Goal: Task Accomplishment & Management: Manage account settings

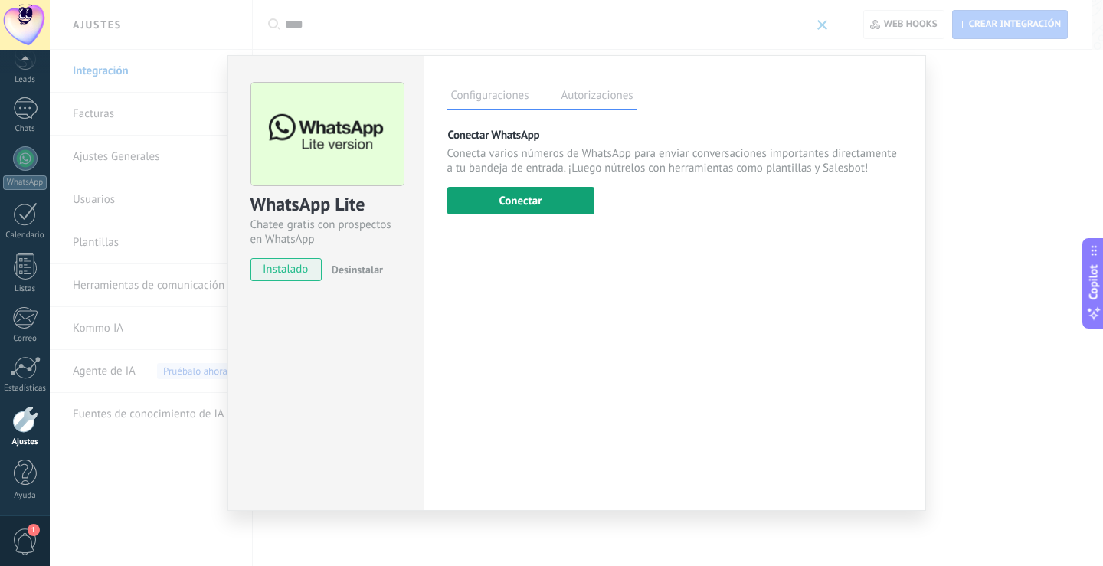
click at [536, 211] on button "Conectar" at bounding box center [520, 201] width 147 height 28
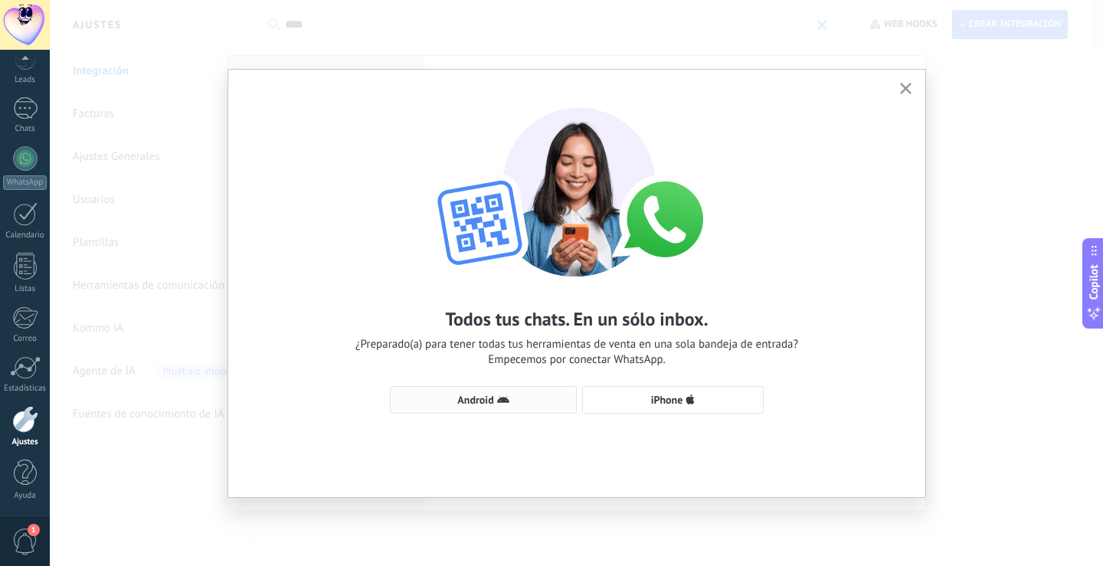
click at [487, 395] on span "Android" at bounding box center [475, 400] width 36 height 11
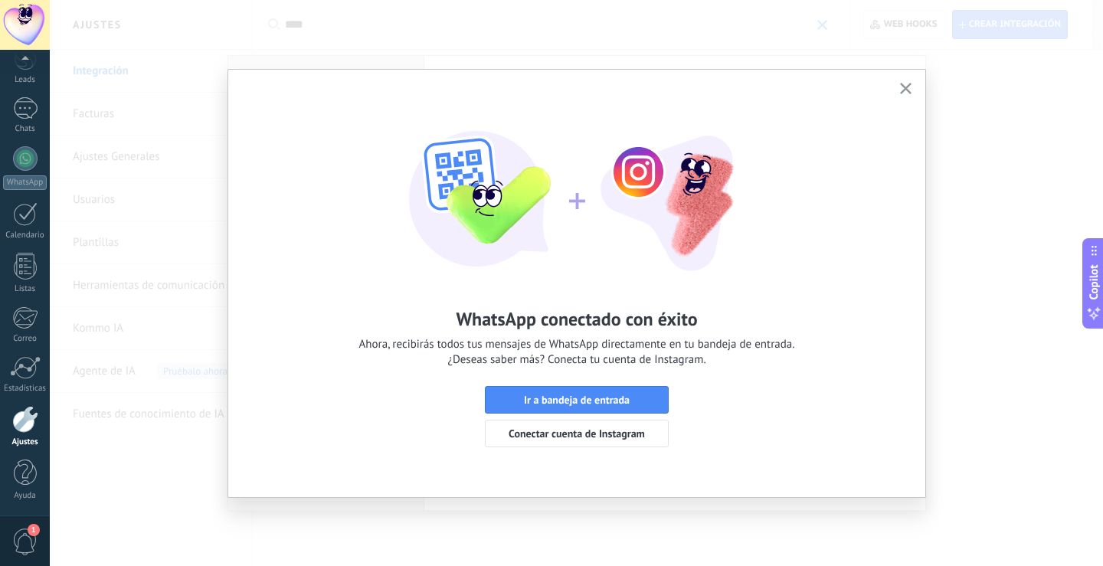
click at [912, 79] on div "WhatsApp conectado con éxito Ahora, recibirás todos tus mensajes de WhatsApp di…" at bounding box center [576, 284] width 697 height 428
click at [903, 95] on span "button" at bounding box center [905, 89] width 11 height 13
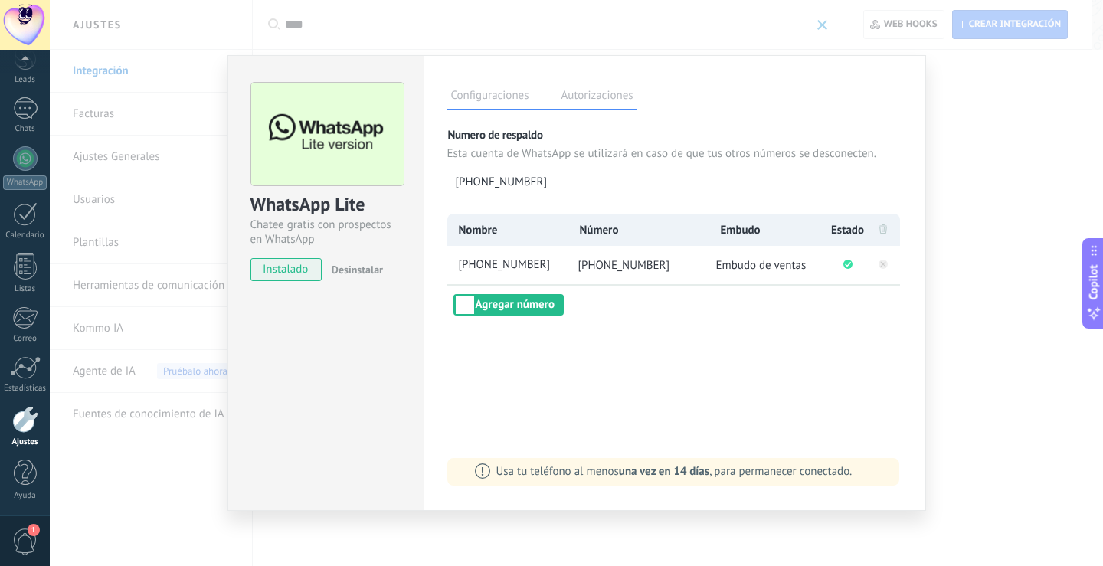
click at [955, 264] on div "WhatsApp Lite Chatee gratis con prospectos en WhatsApp instalado Desinstalar Co…" at bounding box center [576, 283] width 1053 height 566
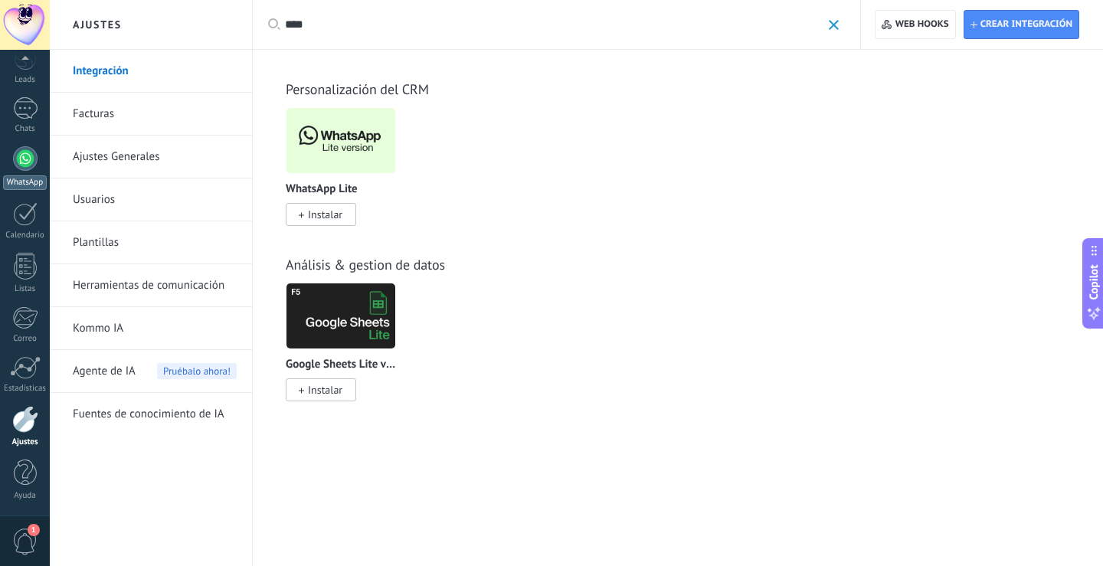
click at [31, 149] on div at bounding box center [25, 158] width 25 height 25
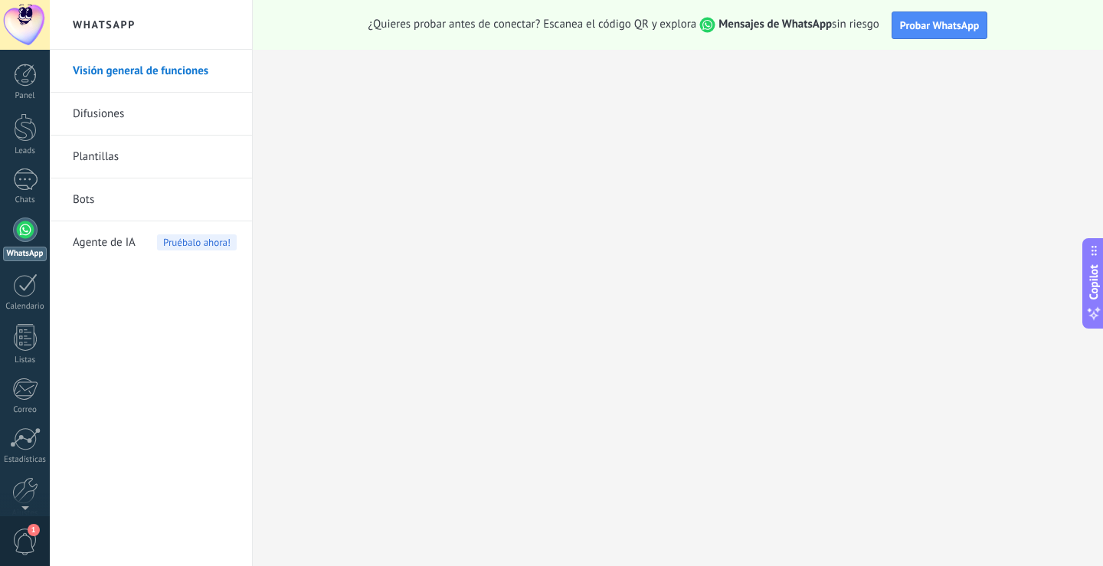
click at [173, 201] on link "Bots" at bounding box center [155, 200] width 164 height 43
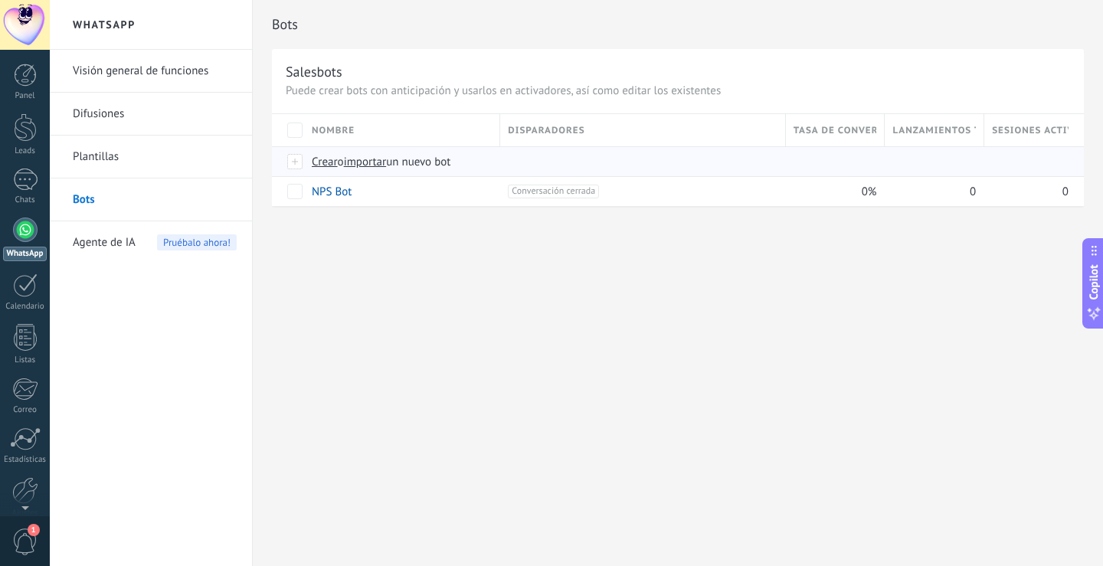
click at [382, 160] on span "importar" at bounding box center [365, 162] width 43 height 15
click at [0, 0] on input "importar un nuevo bot" at bounding box center [0, 0] width 0 height 0
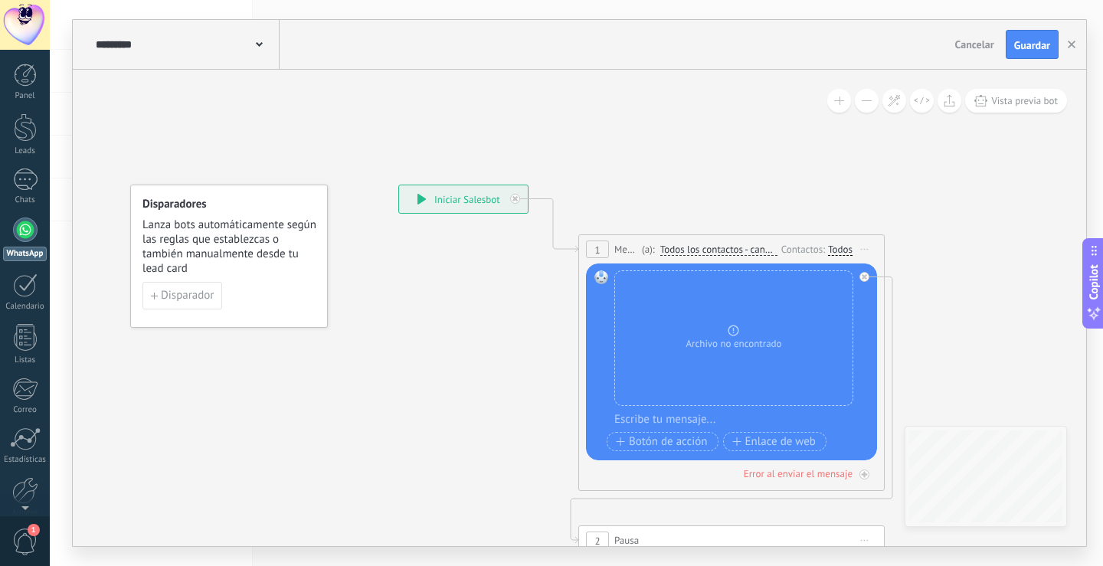
click at [1014, 50] on button "Guardar" at bounding box center [1032, 44] width 53 height 29
click at [1075, 43] on icon "button" at bounding box center [1072, 45] width 8 height 8
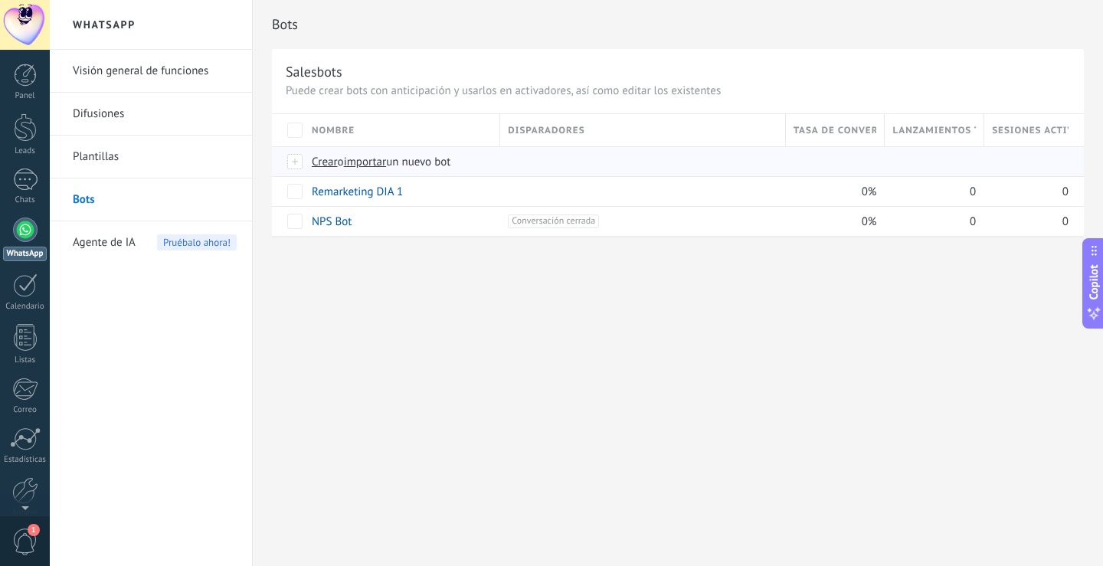
click at [378, 165] on span "importar" at bounding box center [365, 162] width 43 height 15
click at [0, 0] on input "importar un nuevo bot" at bounding box center [0, 0] width 0 height 0
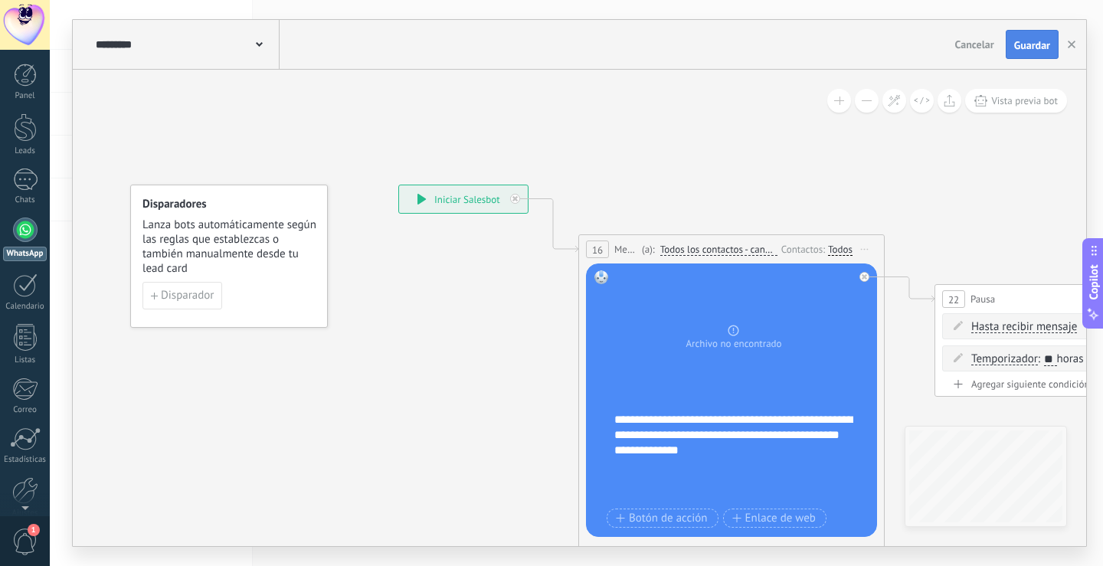
click at [1034, 34] on button "Guardar" at bounding box center [1032, 44] width 53 height 29
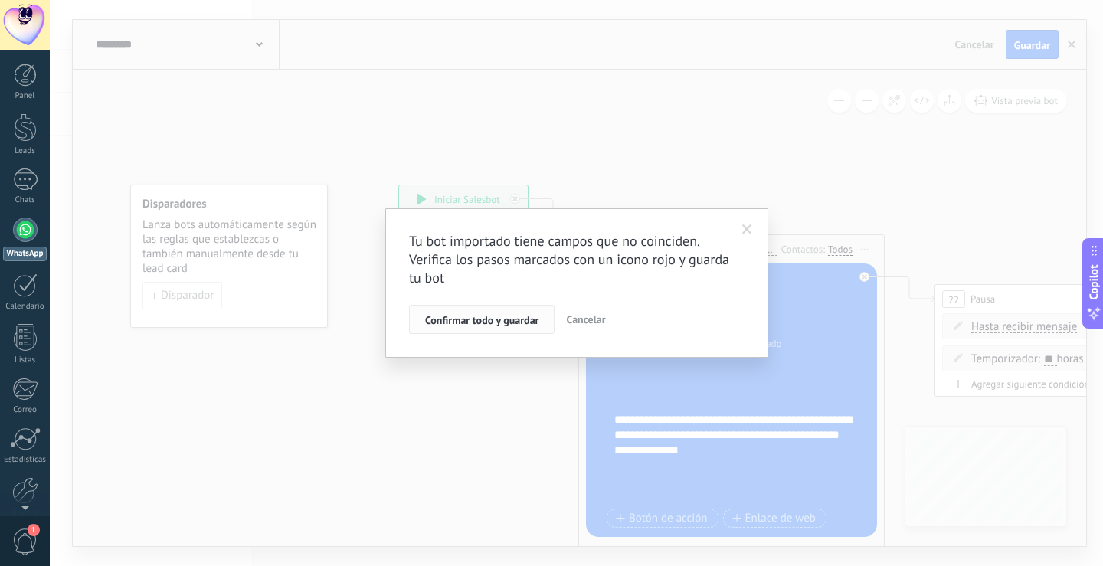
click at [531, 321] on span "Confirmar todo y guardar" at bounding box center [481, 320] width 113 height 11
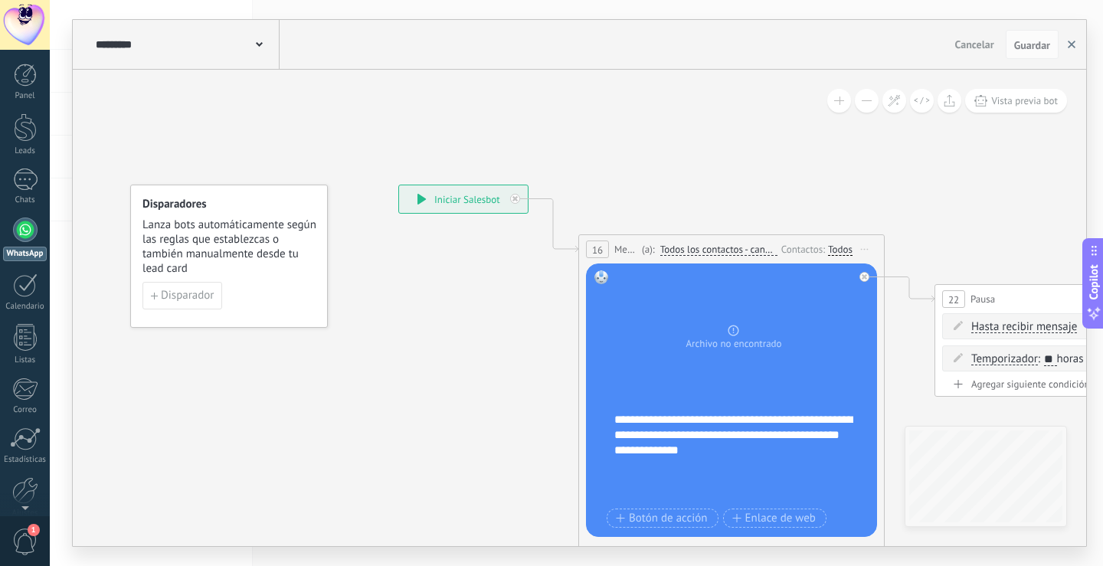
click at [1067, 51] on button "button" at bounding box center [1071, 44] width 23 height 29
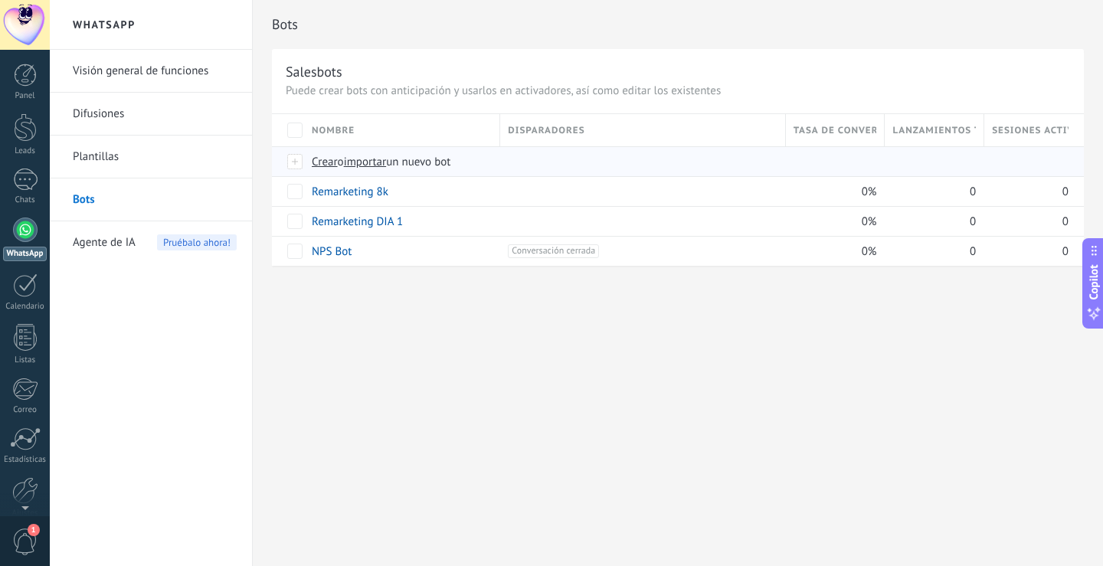
click at [376, 157] on span "importar" at bounding box center [365, 162] width 43 height 15
click at [0, 0] on input "importar un nuevo bot" at bounding box center [0, 0] width 0 height 0
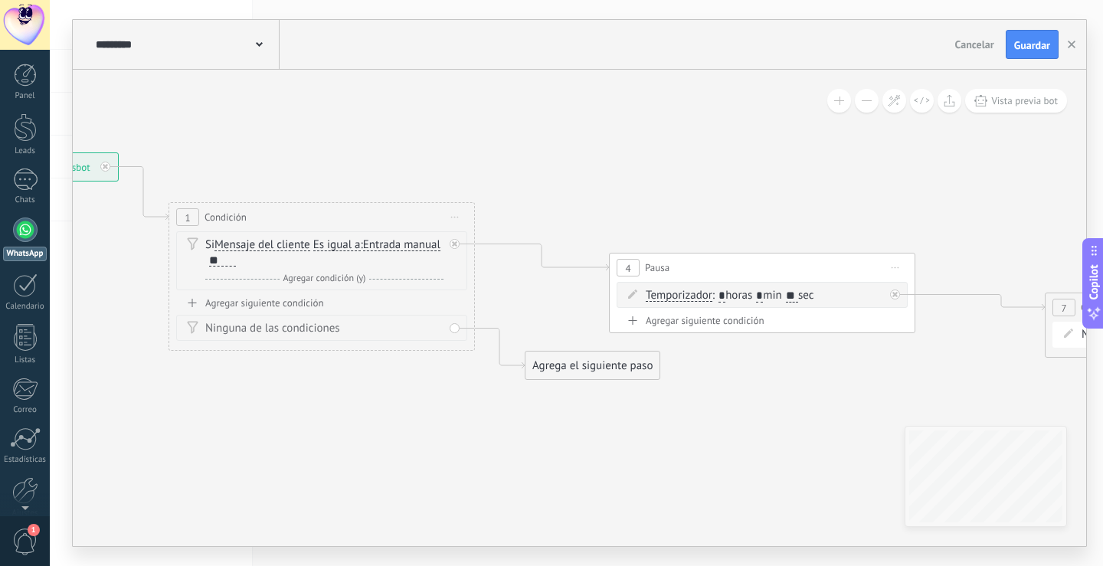
drag, startPoint x: 947, startPoint y: 188, endPoint x: 569, endPoint y: 169, distance: 378.2
click at [552, 166] on icon at bounding box center [736, 266] width 2262 height 994
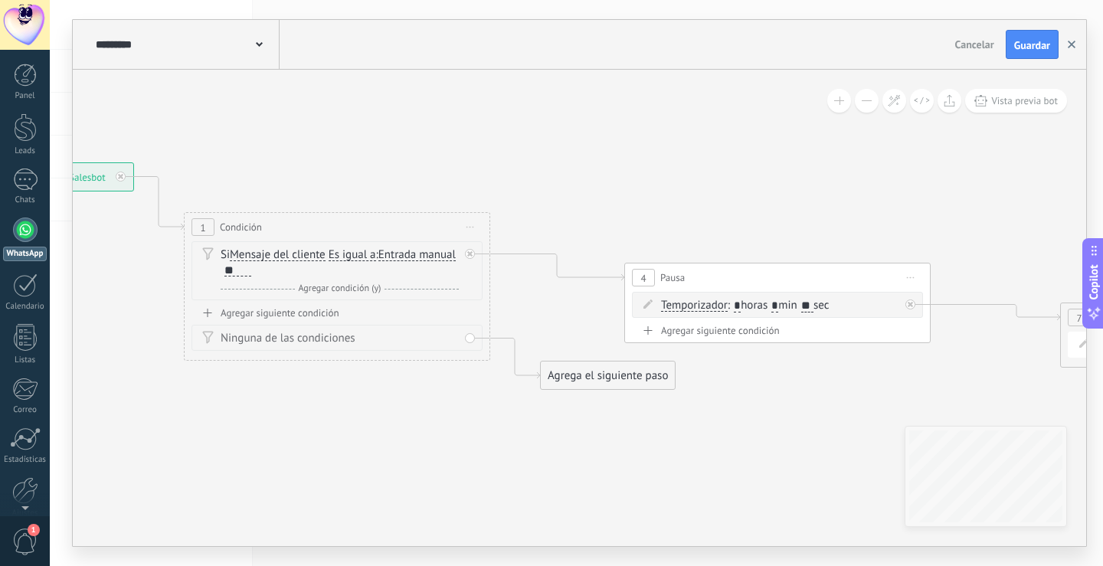
click at [1067, 36] on button "button" at bounding box center [1071, 44] width 23 height 29
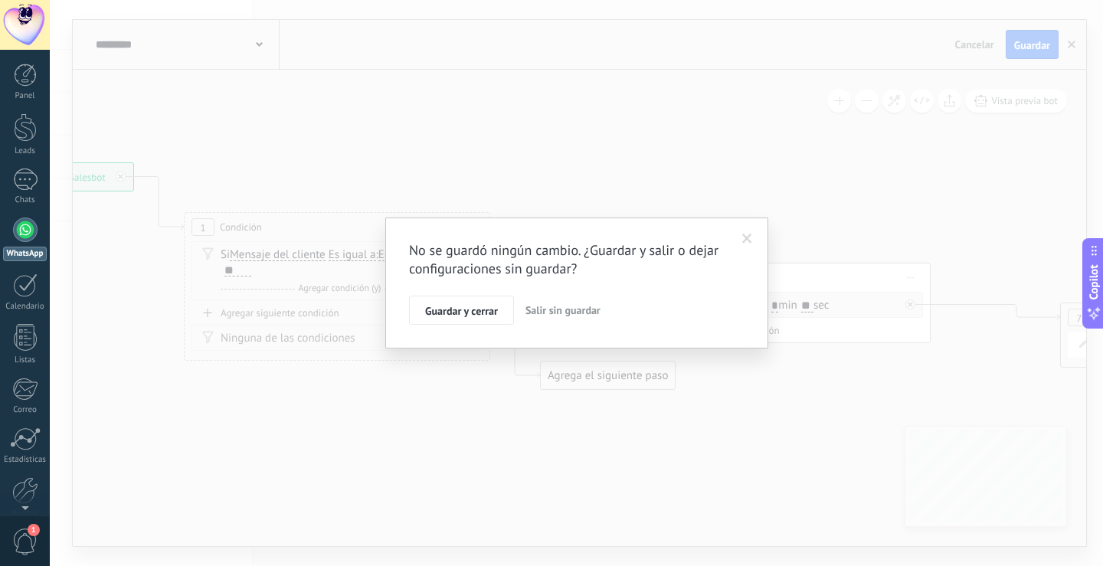
click at [580, 311] on span "Salir sin guardar" at bounding box center [563, 310] width 75 height 14
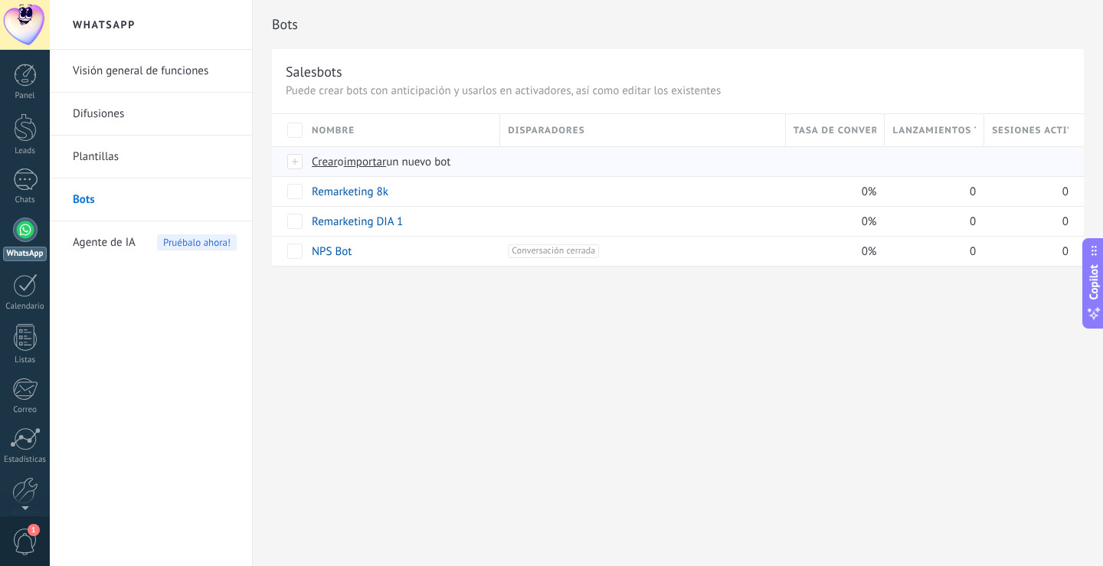
click at [365, 158] on span "importar" at bounding box center [365, 162] width 43 height 15
click at [0, 0] on input "importar un nuevo bot" at bounding box center [0, 0] width 0 height 0
click at [544, 423] on div "Bots Salesbots Puede crear bots con anticipación y usarlos en activadores, así …" at bounding box center [678, 283] width 850 height 566
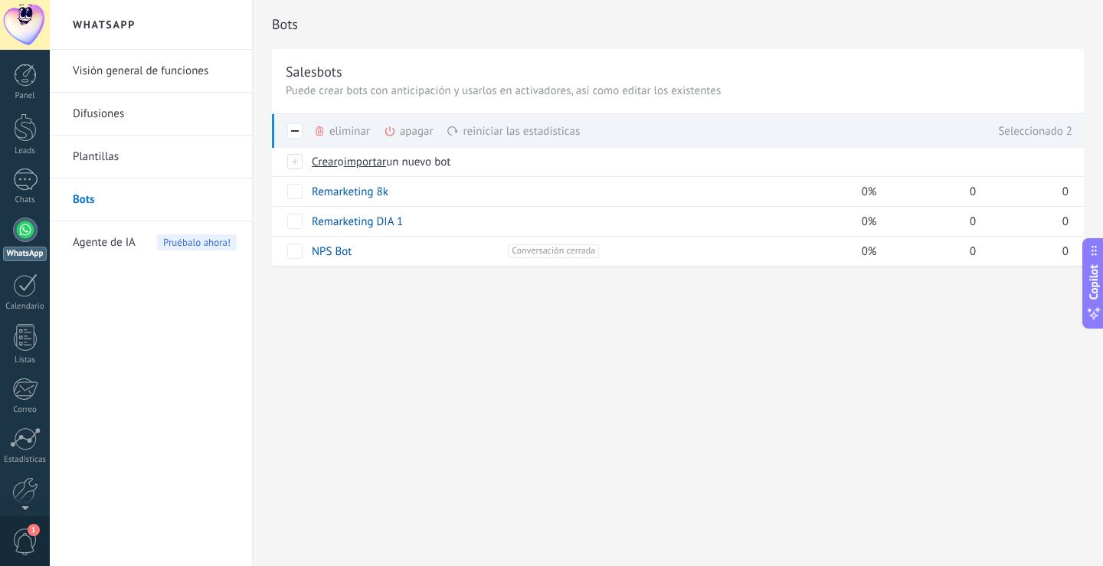
click at [353, 126] on div "eliminar màs" at bounding box center [367, 131] width 109 height 34
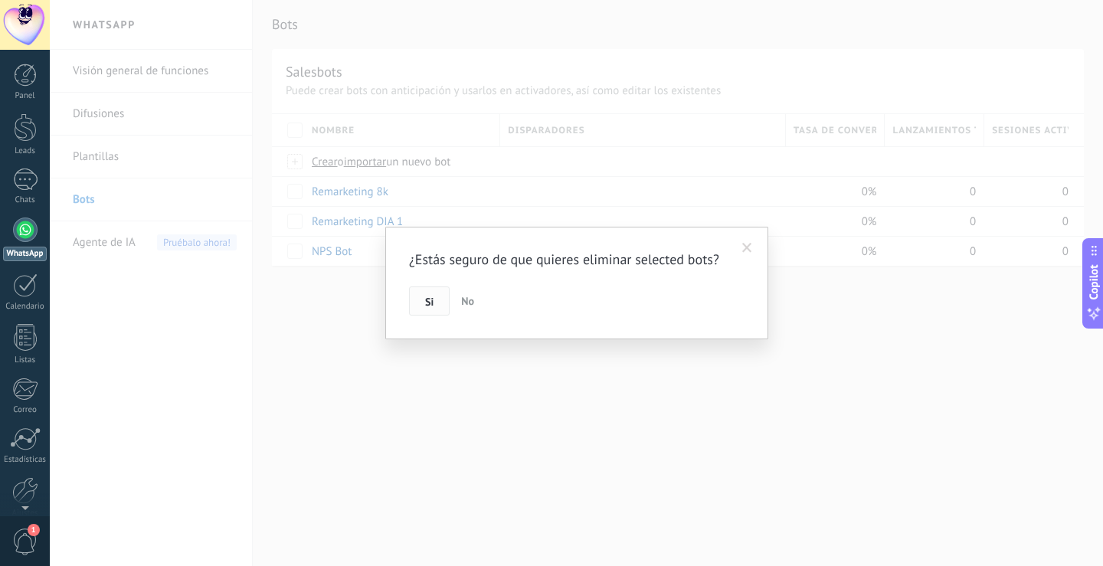
click at [431, 310] on button "Si" at bounding box center [429, 301] width 41 height 29
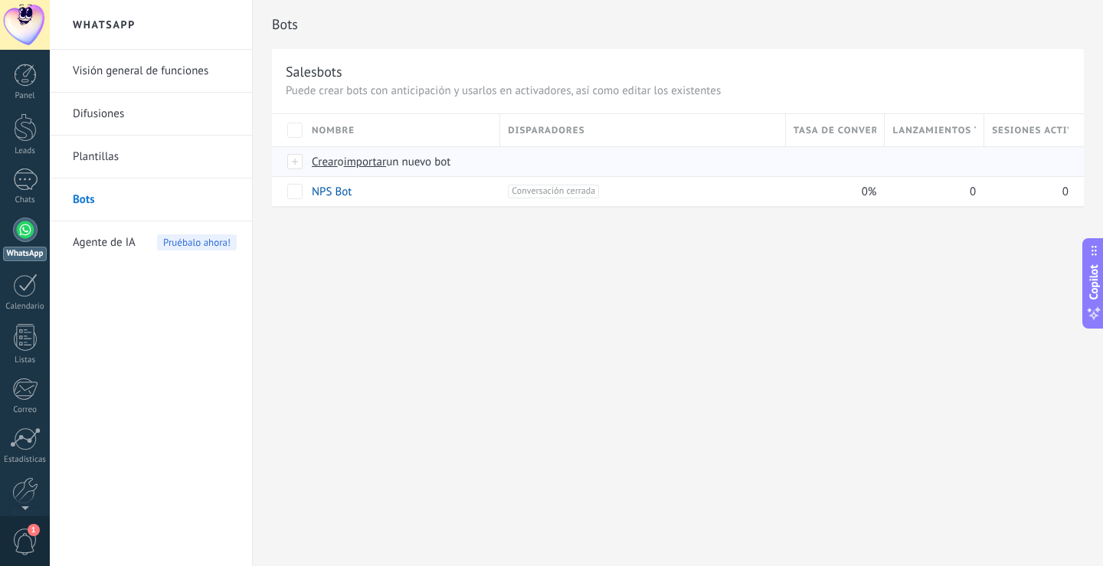
click at [383, 160] on span "importar" at bounding box center [365, 162] width 43 height 15
click at [0, 0] on input "importar un nuevo bot" at bounding box center [0, 0] width 0 height 0
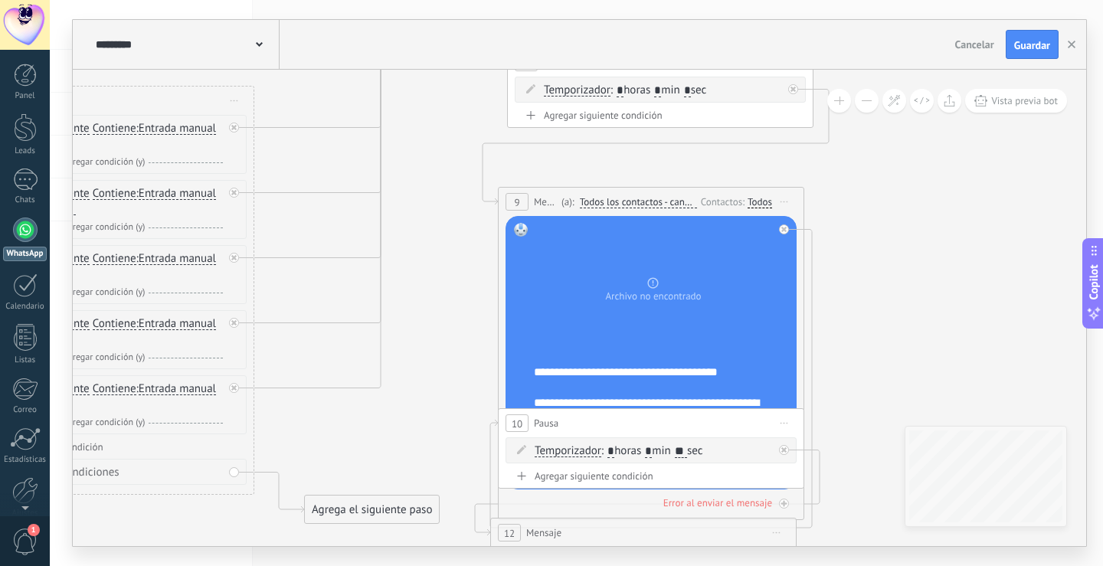
drag, startPoint x: 853, startPoint y: 365, endPoint x: 414, endPoint y: 282, distance: 447.5
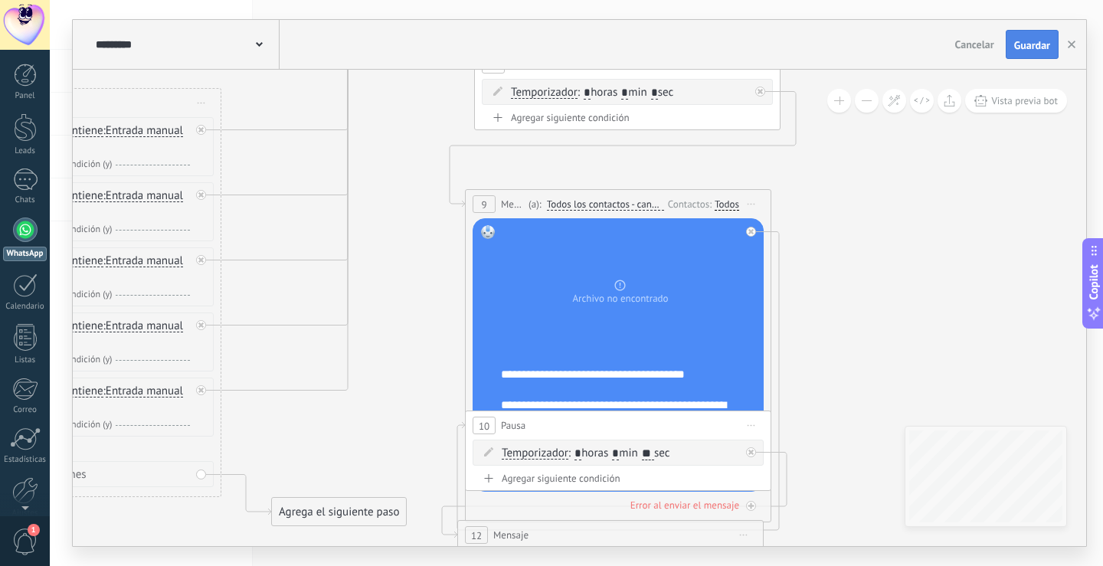
click at [1031, 51] on span "Guardar" at bounding box center [1032, 45] width 36 height 11
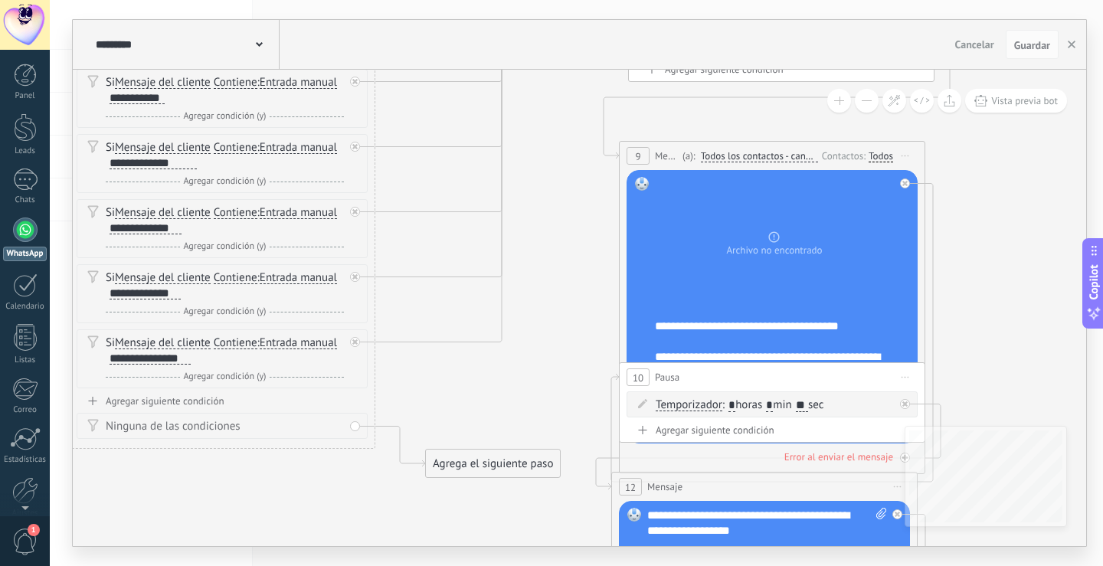
drag, startPoint x: 839, startPoint y: 387, endPoint x: 975, endPoint y: 355, distance: 139.9
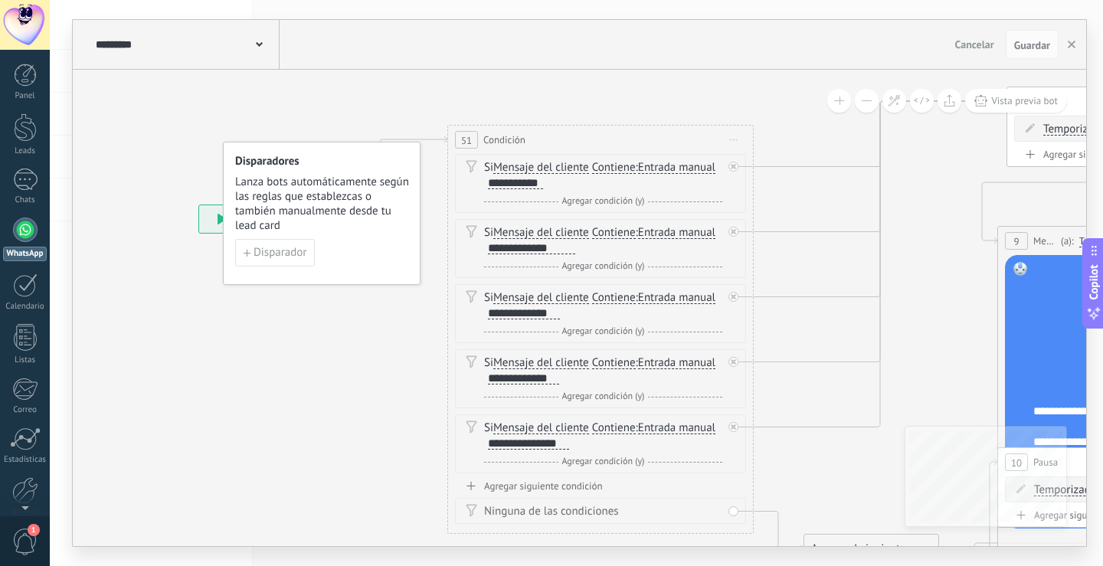
drag, startPoint x: 464, startPoint y: 403, endPoint x: 840, endPoint y: 487, distance: 385.3
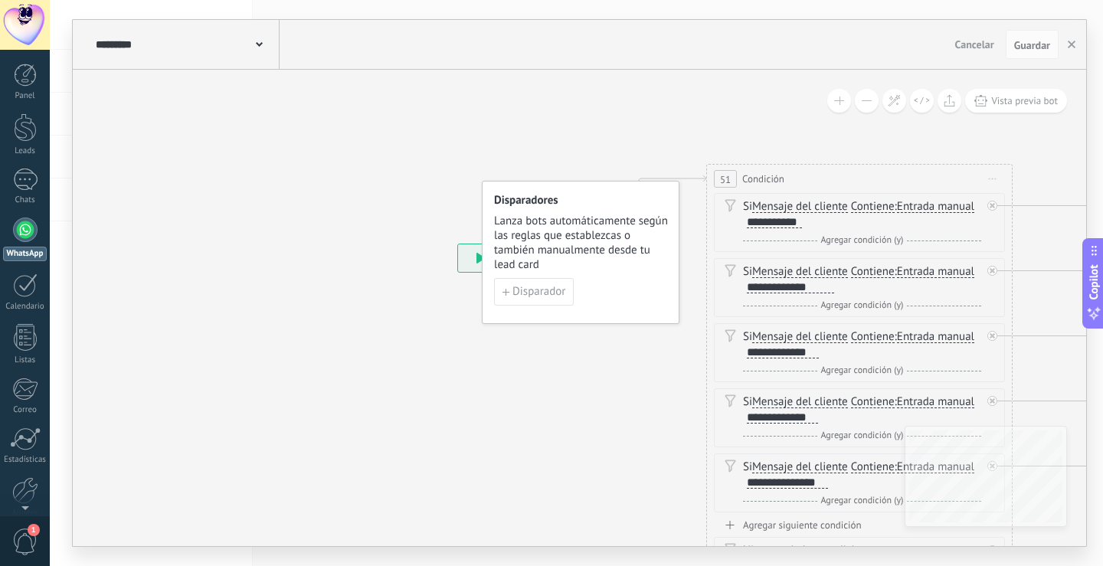
drag, startPoint x: 306, startPoint y: 327, endPoint x: 560, endPoint y: 348, distance: 255.2
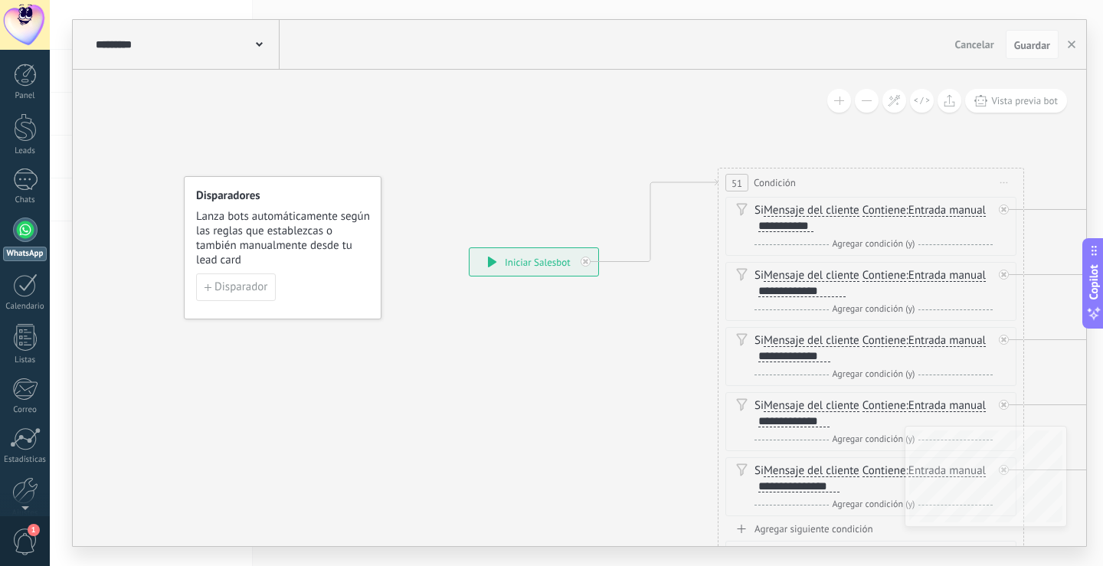
drag, startPoint x: 603, startPoint y: 236, endPoint x: 298, endPoint y: 228, distance: 305.0
click at [295, 228] on span "Lanza bots automáticamente según las reglas que establezcas o también manualmen…" at bounding box center [283, 238] width 175 height 58
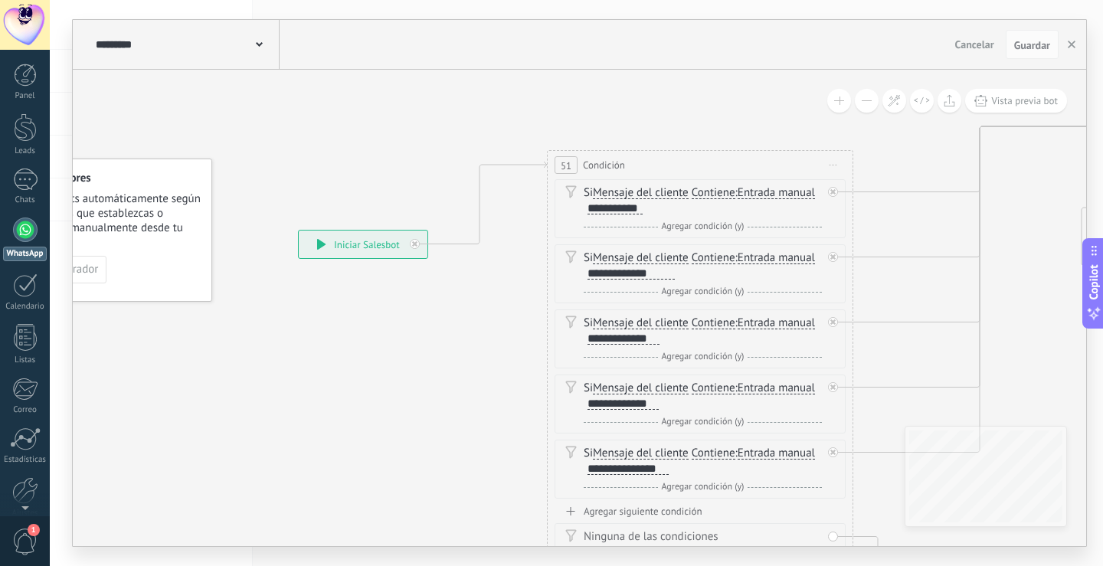
drag, startPoint x: 539, startPoint y: 352, endPoint x: 361, endPoint y: 333, distance: 179.6
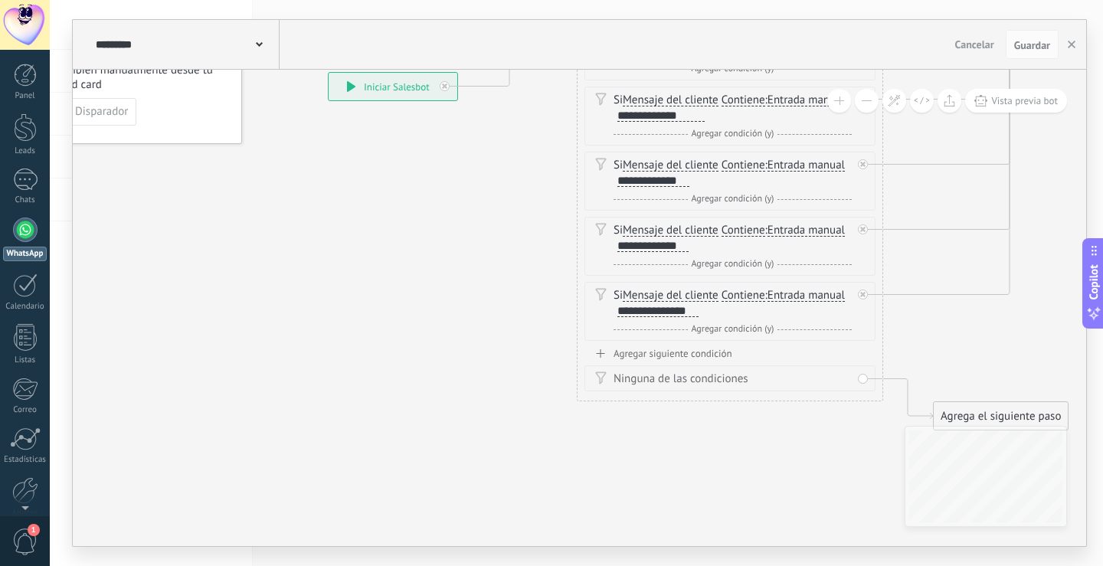
drag, startPoint x: 465, startPoint y: 393, endPoint x: 459, endPoint y: 253, distance: 140.3
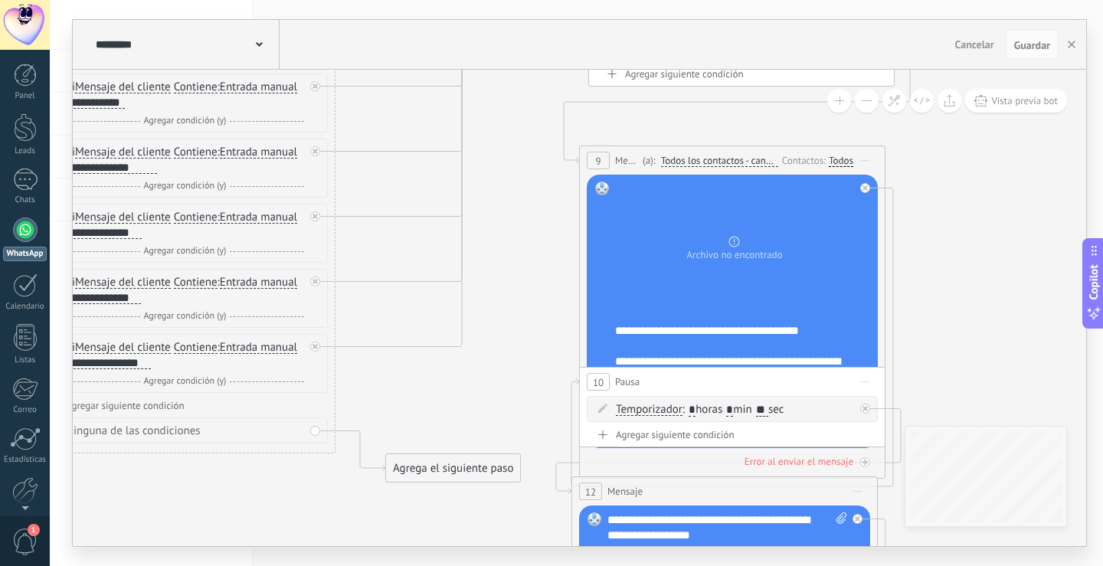
drag, startPoint x: 966, startPoint y: 331, endPoint x: 448, endPoint y: 384, distance: 520.6
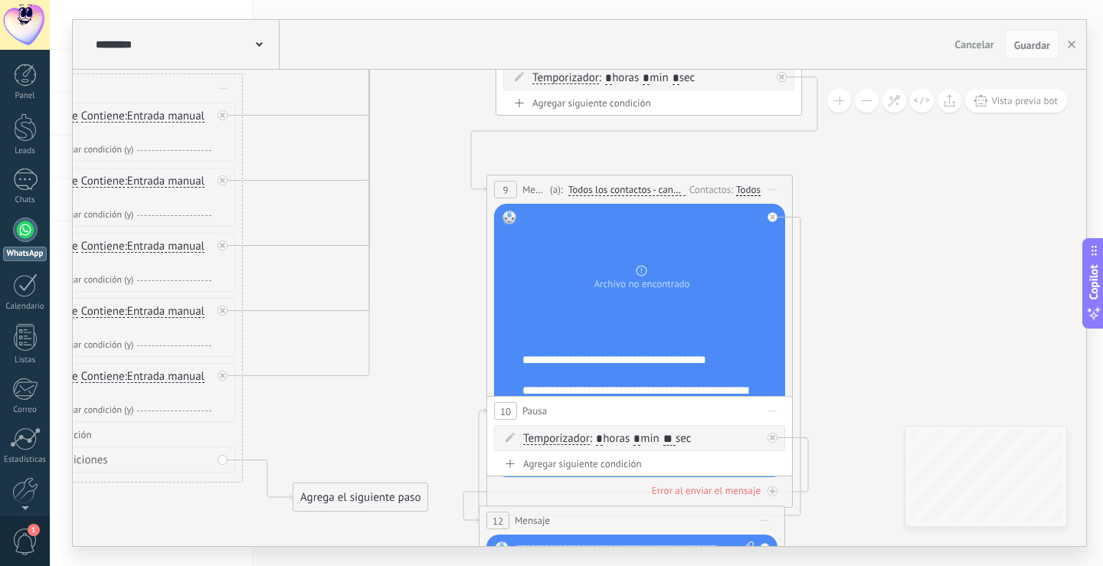
drag, startPoint x: 553, startPoint y: 218, endPoint x: 460, endPoint y: 248, distance: 98.1
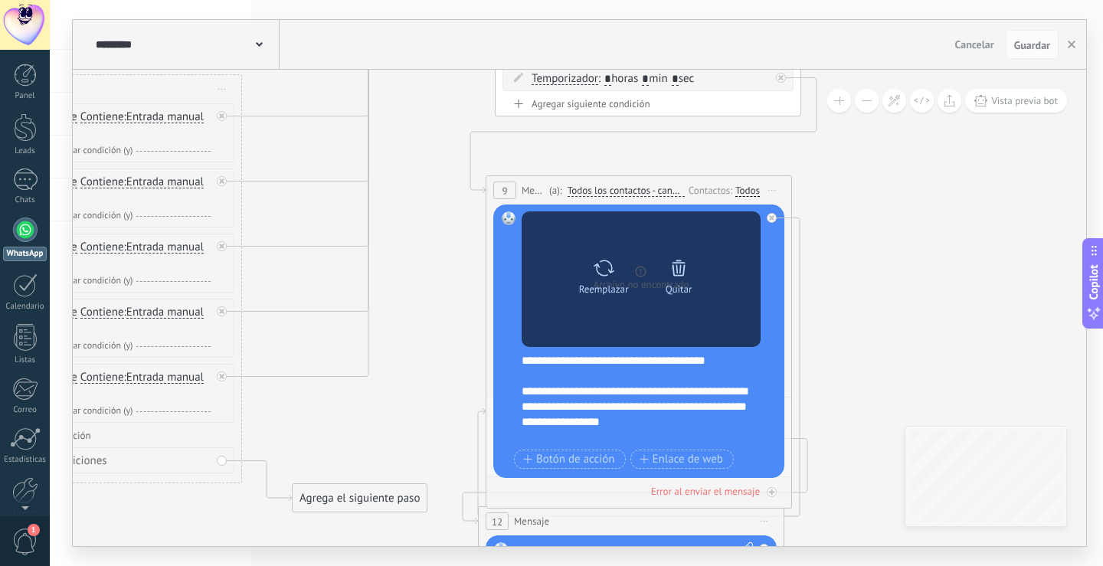
click at [601, 287] on div "Reemplazar" at bounding box center [604, 288] width 50 height 11
click input "Subir" at bounding box center [0, 0] width 0 height 0
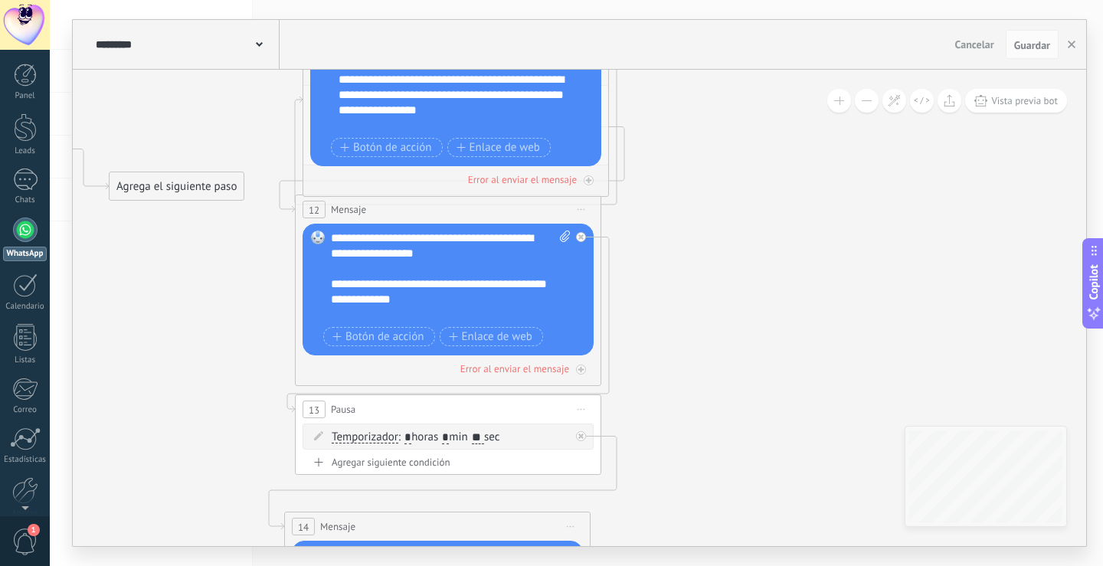
drag, startPoint x: 894, startPoint y: 398, endPoint x: 781, endPoint y: 290, distance: 156.6
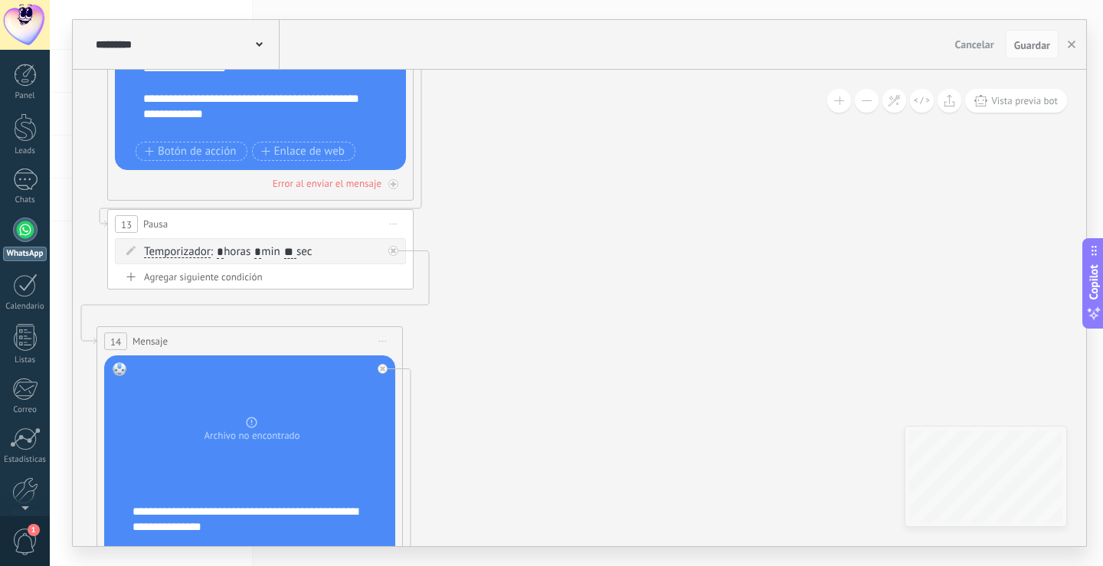
drag, startPoint x: 808, startPoint y: 353, endPoint x: 660, endPoint y: 188, distance: 221.4
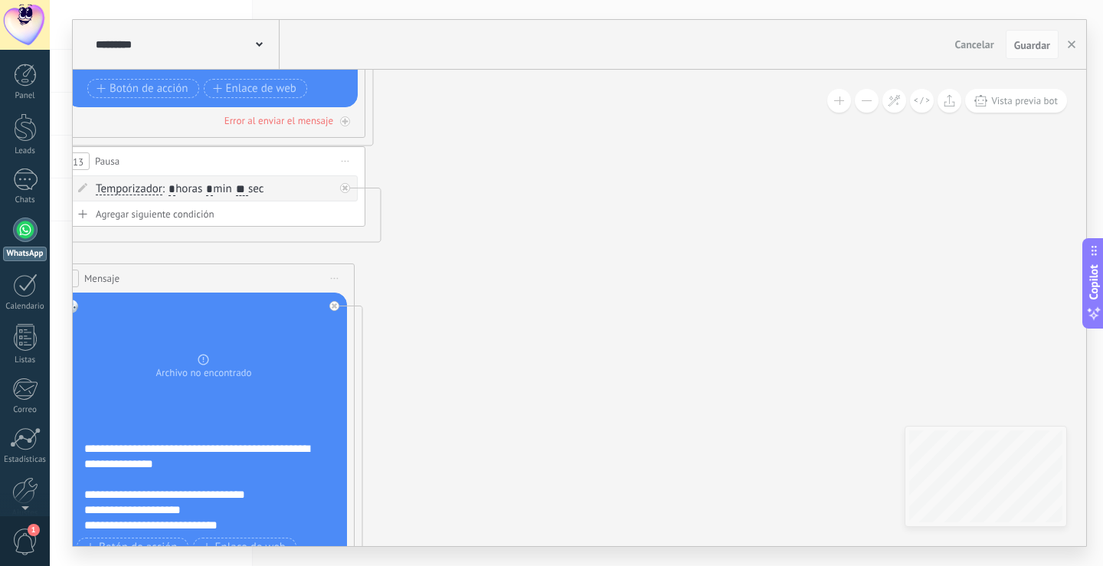
drag, startPoint x: 810, startPoint y: 311, endPoint x: 834, endPoint y: 124, distance: 188.4
click at [833, 124] on icon at bounding box center [200, 548] width 2632 height 2911
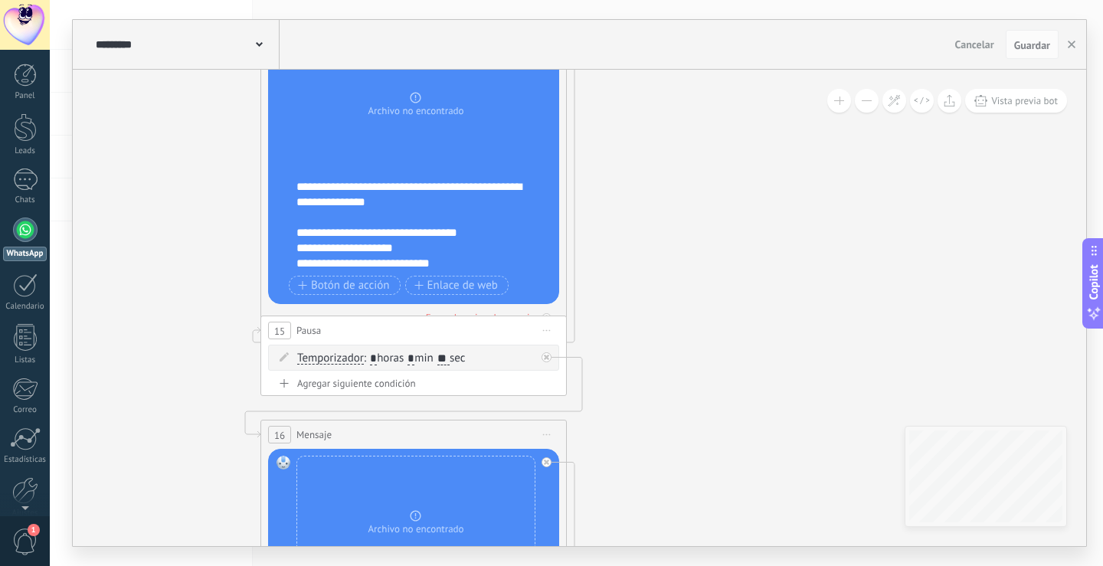
drag, startPoint x: 571, startPoint y: 332, endPoint x: 731, endPoint y: 175, distance: 224.3
click at [731, 175] on icon at bounding box center [413, 286] width 2632 height 2911
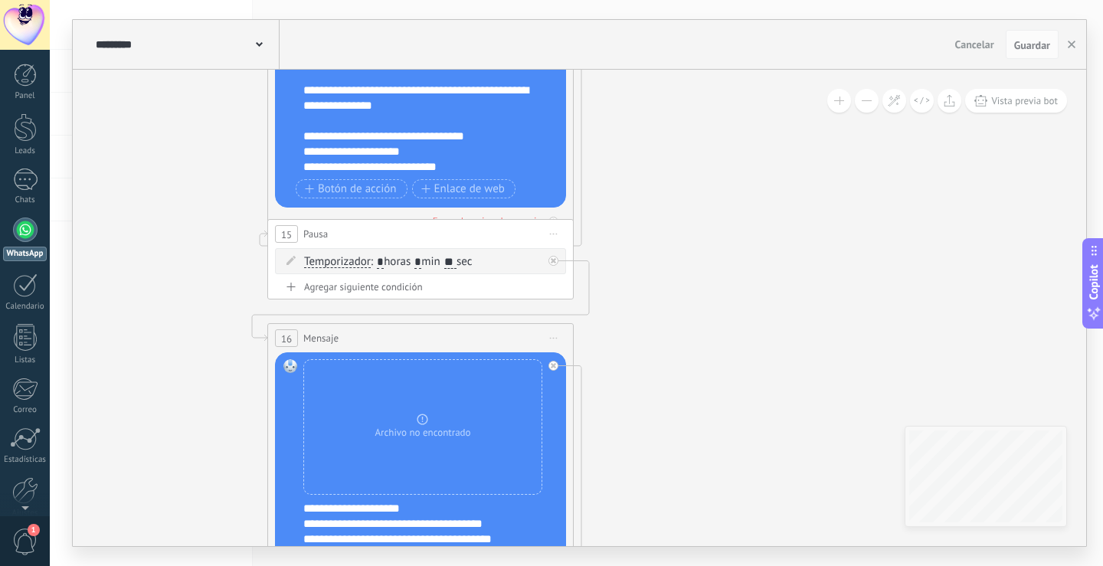
drag, startPoint x: 687, startPoint y: 375, endPoint x: 716, endPoint y: 201, distance: 177.1
click at [707, 211] on icon at bounding box center [420, 189] width 2632 height 2911
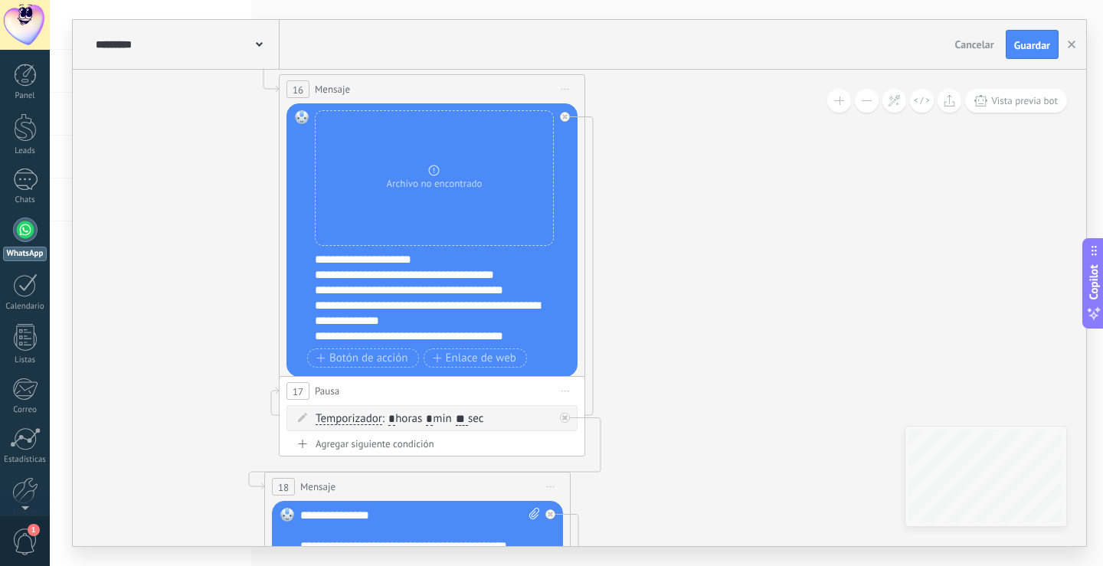
drag, startPoint x: 745, startPoint y: 318, endPoint x: 752, endPoint y: 139, distance: 178.7
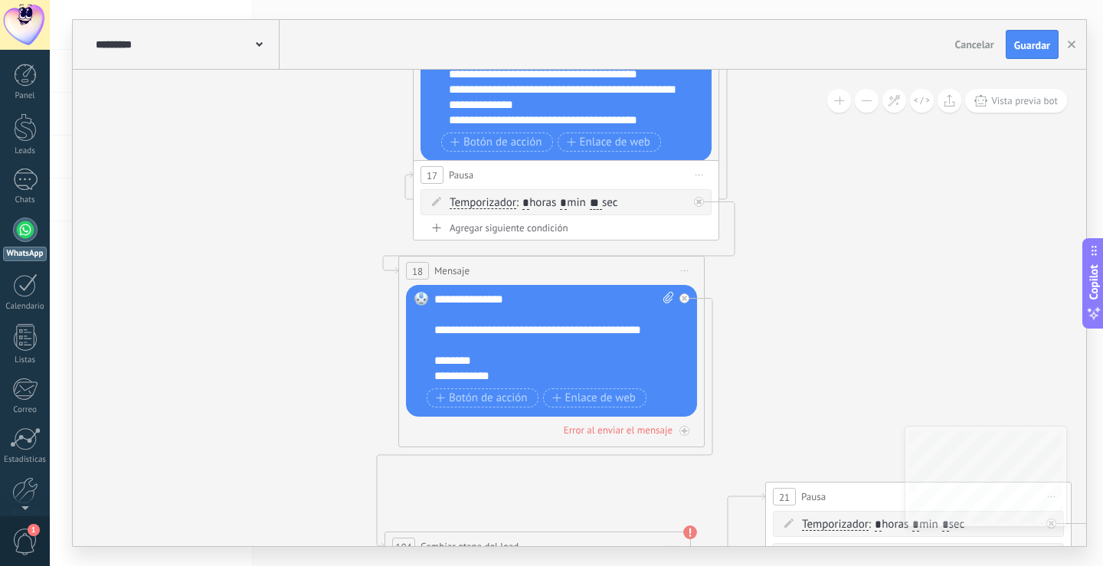
drag, startPoint x: 691, startPoint y: 346, endPoint x: 811, endPoint y: 155, distance: 225.5
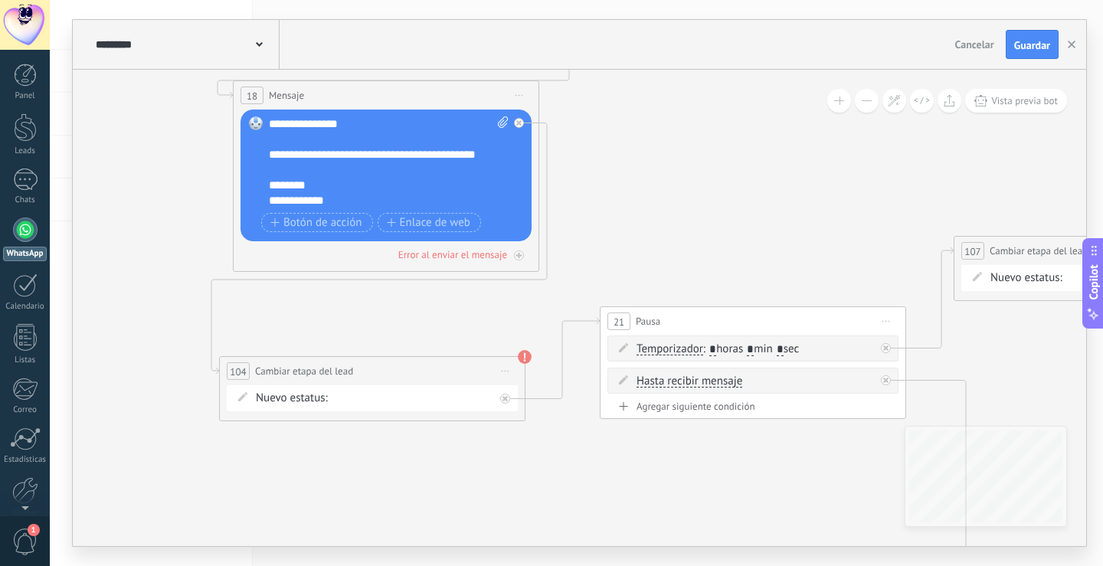
drag, startPoint x: 841, startPoint y: 362, endPoint x: 676, endPoint y: 187, distance: 241.2
click at [1037, 44] on span "Guardar" at bounding box center [1032, 45] width 36 height 11
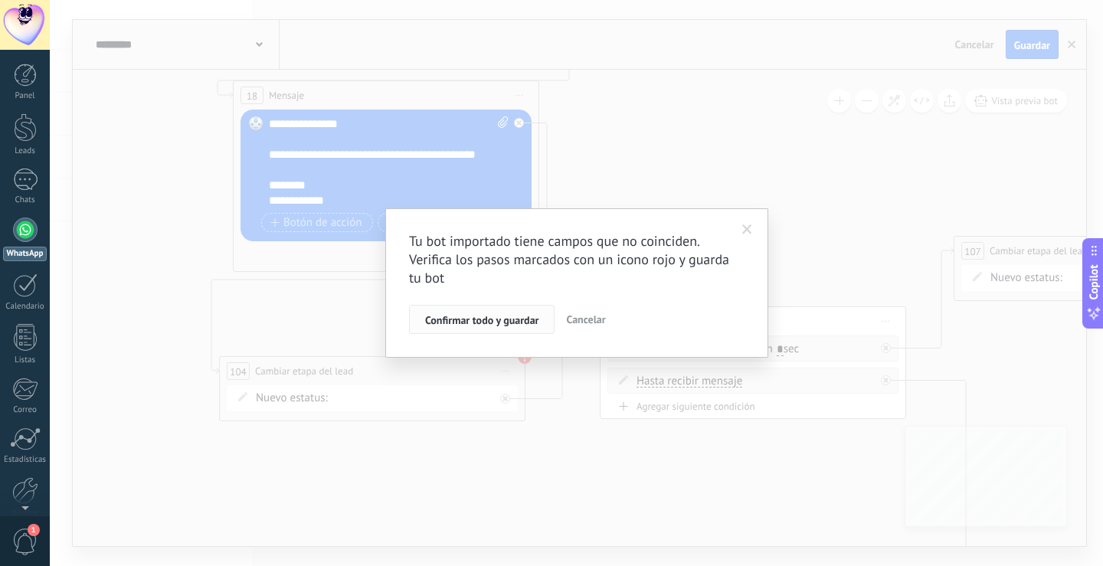
click at [483, 302] on div "Tu bot importado tiene campos que no coinciden. Verifica los pasos marcados con…" at bounding box center [577, 283] width 336 height 102
click at [513, 321] on span "Confirmar todo y guardar" at bounding box center [481, 320] width 113 height 11
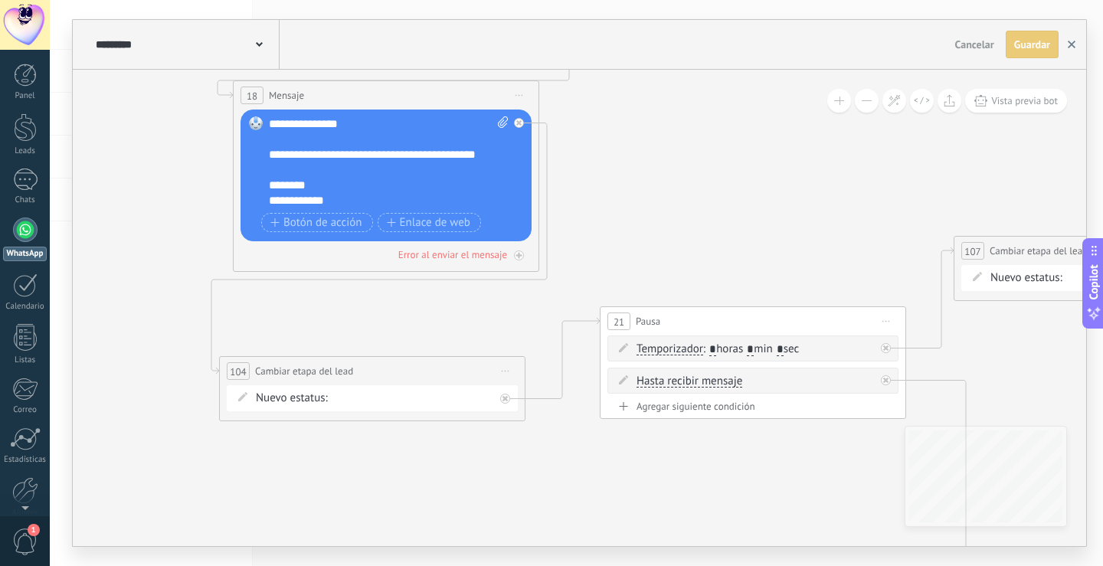
click at [1070, 48] on icon "button" at bounding box center [1072, 45] width 8 height 8
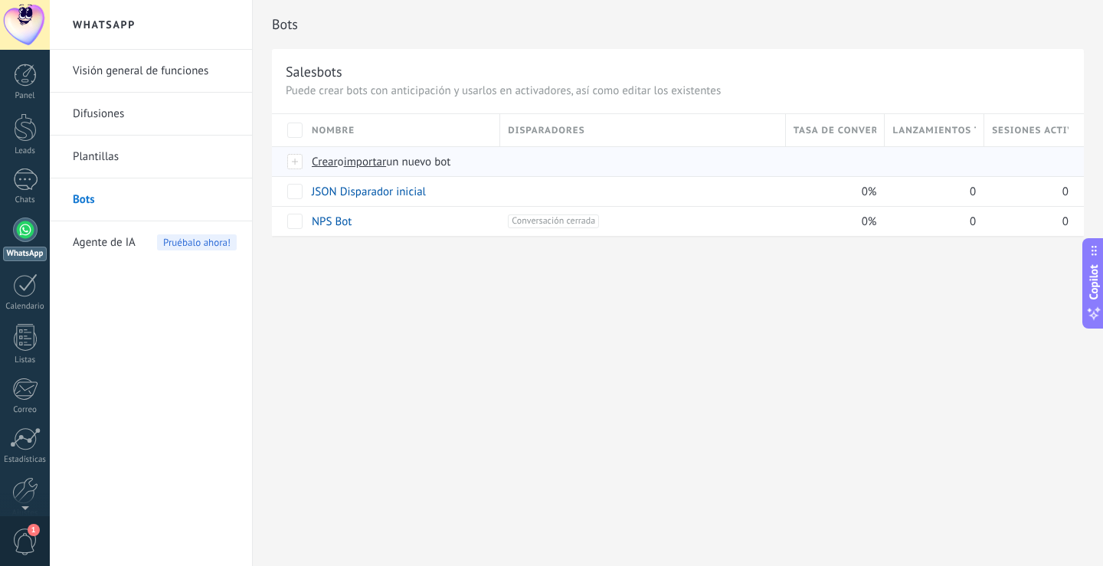
click at [376, 156] on span "importar" at bounding box center [365, 162] width 43 height 15
click at [0, 0] on input "importar un nuevo bot" at bounding box center [0, 0] width 0 height 0
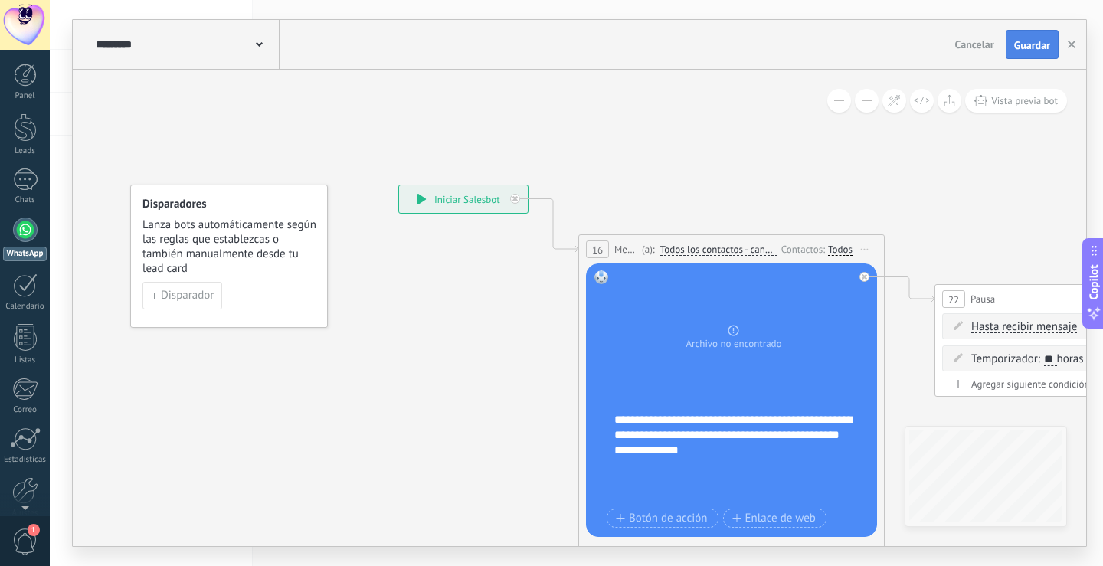
click at [1044, 49] on span "Guardar" at bounding box center [1032, 45] width 36 height 11
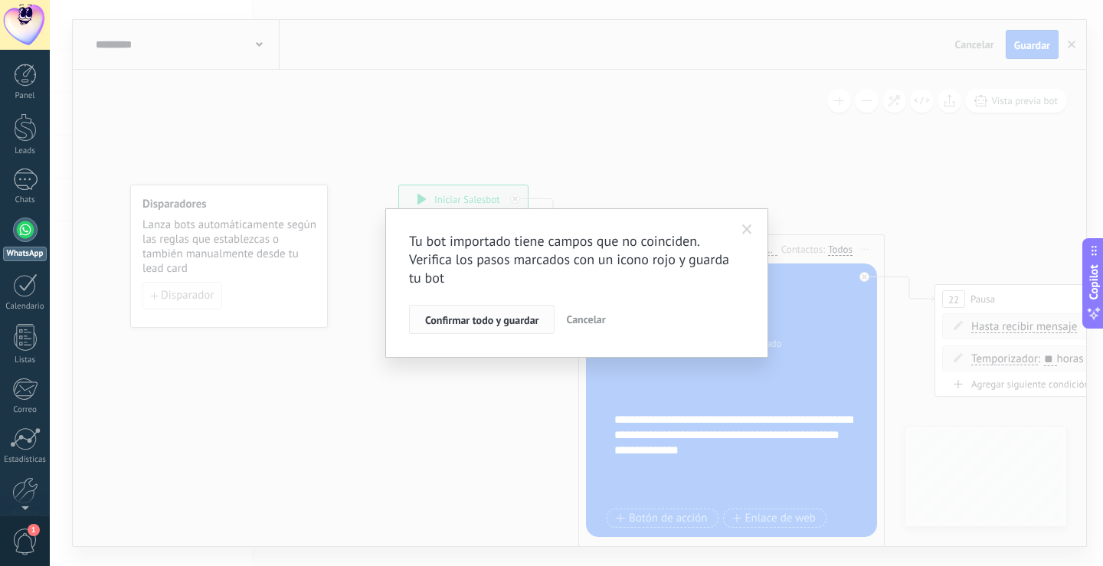
click at [482, 305] on div "Confirmar todo y guardar Cancelar" at bounding box center [577, 319] width 336 height 29
click at [517, 326] on button "Confirmar todo y guardar" at bounding box center [482, 319] width 146 height 29
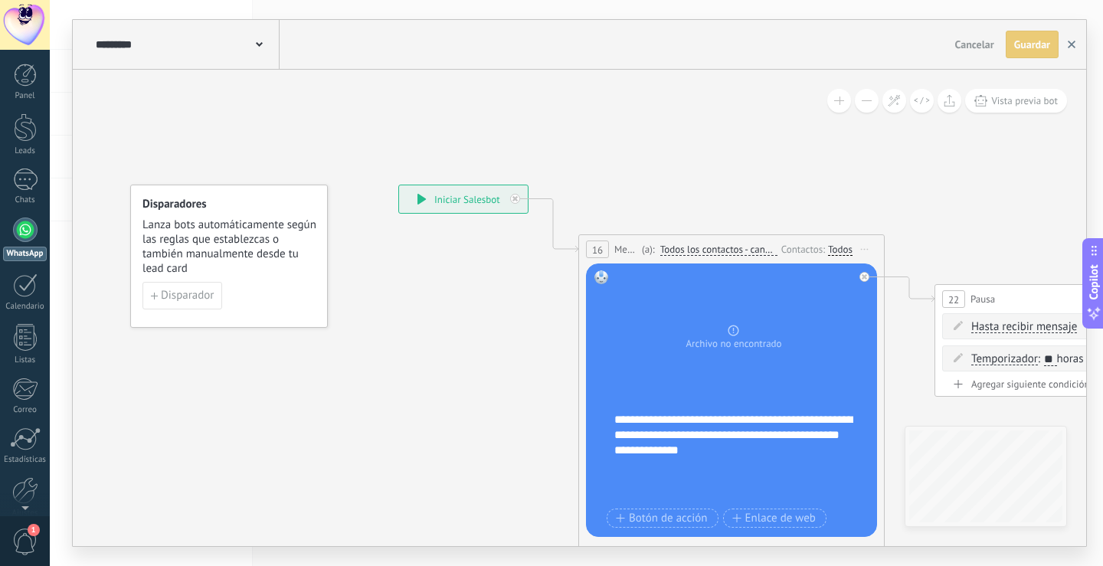
click at [1069, 39] on button "button" at bounding box center [1071, 45] width 23 height 28
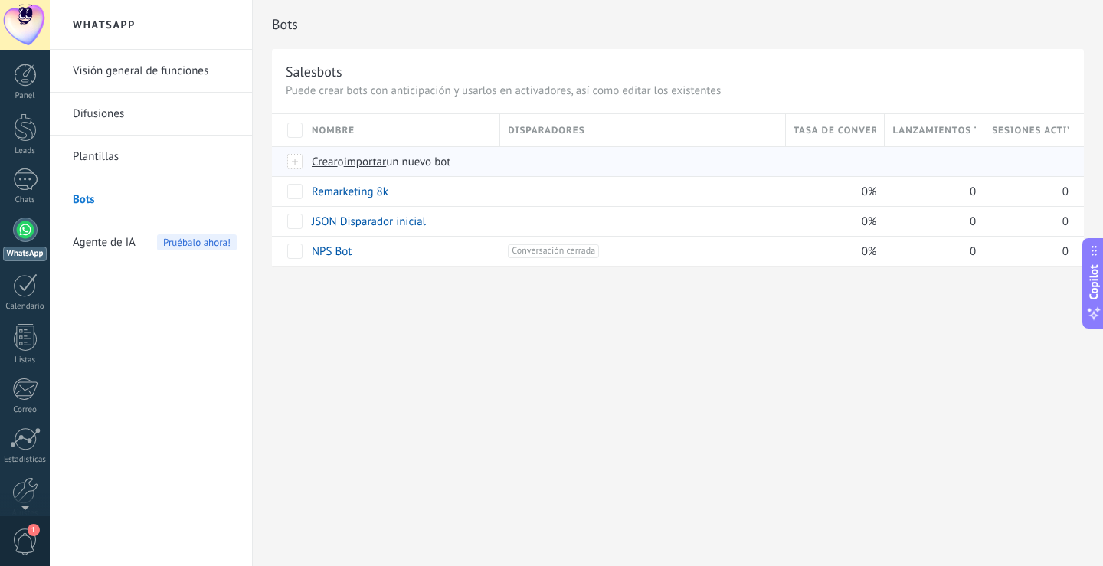
click at [387, 161] on span "importar" at bounding box center [365, 162] width 43 height 15
click at [0, 0] on input "importar un nuevo bot" at bounding box center [0, 0] width 0 height 0
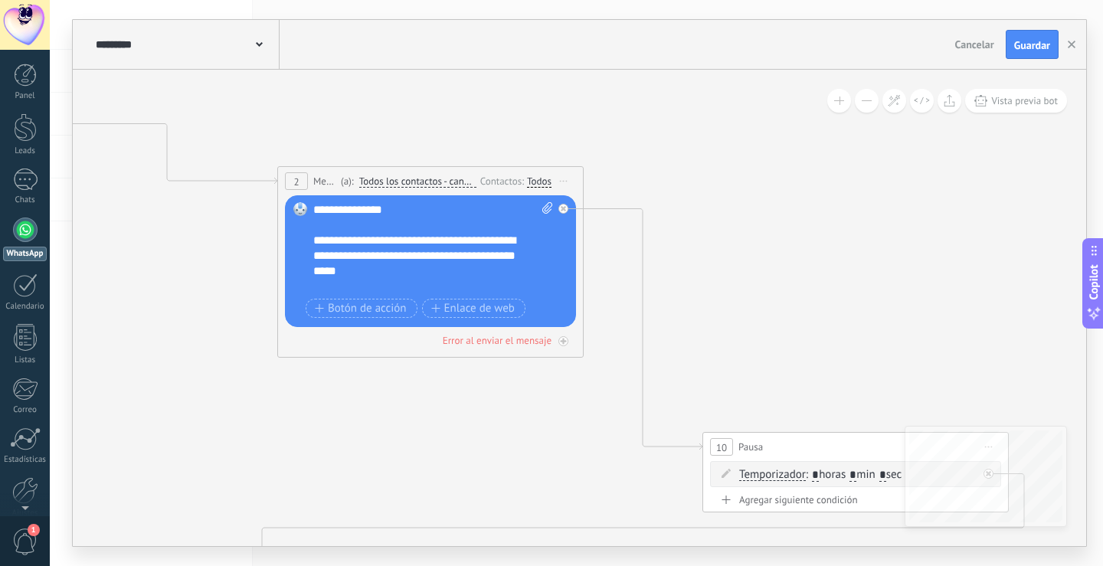
drag, startPoint x: 575, startPoint y: 493, endPoint x: 240, endPoint y: 408, distance: 346.2
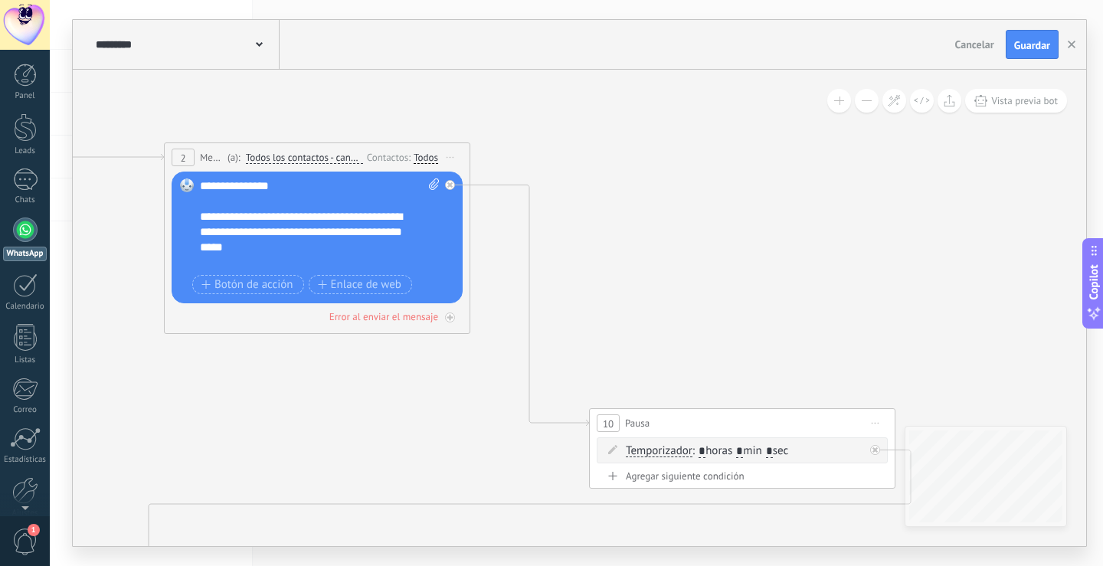
drag, startPoint x: 779, startPoint y: 347, endPoint x: 303, endPoint y: 280, distance: 480.4
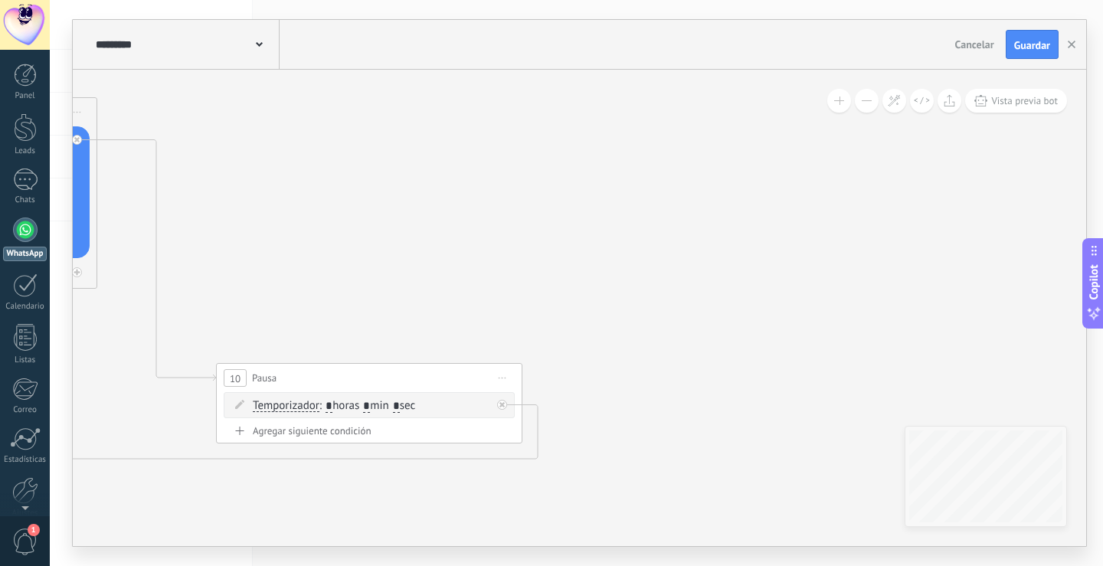
click at [965, 34] on button "Cancelar" at bounding box center [974, 44] width 51 height 23
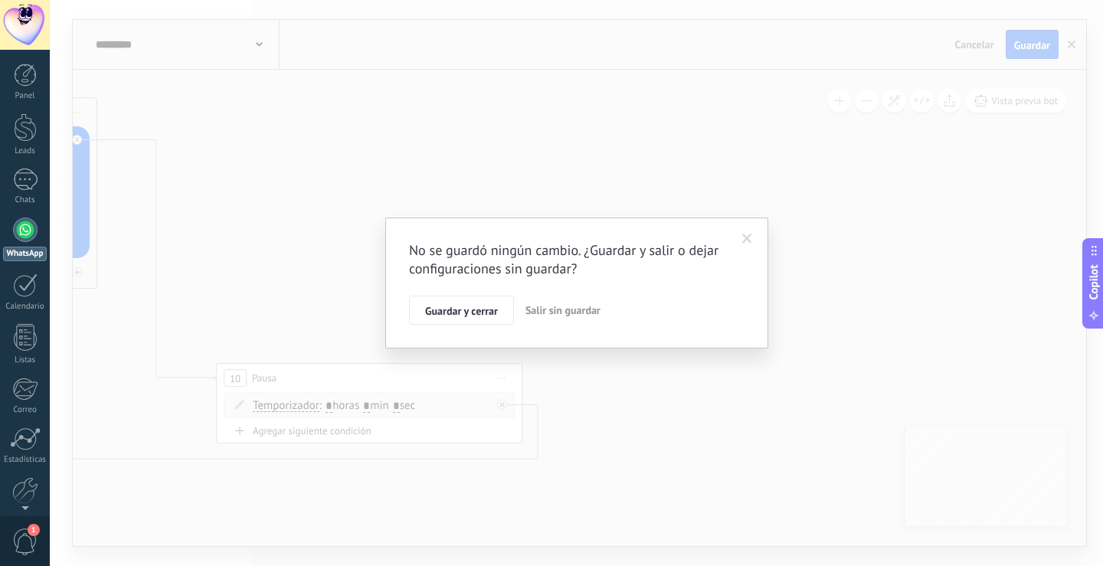
click at [552, 312] on span "Salir sin guardar" at bounding box center [563, 310] width 75 height 14
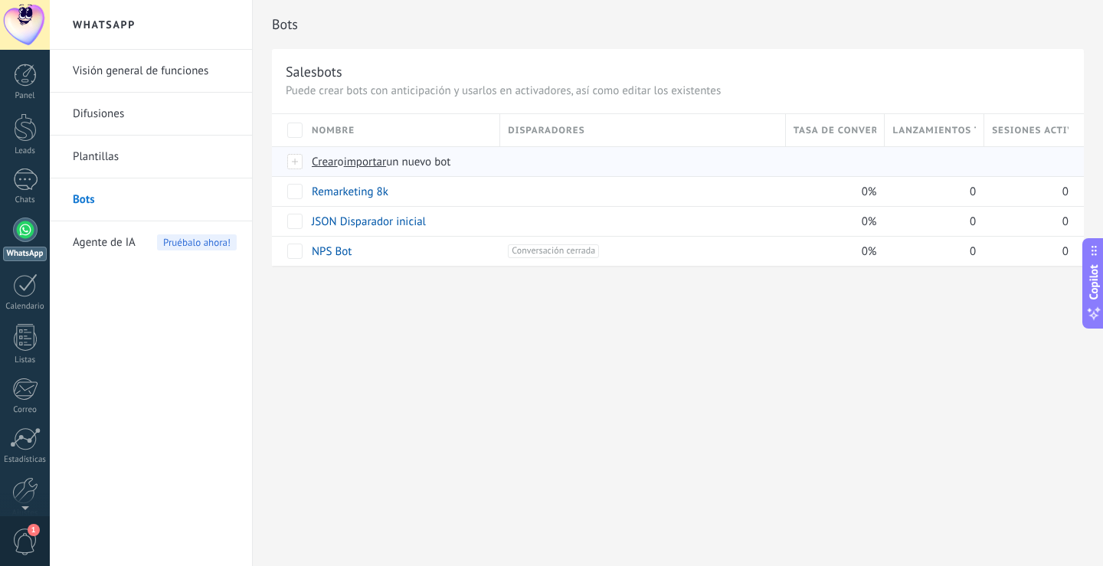
click at [387, 156] on span "importar" at bounding box center [365, 162] width 43 height 15
click at [0, 0] on input "importar un nuevo bot" at bounding box center [0, 0] width 0 height 0
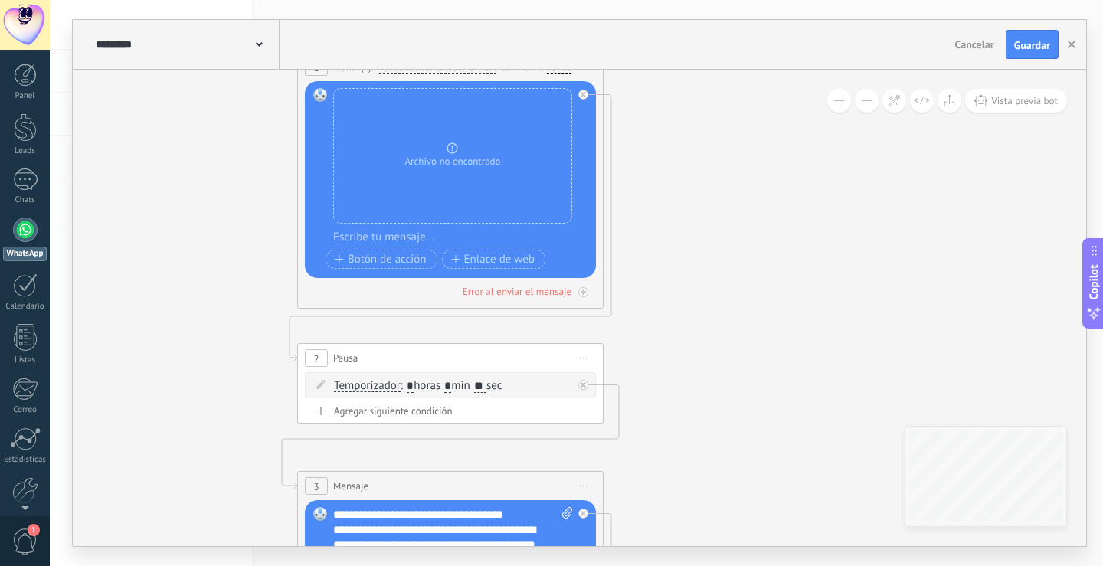
drag, startPoint x: 939, startPoint y: 382, endPoint x: 657, endPoint y: 198, distance: 337.2
click at [657, 198] on icon at bounding box center [1073, 486] width 2678 height 1735
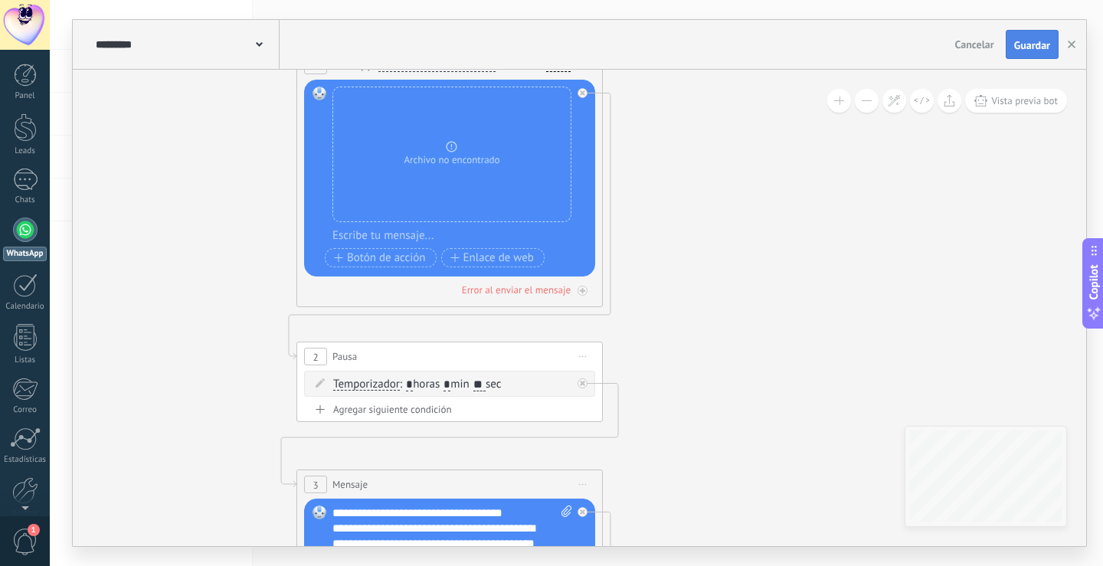
click at [1027, 47] on span "Guardar" at bounding box center [1032, 45] width 36 height 11
click at [1070, 54] on button "button" at bounding box center [1071, 44] width 23 height 29
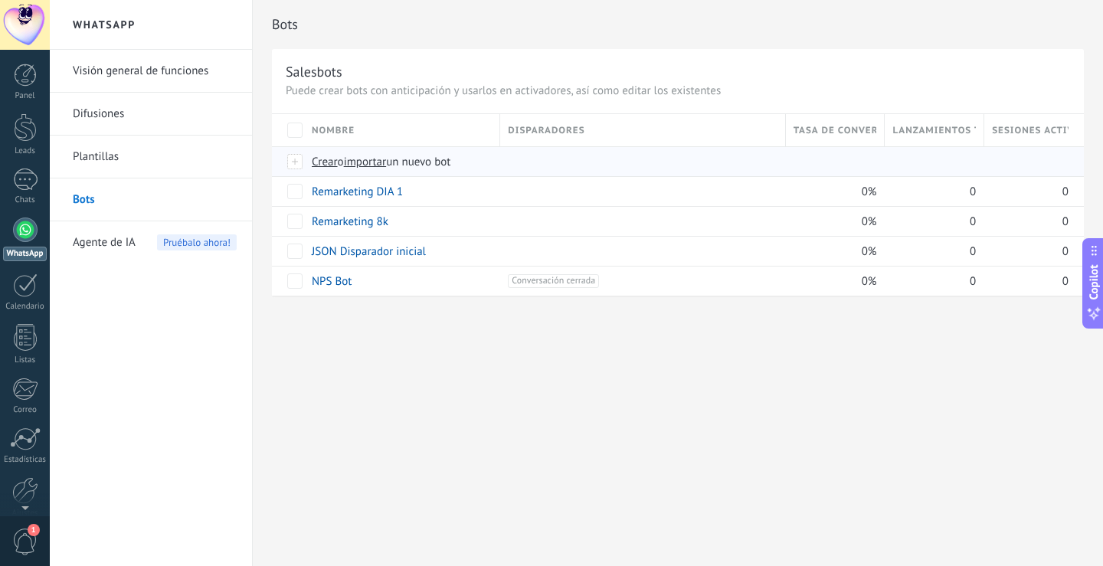
click at [352, 162] on span "importar" at bounding box center [365, 162] width 43 height 15
click at [0, 0] on input "importar un nuevo bot" at bounding box center [0, 0] width 0 height 0
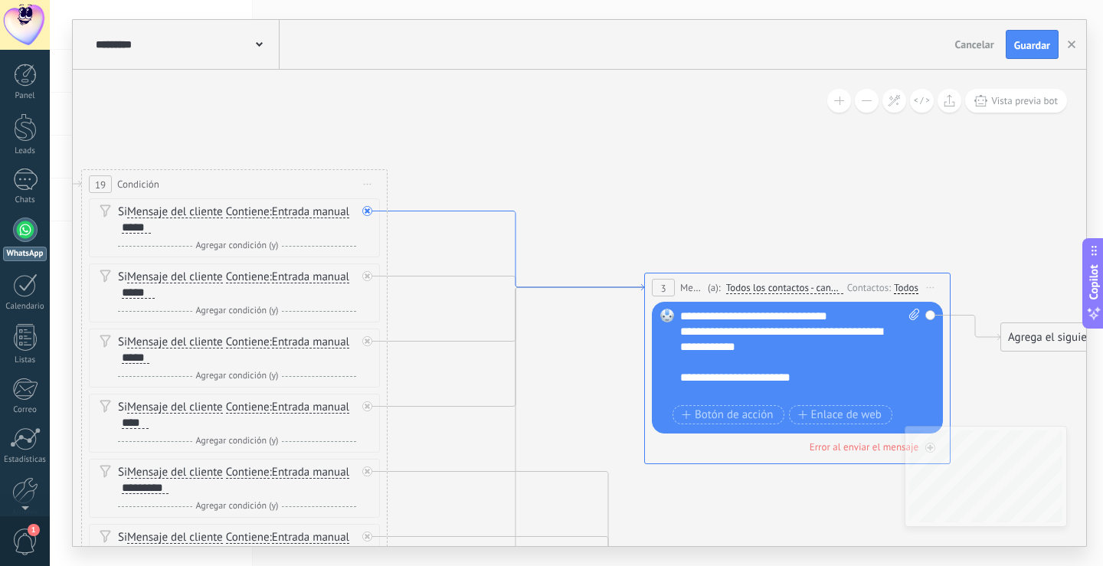
drag, startPoint x: 1015, startPoint y: 206, endPoint x: 420, endPoint y: 211, distance: 595.3
click at [421, 211] on icon at bounding box center [516, 251] width 257 height 80
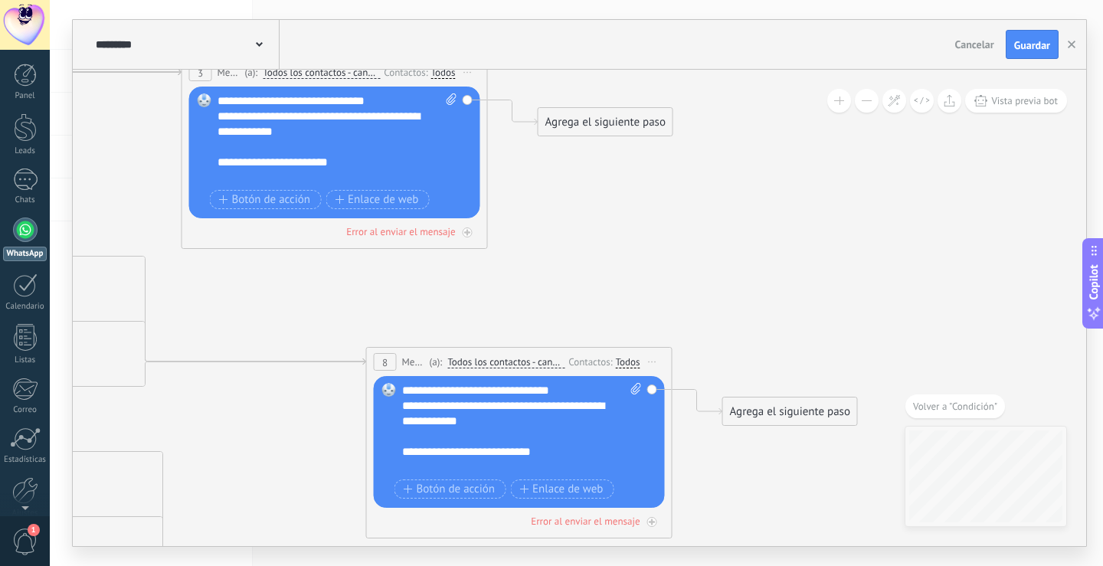
drag, startPoint x: 834, startPoint y: 407, endPoint x: 697, endPoint y: 313, distance: 166.0
click at [572, 242] on icon at bounding box center [111, 523] width 2228 height 1905
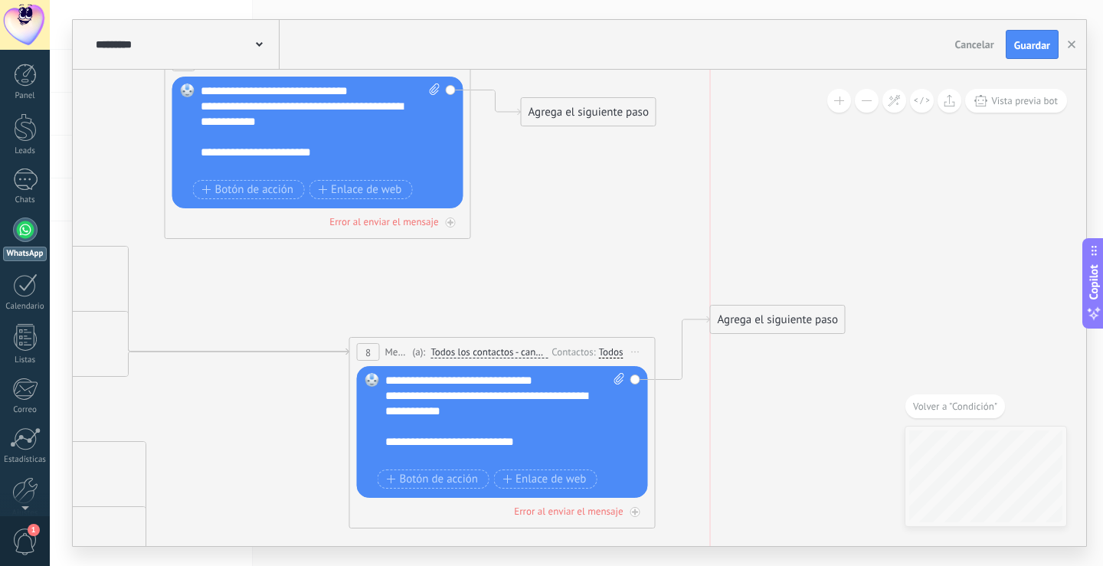
drag, startPoint x: 829, startPoint y: 400, endPoint x: 867, endPoint y: 355, distance: 58.7
click at [845, 333] on div "Agrega el siguiente paso" at bounding box center [778, 319] width 134 height 25
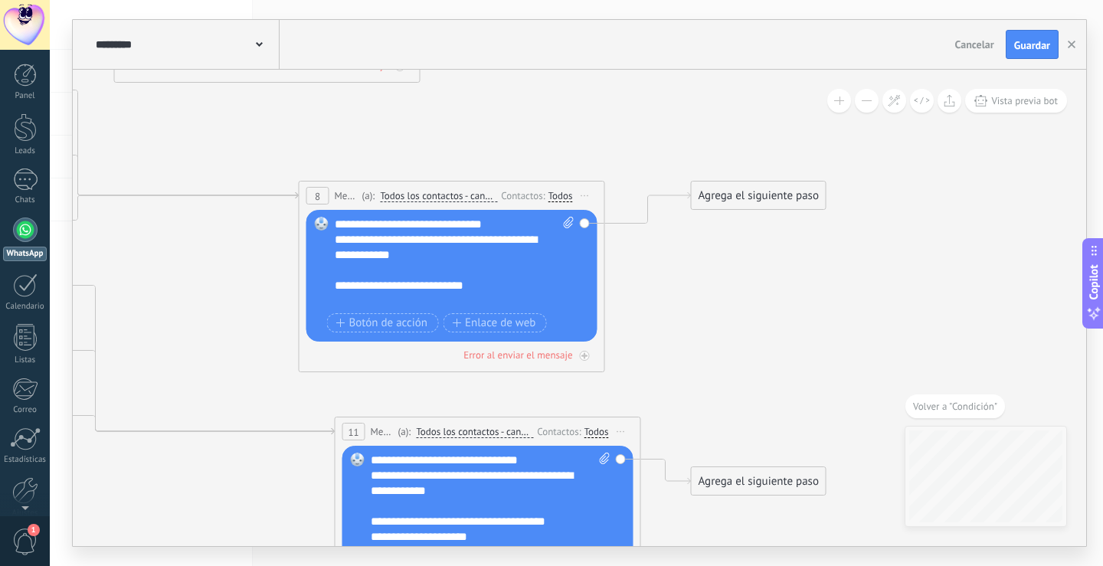
drag, startPoint x: 670, startPoint y: 268, endPoint x: 626, endPoint y: 110, distance: 164.0
click at [613, 105] on icon at bounding box center [44, 357] width 2228 height 1905
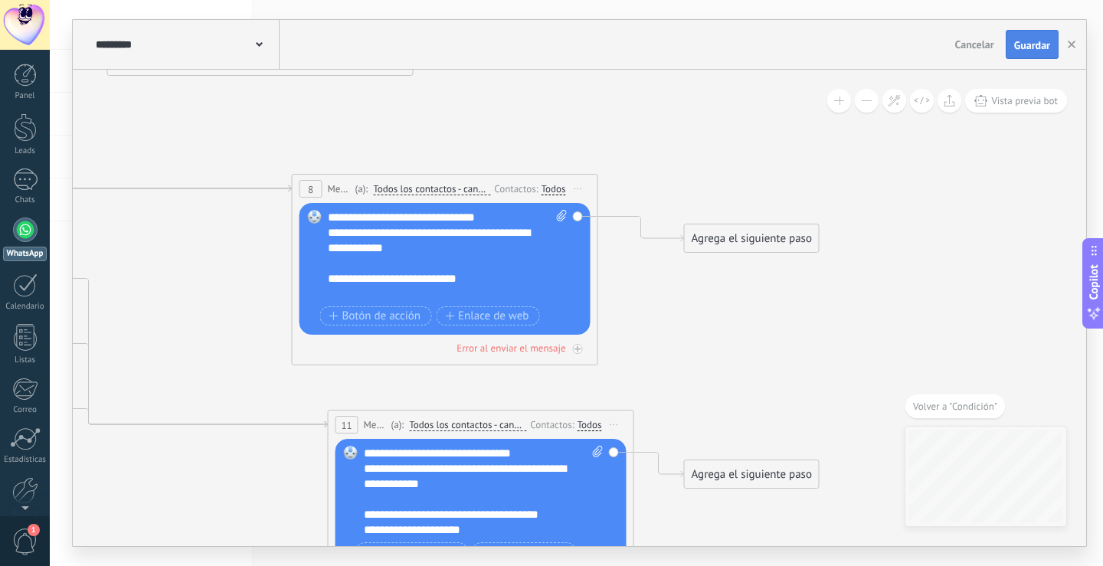
click at [1034, 48] on span "Guardar" at bounding box center [1032, 45] width 36 height 11
click at [1070, 50] on button "button" at bounding box center [1071, 45] width 23 height 28
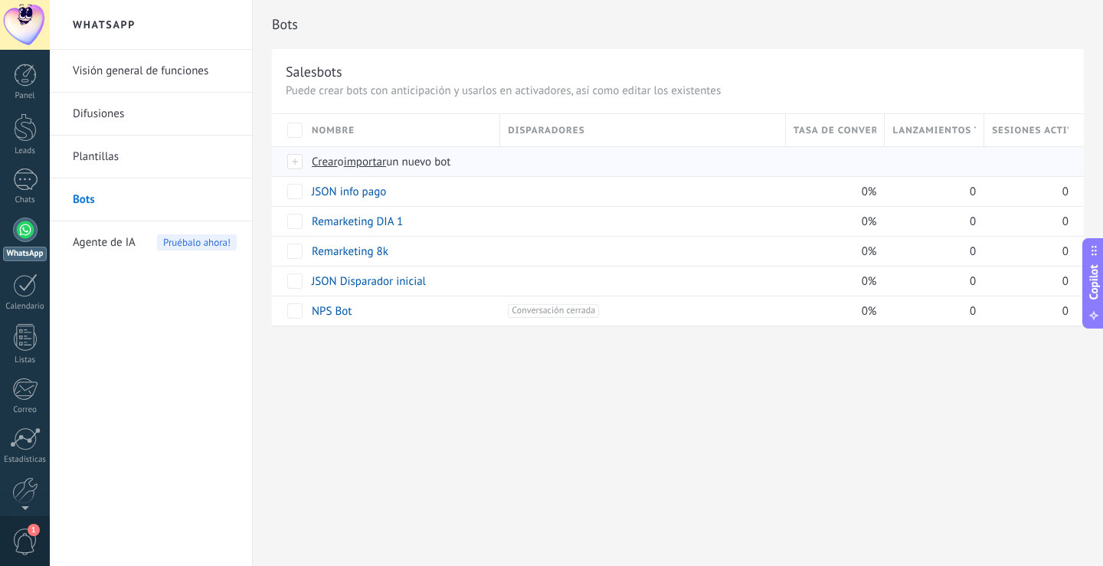
click at [382, 154] on div "Crear o importar un nuevo bot" at bounding box center [576, 161] width 545 height 29
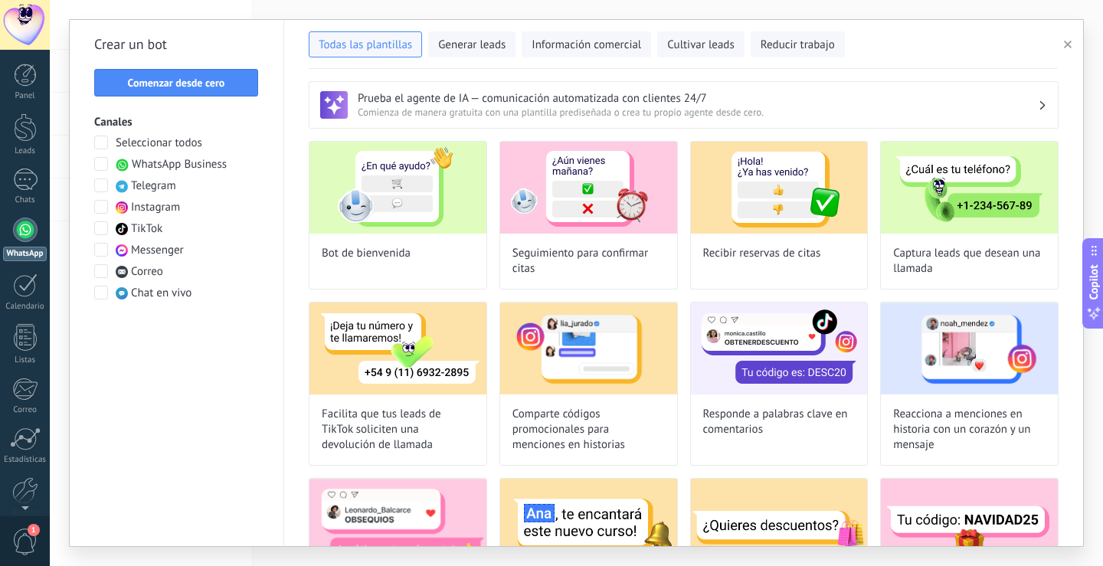
click at [1064, 46] on icon "button" at bounding box center [1068, 45] width 8 height 8
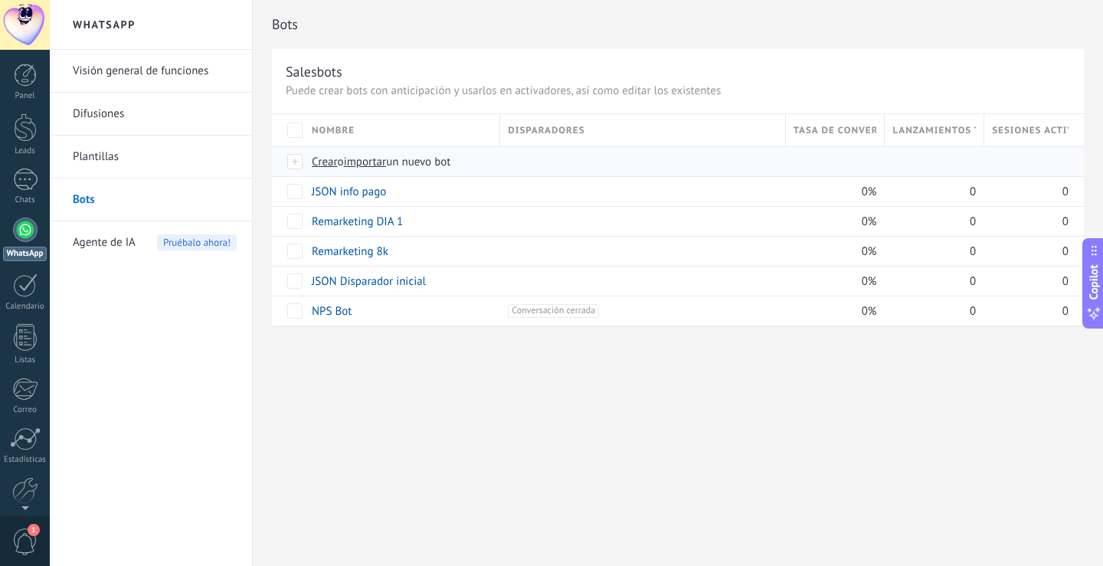
click at [371, 162] on span "importar" at bounding box center [365, 162] width 43 height 15
click at [0, 0] on input "importar un nuevo bot" at bounding box center [0, 0] width 0 height 0
click at [412, 408] on div "Bots Salesbots Puede crear bots con anticipación y usarlos en activadores, así …" at bounding box center [678, 283] width 850 height 566
click at [374, 283] on link "JSON Disparador inicial" at bounding box center [369, 281] width 114 height 15
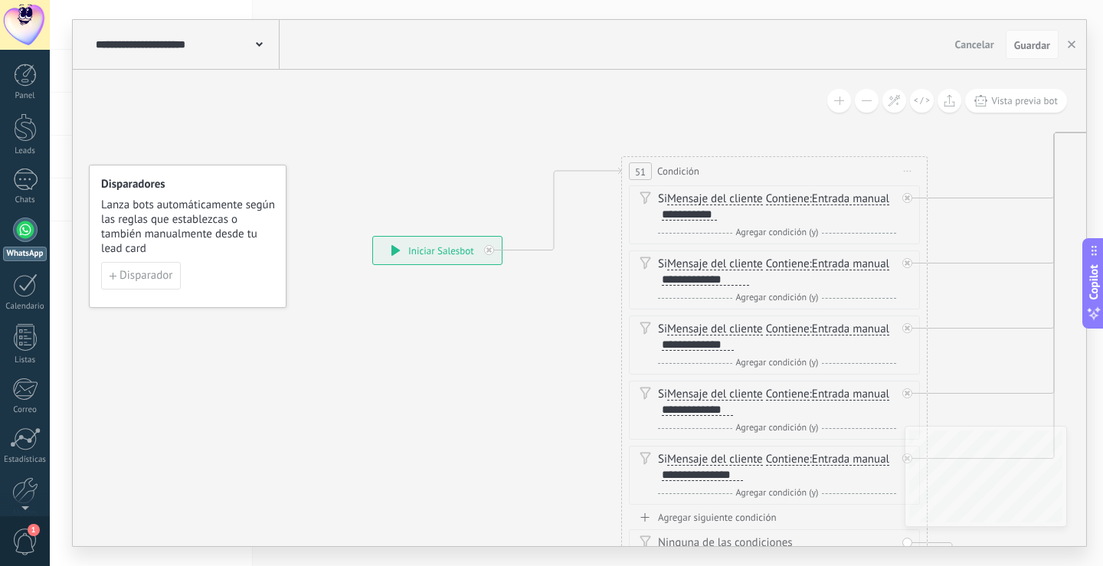
drag, startPoint x: 308, startPoint y: 307, endPoint x: 721, endPoint y: 316, distance: 413.1
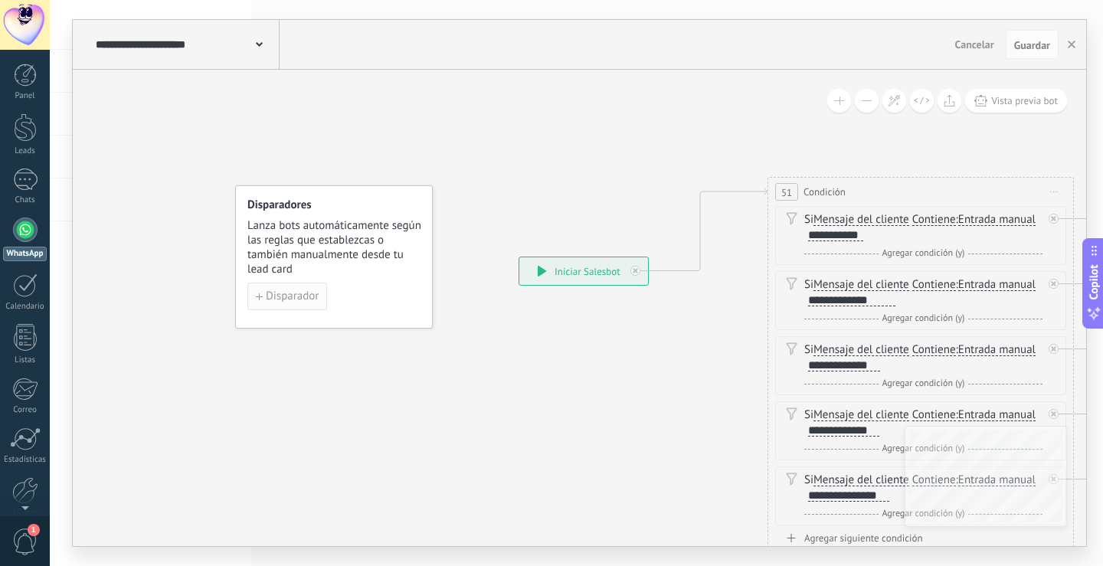
click at [313, 291] on span "Disparador" at bounding box center [292, 296] width 53 height 11
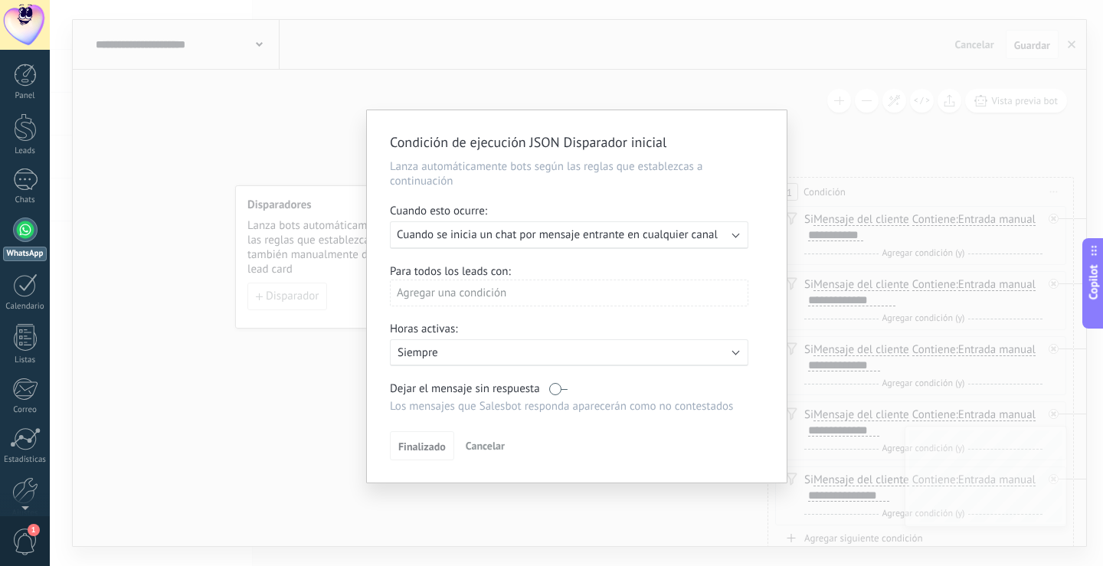
click at [523, 293] on div "Agregar una condición" at bounding box center [569, 293] width 359 height 27
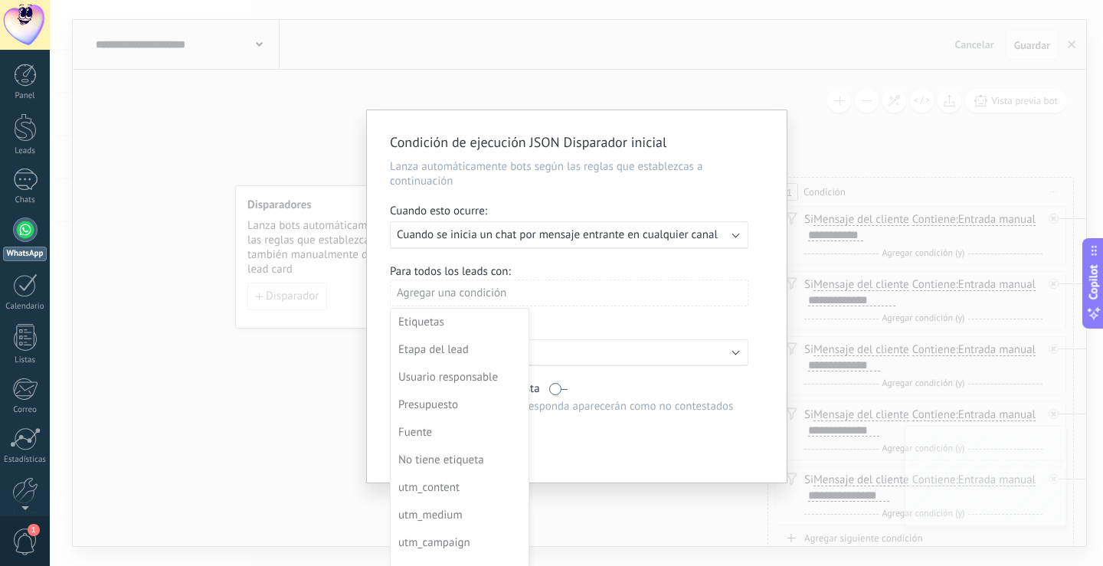
click at [583, 333] on div at bounding box center [577, 296] width 420 height 372
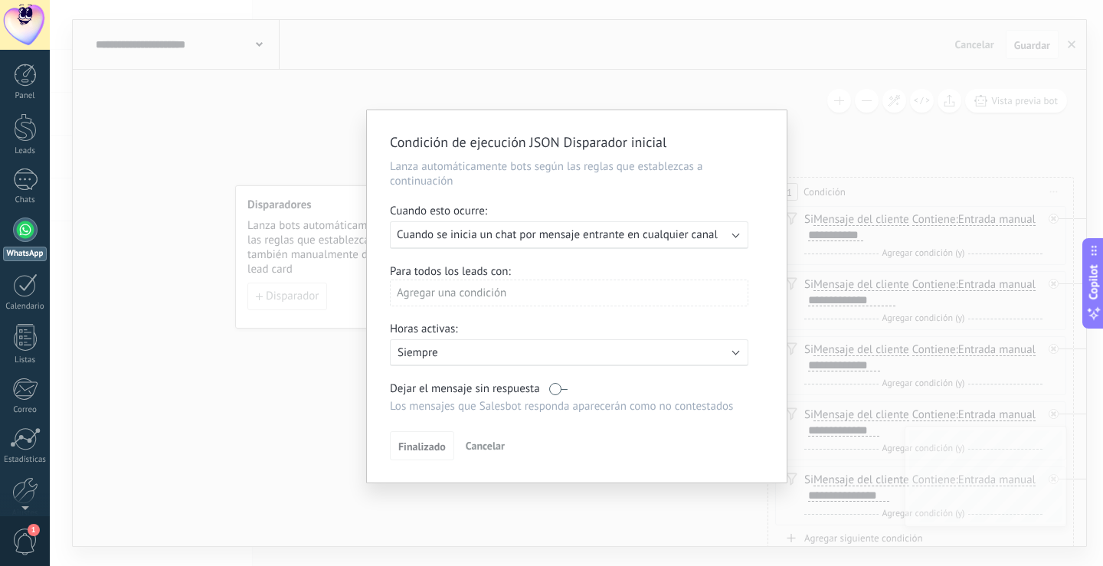
click at [602, 352] on p "Siempre" at bounding box center [532, 353] width 268 height 15
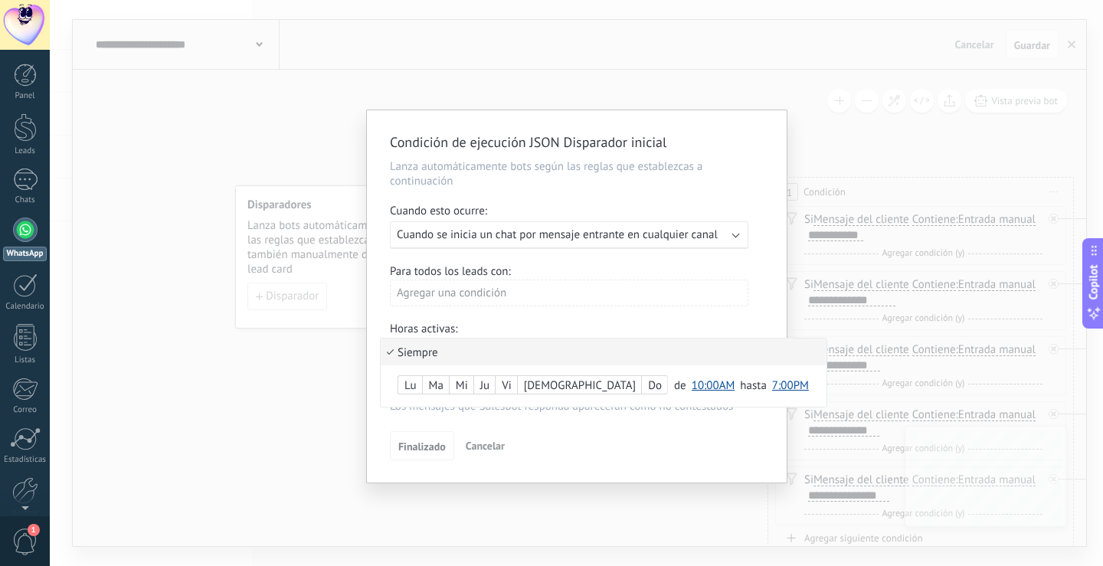
click at [371, 314] on div at bounding box center [577, 296] width 420 height 372
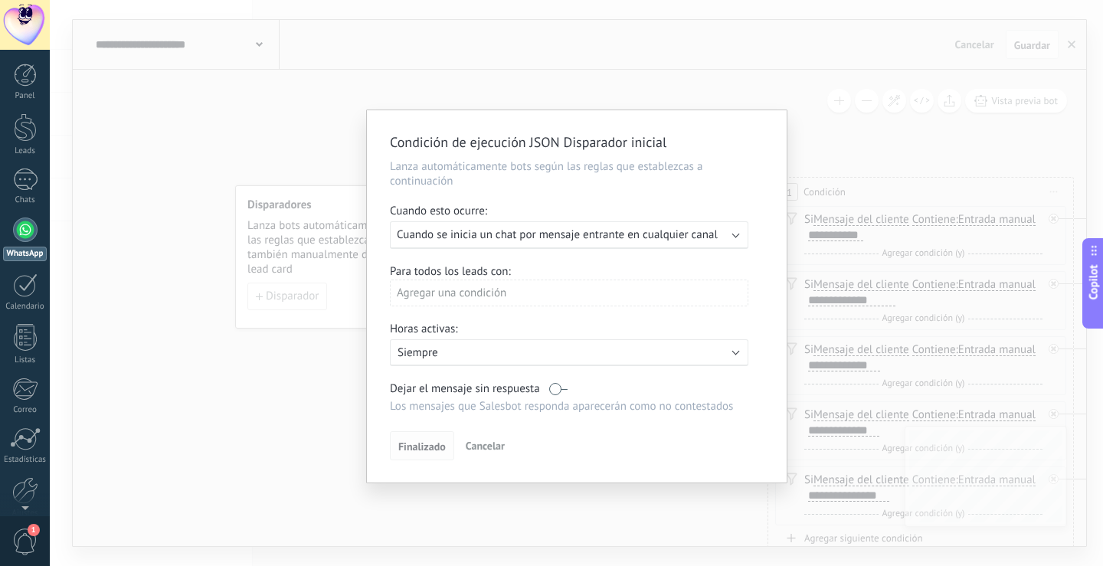
click at [423, 438] on button "Finalizado" at bounding box center [422, 445] width 64 height 29
click at [555, 491] on div "Condición de ejecución JSON Disparador inicial Lanza automáticamente bots según…" at bounding box center [576, 283] width 1053 height 566
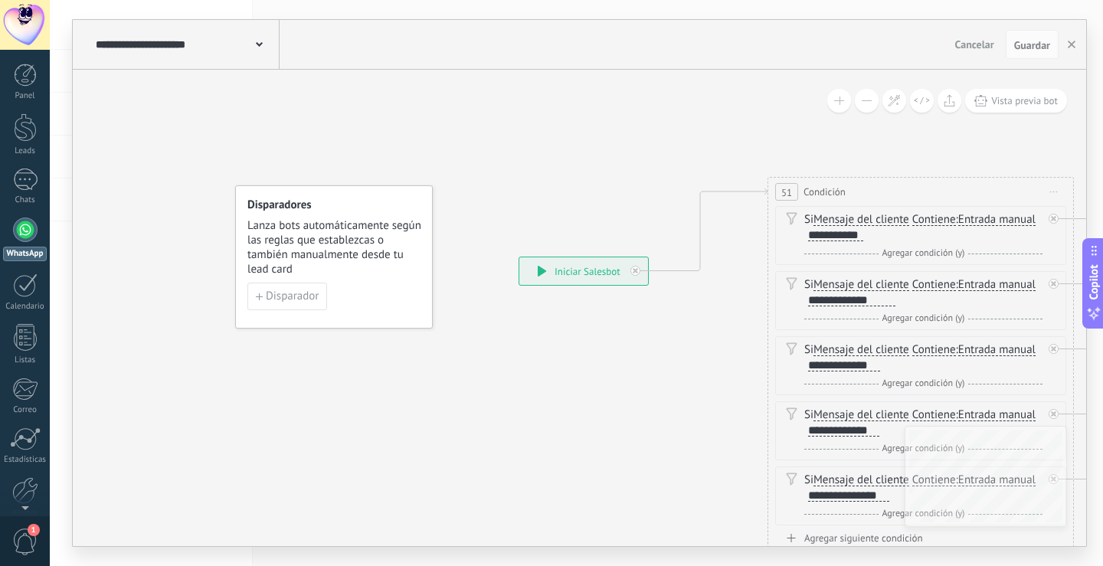
click at [397, 231] on span "Lanza bots automáticamente según las reglas que establezcas o también manualmen…" at bounding box center [334, 247] width 175 height 58
click at [264, 300] on span "Disparador" at bounding box center [287, 296] width 63 height 11
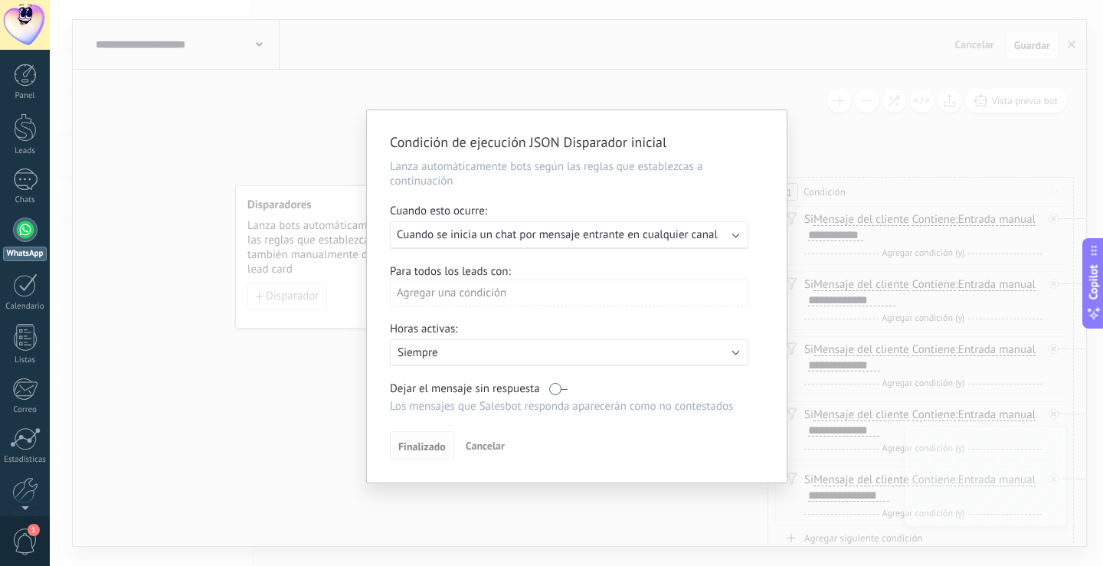
click at [431, 447] on span "Finalizado" at bounding box center [422, 446] width 48 height 11
click at [457, 293] on div "Agregar una condición" at bounding box center [569, 293] width 359 height 27
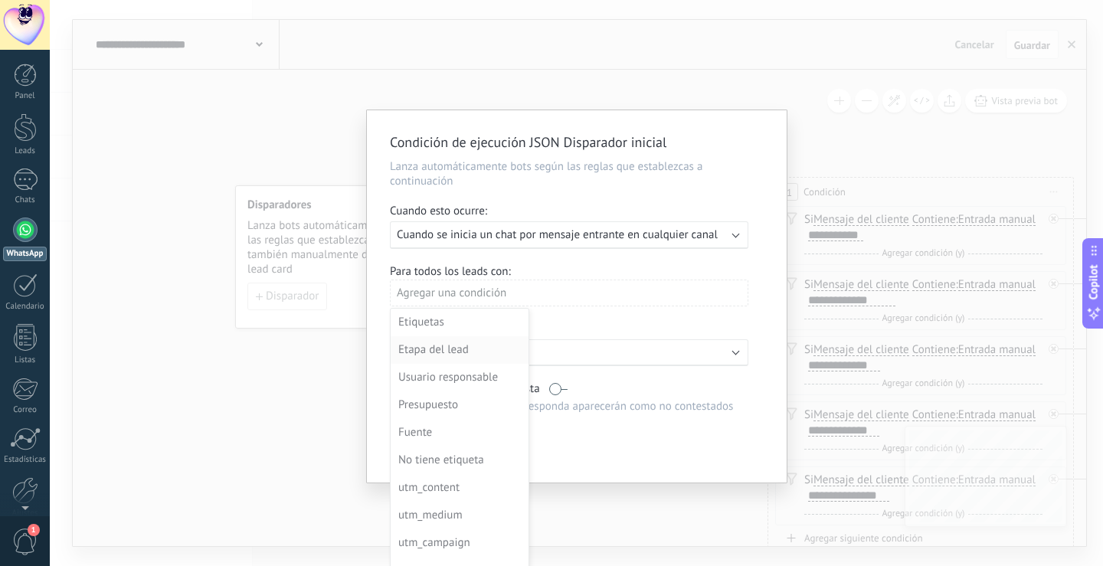
click at [477, 353] on div "Etapa del lead" at bounding box center [458, 349] width 120 height 21
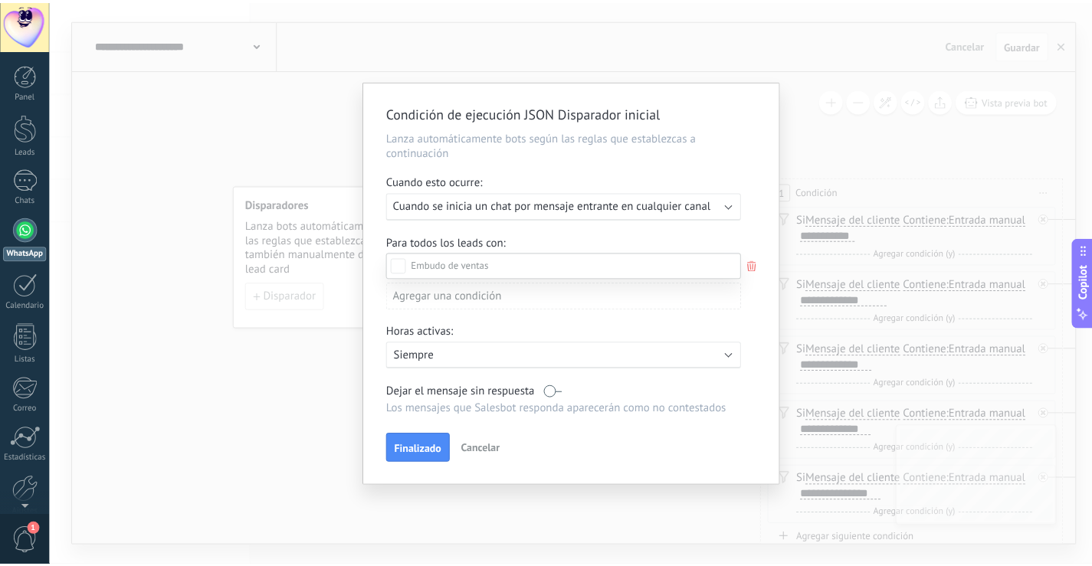
scroll to position [55, 0]
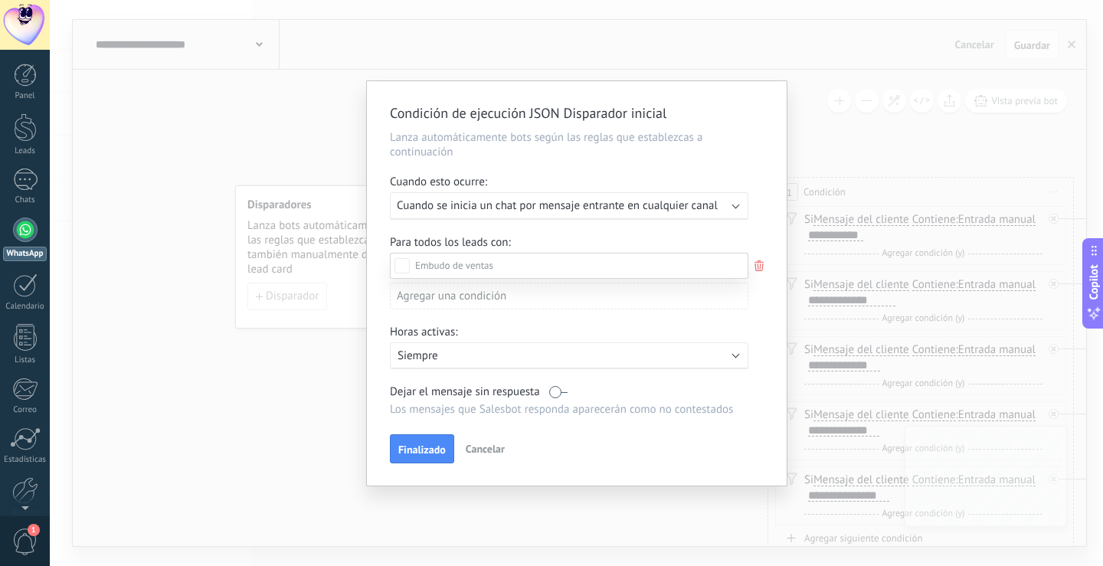
click at [554, 500] on div "Nueva consulta Cualificado Cotización enviada Pedido creado Pedido completado P…" at bounding box center [569, 408] width 359 height 311
click at [466, 453] on span "Cancelar" at bounding box center [485, 449] width 39 height 14
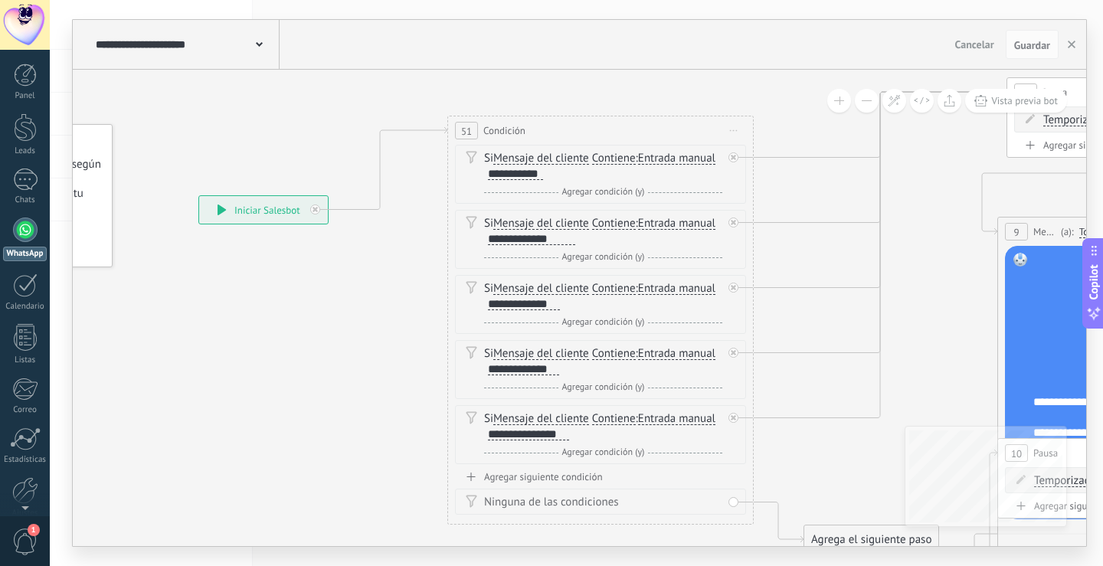
drag, startPoint x: 677, startPoint y: 410, endPoint x: 346, endPoint y: 350, distance: 337.1
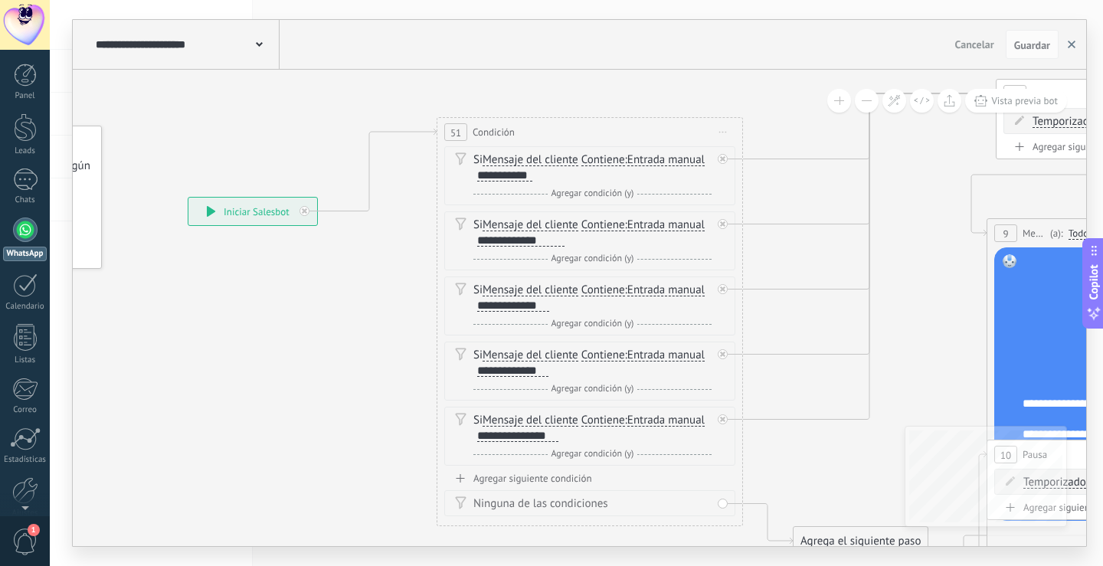
click at [1069, 43] on icon "button" at bounding box center [1072, 45] width 8 height 8
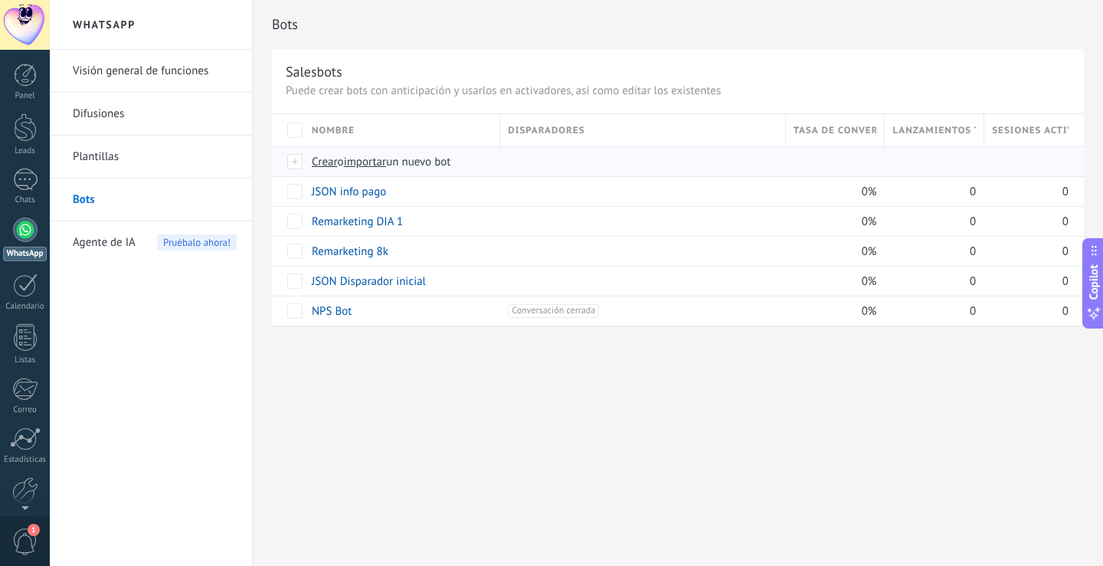
click at [372, 165] on span "importar" at bounding box center [365, 162] width 43 height 15
click at [0, 0] on input "importar un nuevo bot" at bounding box center [0, 0] width 0 height 0
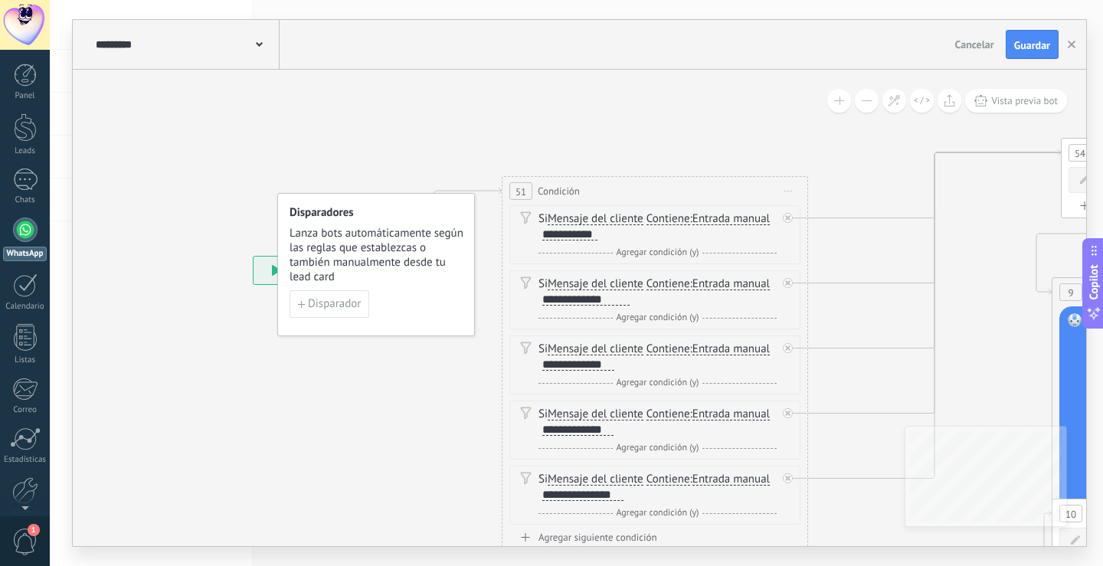
drag, startPoint x: 303, startPoint y: 400, endPoint x: 459, endPoint y: 411, distance: 156.7
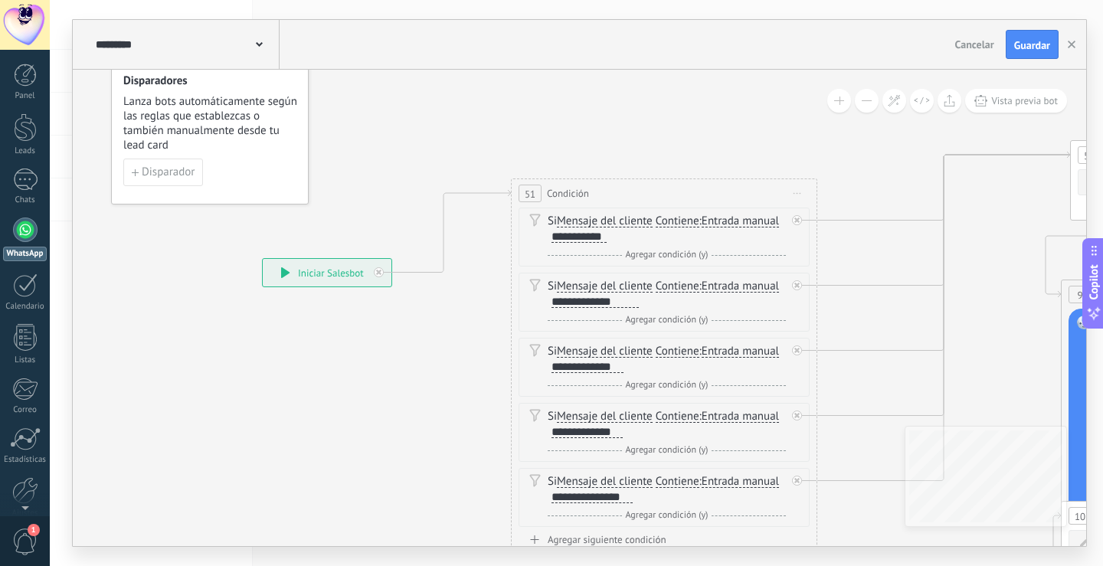
drag, startPoint x: 442, startPoint y: 247, endPoint x: 268, endPoint y: 113, distance: 219.1
click at [266, 113] on span "Lanza bots automáticamente según las reglas que establezcas o también manualmen…" at bounding box center [210, 123] width 175 height 58
click at [1038, 51] on span "Guardar" at bounding box center [1032, 45] width 36 height 11
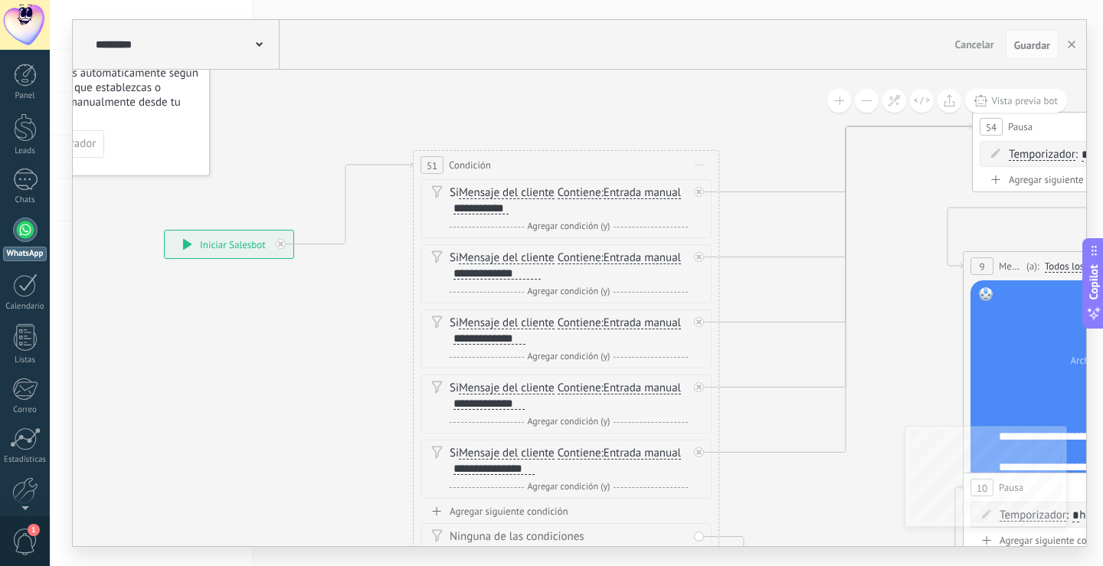
drag, startPoint x: 972, startPoint y: 300, endPoint x: 505, endPoint y: 253, distance: 469.7
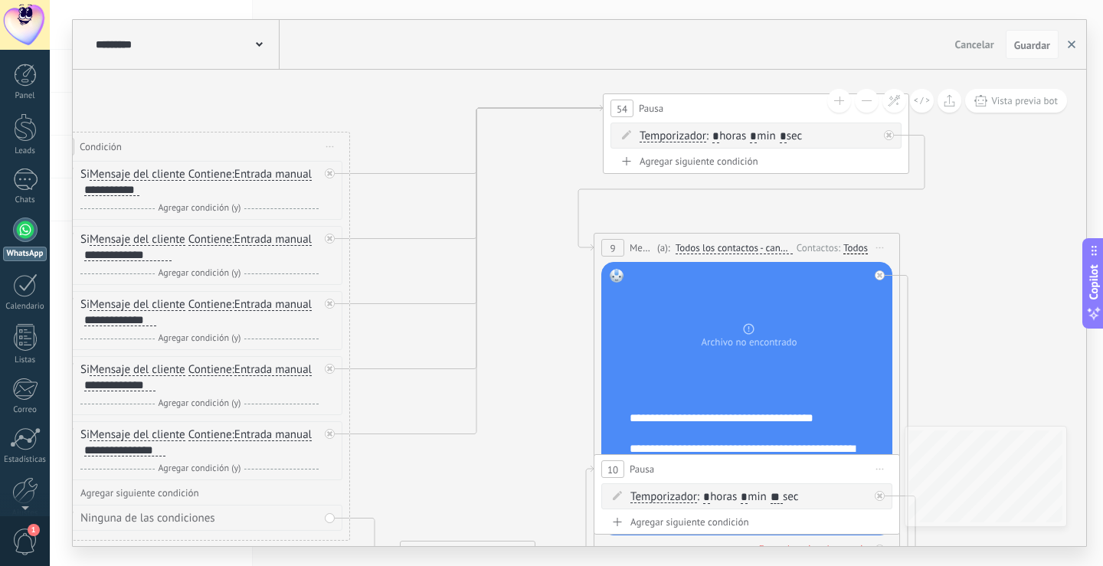
click at [1066, 48] on button "button" at bounding box center [1071, 44] width 23 height 29
click at [1066, 48] on div "**********" at bounding box center [576, 283] width 1053 height 566
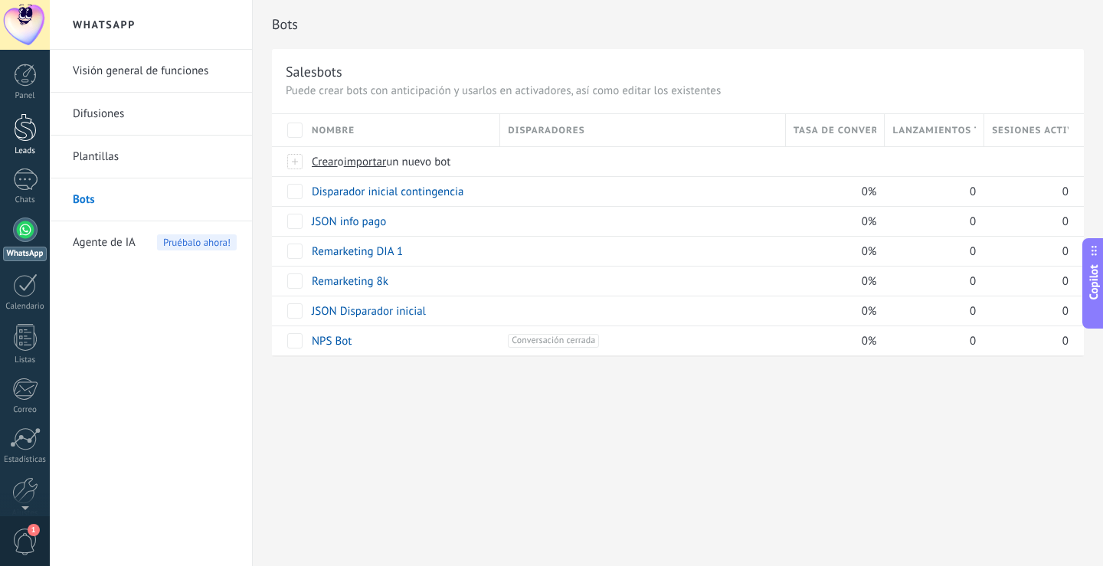
click at [21, 143] on link "Leads" at bounding box center [25, 134] width 50 height 43
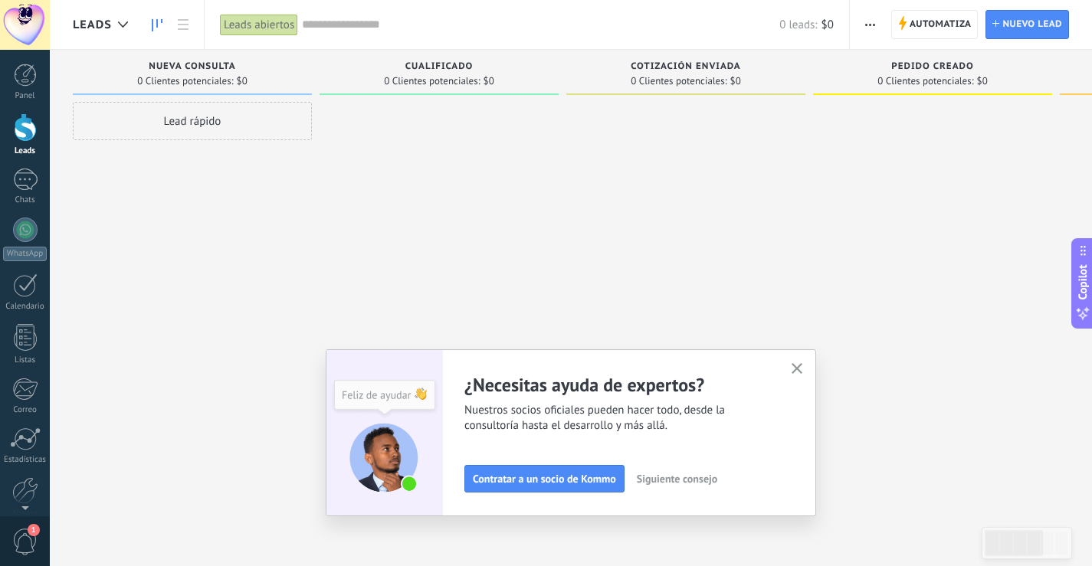
click at [871, 24] on icon "button" at bounding box center [870, 25] width 10 height 2
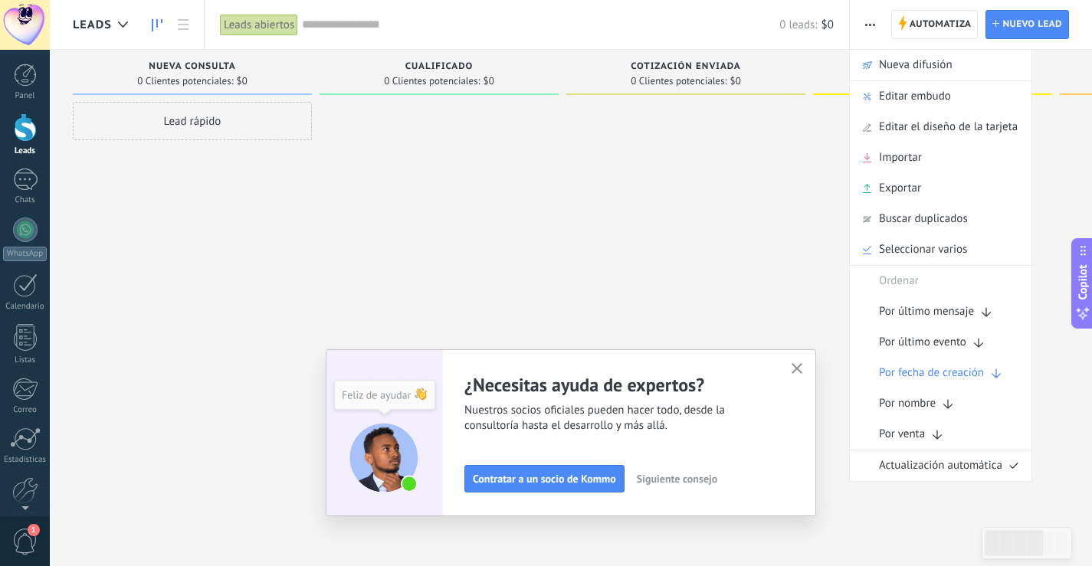
click at [805, 362] on button "button" at bounding box center [797, 369] width 19 height 21
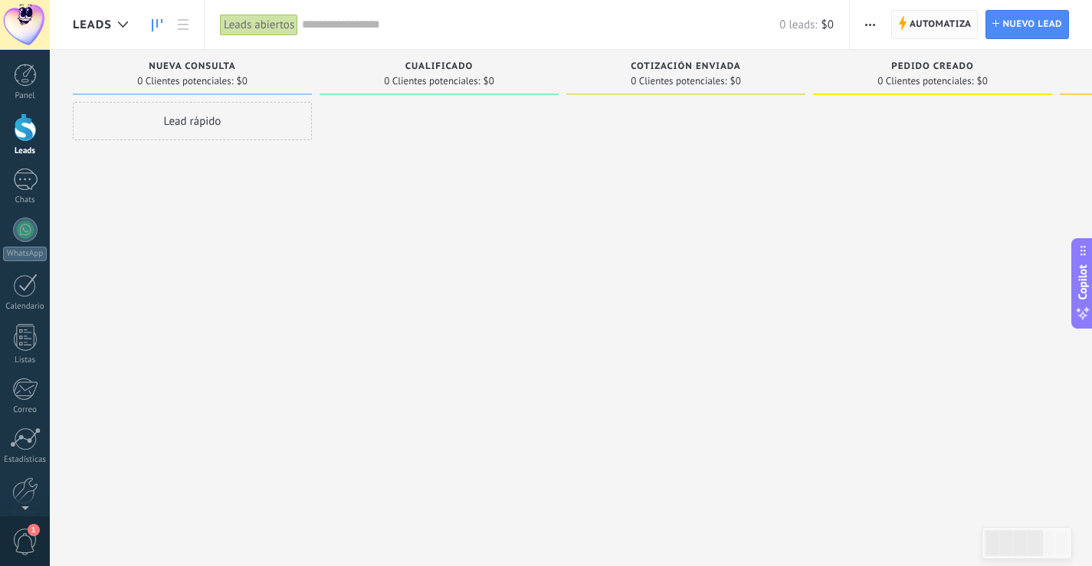
click at [920, 17] on span "Automatiza" at bounding box center [940, 25] width 62 height 28
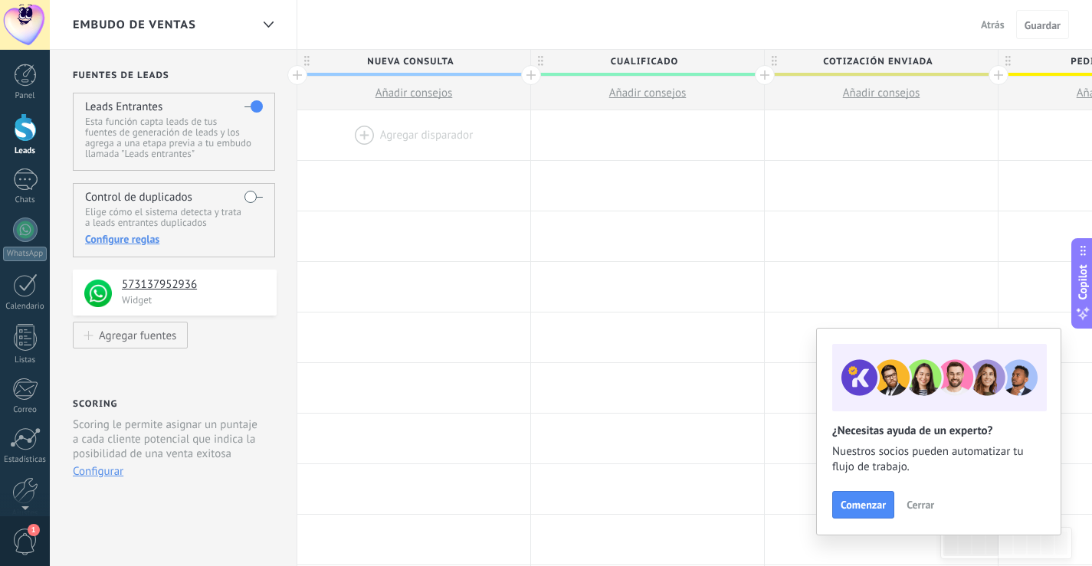
click at [441, 64] on span "Nueva consulta" at bounding box center [409, 62] width 225 height 24
type input "**********"
click at [585, 18] on div "Embudo de ventas Atrás Cancelar Guardar" at bounding box center [571, 25] width 1042 height 50
click at [638, 56] on span "Cualificado" at bounding box center [643, 62] width 225 height 24
type input "**********"
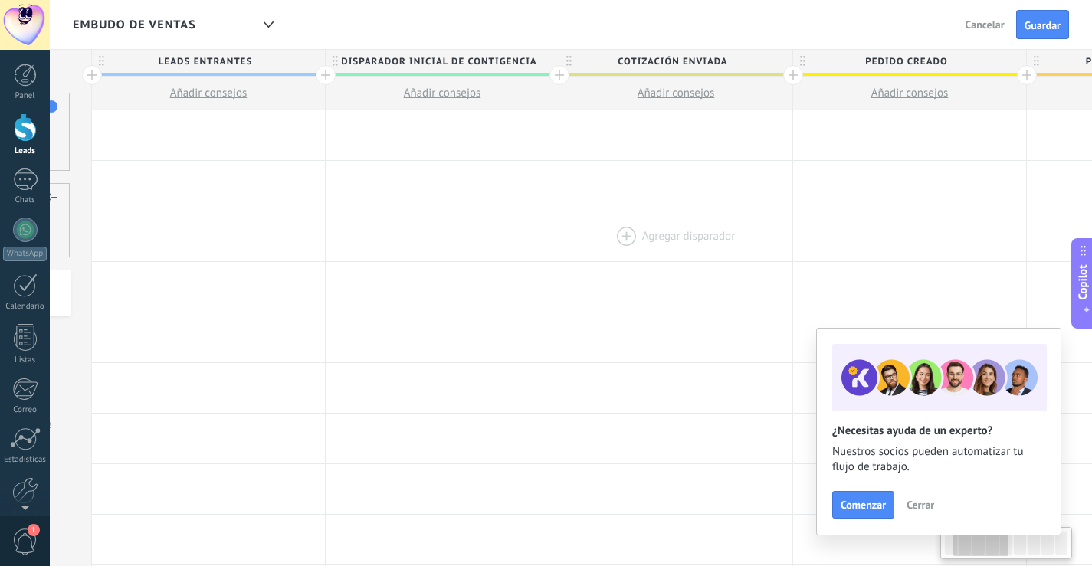
scroll to position [0, 298]
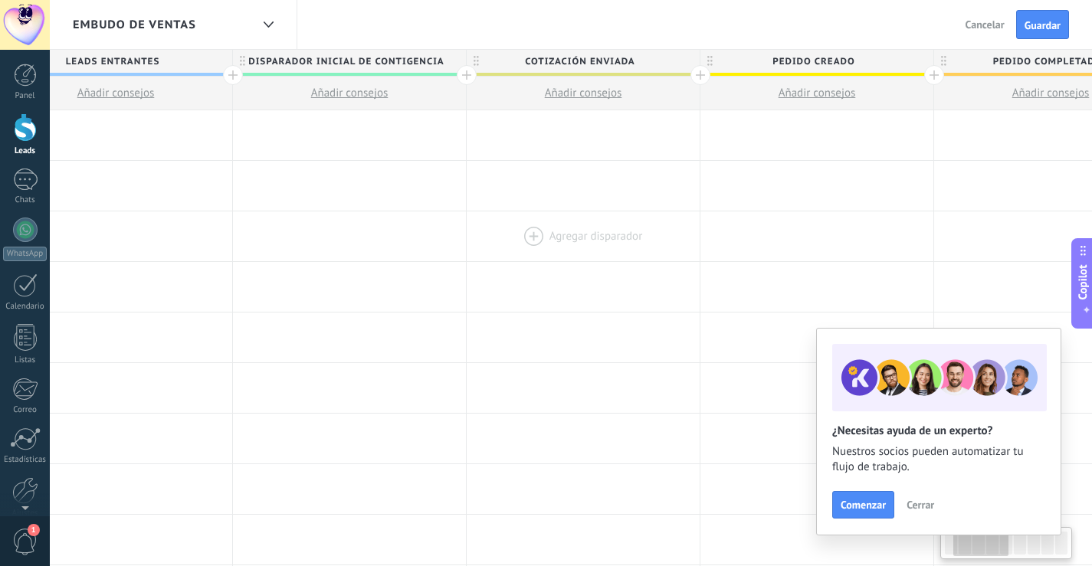
drag, startPoint x: 867, startPoint y: 263, endPoint x: 551, endPoint y: 222, distance: 319.0
click at [568, 283] on div at bounding box center [583, 287] width 233 height 50
click at [596, 57] on span "Cotización enviada" at bounding box center [579, 62] width 225 height 24
type input "**********"
click at [804, 58] on span "Pedido creado" at bounding box center [812, 62] width 225 height 24
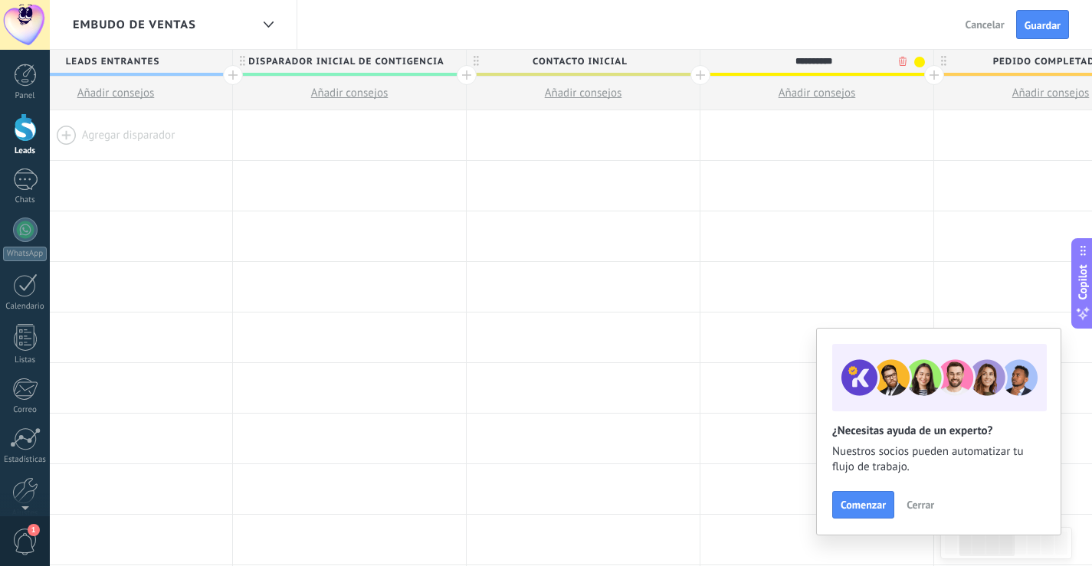
type input "**********"
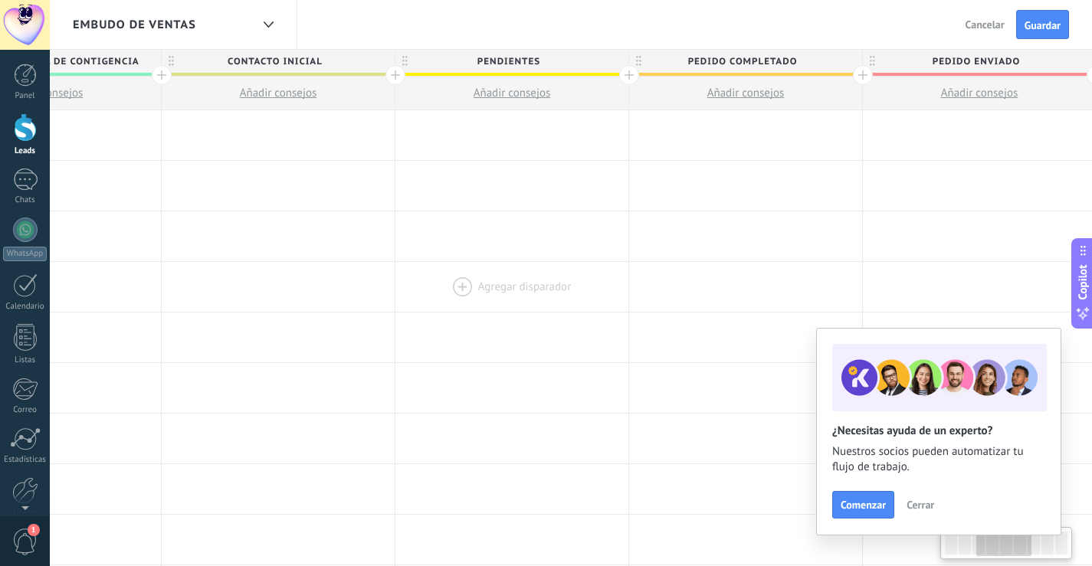
drag, startPoint x: 758, startPoint y: 290, endPoint x: 441, endPoint y: 308, distance: 318.4
click at [716, 60] on span "Pedido completado" at bounding box center [731, 62] width 225 height 24
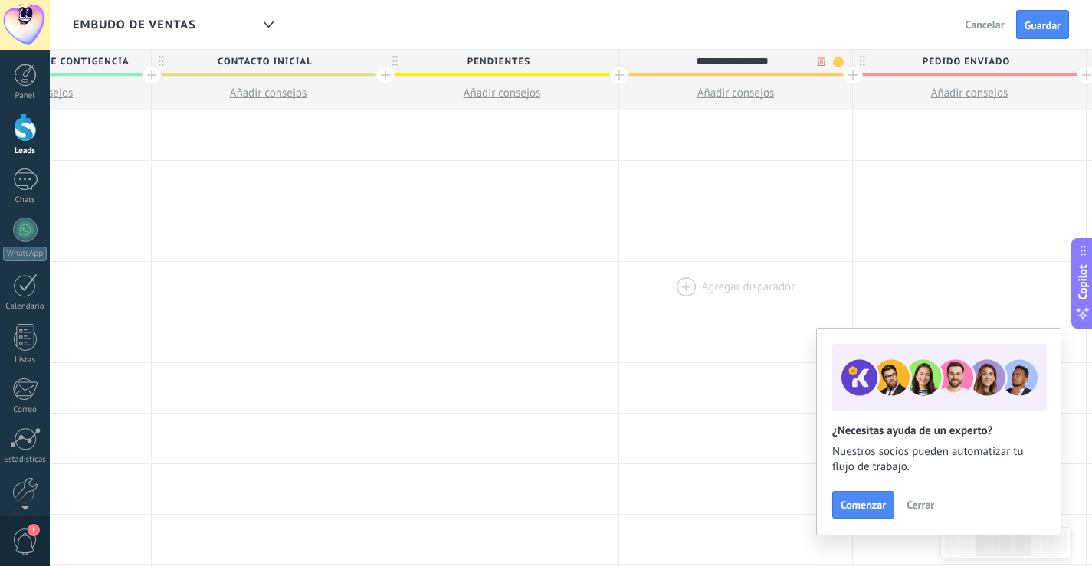
type input "**********"
click at [683, 309] on div at bounding box center [735, 287] width 233 height 50
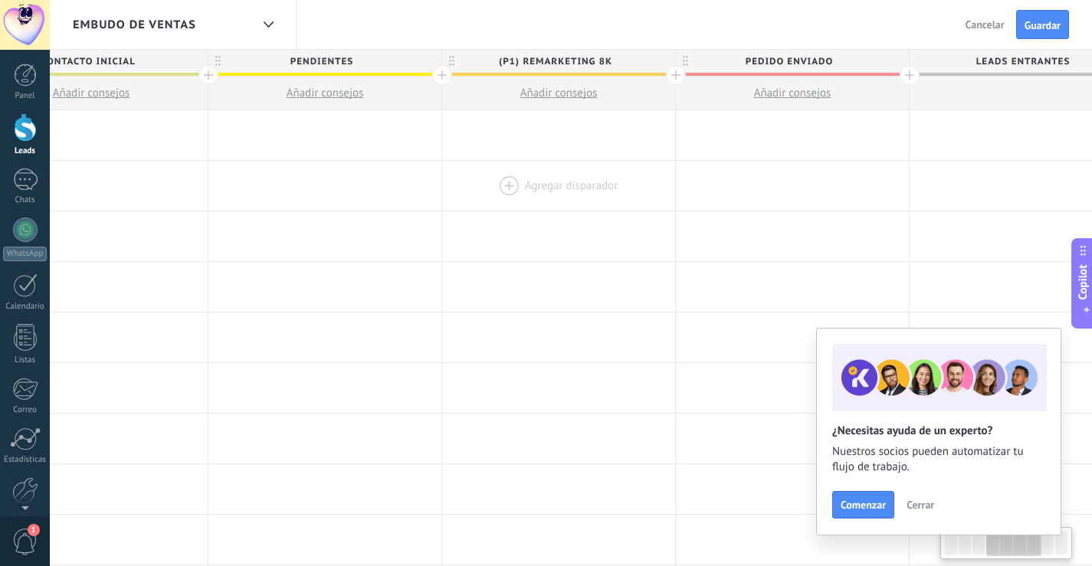
drag, startPoint x: 758, startPoint y: 182, endPoint x: 567, endPoint y: 185, distance: 191.6
click at [567, 185] on div at bounding box center [558, 186] width 233 height 50
click at [756, 59] on span "Pedido enviado" at bounding box center [773, 62] width 225 height 24
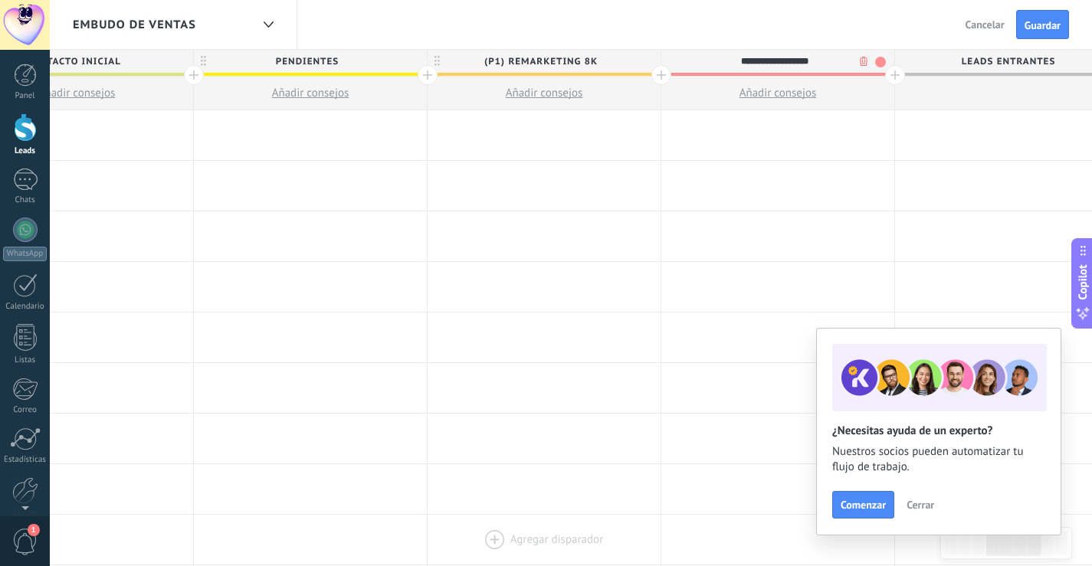
type input "**********"
click at [973, 58] on span "Leads Entrantes" at bounding box center [1007, 62] width 225 height 24
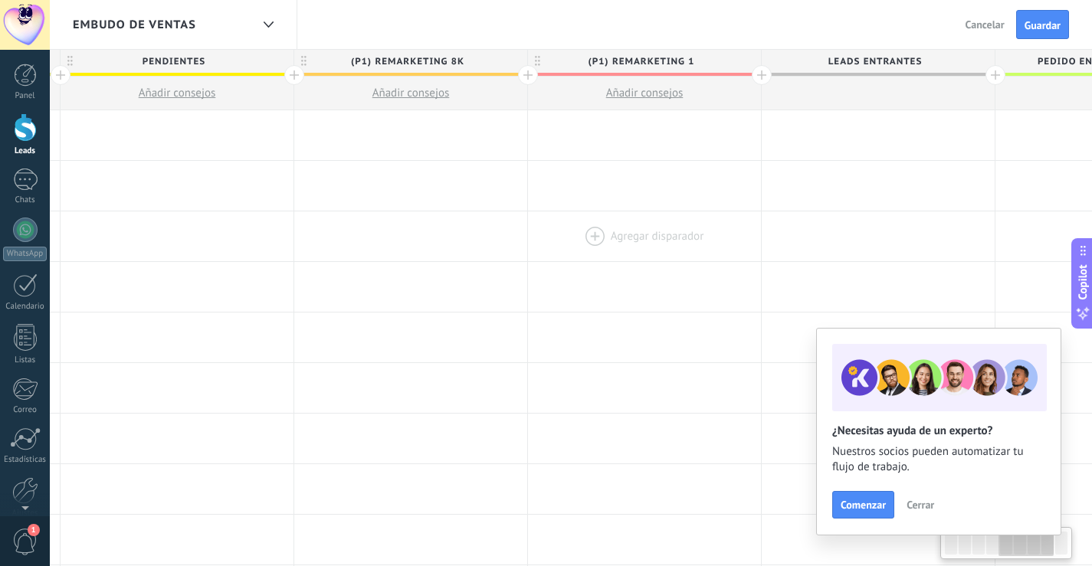
scroll to position [0, 1145]
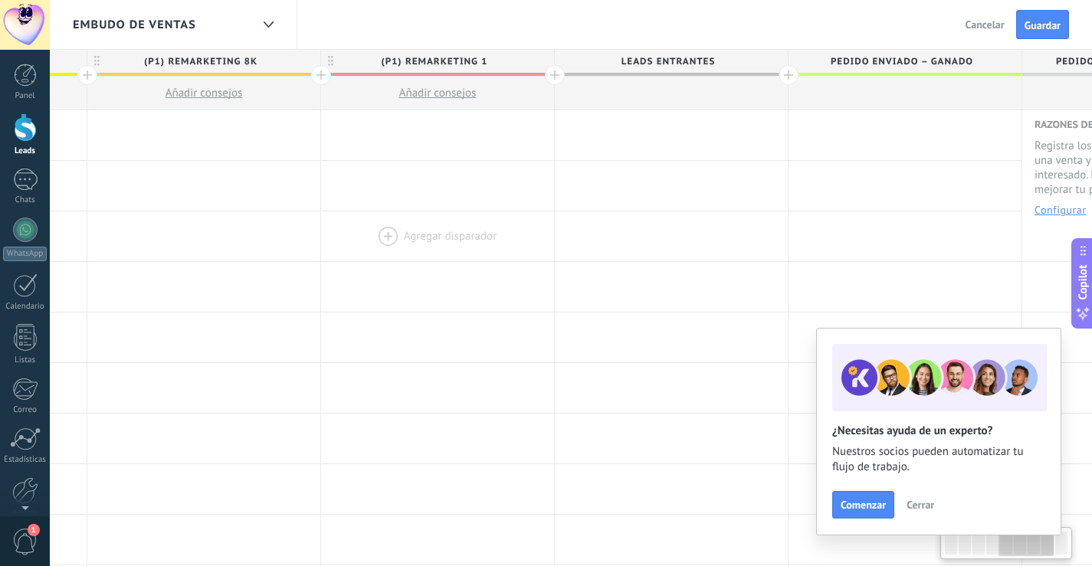
drag, startPoint x: 804, startPoint y: 219, endPoint x: 503, endPoint y: 243, distance: 301.3
click at [503, 243] on div at bounding box center [437, 236] width 233 height 50
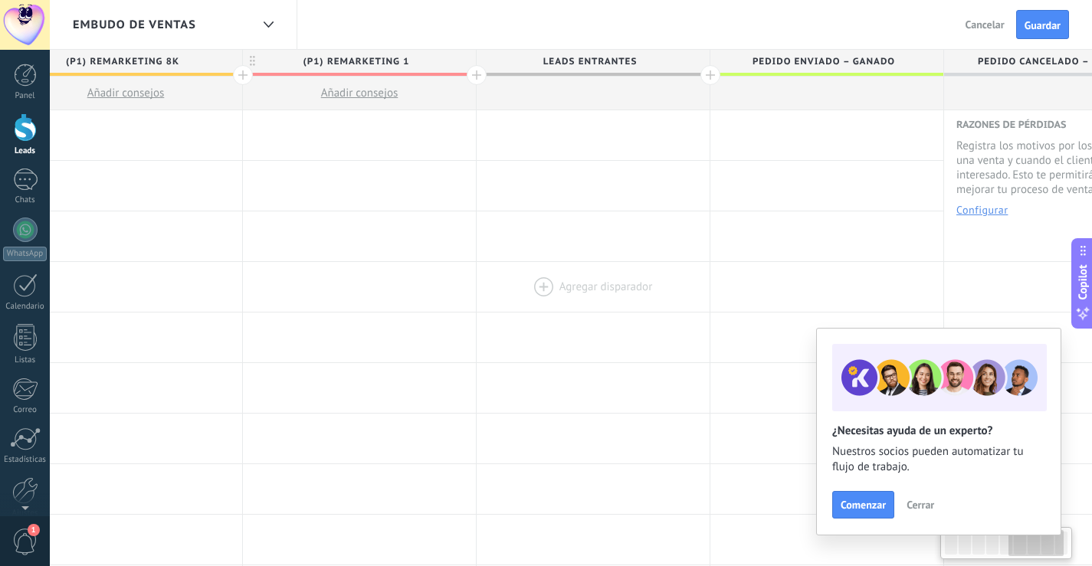
scroll to position [0, 1309]
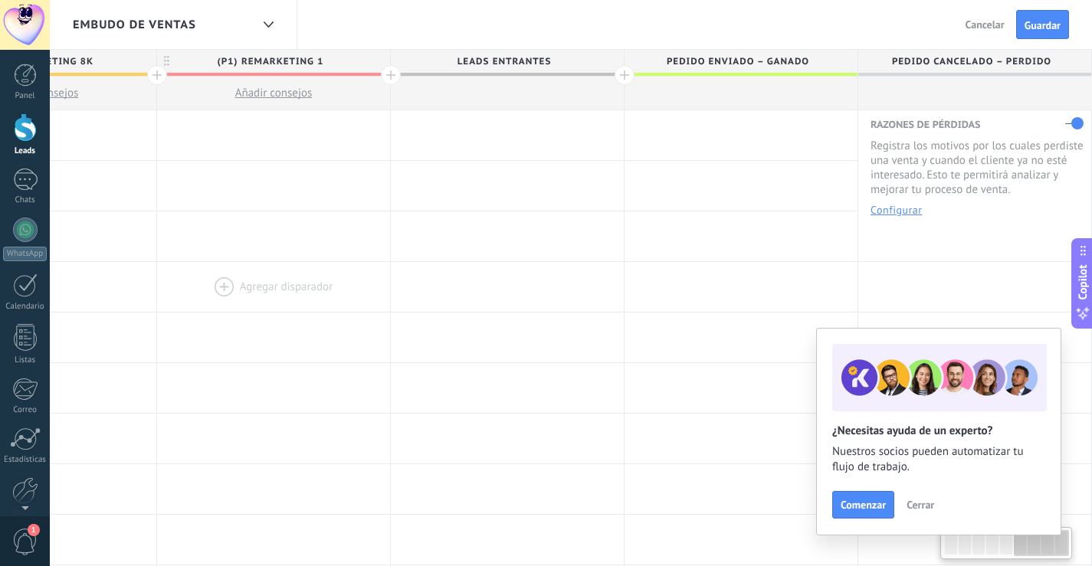
drag, startPoint x: 692, startPoint y: 265, endPoint x: 367, endPoint y: 303, distance: 327.1
click at [523, 61] on span "Leads Entrantes" at bounding box center [503, 62] width 225 height 24
click at [489, 48] on div "Embudo de ventas Atrás Cancelar Guardar" at bounding box center [571, 25] width 1042 height 50
click at [498, 63] on span "Leads Entrantes" at bounding box center [503, 62] width 225 height 24
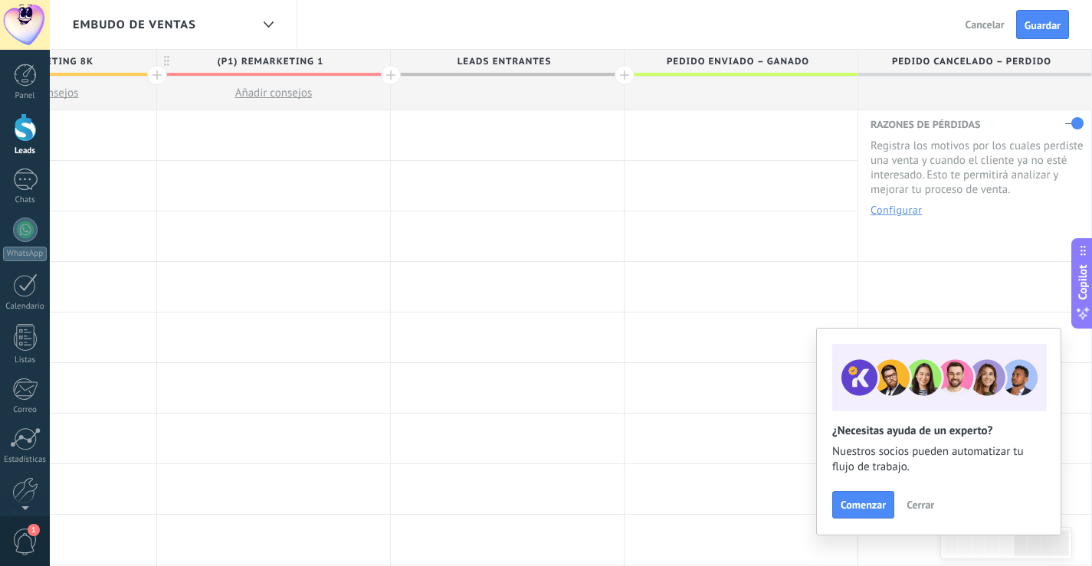
click at [498, 63] on span "Leads Entrantes" at bounding box center [503, 62] width 225 height 24
click at [290, 64] on span "(p1) Remarketing 1" at bounding box center [269, 62] width 225 height 24
click at [511, 60] on span "Leads Entrantes" at bounding box center [503, 62] width 225 height 24
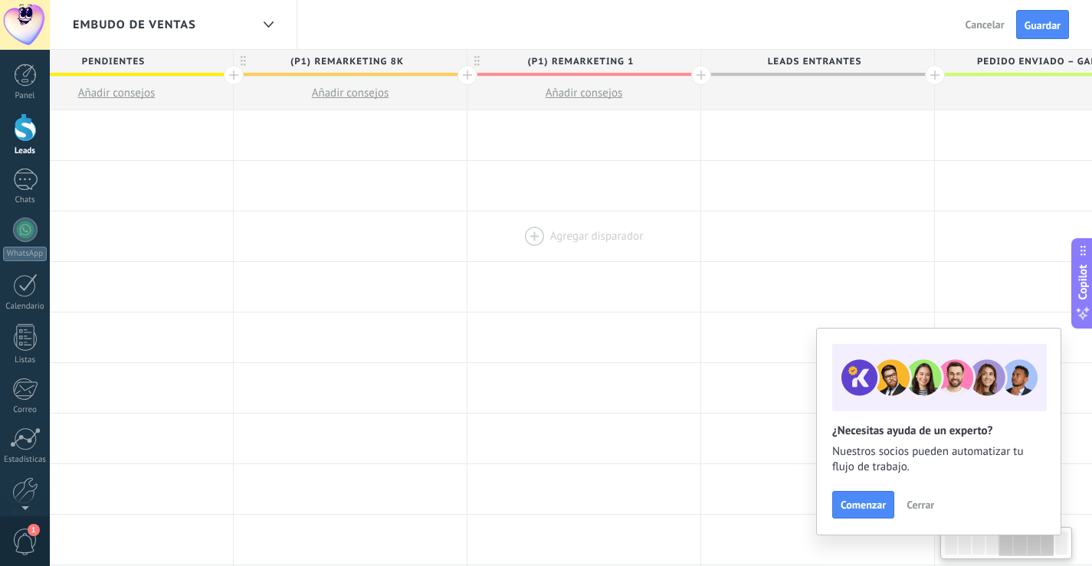
drag, startPoint x: 248, startPoint y: 238, endPoint x: 567, endPoint y: 236, distance: 318.7
click at [540, 240] on div at bounding box center [583, 236] width 233 height 50
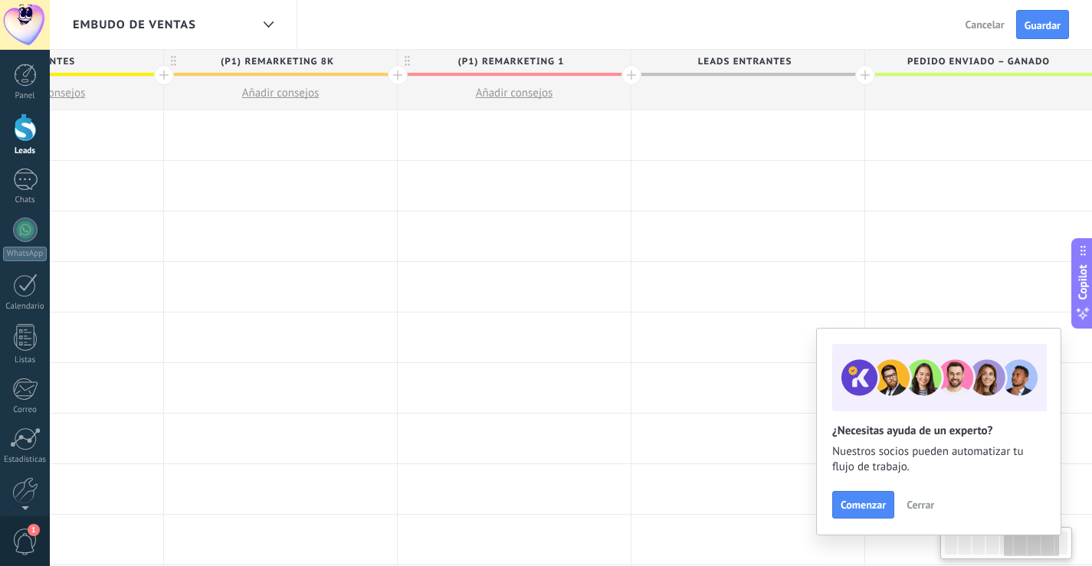
drag, startPoint x: 807, startPoint y: 57, endPoint x: 745, endPoint y: 84, distance: 67.2
click at [745, 85] on div "Leads Entrantes" at bounding box center [747, 80] width 233 height 61
drag, startPoint x: 781, startPoint y: 57, endPoint x: 804, endPoint y: 56, distance: 23.0
click at [798, 54] on span "Leads Entrantes" at bounding box center [734, 62] width 225 height 24
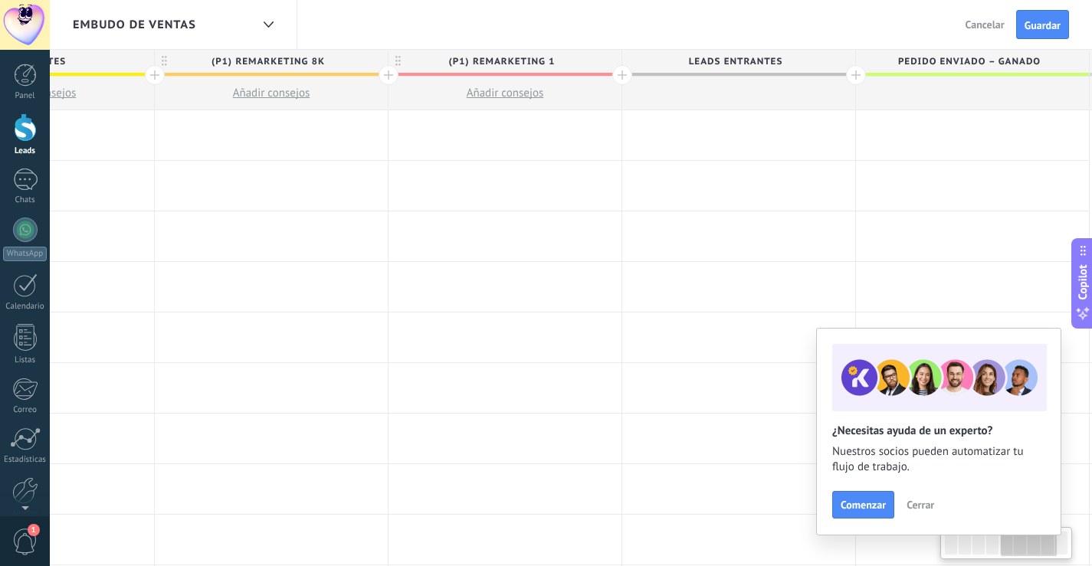
scroll to position [0, 1042]
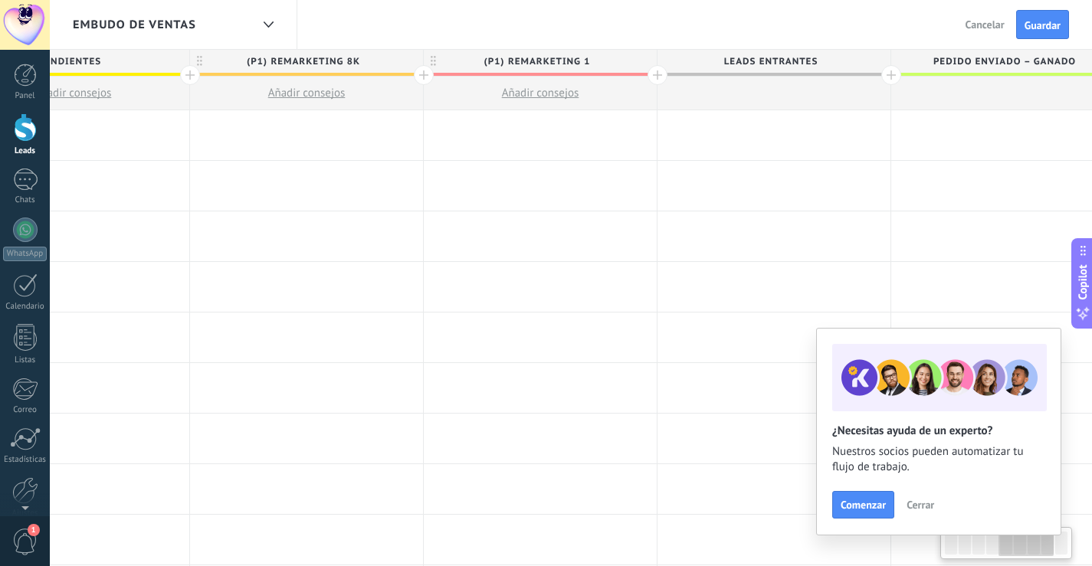
click at [812, 61] on span "Leads Entrantes" at bounding box center [769, 62] width 225 height 24
click at [982, 22] on span "Cancelar" at bounding box center [984, 25] width 39 height 14
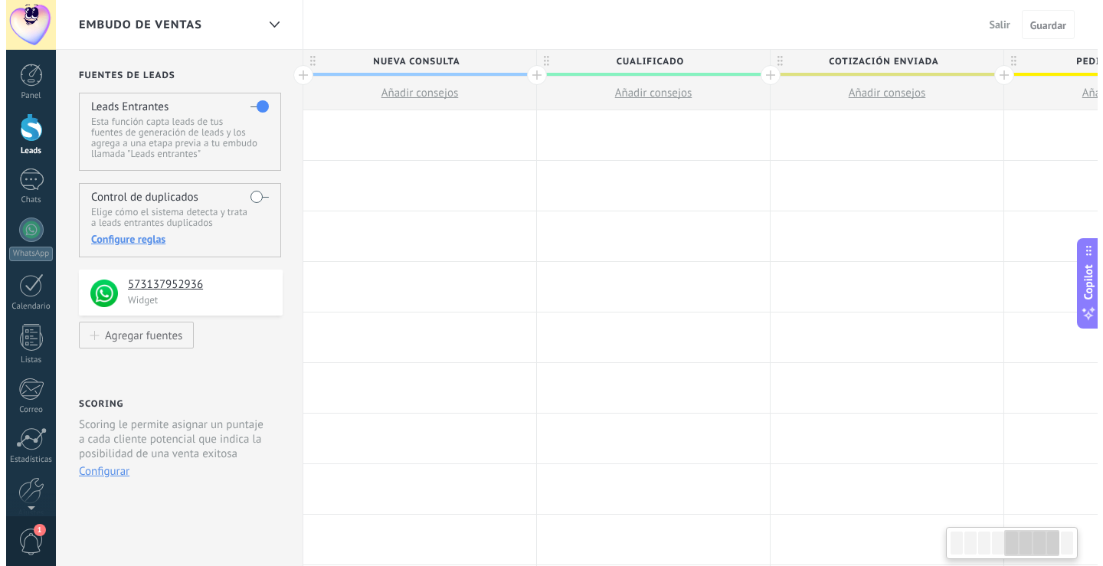
scroll to position [0, 1042]
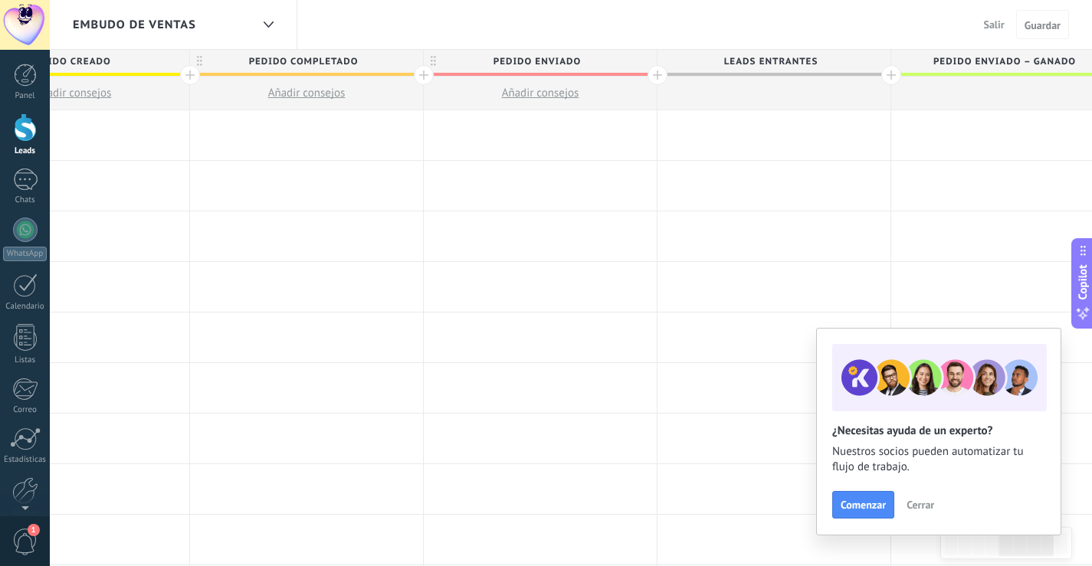
click at [985, 25] on span "Salir" at bounding box center [994, 25] width 21 height 14
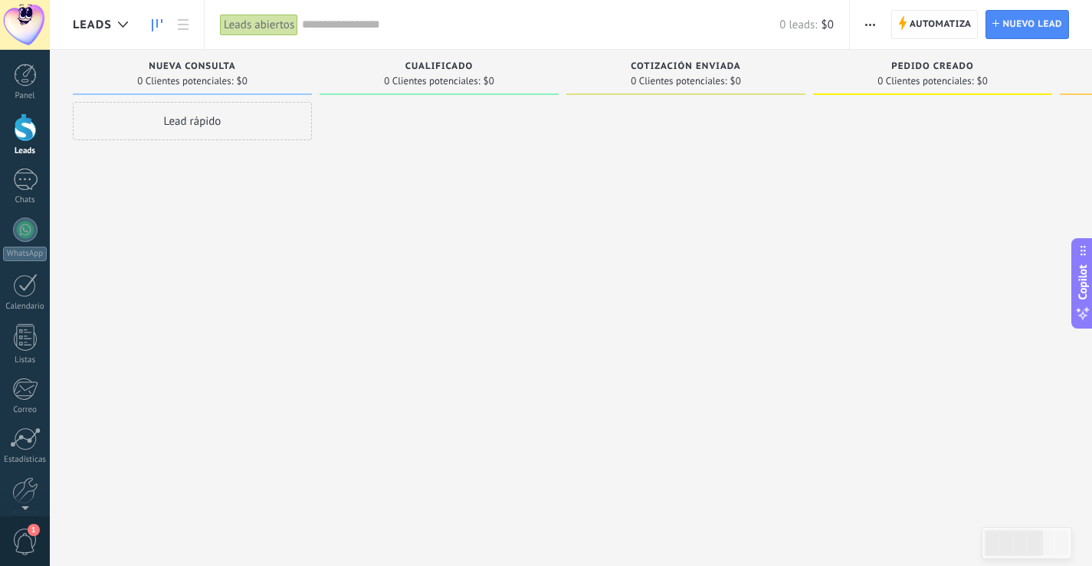
click at [869, 18] on span "button" at bounding box center [870, 24] width 10 height 29
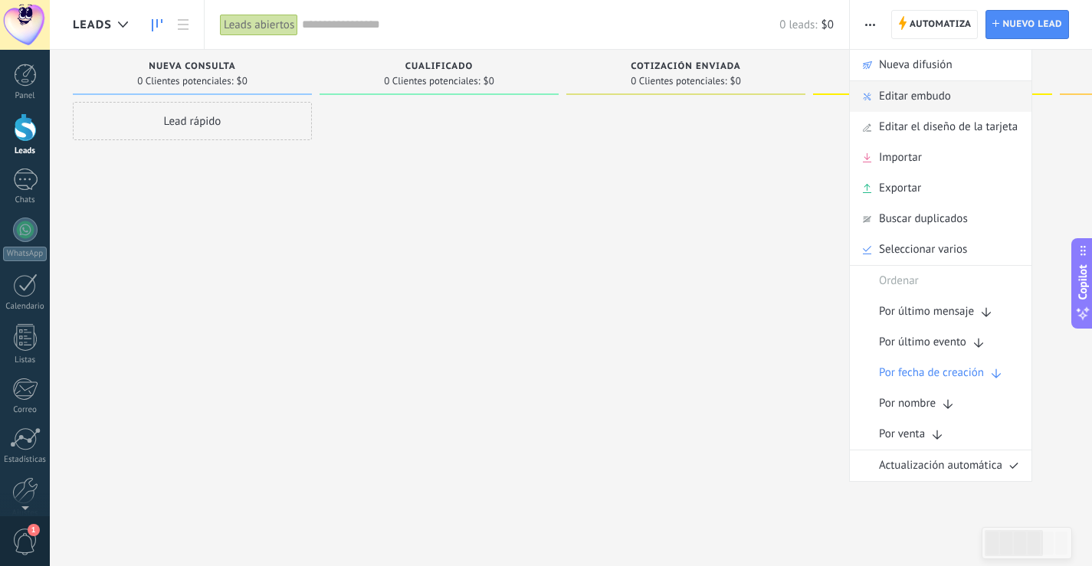
click at [898, 100] on span "Editar embudo" at bounding box center [915, 96] width 72 height 31
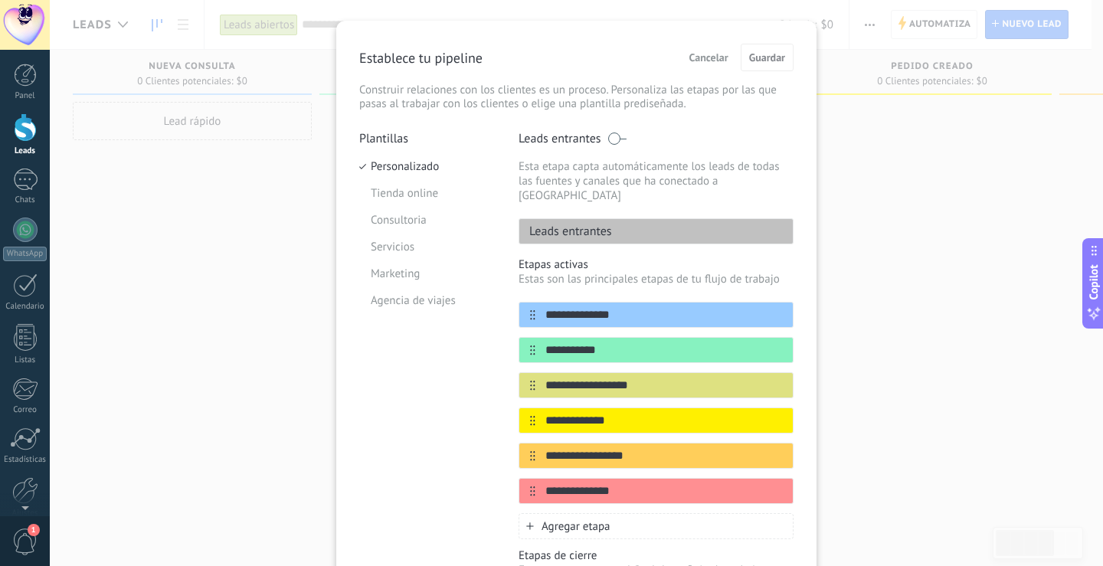
scroll to position [28, 0]
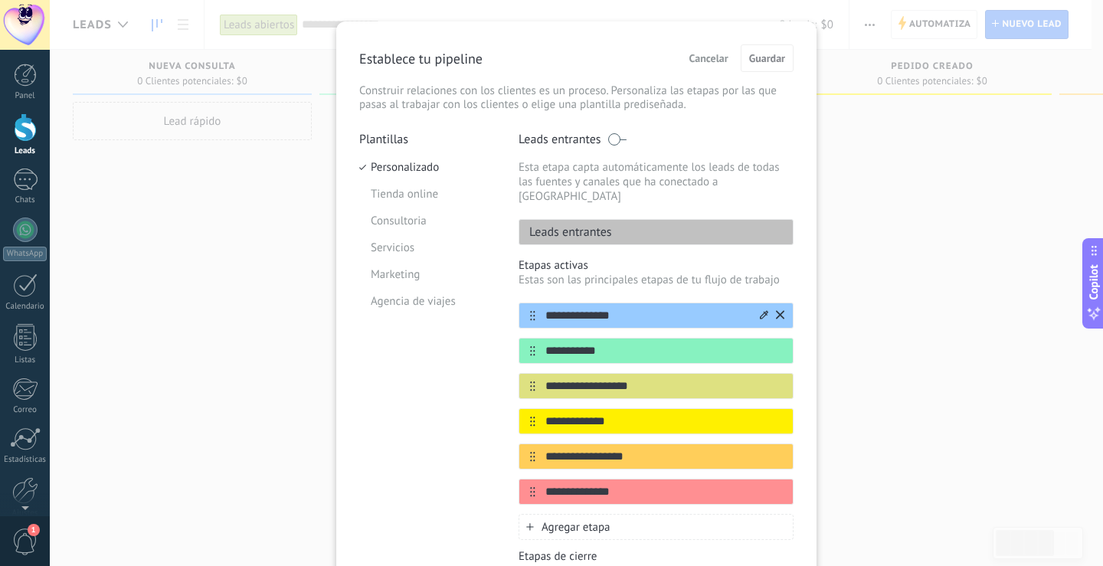
click at [777, 310] on icon at bounding box center [780, 314] width 8 height 9
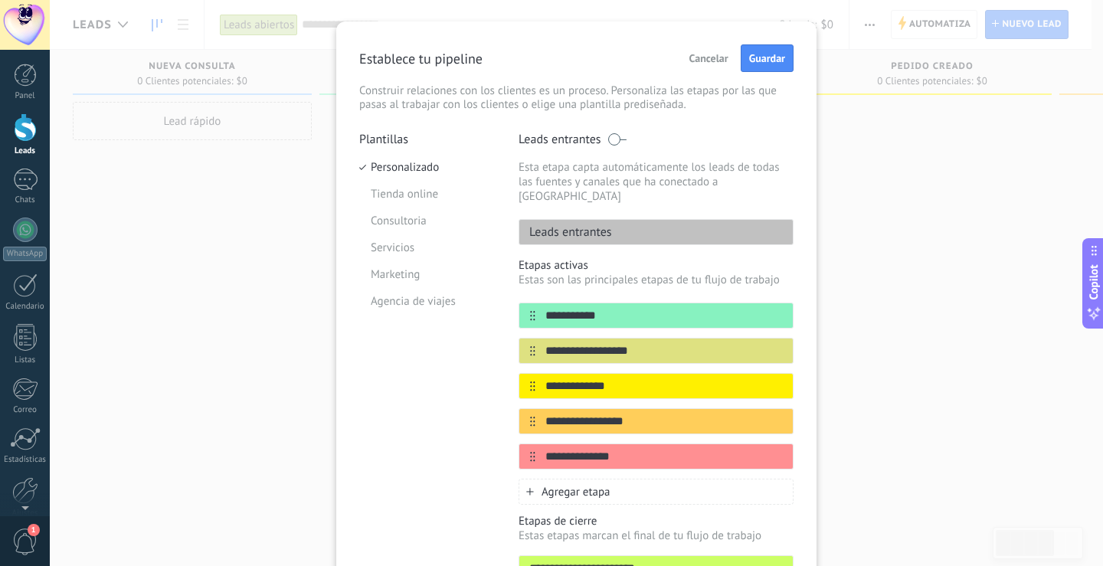
click at [0, 0] on icon at bounding box center [0, 0] width 0 height 0
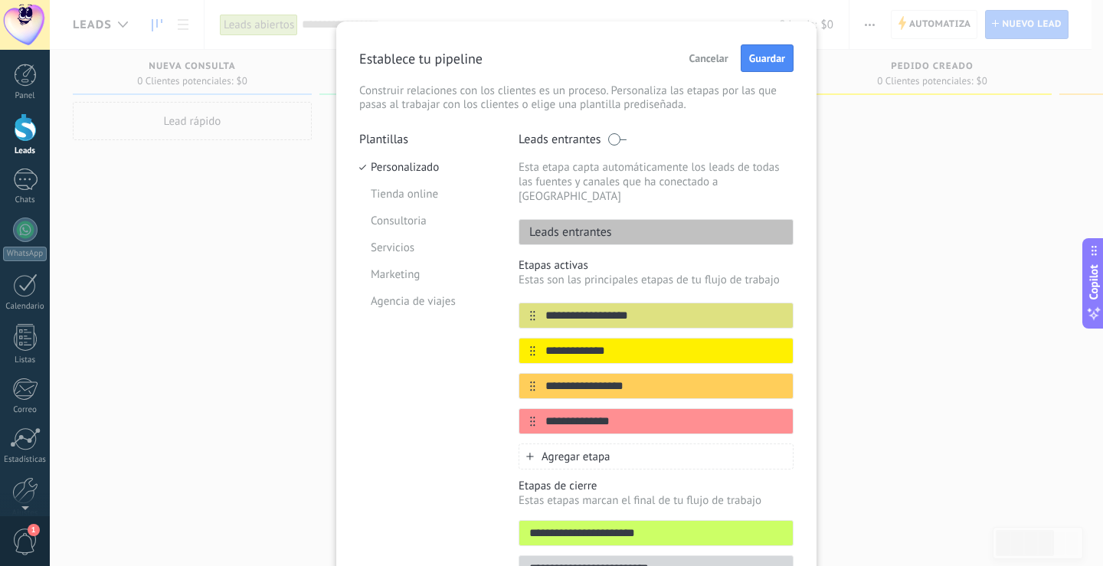
click at [0, 0] on icon at bounding box center [0, 0] width 0 height 0
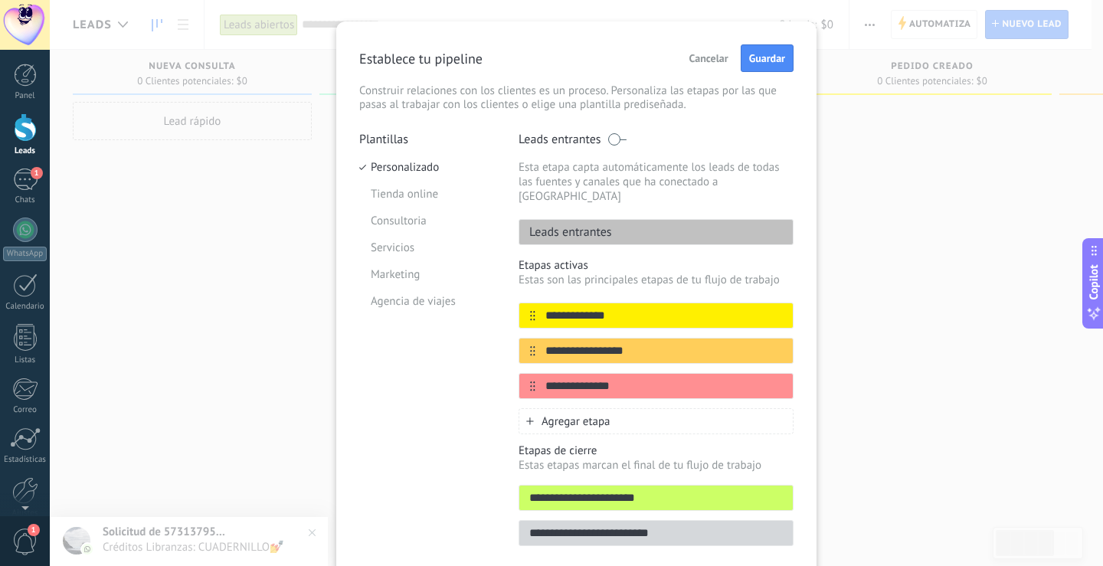
click at [0, 0] on icon at bounding box center [0, 0] width 0 height 0
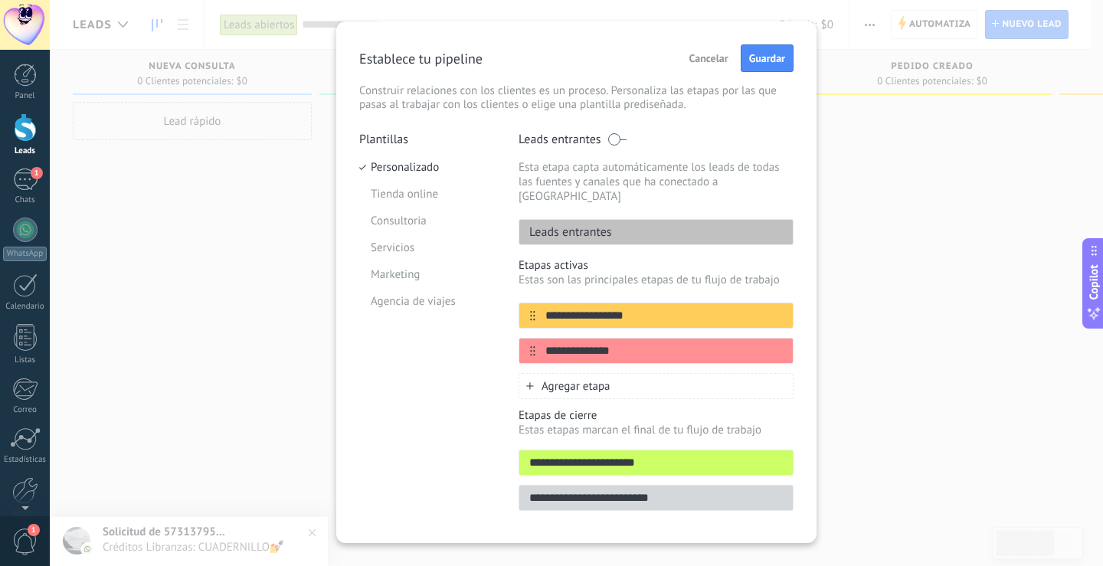
click at [0, 0] on icon at bounding box center [0, 0] width 0 height 0
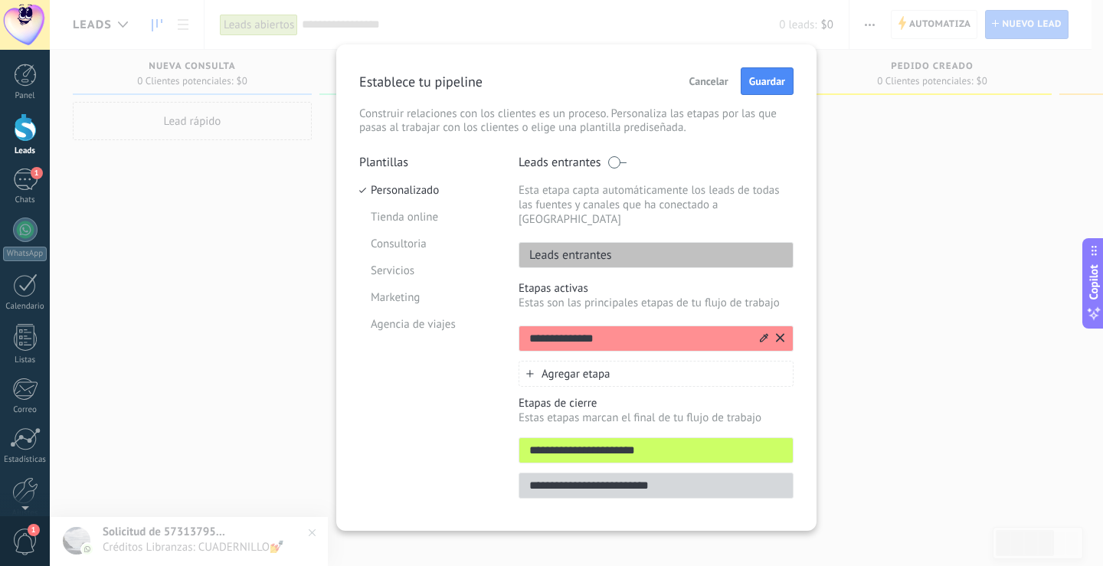
click at [777, 333] on icon at bounding box center [780, 337] width 8 height 9
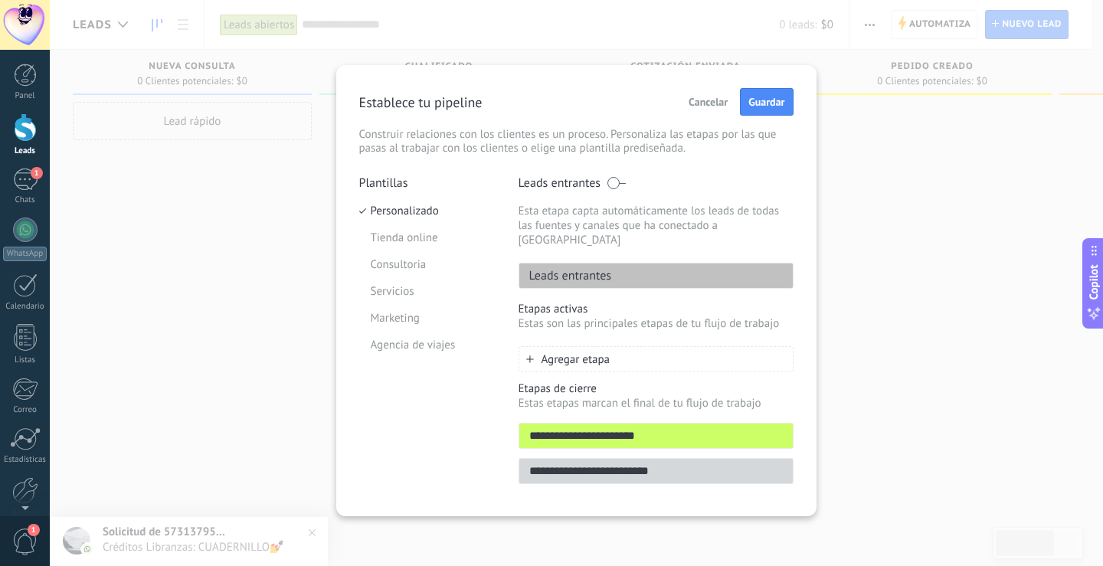
scroll to position [0, 0]
click at [773, 97] on span "Guardar" at bounding box center [767, 102] width 36 height 11
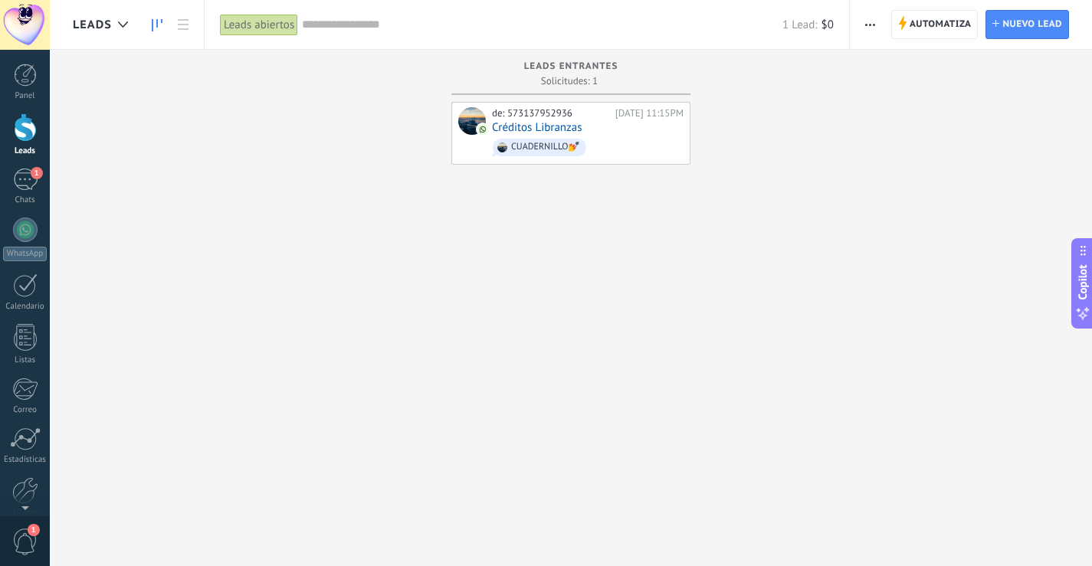
drag, startPoint x: 278, startPoint y: 345, endPoint x: 674, endPoint y: 322, distance: 396.8
click at [531, 342] on div "Leads Entrantes Solicitudes: 1 0 0 0 1 0 0 0 1 de: 573137952936 Hoy 11:15PM Cré…" at bounding box center [582, 259] width 1019 height 418
drag, startPoint x: 719, startPoint y: 285, endPoint x: 364, endPoint y: 282, distance: 354.7
click at [386, 290] on div "Leads Entrantes Solicitudes: 1 0 0 0 1 0 0 0 1 de: 573137952936 Hoy 11:15PM Cré…" at bounding box center [582, 259] width 1019 height 418
drag, startPoint x: 261, startPoint y: 272, endPoint x: 475, endPoint y: 302, distance: 215.8
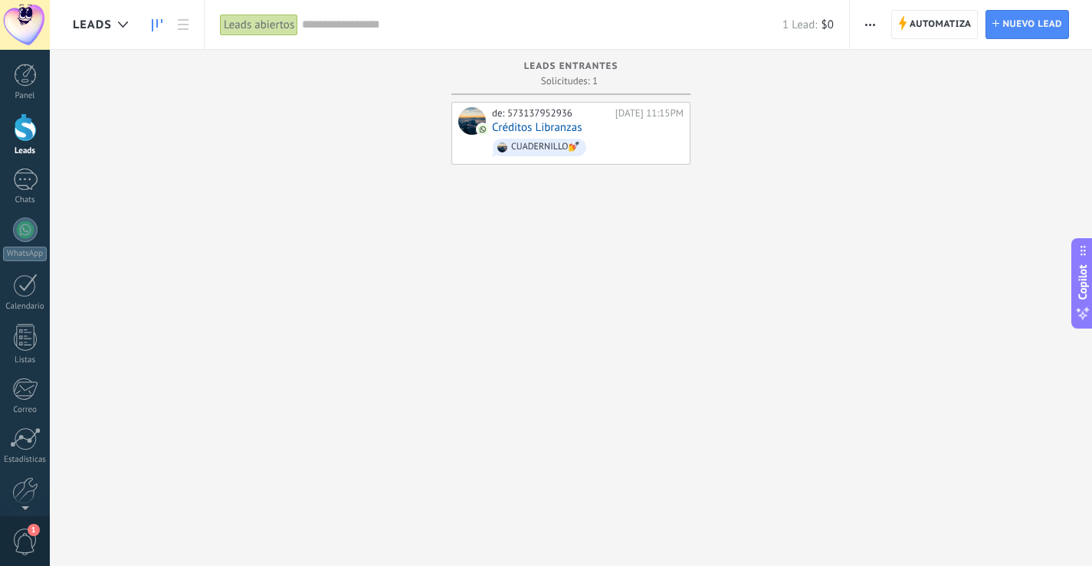
click at [475, 302] on div "Leads Entrantes Solicitudes: 1 0 0 0 1 0 0 0 1 de: 573137952936 Hoy 11:15PM Cré…" at bounding box center [582, 259] width 1019 height 418
click at [929, 31] on span "Automatiza" at bounding box center [940, 25] width 62 height 28
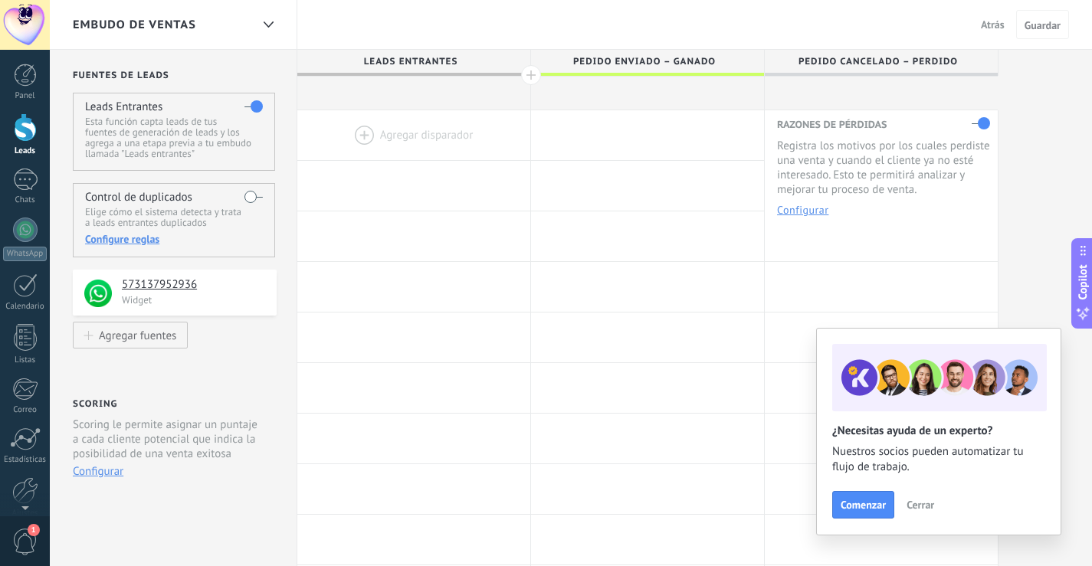
click at [991, 23] on span "Atrás" at bounding box center [993, 25] width 24 height 14
click at [1001, 25] on span "Atrás" at bounding box center [993, 25] width 24 height 14
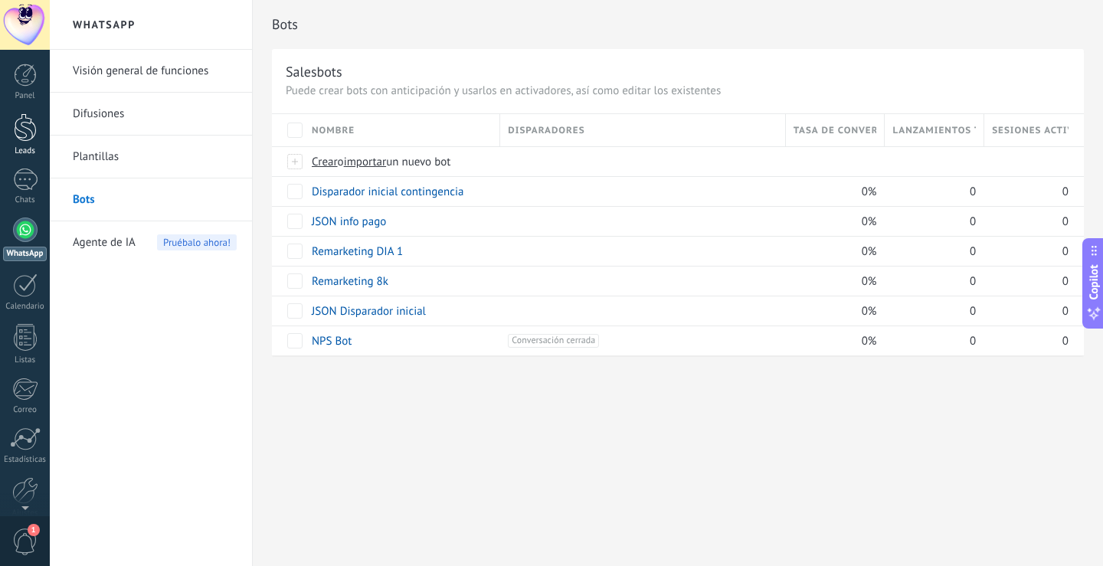
click at [26, 151] on div "Leads" at bounding box center [25, 151] width 44 height 10
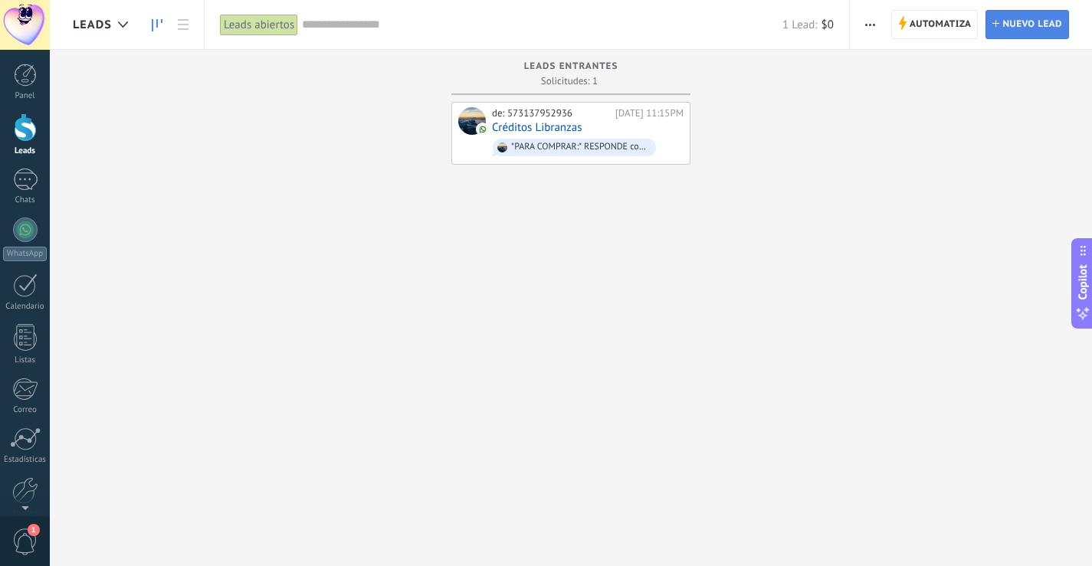
click at [1005, 23] on span "Nuevo lead" at bounding box center [1032, 25] width 60 height 28
click at [885, 31] on div "Automatiza Nueva difusión Editar embudo Editar el diseño de la tarjeta Importar…" at bounding box center [971, 24] width 242 height 49
click at [880, 31] on button "button" at bounding box center [870, 24] width 22 height 29
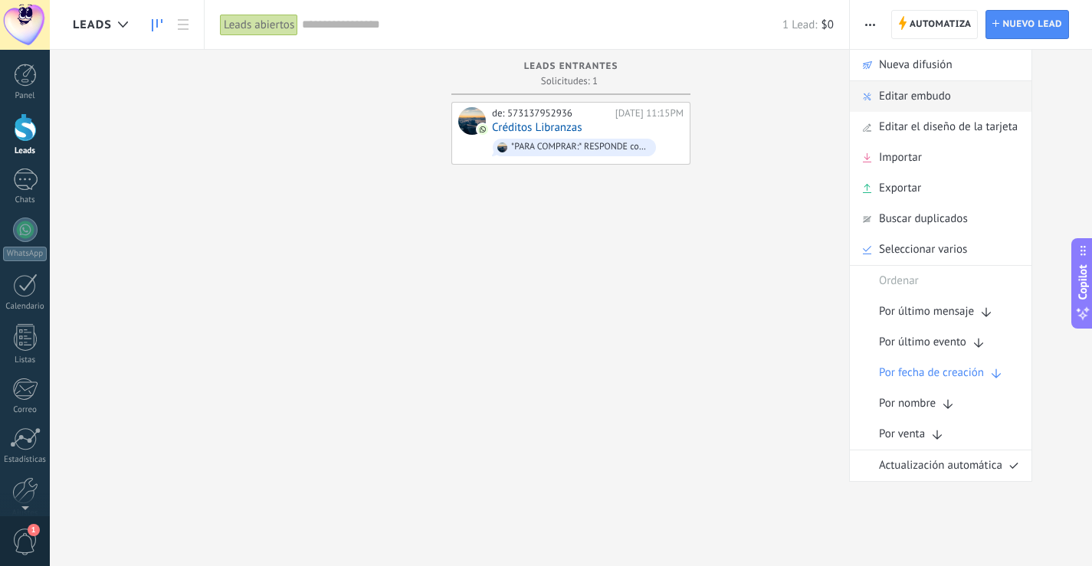
click at [907, 100] on span "Editar embudo" at bounding box center [915, 96] width 72 height 31
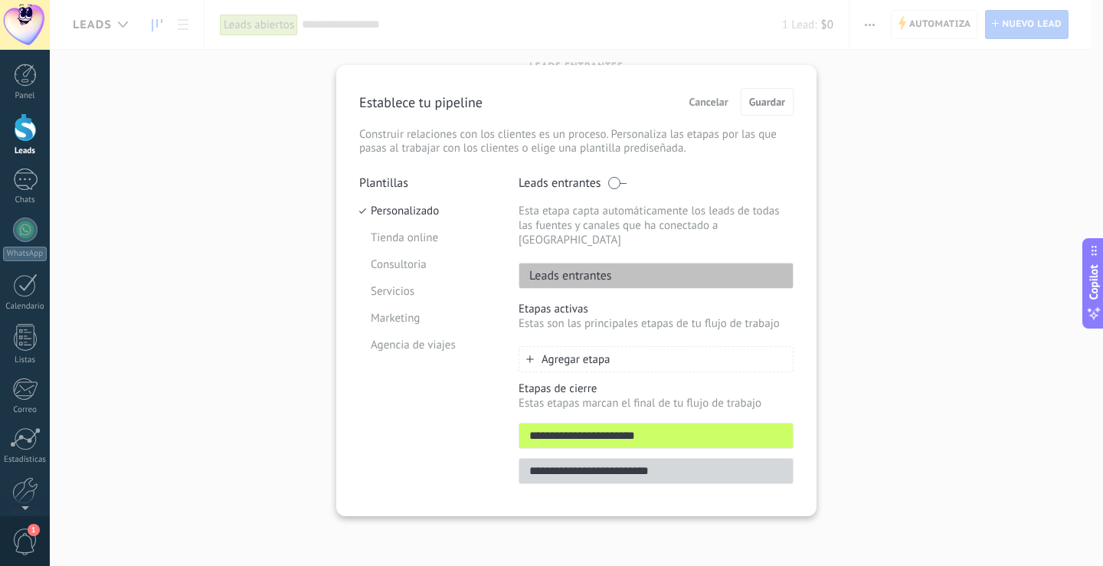
click at [594, 352] on span "Agregar etapa" at bounding box center [576, 359] width 69 height 15
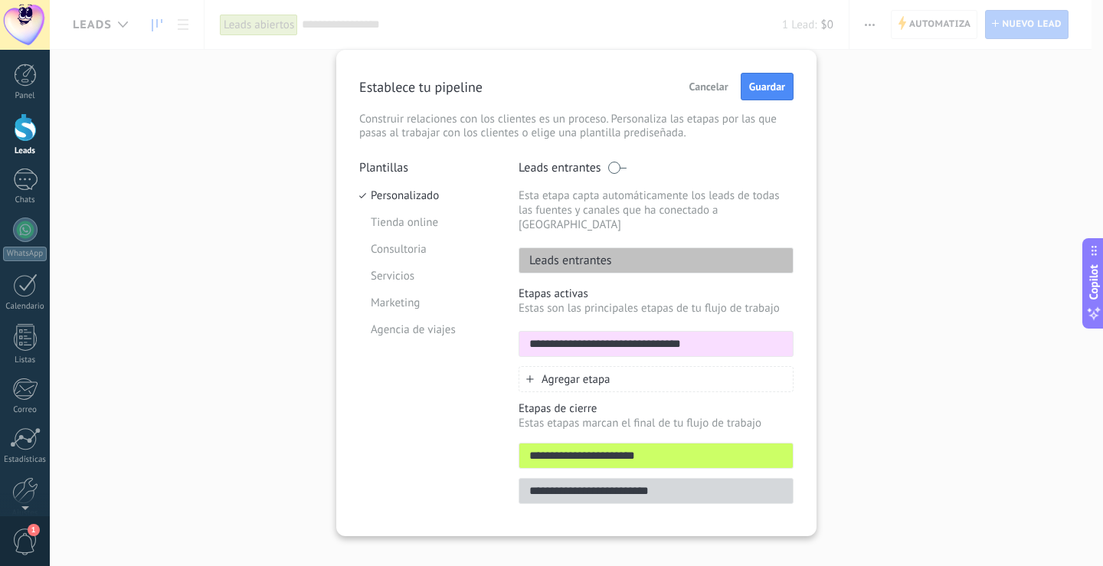
type input "**********"
click at [612, 366] on div "Agregar etapa" at bounding box center [656, 379] width 275 height 26
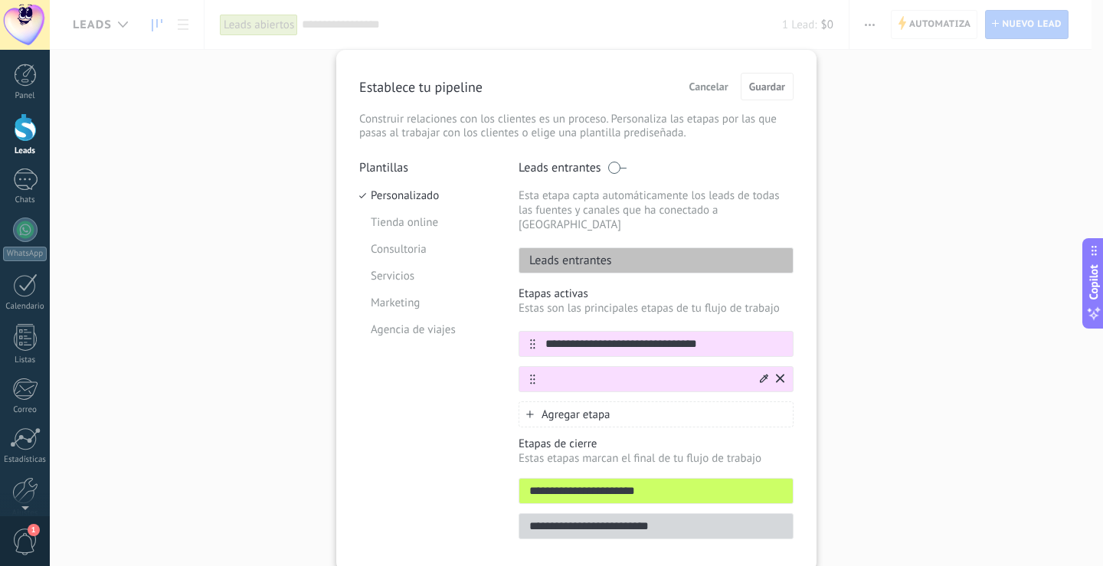
click at [598, 372] on input "text" at bounding box center [647, 380] width 222 height 16
type input "**********"
click at [604, 408] on span "Agregar etapa" at bounding box center [576, 415] width 69 height 15
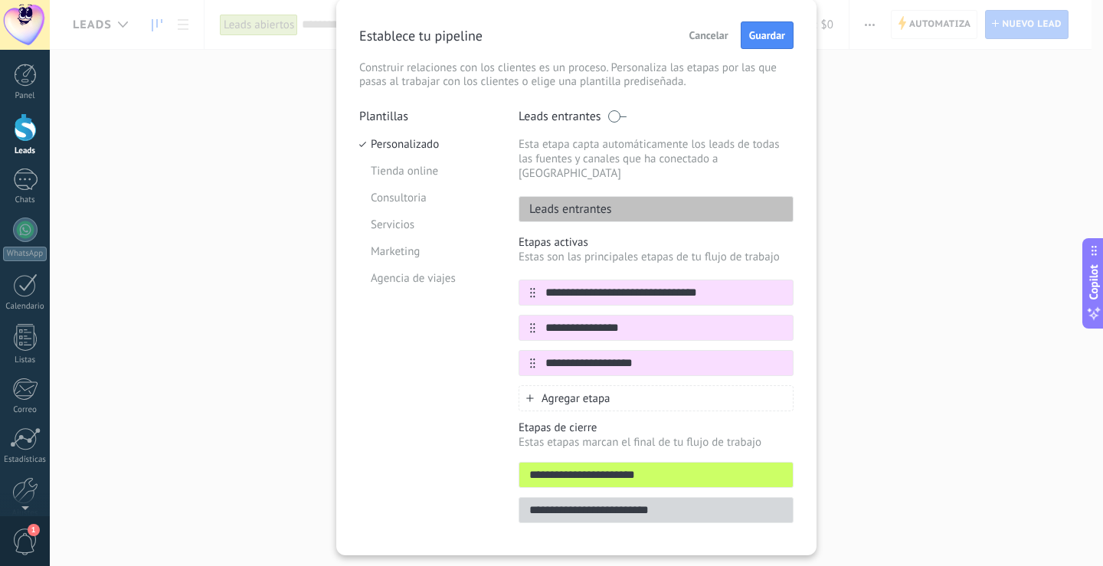
scroll to position [76, 0]
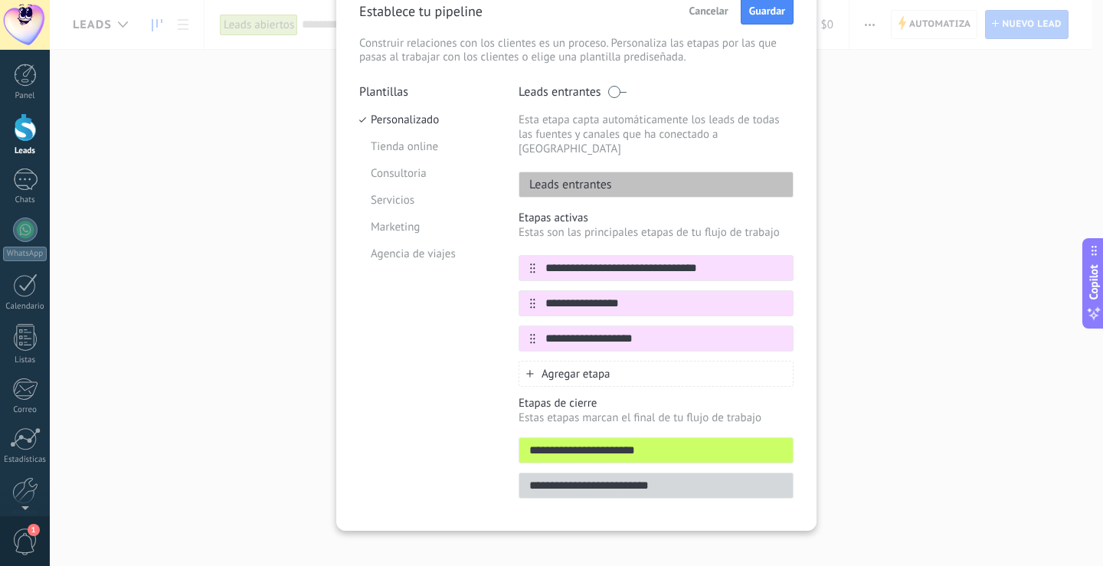
type input "**********"
click at [608, 361] on div "Agregar etapa" at bounding box center [656, 374] width 275 height 26
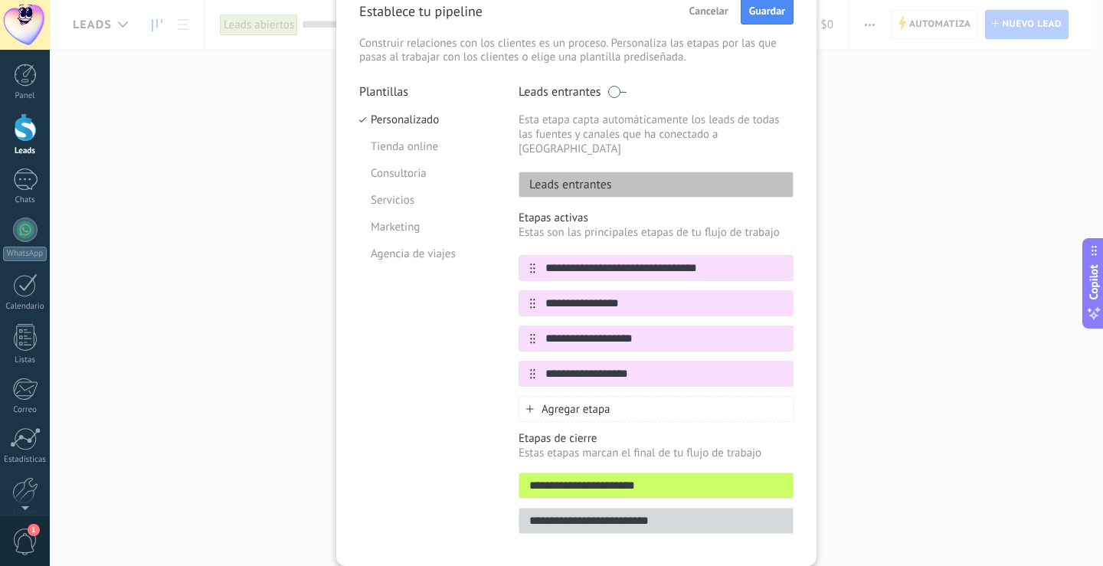
type input "**********"
click at [618, 396] on div "Agregar etapa" at bounding box center [656, 409] width 275 height 26
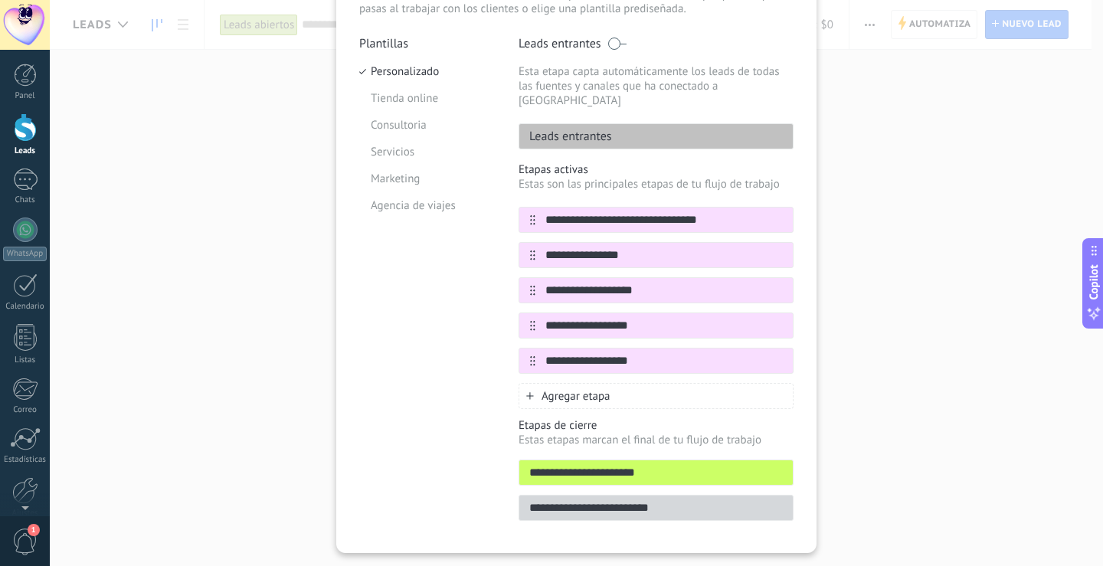
scroll to position [146, 0]
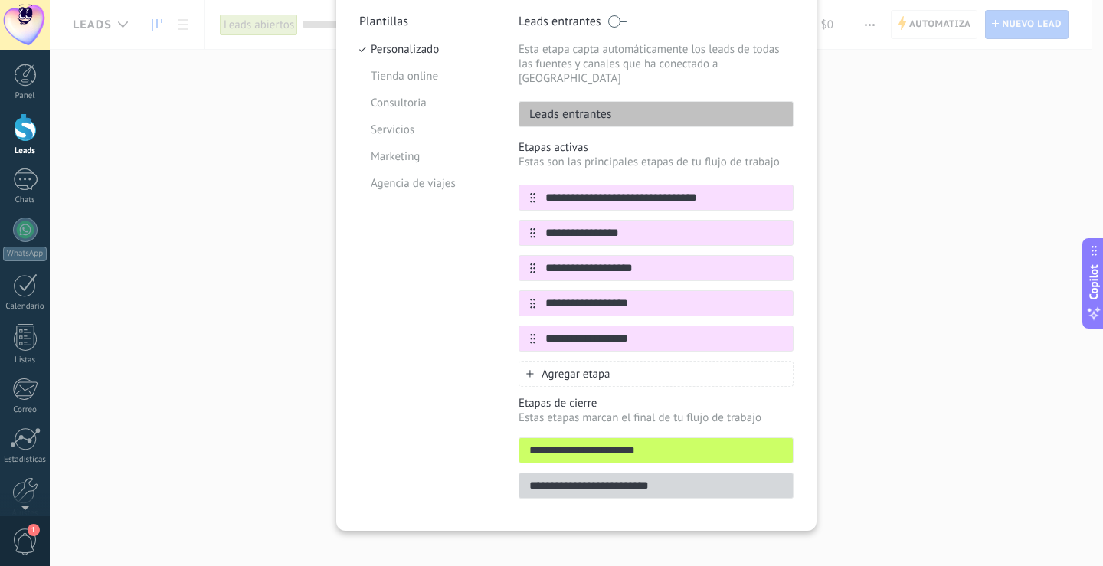
type input "**********"
click at [555, 367] on span "Agregar etapa" at bounding box center [576, 374] width 69 height 15
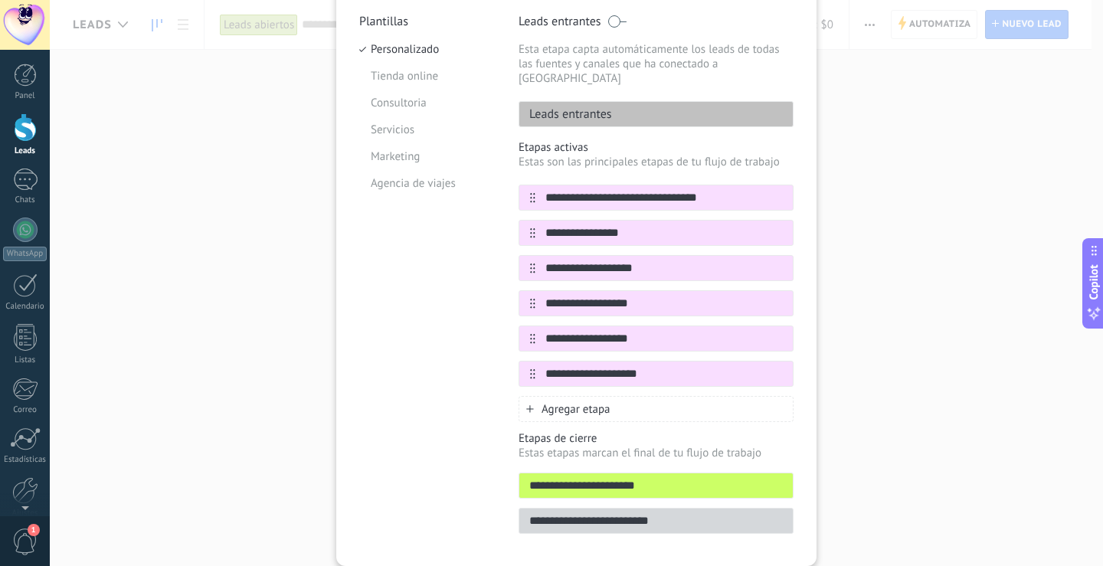
type input "**********"
click at [501, 323] on div "**********" at bounding box center [576, 278] width 434 height 529
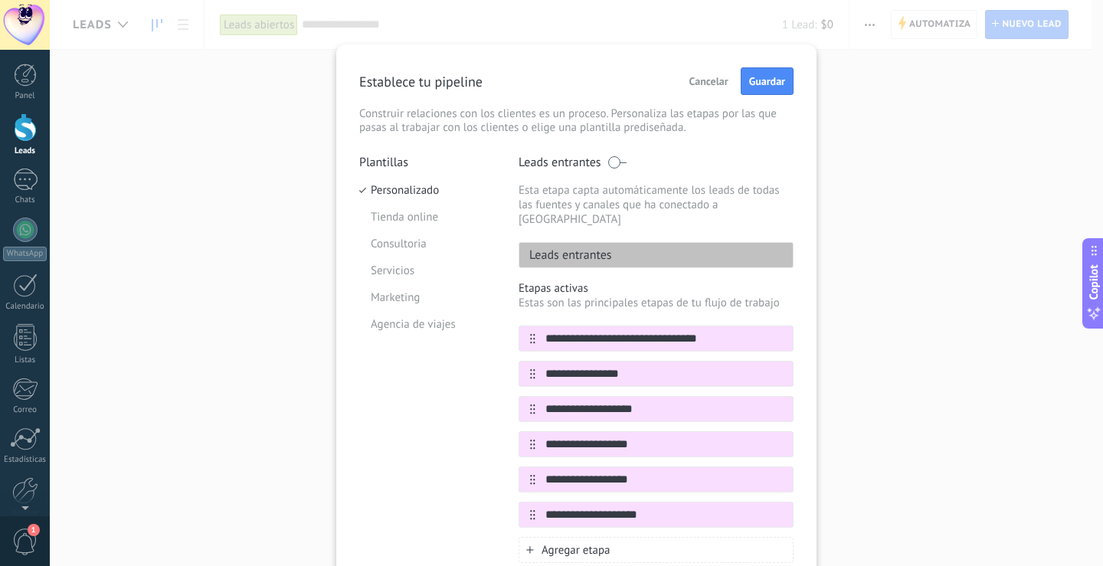
scroll to position [0, 0]
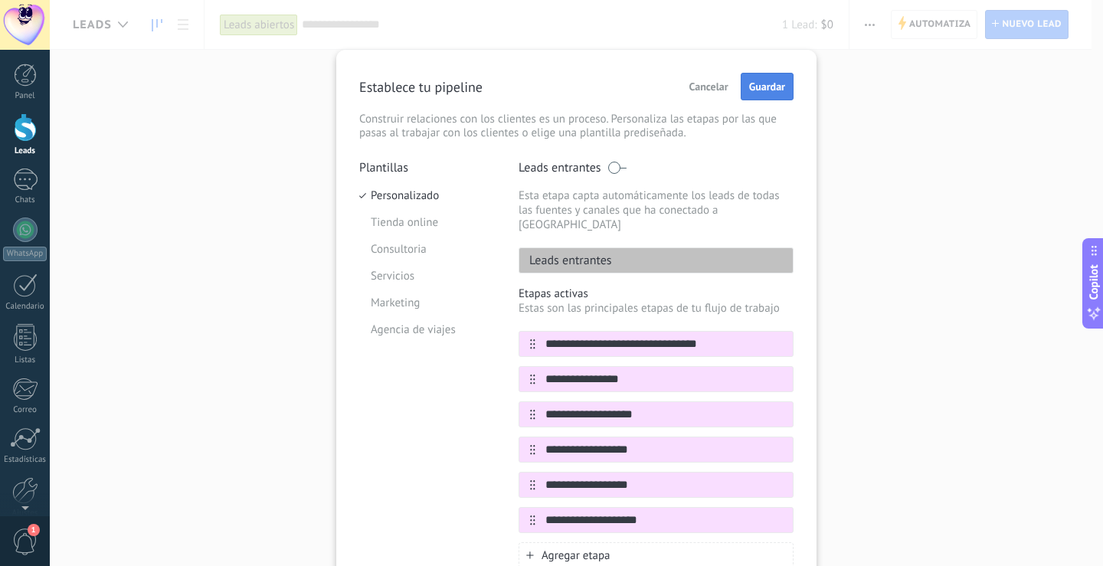
click at [773, 82] on span "Guardar" at bounding box center [767, 86] width 36 height 11
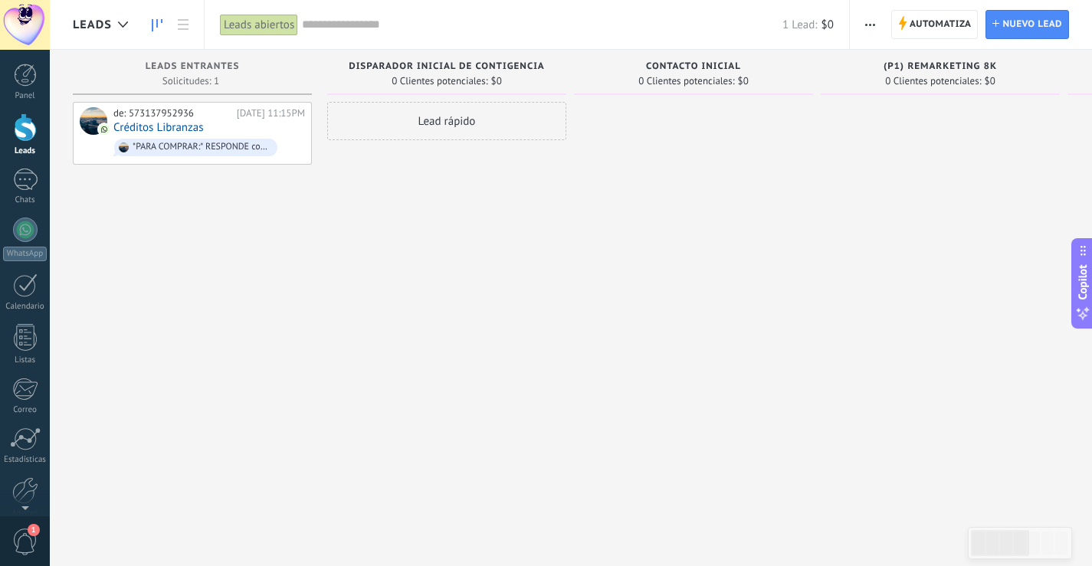
click at [870, 30] on span "button" at bounding box center [870, 24] width 10 height 29
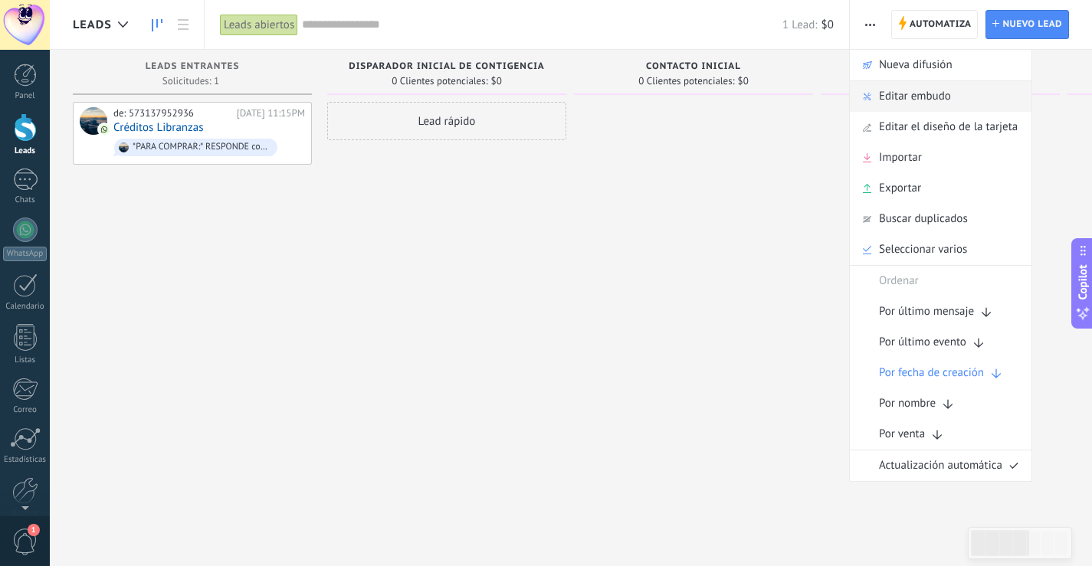
click at [965, 85] on div "Editar embudo" at bounding box center [941, 96] width 182 height 31
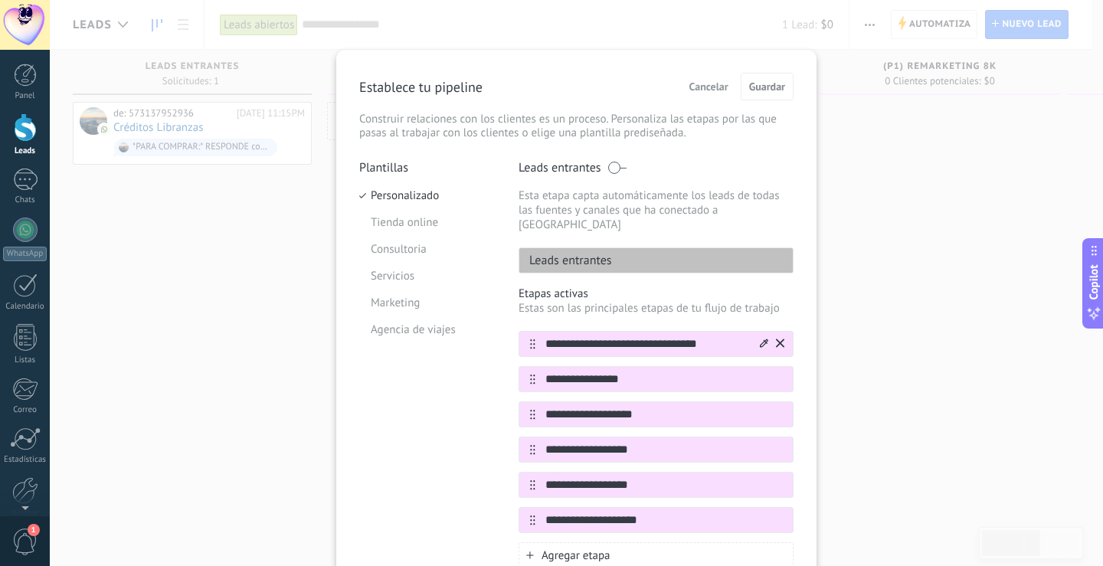
click at [764, 337] on div at bounding box center [764, 344] width 8 height 15
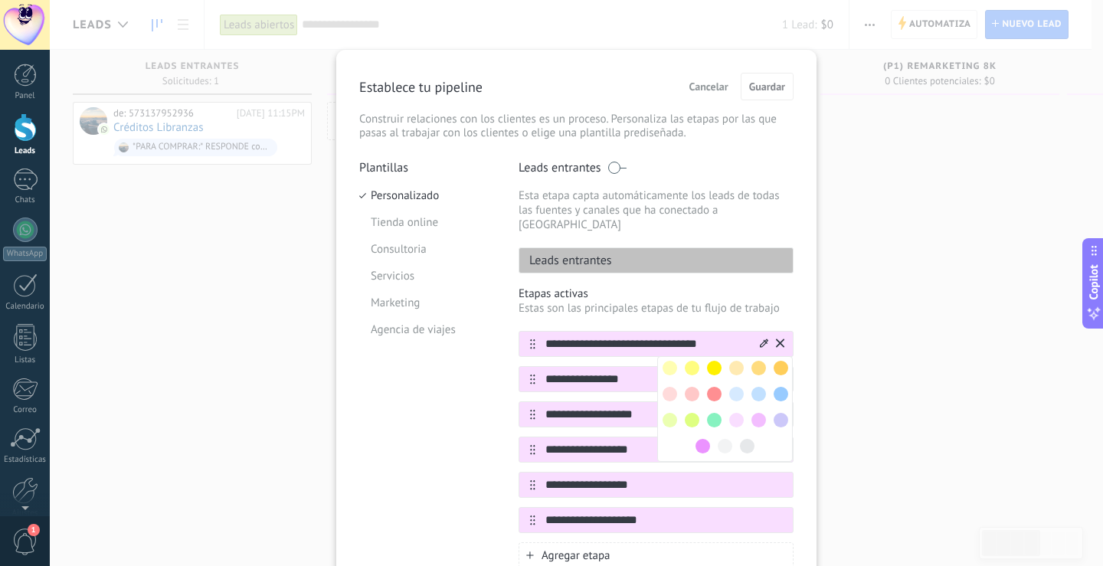
click at [482, 379] on div "Plantillas Personalizado Tienda online Consultoria Servicios Marketing Agencia …" at bounding box center [427, 424] width 136 height 529
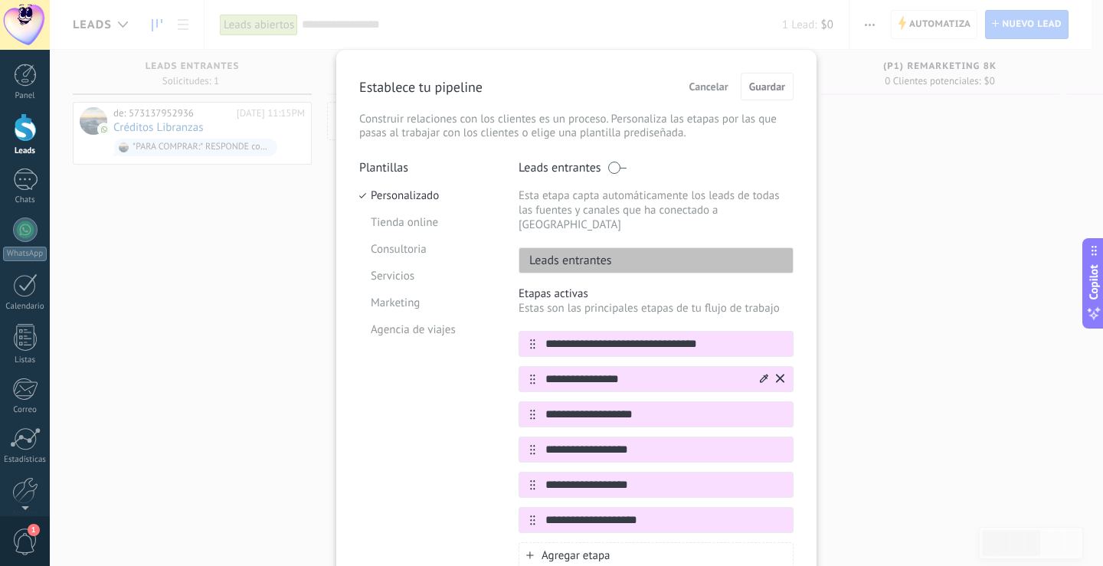
click at [760, 374] on icon at bounding box center [764, 378] width 8 height 8
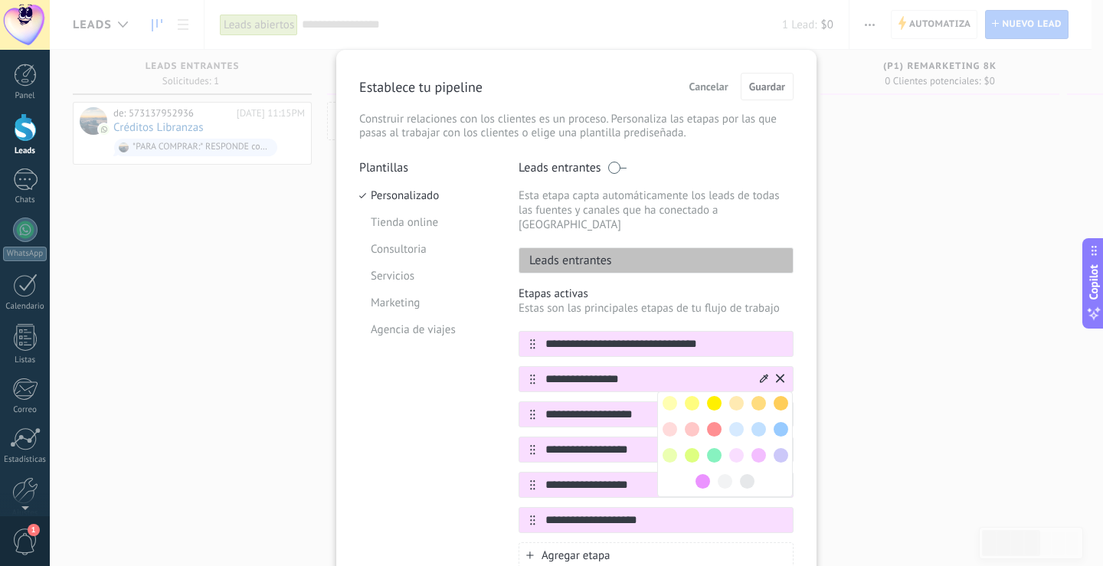
click at [707, 448] on span at bounding box center [714, 455] width 15 height 15
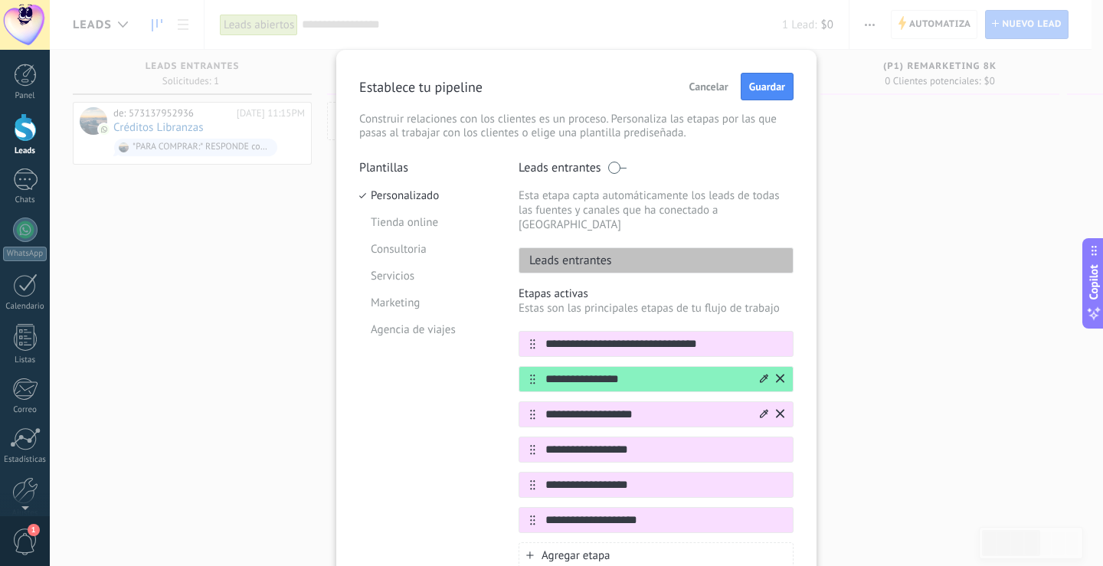
click at [762, 409] on icon at bounding box center [764, 413] width 8 height 9
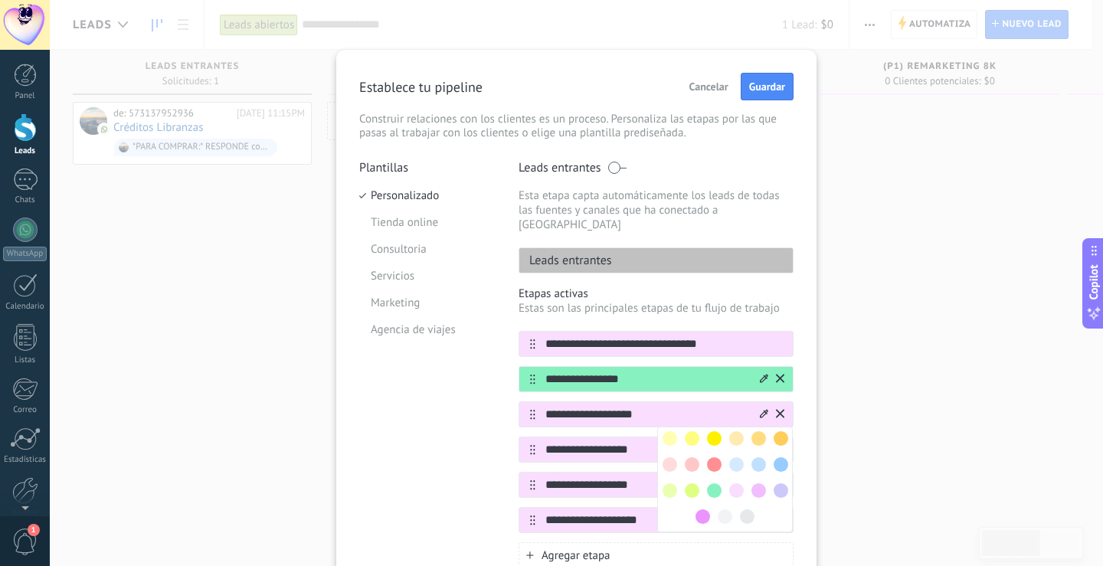
click at [736, 457] on span at bounding box center [736, 464] width 15 height 15
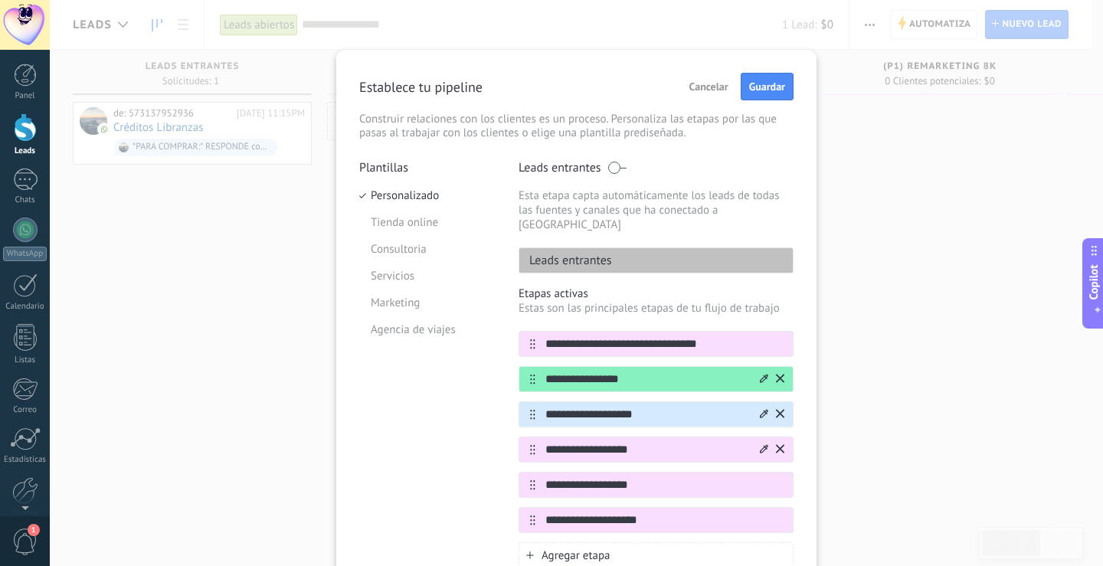
click at [762, 444] on icon at bounding box center [764, 448] width 8 height 9
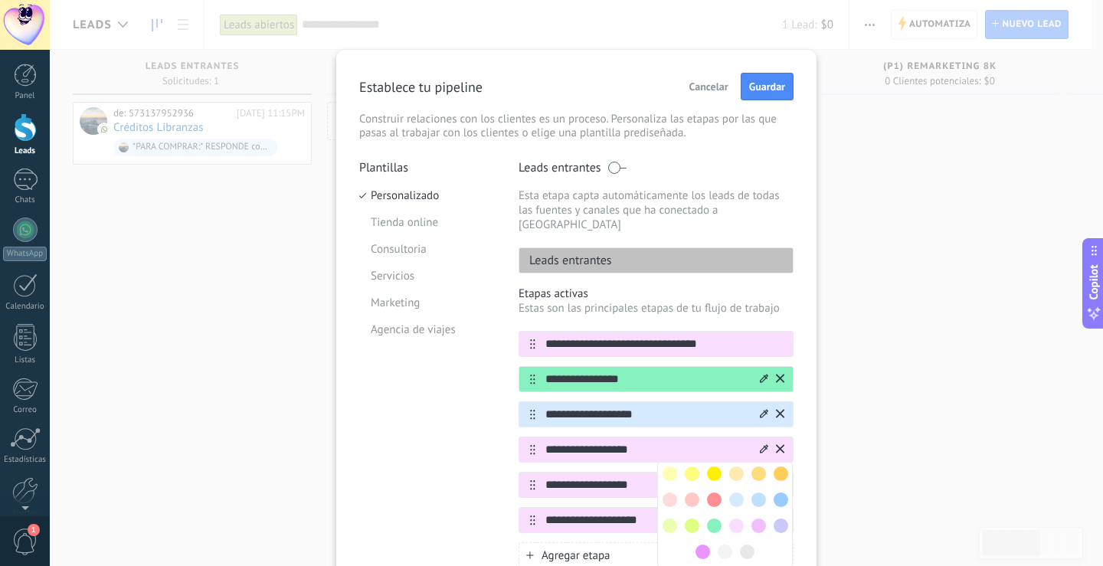
click at [690, 519] on span at bounding box center [692, 526] width 15 height 15
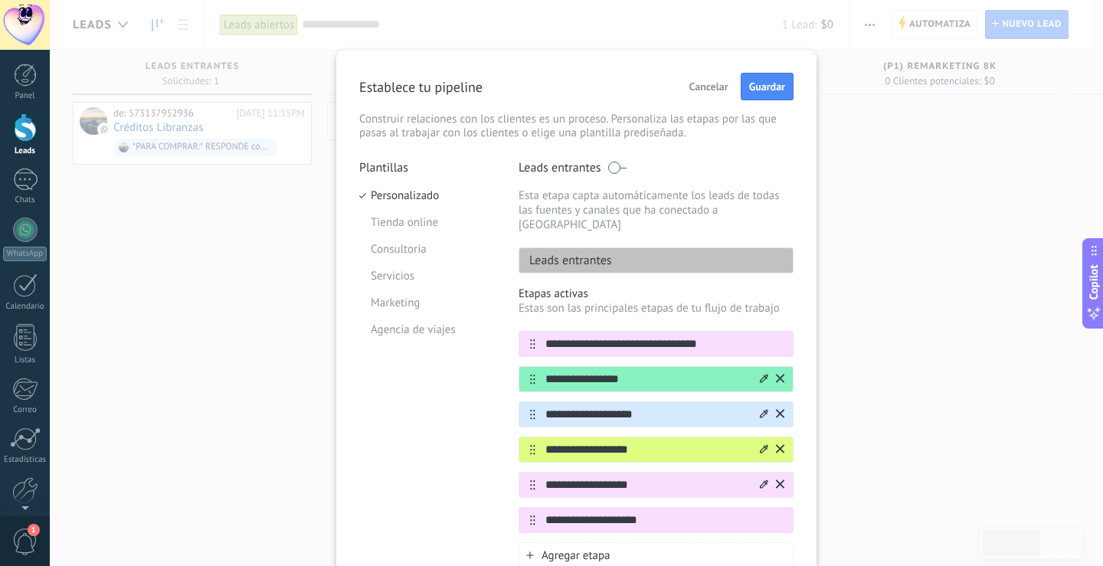
click at [761, 478] on div at bounding box center [764, 485] width 8 height 15
click at [666, 528] on span at bounding box center [670, 535] width 15 height 15
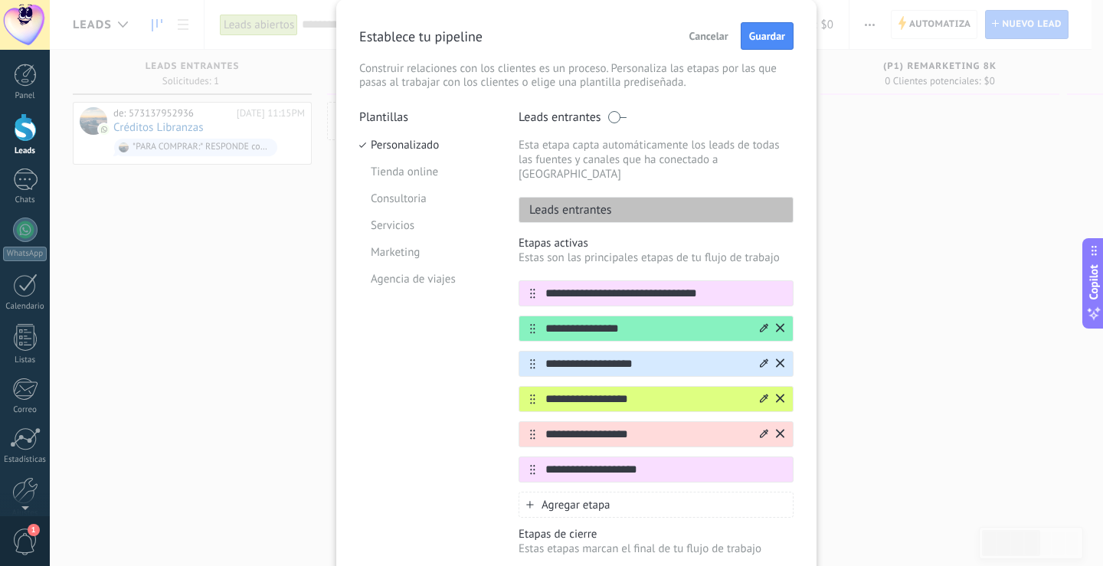
scroll to position [77, 0]
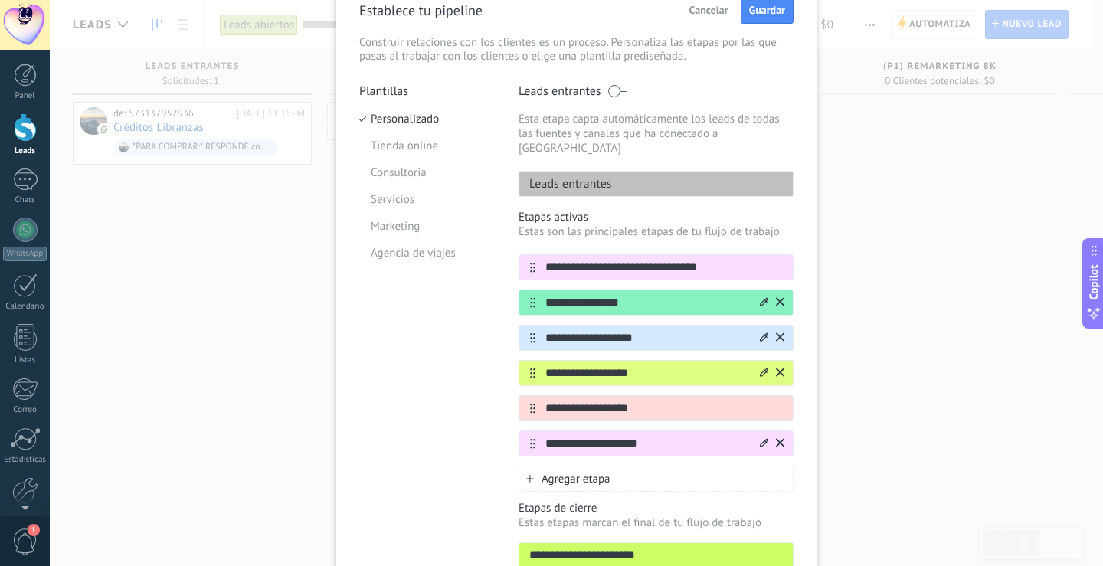
click at [760, 437] on div at bounding box center [764, 444] width 8 height 15
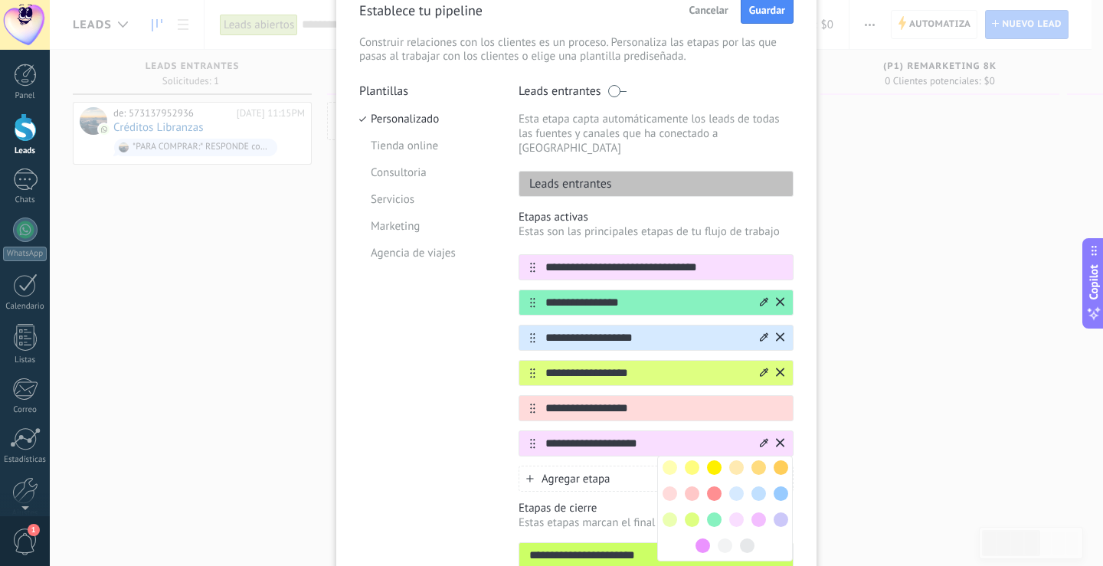
click at [774, 460] on span at bounding box center [781, 467] width 15 height 15
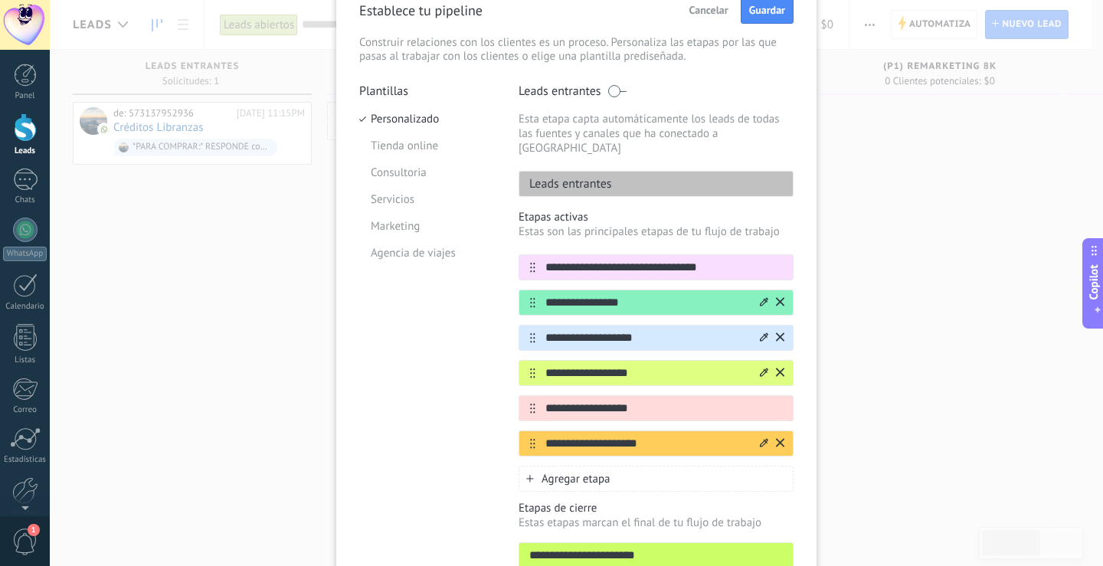
scroll to position [153, 0]
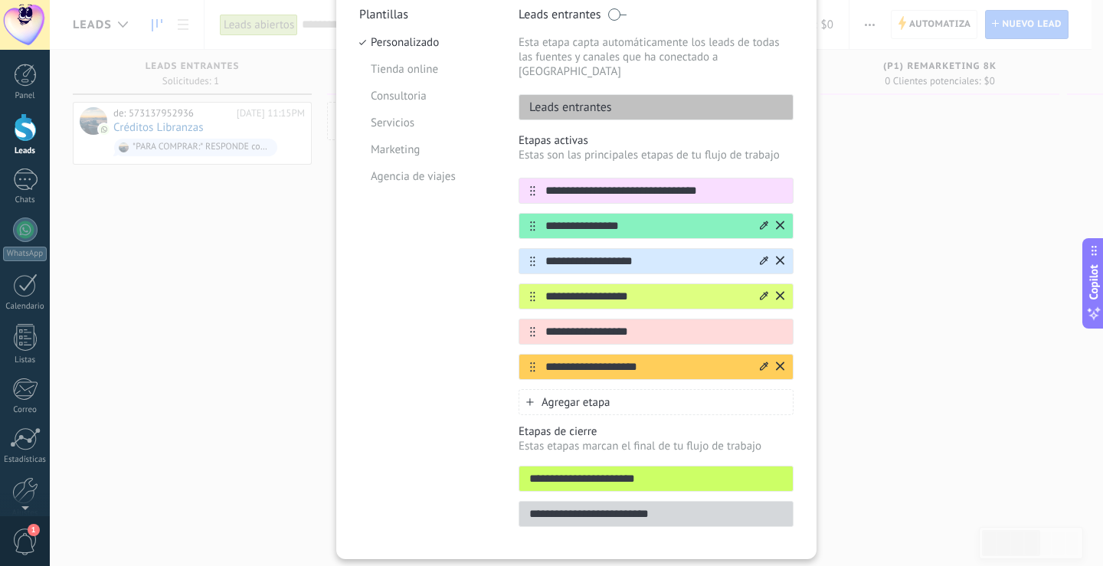
click at [761, 361] on div at bounding box center [771, 367] width 27 height 25
click at [0, 0] on div at bounding box center [0, 0] width 0 height 0
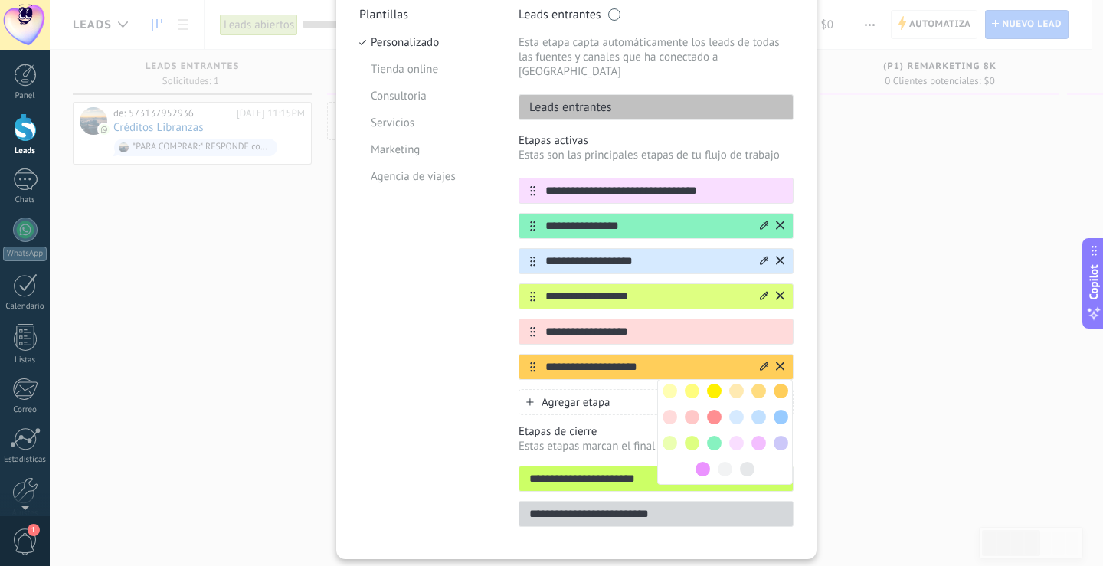
click at [756, 436] on span at bounding box center [759, 443] width 15 height 15
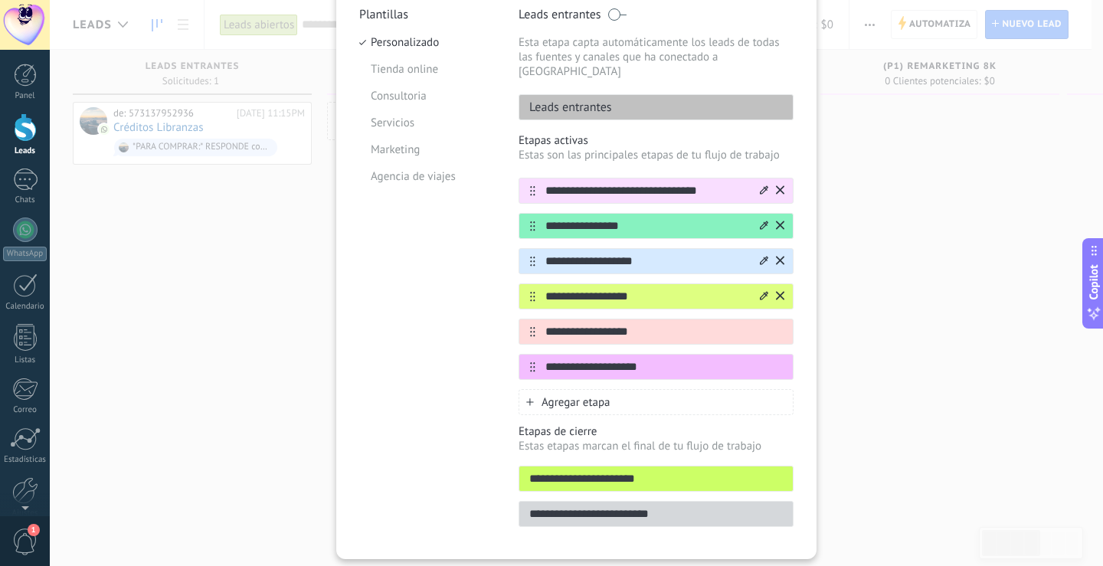
click at [760, 185] on icon at bounding box center [764, 189] width 8 height 9
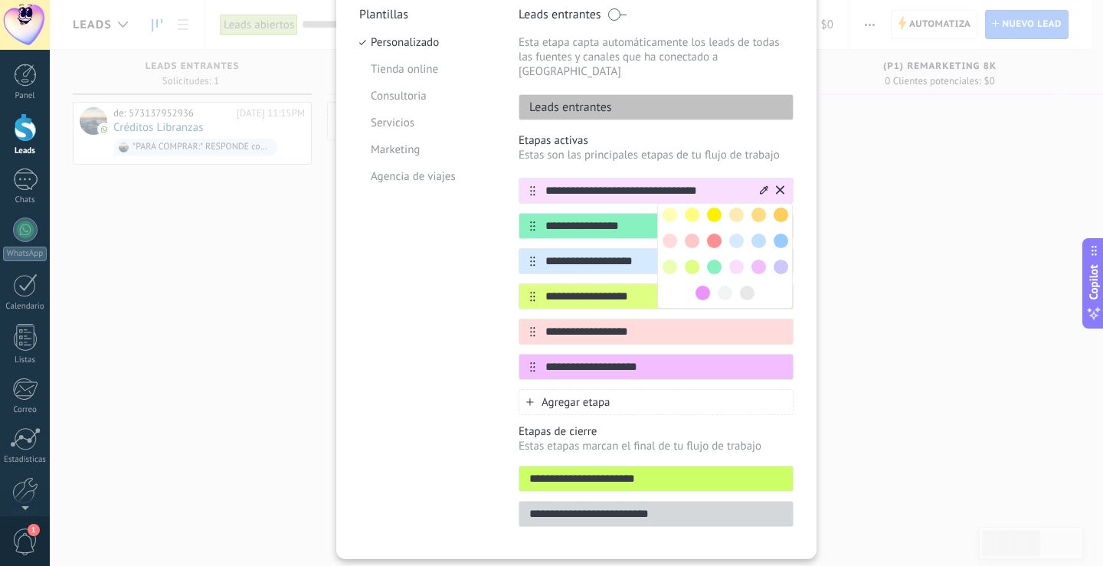
click at [726, 204] on div at bounding box center [737, 215] width 22 height 22
click at [736, 208] on span at bounding box center [736, 215] width 15 height 15
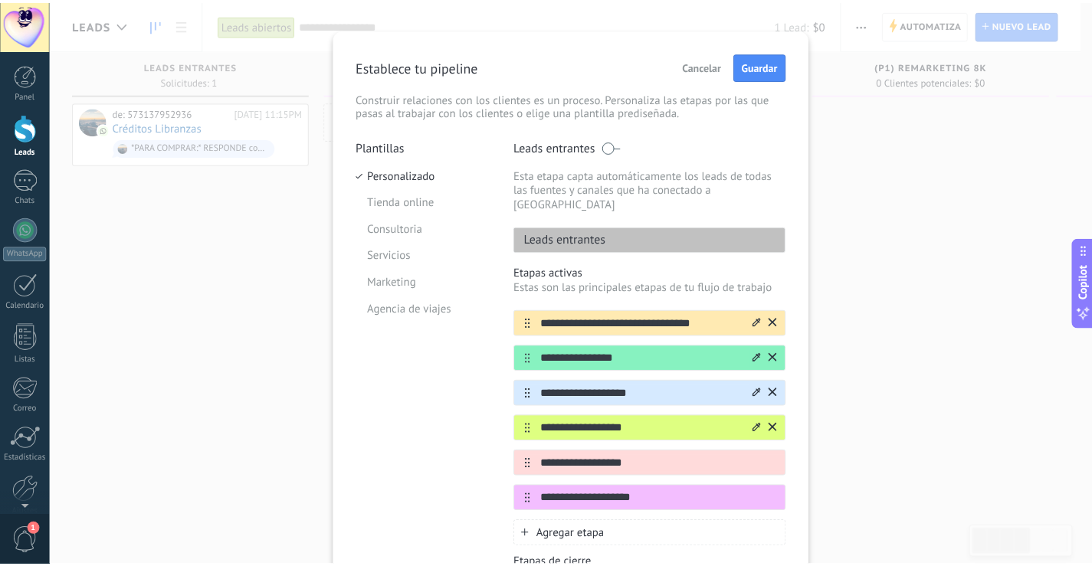
scroll to position [0, 0]
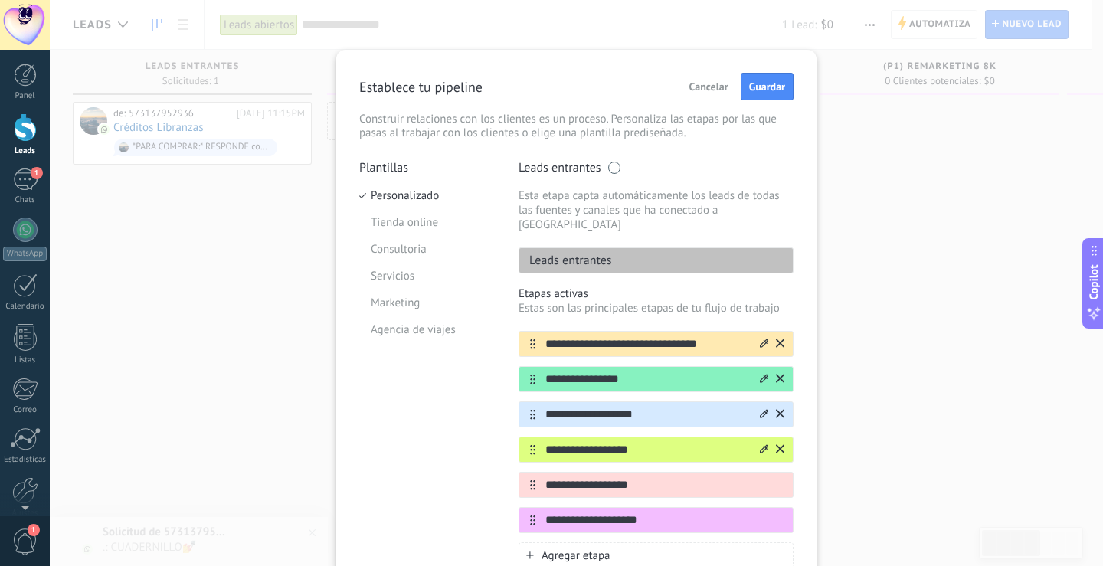
click at [770, 101] on div "Establece tu pipeline Cancelar Guardar Construir relaciones con los clientes es…" at bounding box center [576, 106] width 434 height 67
click at [772, 97] on button "Guardar" at bounding box center [767, 87] width 53 height 28
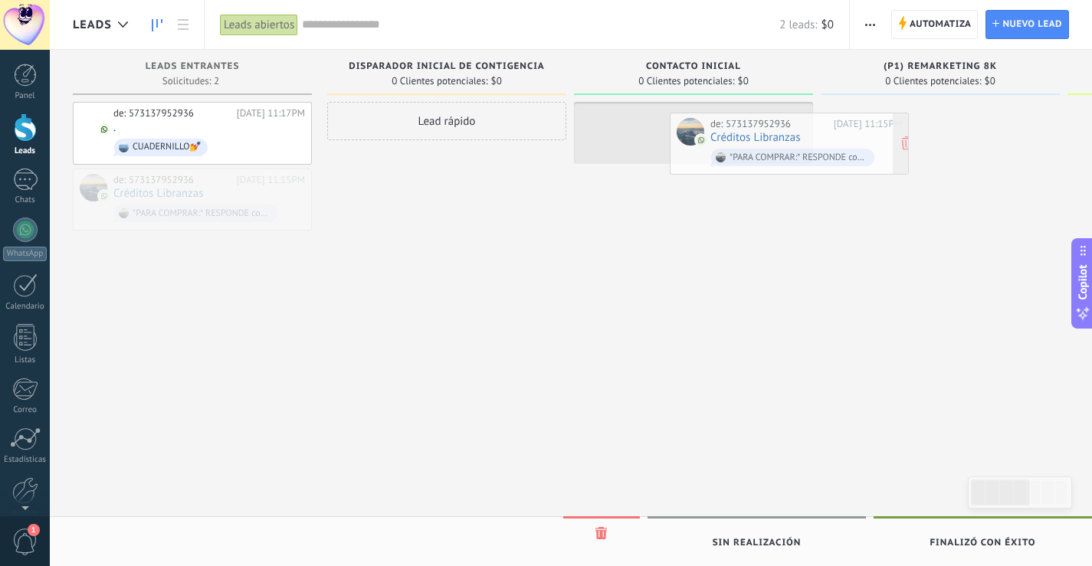
drag, startPoint x: 190, startPoint y: 205, endPoint x: 781, endPoint y: 148, distance: 593.4
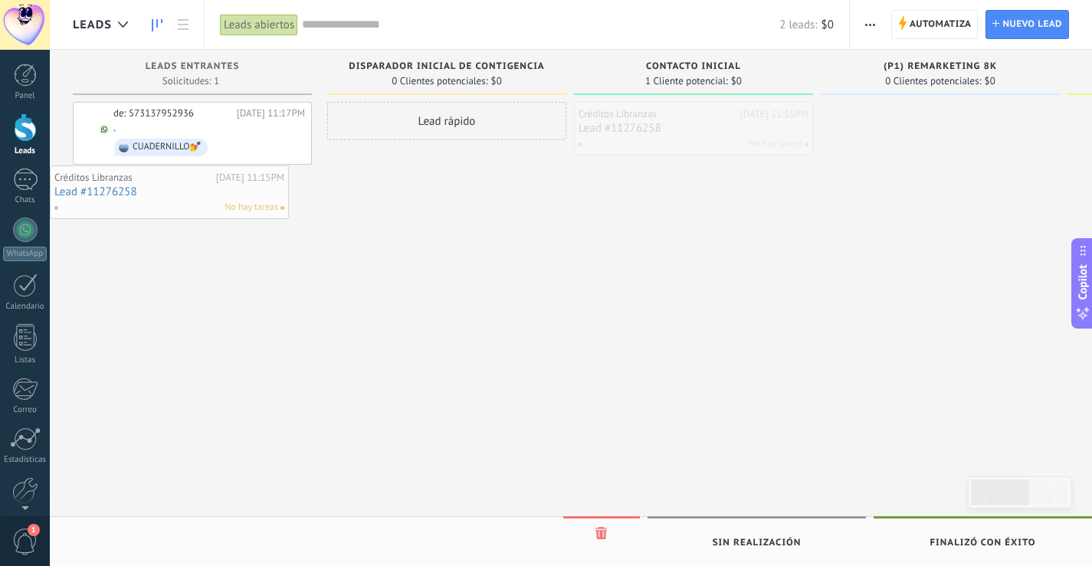
drag, startPoint x: 705, startPoint y: 116, endPoint x: 175, endPoint y: 178, distance: 533.8
drag, startPoint x: 650, startPoint y: 123, endPoint x: 152, endPoint y: 181, distance: 501.3
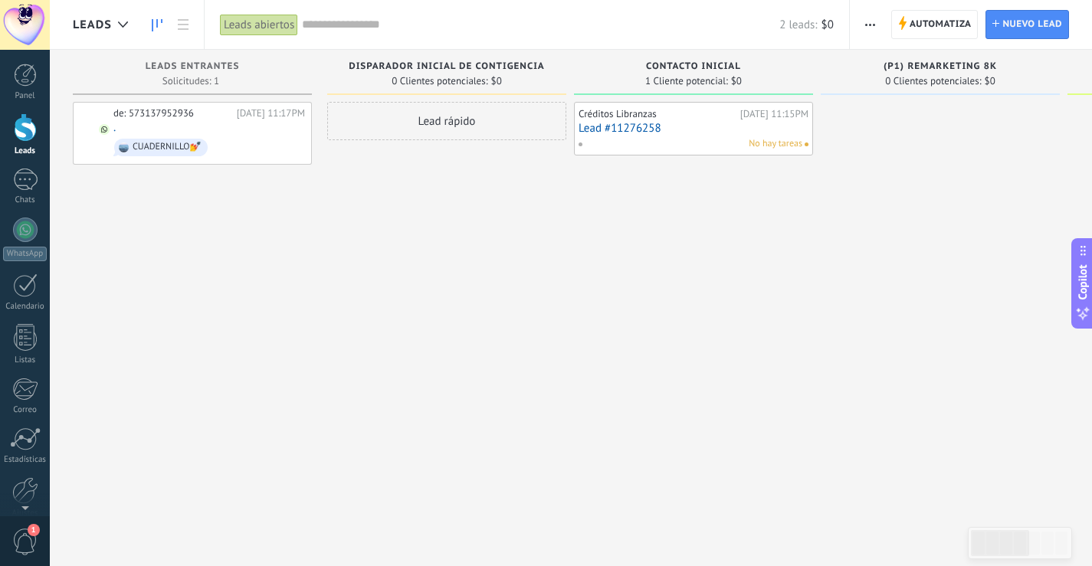
click at [655, 161] on div "Créditos Libranzas [DATE] 11:15PM Lead #11276258 No hay tareas" at bounding box center [693, 285] width 239 height 366
click at [17, 185] on div "1" at bounding box center [25, 180] width 25 height 22
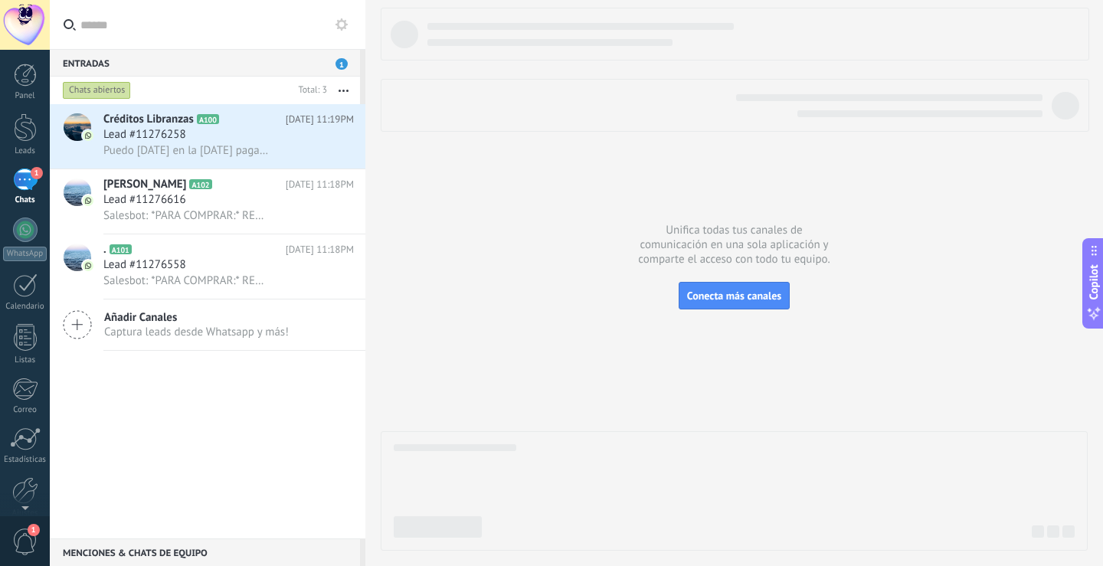
click at [31, 179] on div "1" at bounding box center [25, 180] width 25 height 22
click at [23, 229] on div at bounding box center [25, 230] width 25 height 25
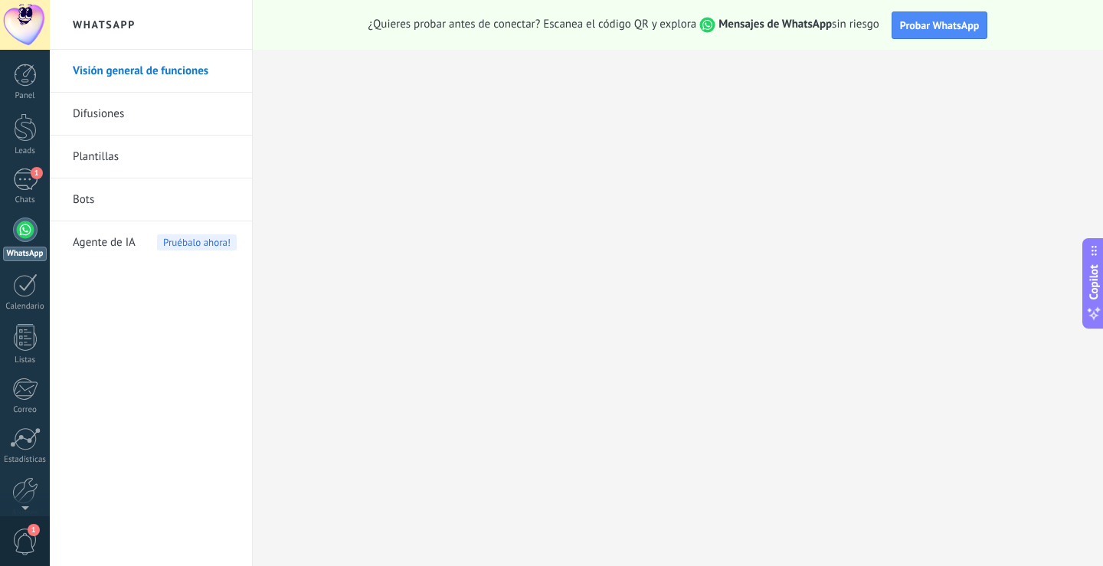
click at [92, 203] on link "Bots" at bounding box center [155, 200] width 164 height 43
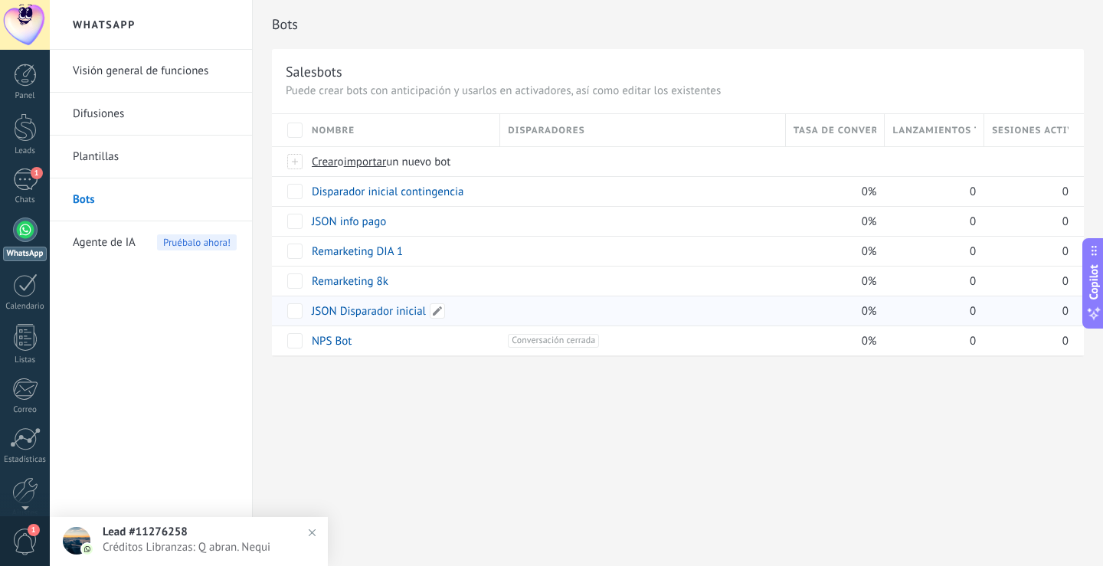
click at [370, 306] on link "JSON Disparador inicial" at bounding box center [369, 311] width 114 height 15
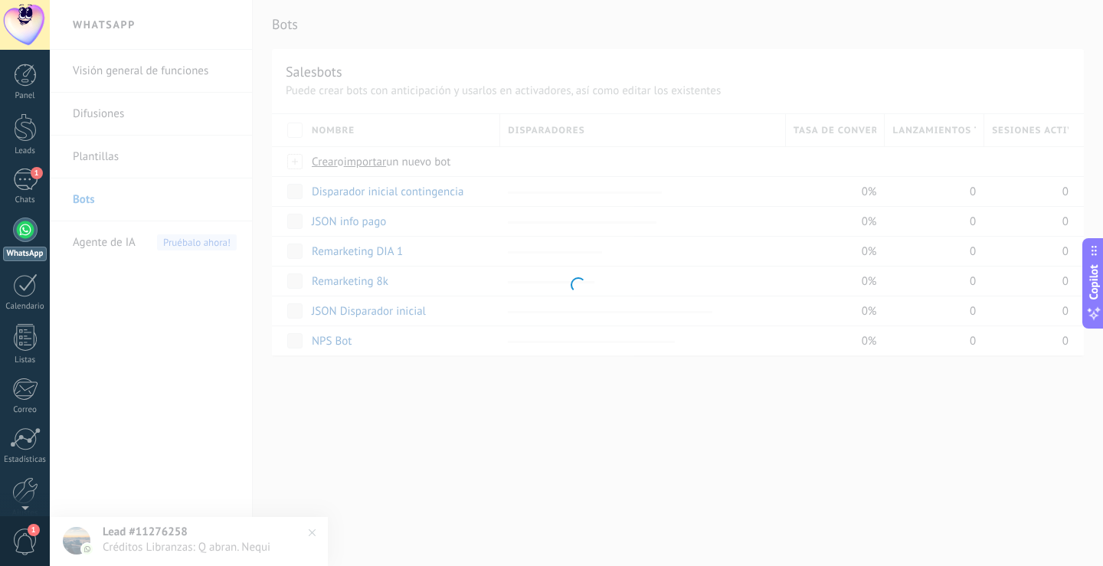
type input "**********"
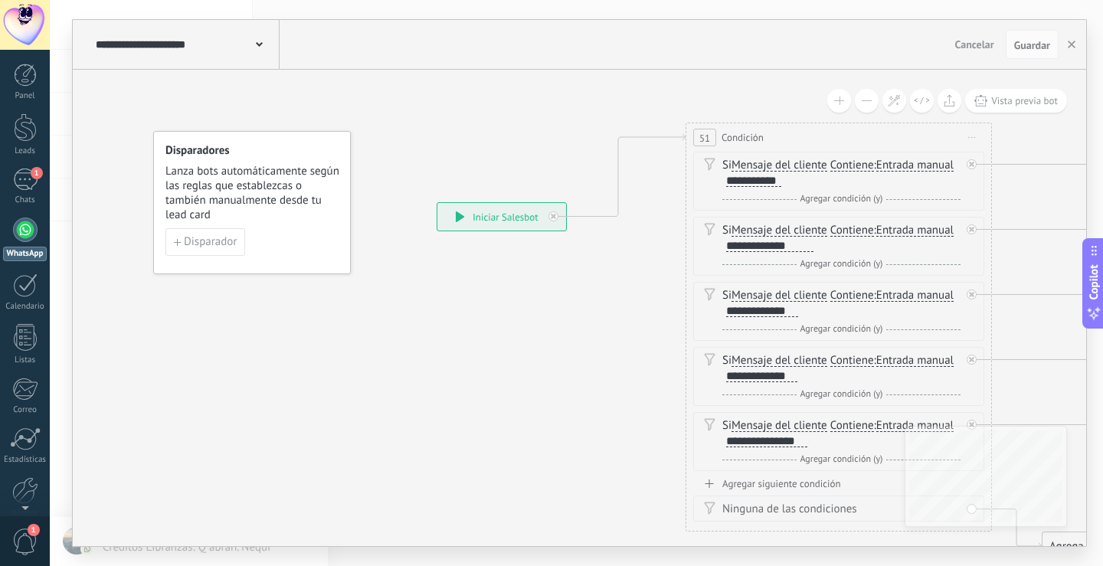
drag, startPoint x: 241, startPoint y: 363, endPoint x: 572, endPoint y: 363, distance: 331.7
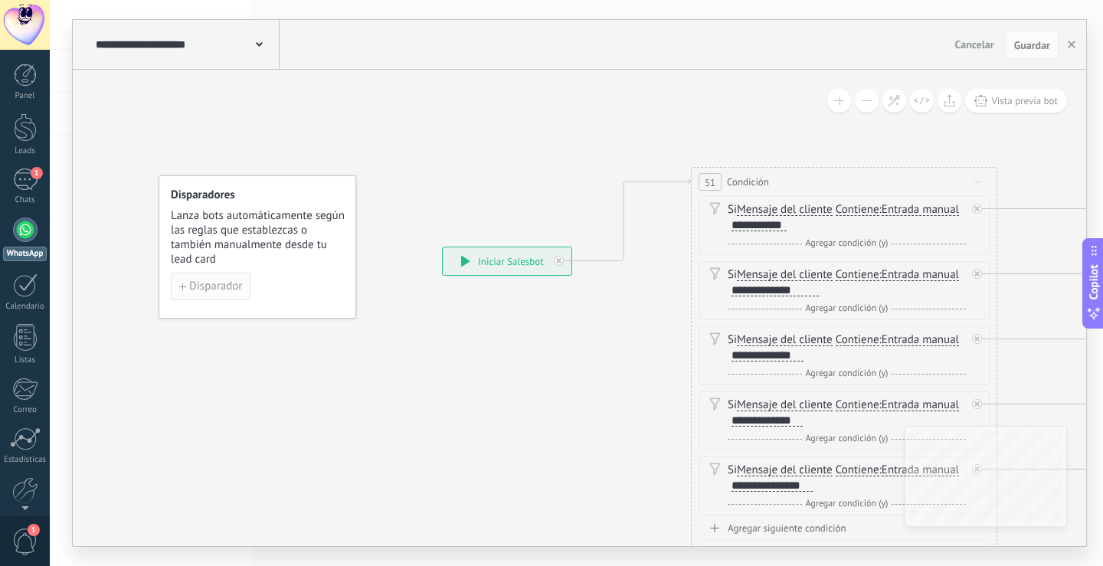
click at [209, 289] on span "Disparador" at bounding box center [215, 286] width 53 height 11
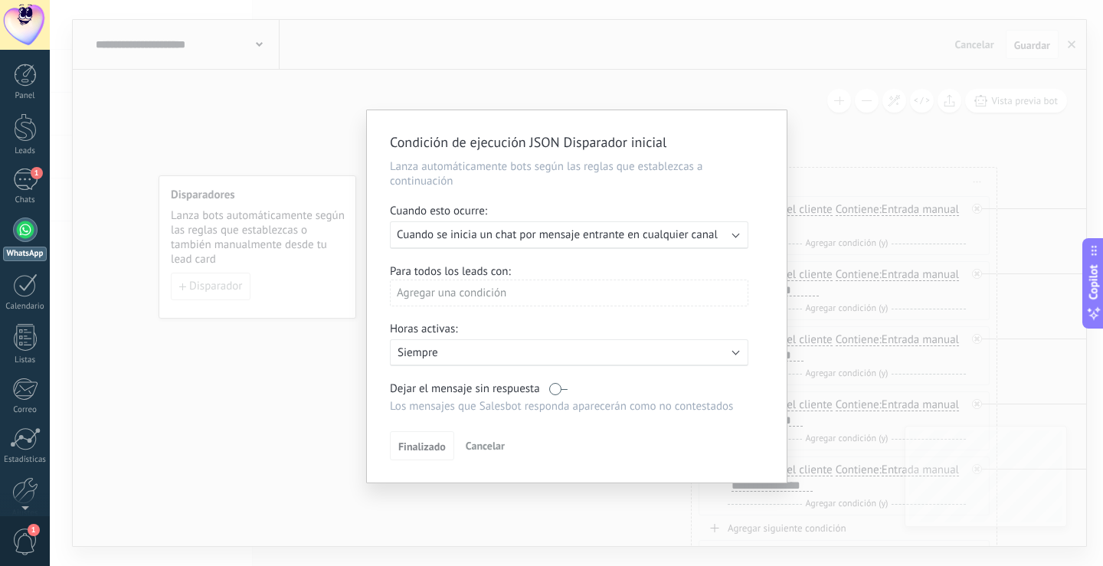
click at [485, 290] on div "Agregar una condición" at bounding box center [569, 293] width 359 height 27
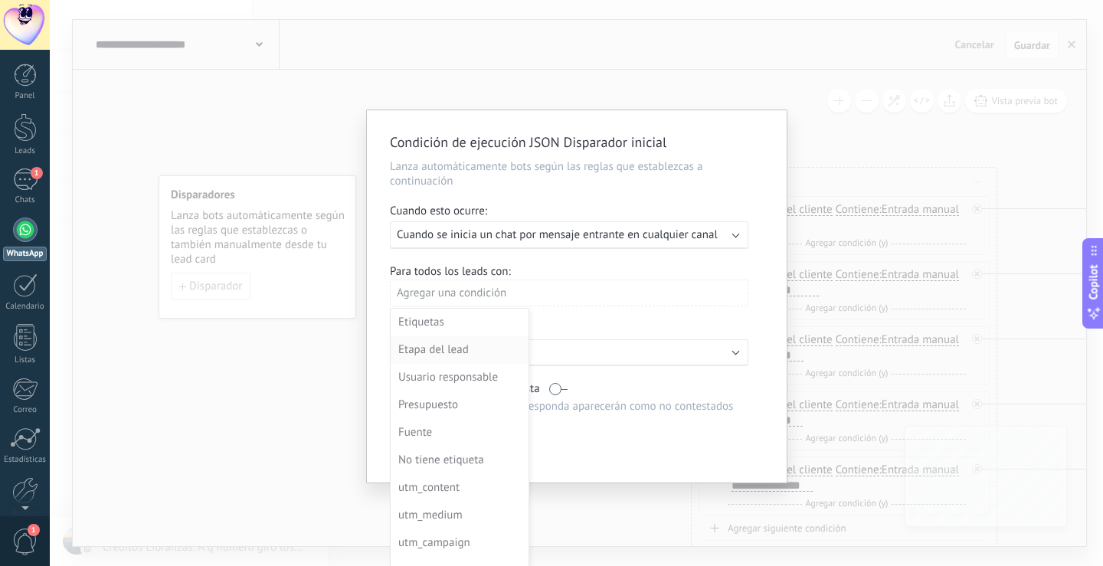
click at [464, 343] on div "Etapa del lead" at bounding box center [458, 349] width 120 height 21
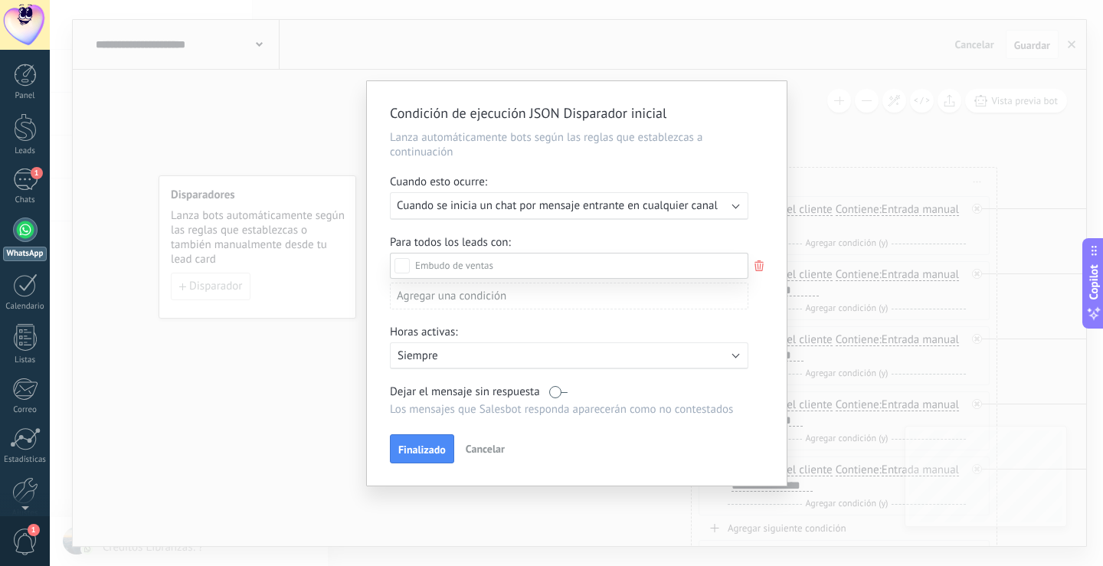
click at [375, 256] on div at bounding box center [576, 283] width 1053 height 566
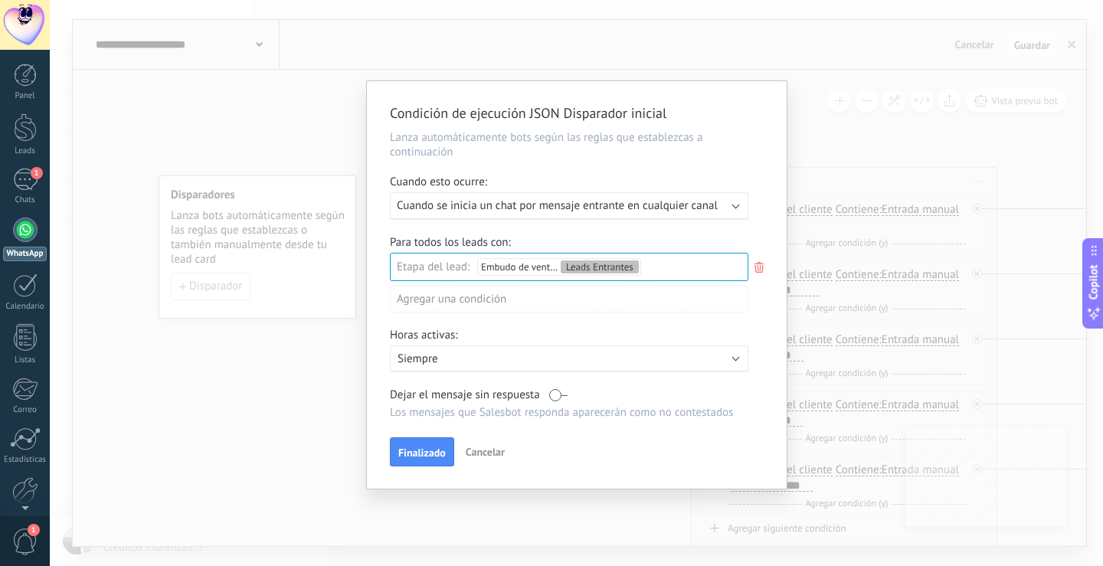
click at [405, 459] on button "Finalizado" at bounding box center [422, 451] width 64 height 29
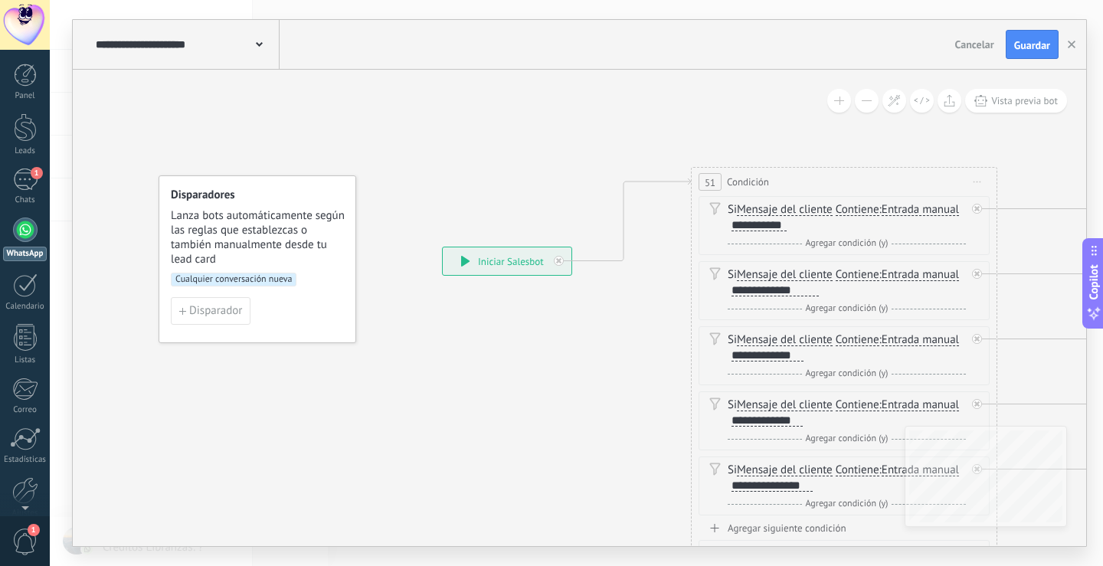
click at [1024, 41] on span "Guardar" at bounding box center [1032, 45] width 36 height 11
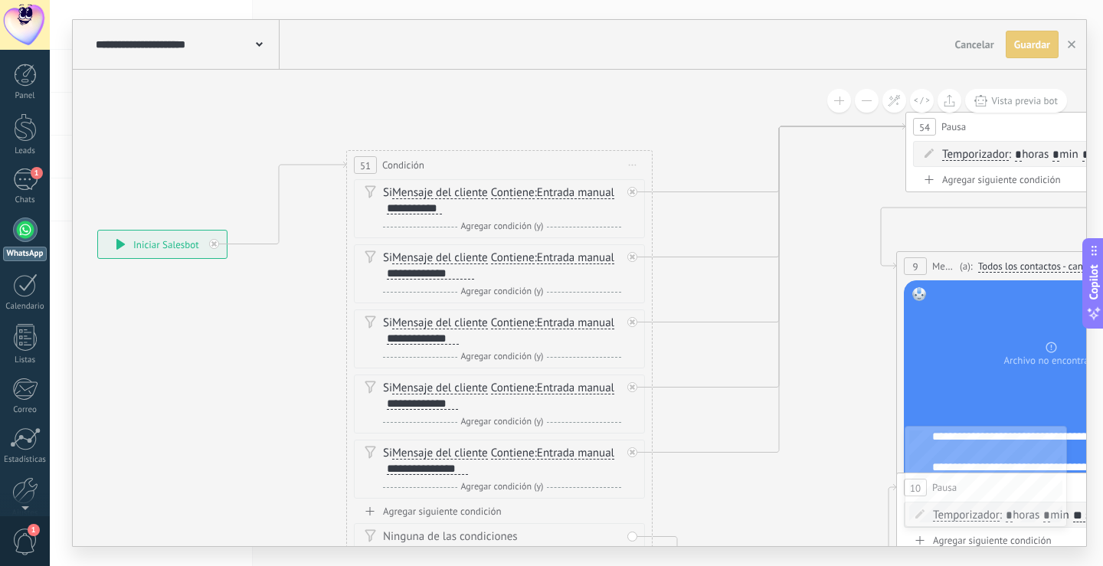
drag, startPoint x: 608, startPoint y: 326, endPoint x: 249, endPoint y: 306, distance: 359.1
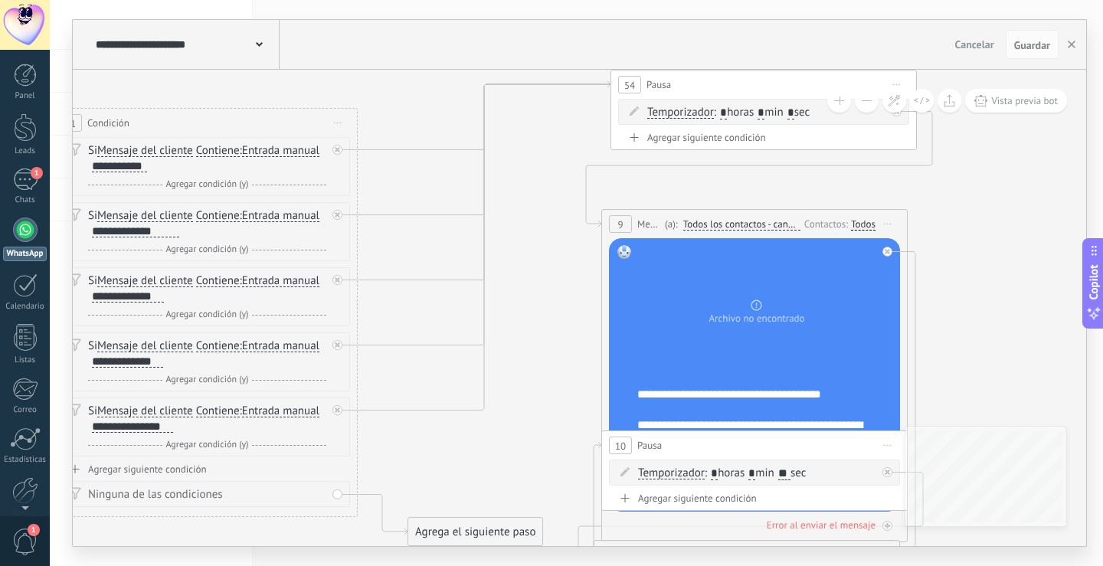
drag, startPoint x: 839, startPoint y: 352, endPoint x: 549, endPoint y: 303, distance: 294.4
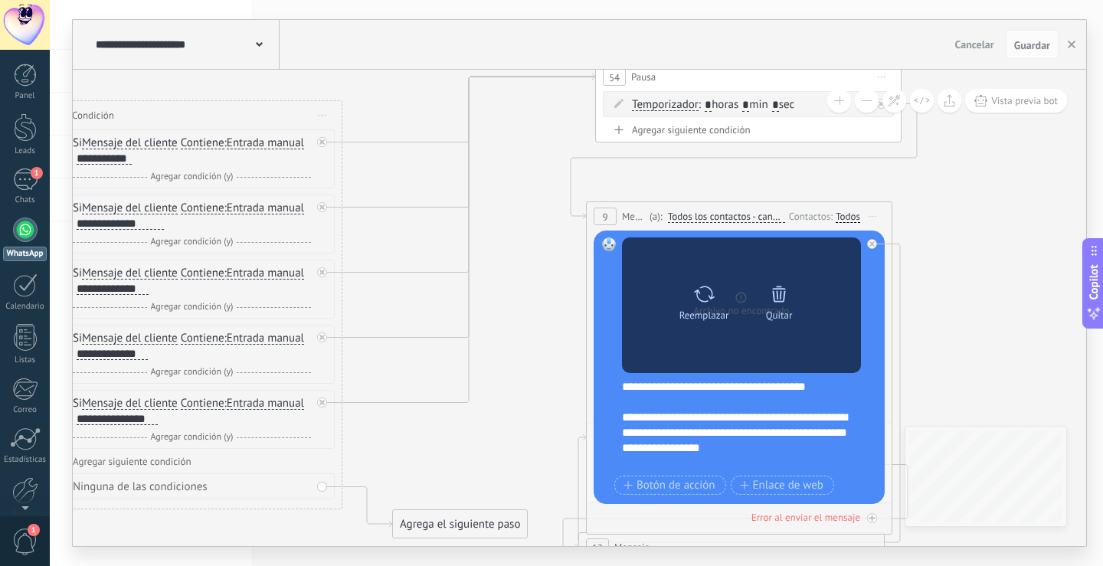
click at [708, 298] on icon at bounding box center [704, 293] width 22 height 21
click input "Subir" at bounding box center [0, 0] width 0 height 0
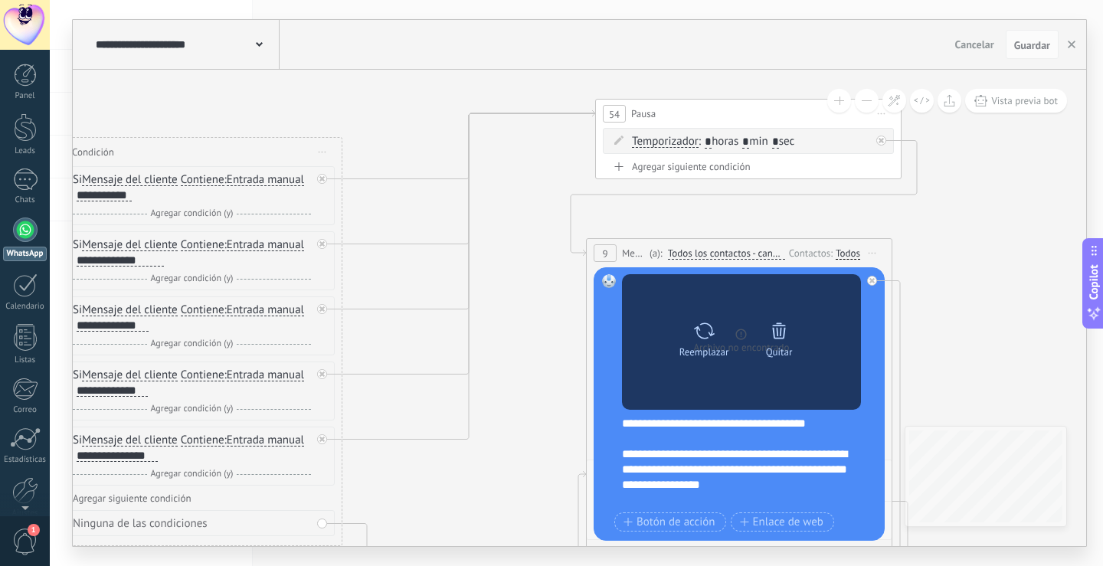
click at [703, 333] on icon at bounding box center [704, 330] width 22 height 21
click input "Subir" at bounding box center [0, 0] width 0 height 0
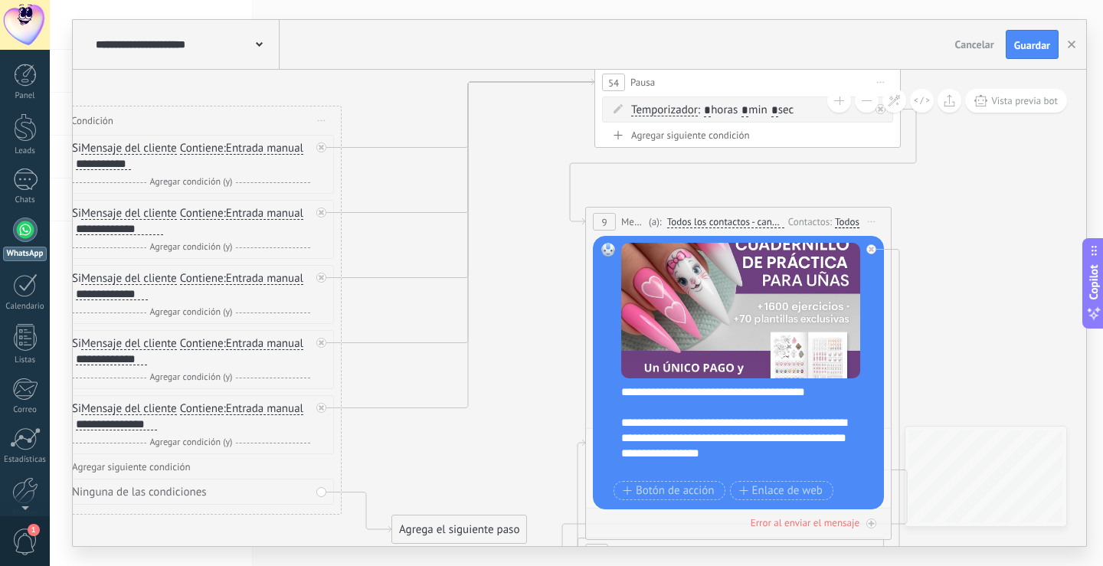
drag, startPoint x: 540, startPoint y: 394, endPoint x: 529, endPoint y: 228, distance: 166.7
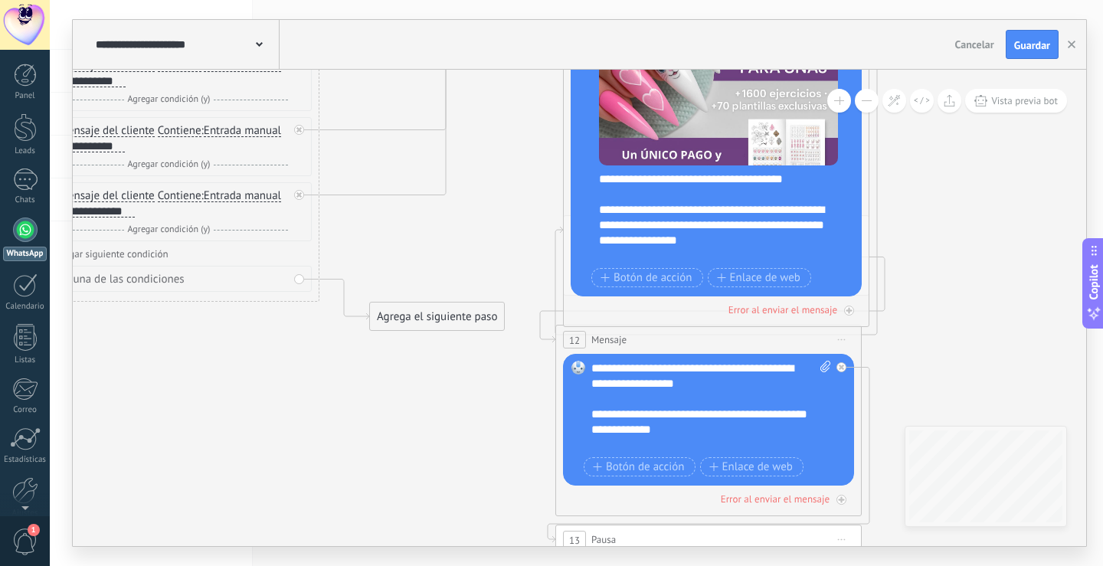
drag, startPoint x: 549, startPoint y: 345, endPoint x: 533, endPoint y: 154, distance: 191.4
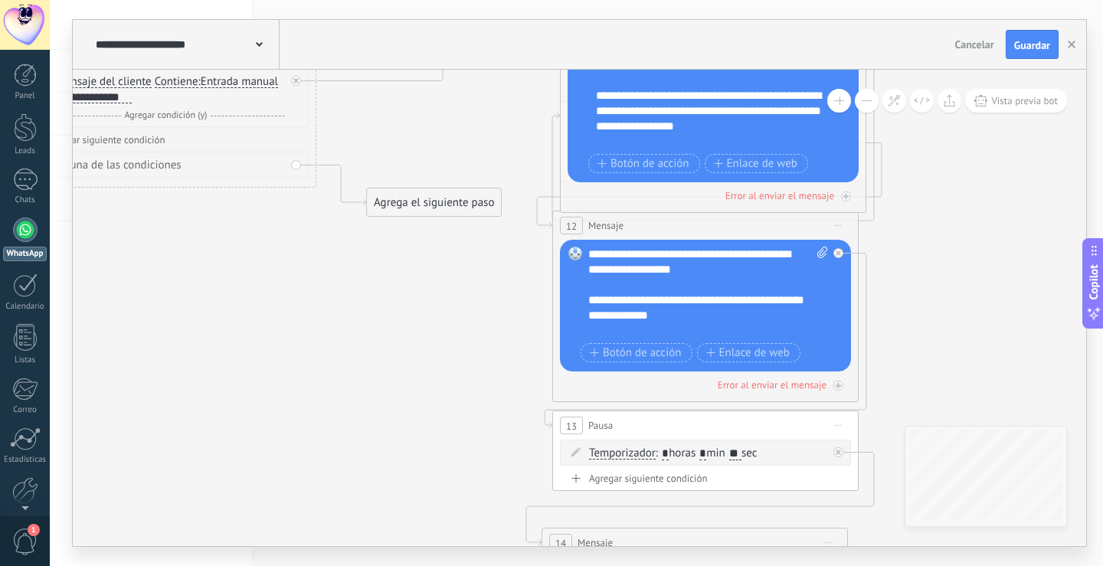
drag, startPoint x: 477, startPoint y: 394, endPoint x: 487, endPoint y: 218, distance: 176.5
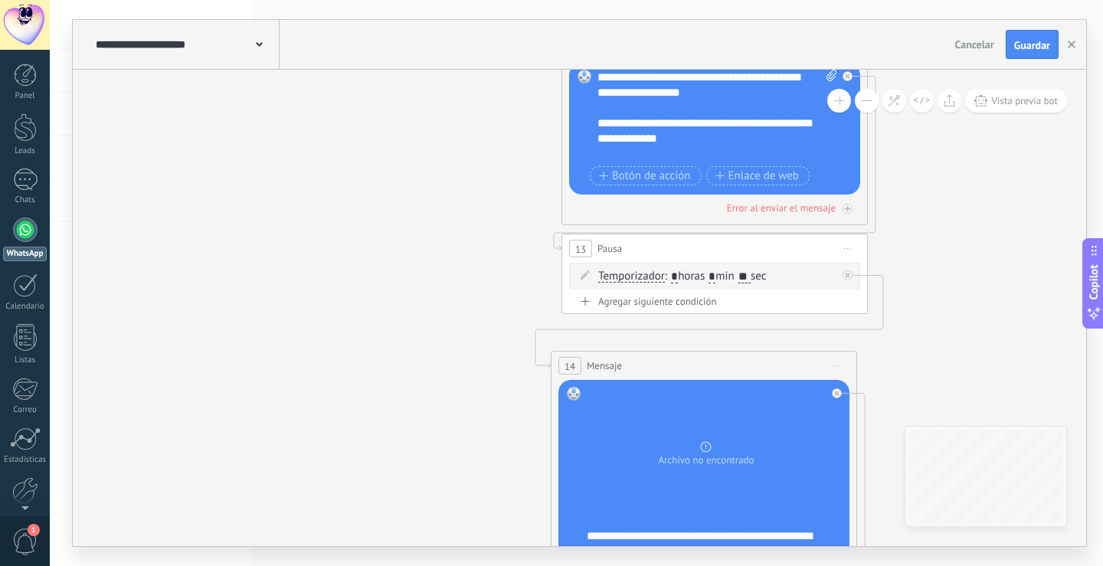
drag, startPoint x: 478, startPoint y: 388, endPoint x: 480, endPoint y: 182, distance: 206.9
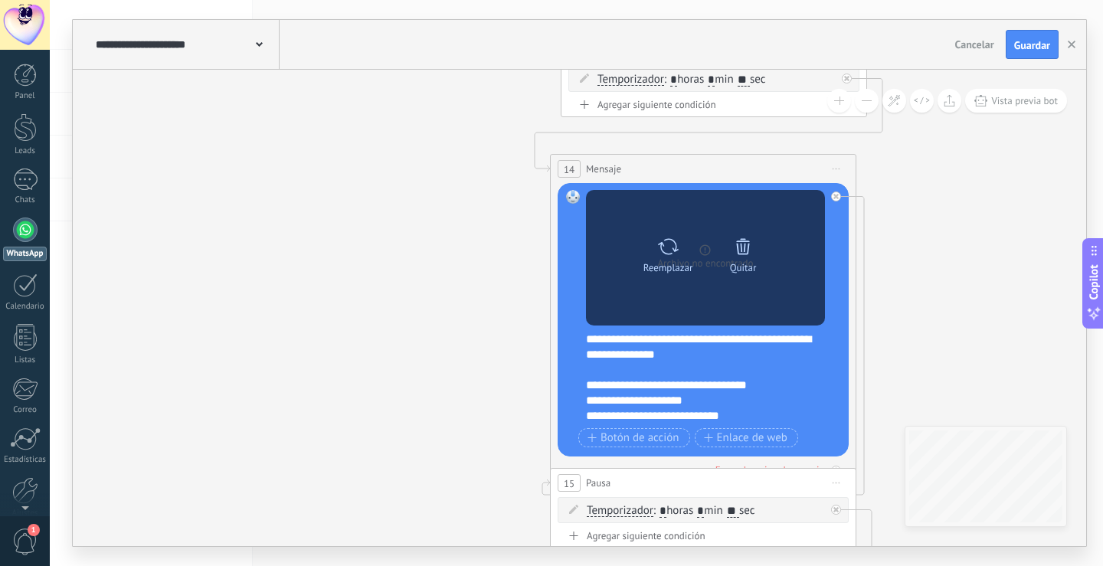
click at [732, 274] on div "Quitar" at bounding box center [743, 267] width 27 height 11
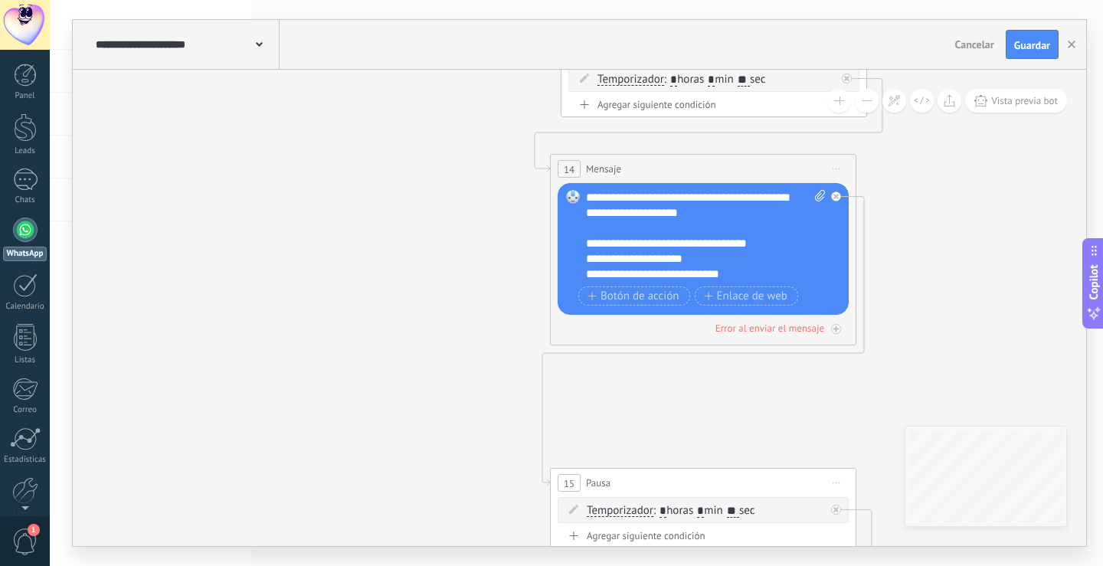
click at [932, 216] on icon at bounding box center [702, 438] width 2632 height 2911
click at [1066, 47] on button "button" at bounding box center [1071, 44] width 23 height 29
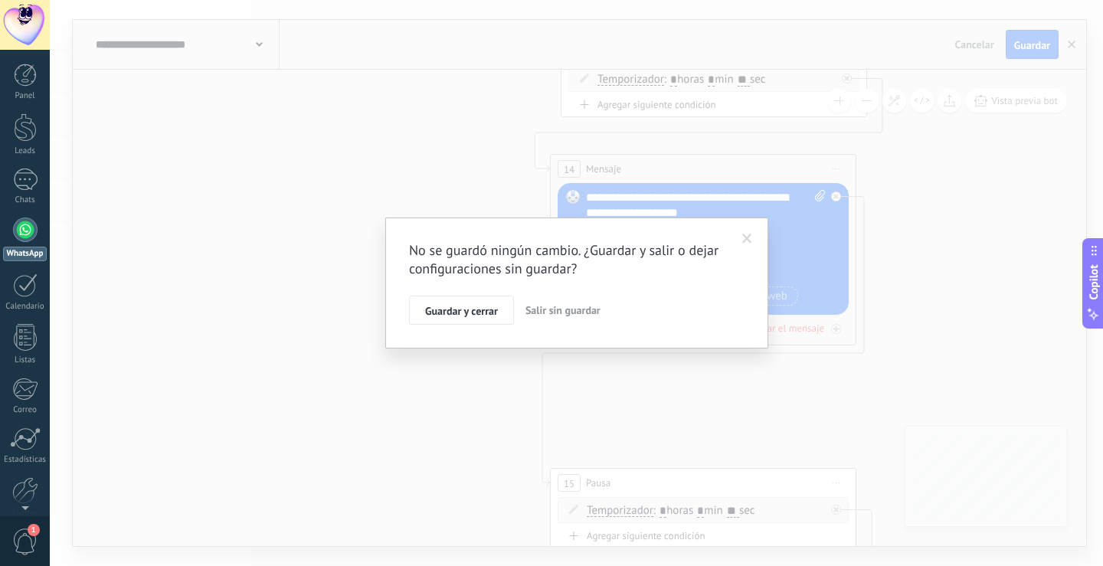
click at [560, 311] on span "Salir sin guardar" at bounding box center [563, 310] width 75 height 14
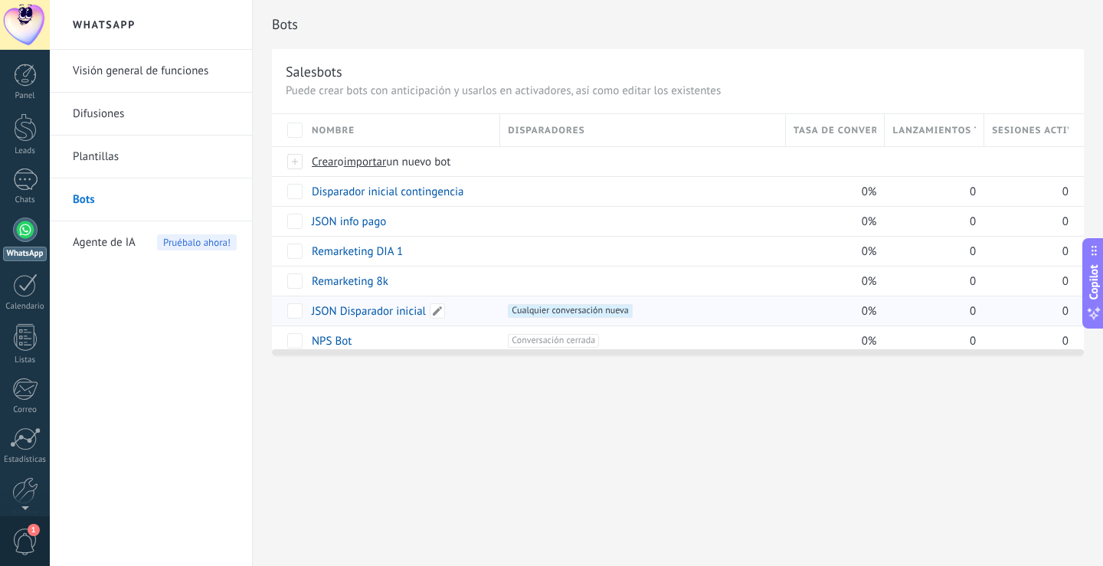
click at [359, 306] on link "JSON Disparador inicial" at bounding box center [369, 311] width 114 height 15
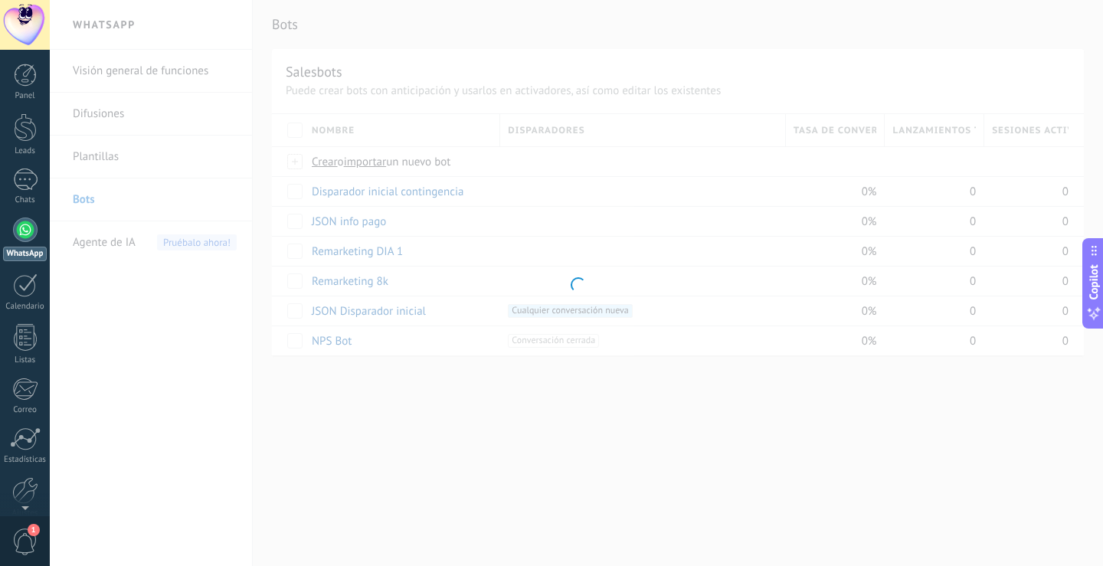
type input "**********"
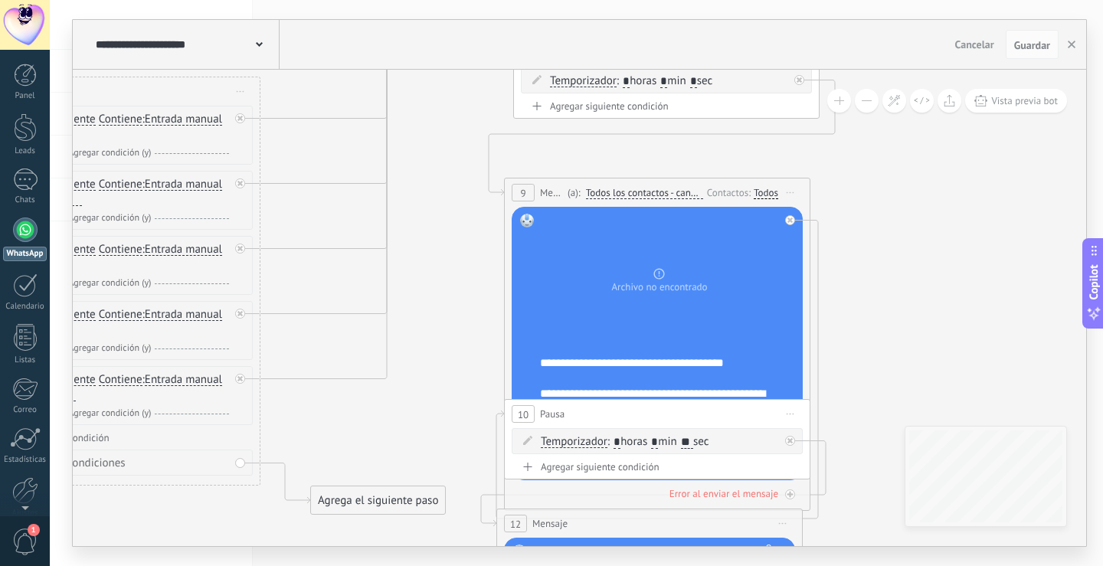
drag, startPoint x: 855, startPoint y: 314, endPoint x: 433, endPoint y: 207, distance: 435.6
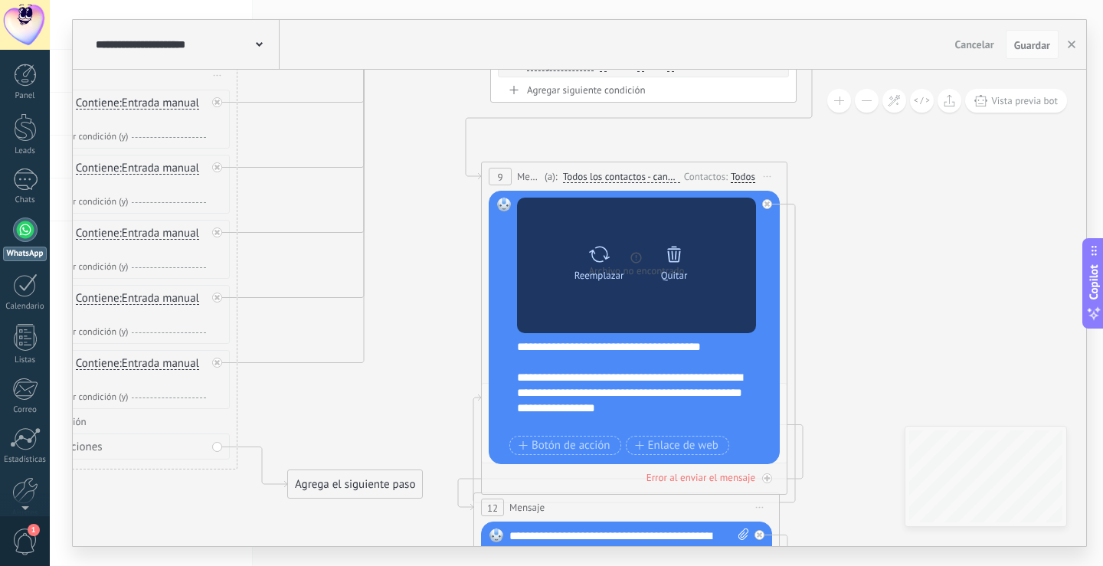
click at [594, 266] on div at bounding box center [599, 254] width 22 height 31
click input "Subir" at bounding box center [0, 0] width 0 height 0
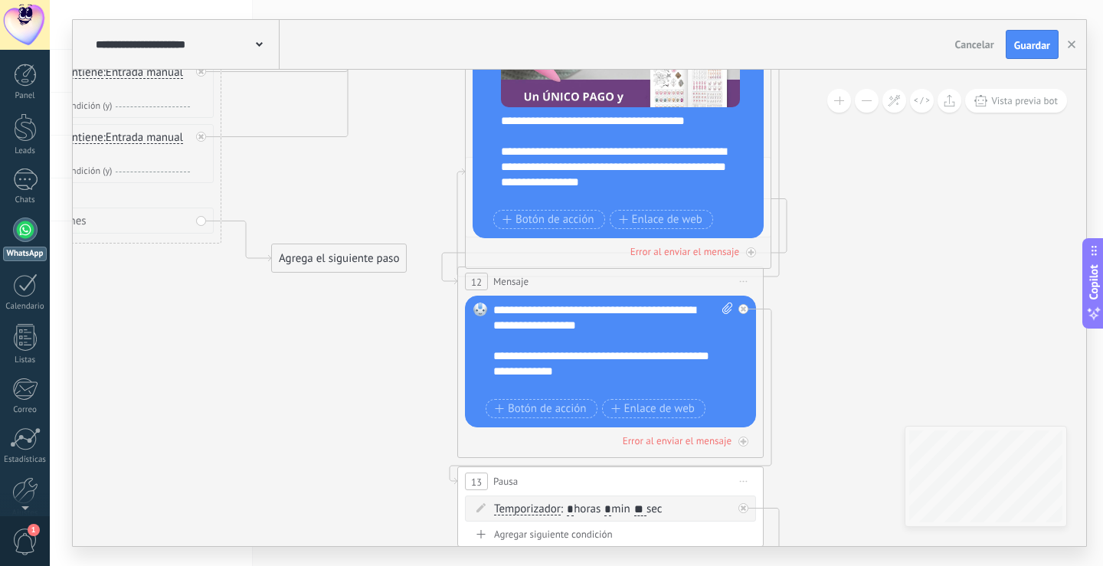
drag, startPoint x: 955, startPoint y: 304, endPoint x: 934, endPoint y: 125, distance: 180.5
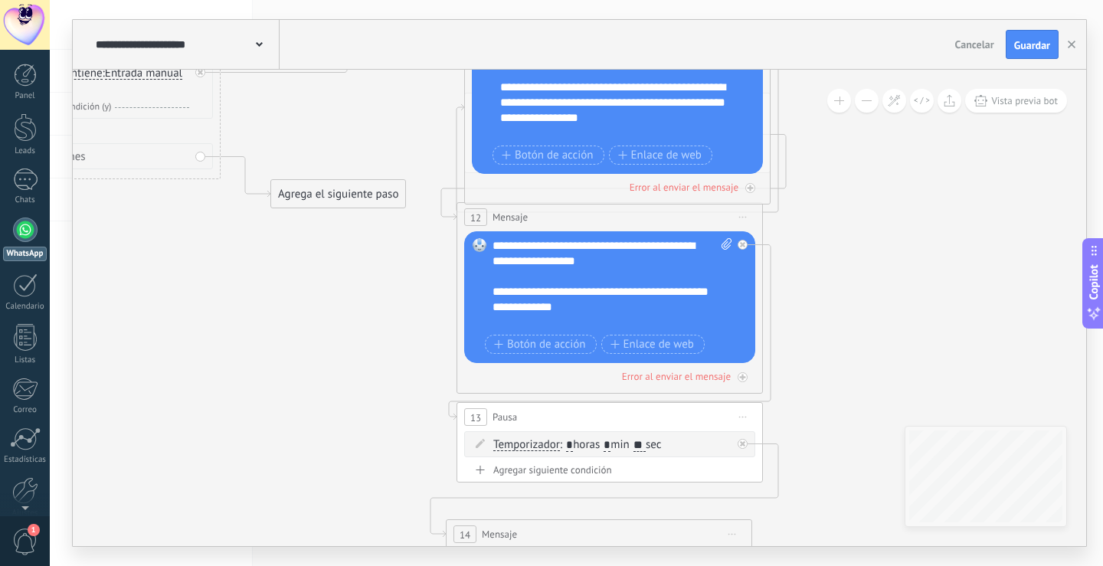
drag, startPoint x: 892, startPoint y: 318, endPoint x: 882, endPoint y: 120, distance: 198.7
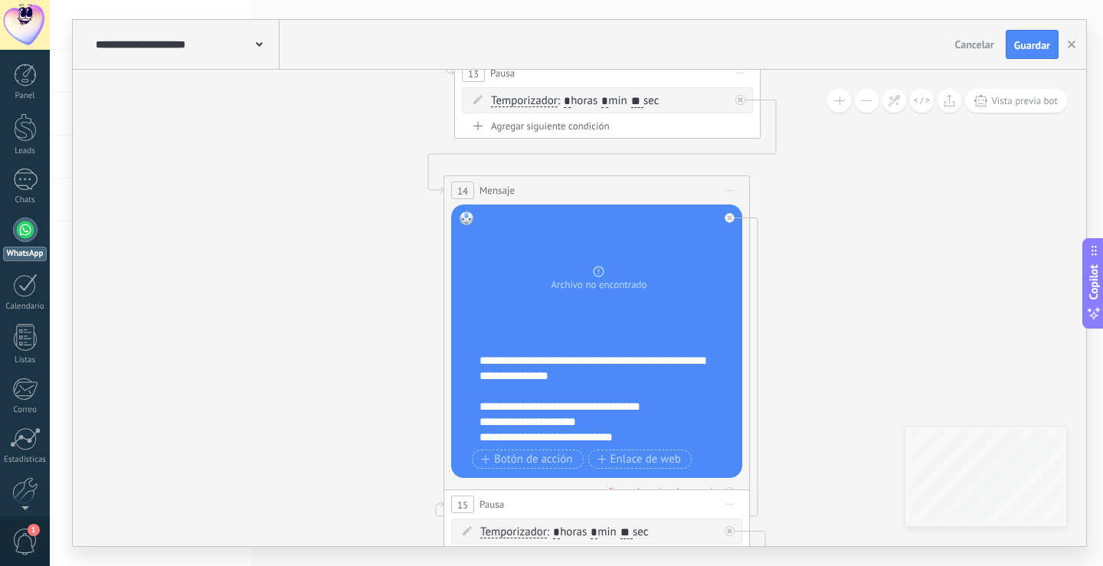
drag, startPoint x: 887, startPoint y: 248, endPoint x: 876, endPoint y: 54, distance: 194.9
click at [876, 55] on div "**********" at bounding box center [580, 283] width 1014 height 526
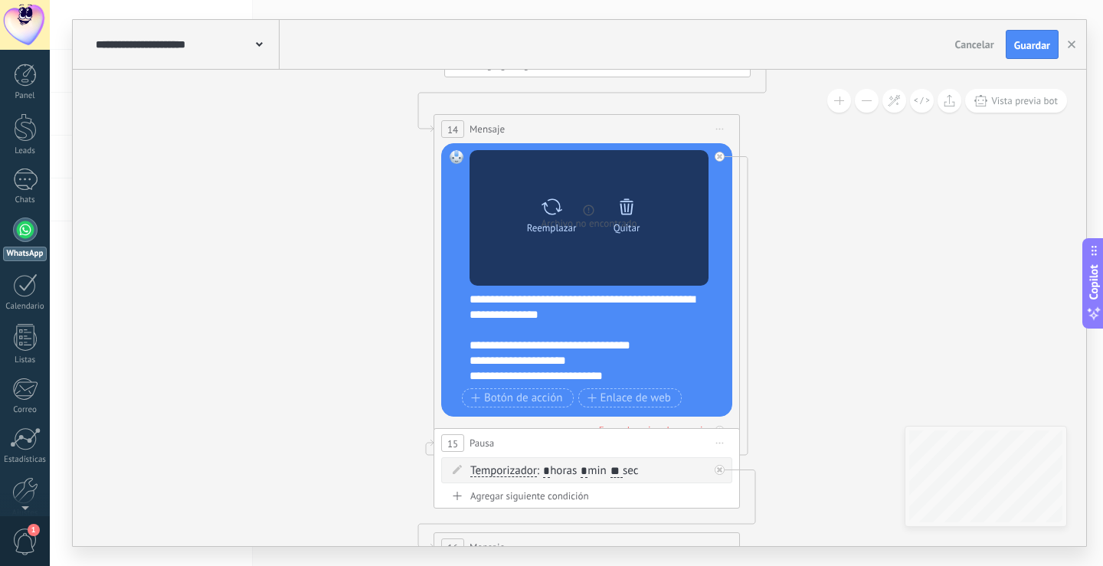
click at [556, 198] on icon at bounding box center [552, 206] width 22 height 21
click input "Subir" at bounding box center [0, 0] width 0 height 0
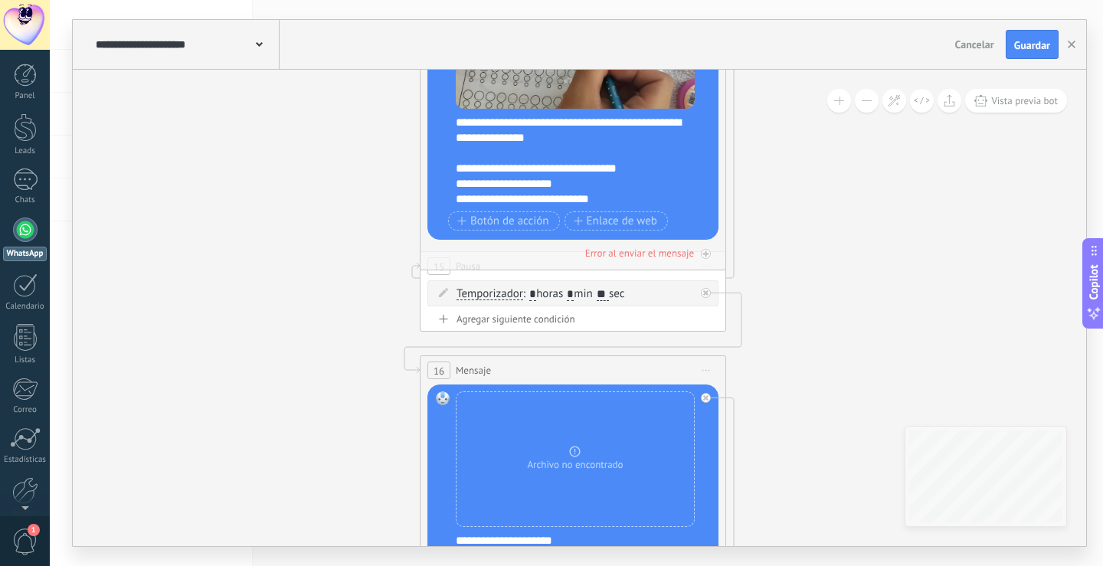
drag, startPoint x: 831, startPoint y: 392, endPoint x: 817, endPoint y: 213, distance: 179.0
click at [817, 213] on icon at bounding box center [572, 222] width 2632 height 2911
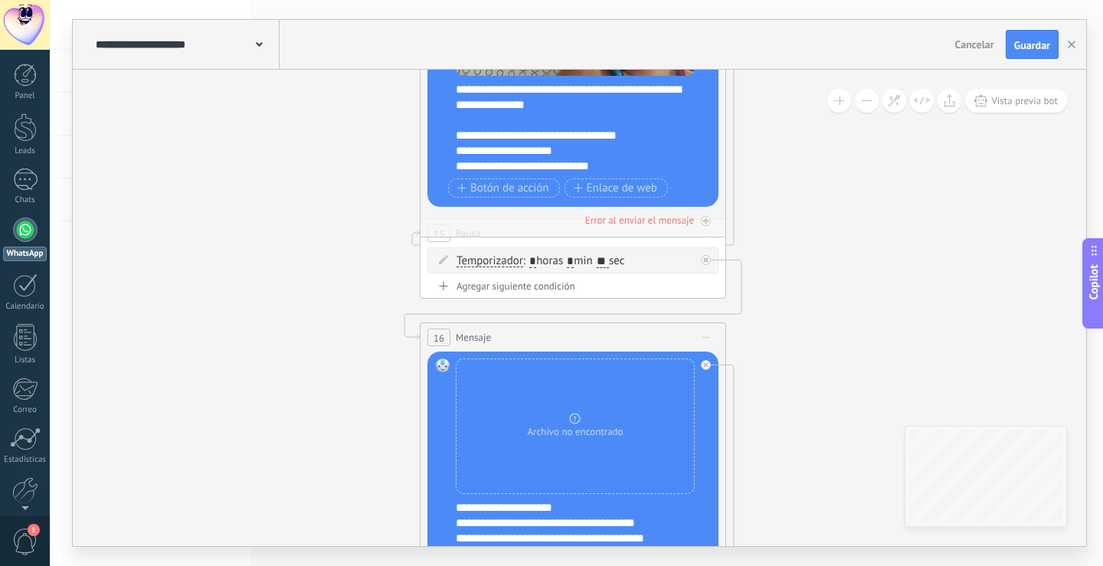
drag, startPoint x: 817, startPoint y: 385, endPoint x: 818, endPoint y: 172, distance: 213.0
click at [818, 173] on icon at bounding box center [572, 189] width 2632 height 2911
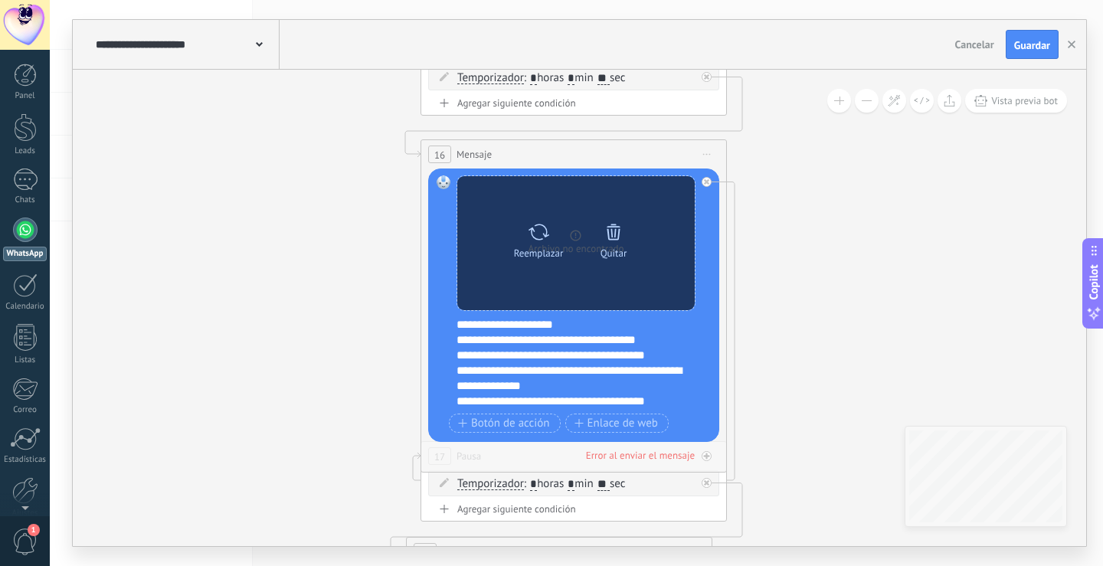
click at [534, 239] on icon at bounding box center [539, 231] width 22 height 21
click input "Subir" at bounding box center [0, 0] width 0 height 0
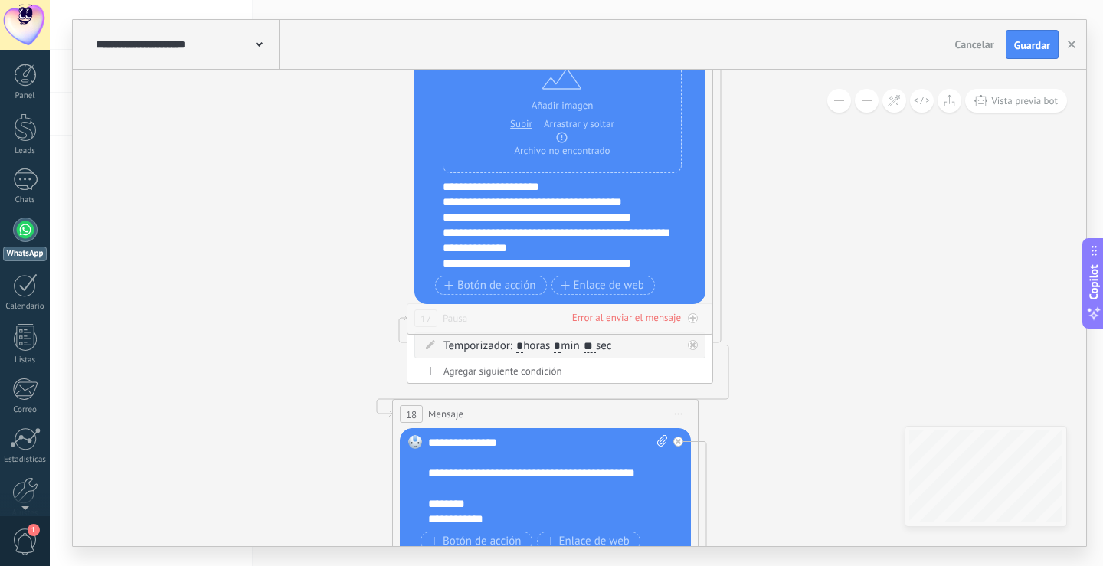
drag, startPoint x: 801, startPoint y: 325, endPoint x: 798, endPoint y: 234, distance: 90.5
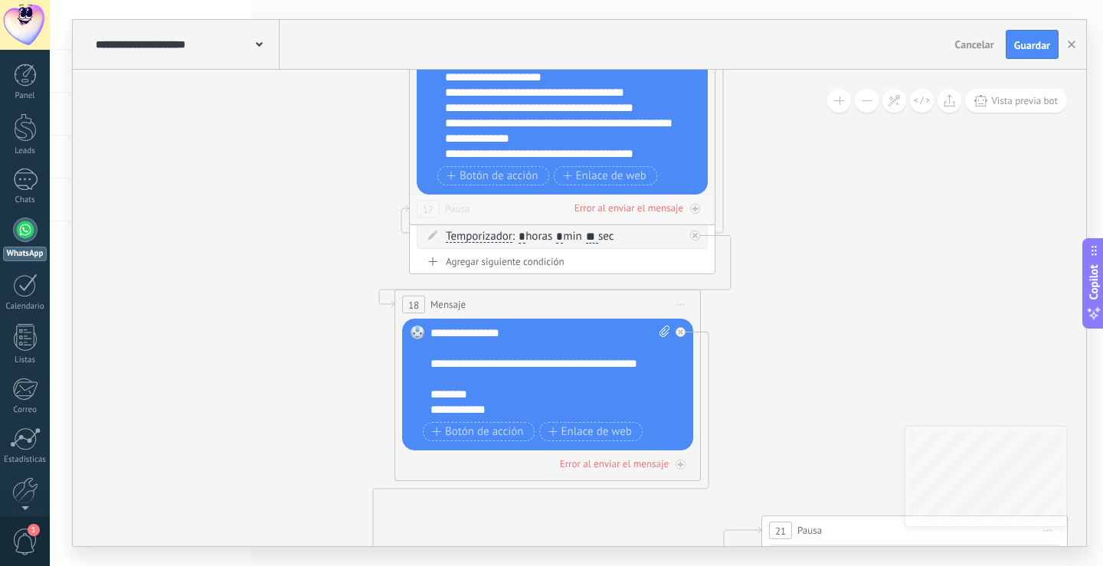
drag, startPoint x: 803, startPoint y: 379, endPoint x: 804, endPoint y: 208, distance: 171.6
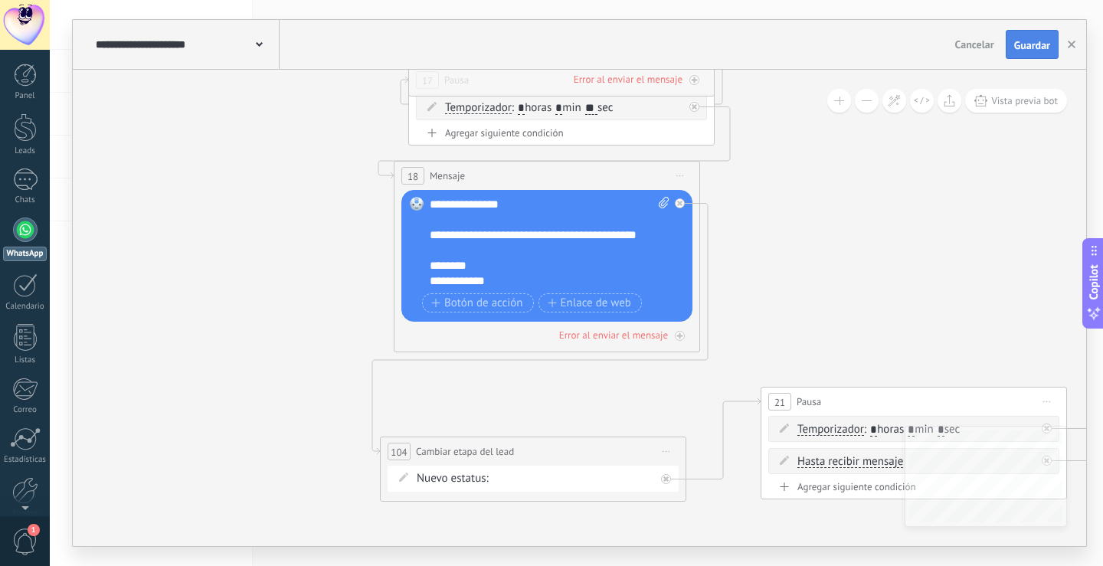
click at [1037, 41] on span "Guardar" at bounding box center [1032, 45] width 36 height 11
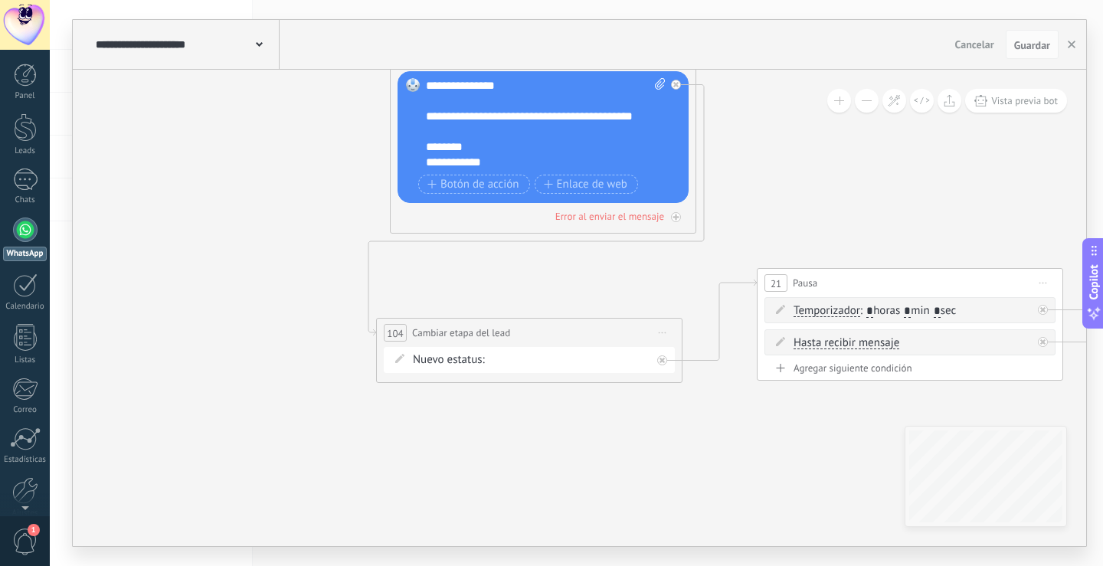
drag, startPoint x: 816, startPoint y: 318, endPoint x: 813, endPoint y: 195, distance: 122.6
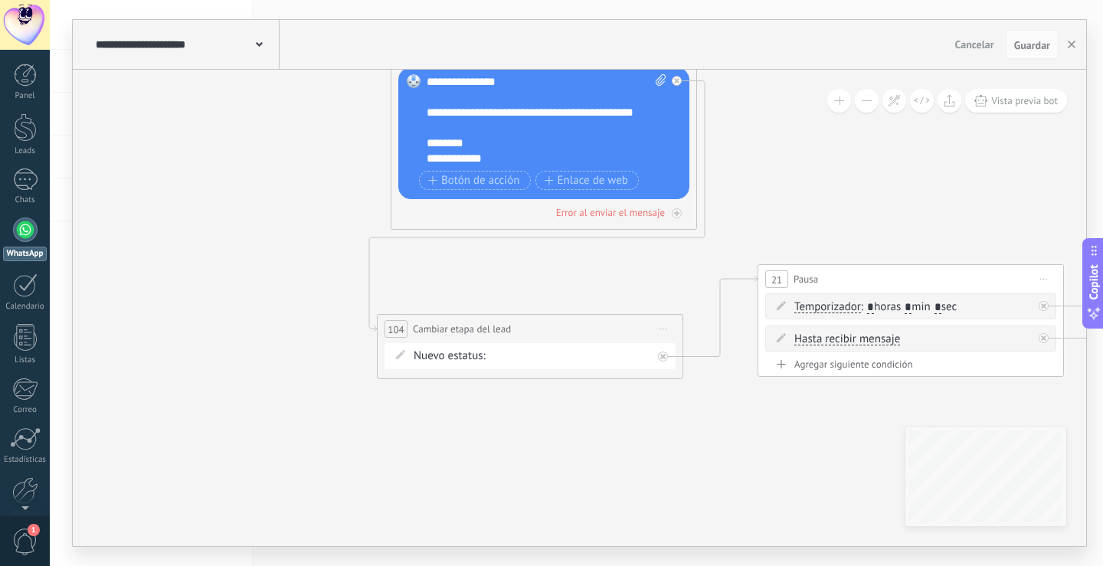
click at [0, 0] on div "Disparador INICIAL DE CONTIGENCIA Contacto Inicial (p1) Remarketing 8K (p1) Rem…" at bounding box center [0, 0] width 0 height 0
click at [0, 0] on label "Contacto Inicial" at bounding box center [0, 0] width 0 height 0
click at [1043, 51] on span "Guardar" at bounding box center [1032, 45] width 36 height 11
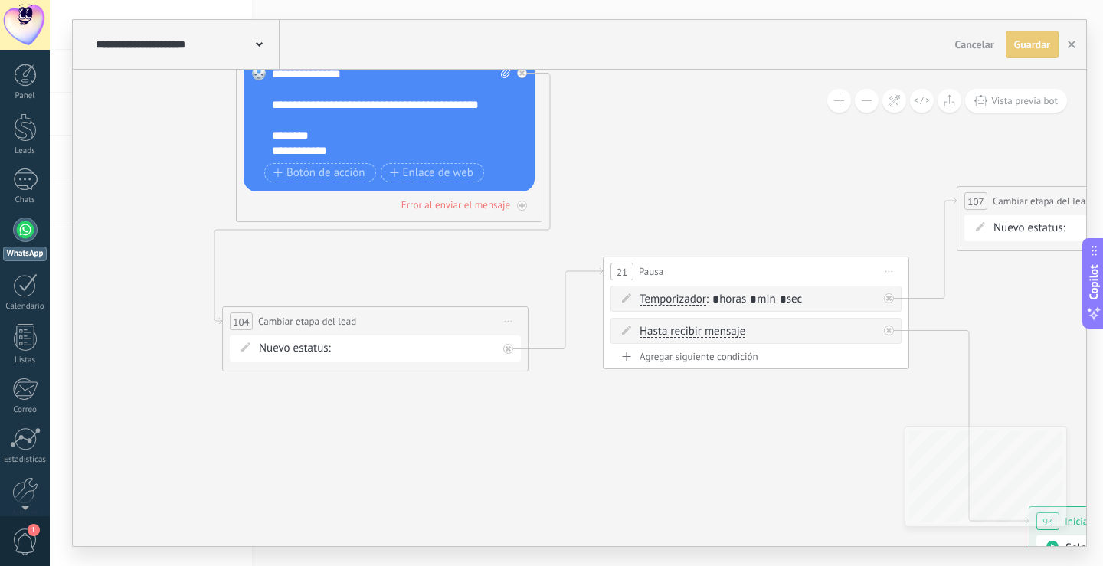
drag, startPoint x: 827, startPoint y: 431, endPoint x: 487, endPoint y: 397, distance: 341.2
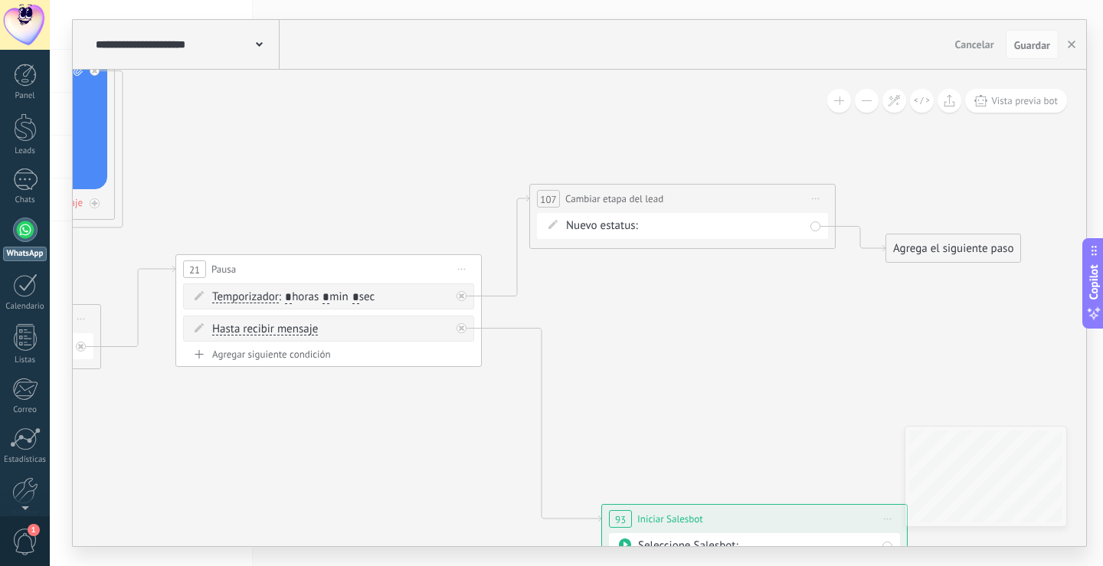
drag, startPoint x: 839, startPoint y: 275, endPoint x: 577, endPoint y: 285, distance: 262.2
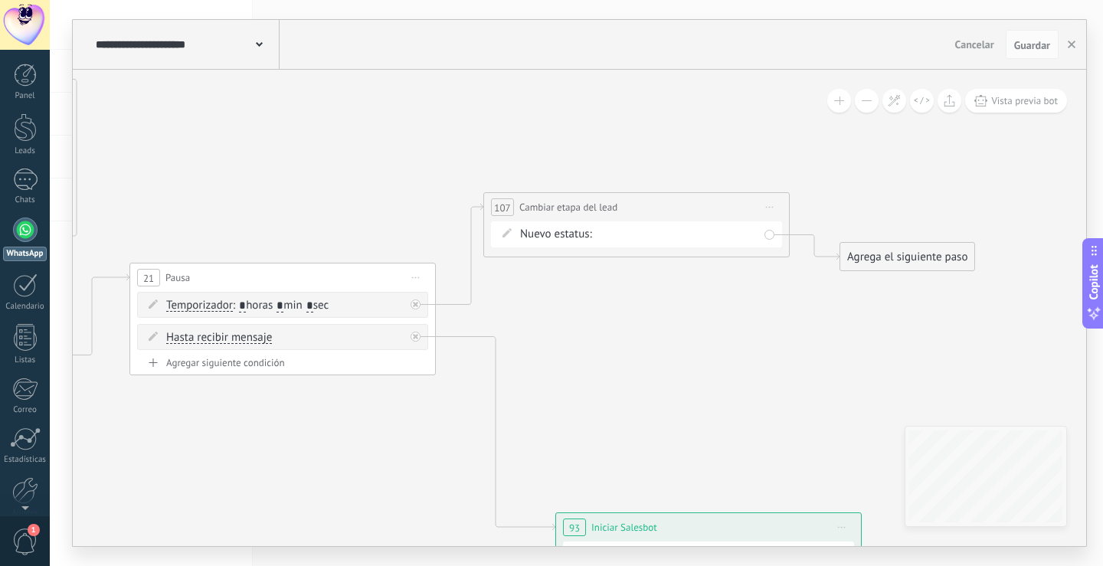
click at [0, 0] on div "Disparador INICIAL DE CONTIGENCIA Contacto Inicial (p1) Remarketing 8K (p1) Rem…" at bounding box center [0, 0] width 0 height 0
click at [0, 0] on label "(p1) Remarketing 8K" at bounding box center [0, 0] width 0 height 0
click at [1026, 44] on span "Guardar" at bounding box center [1032, 45] width 36 height 11
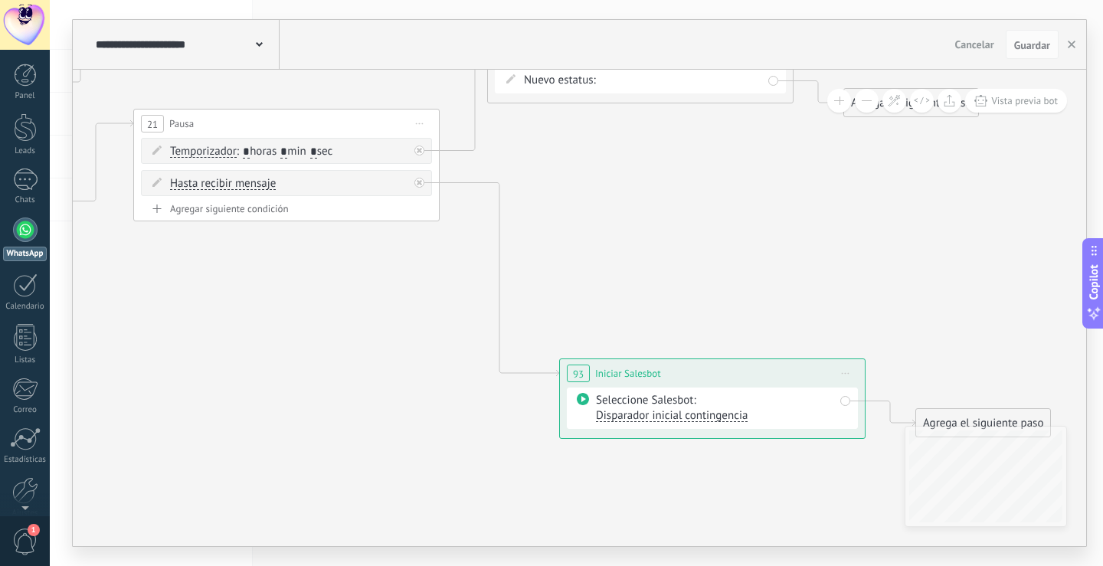
drag, startPoint x: 642, startPoint y: 410, endPoint x: 647, endPoint y: 251, distance: 158.7
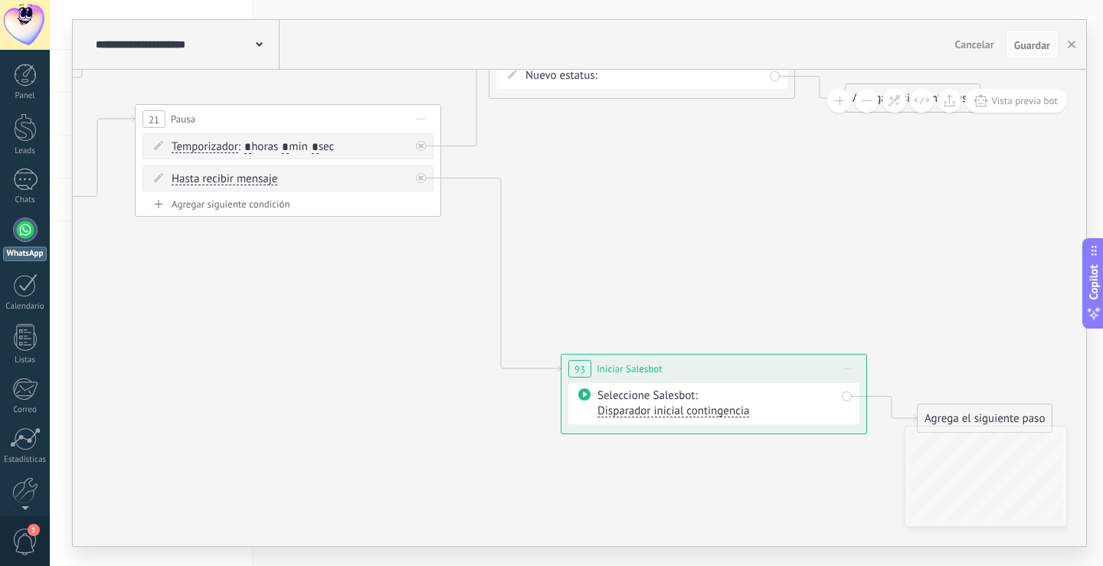
drag, startPoint x: 388, startPoint y: 356, endPoint x: 362, endPoint y: 319, distance: 45.3
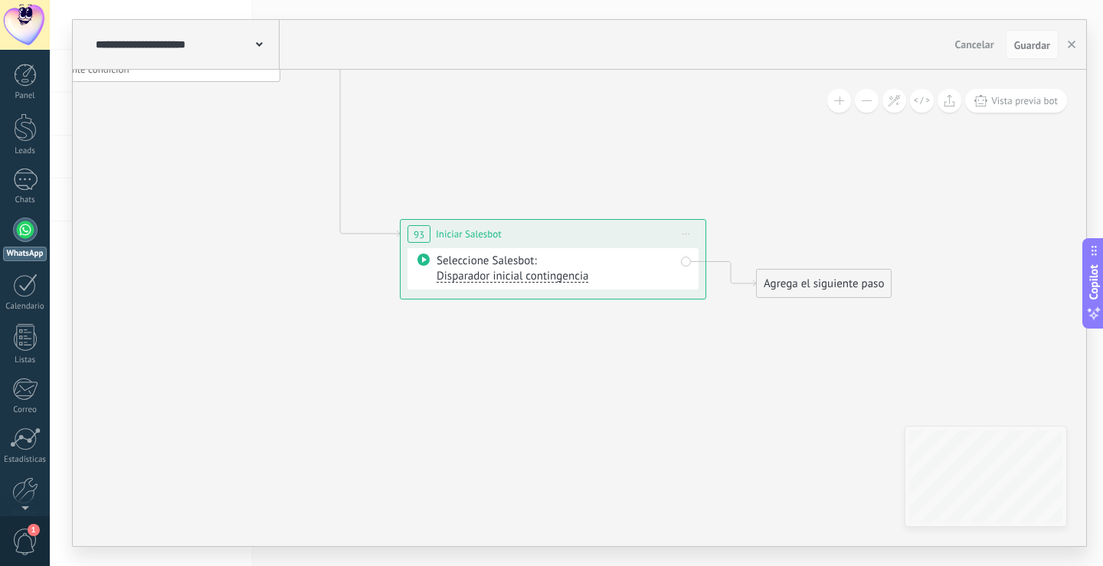
drag, startPoint x: 763, startPoint y: 331, endPoint x: 568, endPoint y: 310, distance: 195.8
click at [490, 277] on span "Disparador inicial contingencia" at bounding box center [510, 276] width 152 height 15
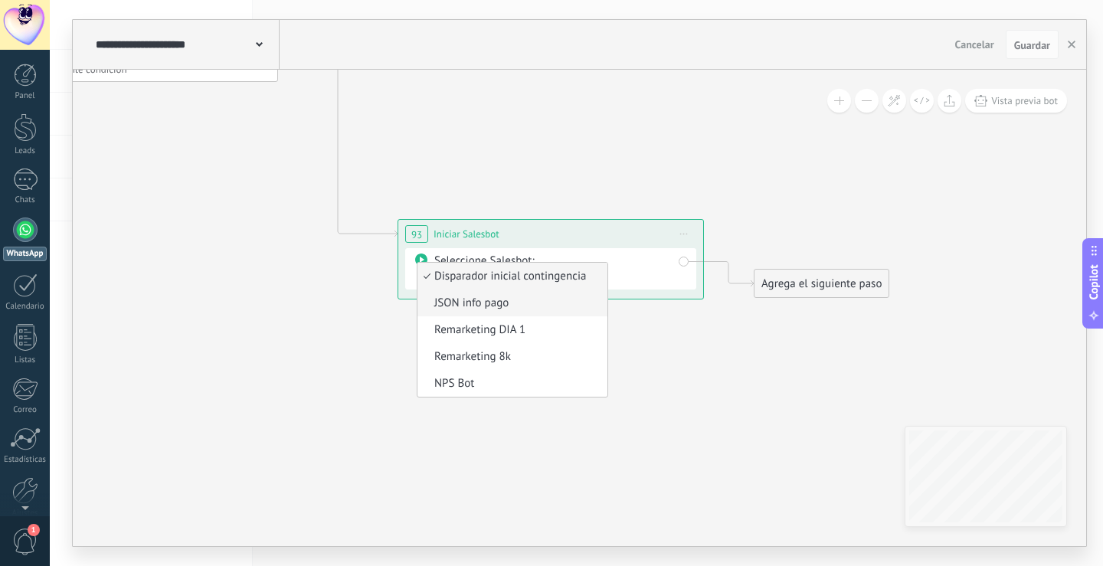
click at [493, 308] on span "JSON info pago" at bounding box center [510, 303] width 185 height 15
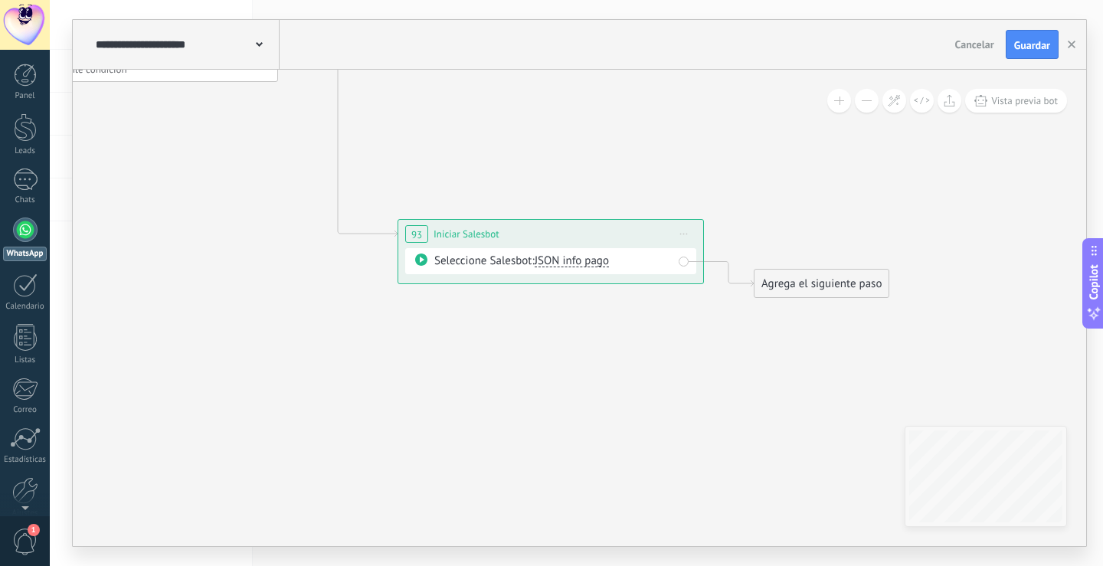
click at [1032, 40] on span "Guardar" at bounding box center [1032, 45] width 36 height 11
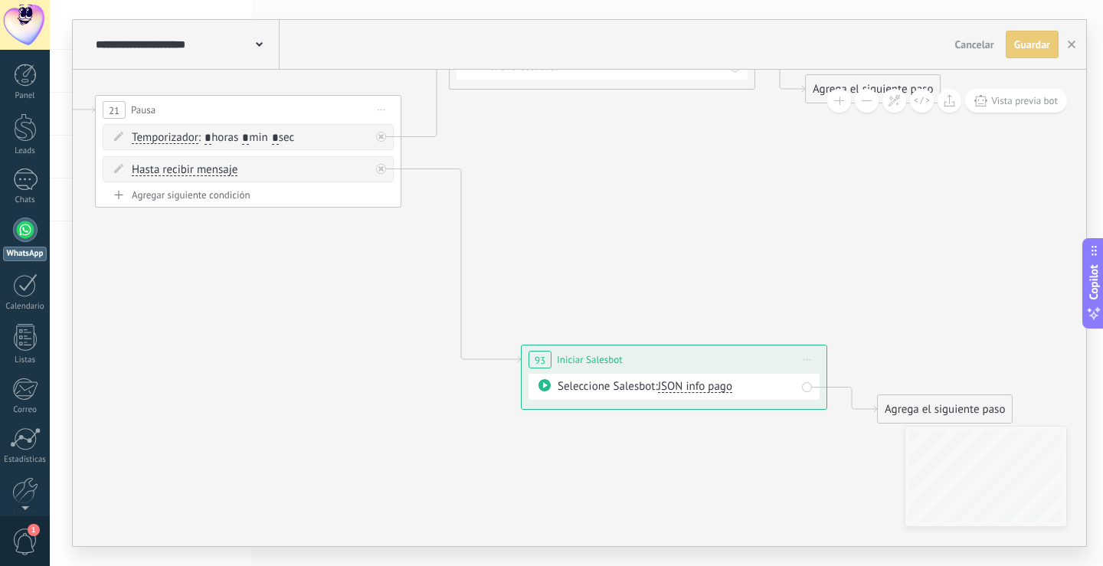
drag, startPoint x: 551, startPoint y: 132, endPoint x: 711, endPoint y: 329, distance: 254.4
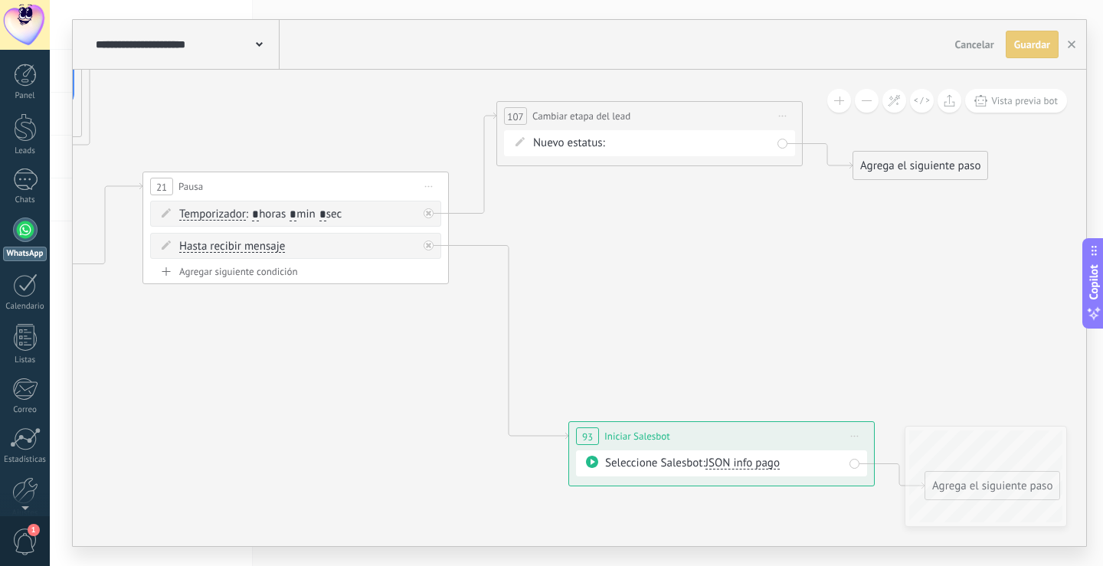
drag, startPoint x: 590, startPoint y: 242, endPoint x: 627, endPoint y: 260, distance: 41.5
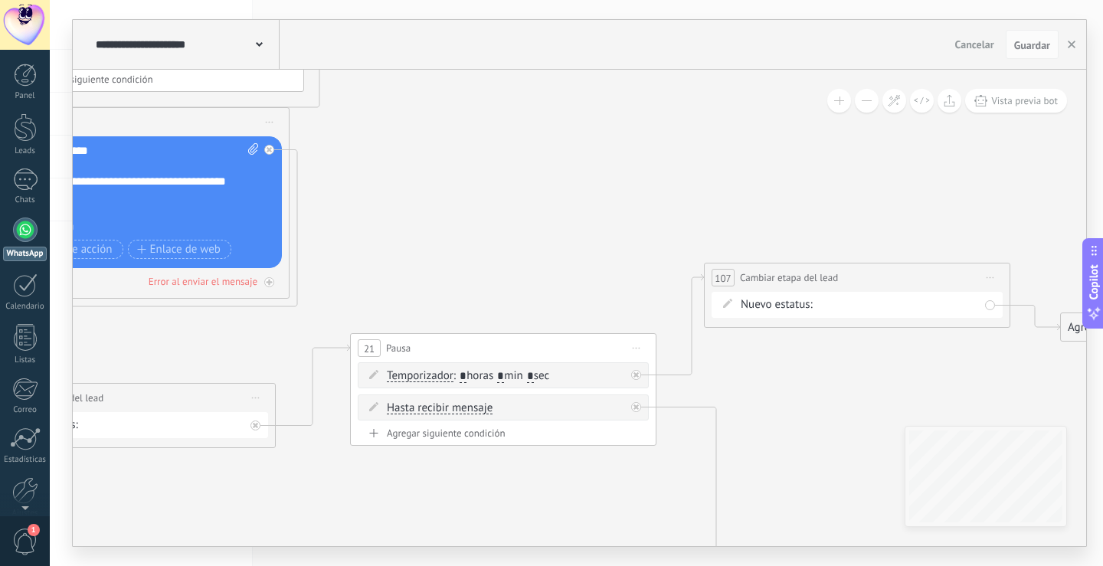
drag, startPoint x: 413, startPoint y: 133, endPoint x: 581, endPoint y: 330, distance: 259.3
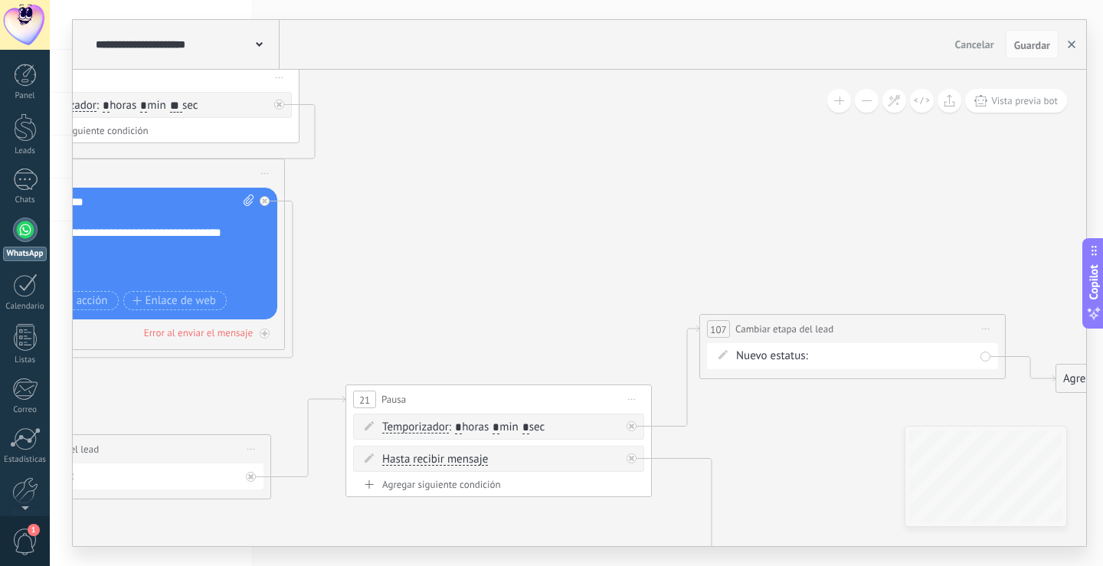
click at [1073, 44] on use "button" at bounding box center [1072, 45] width 8 height 8
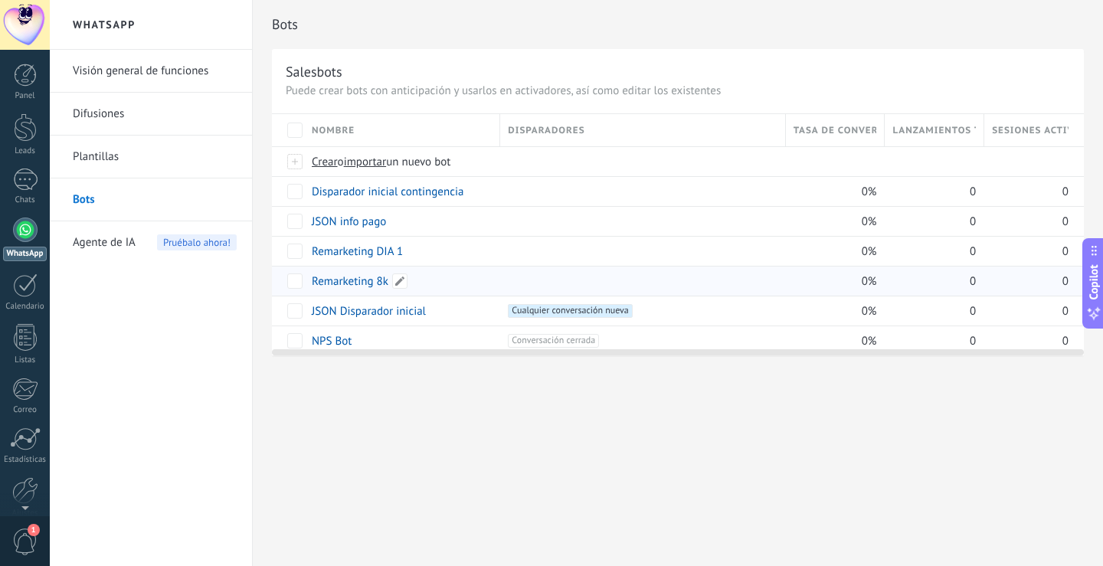
click at [366, 280] on link "Remarketing 8k" at bounding box center [350, 281] width 77 height 15
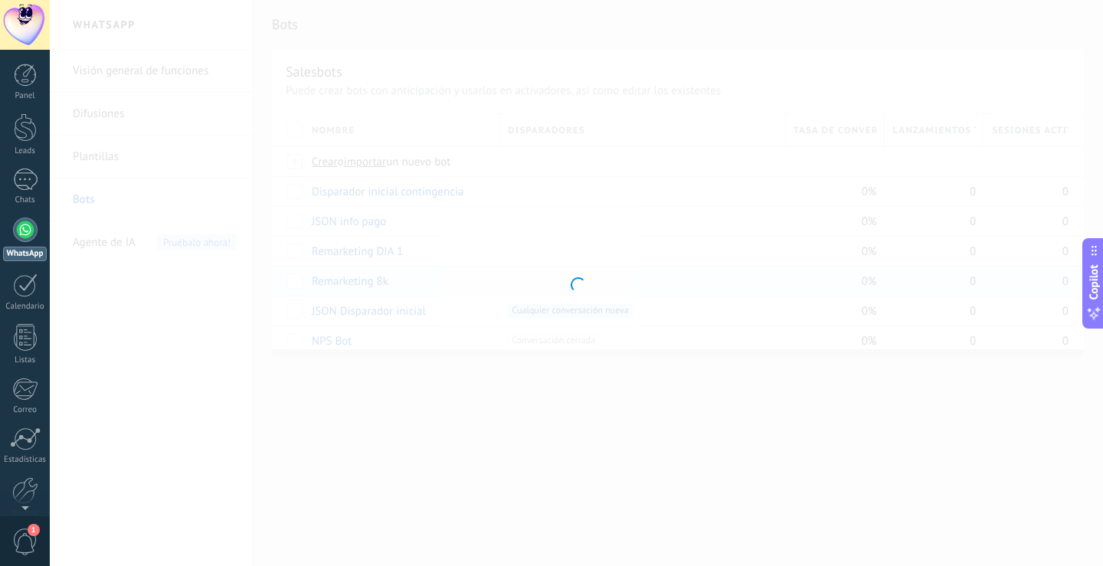
type input "**********"
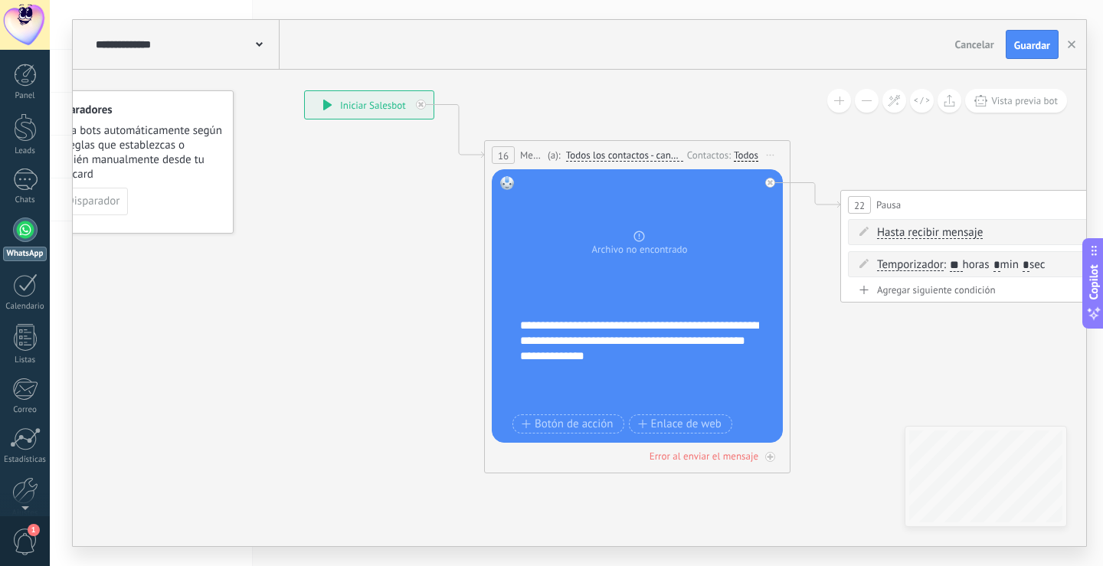
drag, startPoint x: 431, startPoint y: 418, endPoint x: 321, endPoint y: 296, distance: 163.8
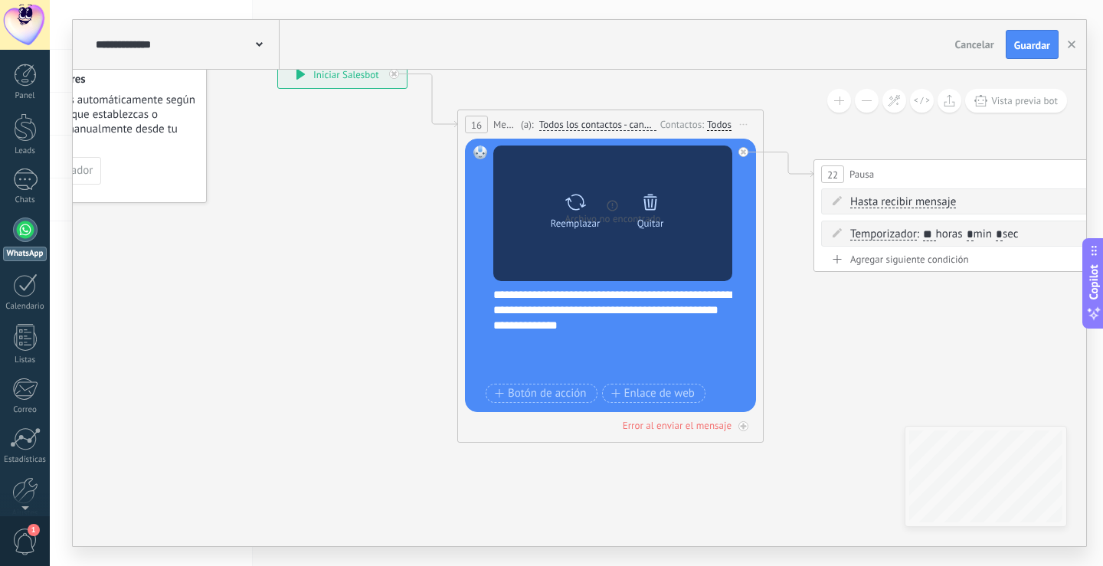
click at [568, 203] on icon at bounding box center [575, 202] width 21 height 16
click input "Subir" at bounding box center [0, 0] width 0 height 0
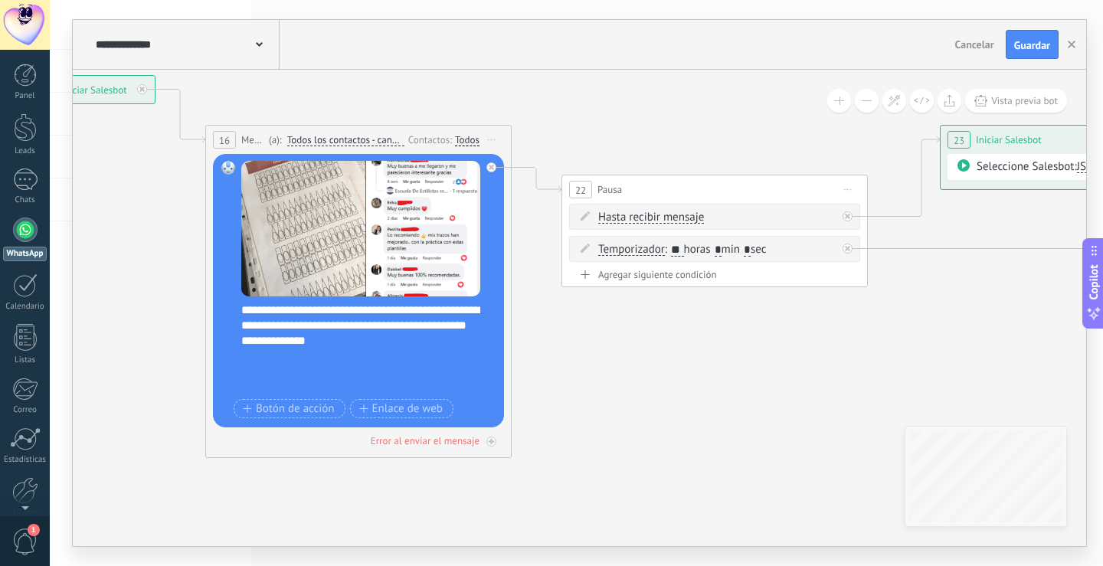
drag, startPoint x: 912, startPoint y: 338, endPoint x: 772, endPoint y: 343, distance: 139.5
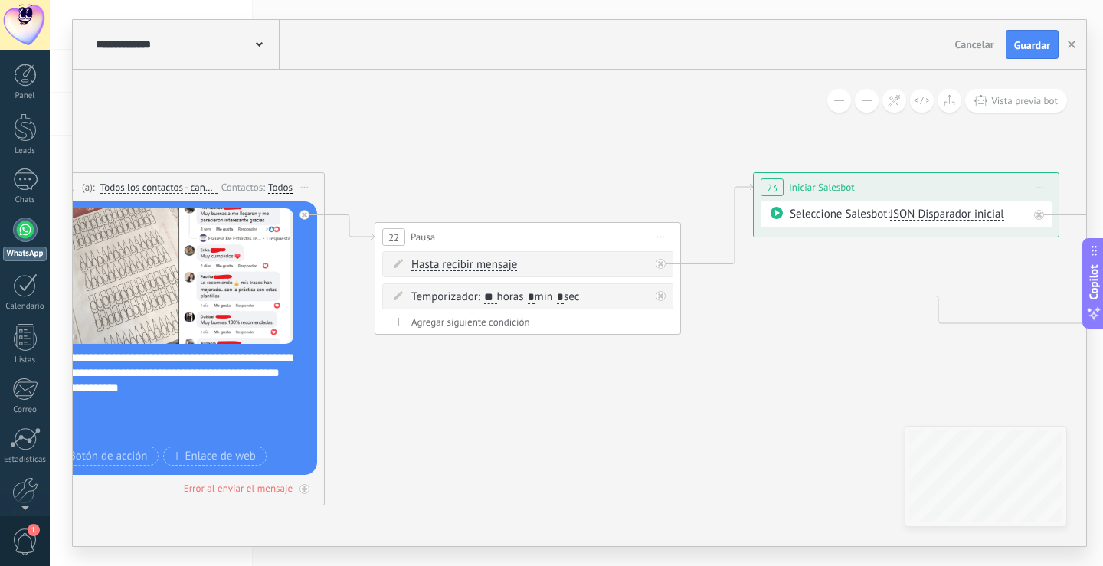
drag, startPoint x: 893, startPoint y: 335, endPoint x: 696, endPoint y: 384, distance: 203.7
click at [696, 384] on icon at bounding box center [1052, 314] width 3194 height 1149
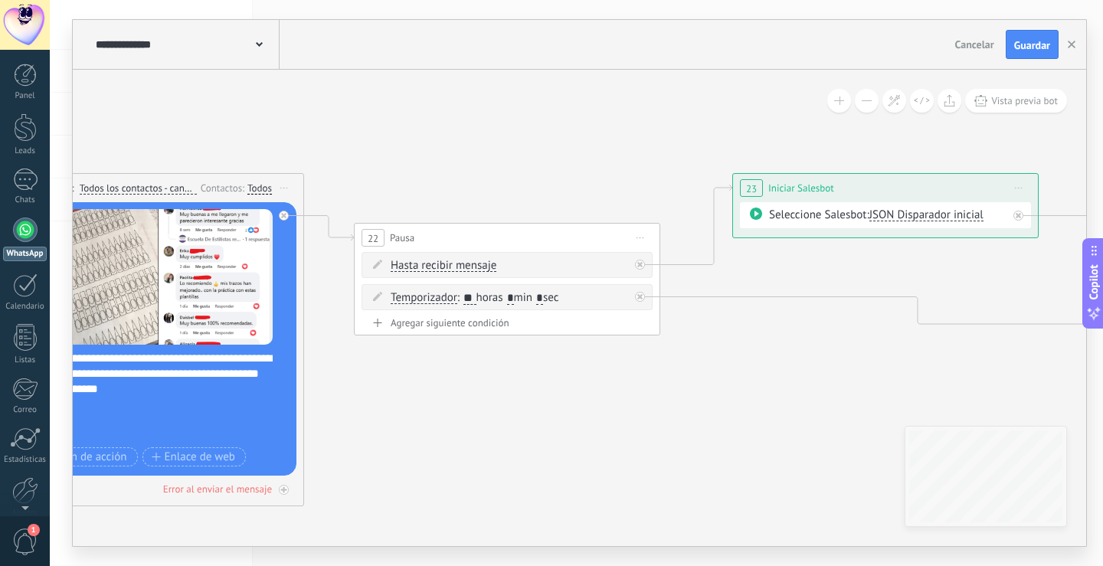
click at [935, 218] on span "JSON Disparador inicial" at bounding box center [927, 215] width 114 height 15
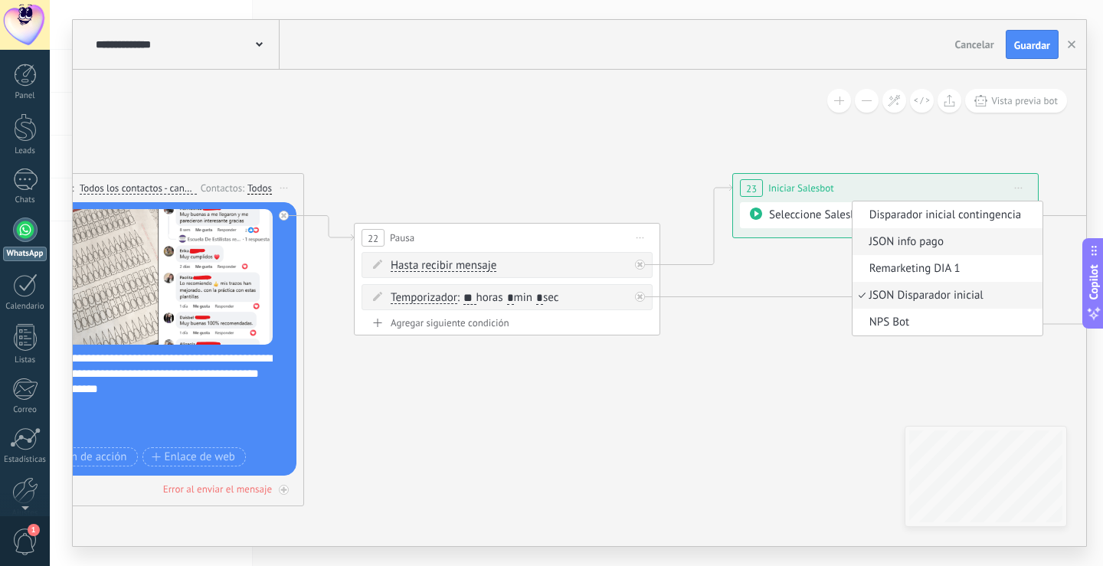
click at [926, 246] on span "JSON info pago" at bounding box center [945, 241] width 185 height 15
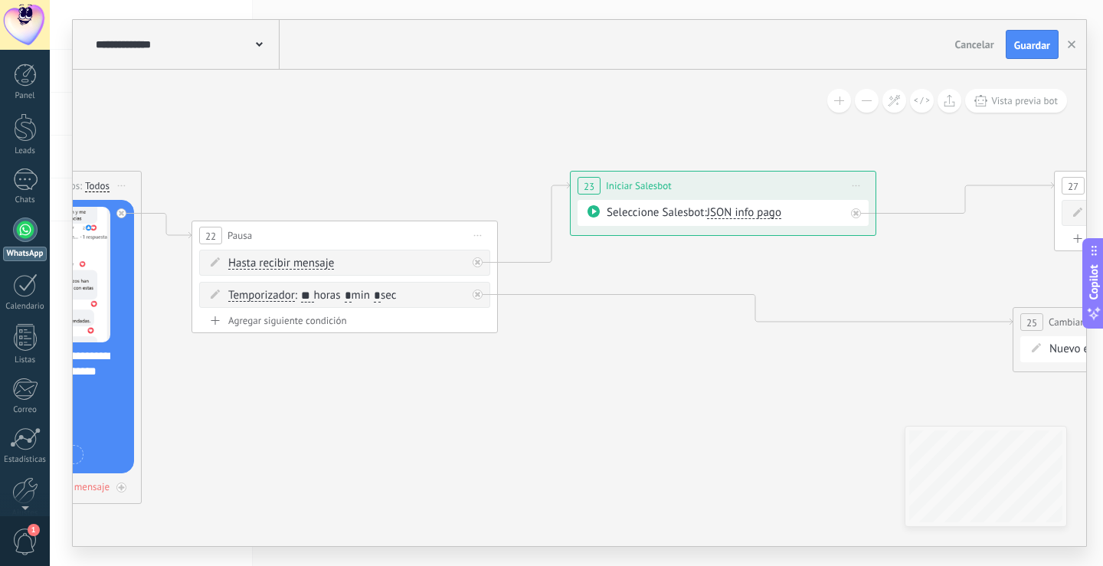
drag, startPoint x: 770, startPoint y: 392, endPoint x: 506, endPoint y: 379, distance: 263.9
click at [506, 379] on icon at bounding box center [869, 312] width 3194 height 1149
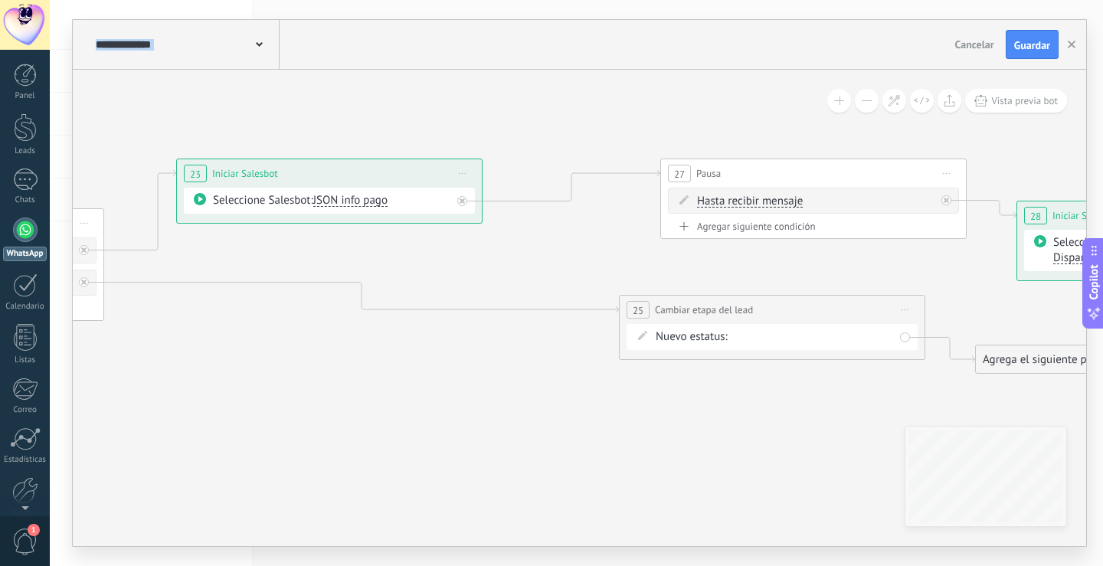
drag, startPoint x: 726, startPoint y: 386, endPoint x: 388, endPoint y: 379, distance: 337.9
click at [388, 379] on icon at bounding box center [475, 300] width 3194 height 1149
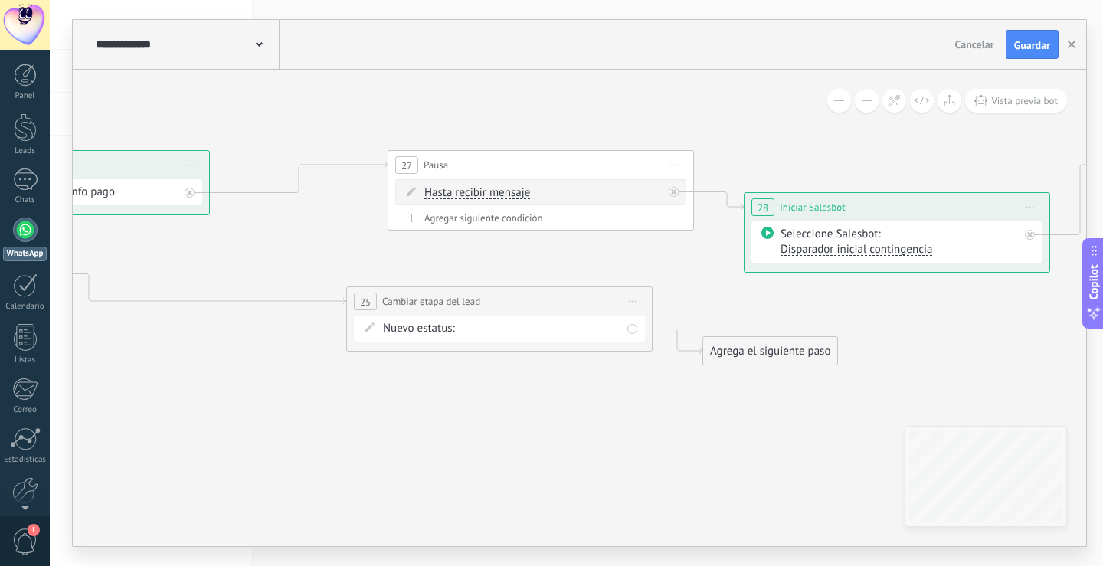
drag, startPoint x: 631, startPoint y: 412, endPoint x: 443, endPoint y: 408, distance: 188.5
click at [443, 408] on icon at bounding box center [269, 232] width 3327 height 1031
click at [444, 328] on span "Nuevo estatus:" at bounding box center [416, 328] width 72 height 15
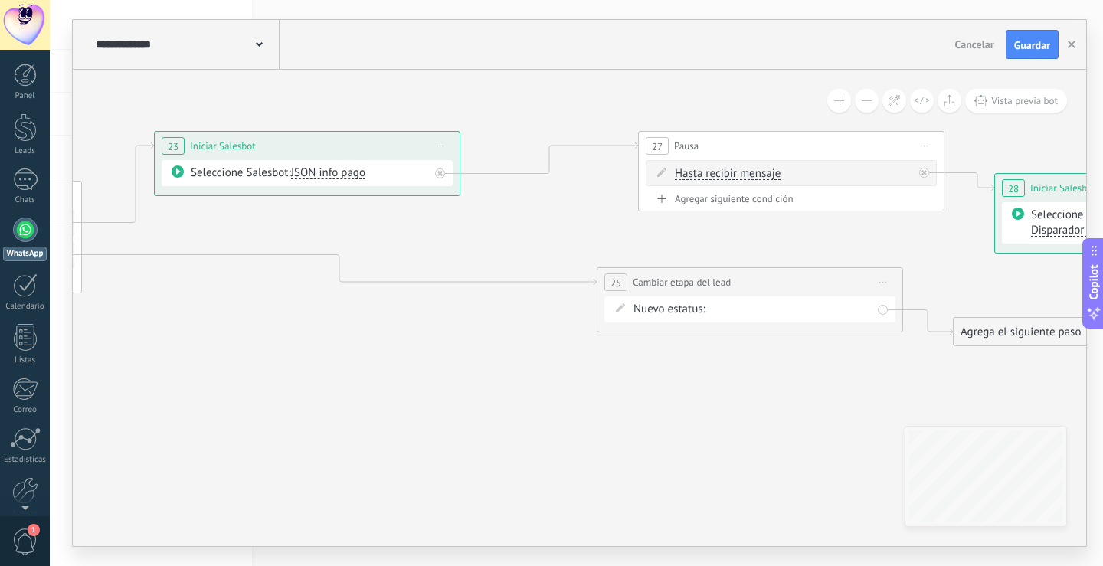
drag, startPoint x: 499, startPoint y: 407, endPoint x: 752, endPoint y: 388, distance: 254.3
click at [752, 388] on icon at bounding box center [519, 213] width 3327 height 1031
click at [711, 296] on div "**********" at bounding box center [750, 282] width 305 height 28
click at [758, 319] on div "Nuevo estatus: Disparador INICIAL DE CONTIGENCIA Contacto Inicial (p1) Remarket…" at bounding box center [749, 309] width 291 height 26
click at [893, 303] on div "Nuevo estatus: Disparador INICIAL DE CONTIGENCIA Contacto Inicial (p1) Remarket…" at bounding box center [749, 309] width 291 height 26
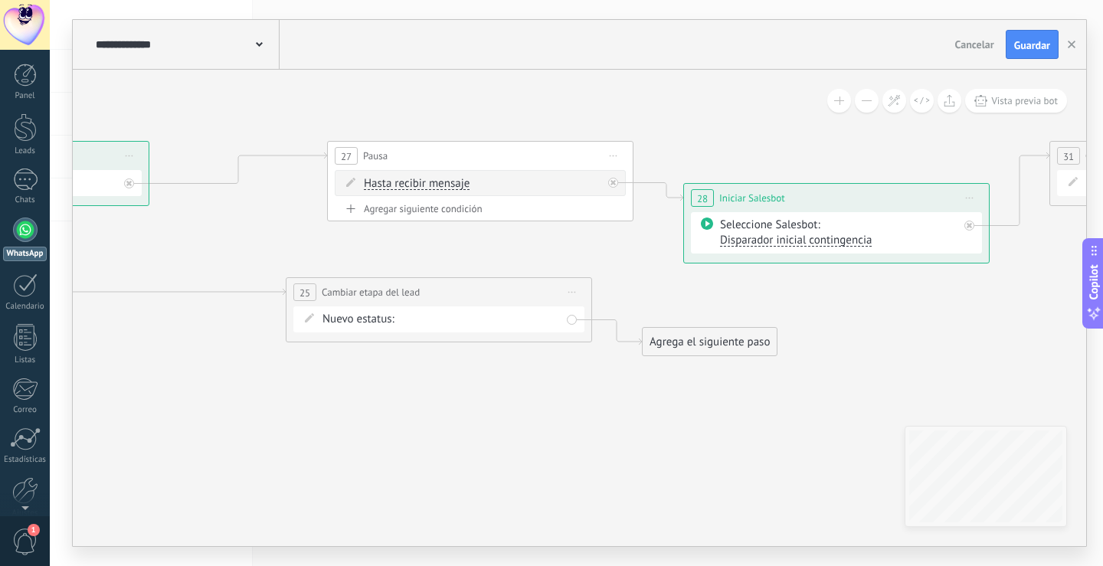
drag, startPoint x: 881, startPoint y: 398, endPoint x: 570, endPoint y: 408, distance: 311.2
click at [570, 408] on icon at bounding box center [208, 223] width 3327 height 1031
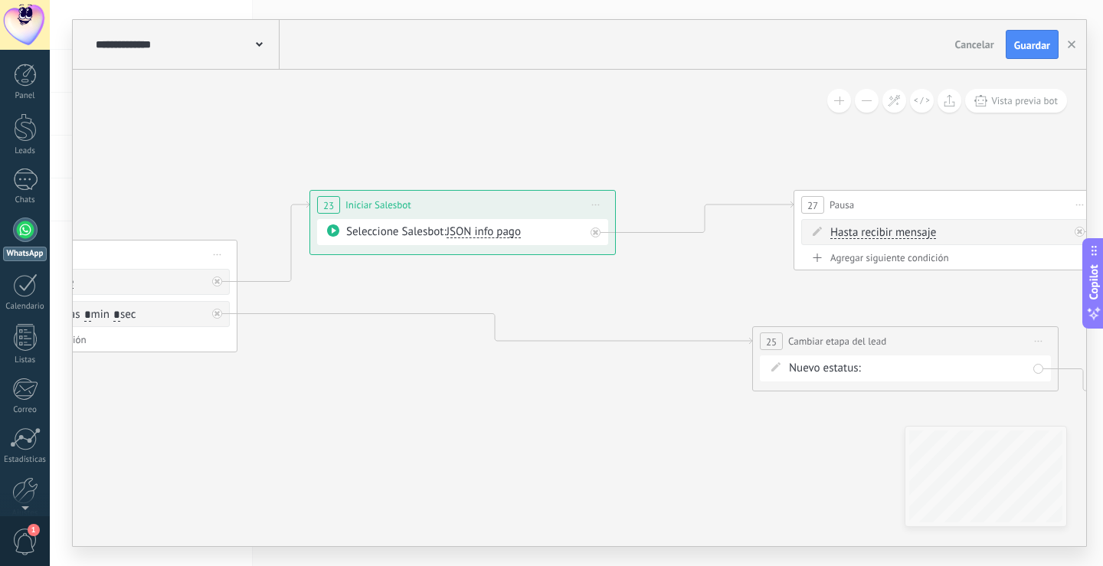
drag, startPoint x: 441, startPoint y: 268, endPoint x: 909, endPoint y: 289, distance: 468.6
click at [909, 289] on icon at bounding box center [675, 272] width 3327 height 1031
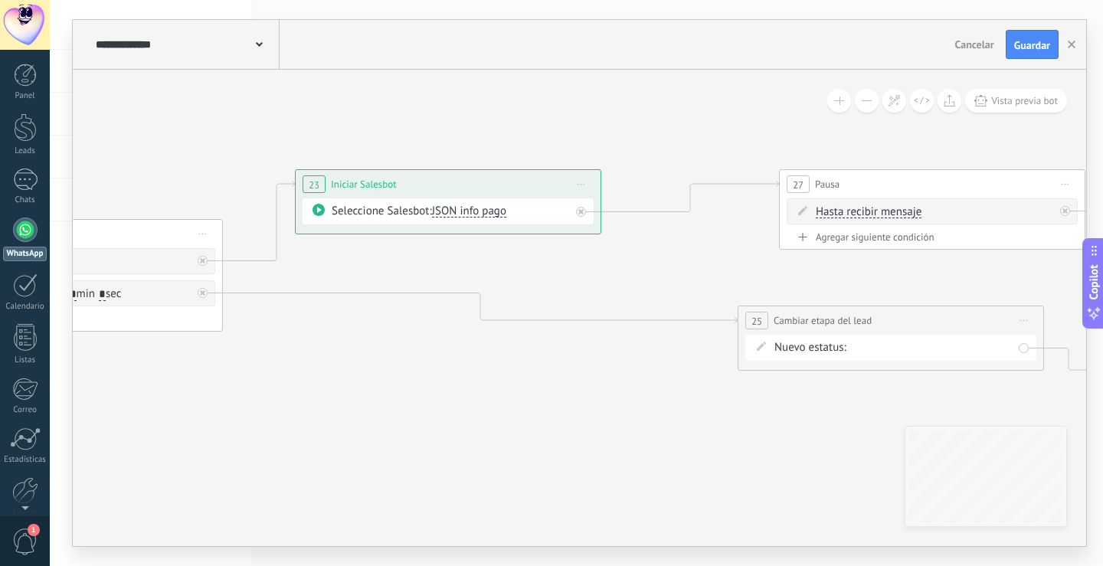
drag, startPoint x: 677, startPoint y: 387, endPoint x: 485, endPoint y: 377, distance: 192.6
click at [486, 377] on icon at bounding box center [660, 251] width 3327 height 1031
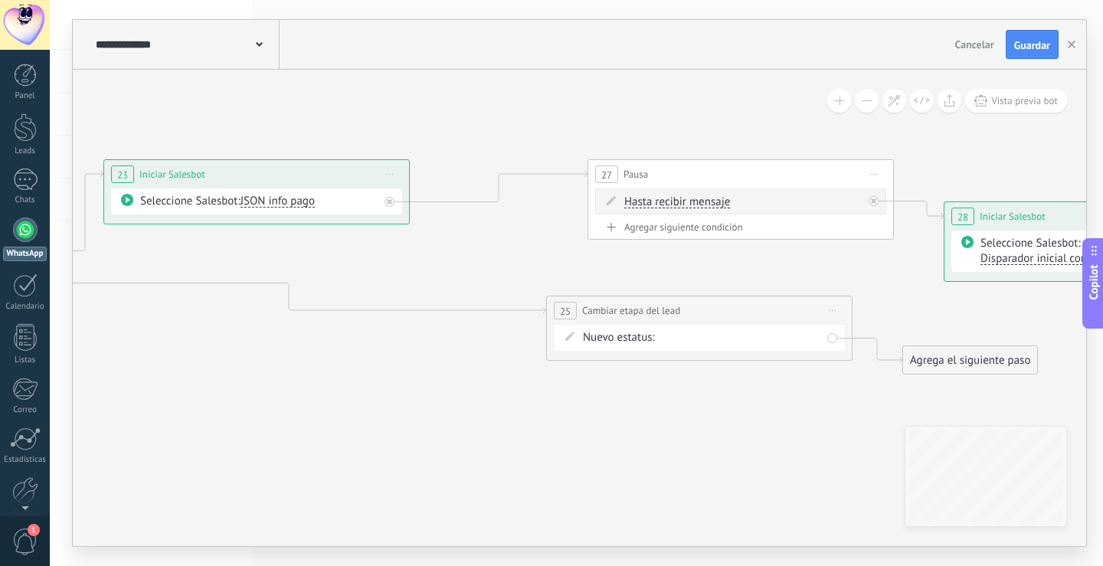
click at [832, 313] on span "Iniciar vista previa aquí Cambiar nombre Duplicar [GEOGRAPHIC_DATA]" at bounding box center [833, 311] width 25 height 22
click at [859, 418] on div "Borrar" at bounding box center [903, 411] width 152 height 26
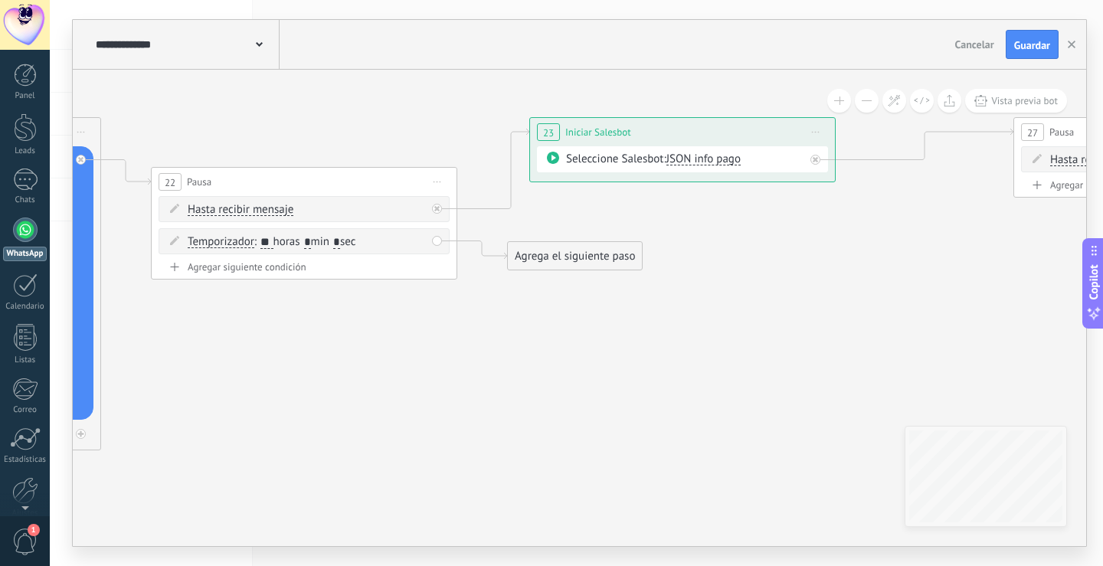
drag, startPoint x: 431, startPoint y: 356, endPoint x: 856, endPoint y: 314, distance: 427.3
click at [856, 314] on icon at bounding box center [895, 173] width 3327 height 978
click at [551, 251] on div "Agrega el siguiente paso" at bounding box center [575, 256] width 134 height 25
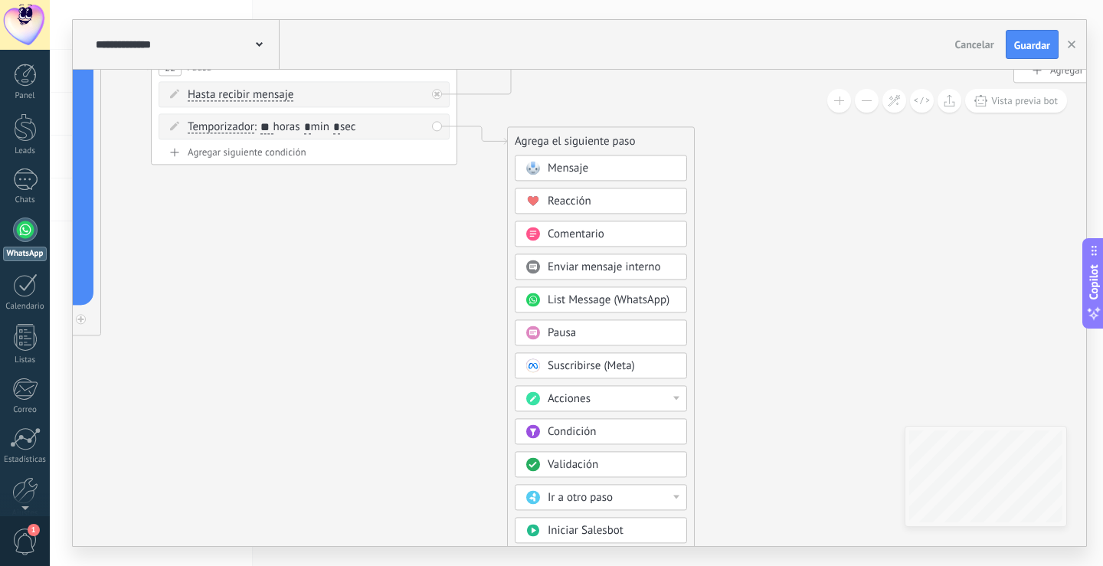
click at [598, 395] on div "Acciones" at bounding box center [612, 399] width 129 height 15
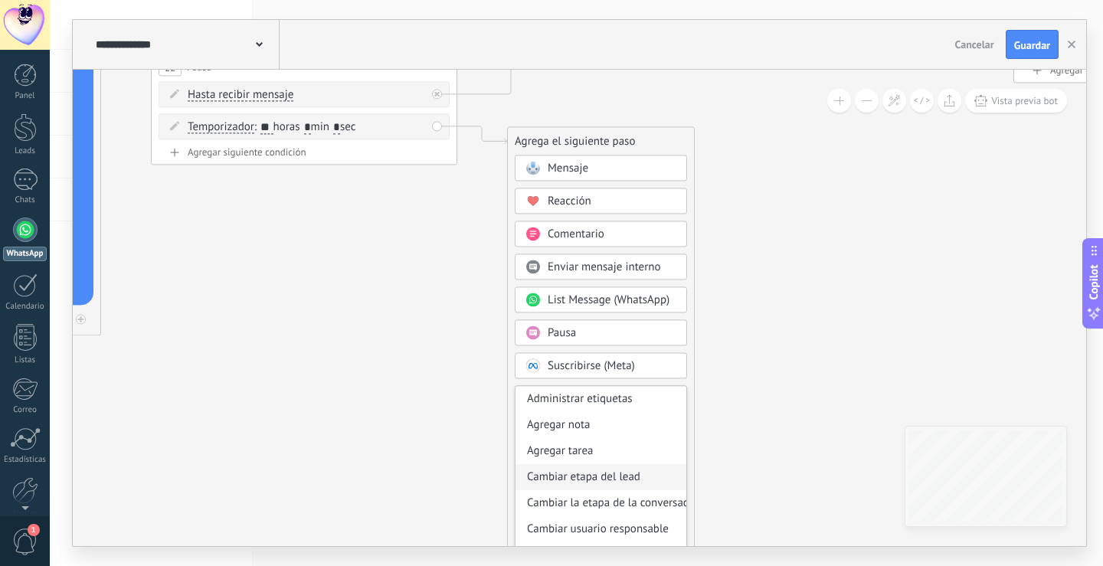
click at [596, 475] on div "Cambiar etapa del lead" at bounding box center [601, 477] width 171 height 26
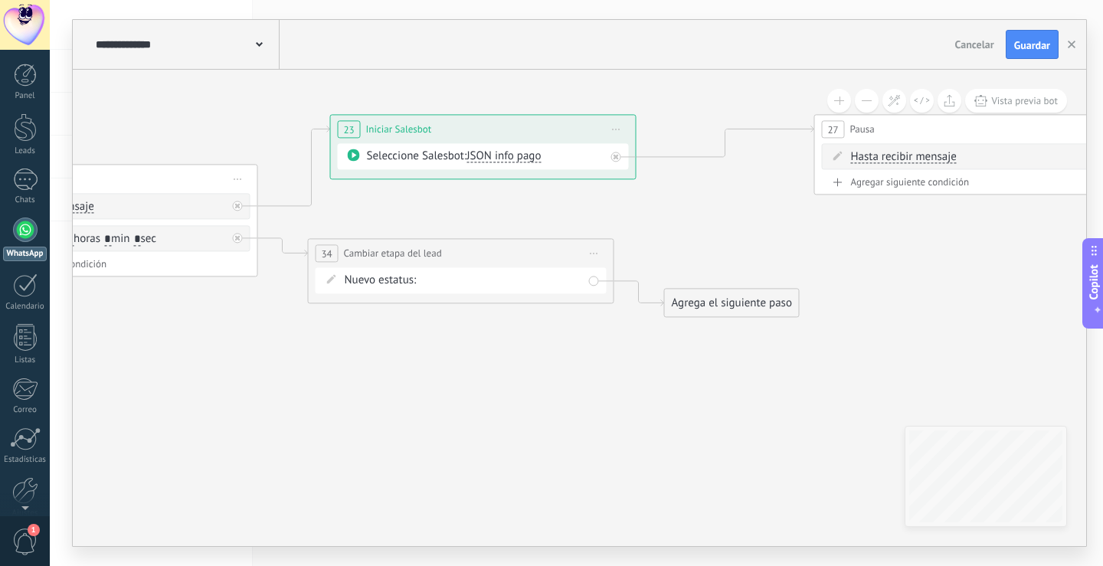
drag, startPoint x: 785, startPoint y: 317, endPoint x: 665, endPoint y: 430, distance: 164.2
click at [665, 430] on icon at bounding box center [695, 255] width 3327 height 1149
click at [0, 0] on div "Disparador INICIAL DE CONTIGENCIA Contacto Inicial (p1) Remarketing 8K (p1) Rem…" at bounding box center [0, 0] width 0 height 0
click at [0, 0] on label "(p1) Remarketing 1" at bounding box center [0, 0] width 0 height 0
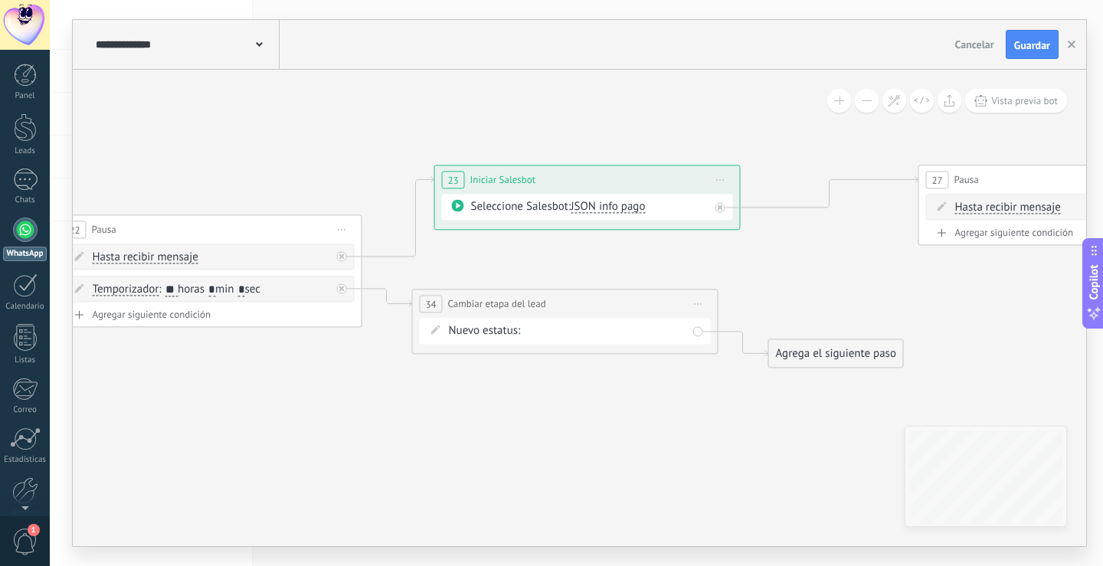
drag, startPoint x: 580, startPoint y: 368, endPoint x: 634, endPoint y: 387, distance: 57.7
click at [678, 414] on icon at bounding box center [800, 306] width 3327 height 1149
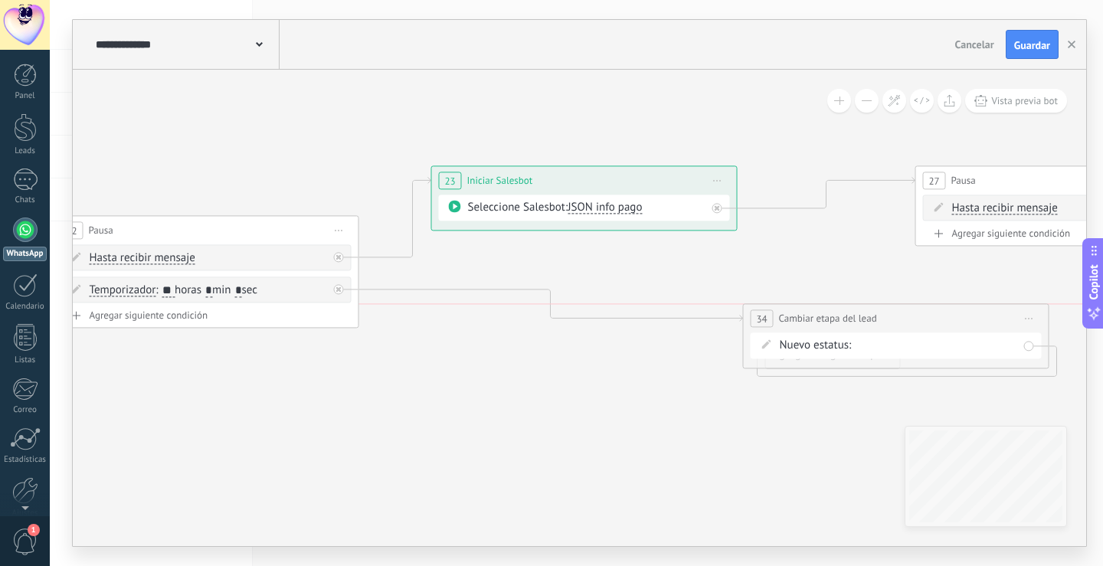
drag, startPoint x: 572, startPoint y: 310, endPoint x: 906, endPoint y: 322, distance: 334.3
click at [906, 322] on div "**********" at bounding box center [896, 318] width 305 height 28
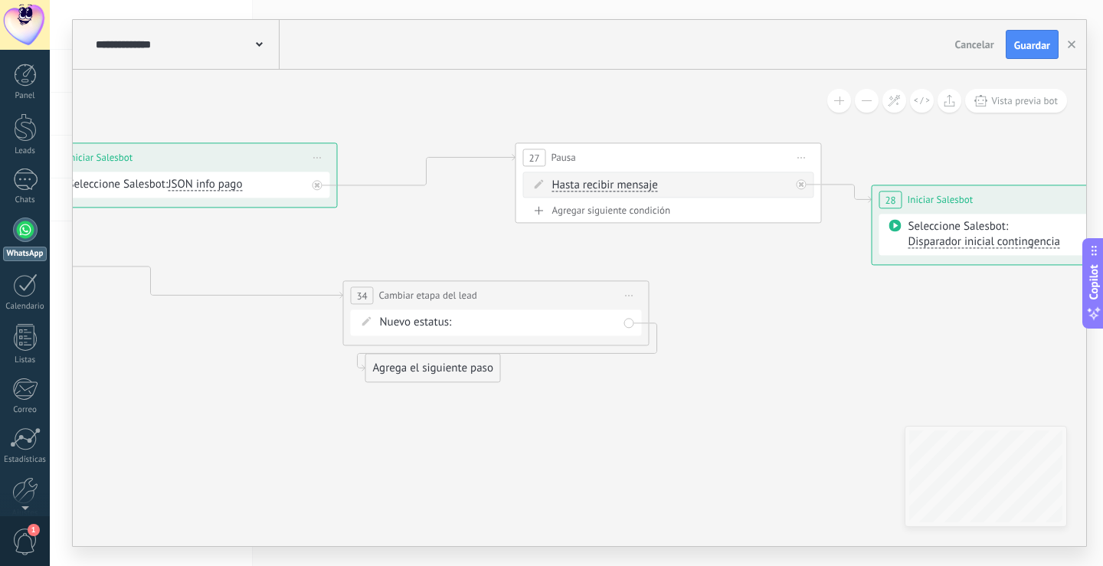
drag, startPoint x: 726, startPoint y: 445, endPoint x: 367, endPoint y: 389, distance: 362.9
click at [326, 422] on icon at bounding box center [397, 284] width 3327 height 1149
drag, startPoint x: 424, startPoint y: 375, endPoint x: 880, endPoint y: 359, distance: 456.2
click at [880, 359] on div "Agrega el siguiente paso" at bounding box center [896, 353] width 134 height 25
click at [1031, 44] on span "Guardar" at bounding box center [1032, 45] width 36 height 11
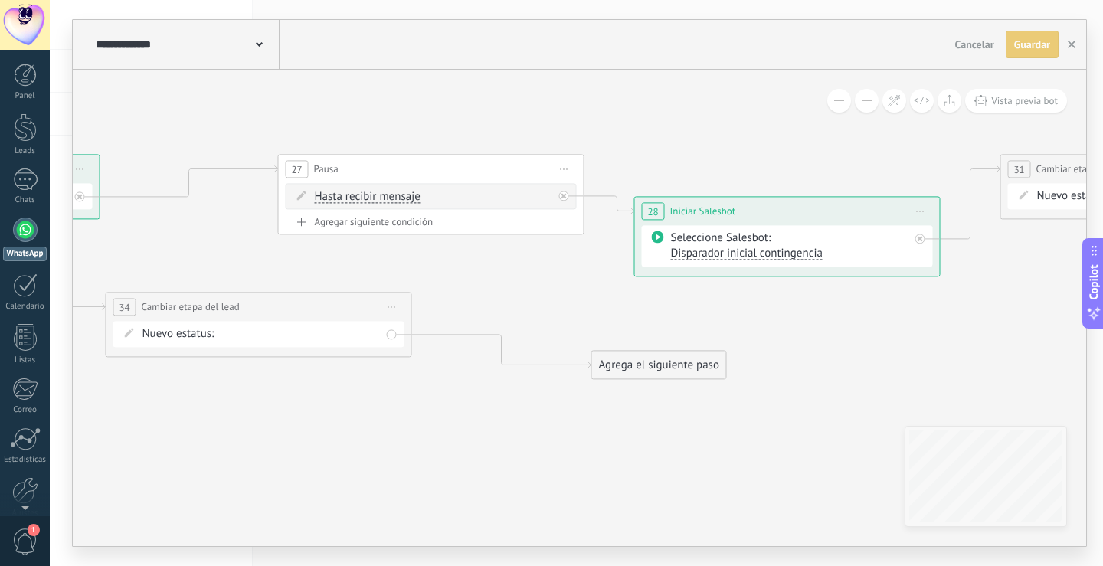
drag, startPoint x: 707, startPoint y: 411, endPoint x: 441, endPoint y: 422, distance: 266.1
click at [441, 422] on icon at bounding box center [159, 242] width 3327 height 1042
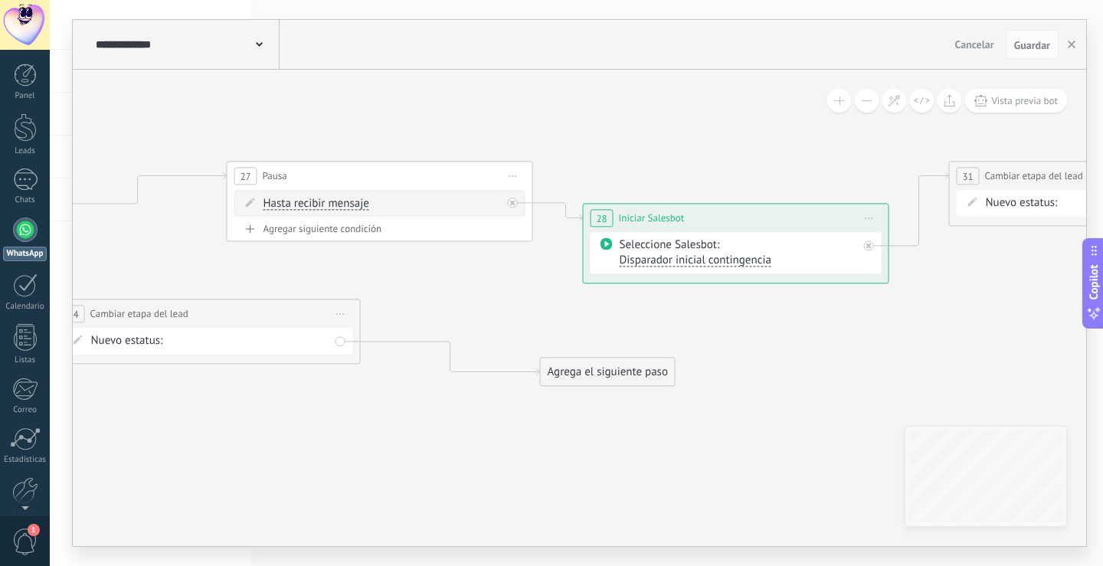
drag, startPoint x: 695, startPoint y: 309, endPoint x: 542, endPoint y: 331, distance: 154.1
click at [542, 331] on icon at bounding box center [108, 249] width 3327 height 1042
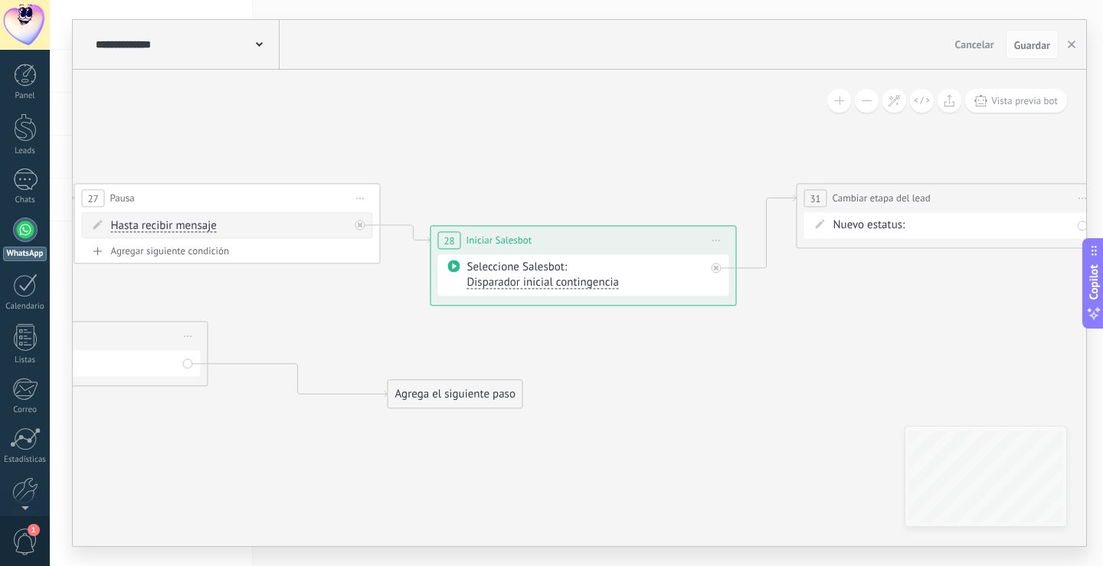
click at [575, 282] on span "Disparador inicial contingencia" at bounding box center [543, 282] width 152 height 15
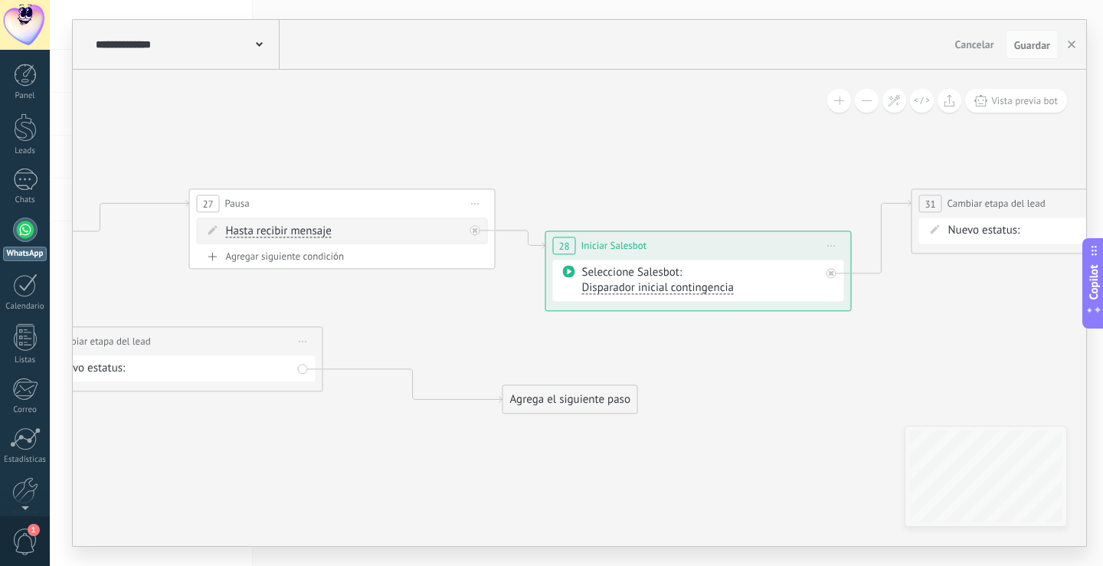
drag, startPoint x: 418, startPoint y: 326, endPoint x: 846, endPoint y: 316, distance: 427.6
click at [846, 308] on icon at bounding box center [70, 277] width 3327 height 1042
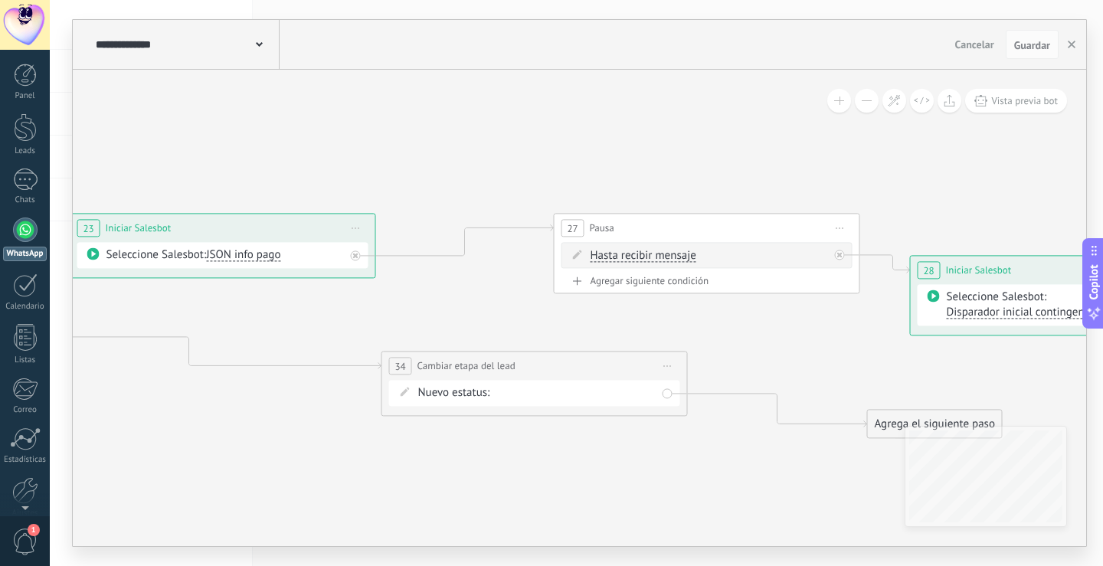
drag, startPoint x: 421, startPoint y: 274, endPoint x: 375, endPoint y: 316, distance: 61.8
click at [376, 316] on icon at bounding box center [435, 301] width 3327 height 1042
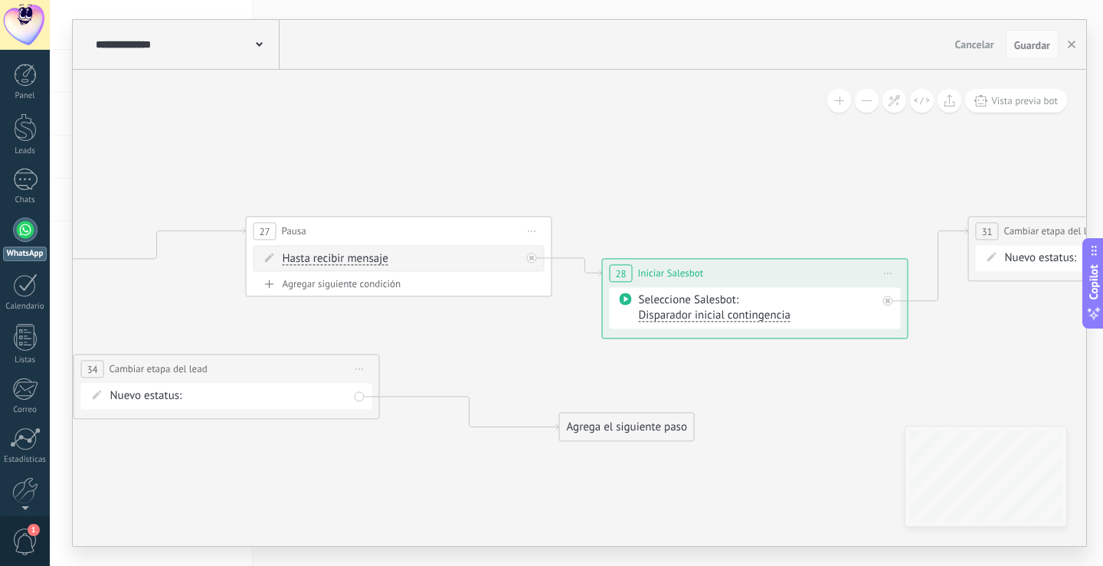
drag, startPoint x: 775, startPoint y: 338, endPoint x: 368, endPoint y: 339, distance: 407.6
click at [371, 339] on icon at bounding box center [127, 304] width 3327 height 1042
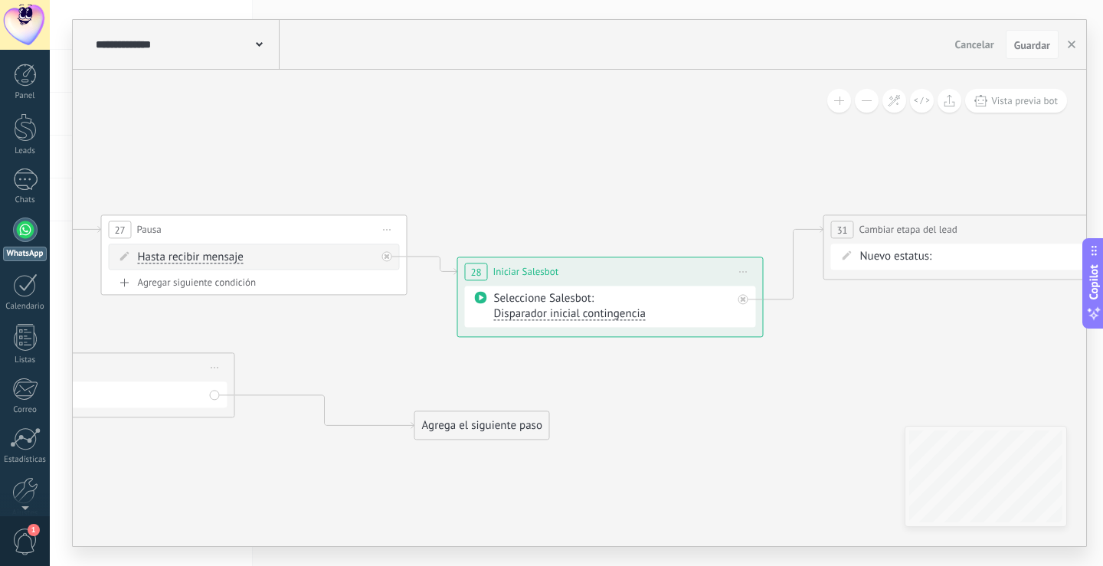
click at [385, 257] on icon at bounding box center [387, 256] width 5 height 5
click at [742, 271] on icon at bounding box center [744, 272] width 8 height 2
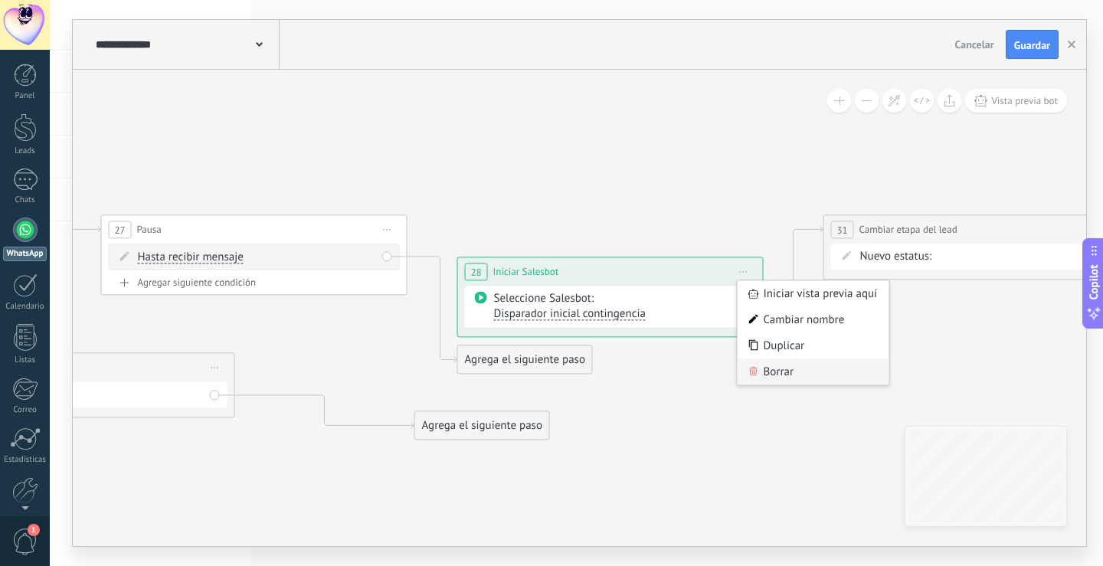
click at [778, 367] on div "Borrar" at bounding box center [814, 372] width 152 height 26
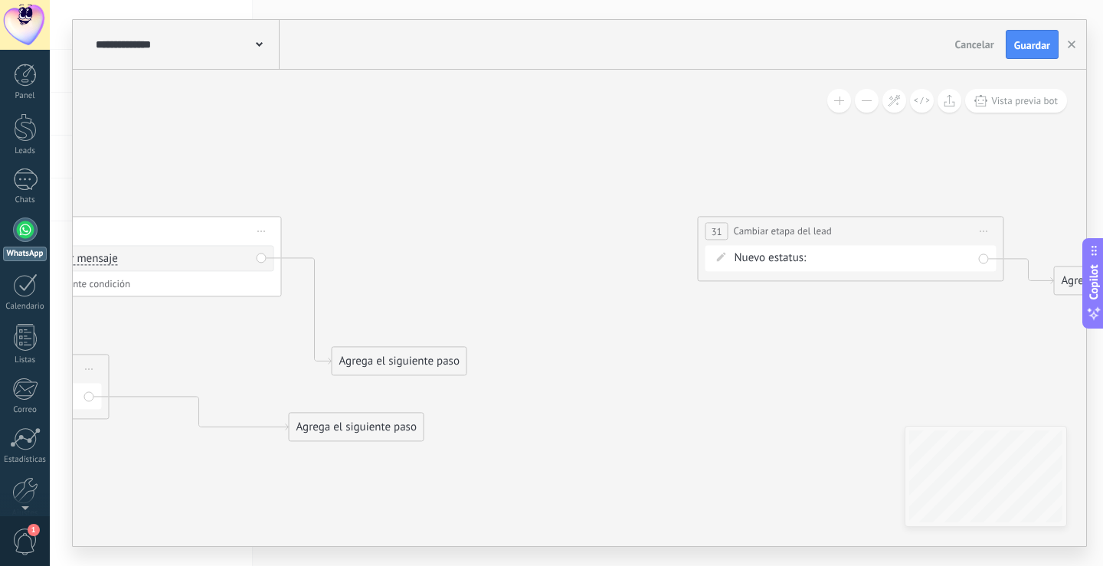
drag, startPoint x: 888, startPoint y: 338, endPoint x: 502, endPoint y: 326, distance: 386.3
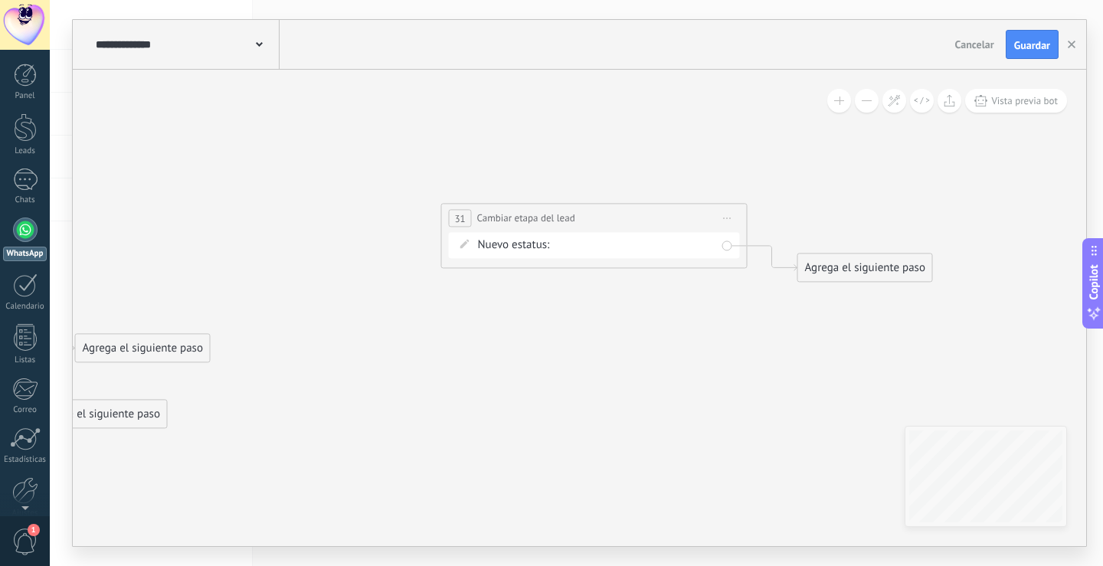
click at [726, 218] on icon at bounding box center [728, 219] width 8 height 2
click at [762, 317] on div "Borrar" at bounding box center [798, 318] width 152 height 26
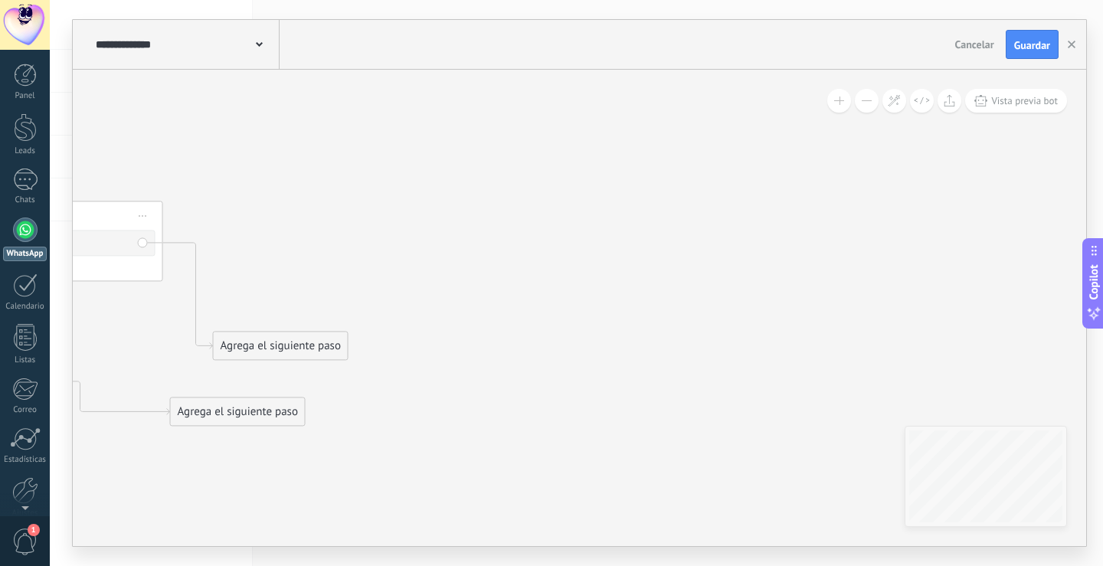
drag, startPoint x: 585, startPoint y: 319, endPoint x: 974, endPoint y: 290, distance: 389.5
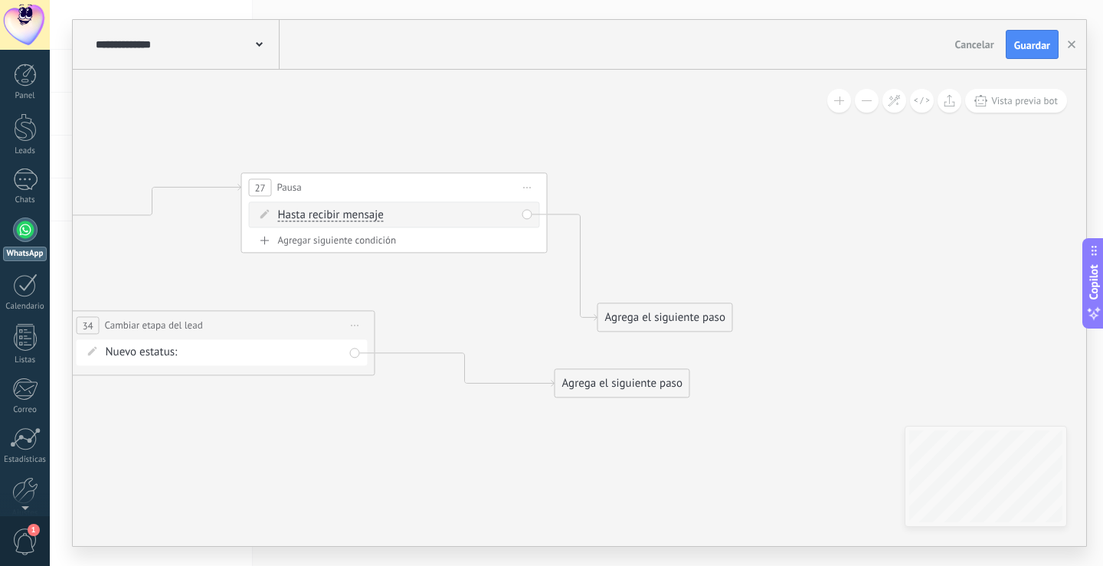
drag, startPoint x: 495, startPoint y: 323, endPoint x: 698, endPoint y: 354, distance: 205.3
click at [698, 354] on icon at bounding box center [122, 260] width 3327 height 1041
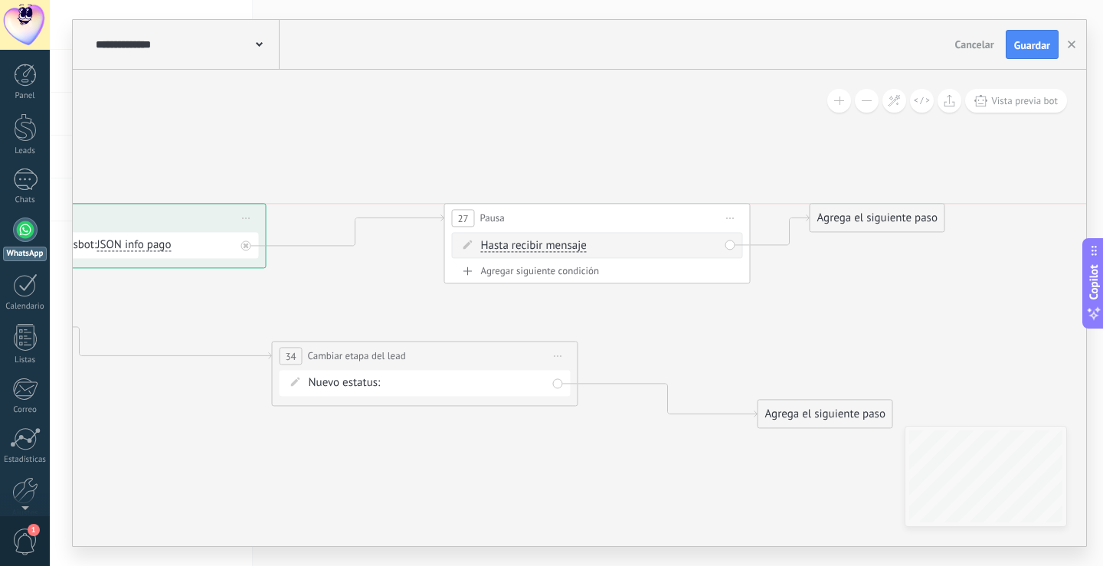
drag, startPoint x: 860, startPoint y: 356, endPoint x: 872, endPoint y: 218, distance: 139.1
click at [872, 218] on div "Agrega el siguiente paso" at bounding box center [878, 217] width 134 height 25
click at [733, 215] on span "Iniciar vista previa aquí Cambiar nombre Duplicar [GEOGRAPHIC_DATA]" at bounding box center [731, 218] width 25 height 22
click at [778, 313] on div "Borrar" at bounding box center [801, 318] width 152 height 26
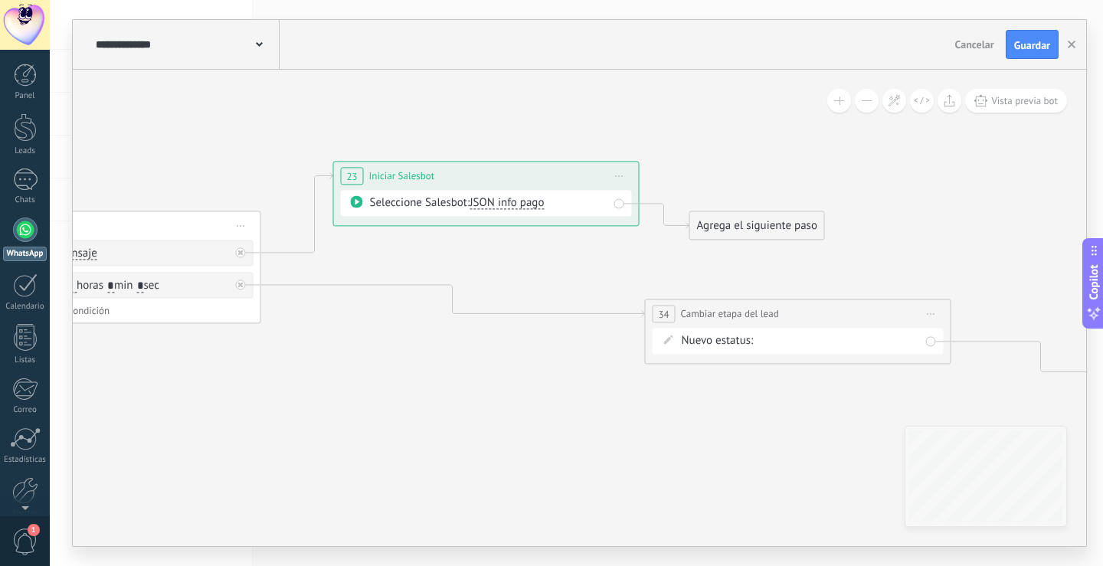
drag, startPoint x: 532, startPoint y: 288, endPoint x: 840, endPoint y: 254, distance: 309.8
click at [834, 246] on icon at bounding box center [316, 248] width 2562 height 1041
click at [1049, 25] on div "**********" at bounding box center [580, 45] width 1014 height 50
click at [1052, 31] on button "Guardar" at bounding box center [1032, 44] width 53 height 29
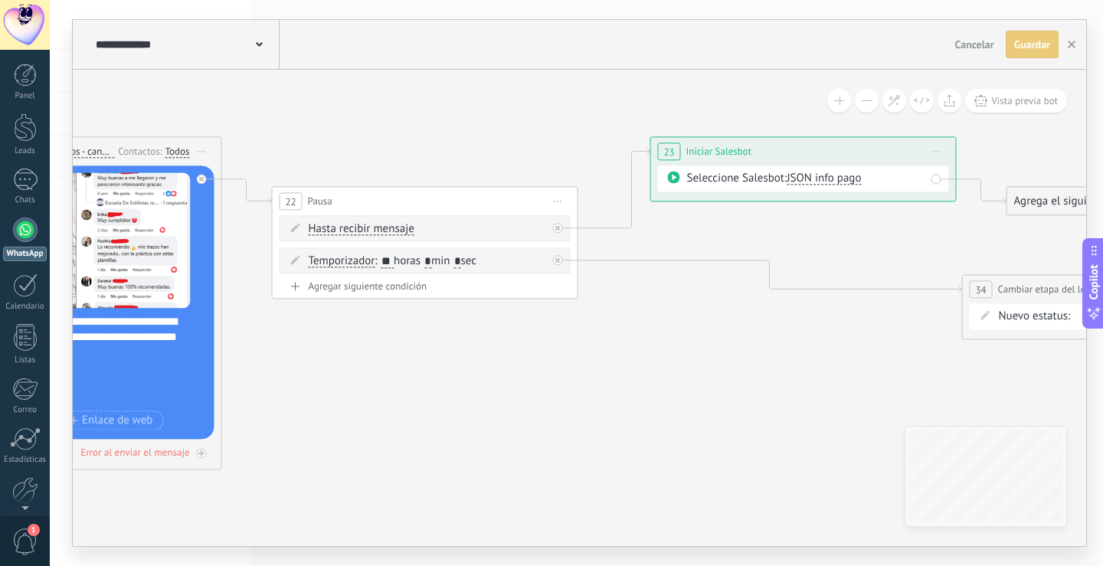
drag, startPoint x: 475, startPoint y: 361, endPoint x: 798, endPoint y: 329, distance: 324.8
click at [811, 319] on icon at bounding box center [634, 224] width 2562 height 1041
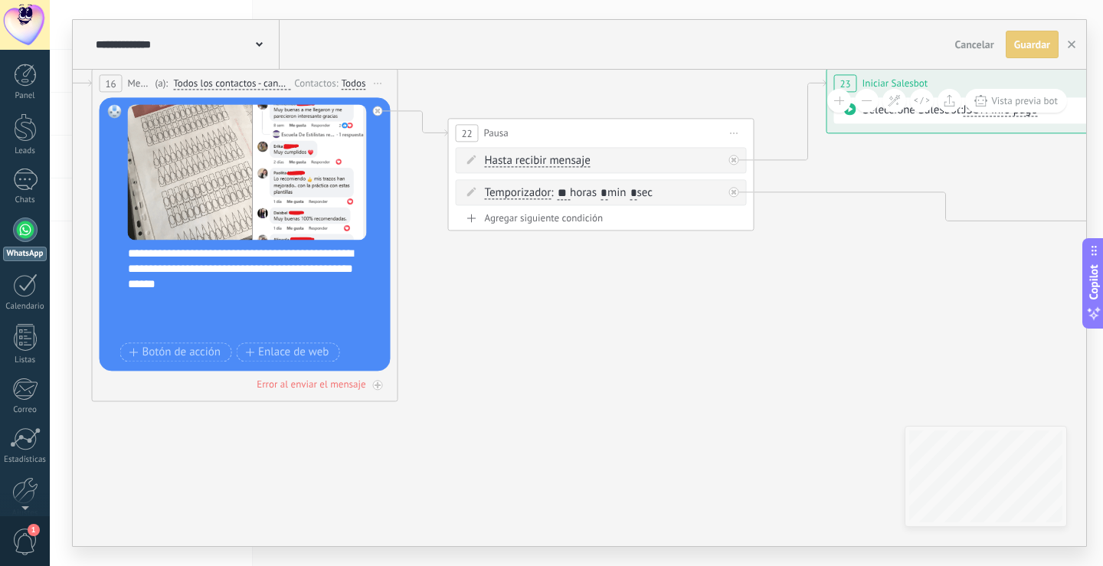
drag, startPoint x: 696, startPoint y: 343, endPoint x: 762, endPoint y: 323, distance: 68.8
click at [762, 323] on icon at bounding box center [810, 155] width 2562 height 1041
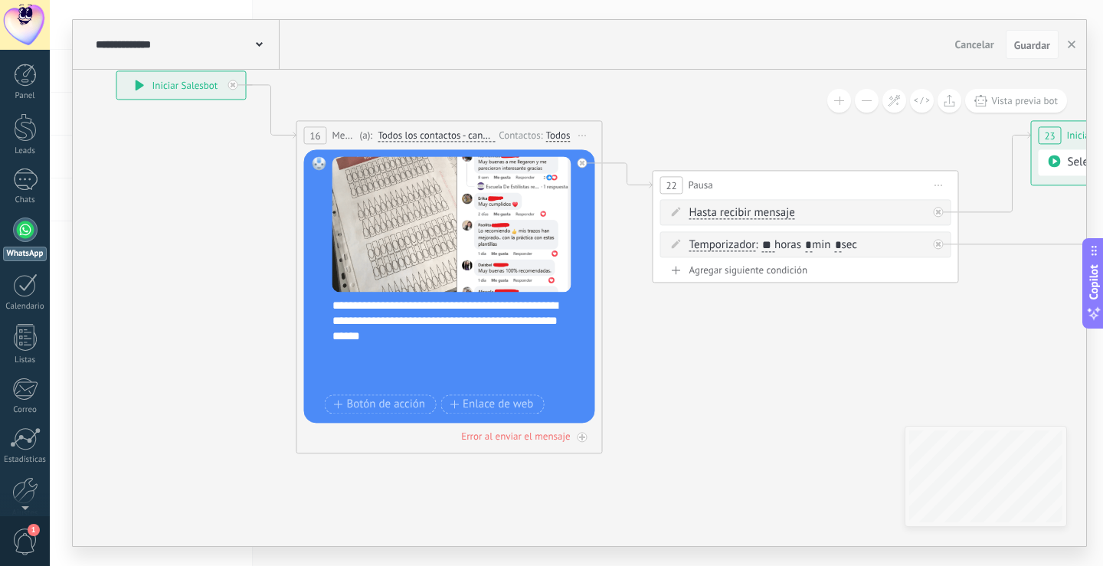
drag, startPoint x: 710, startPoint y: 379, endPoint x: 631, endPoint y: 392, distance: 80.0
click at [631, 392] on icon at bounding box center [1014, 207] width 2562 height 1041
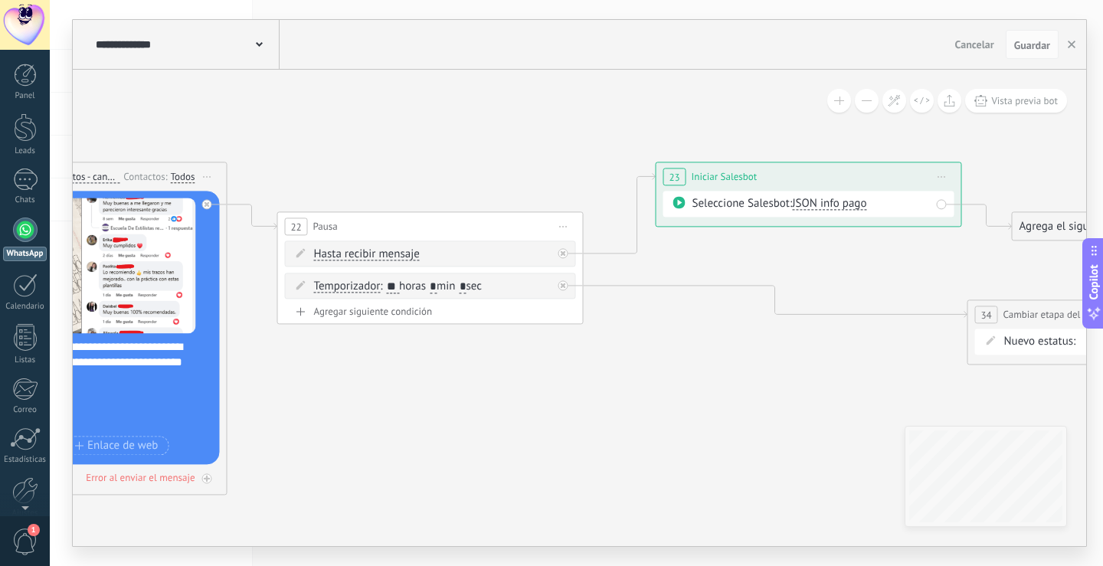
drag, startPoint x: 808, startPoint y: 374, endPoint x: 582, endPoint y: 421, distance: 230.0
click at [582, 421] on icon at bounding box center [639, 249] width 2562 height 1041
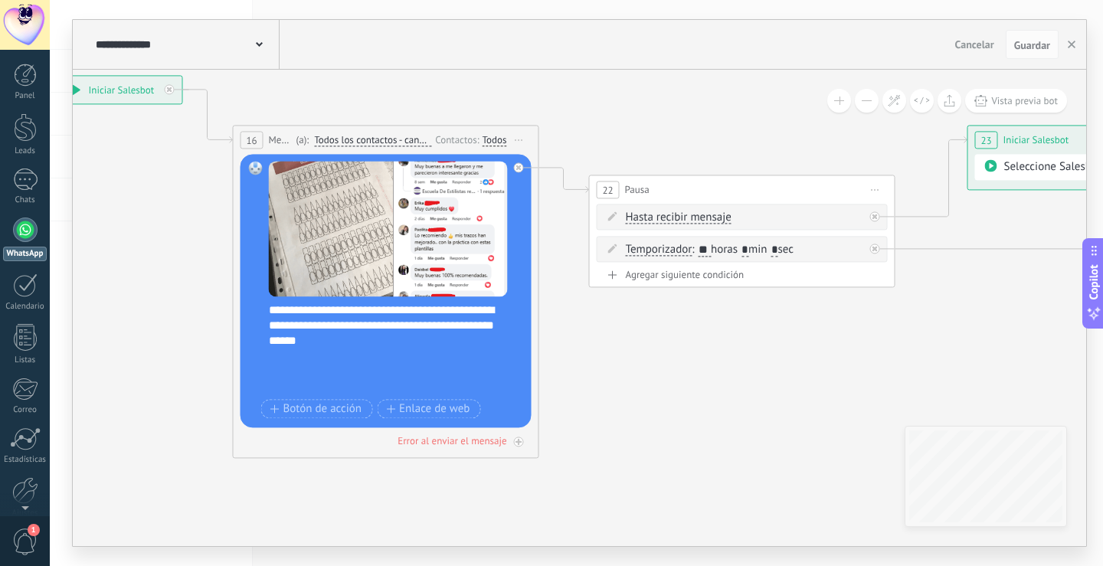
drag, startPoint x: 496, startPoint y: 388, endPoint x: 829, endPoint y: 350, distance: 334.7
click at [829, 350] on icon at bounding box center [951, 212] width 2562 height 1041
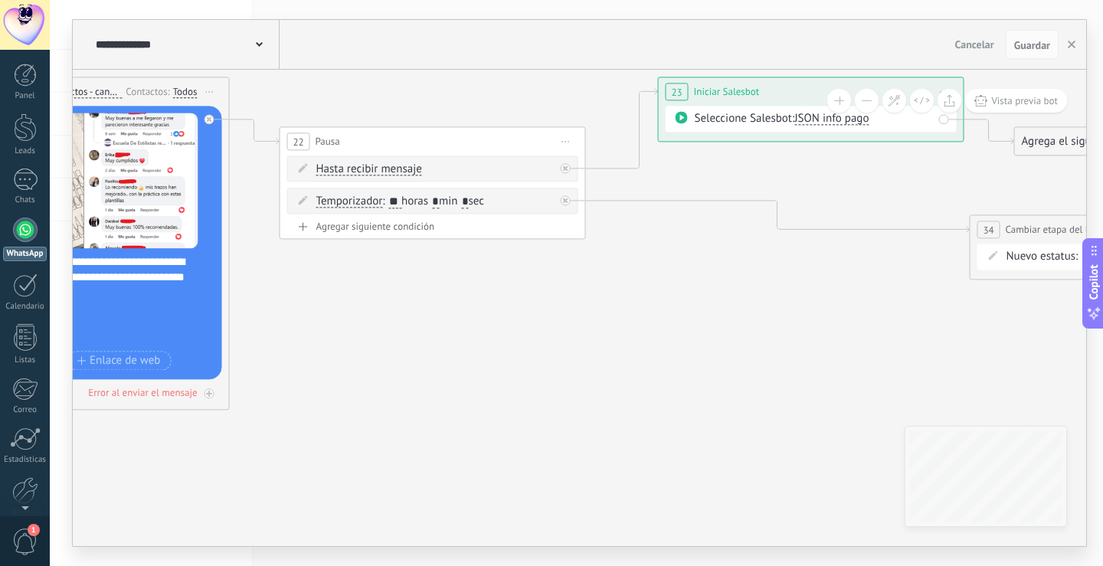
drag, startPoint x: 883, startPoint y: 353, endPoint x: 542, endPoint y: 303, distance: 344.7
click at [542, 303] on icon at bounding box center [641, 164] width 2562 height 1041
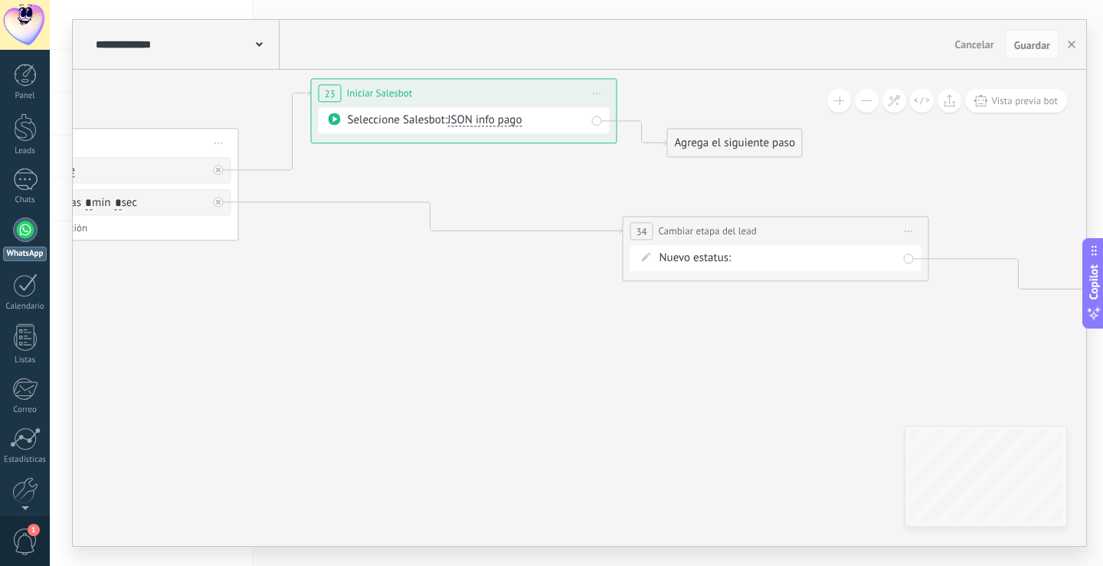
drag, startPoint x: 801, startPoint y: 322, endPoint x: 506, endPoint y: 326, distance: 294.2
click at [506, 326] on icon at bounding box center [294, 165] width 2562 height 1041
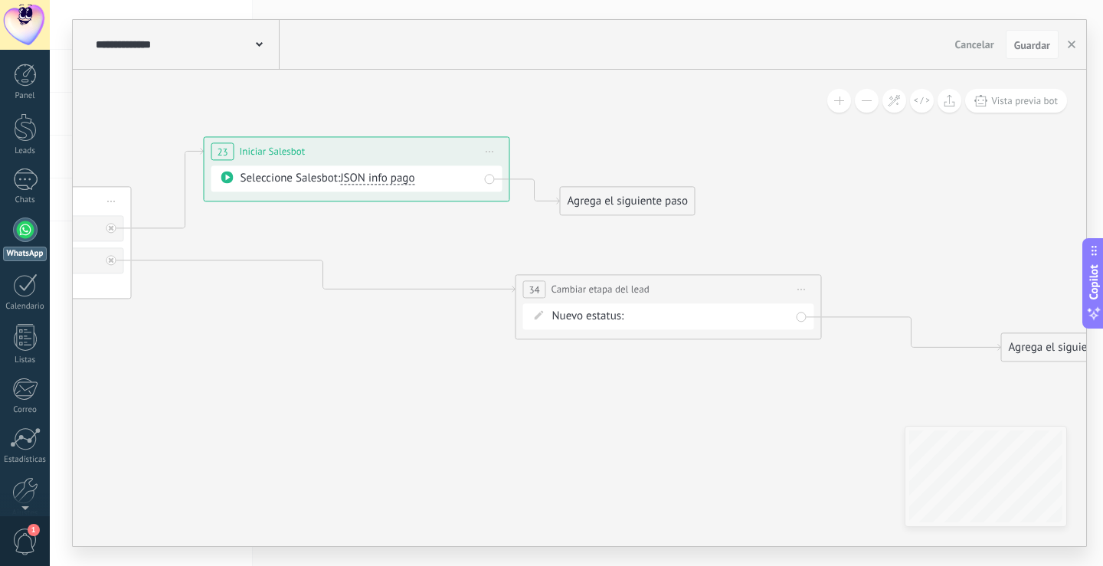
drag, startPoint x: 703, startPoint y: 346, endPoint x: 595, endPoint y: 404, distance: 122.0
click at [595, 404] on icon at bounding box center [187, 224] width 2562 height 1041
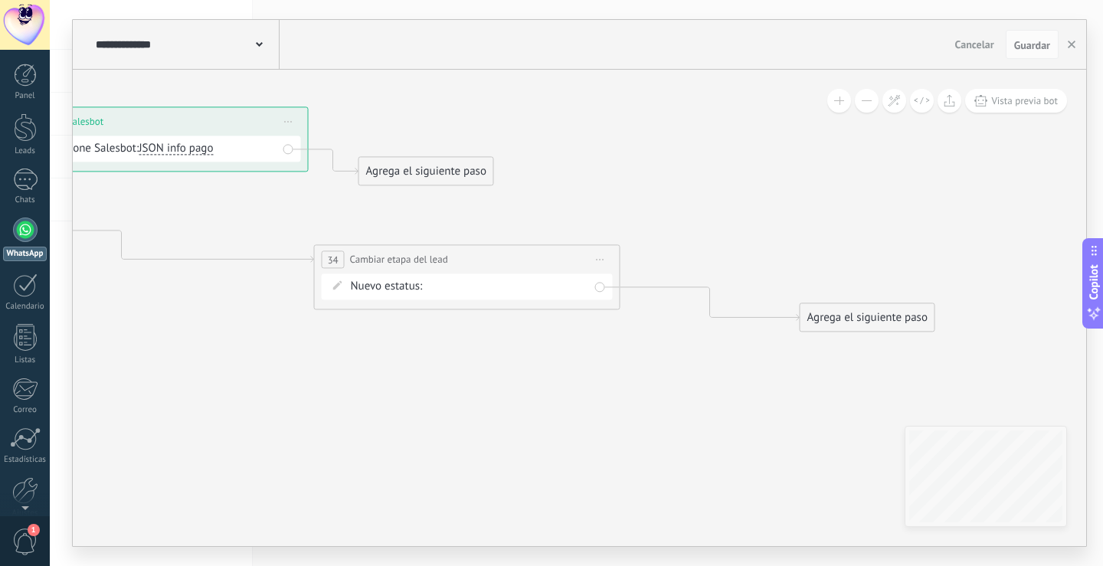
drag, startPoint x: 867, startPoint y: 228, endPoint x: 632, endPoint y: 204, distance: 236.4
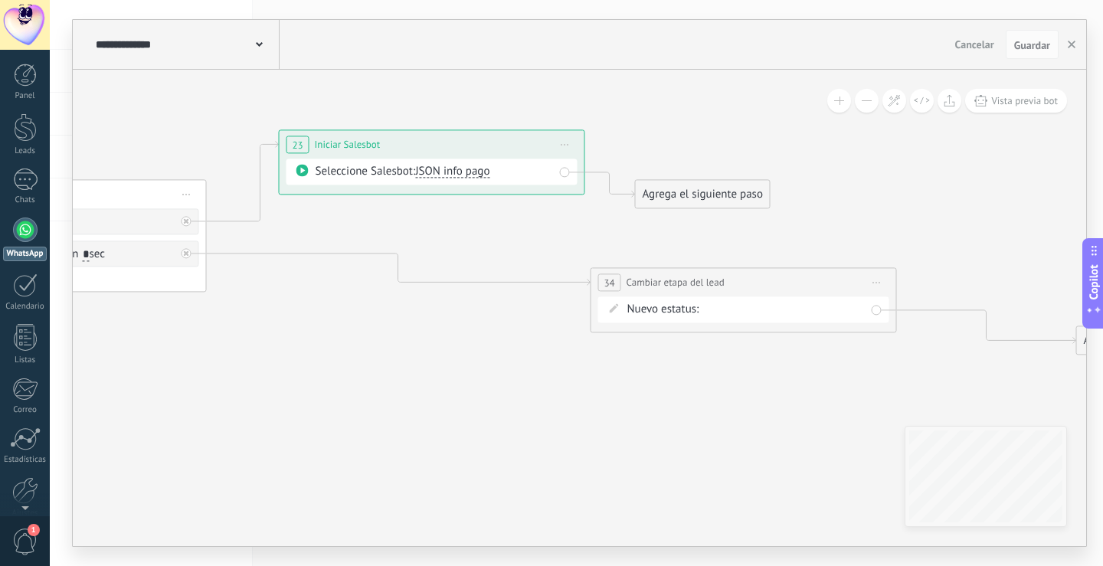
drag, startPoint x: 483, startPoint y: 369, endPoint x: 790, endPoint y: 385, distance: 307.6
click at [790, 385] on icon at bounding box center [262, 217] width 2562 height 1041
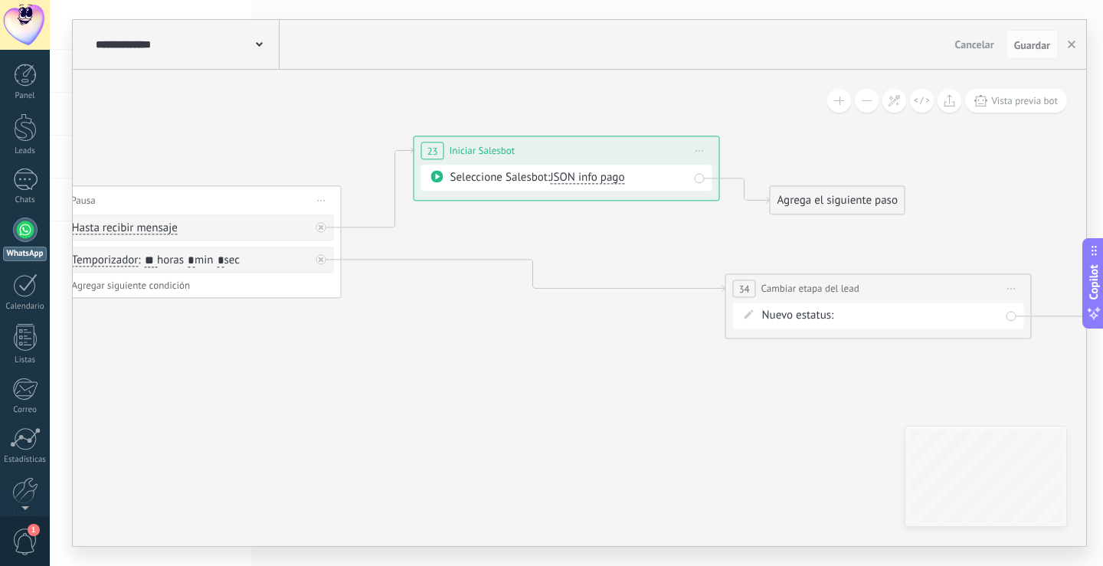
drag, startPoint x: 448, startPoint y: 408, endPoint x: 669, endPoint y: 375, distance: 223.2
click at [631, 405] on icon at bounding box center [397, 223] width 2562 height 1041
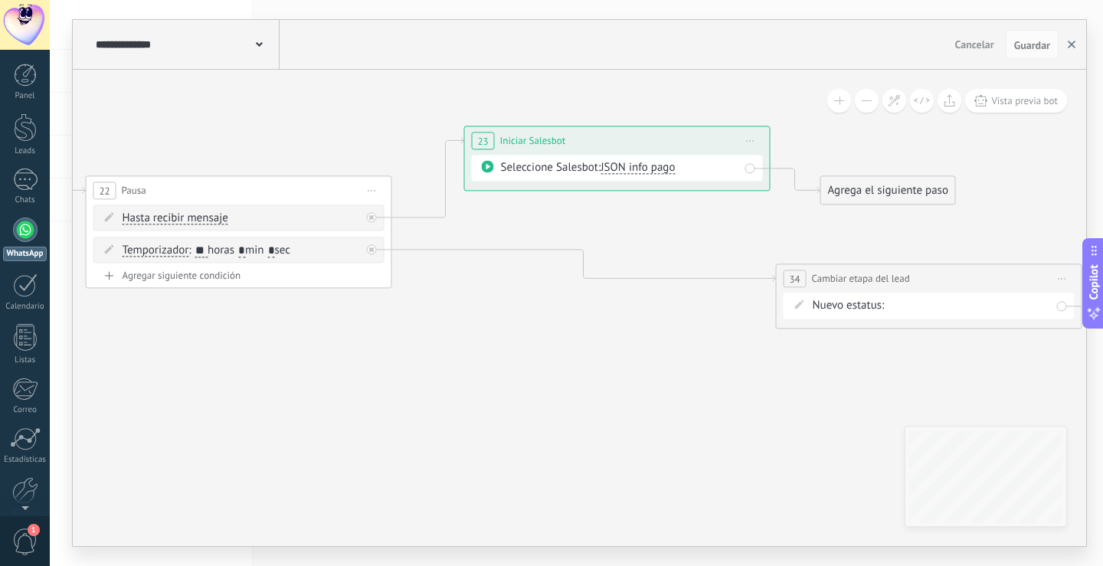
click at [1073, 38] on button "button" at bounding box center [1071, 44] width 23 height 29
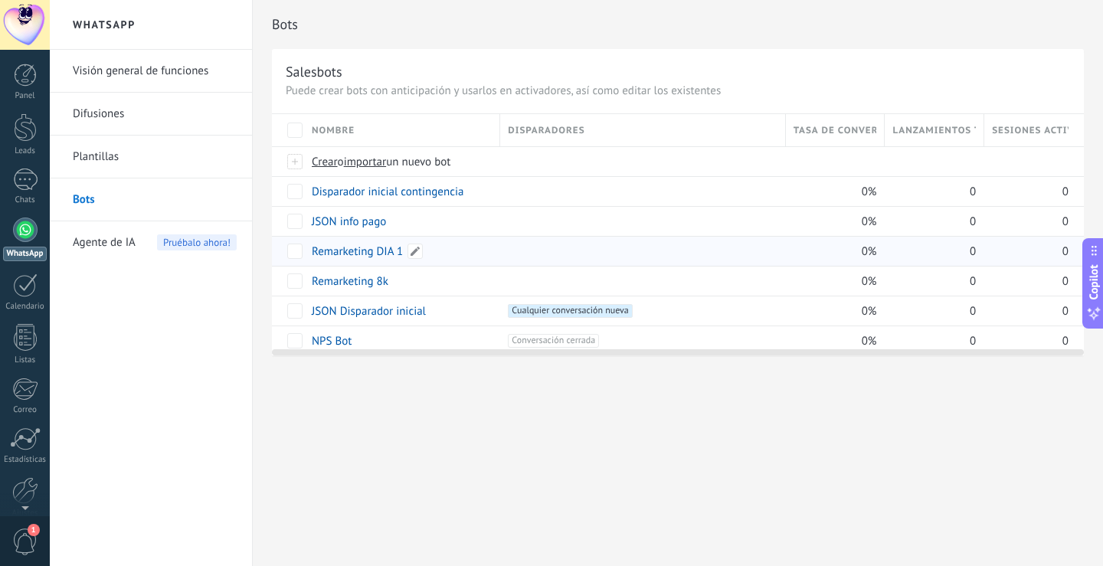
click at [372, 247] on link "Remarketing DIA 1" at bounding box center [357, 251] width 91 height 15
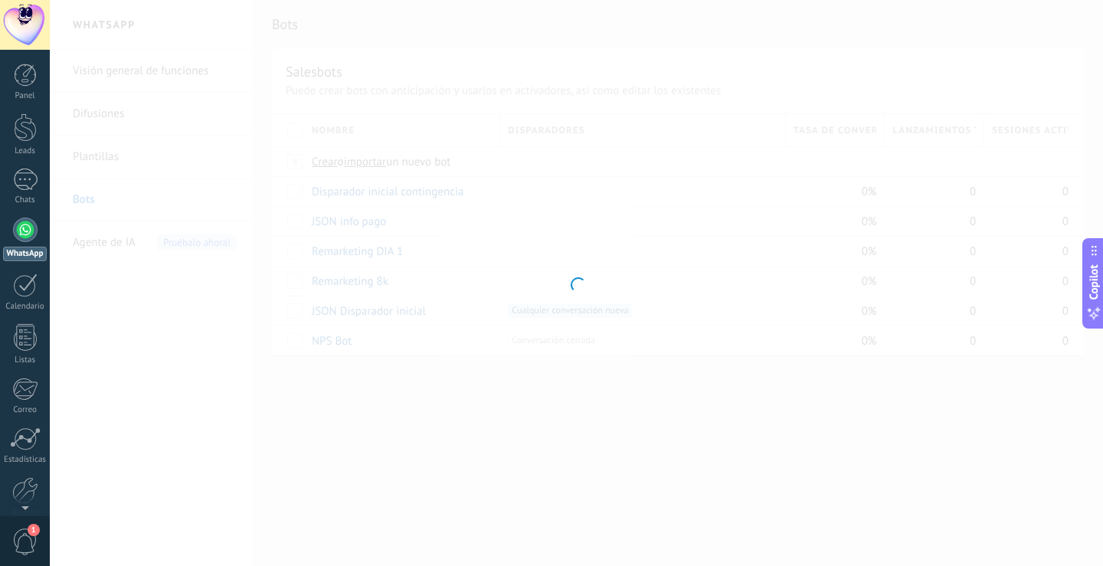
type input "**********"
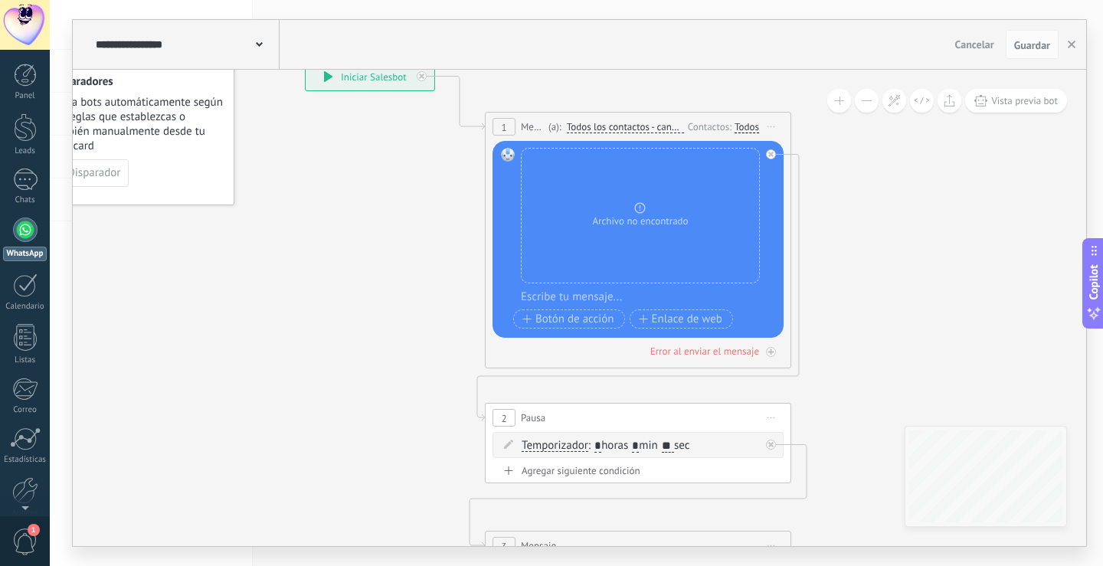
drag, startPoint x: 496, startPoint y: 418, endPoint x: 295, endPoint y: 232, distance: 273.8
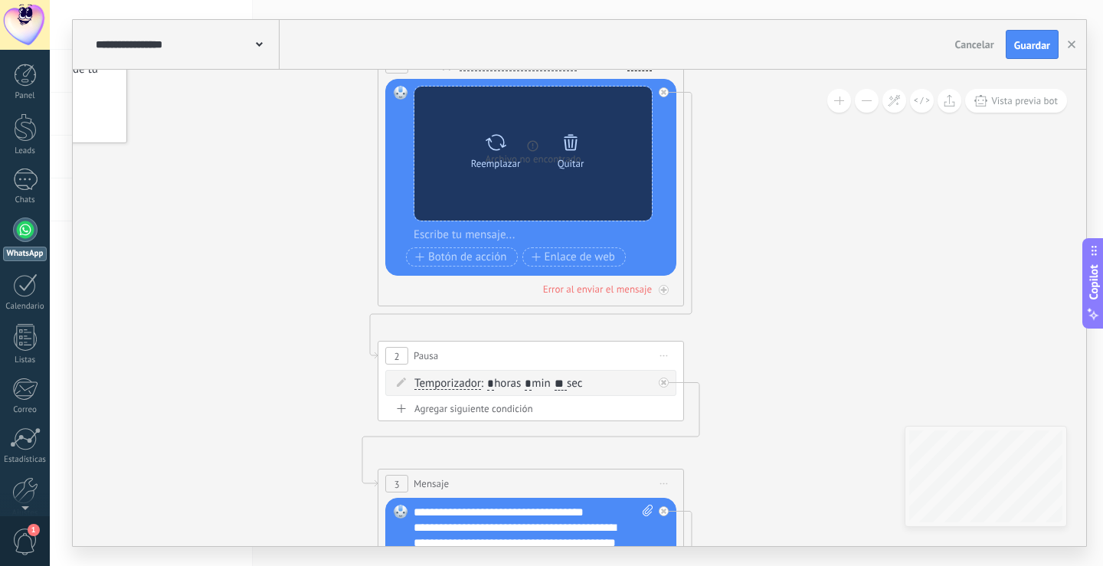
click at [499, 159] on div "Reemplazar" at bounding box center [496, 163] width 50 height 11
click input "Subir" at bounding box center [0, 0] width 0 height 0
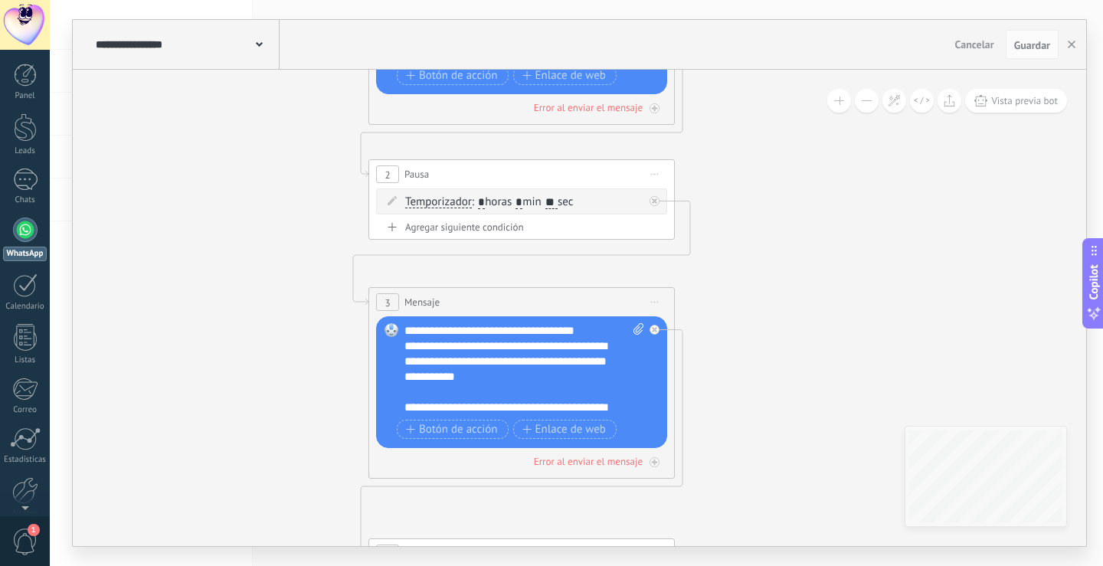
drag, startPoint x: 776, startPoint y: 406, endPoint x: 767, endPoint y: 224, distance: 182.6
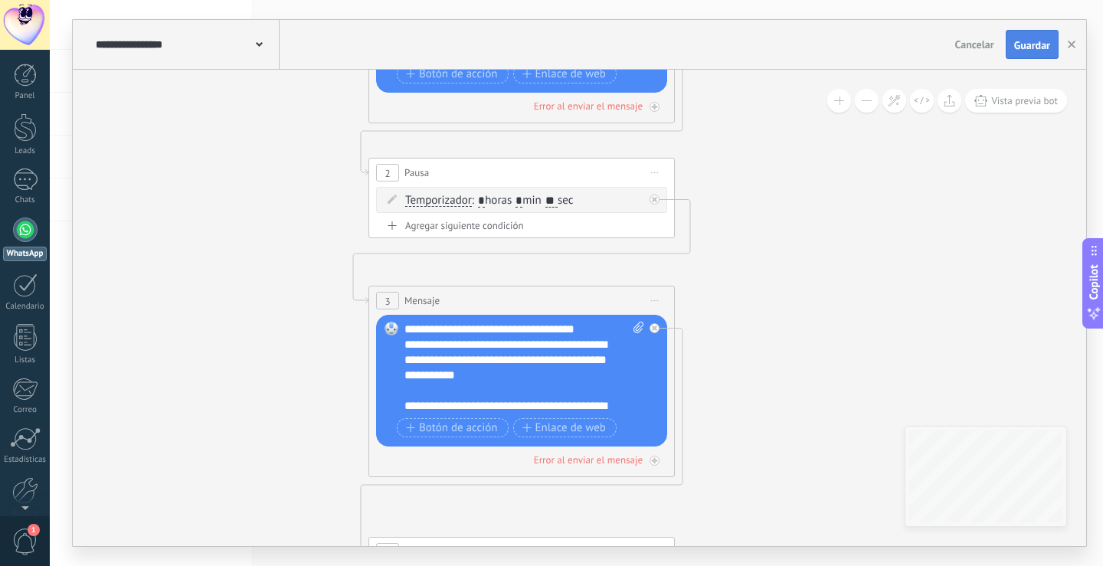
click at [1019, 41] on span "Guardar" at bounding box center [1032, 45] width 36 height 11
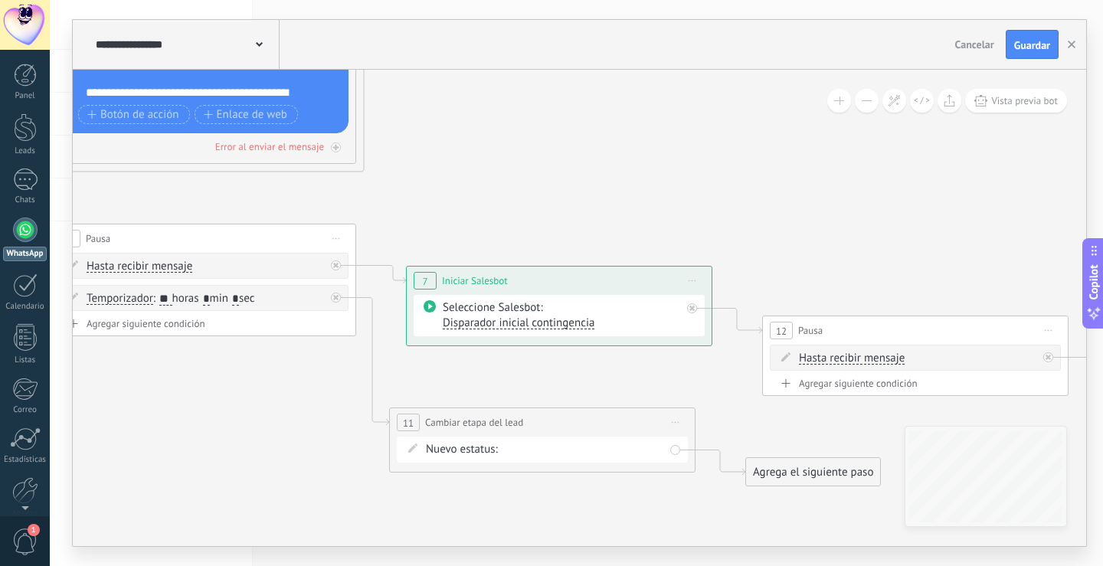
drag, startPoint x: 838, startPoint y: 260, endPoint x: 516, endPoint y: 205, distance: 326.6
click at [572, 316] on div "Disparador inicial contingencia" at bounding box center [518, 322] width 152 height 12
click at [589, 325] on span "Disparador inicial contingencia" at bounding box center [518, 323] width 152 height 15
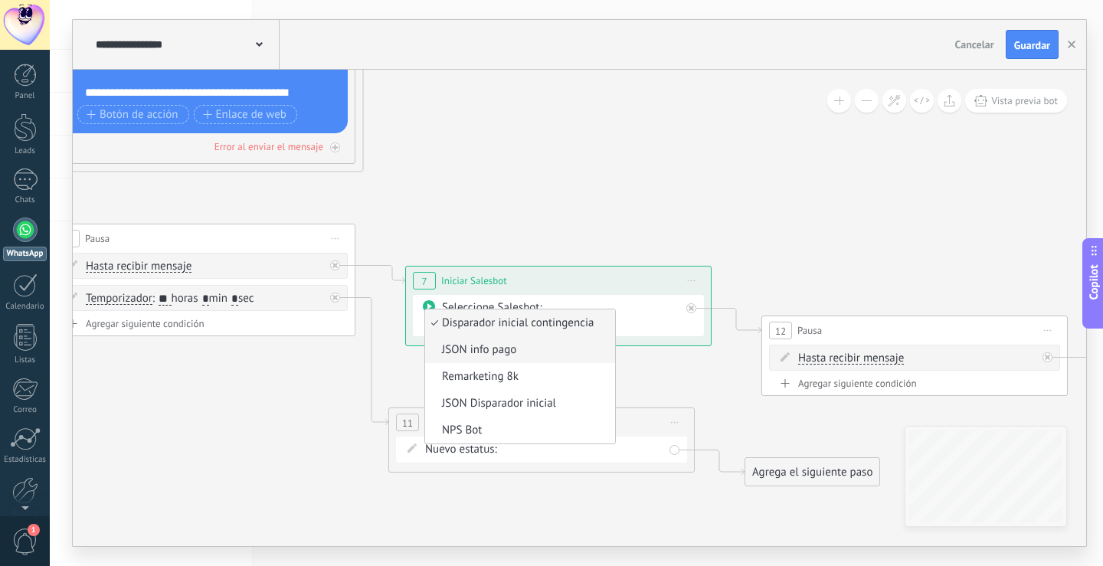
click at [473, 348] on span "JSON info pago" at bounding box center [517, 349] width 185 height 15
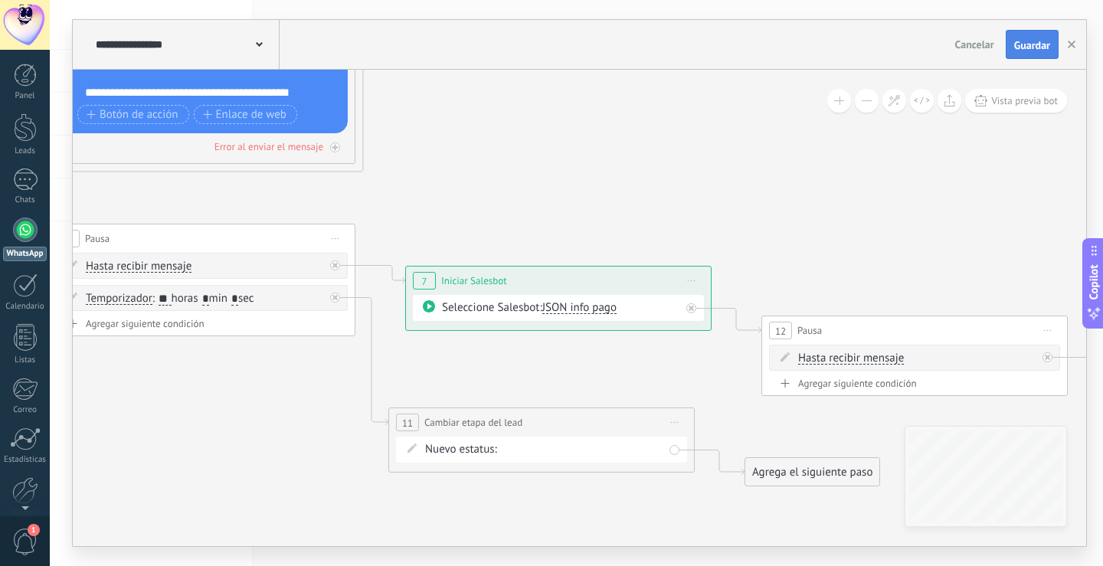
click at [1013, 50] on button "Guardar" at bounding box center [1032, 44] width 53 height 29
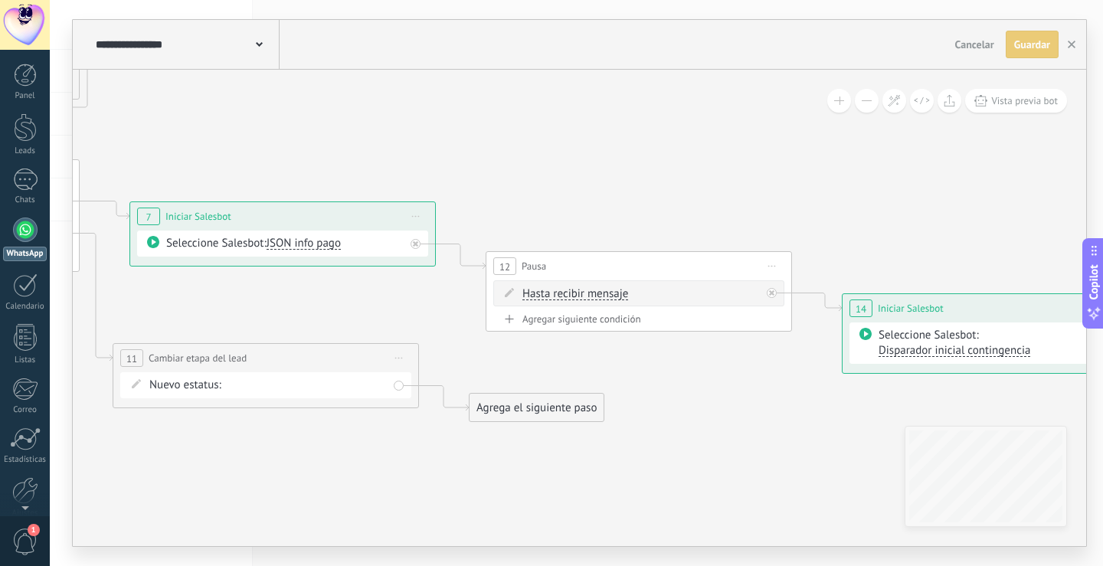
drag, startPoint x: 832, startPoint y: 240, endPoint x: 537, endPoint y: 175, distance: 301.9
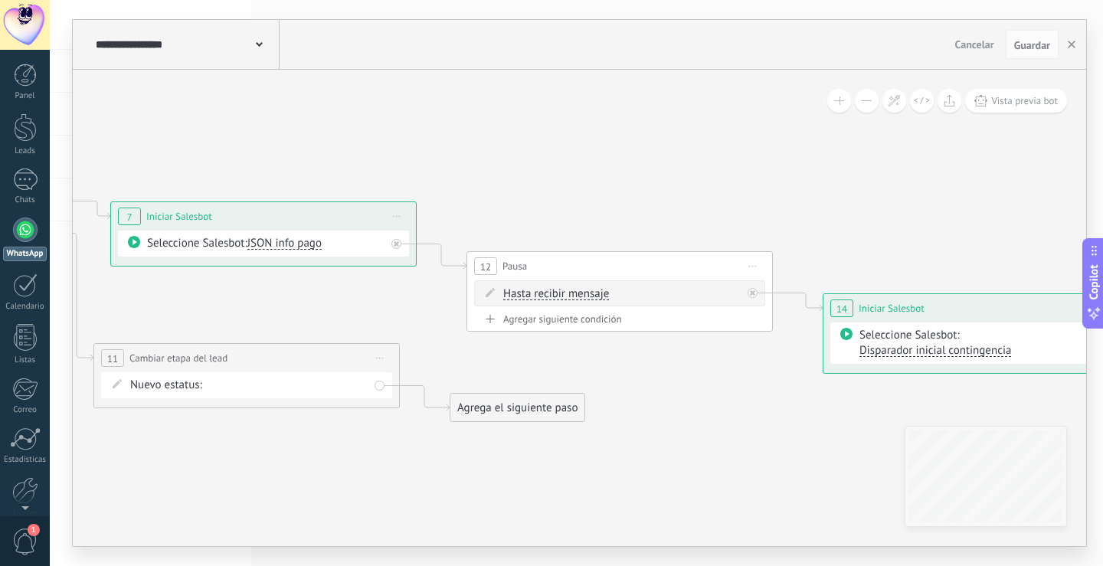
click at [759, 269] on span "Iniciar vista previa aquí Cambiar nombre Duplicar [GEOGRAPHIC_DATA]" at bounding box center [753, 266] width 25 height 22
click at [787, 362] on div "Borrar" at bounding box center [823, 366] width 152 height 26
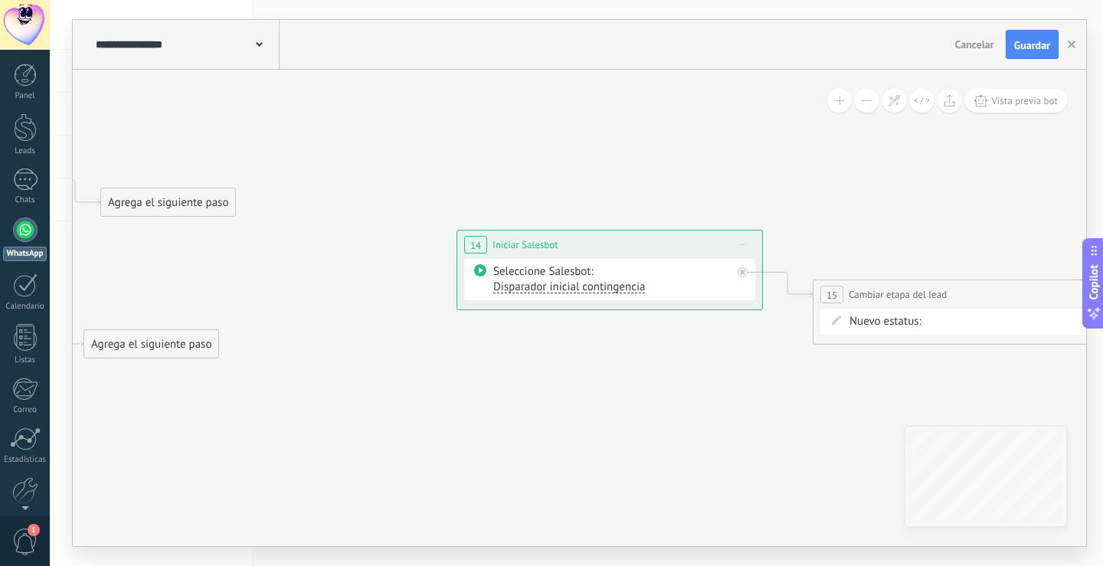
drag, startPoint x: 899, startPoint y: 253, endPoint x: 536, endPoint y: 189, distance: 368.7
click at [739, 242] on span "Iniciar vista previa aquí Cambiar nombre Duplicar [GEOGRAPHIC_DATA]" at bounding box center [741, 244] width 25 height 22
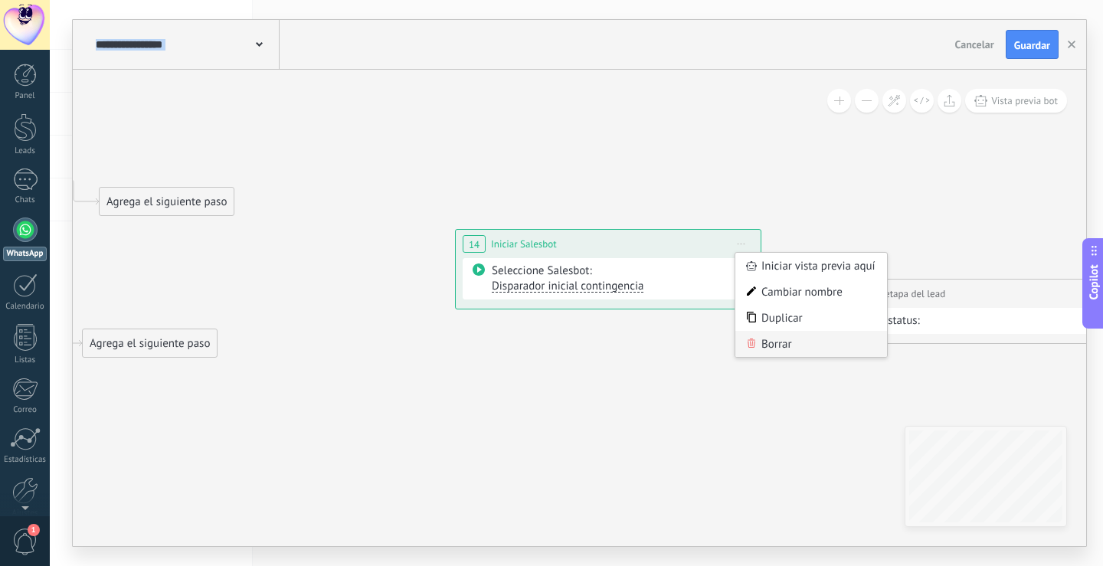
click at [775, 352] on div "Borrar" at bounding box center [812, 344] width 152 height 26
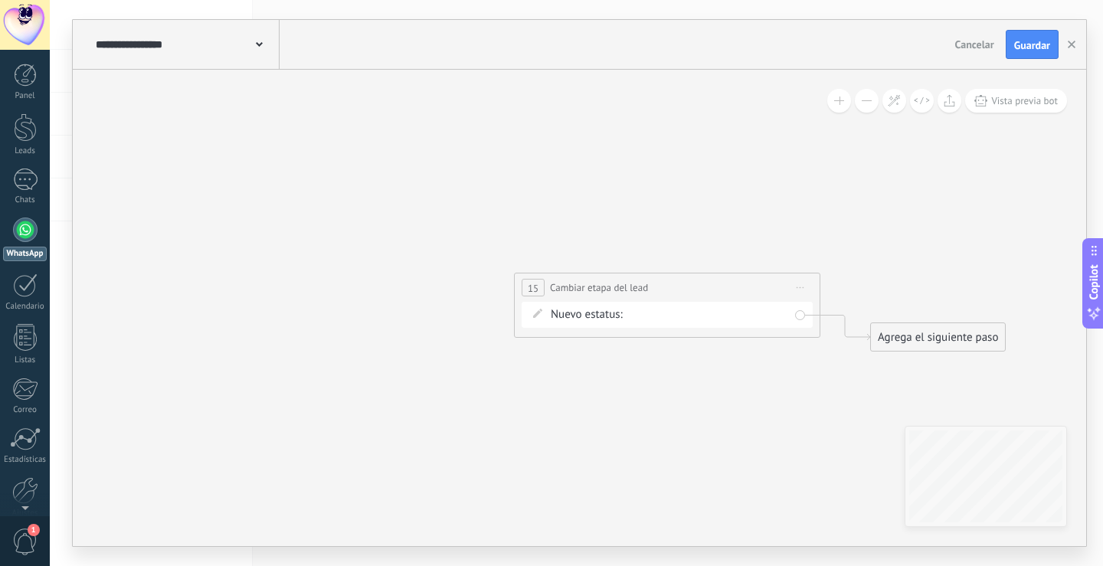
drag, startPoint x: 779, startPoint y: 245, endPoint x: 375, endPoint y: 215, distance: 405.7
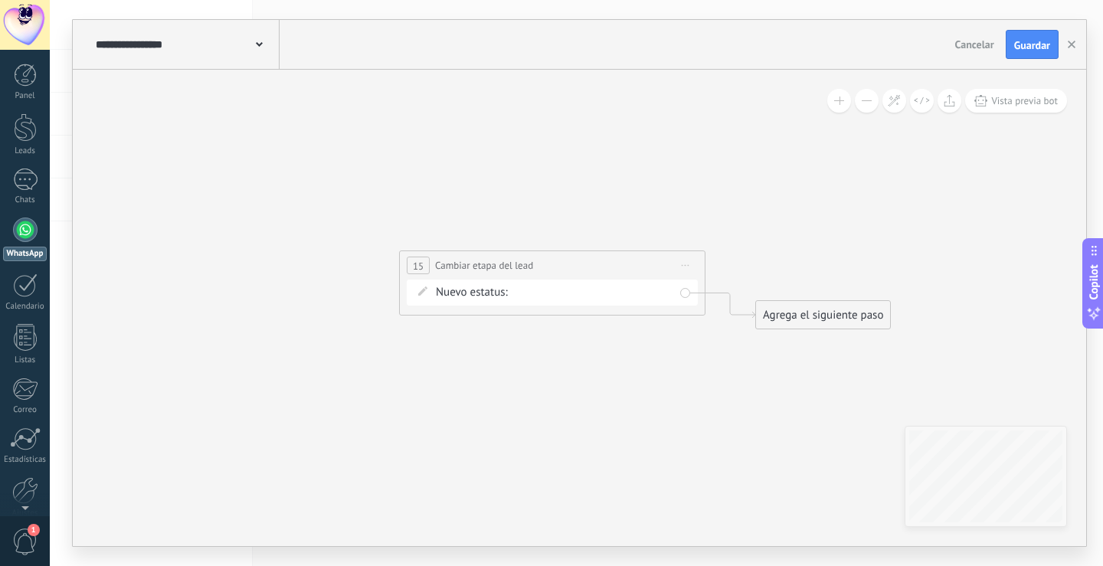
click at [686, 264] on span "Iniciar vista previa aquí Cambiar nombre Duplicar [GEOGRAPHIC_DATA]" at bounding box center [685, 265] width 25 height 22
click at [709, 365] on div "Borrar" at bounding box center [756, 365] width 152 height 26
drag, startPoint x: 540, startPoint y: 309, endPoint x: 729, endPoint y: 294, distance: 189.0
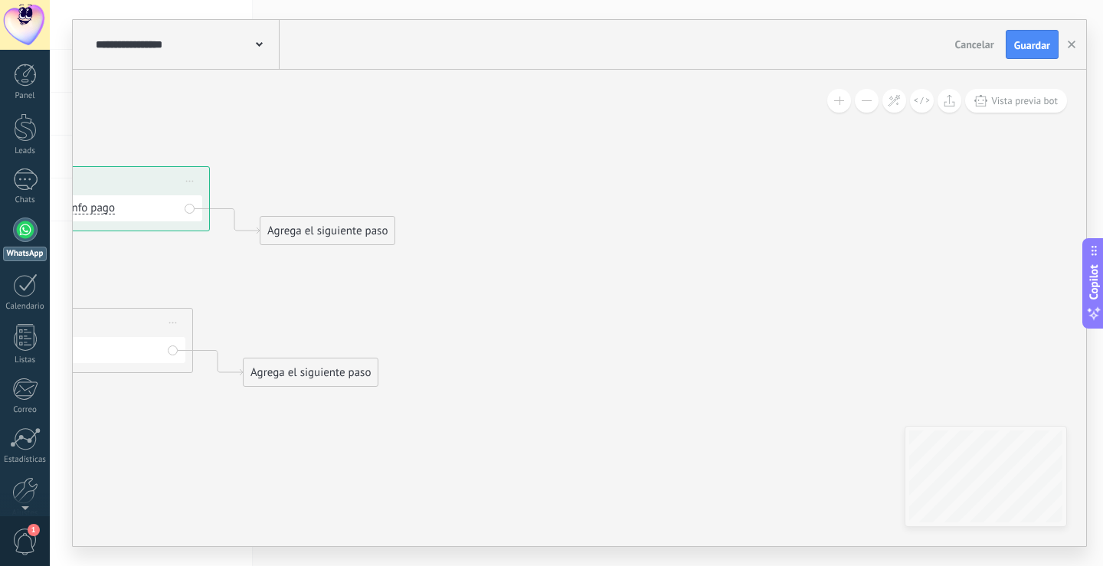
drag, startPoint x: 393, startPoint y: 292, endPoint x: 739, endPoint y: 357, distance: 351.6
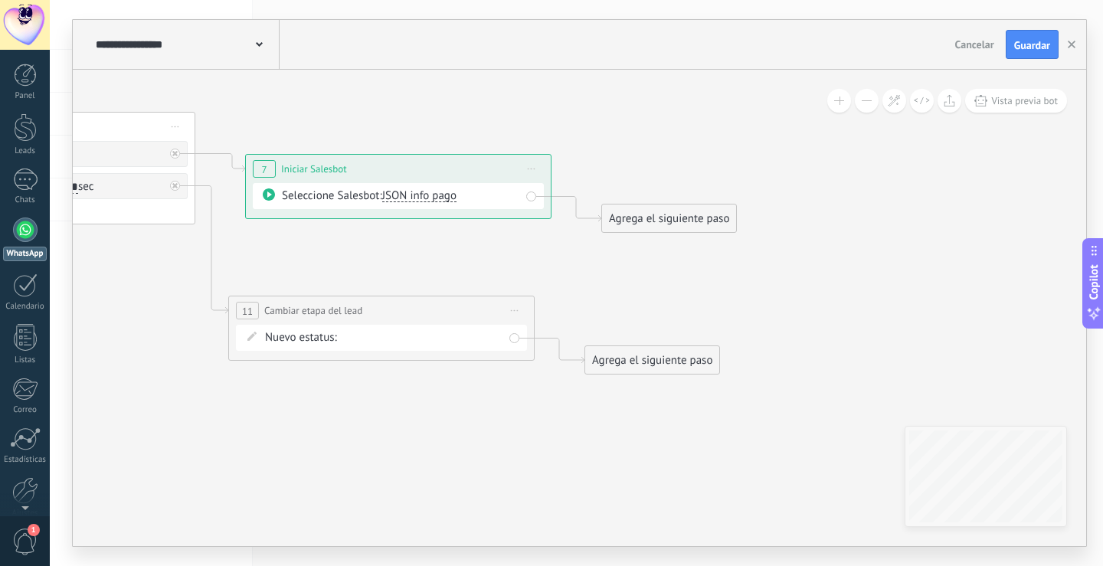
drag, startPoint x: 542, startPoint y: 316, endPoint x: 722, endPoint y: 287, distance: 181.8
click at [340, 330] on form "Nuevo estatus: Disparador INICIAL DE CONTIGENCIA Contacto Inicial (p1) Remarket…" at bounding box center [383, 337] width 238 height 15
click at [319, 336] on span "Nuevo estatus:" at bounding box center [300, 337] width 72 height 15
drag, startPoint x: 385, startPoint y: 256, endPoint x: 506, endPoint y: 300, distance: 128.9
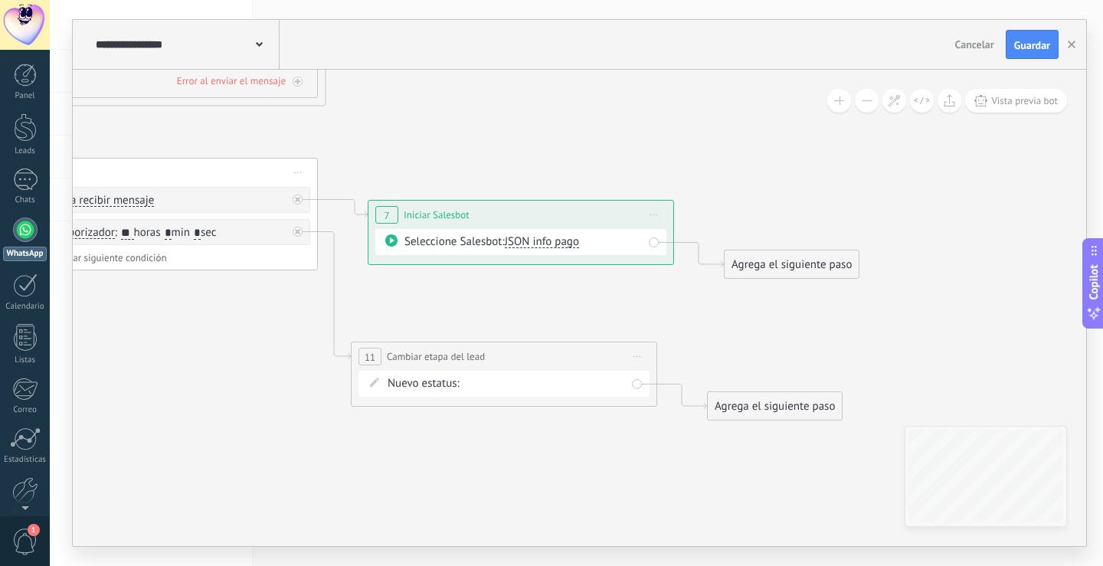
click at [641, 357] on span "Iniciar vista previa aquí Cambiar nombre Duplicar [GEOGRAPHIC_DATA]" at bounding box center [637, 357] width 25 height 22
click at [667, 451] on div "Borrar" at bounding box center [707, 457] width 152 height 26
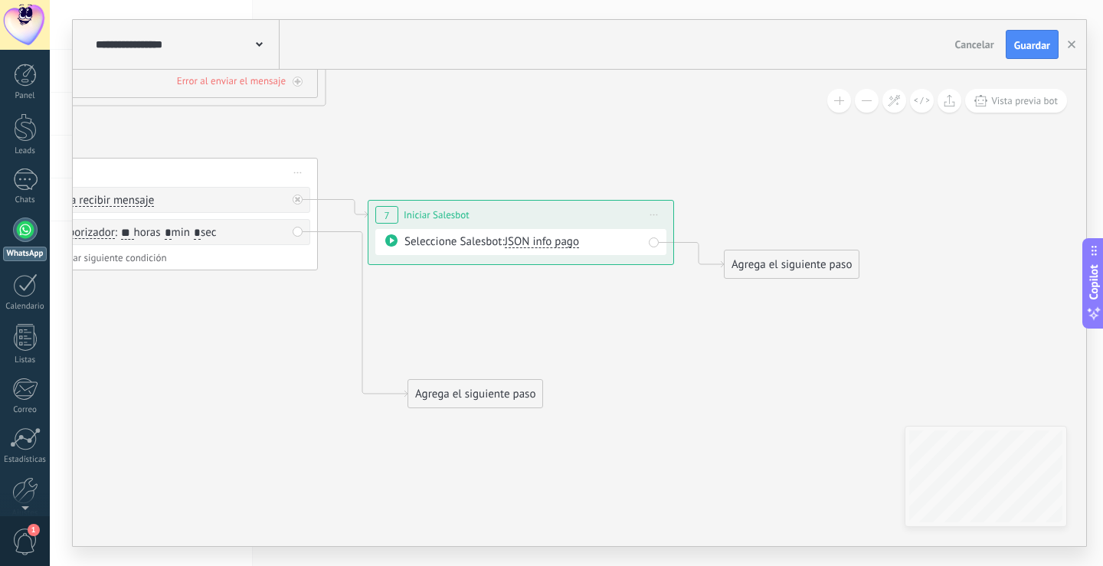
drag, startPoint x: 421, startPoint y: 294, endPoint x: 460, endPoint y: 400, distance: 112.5
click at [460, 400] on div "Agrega el siguiente paso" at bounding box center [475, 394] width 134 height 25
drag, startPoint x: 441, startPoint y: 394, endPoint x: 425, endPoint y: 388, distance: 16.2
click at [425, 388] on div "Agrega el siguiente paso" at bounding box center [475, 394] width 134 height 25
click at [425, 388] on div "Agrega el siguiente paso" at bounding box center [447, 386] width 134 height 25
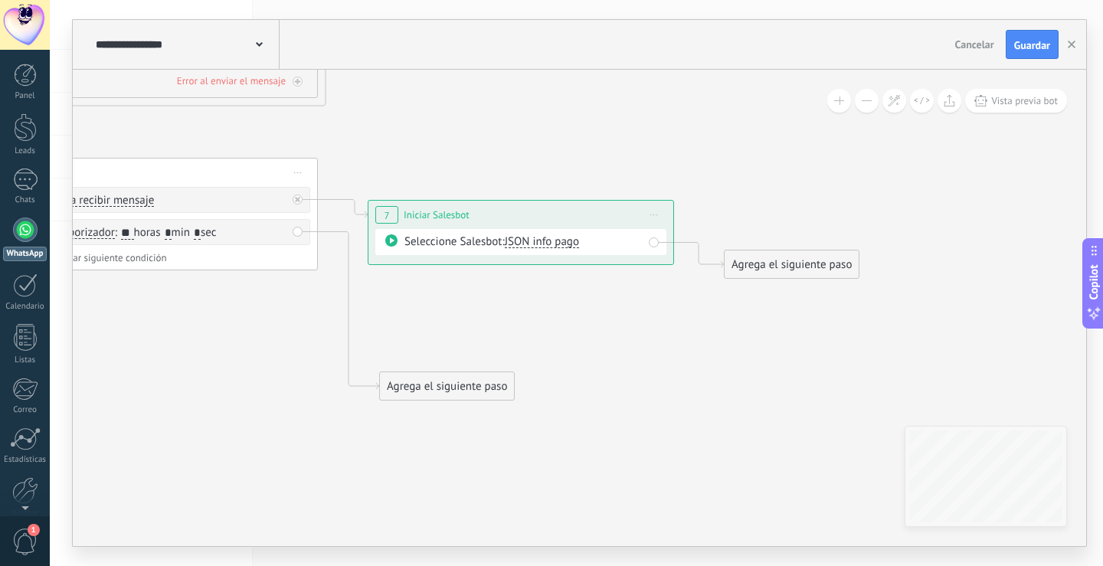
click at [470, 400] on div "Agrega el siguiente paso Mensaje Mensaje Mensaje Reacción Comentario Enviar men…" at bounding box center [447, 386] width 136 height 29
click at [470, 397] on div "Agrega el siguiente paso" at bounding box center [447, 386] width 134 height 25
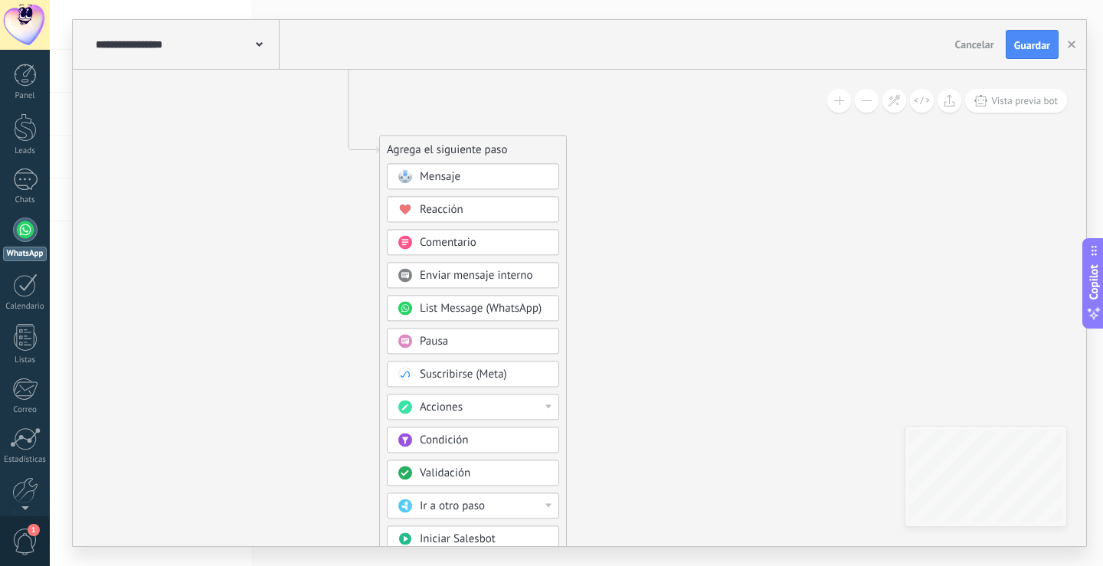
click at [493, 408] on div "Acciones" at bounding box center [484, 407] width 129 height 15
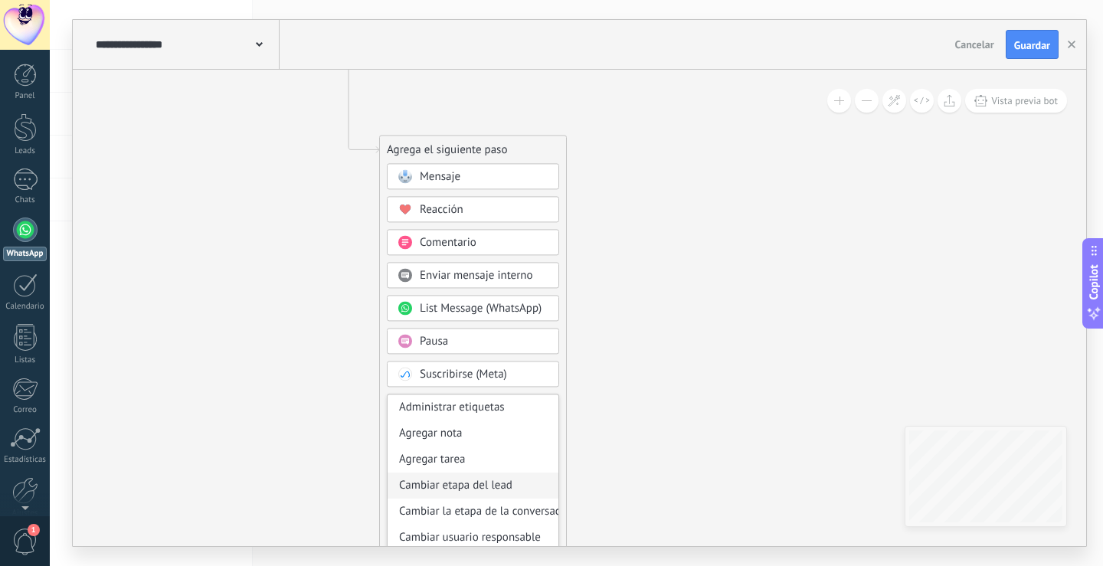
click at [477, 480] on div "Cambiar etapa del lead" at bounding box center [473, 486] width 171 height 26
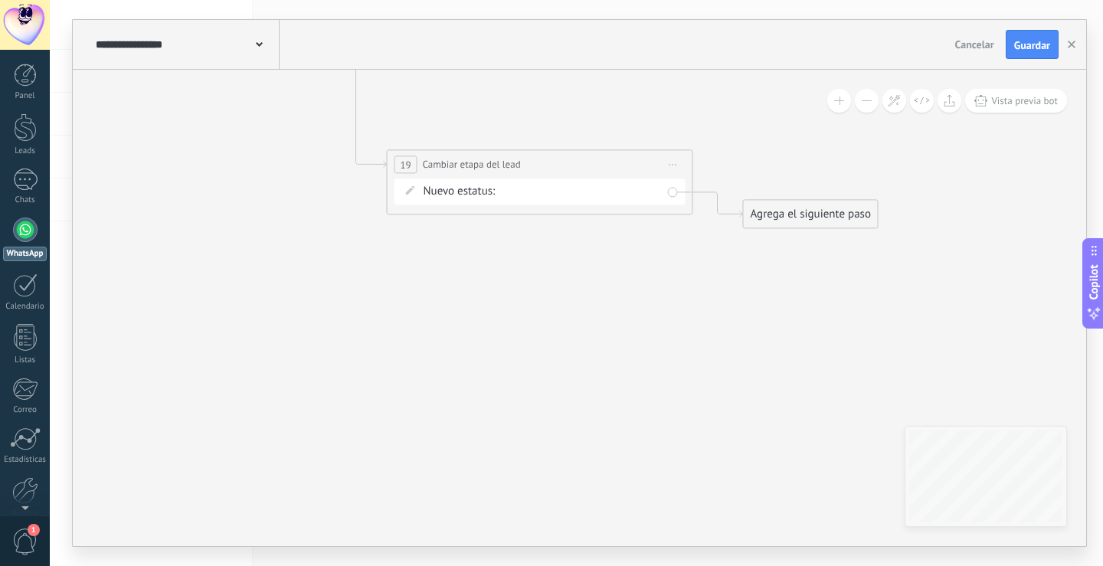
drag, startPoint x: 618, startPoint y: 294, endPoint x: 495, endPoint y: 359, distance: 138.8
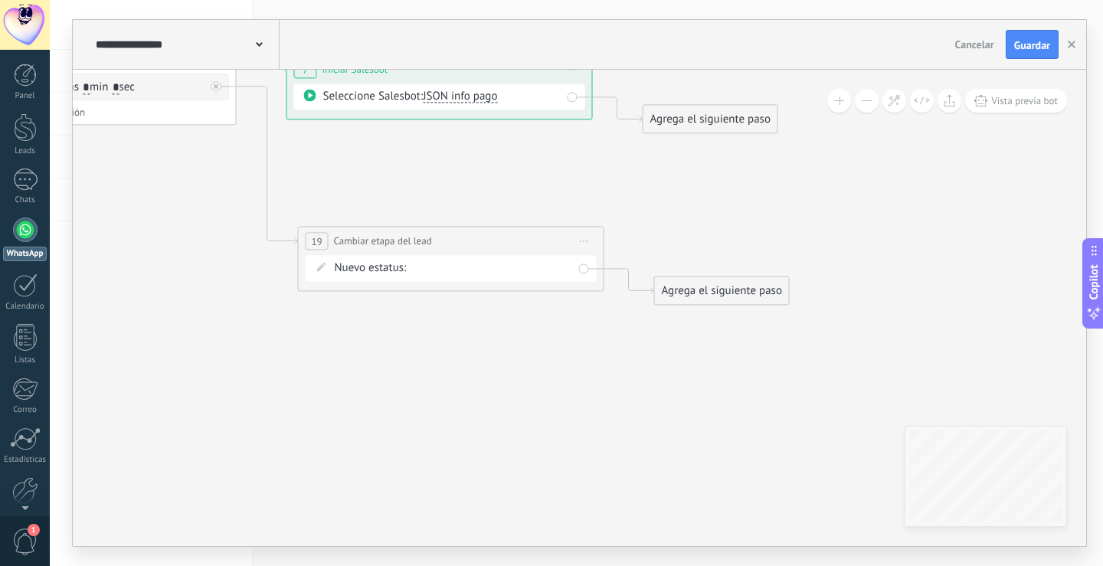
click at [0, 0] on div "Disparador INICIAL DE CONTIGENCIA Contacto Inicial (p1) Remarketing 8K (p1) Rem…" at bounding box center [0, 0] width 0 height 0
click at [0, 0] on label "(p1) Remarketing 2" at bounding box center [0, 0] width 0 height 0
click at [1022, 51] on span "Guardar" at bounding box center [1032, 45] width 36 height 11
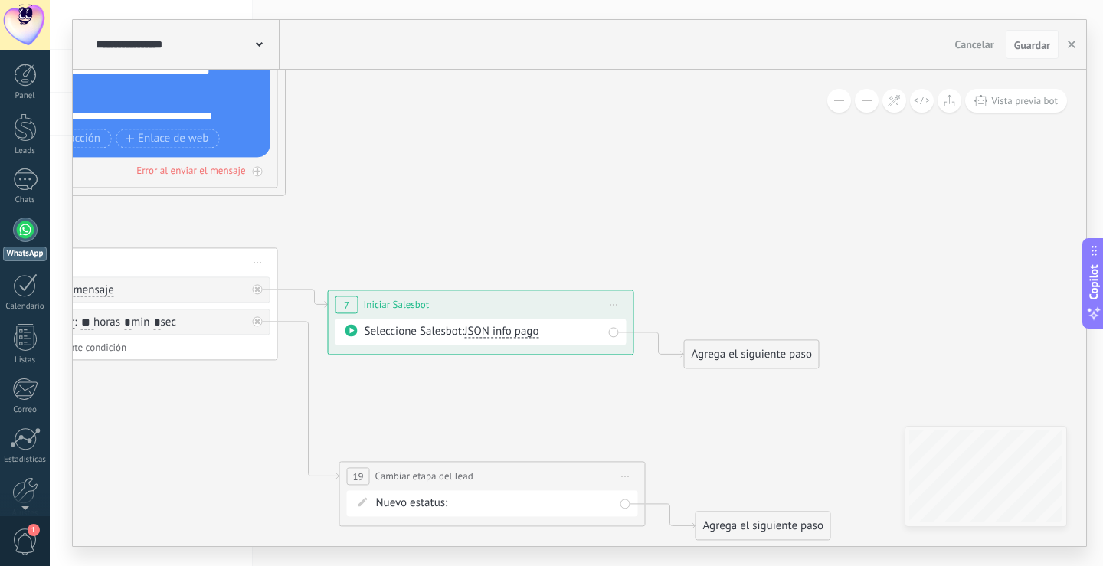
drag, startPoint x: 567, startPoint y: 241, endPoint x: 571, endPoint y: 409, distance: 168.6
click at [571, 409] on icon at bounding box center [286, 33] width 1754 height 1779
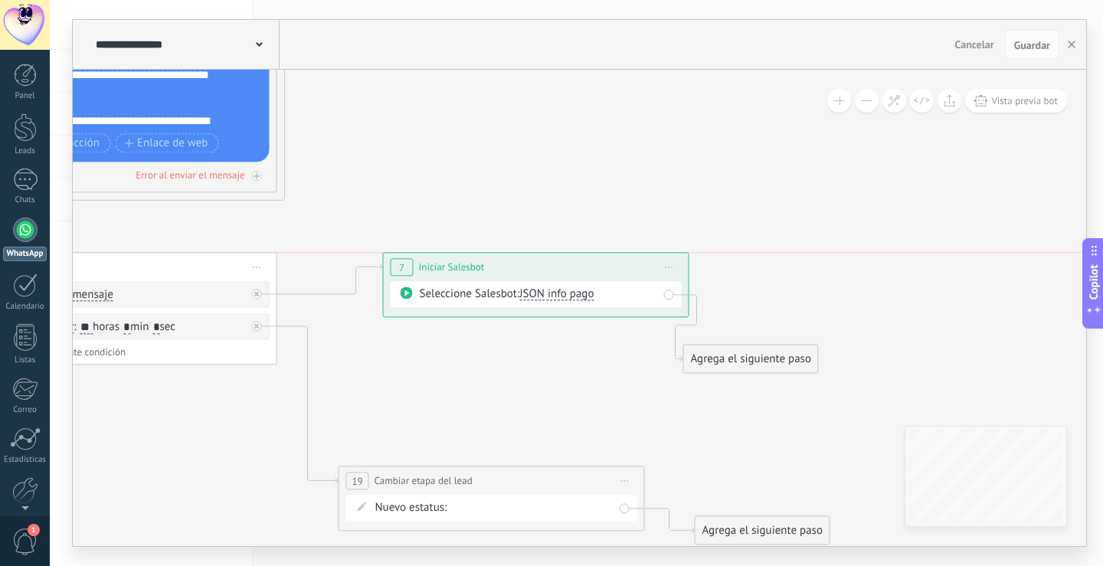
drag, startPoint x: 455, startPoint y: 311, endPoint x: 511, endPoint y: 262, distance: 74.4
click at [511, 262] on div "**********" at bounding box center [536, 267] width 305 height 28
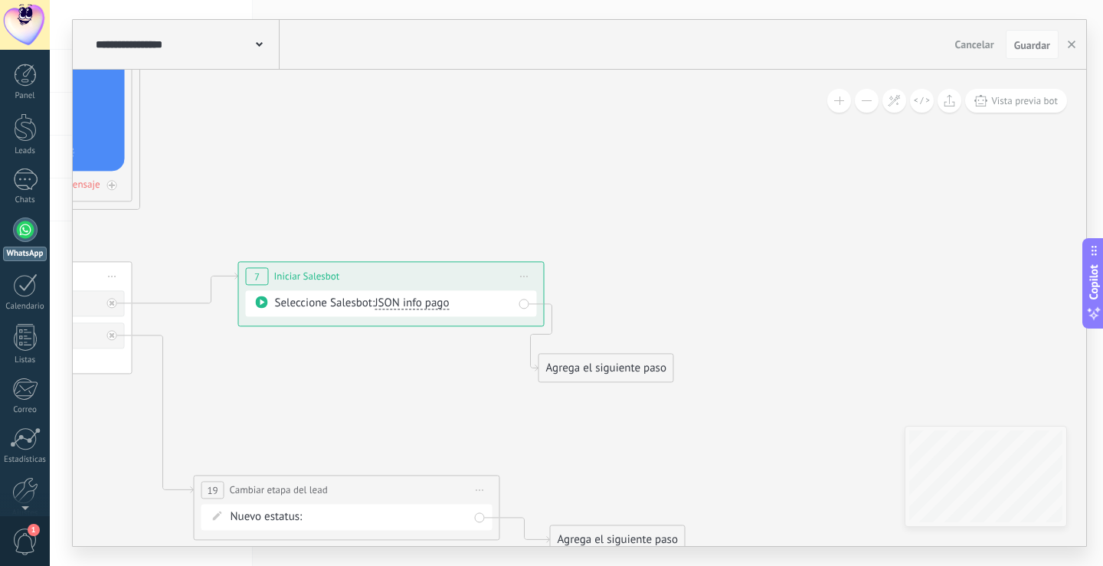
drag, startPoint x: 604, startPoint y: 398, endPoint x: 539, endPoint y: 360, distance: 75.2
click at [460, 407] on icon at bounding box center [140, 47] width 1754 height 1779
drag, startPoint x: 612, startPoint y: 373, endPoint x: 731, endPoint y: 310, distance: 134.7
click at [731, 310] on div "Agrega el siguiente paso" at bounding box center [733, 304] width 134 height 25
drag, startPoint x: 725, startPoint y: 310, endPoint x: 772, endPoint y: 332, distance: 52.4
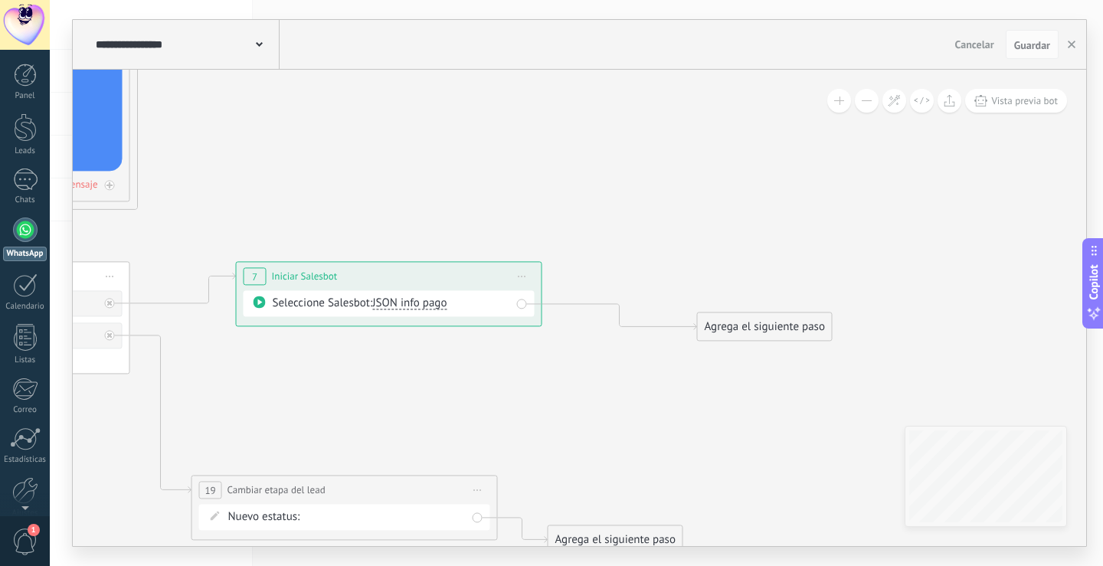
click at [772, 332] on div "Agrega el siguiente paso" at bounding box center [765, 326] width 134 height 25
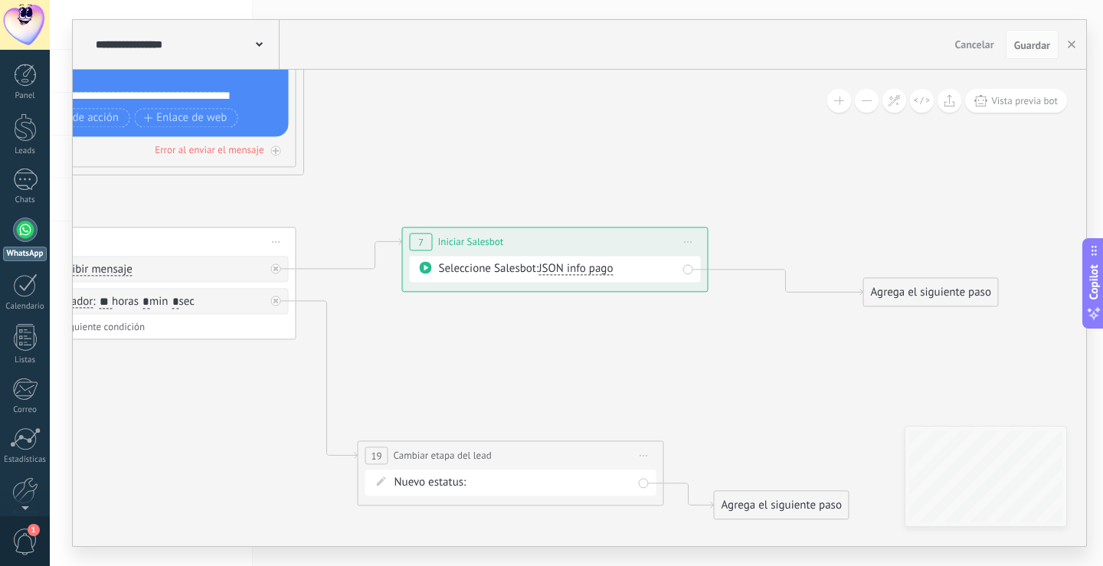
drag, startPoint x: 581, startPoint y: 398, endPoint x: 727, endPoint y: 369, distance: 149.4
click at [727, 369] on icon at bounding box center [378, 13] width 1902 height 1779
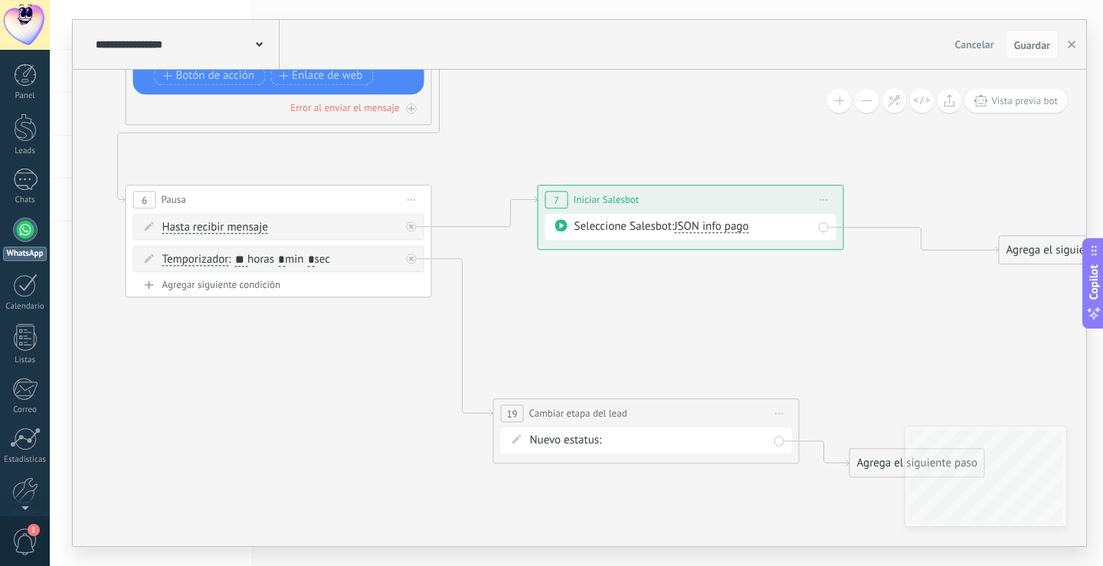
drag, startPoint x: 540, startPoint y: 364, endPoint x: 601, endPoint y: 304, distance: 85.6
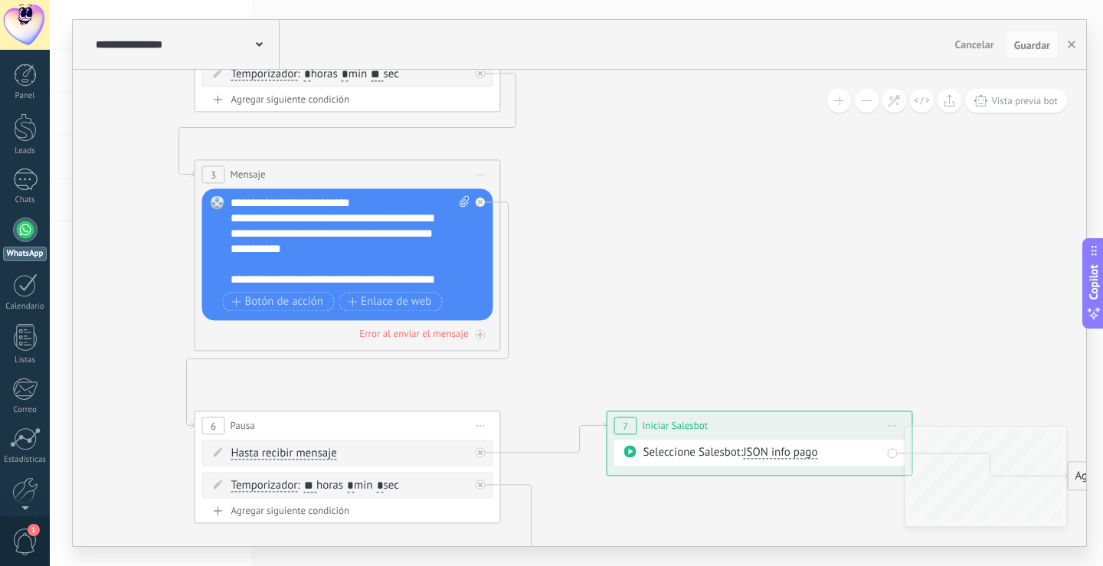
drag, startPoint x: 631, startPoint y: 179, endPoint x: 638, endPoint y: 385, distance: 207.0
click at [647, 405] on icon at bounding box center [582, 196] width 1902 height 1779
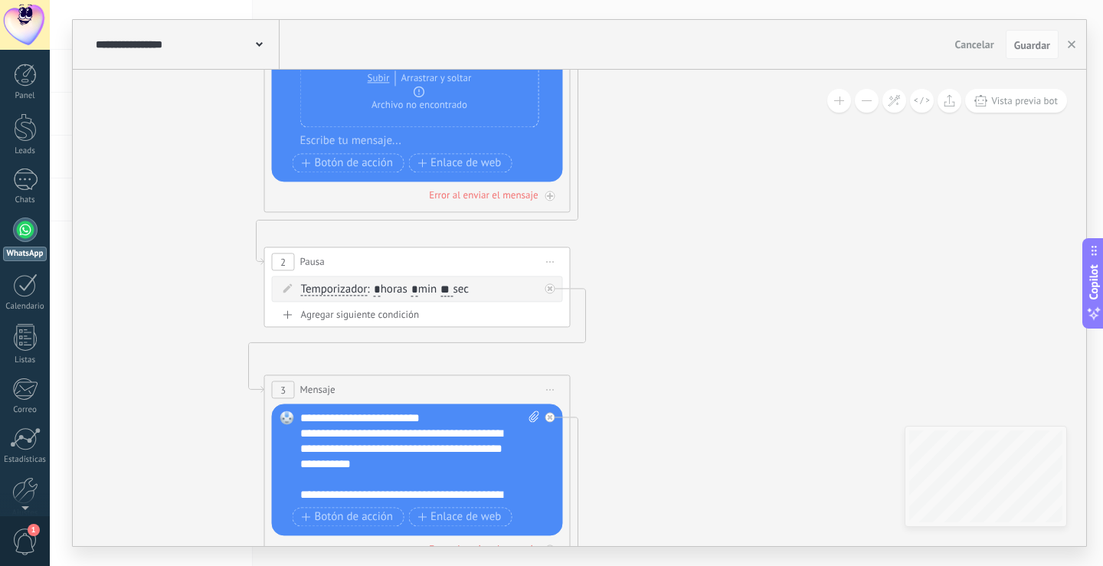
drag, startPoint x: 648, startPoint y: 205, endPoint x: 684, endPoint y: 318, distance: 119.0
click at [684, 318] on icon at bounding box center [652, 412] width 1902 height 1779
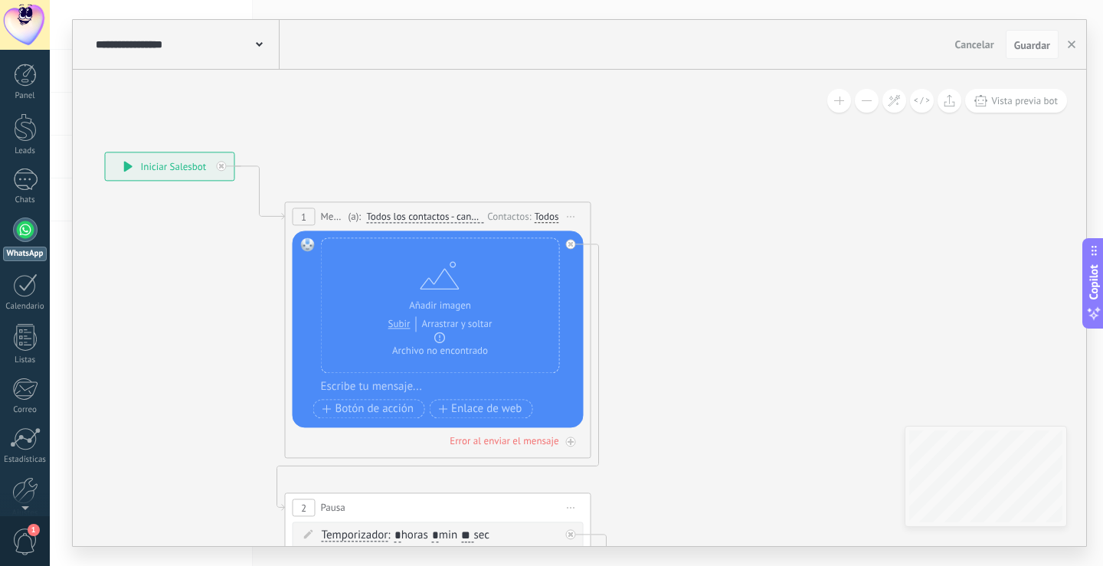
drag, startPoint x: 667, startPoint y: 159, endPoint x: 687, endPoint y: 403, distance: 245.2
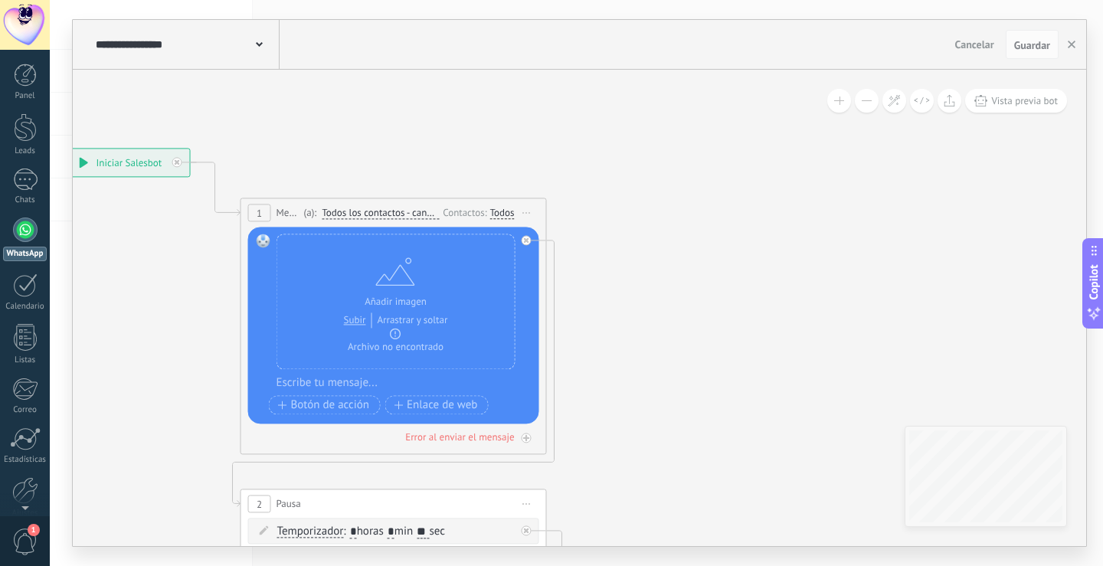
drag, startPoint x: 686, startPoint y: 195, endPoint x: 604, endPoint y: 121, distance: 110.6
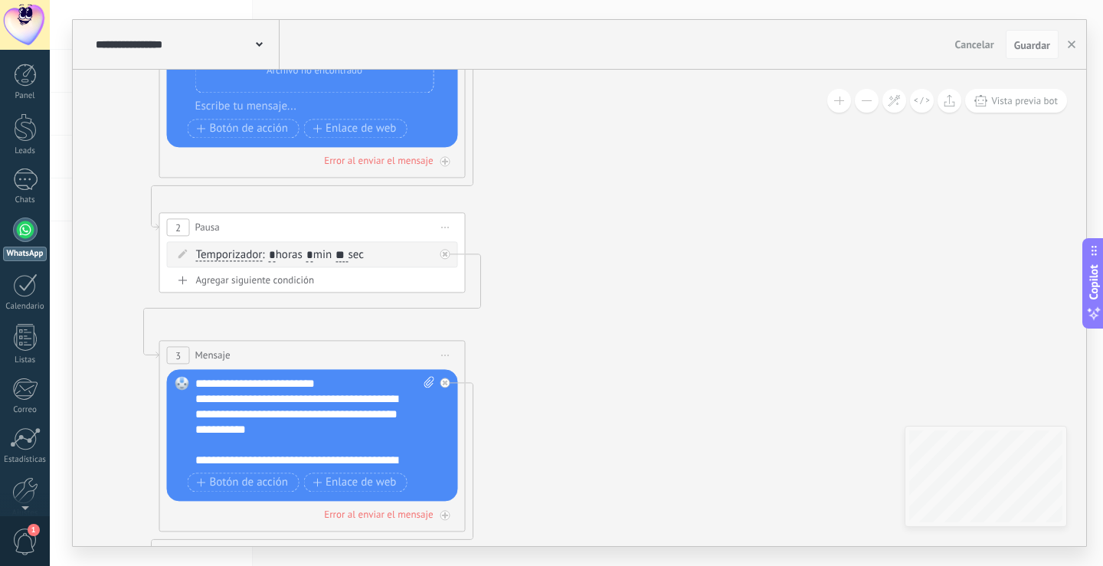
drag, startPoint x: 683, startPoint y: 190, endPoint x: 688, endPoint y: 296, distance: 106.6
click at [679, 169] on icon at bounding box center [547, 377] width 1902 height 1779
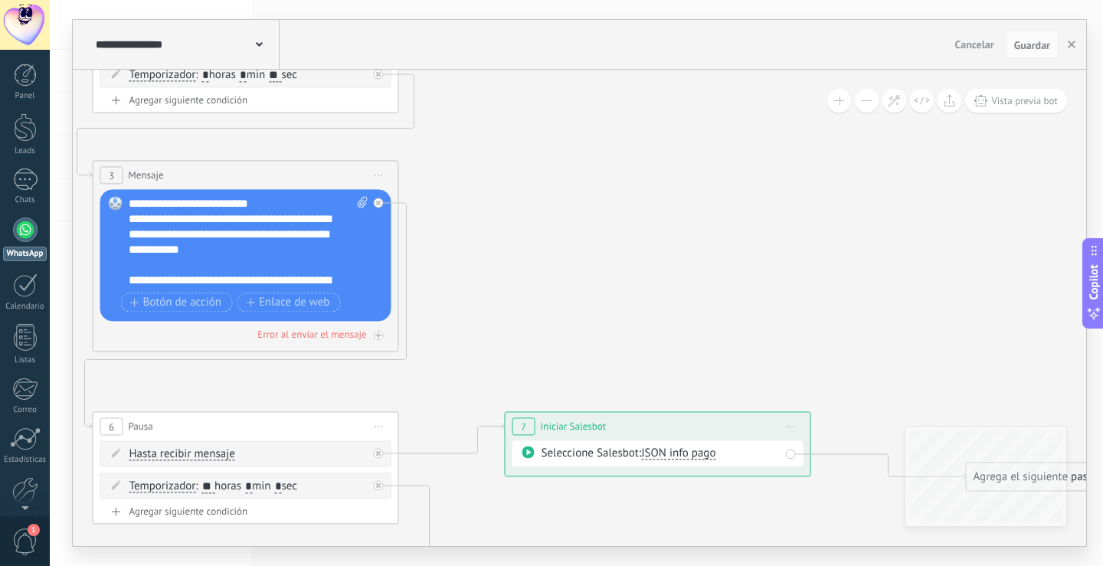
drag, startPoint x: 713, startPoint y: 429, endPoint x: 648, endPoint y: 246, distance: 194.3
click at [646, 251] on icon at bounding box center [481, 197] width 1902 height 1779
click at [644, 244] on icon at bounding box center [481, 197] width 1902 height 1779
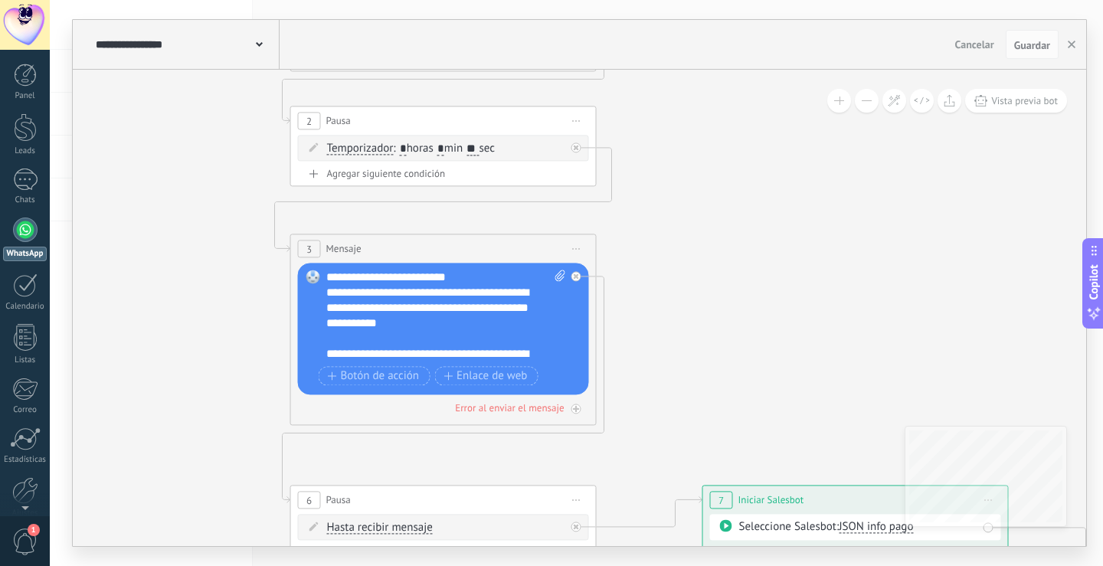
drag, startPoint x: 624, startPoint y: 246, endPoint x: 768, endPoint y: 298, distance: 152.4
click at [768, 298] on icon at bounding box center [678, 271] width 1902 height 1779
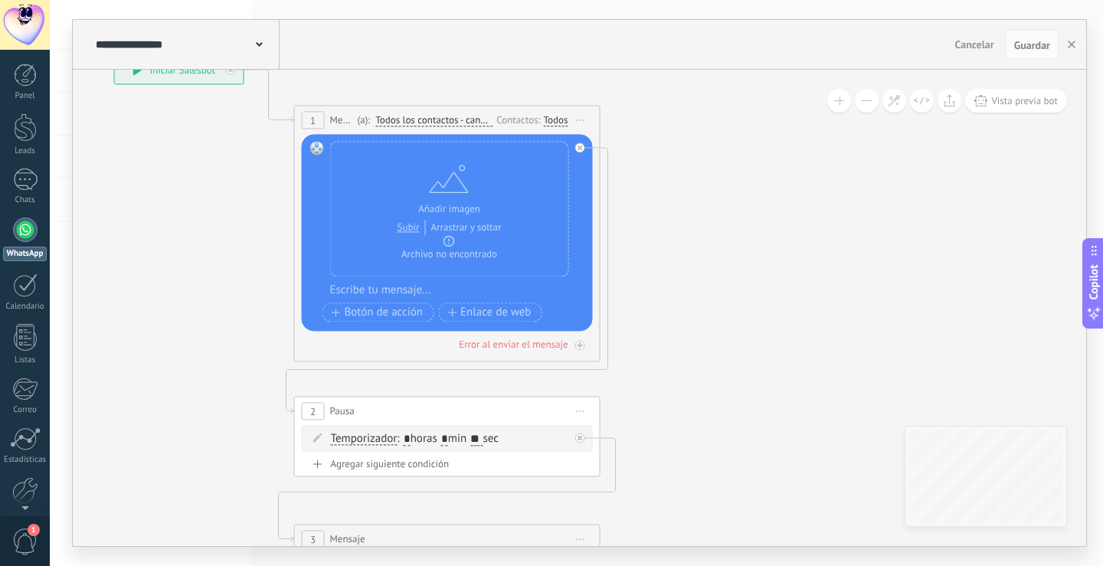
drag, startPoint x: 709, startPoint y: 316, endPoint x: 681, endPoint y: 326, distance: 29.8
click at [680, 455] on icon at bounding box center [682, 561] width 1902 height 1779
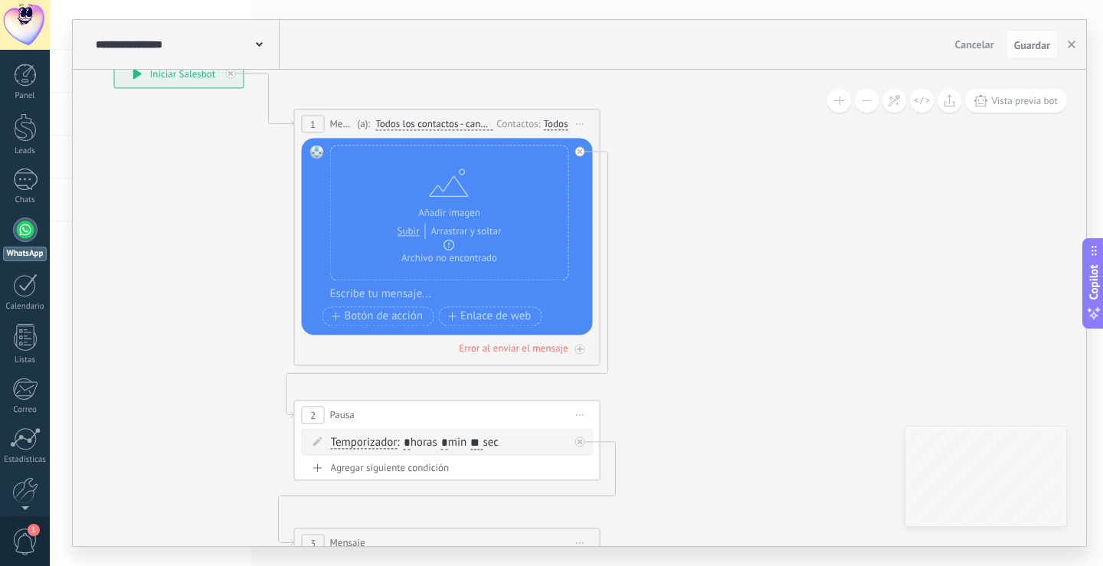
drag, startPoint x: 687, startPoint y: 255, endPoint x: 688, endPoint y: 151, distance: 104.2
click at [688, 155] on icon at bounding box center [682, 565] width 1902 height 1779
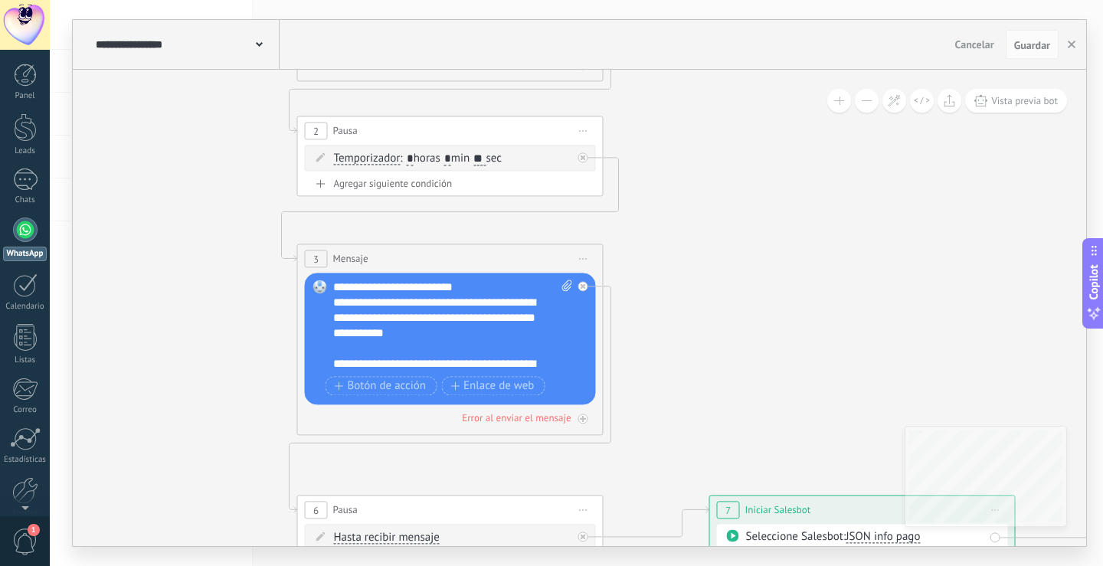
drag, startPoint x: 726, startPoint y: 343, endPoint x: 745, endPoint y: 313, distance: 35.5
click at [745, 313] on icon at bounding box center [685, 281] width 1902 height 1779
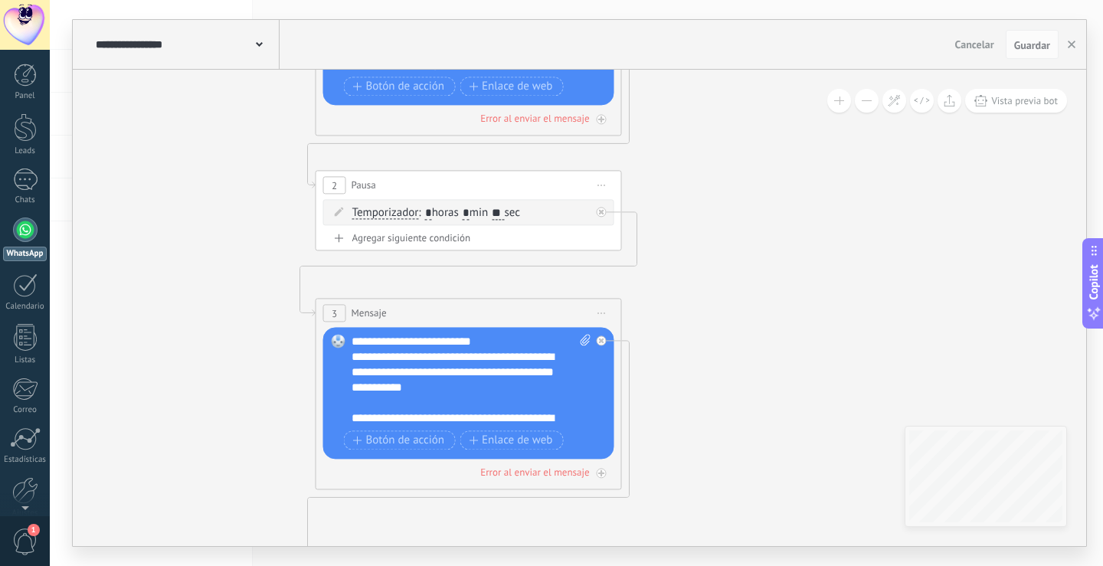
click at [478, 344] on div "**********" at bounding box center [472, 380] width 240 height 92
drag, startPoint x: 382, startPoint y: 341, endPoint x: 464, endPoint y: 341, distance: 82.0
click at [464, 341] on div "**********" at bounding box center [472, 380] width 240 height 92
copy div "**********"
click at [705, 325] on icon at bounding box center [704, 335] width 1902 height 1779
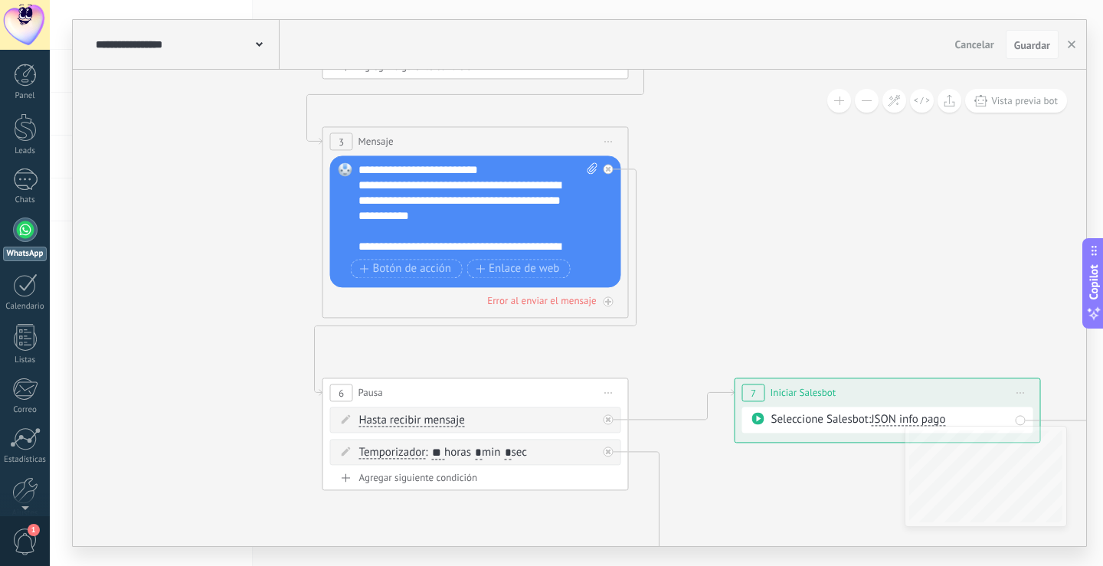
drag, startPoint x: 673, startPoint y: 415, endPoint x: 682, endPoint y: 183, distance: 232.3
click at [680, 178] on icon at bounding box center [710, 163] width 1902 height 1779
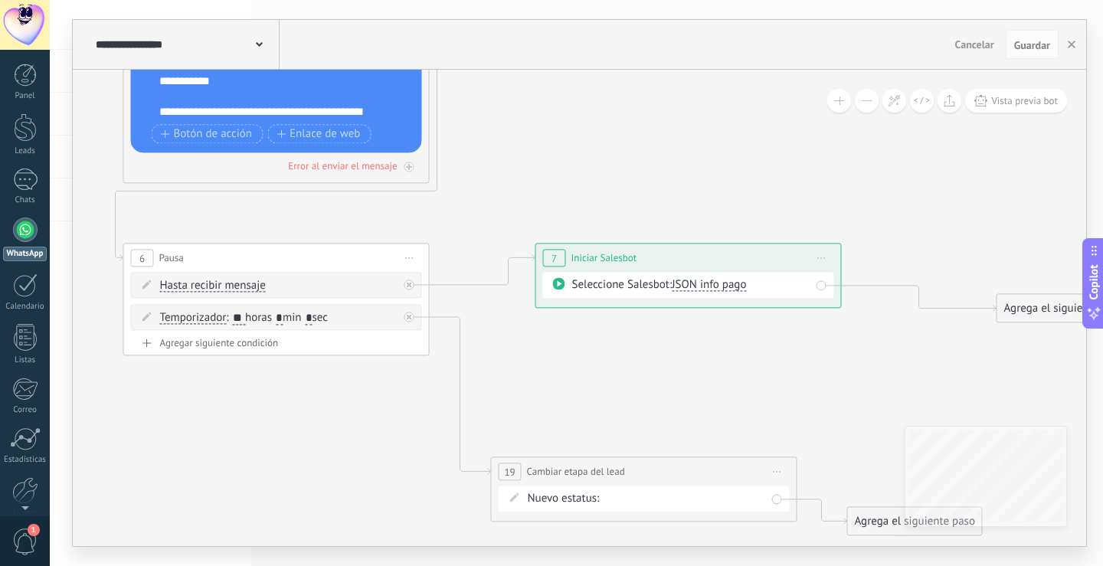
drag, startPoint x: 788, startPoint y: 256, endPoint x: 593, endPoint y: 192, distance: 205.7
click at [586, 187] on icon at bounding box center [511, 29] width 1902 height 1779
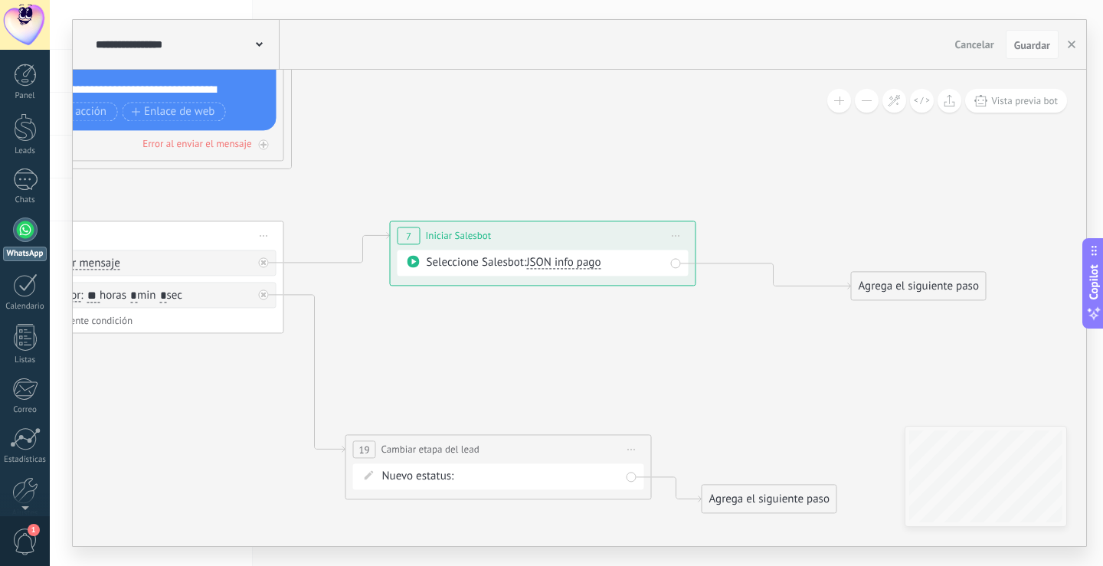
drag, startPoint x: 696, startPoint y: 377, endPoint x: 559, endPoint y: 353, distance: 138.4
click at [552, 355] on icon at bounding box center [366, 6] width 1902 height 1779
click at [1069, 34] on button "button" at bounding box center [1071, 44] width 23 height 29
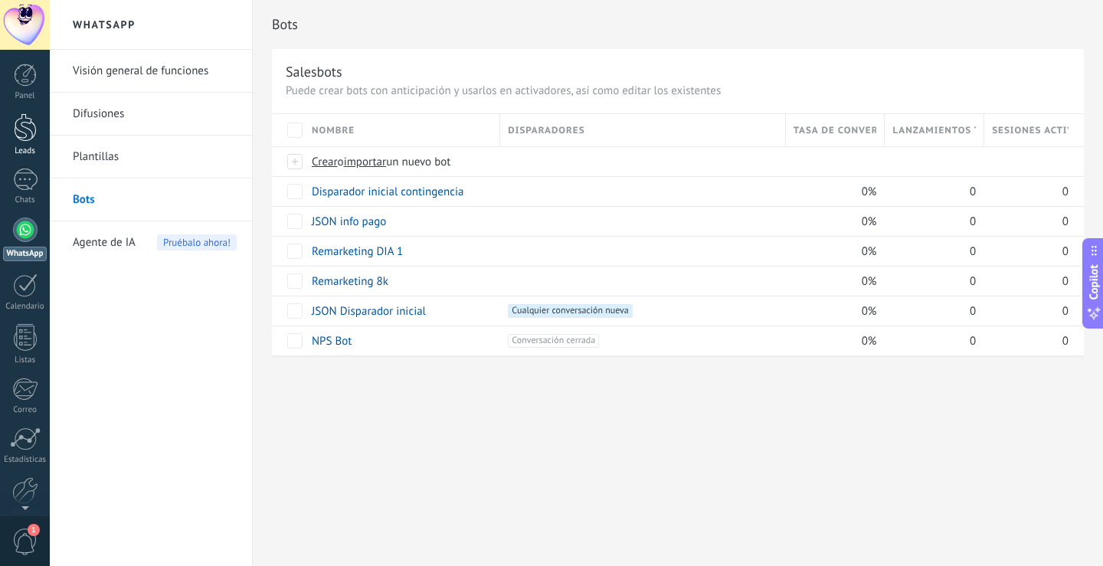
click at [41, 127] on link "Leads" at bounding box center [25, 134] width 50 height 43
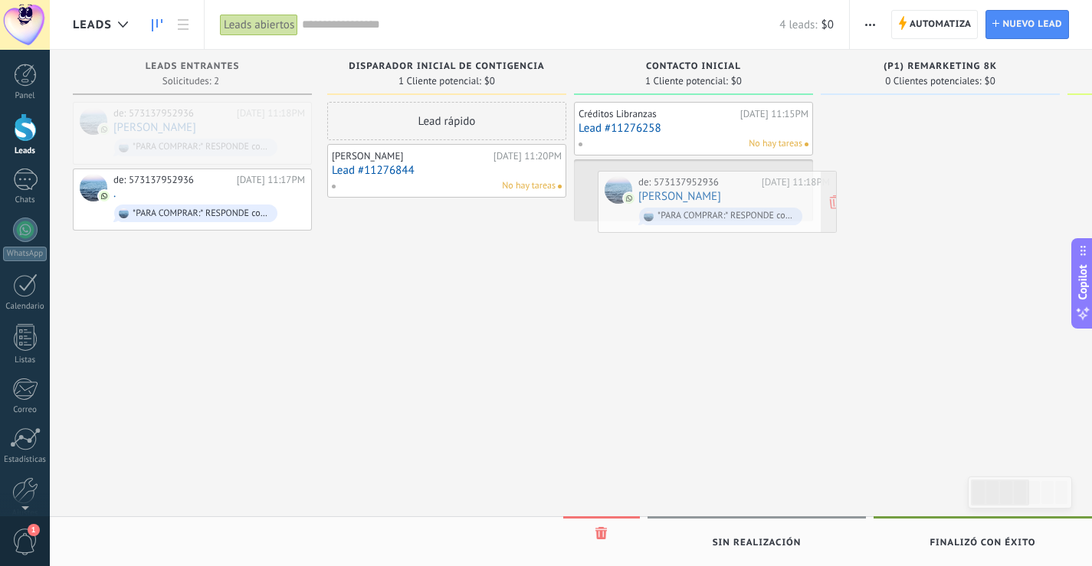
drag, startPoint x: 187, startPoint y: 132, endPoint x: 712, endPoint y: 201, distance: 529.3
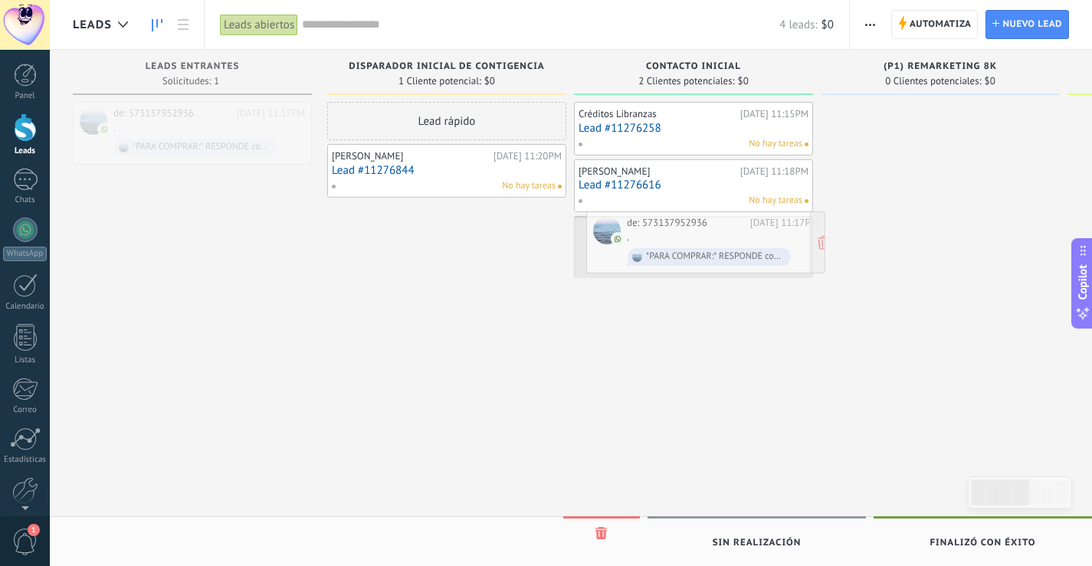
drag, startPoint x: 195, startPoint y: 129, endPoint x: 709, endPoint y: 236, distance: 525.9
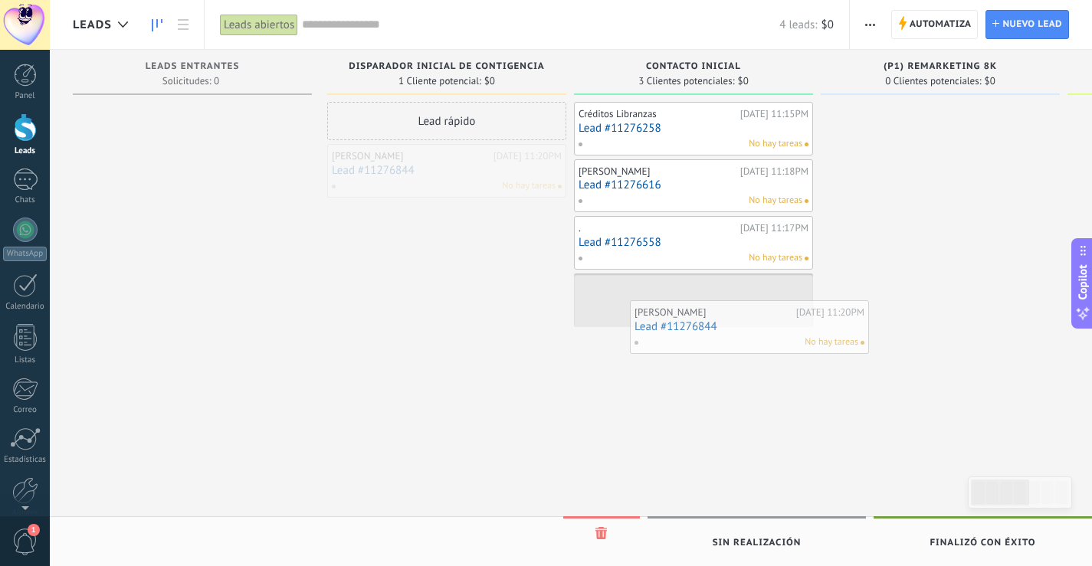
drag, startPoint x: 413, startPoint y: 157, endPoint x: 716, endPoint y: 313, distance: 340.6
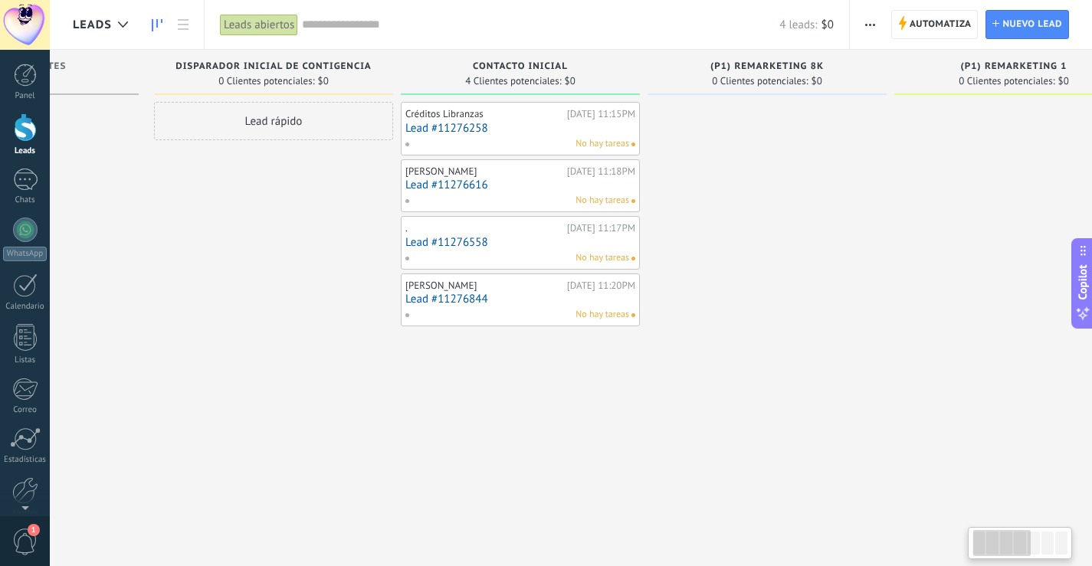
drag, startPoint x: 457, startPoint y: 320, endPoint x: 284, endPoint y: 300, distance: 174.4
click at [284, 300] on div "Lead rápido" at bounding box center [273, 285] width 239 height 366
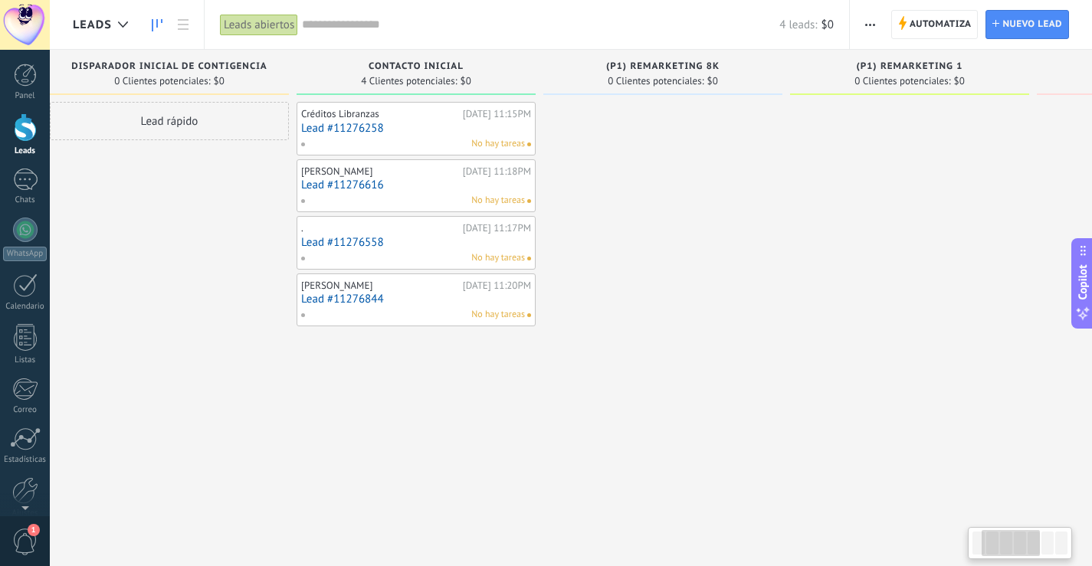
drag, startPoint x: 689, startPoint y: 179, endPoint x: 588, endPoint y: 175, distance: 100.4
click at [585, 176] on div at bounding box center [662, 285] width 239 height 366
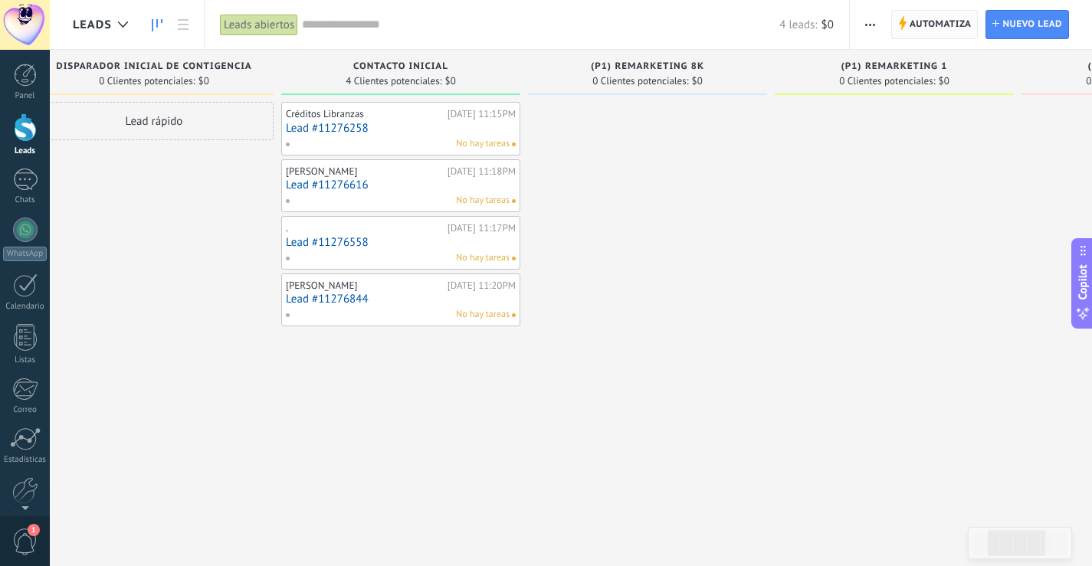
click at [898, 27] on icon at bounding box center [902, 23] width 8 height 14
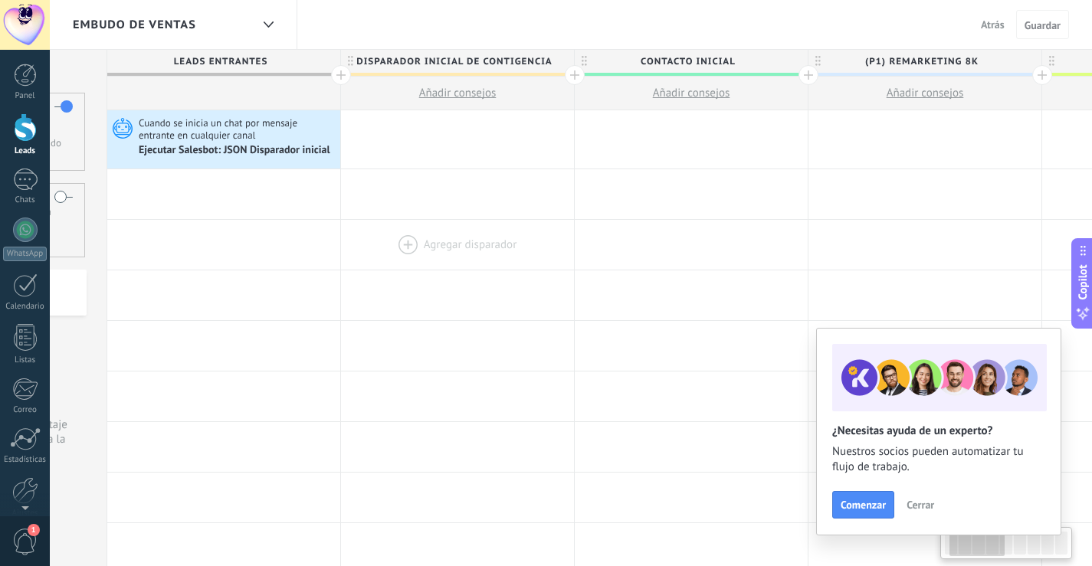
drag, startPoint x: 615, startPoint y: 249, endPoint x: 444, endPoint y: 247, distance: 170.9
click at [445, 248] on div at bounding box center [457, 245] width 233 height 50
click at [433, 136] on div at bounding box center [455, 139] width 233 height 58
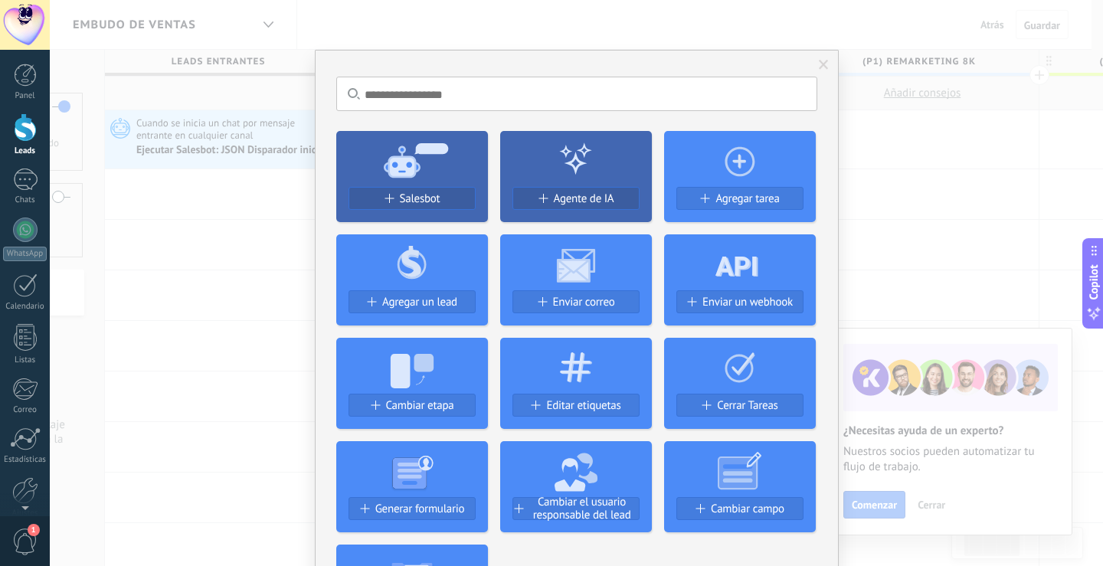
click at [436, 192] on span "Salesbot" at bounding box center [420, 198] width 41 height 13
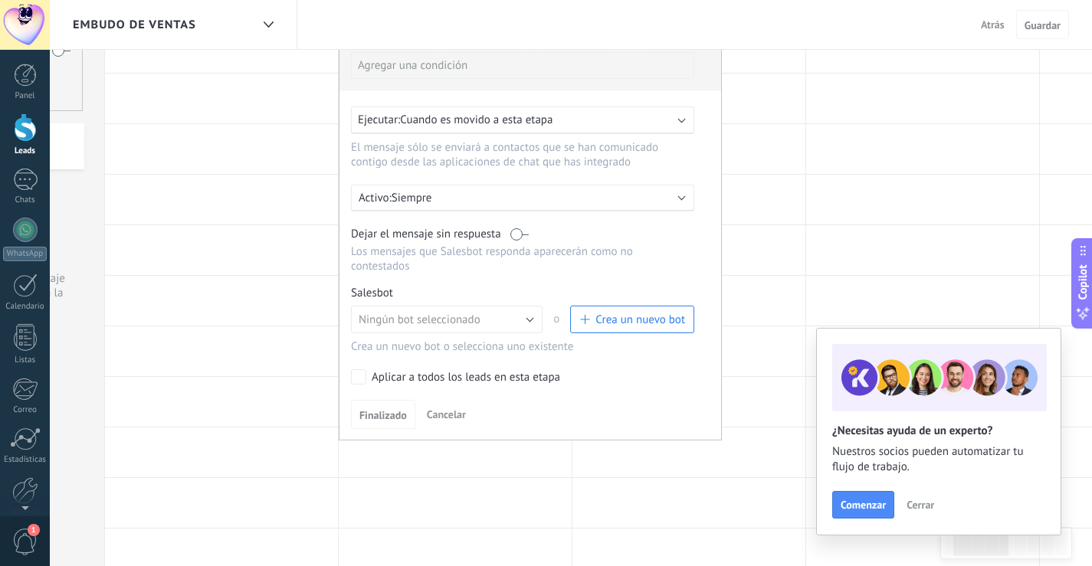
scroll to position [153, 0]
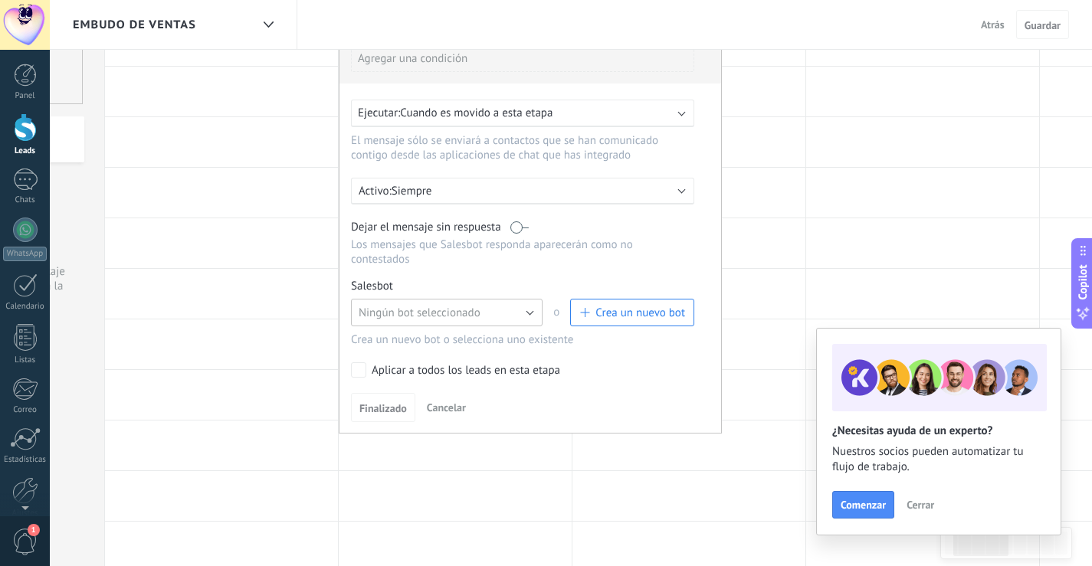
click at [475, 306] on span "Ningún bot seleccionado" at bounding box center [420, 313] width 122 height 15
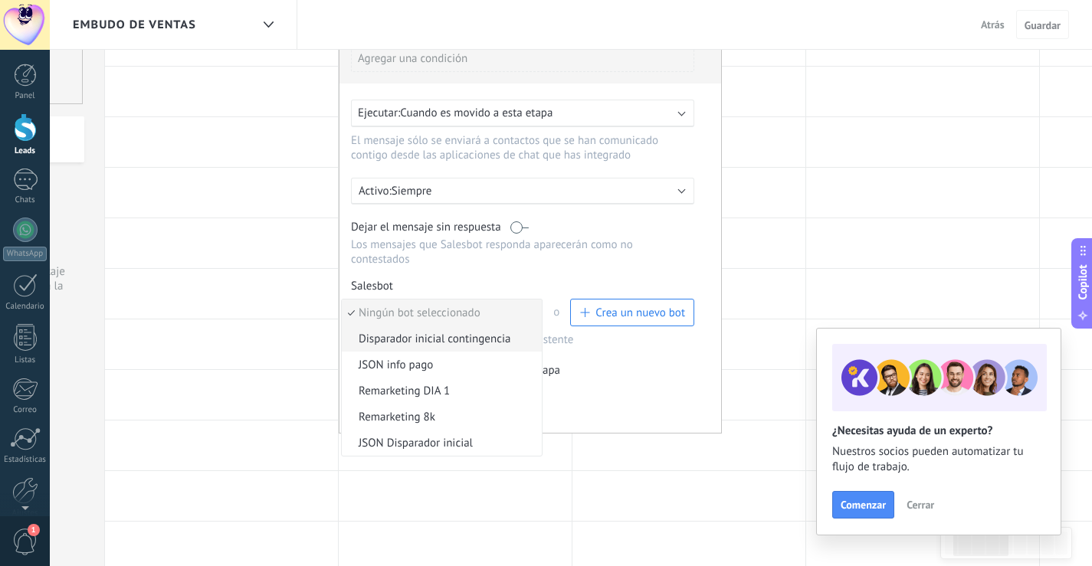
click at [438, 339] on span "Disparador inicial contingencia" at bounding box center [439, 339] width 195 height 15
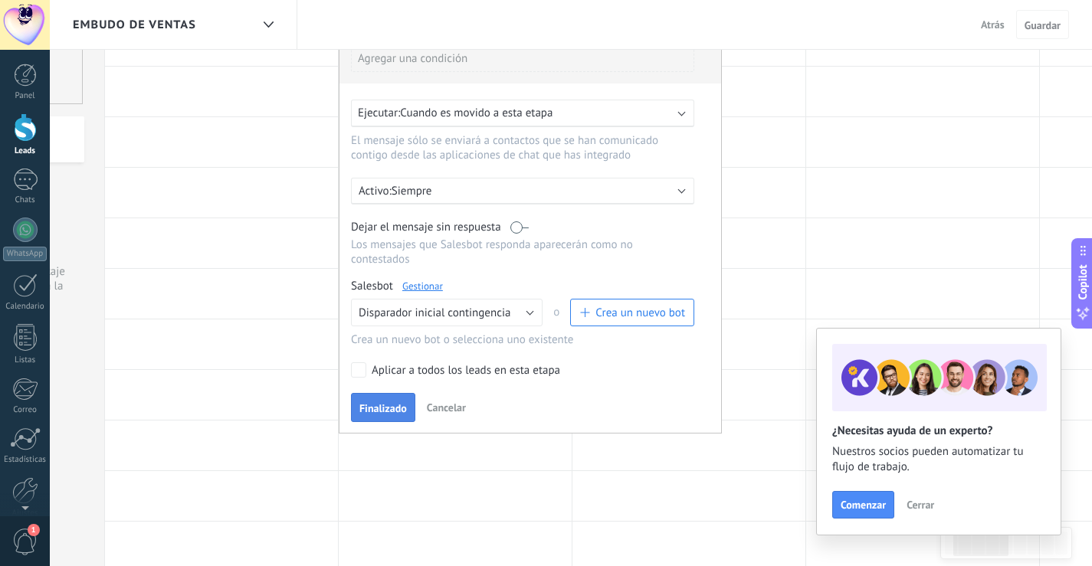
click at [388, 408] on span "Finalizado" at bounding box center [383, 408] width 48 height 11
click at [388, 408] on div at bounding box center [455, 395] width 233 height 50
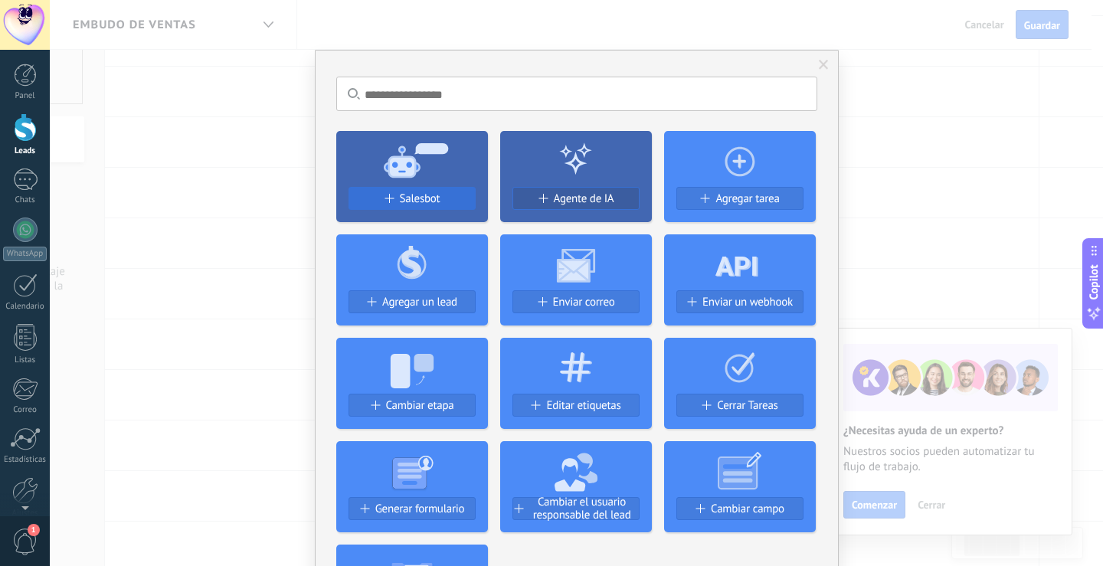
click at [444, 198] on div "Salesbot" at bounding box center [412, 198] width 126 height 13
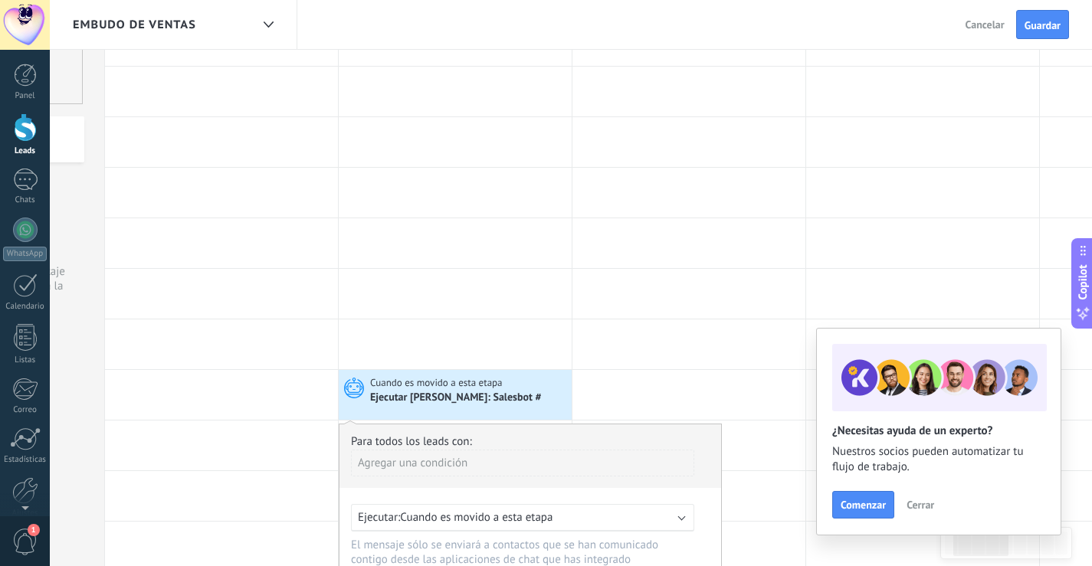
click at [509, 386] on div "Cuando es movido a esta etapa" at bounding box center [469, 383] width 198 height 14
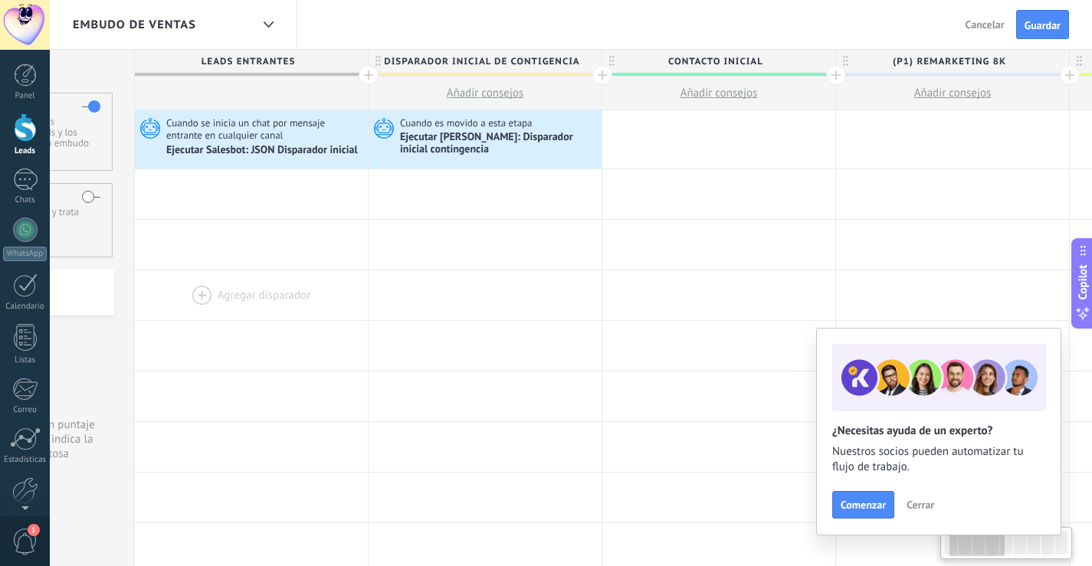
scroll to position [0, 174]
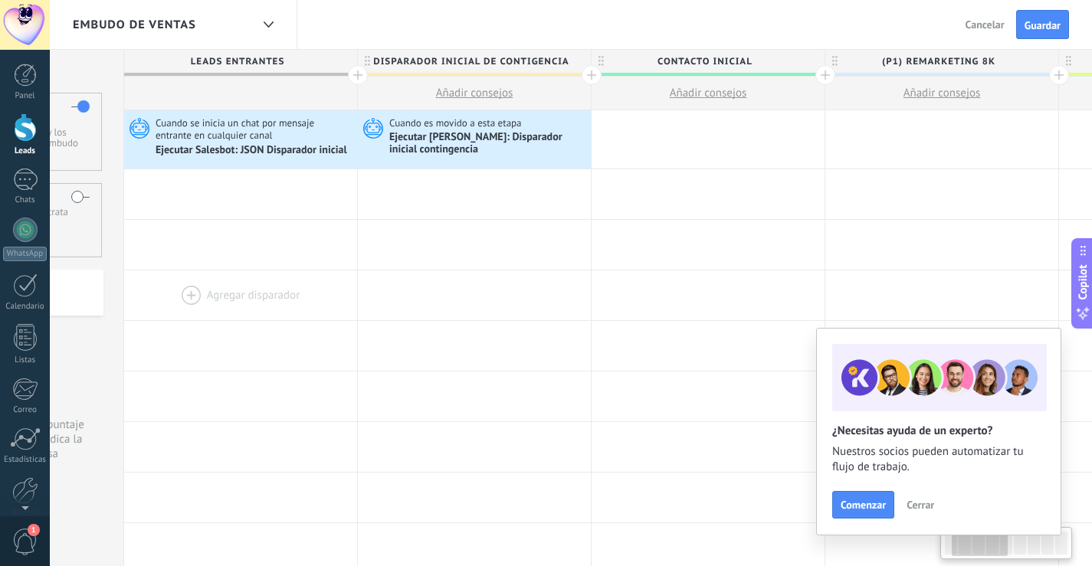
drag, startPoint x: 301, startPoint y: 277, endPoint x: 312, endPoint y: 276, distance: 10.8
click at [312, 276] on div at bounding box center [240, 295] width 233 height 50
click at [484, 136] on div "Ejecutar [PERSON_NAME]: Disparador inicial contingencia" at bounding box center [487, 144] width 198 height 26
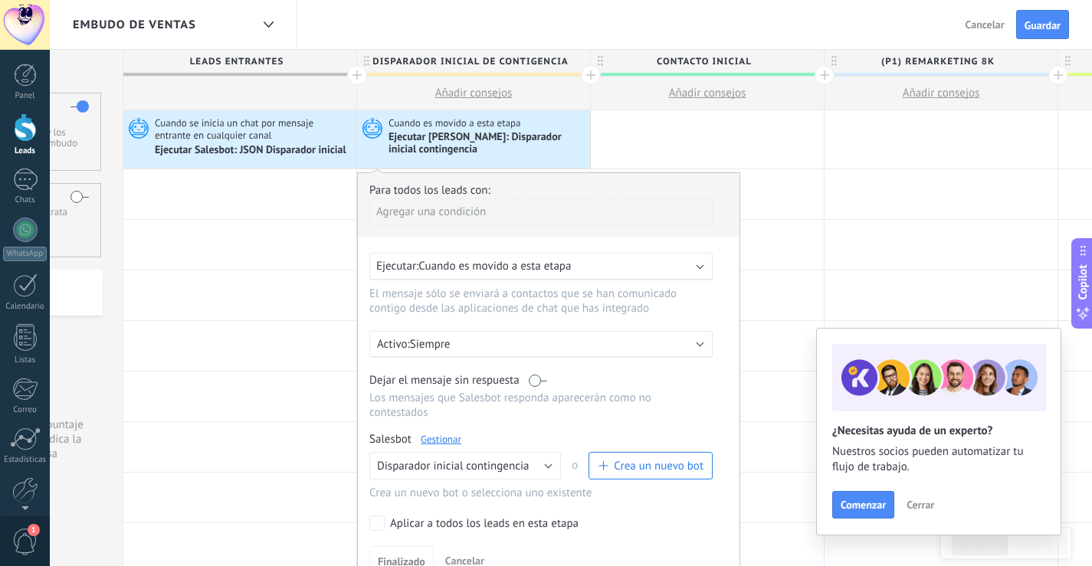
scroll to position [77, 0]
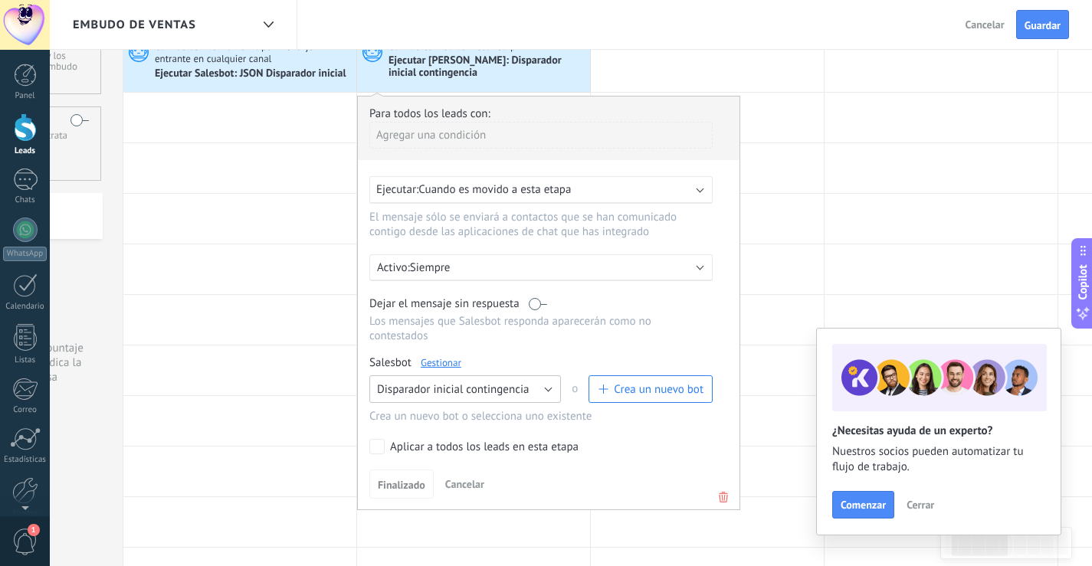
click at [501, 378] on button "Disparador inicial contingencia" at bounding box center [465, 389] width 192 height 28
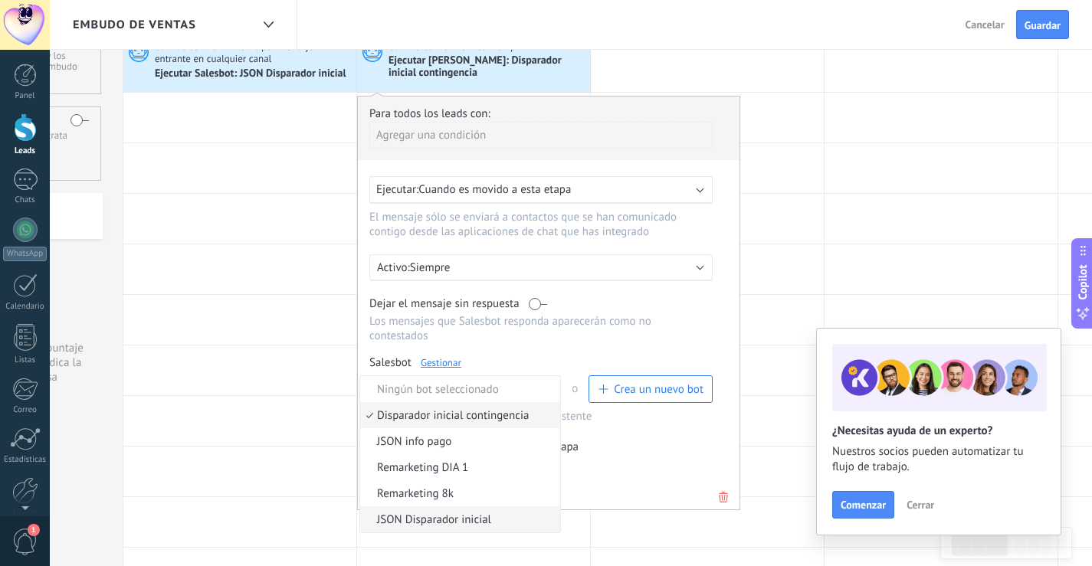
click at [455, 512] on li "JSON Disparador inicial" at bounding box center [460, 519] width 200 height 26
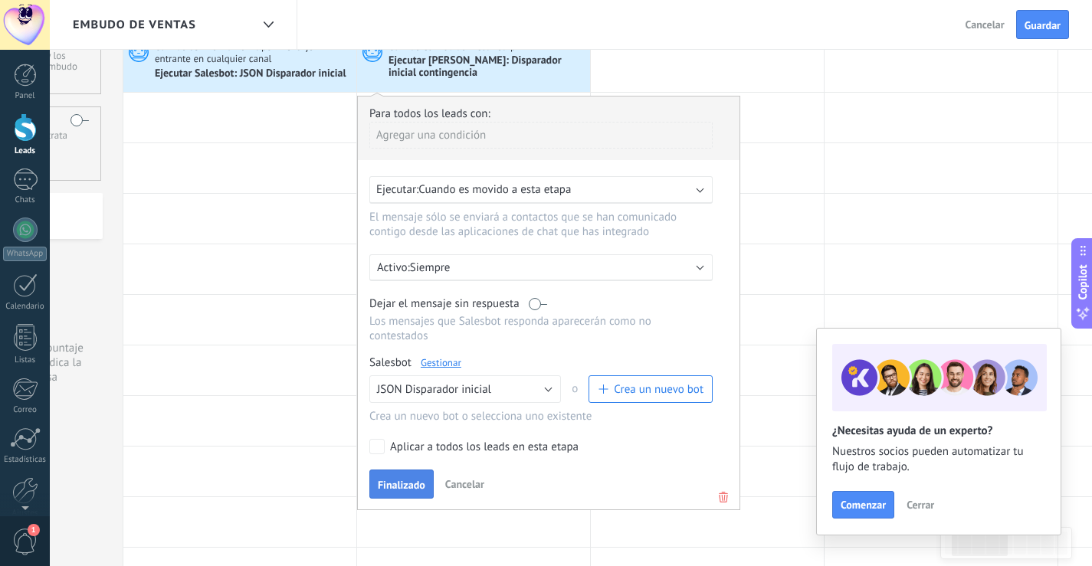
click at [398, 477] on button "Finalizado" at bounding box center [401, 484] width 64 height 29
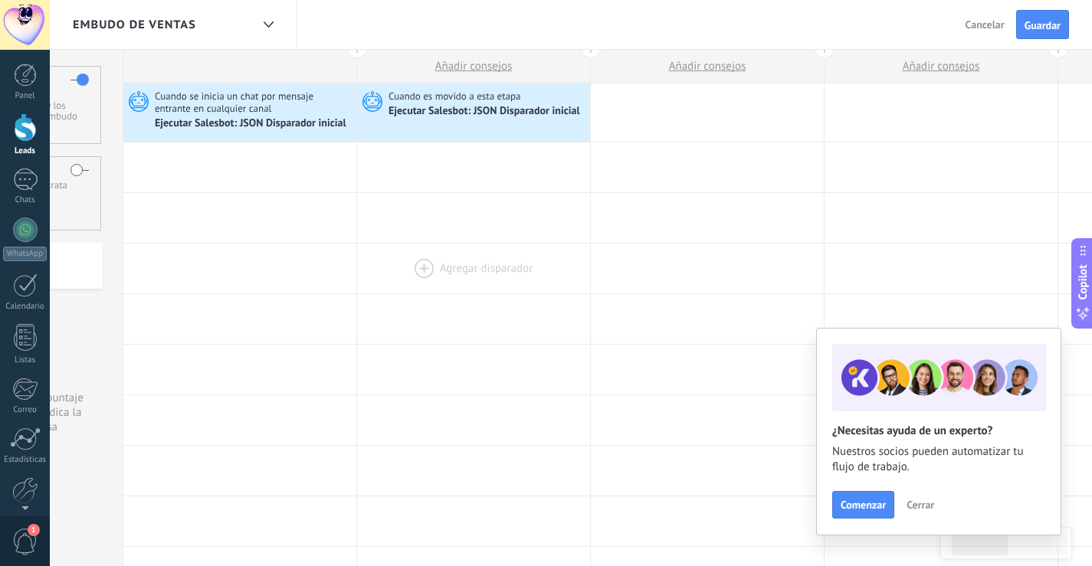
scroll to position [0, 0]
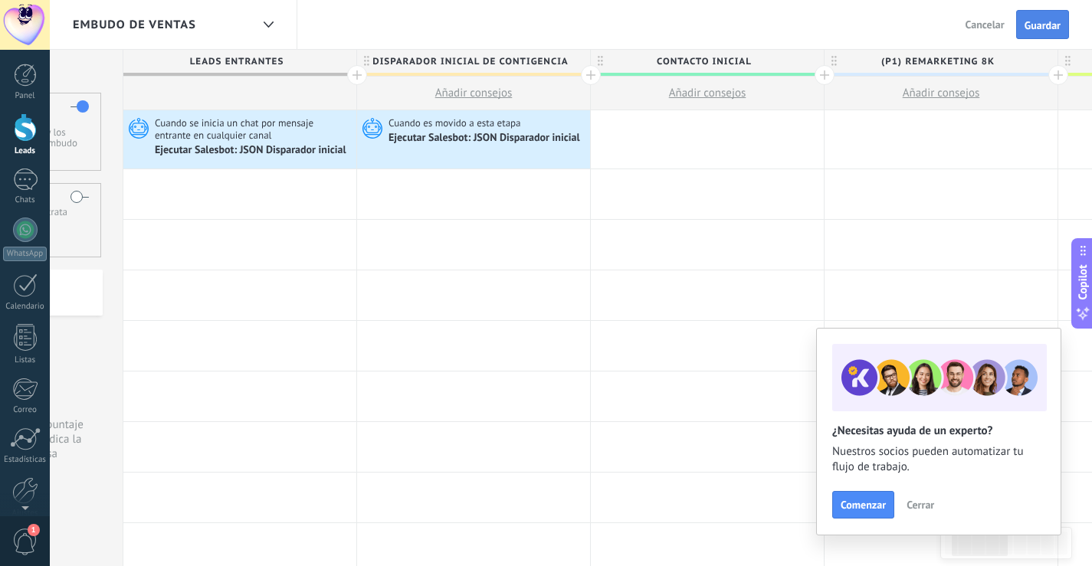
click at [1052, 20] on span "Guardar" at bounding box center [1042, 25] width 36 height 11
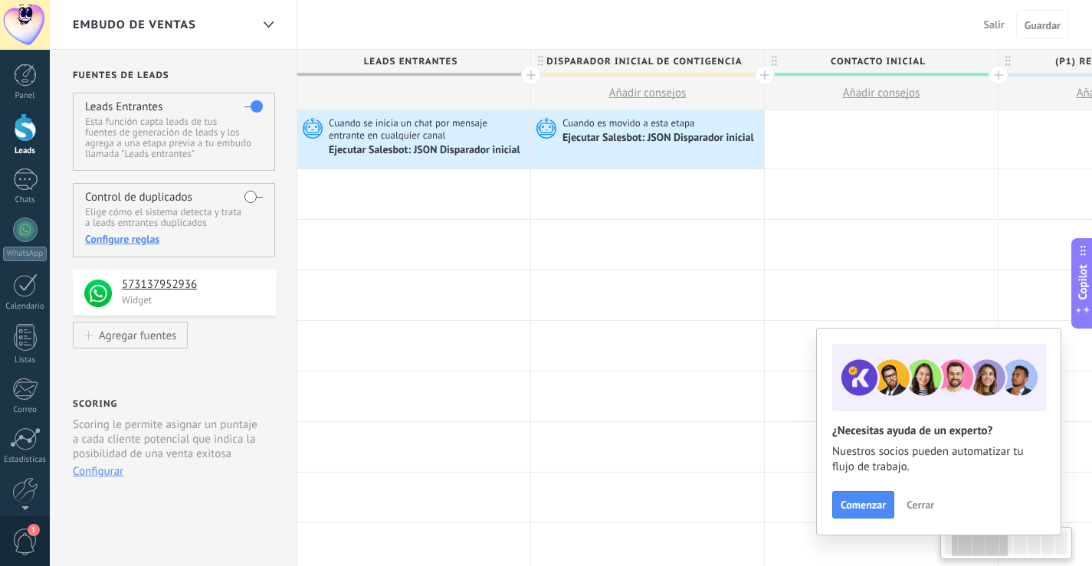
scroll to position [0, 174]
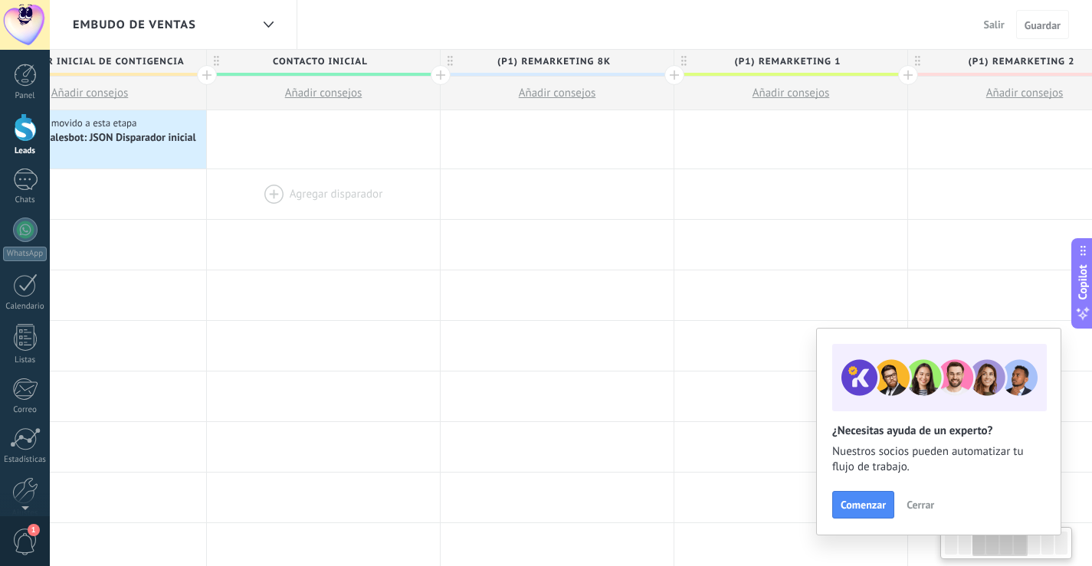
drag, startPoint x: 805, startPoint y: 206, endPoint x: 436, endPoint y: 199, distance: 369.3
click at [436, 199] on div at bounding box center [323, 194] width 233 height 50
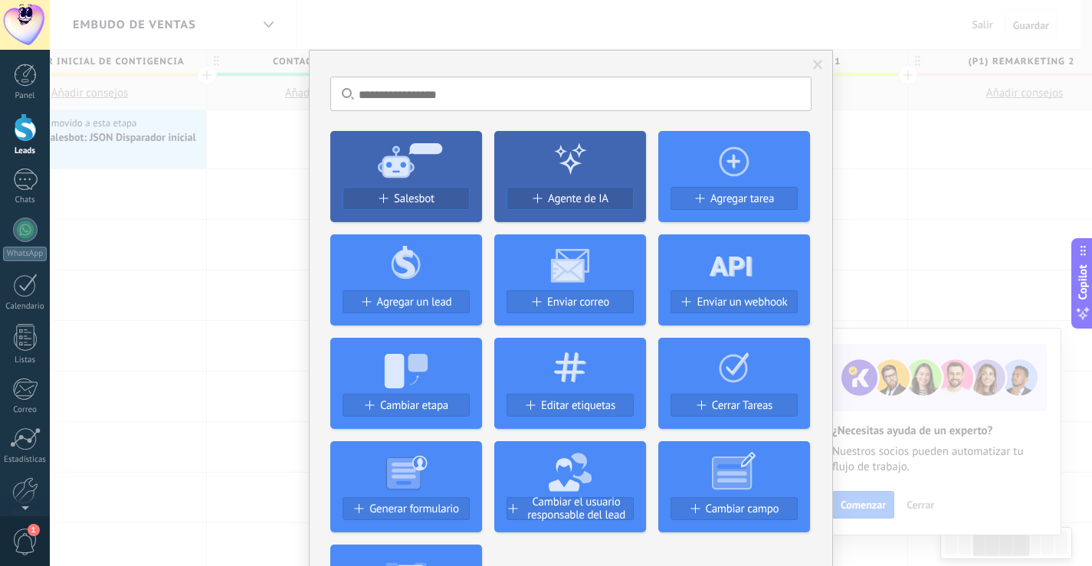
scroll to position [0, 561]
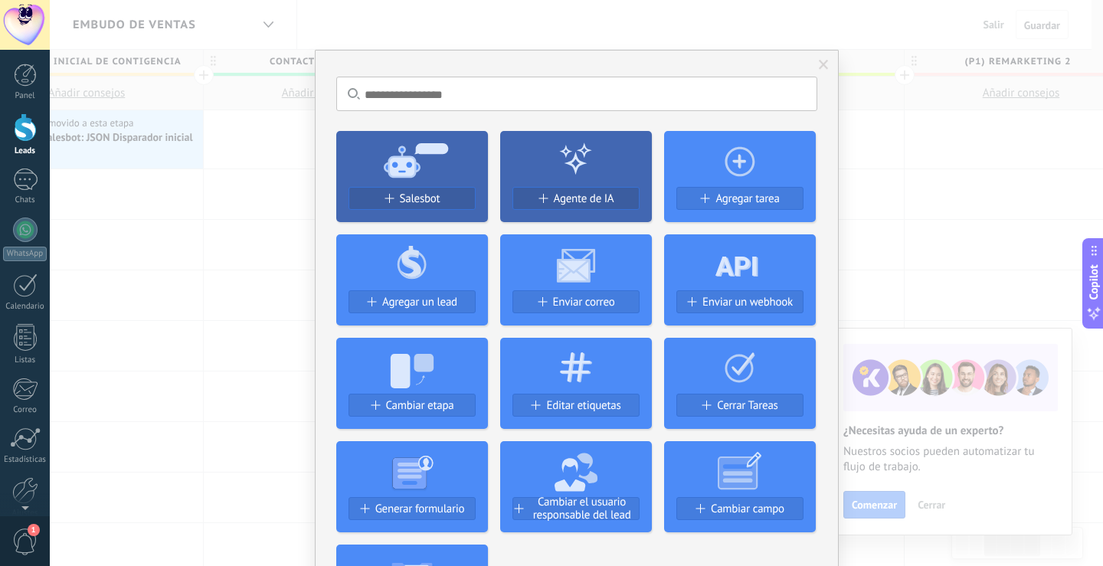
click at [824, 70] on span at bounding box center [823, 65] width 25 height 26
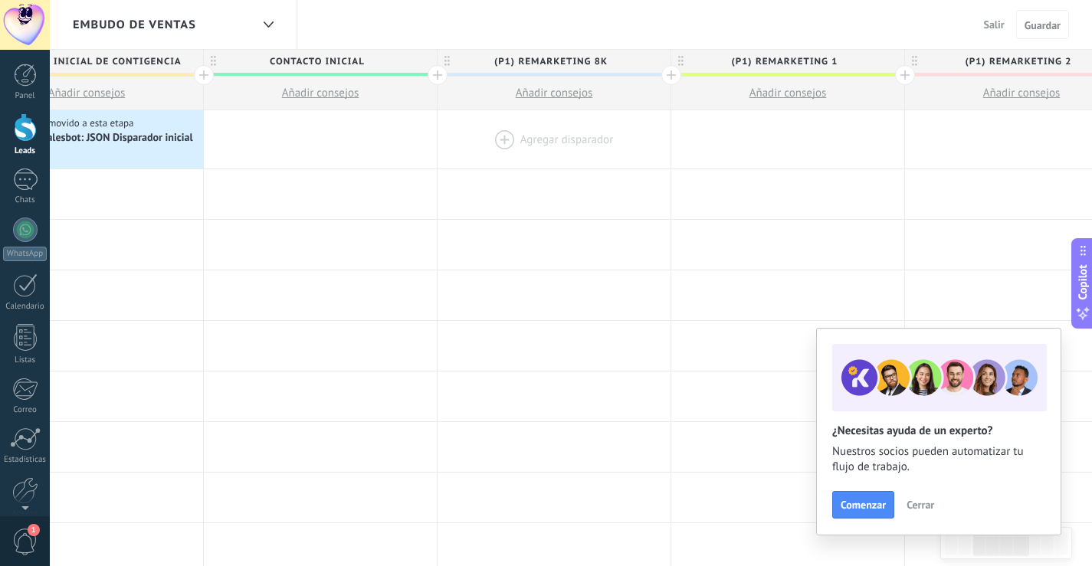
click at [542, 130] on div at bounding box center [553, 139] width 233 height 58
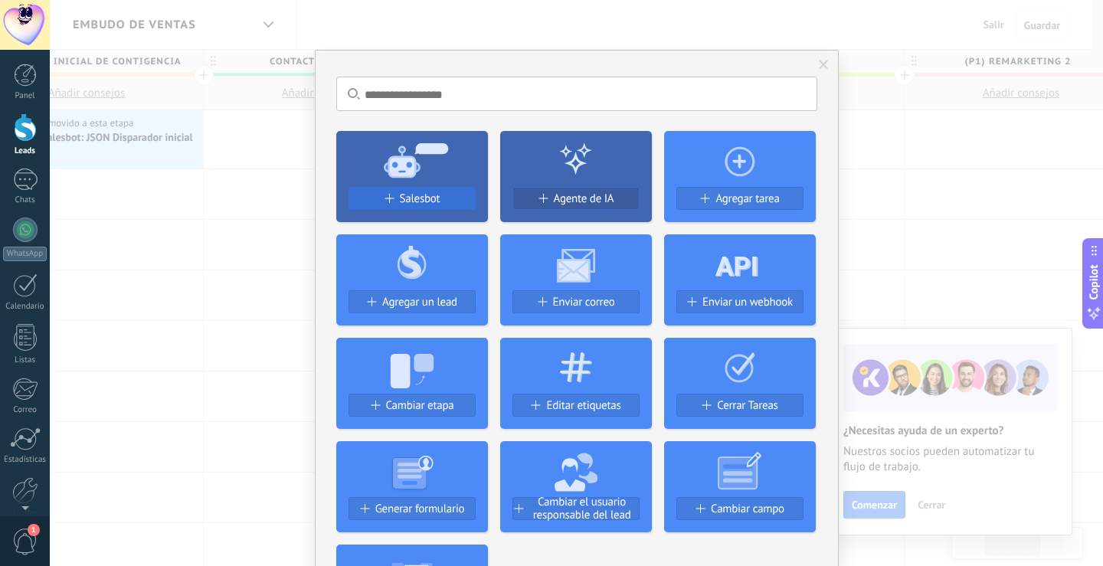
click at [418, 193] on span "Salesbot" at bounding box center [420, 198] width 41 height 13
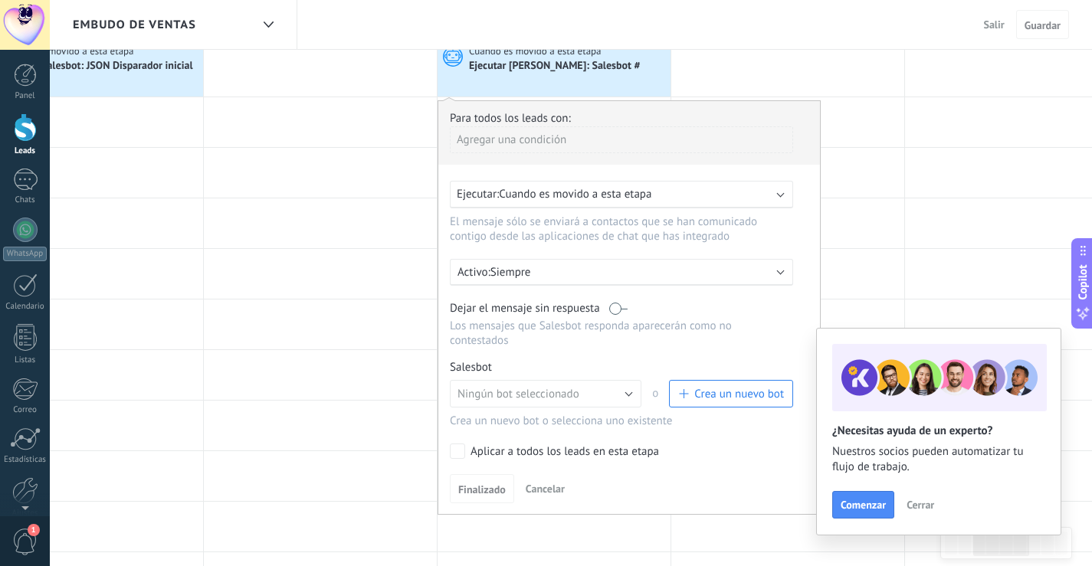
scroll to position [153, 0]
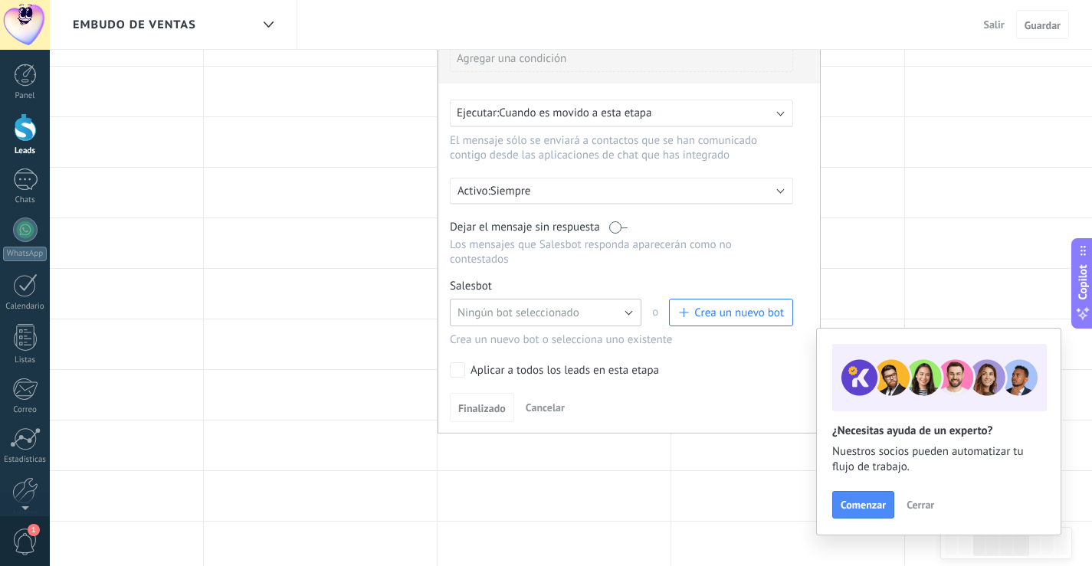
click at [576, 320] on button "Ningún bot seleccionado" at bounding box center [546, 313] width 192 height 28
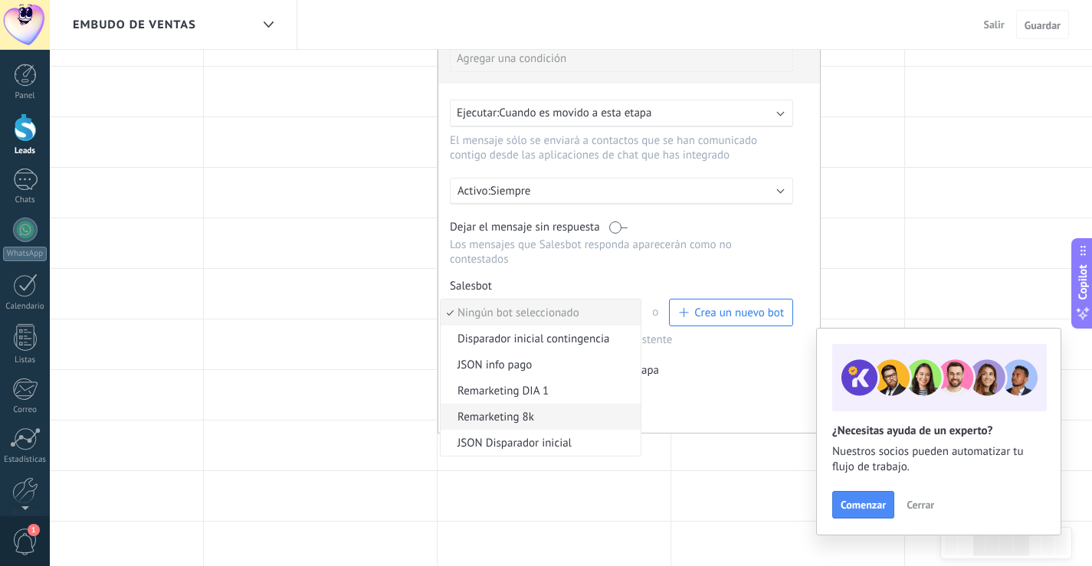
click at [503, 415] on span "Remarketing 8k" at bounding box center [538, 417] width 195 height 15
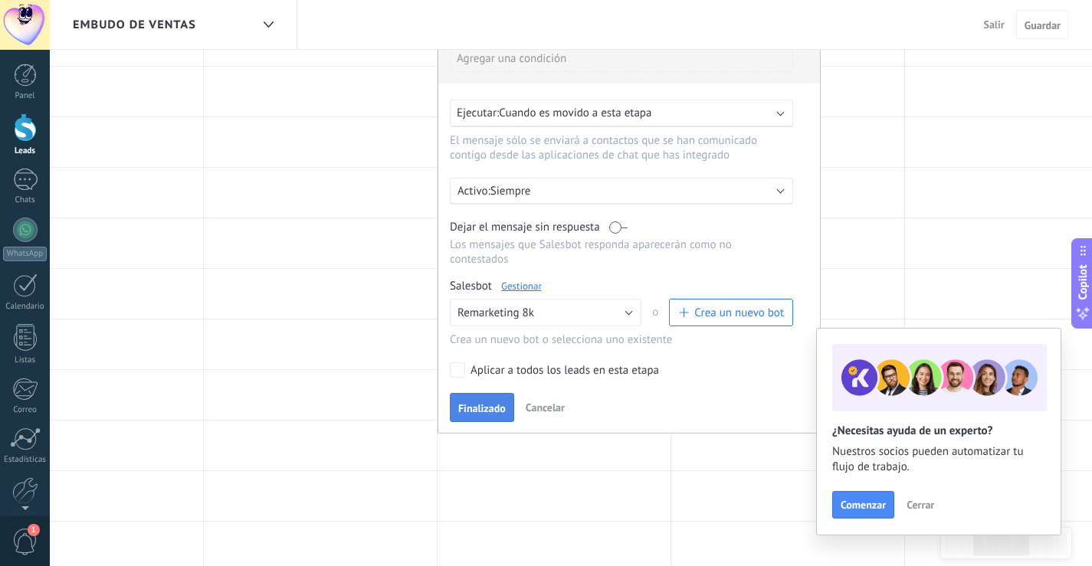
click at [480, 411] on span "Finalizado" at bounding box center [482, 408] width 48 height 11
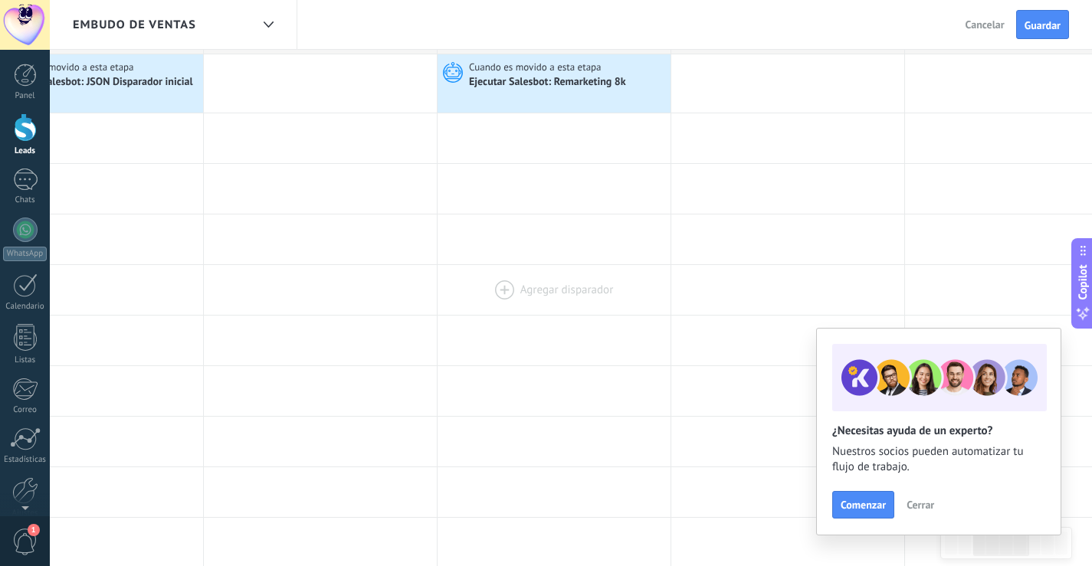
scroll to position [0, 0]
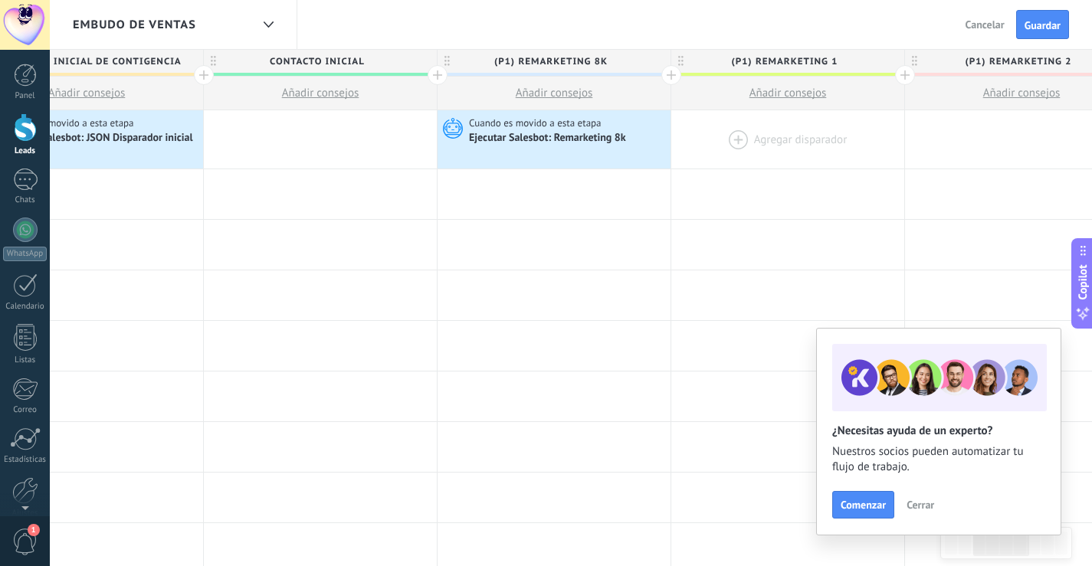
click at [749, 135] on div at bounding box center [787, 139] width 233 height 58
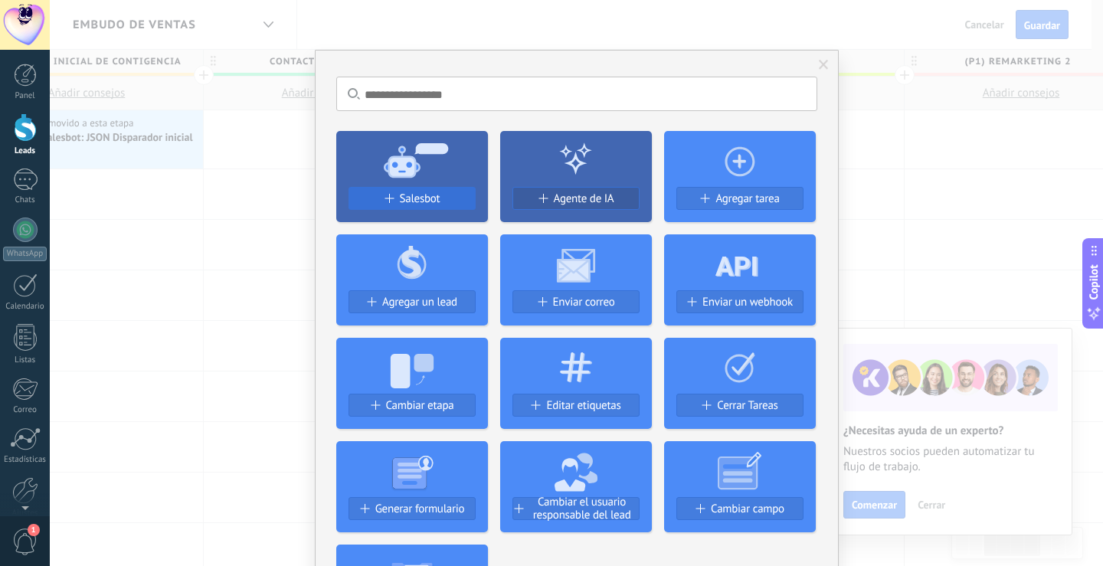
click at [414, 198] on span "Salesbot" at bounding box center [420, 198] width 41 height 13
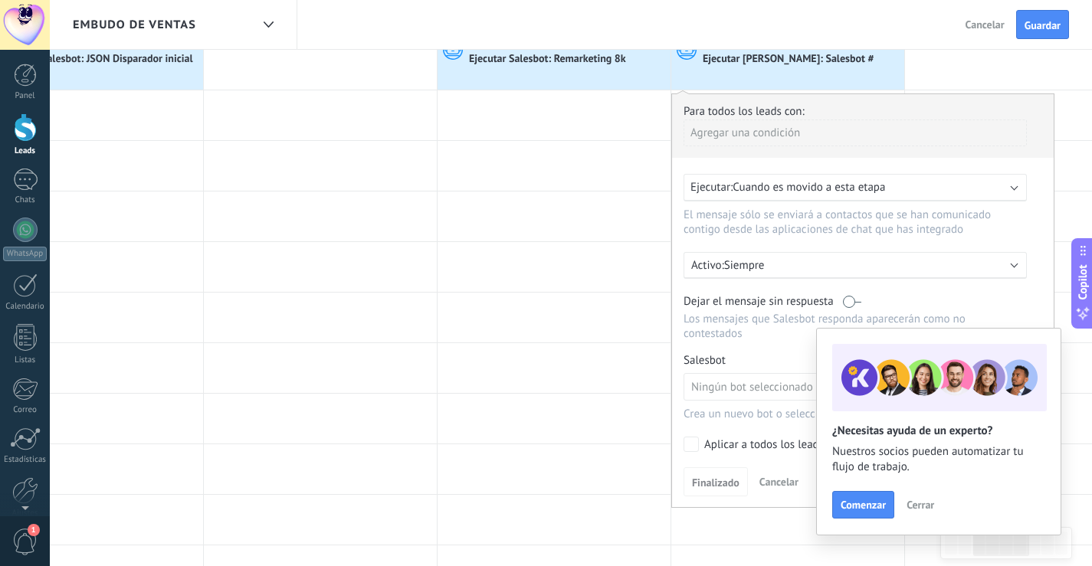
scroll to position [153, 0]
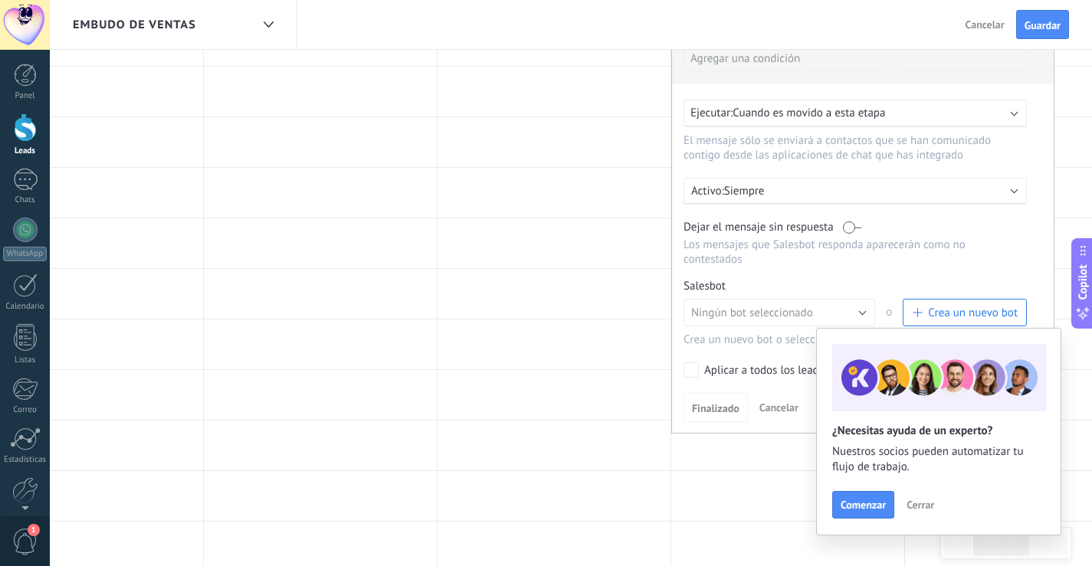
click at [921, 496] on button "Cerrar" at bounding box center [919, 504] width 41 height 23
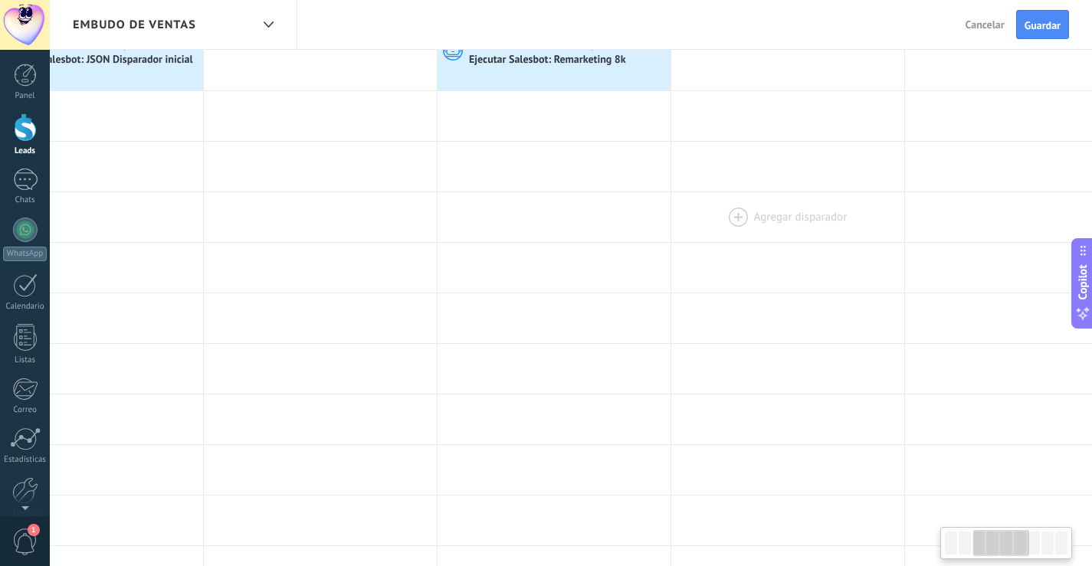
scroll to position [0, 0]
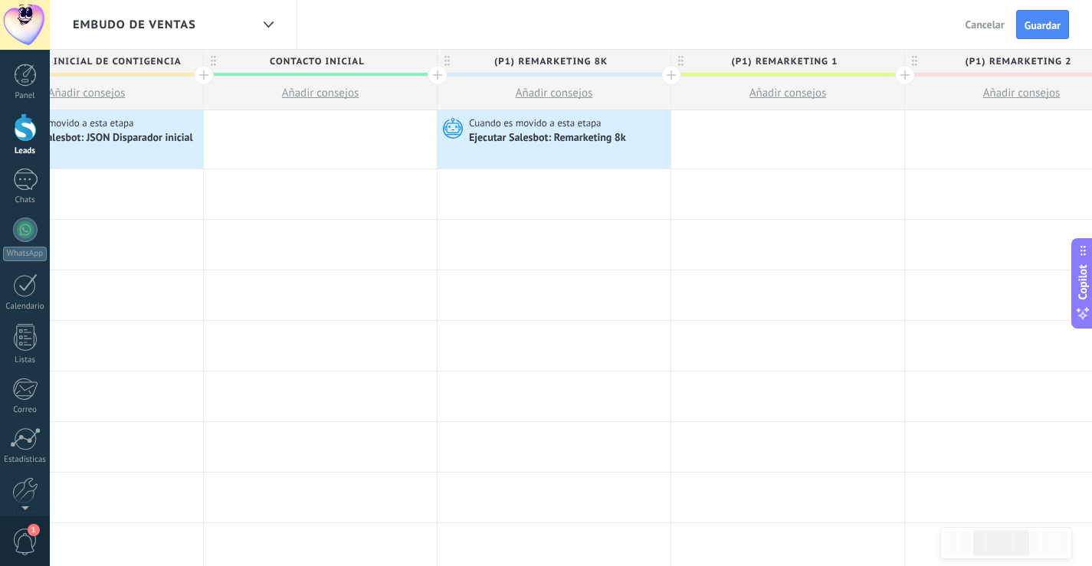
click at [735, 132] on div at bounding box center [787, 139] width 233 height 58
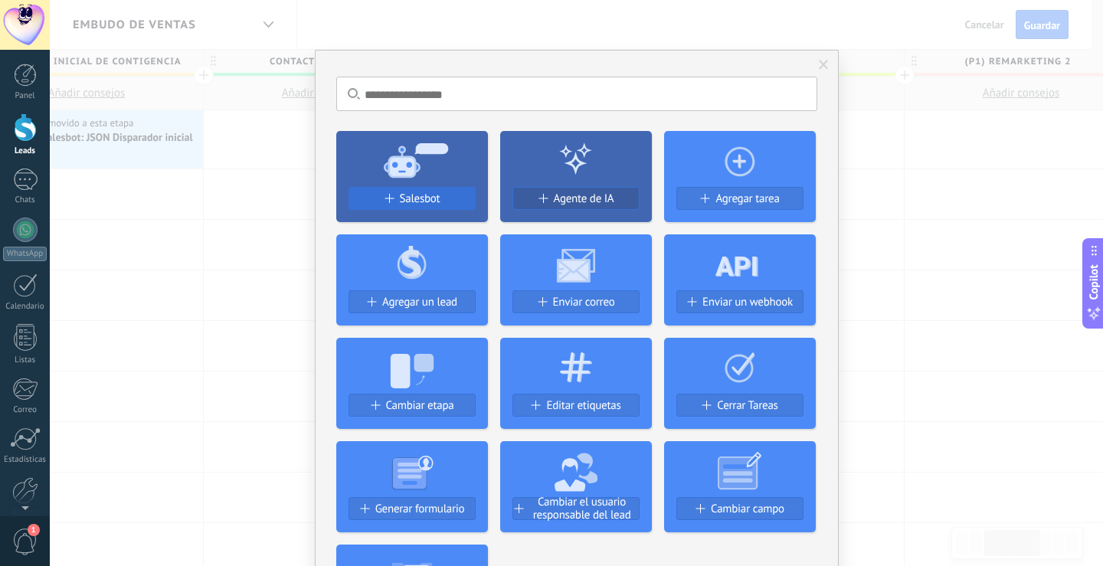
click at [405, 198] on span "Salesbot" at bounding box center [420, 198] width 41 height 13
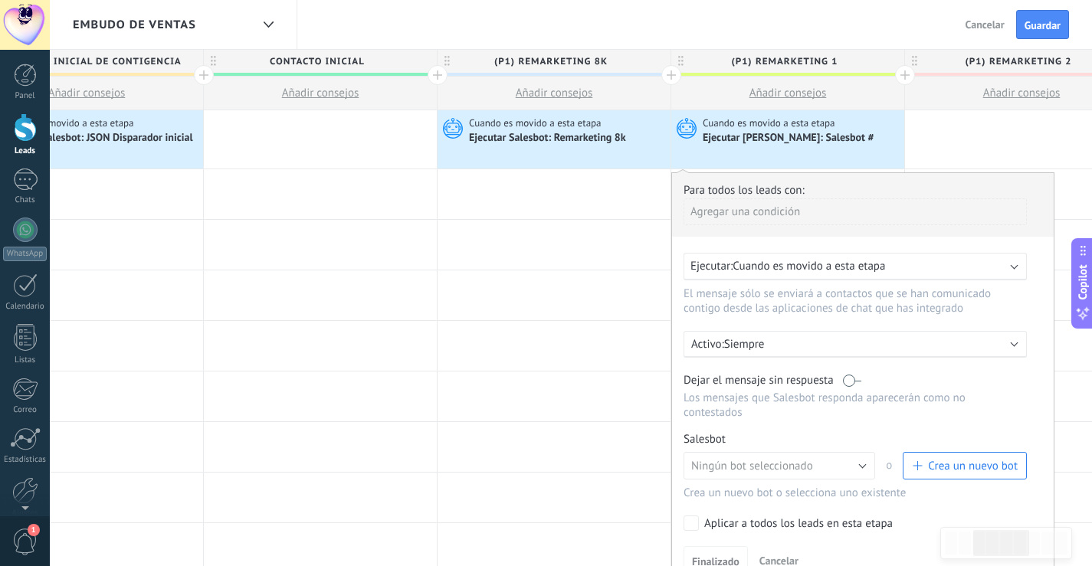
scroll to position [77, 0]
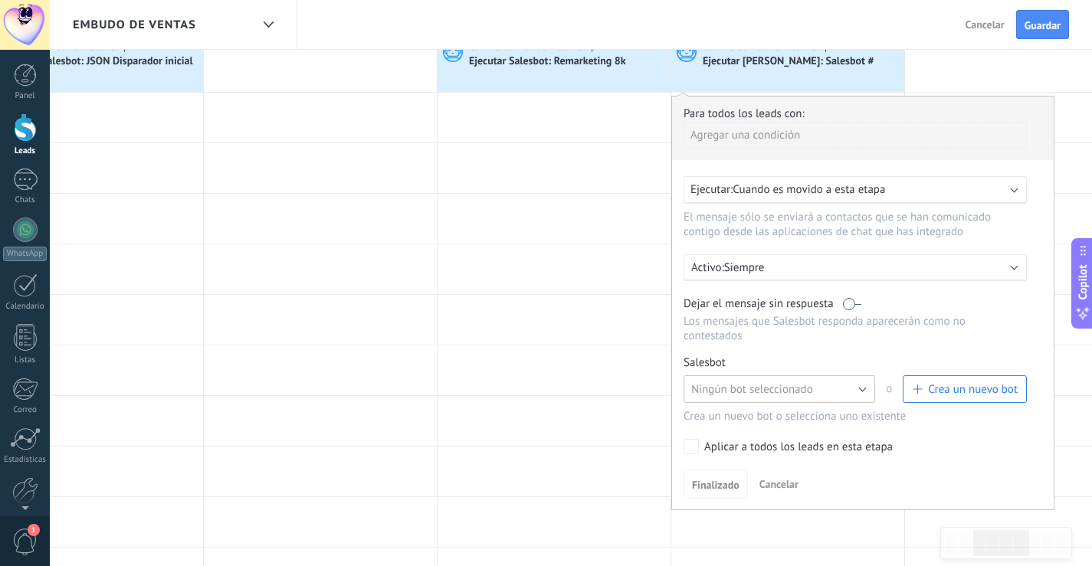
click at [759, 392] on span "Ningún bot seleccionado" at bounding box center [752, 389] width 122 height 15
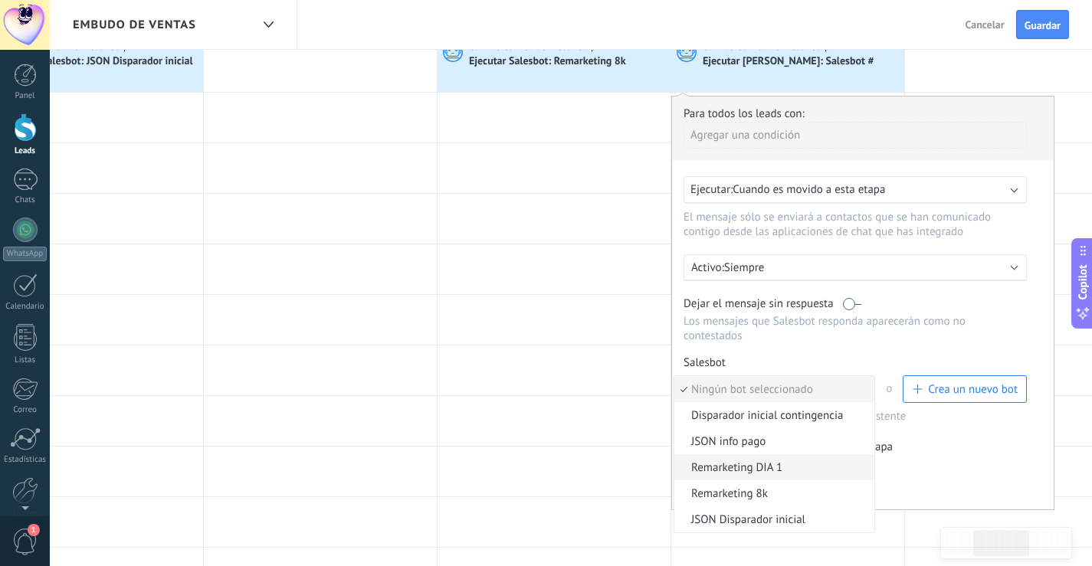
click at [758, 470] on span "Remarketing DIA 1" at bounding box center [771, 467] width 195 height 15
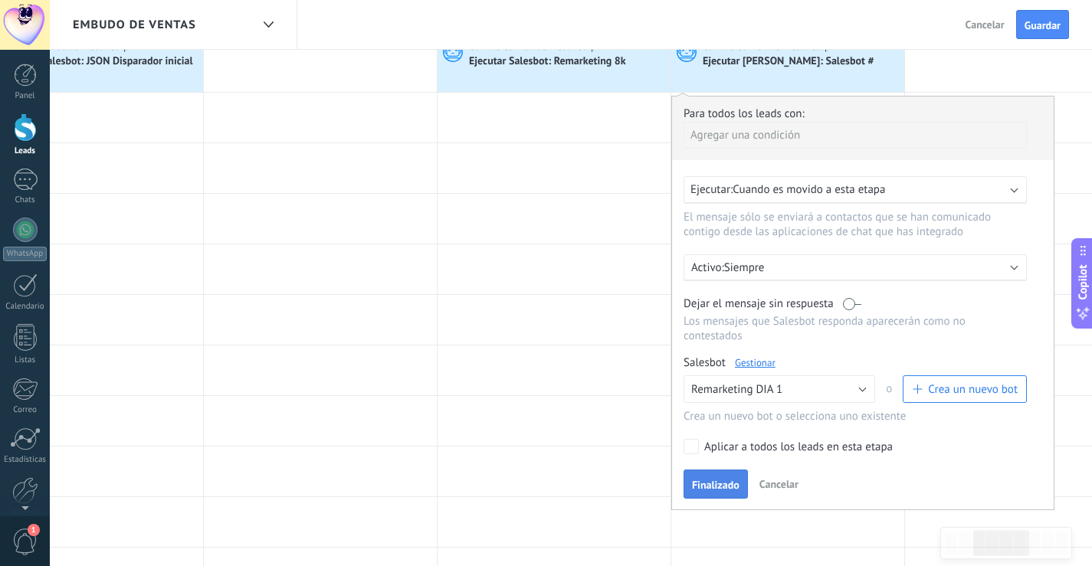
click at [716, 493] on button "Finalizado" at bounding box center [715, 484] width 64 height 29
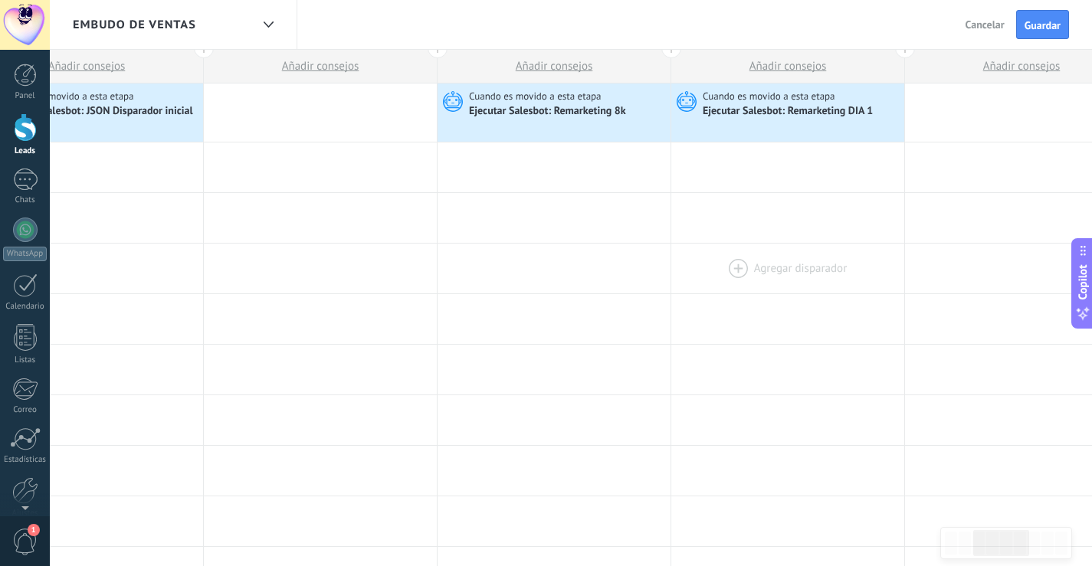
scroll to position [0, 0]
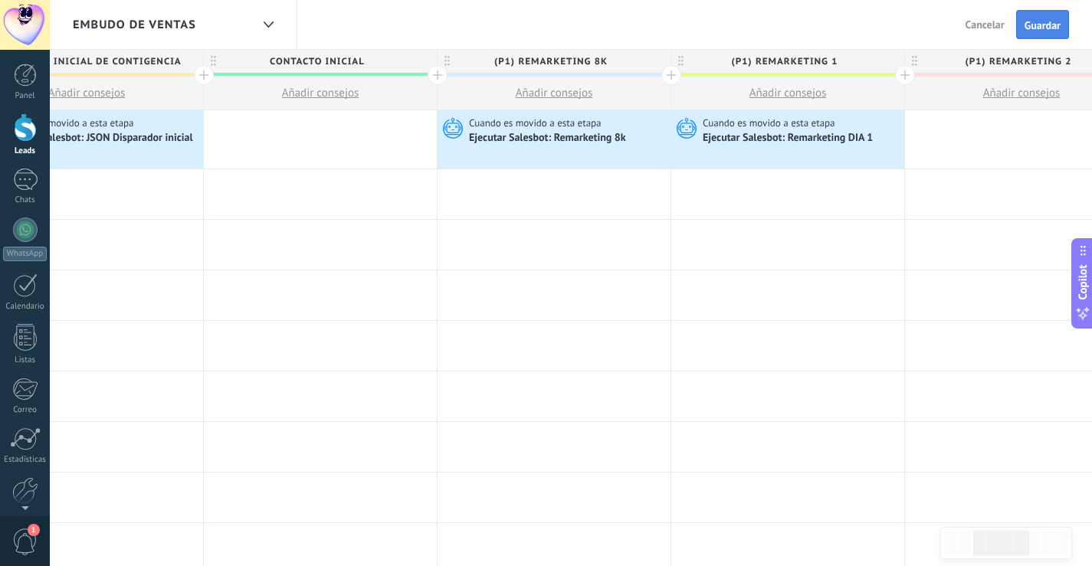
click at [1034, 27] on span "Guardar" at bounding box center [1042, 25] width 36 height 11
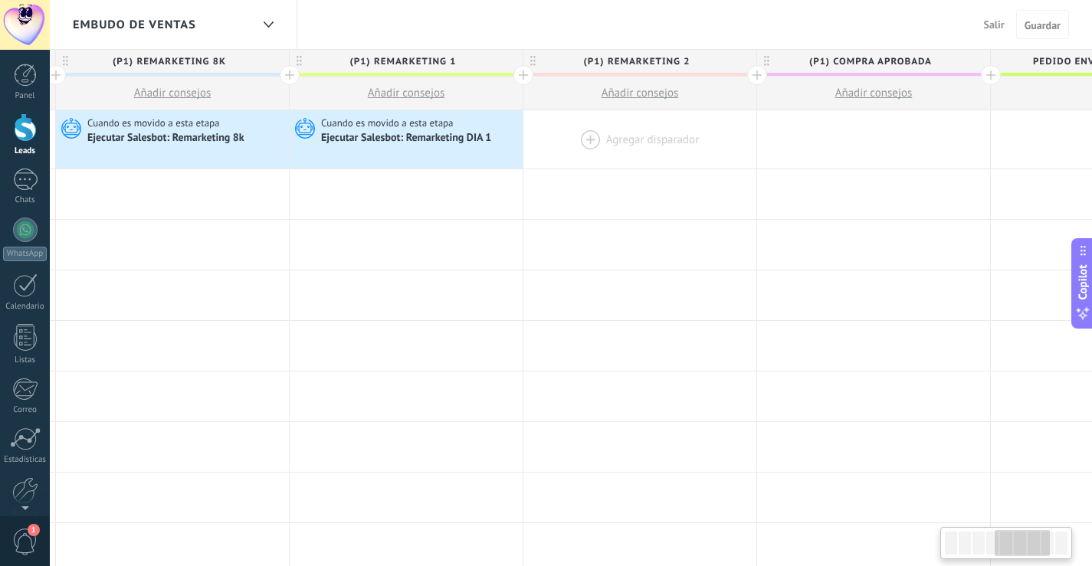
scroll to position [0, 956]
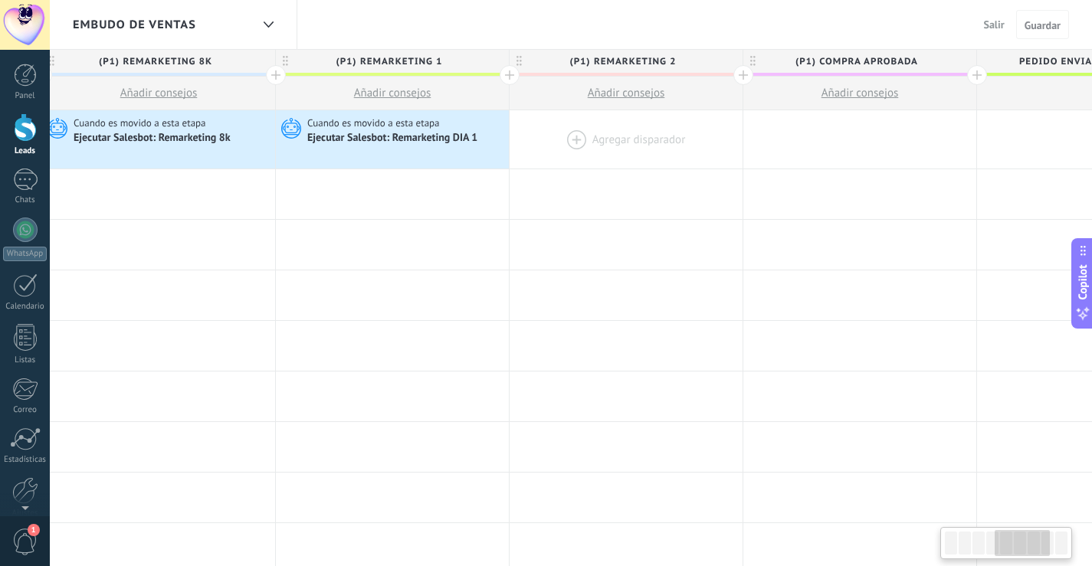
drag, startPoint x: 948, startPoint y: 132, endPoint x: 553, endPoint y: 134, distance: 395.3
click at [553, 134] on div at bounding box center [625, 139] width 233 height 58
click at [1002, 18] on button "Salir" at bounding box center [994, 24] width 33 height 23
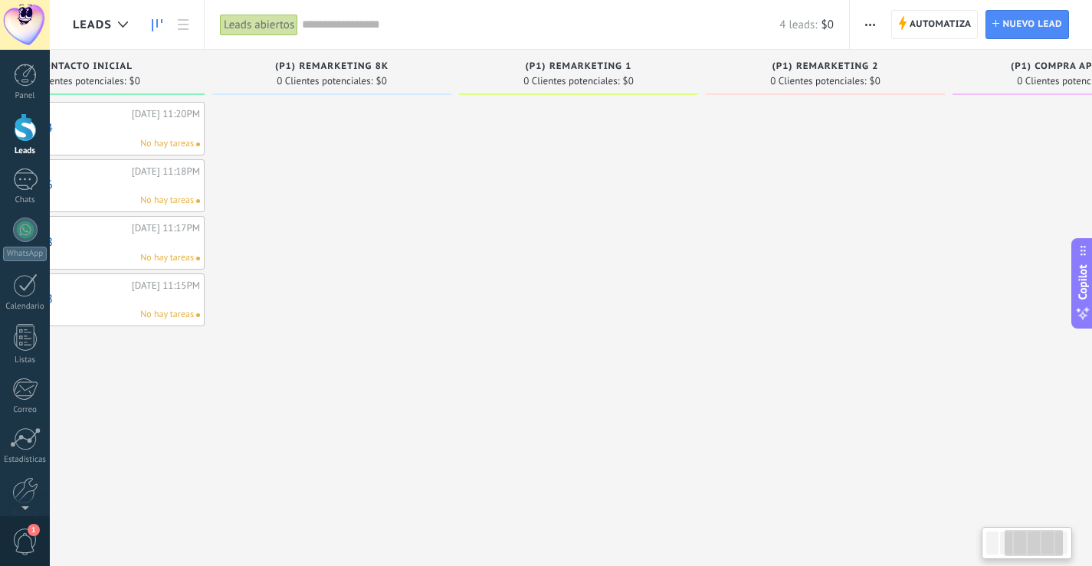
drag, startPoint x: 867, startPoint y: 266, endPoint x: 473, endPoint y: 274, distance: 393.9
click at [479, 274] on div at bounding box center [578, 285] width 239 height 366
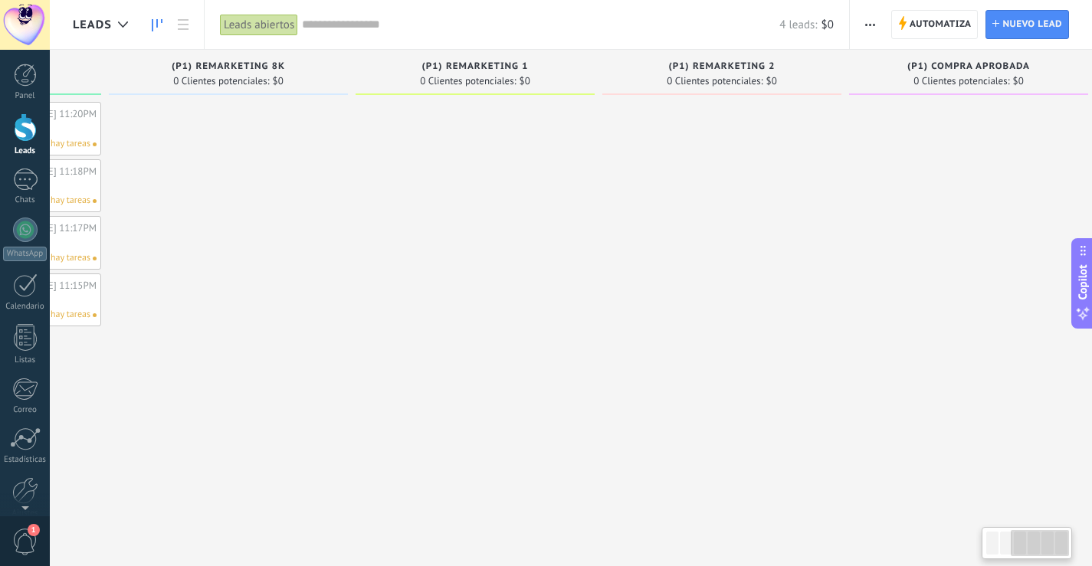
scroll to position [0, 477]
drag, startPoint x: 918, startPoint y: 221, endPoint x: 503, endPoint y: 245, distance: 415.9
click at [503, 245] on div "Leads Entrantes Solicitudes: 0 0 0 0 0 0 0 0 0 Disparador INICIAL DE CONTIGENCI…" at bounding box center [344, 259] width 1496 height 418
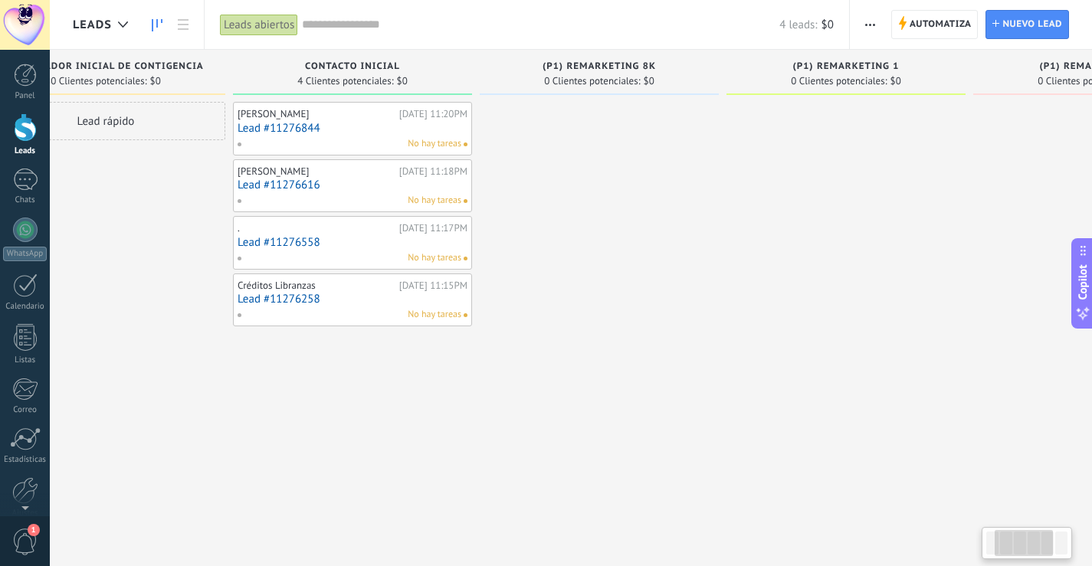
scroll to position [0, 22]
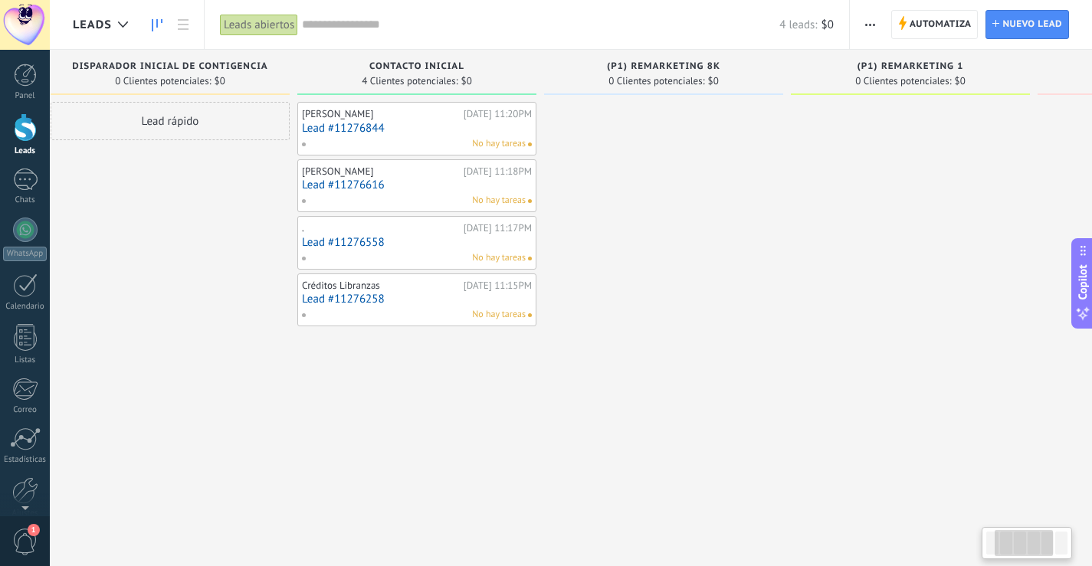
drag, startPoint x: 360, startPoint y: 378, endPoint x: 812, endPoint y: 432, distance: 455.2
click at [812, 432] on div at bounding box center [910, 285] width 239 height 366
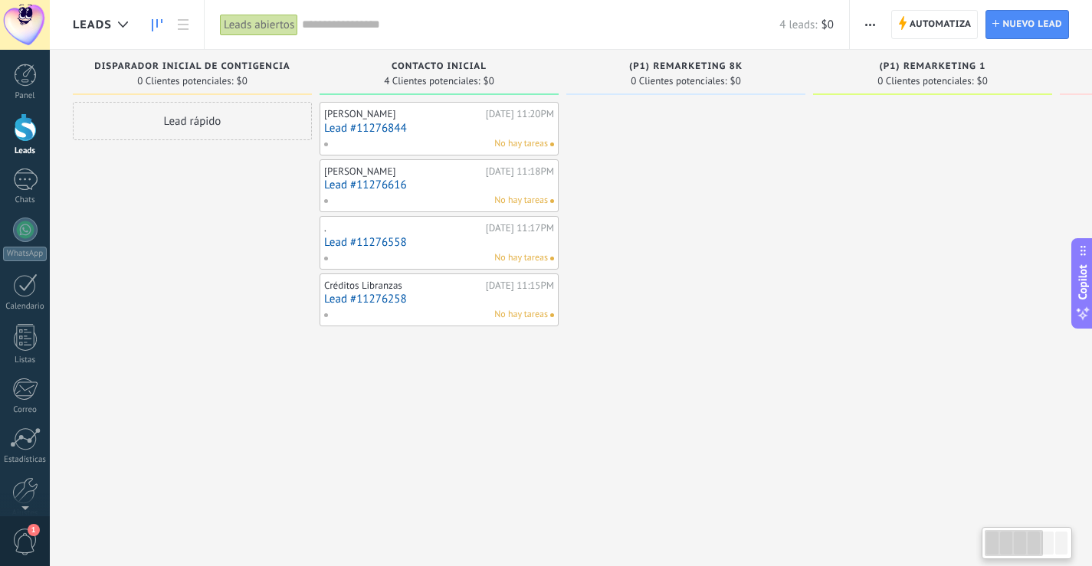
drag, startPoint x: 640, startPoint y: 410, endPoint x: 764, endPoint y: 436, distance: 126.1
click at [764, 436] on div at bounding box center [685, 285] width 239 height 366
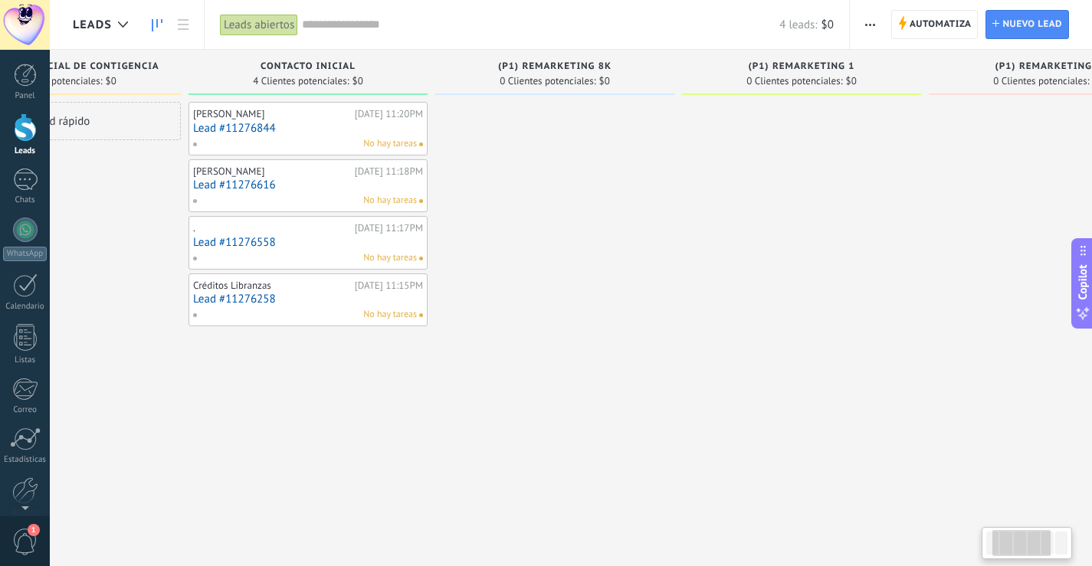
drag, startPoint x: 717, startPoint y: 408, endPoint x: 611, endPoint y: 414, distance: 106.7
click at [595, 408] on div at bounding box center [554, 285] width 239 height 366
click at [25, 536] on span "1" at bounding box center [25, 542] width 26 height 27
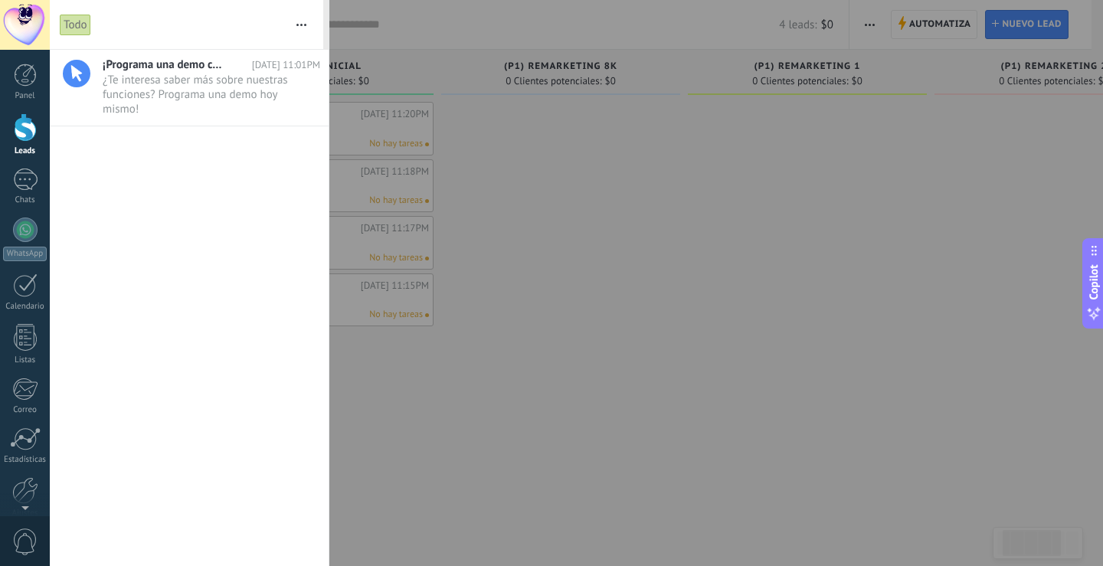
click at [637, 250] on div at bounding box center [551, 283] width 1103 height 566
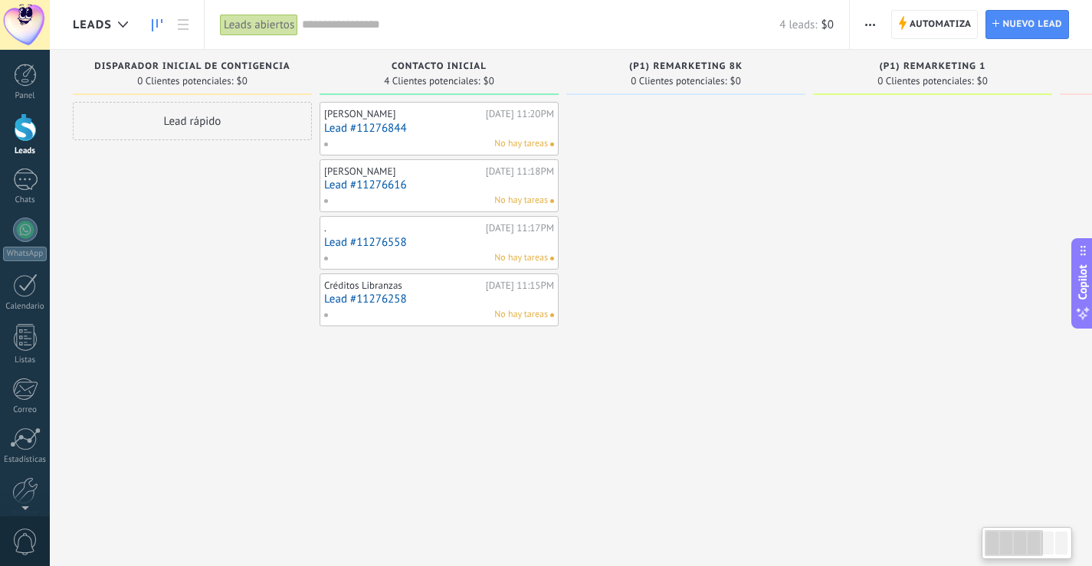
drag, startPoint x: 427, startPoint y: 424, endPoint x: 837, endPoint y: 422, distance: 410.7
click at [765, 464] on div "Leads Entrantes Solicitudes: 0 0 0 0 0 0 0 0 0 Disparador INICIAL DE CONTIGENCI…" at bounding box center [821, 259] width 1496 height 418
click at [958, 23] on span "Automatiza" at bounding box center [940, 25] width 62 height 28
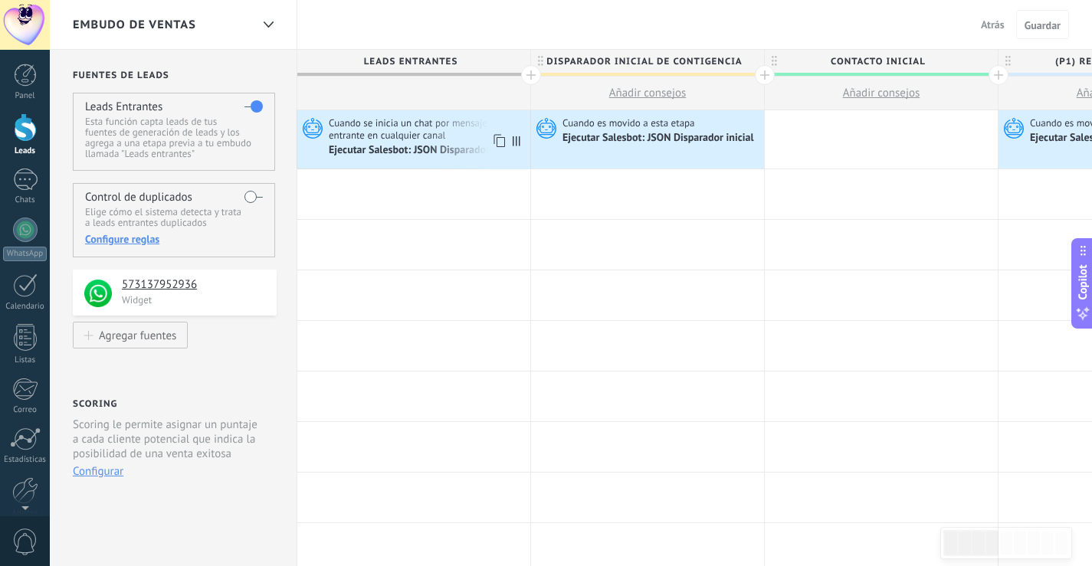
click at [404, 134] on span "Cuando se inicia un chat por mensaje entrante en cualquier canal" at bounding box center [428, 128] width 198 height 25
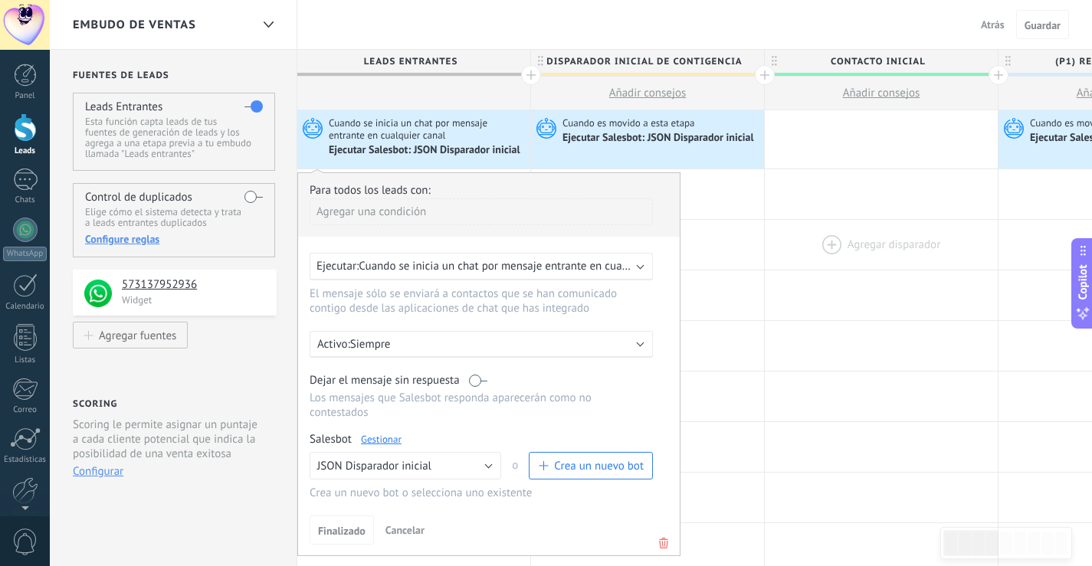
click at [791, 233] on div at bounding box center [881, 245] width 233 height 50
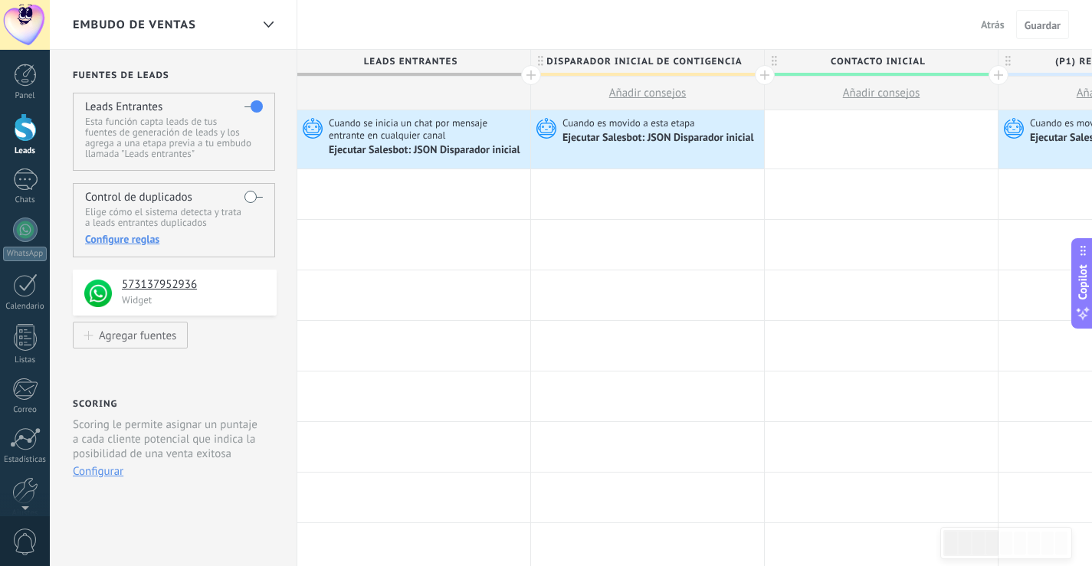
click at [995, 29] on span "Atrás" at bounding box center [993, 25] width 24 height 14
click at [988, 28] on span "Atrás" at bounding box center [993, 25] width 24 height 14
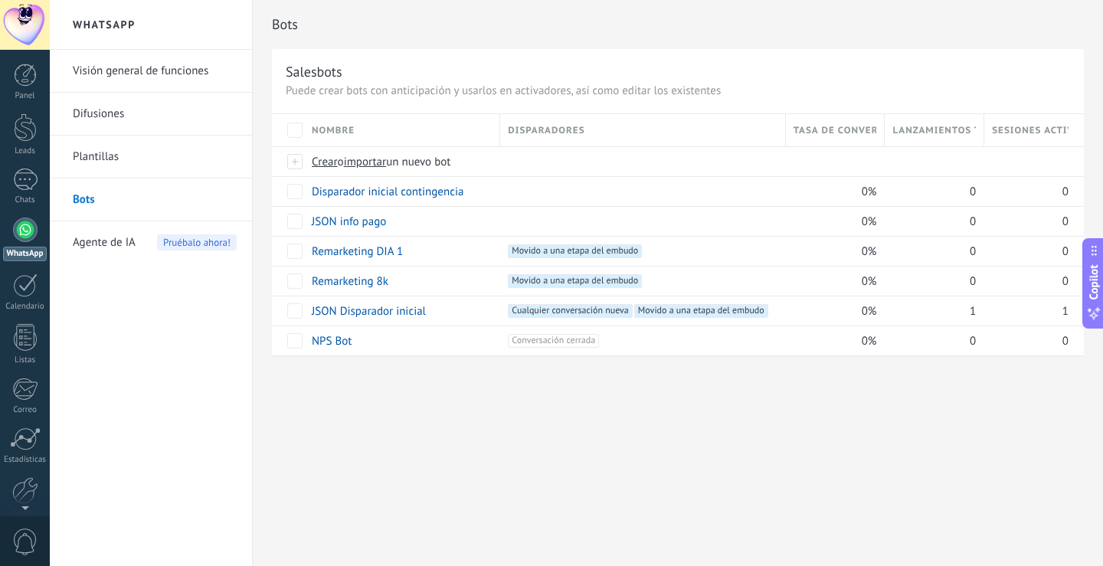
click at [454, 487] on div "Bots Salesbots Puede crear bots con anticipación y usarlos en activadores, así …" at bounding box center [678, 283] width 850 height 566
click at [363, 311] on link "JSON Disparador inicial" at bounding box center [369, 311] width 114 height 15
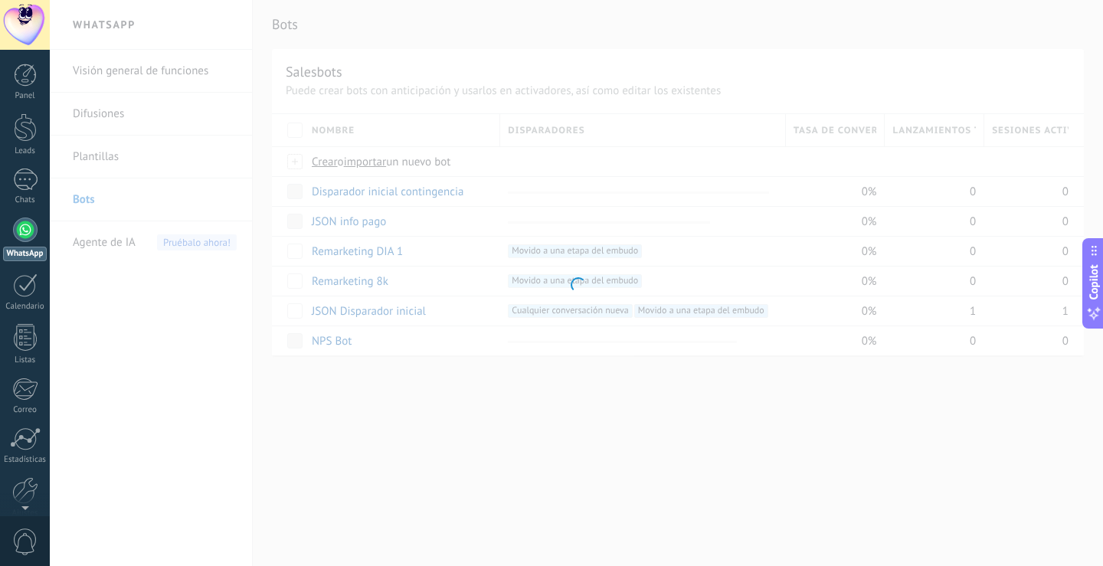
type input "**********"
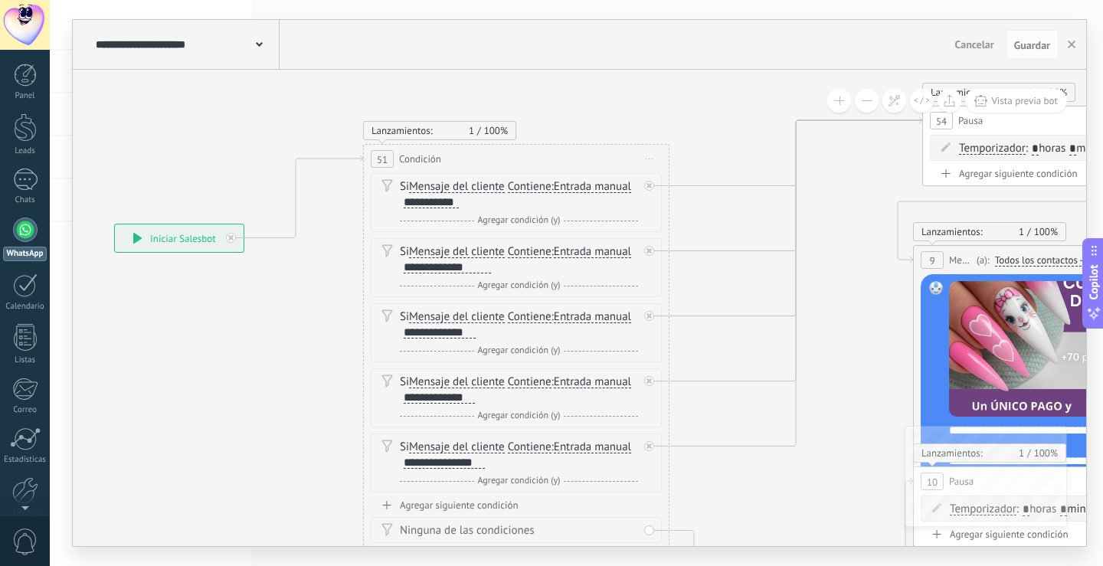
drag, startPoint x: 226, startPoint y: 385, endPoint x: 232, endPoint y: 361, distance: 24.5
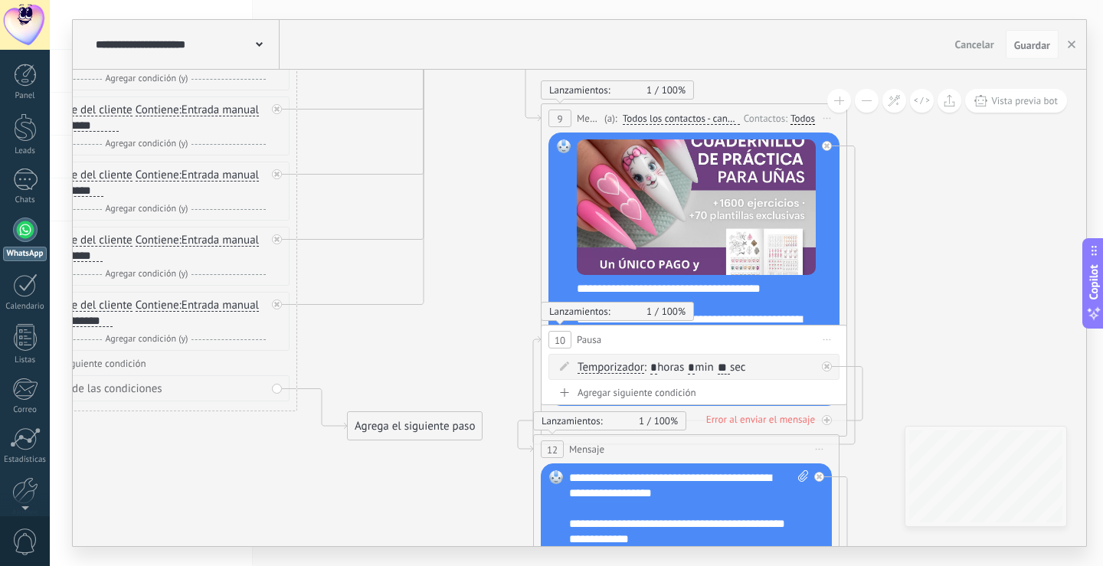
drag, startPoint x: 837, startPoint y: 456, endPoint x: 441, endPoint y: 309, distance: 422.5
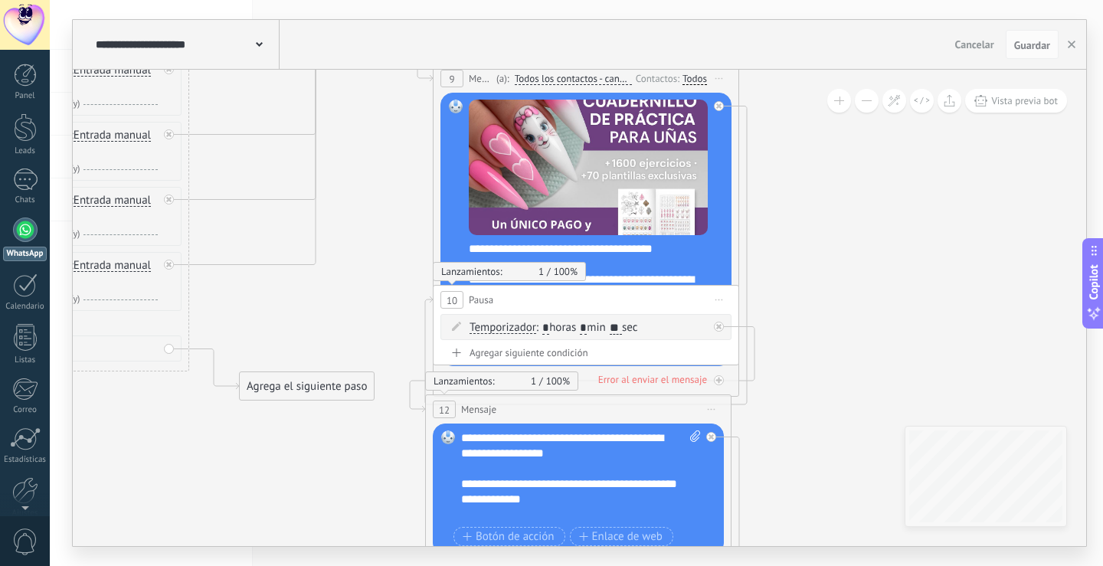
drag, startPoint x: 942, startPoint y: 338, endPoint x: 845, endPoint y: 290, distance: 107.6
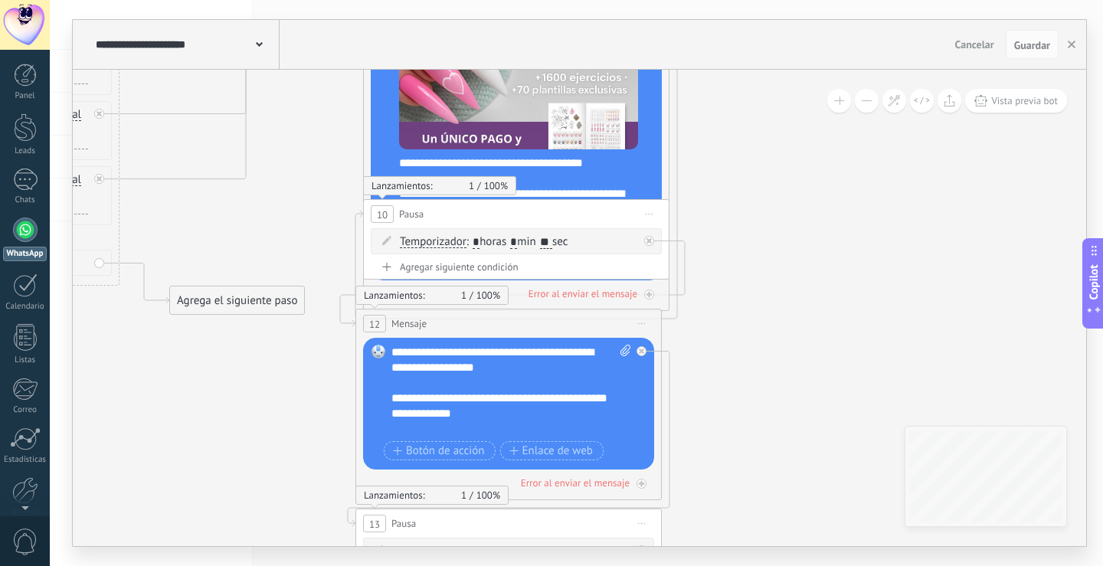
drag, startPoint x: 906, startPoint y: 371, endPoint x: 679, endPoint y: 123, distance: 335.7
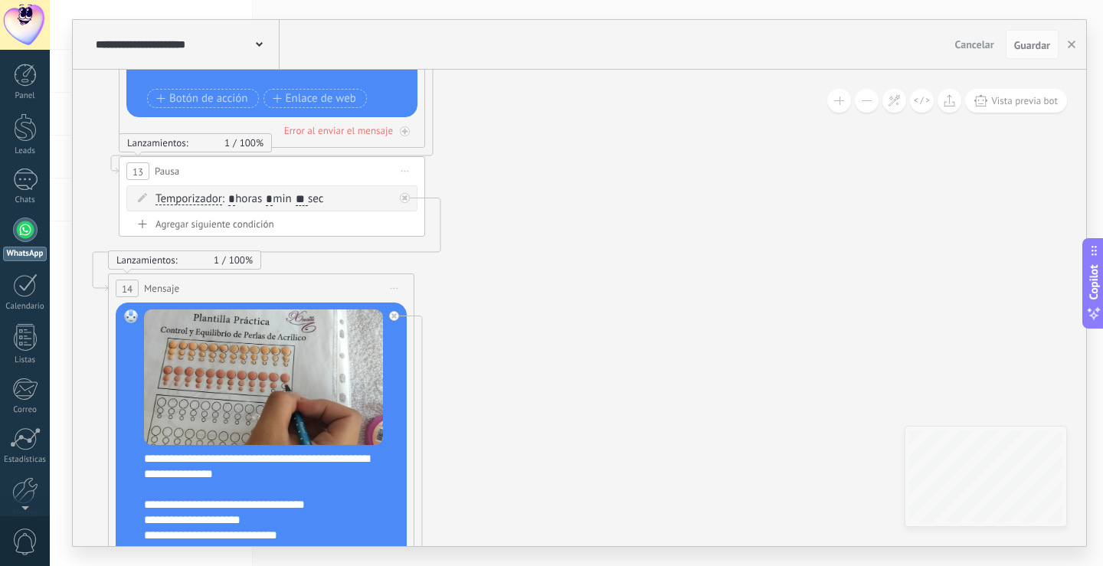
drag, startPoint x: 629, startPoint y: 190, endPoint x: 618, endPoint y: 149, distance: 42.9
click at [611, 120] on icon at bounding box center [260, 558] width 2632 height 2911
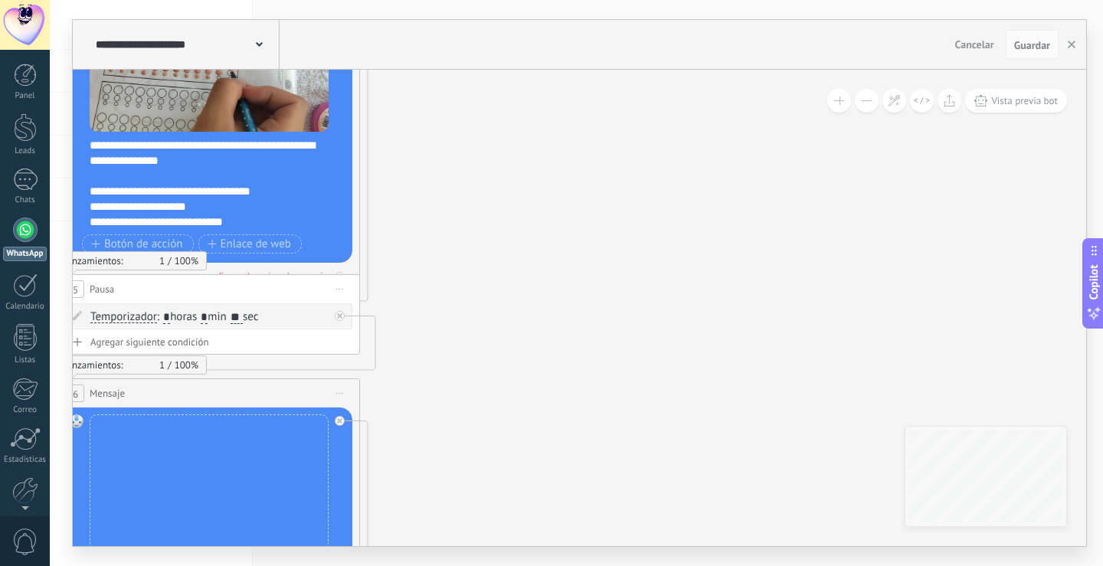
drag, startPoint x: 610, startPoint y: 224, endPoint x: 609, endPoint y: 175, distance: 48.3
click at [604, 155] on icon at bounding box center [206, 244] width 2632 height 2911
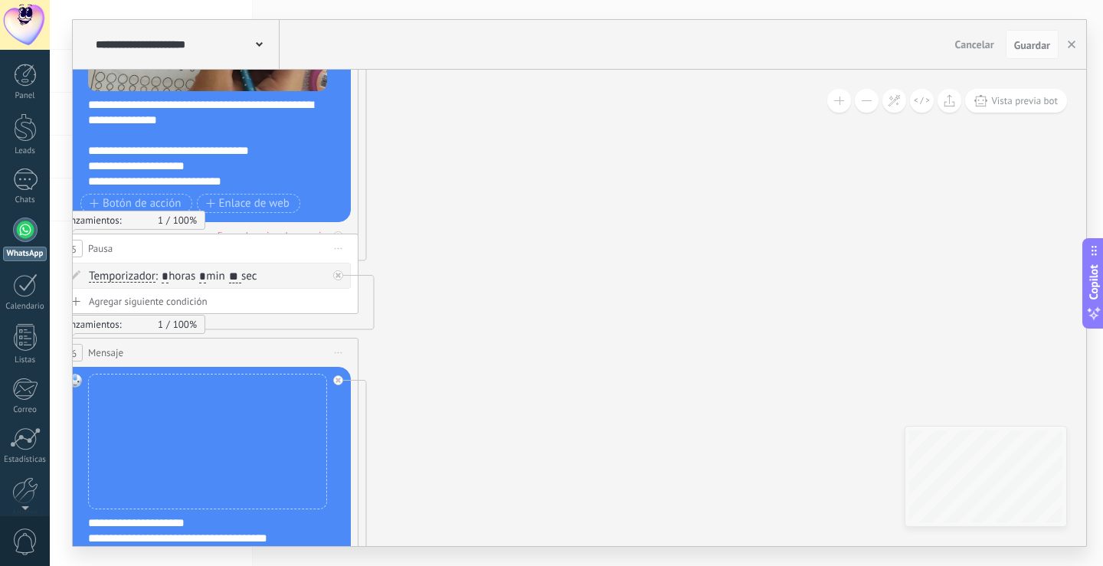
drag, startPoint x: 616, startPoint y: 414, endPoint x: 651, endPoint y: 175, distance: 240.9
click at [643, 201] on icon at bounding box center [204, 204] width 2632 height 2911
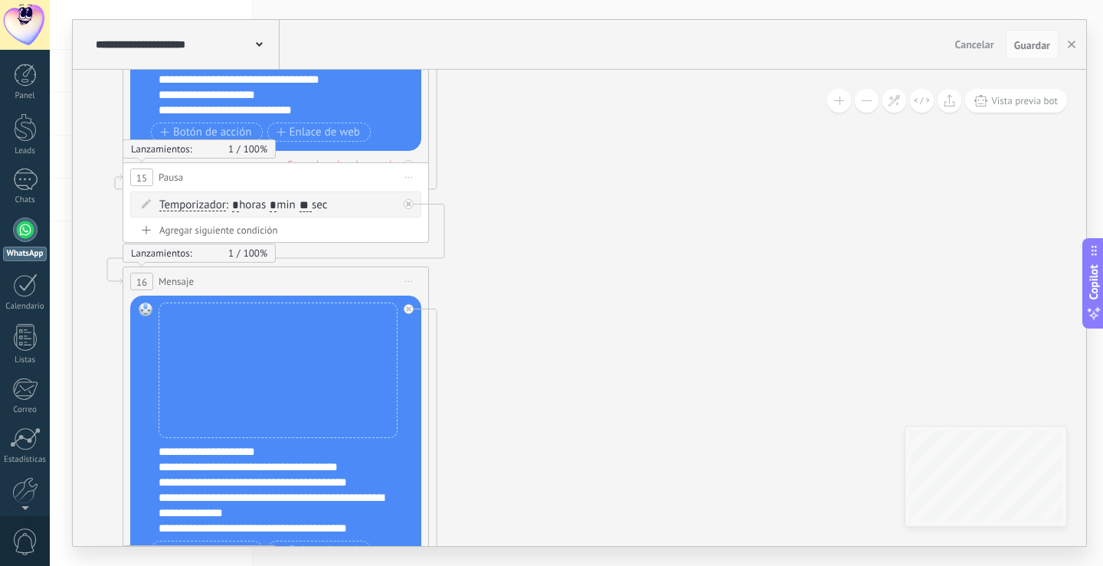
drag, startPoint x: 608, startPoint y: 156, endPoint x: 872, endPoint y: 596, distance: 513.7
click at [872, 565] on html ".abecls-1,.abecls-2{fill-rule:evenodd}.abecls-2{fill:#fff} .abhcls-1{fill:none}…" at bounding box center [551, 283] width 1103 height 566
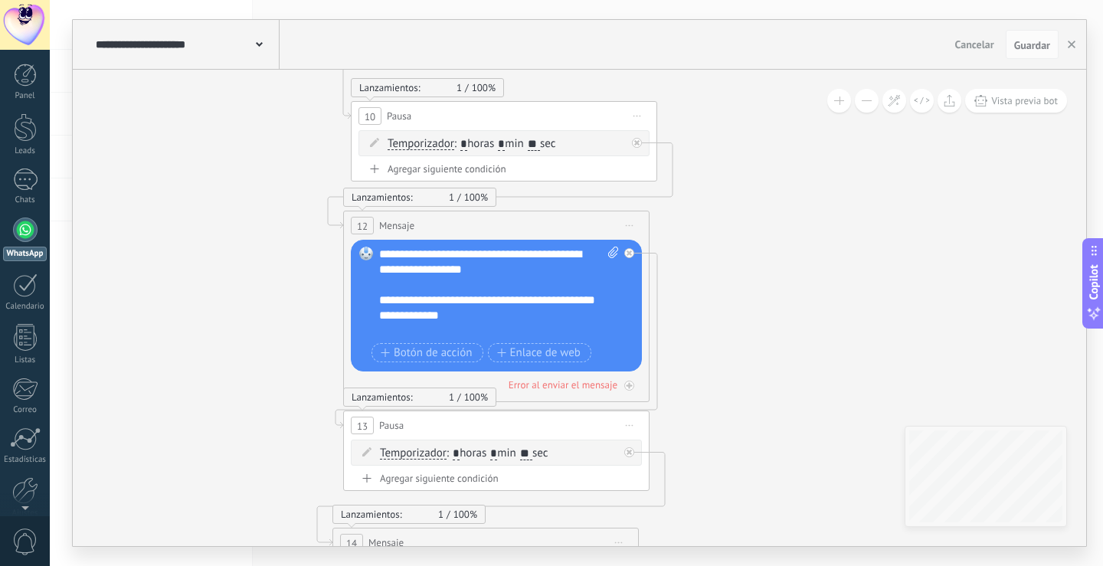
drag, startPoint x: 792, startPoint y: 143, endPoint x: 782, endPoint y: 442, distance: 299.0
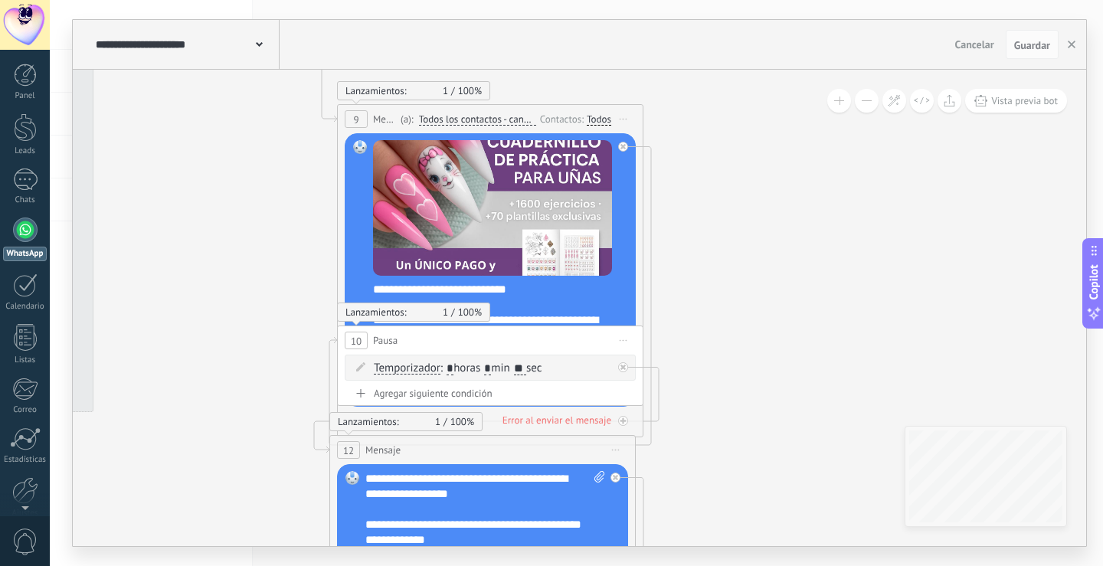
drag, startPoint x: 759, startPoint y: 364, endPoint x: 753, endPoint y: 464, distance: 100.6
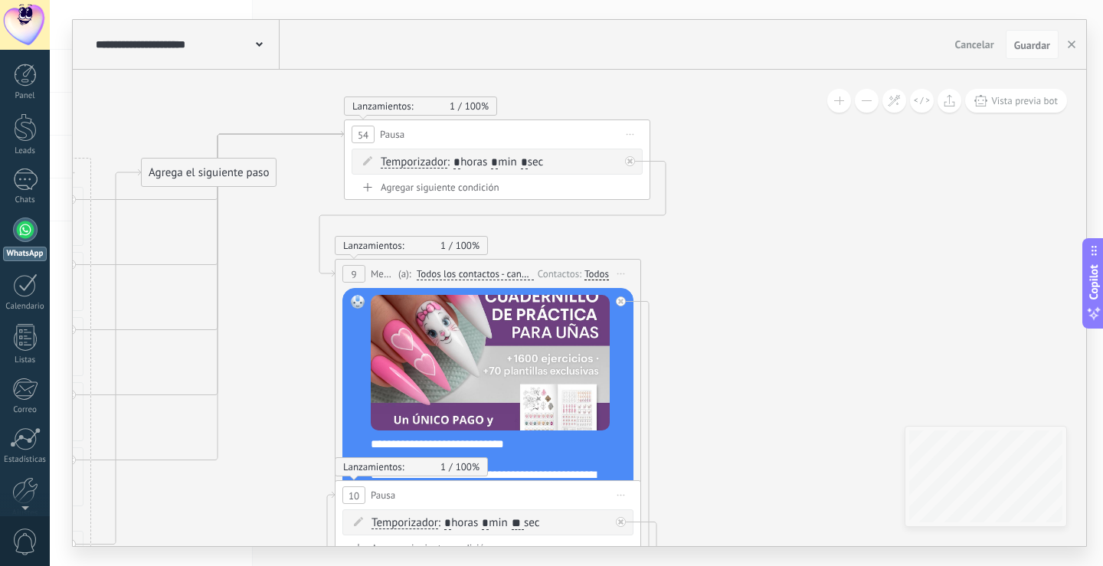
drag, startPoint x: 776, startPoint y: 338, endPoint x: 771, endPoint y: 415, distance: 77.6
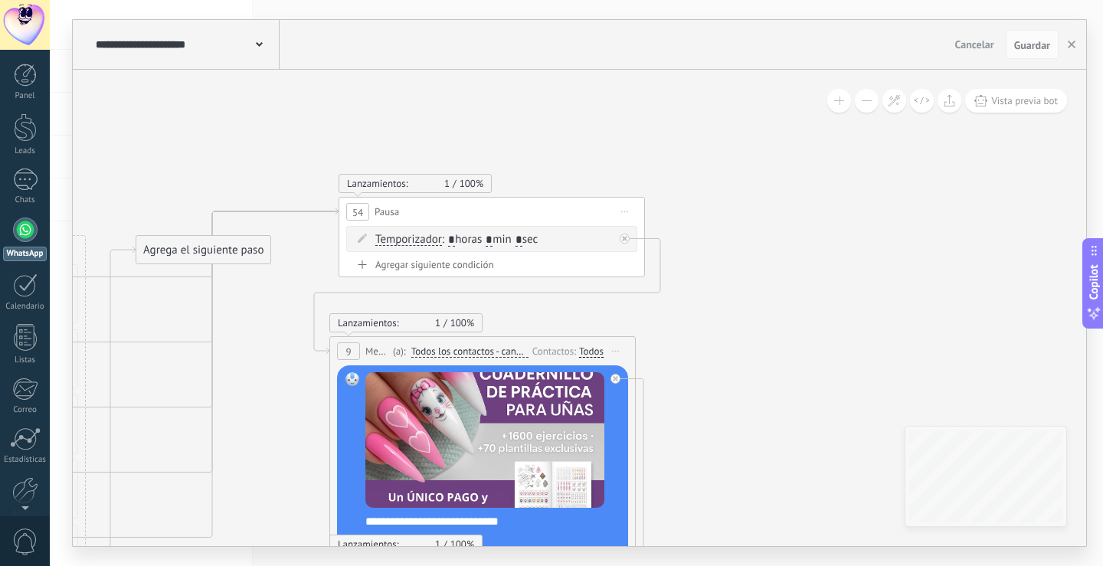
click at [615, 349] on span "Iniciar vista previa aquí Cambiar nombre Duplicar [GEOGRAPHIC_DATA]" at bounding box center [616, 351] width 25 height 22
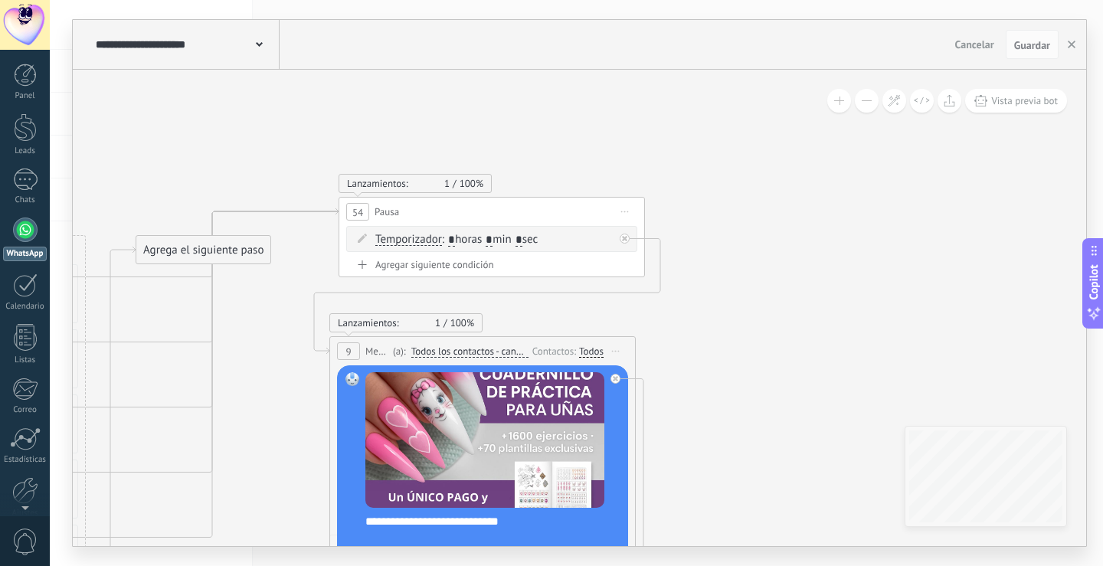
click at [562, 355] on div "Contactos:" at bounding box center [555, 351] width 47 height 15
click at [560, 355] on div "Contactos:" at bounding box center [555, 351] width 47 height 15
click at [620, 349] on span "Iniciar vista previa aquí Cambiar nombre Duplicar [GEOGRAPHIC_DATA]" at bounding box center [616, 351] width 25 height 22
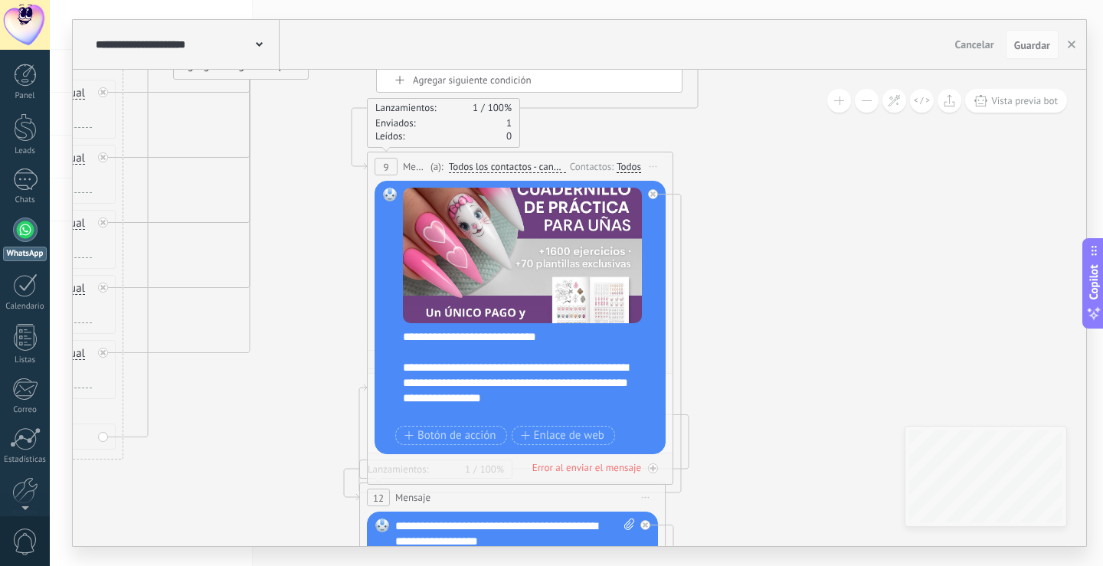
drag, startPoint x: 770, startPoint y: 450, endPoint x: 807, endPoint y: 265, distance: 188.3
click at [519, 165] on span "Todos los contactos - canales seleccionados" at bounding box center [507, 167] width 117 height 12
click at [519, 165] on button "Todos los contactos - canales seleccionados" at bounding box center [537, 167] width 192 height 28
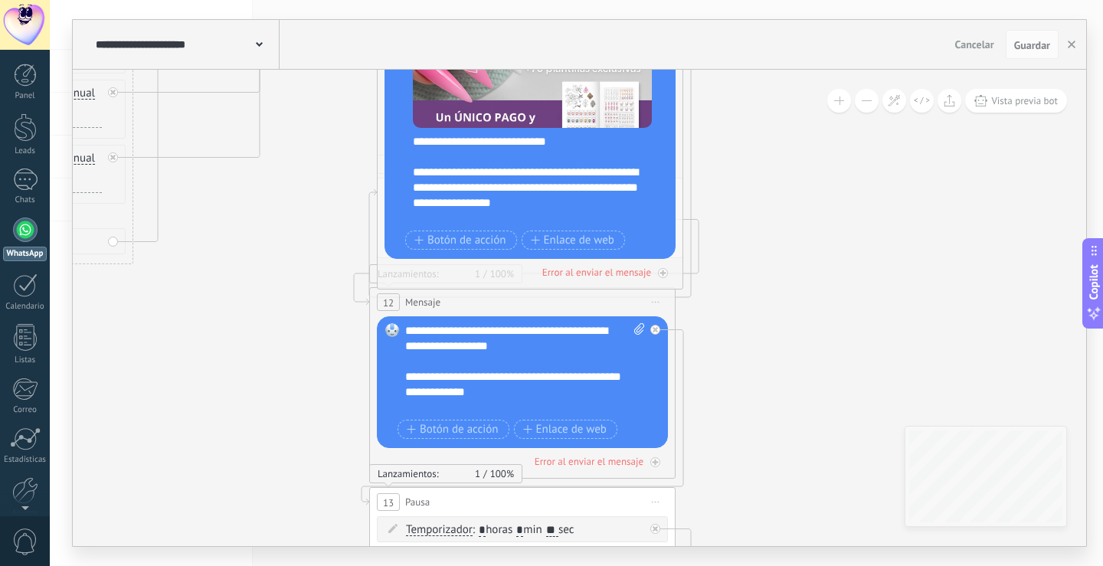
drag, startPoint x: 817, startPoint y: 316, endPoint x: 812, endPoint y: 254, distance: 62.3
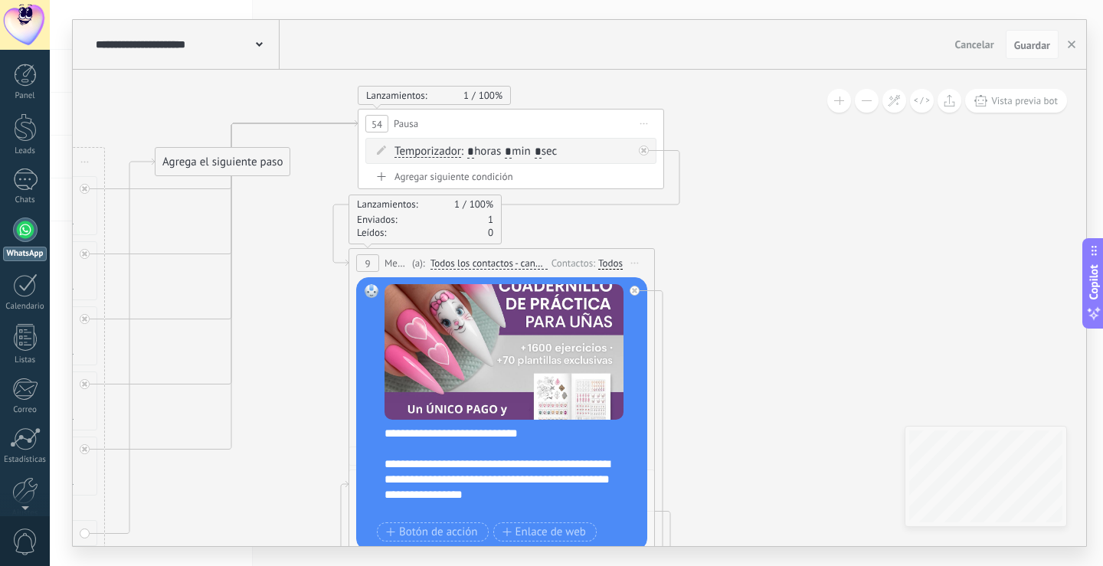
drag, startPoint x: 837, startPoint y: 121, endPoint x: 809, endPoint y: 413, distance: 293.3
click at [640, 258] on span "Iniciar vista previa aquí Cambiar nombre Duplicar [GEOGRAPHIC_DATA]" at bounding box center [635, 263] width 25 height 22
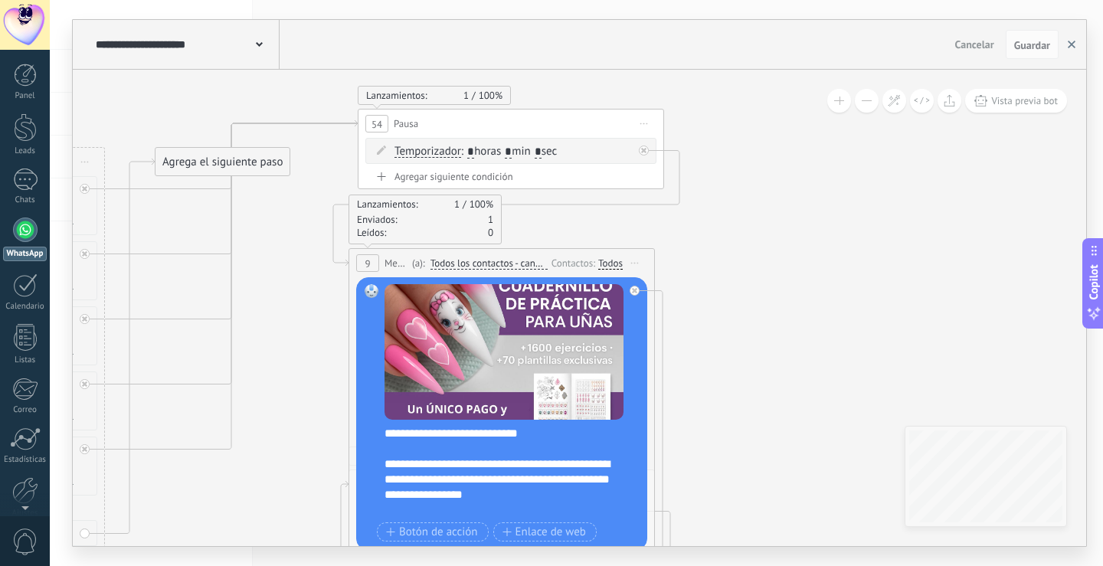
click at [1070, 54] on button "button" at bounding box center [1071, 44] width 23 height 29
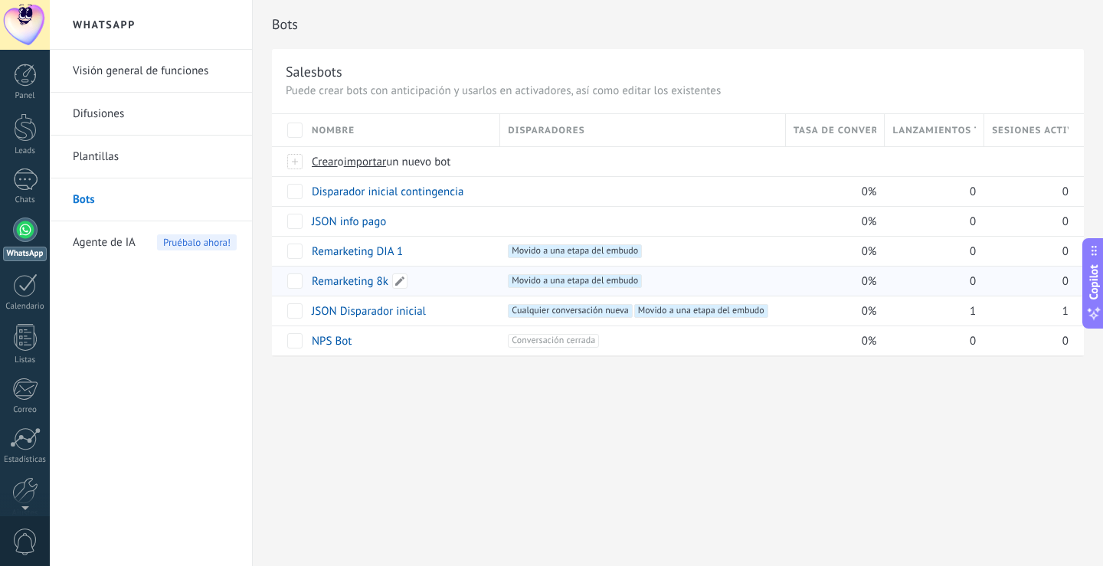
click at [347, 283] on link "Remarketing 8k" at bounding box center [350, 281] width 77 height 15
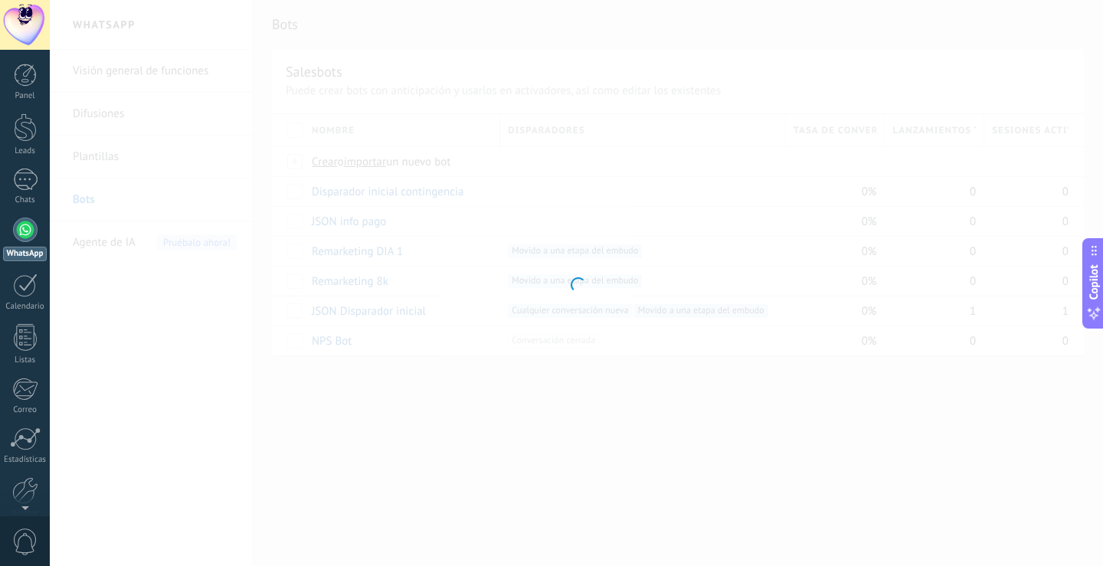
type input "**********"
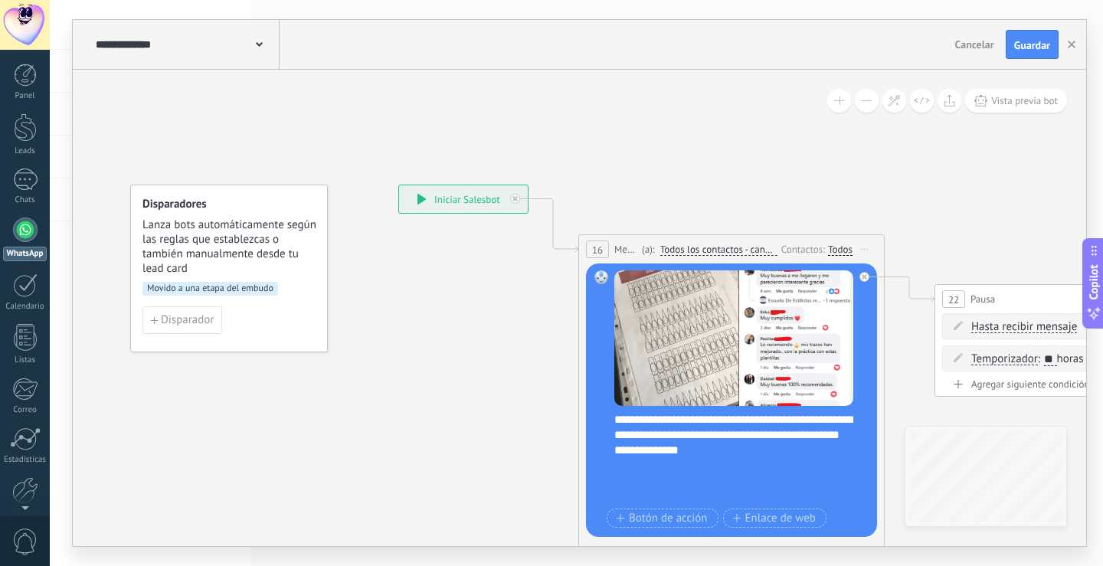
click at [868, 247] on span "Iniciar vista previa aquí Cambiar nombre Duplicar [GEOGRAPHIC_DATA]" at bounding box center [865, 249] width 25 height 22
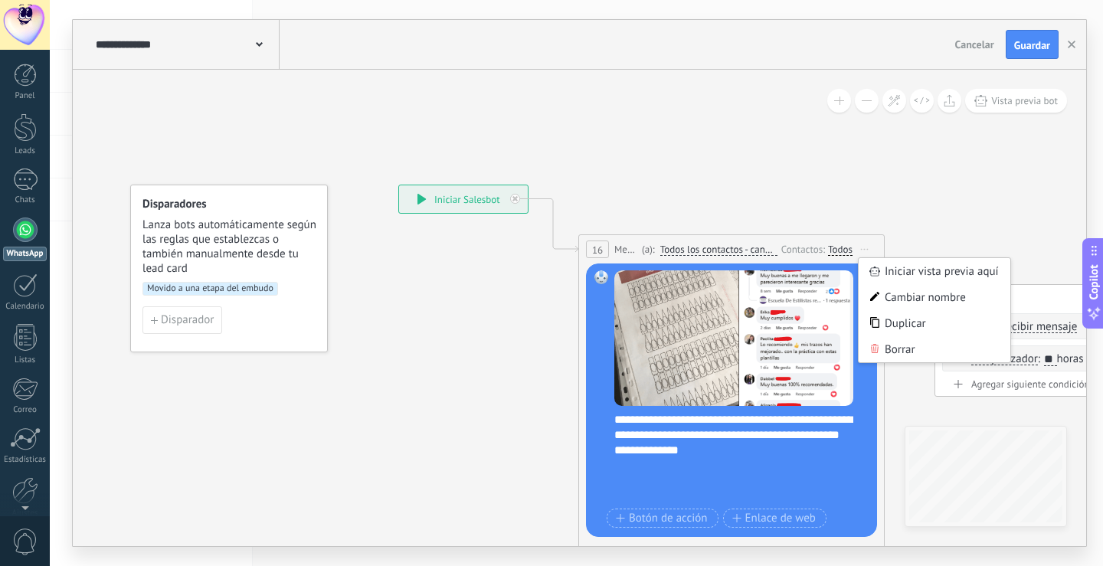
click at [832, 251] on div "Todos" at bounding box center [840, 250] width 25 height 12
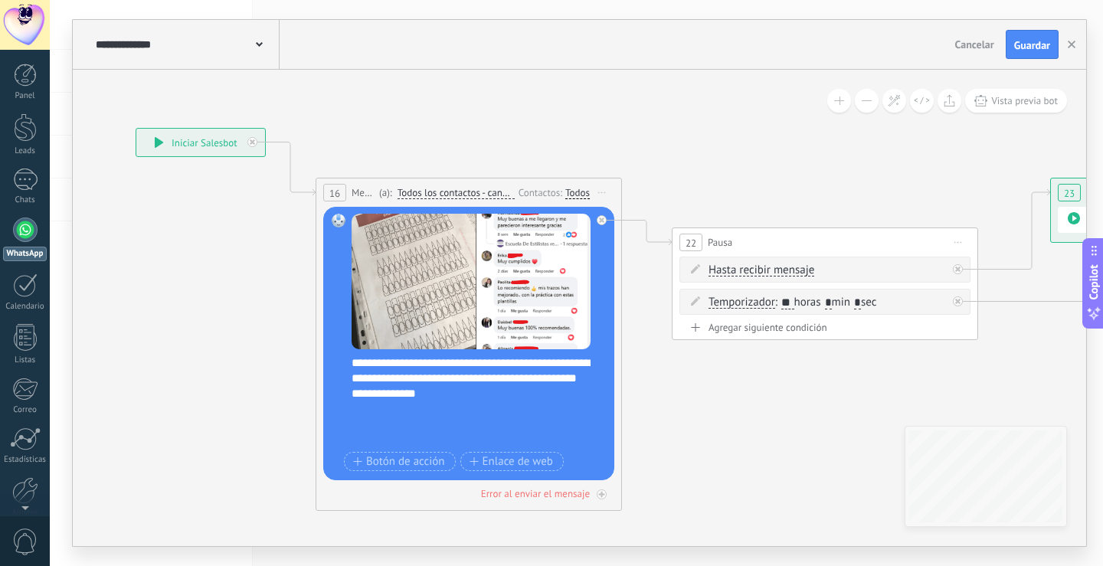
drag, startPoint x: 860, startPoint y: 198, endPoint x: 584, endPoint y: 147, distance: 280.5
click at [597, 143] on icon at bounding box center [902, 319] width 2299 height 1149
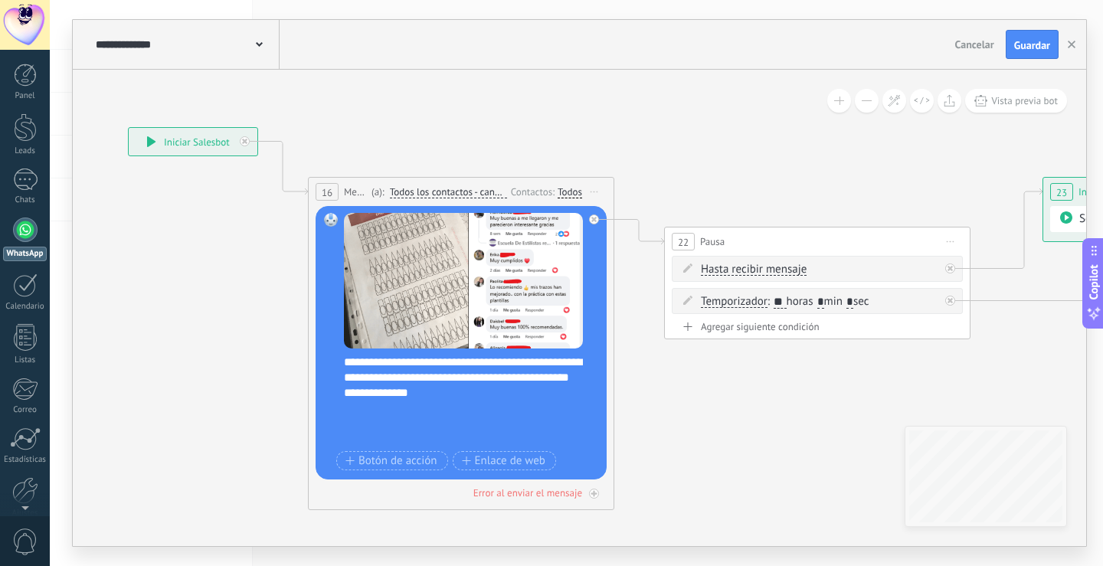
click at [569, 191] on div "Todos" at bounding box center [570, 192] width 25 height 12
click at [660, 155] on icon at bounding box center [894, 318] width 2299 height 1149
click at [1076, 34] on button "button" at bounding box center [1071, 44] width 23 height 29
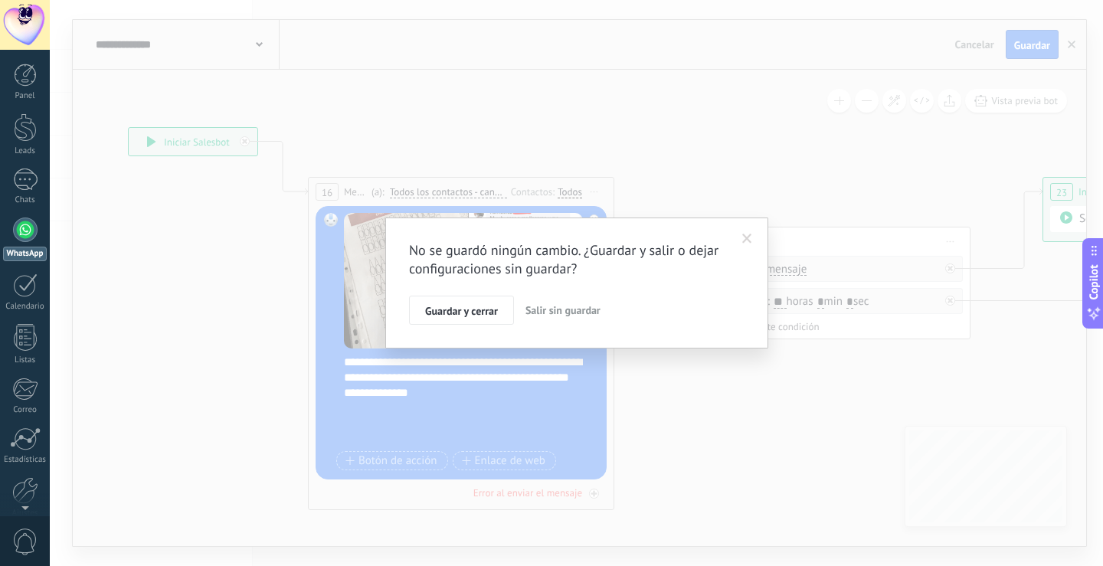
click at [546, 306] on span "Salir sin guardar" at bounding box center [563, 310] width 75 height 14
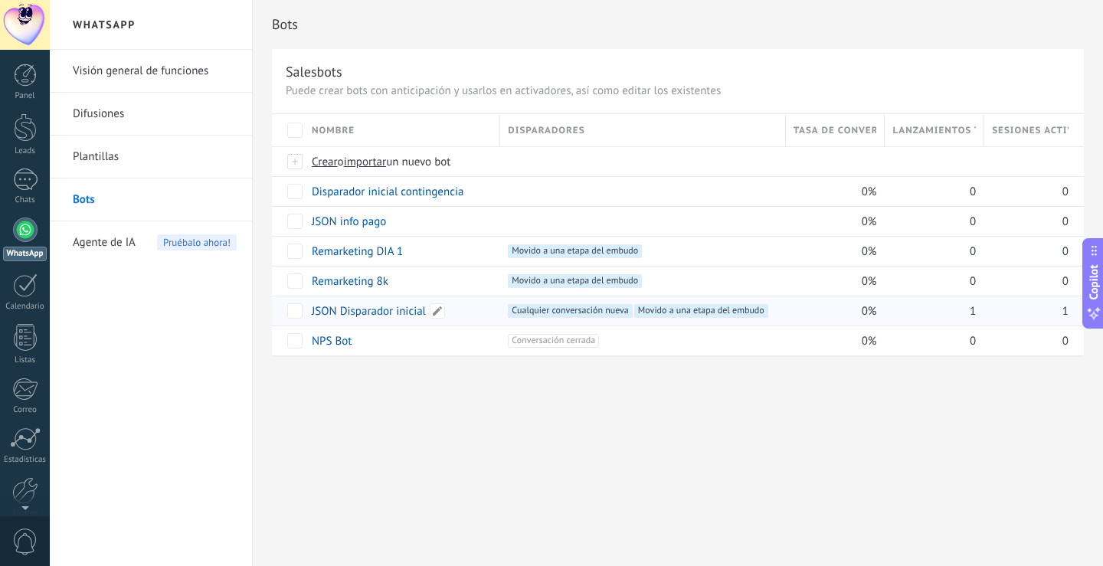
click at [353, 316] on link "JSON Disparador inicial" at bounding box center [369, 311] width 114 height 15
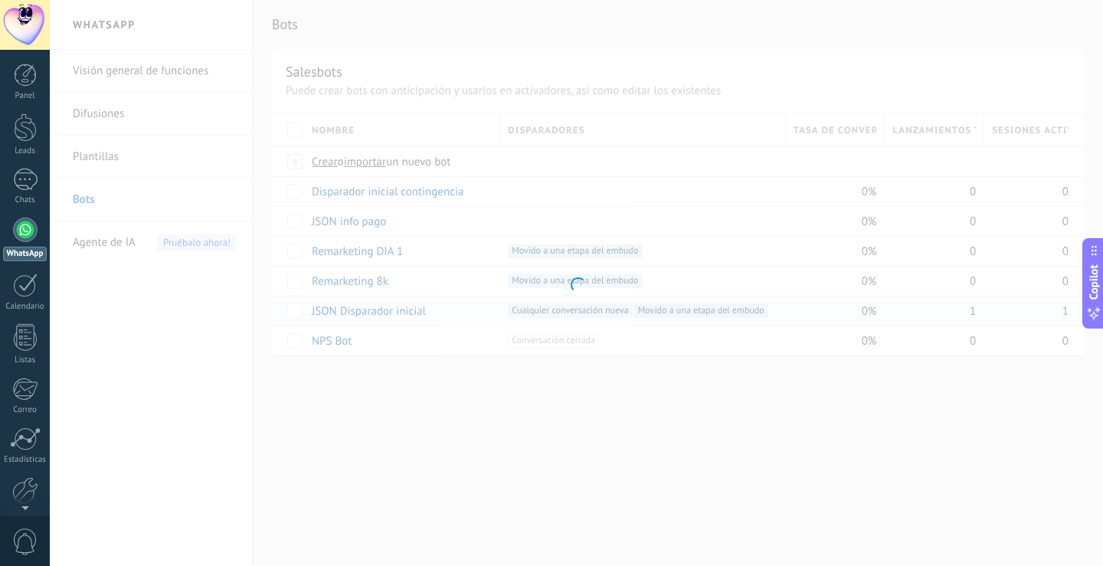
type input "**********"
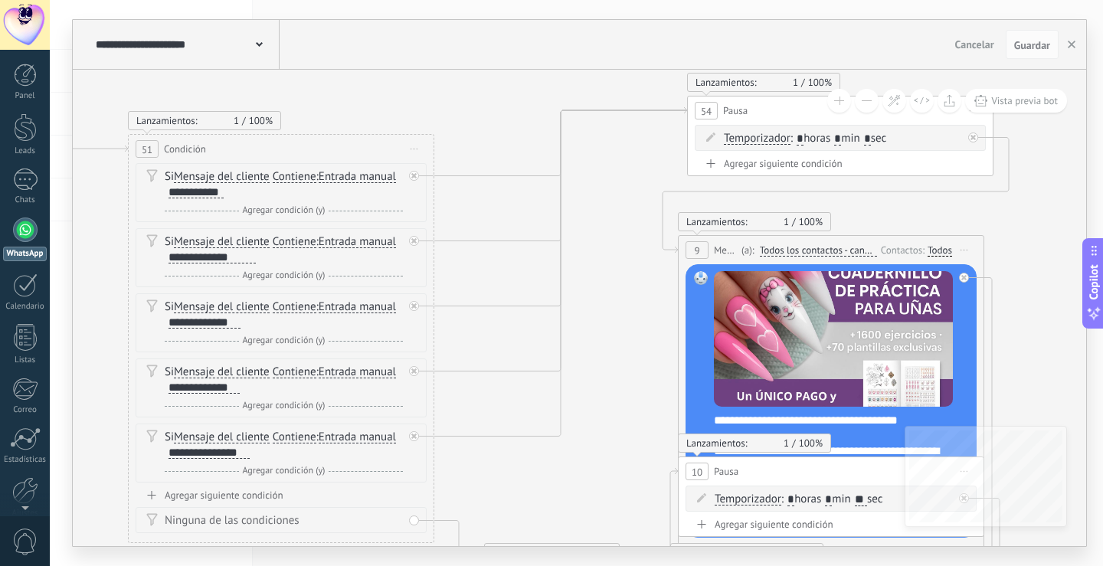
drag, startPoint x: 834, startPoint y: 221, endPoint x: 561, endPoint y: 188, distance: 275.4
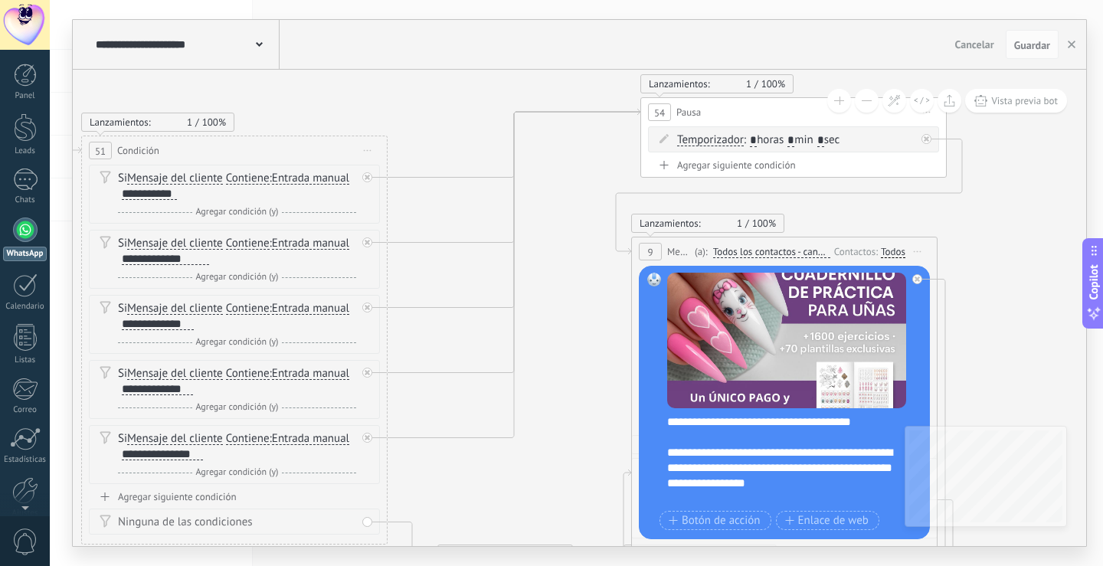
click at [897, 247] on div "Todos" at bounding box center [893, 252] width 25 height 12
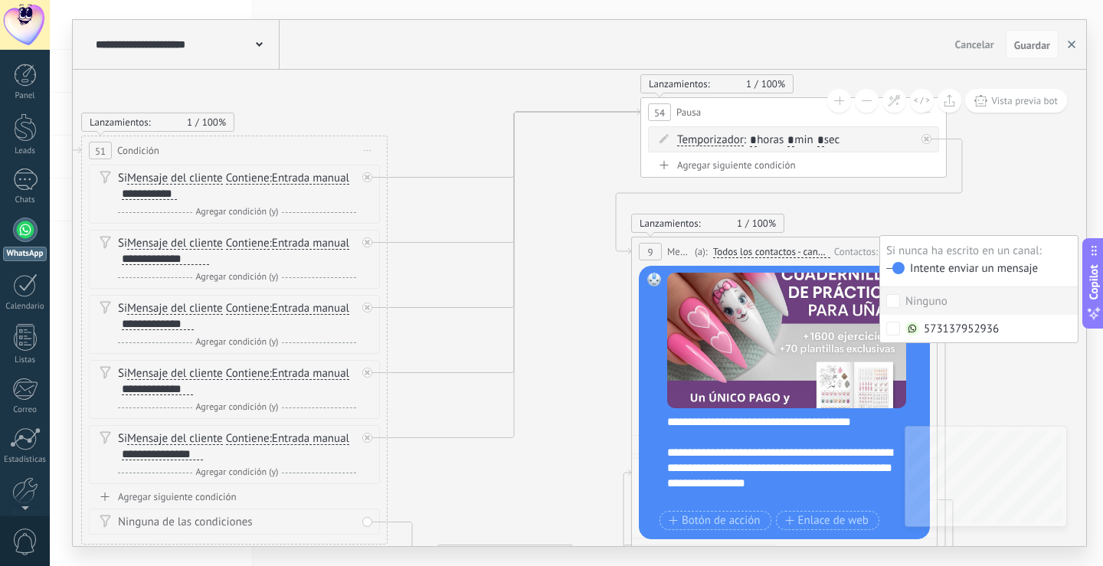
click at [1080, 39] on button "button" at bounding box center [1071, 44] width 23 height 29
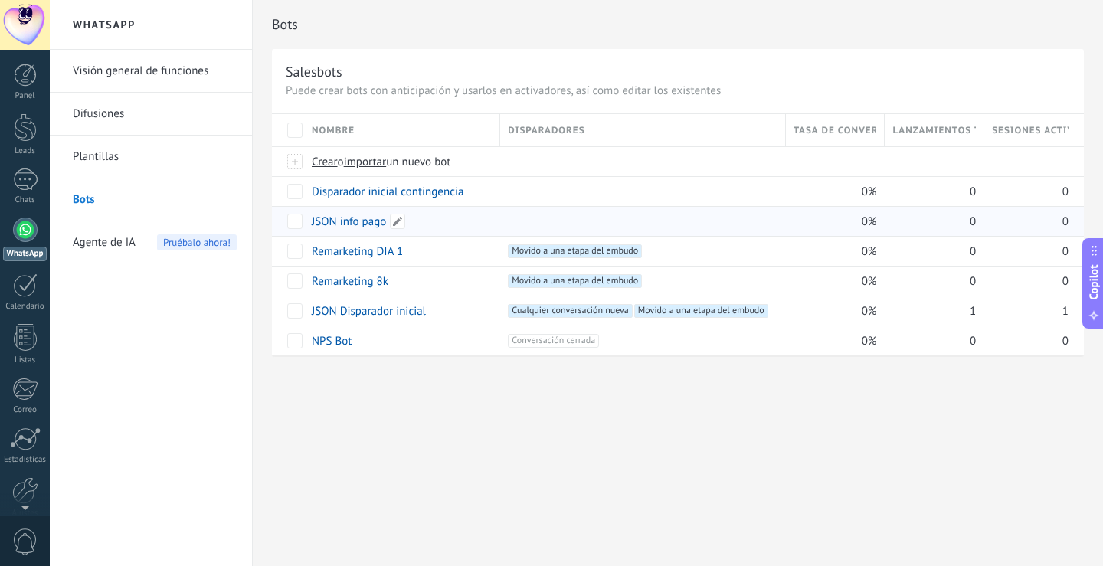
click at [347, 219] on link "JSON info pago" at bounding box center [349, 222] width 74 height 15
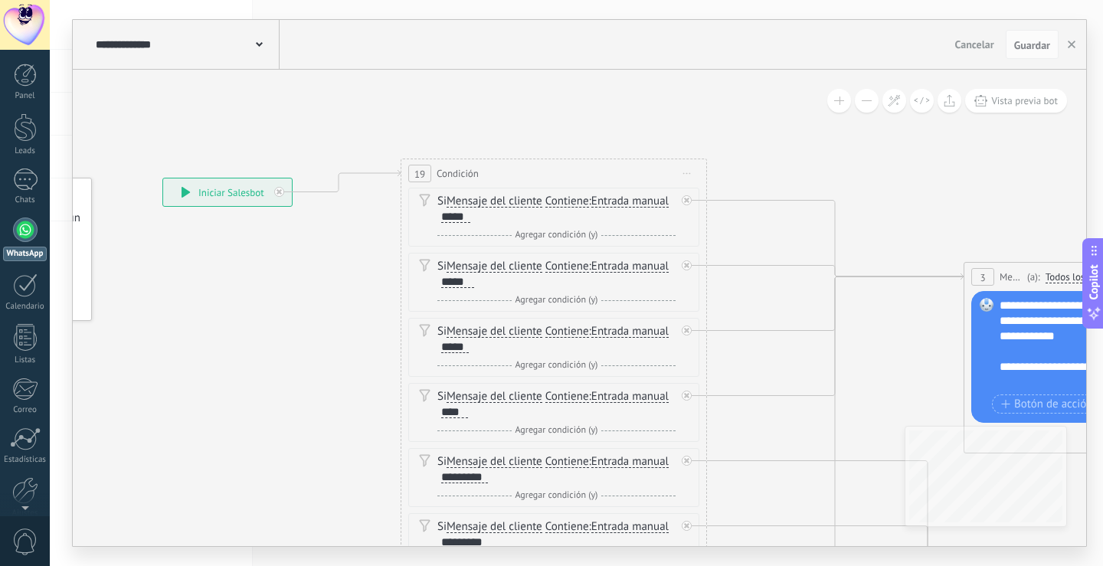
drag, startPoint x: 388, startPoint y: 333, endPoint x: 266, endPoint y: 329, distance: 122.7
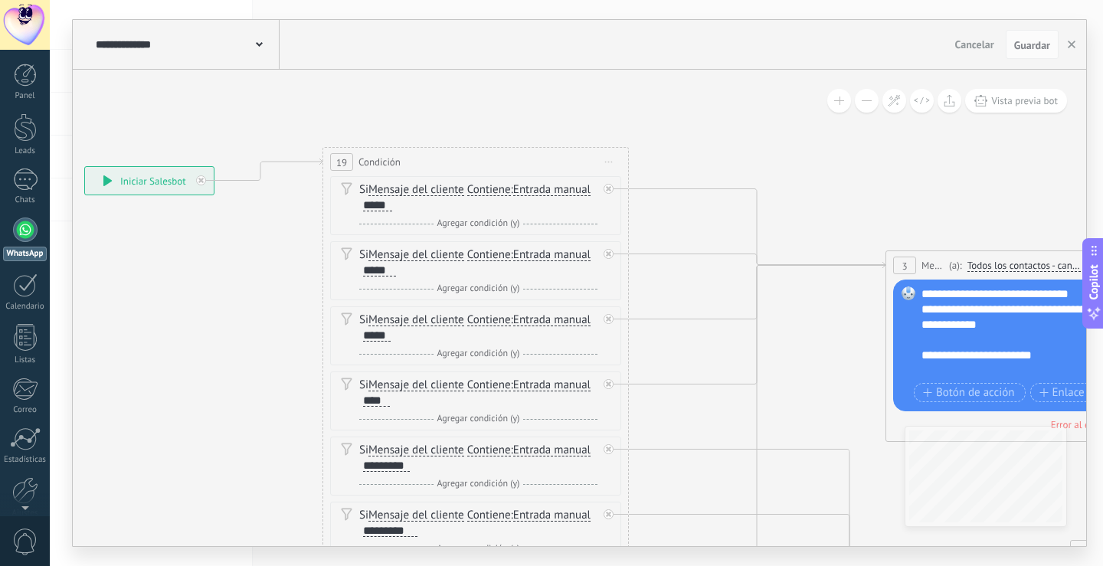
drag, startPoint x: 876, startPoint y: 177, endPoint x: 446, endPoint y: 138, distance: 431.6
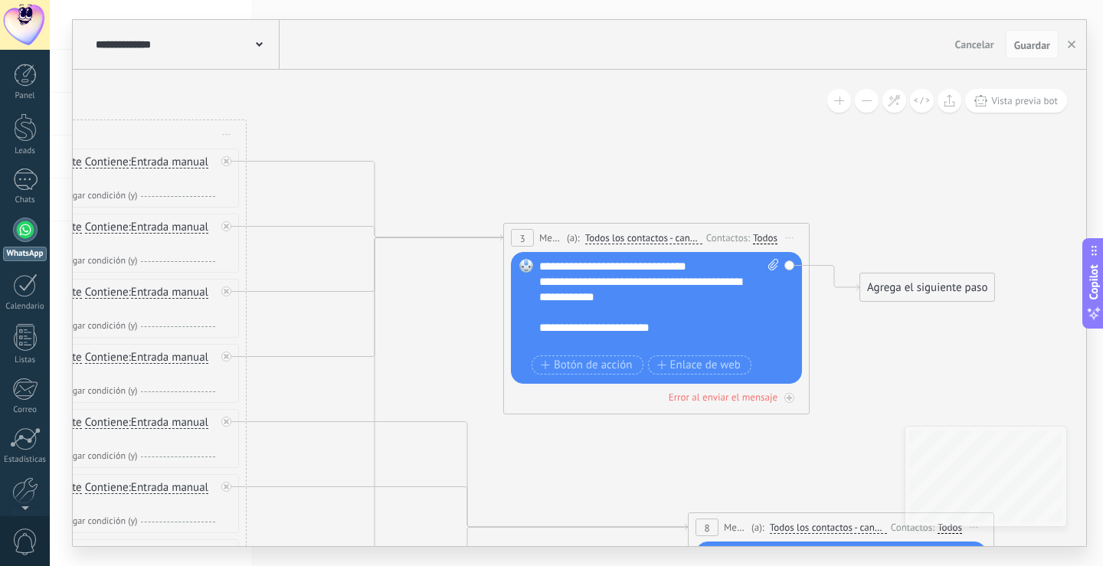
click at [759, 240] on div "Todos" at bounding box center [765, 238] width 25 height 12
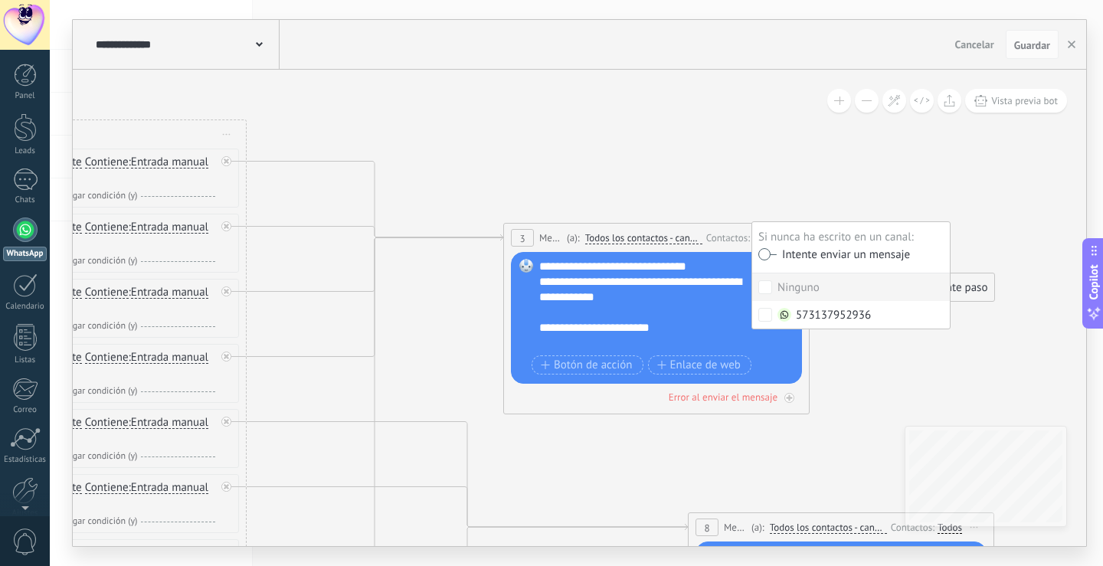
drag, startPoint x: 747, startPoint y: 169, endPoint x: 755, endPoint y: 173, distance: 9.6
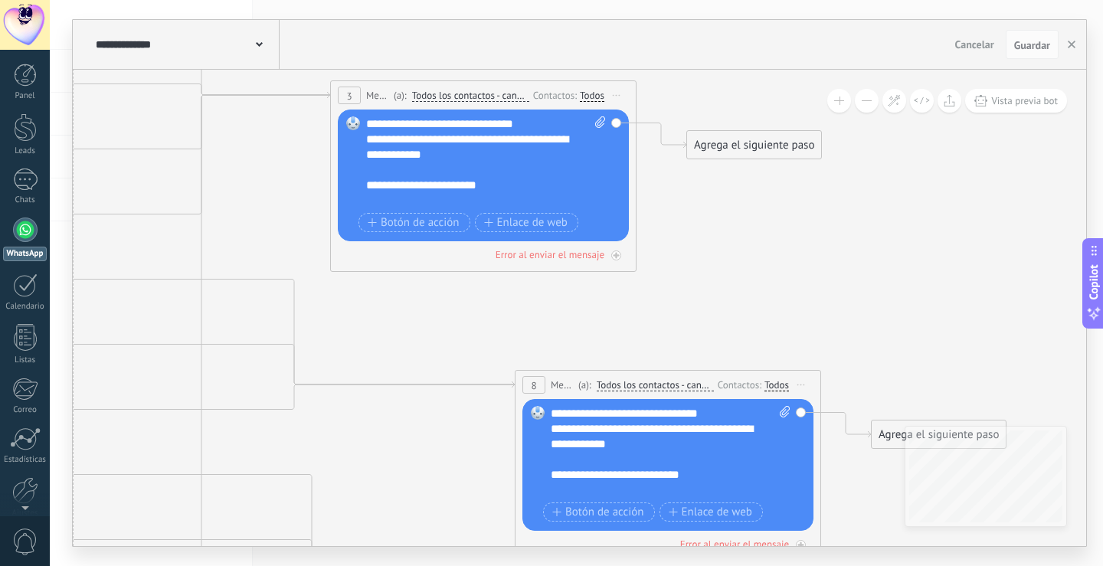
drag, startPoint x: 843, startPoint y: 394, endPoint x: 631, endPoint y: 220, distance: 274.4
click at [631, 220] on icon at bounding box center [260, 546] width 2228 height 1905
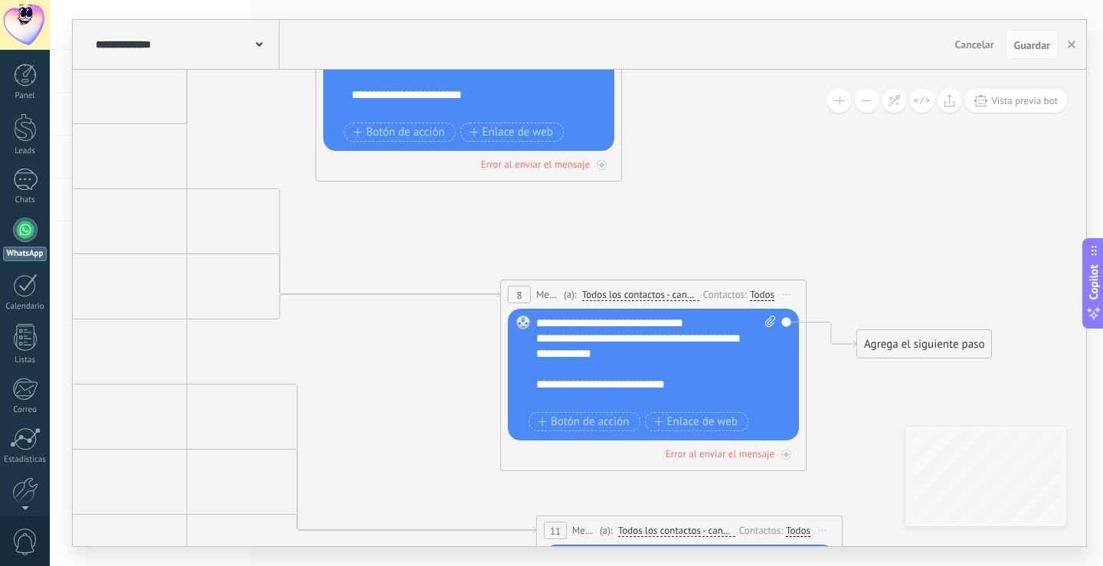
drag, startPoint x: 702, startPoint y: 314, endPoint x: 799, endPoint y: 166, distance: 177.0
click at [797, 166] on icon at bounding box center [245, 456] width 2228 height 1905
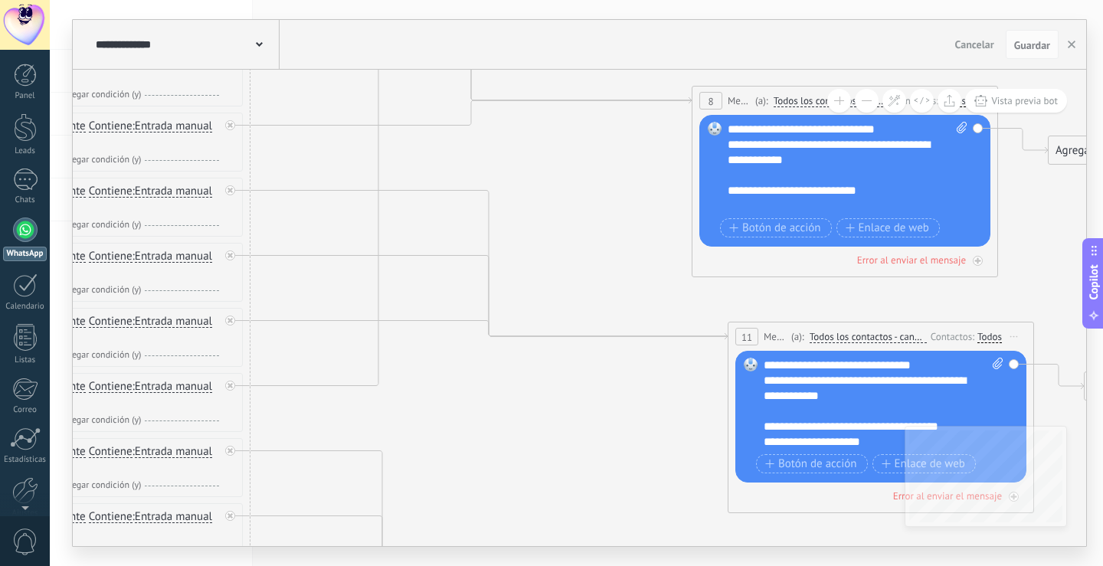
drag, startPoint x: 544, startPoint y: 368, endPoint x: 667, endPoint y: 259, distance: 164.5
click at [667, 260] on icon at bounding box center [437, 262] width 2228 height 1905
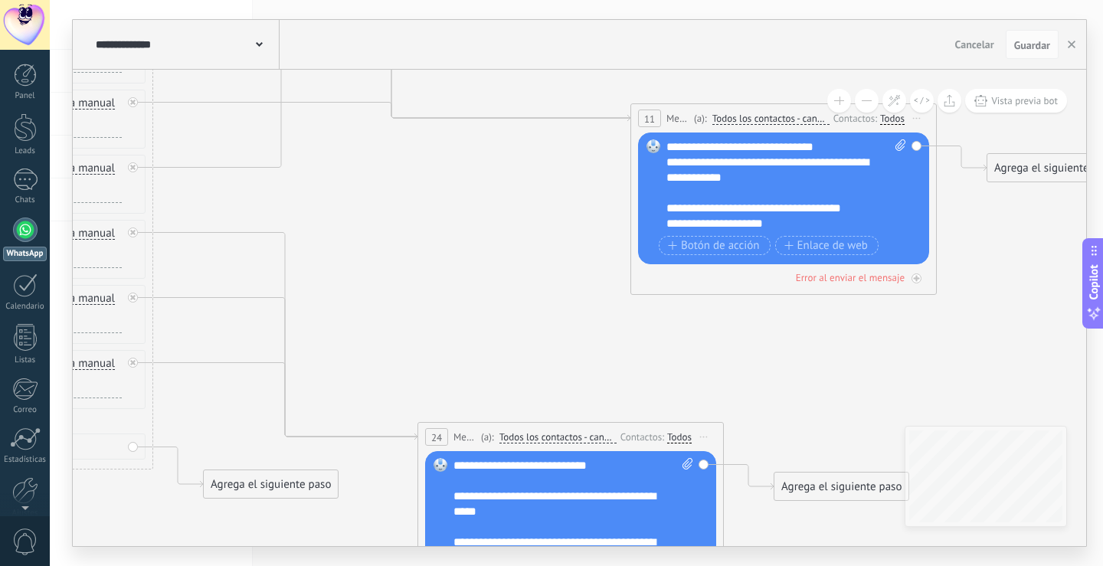
drag, startPoint x: 647, startPoint y: 462, endPoint x: 549, endPoint y: 241, distance: 241.8
click at [549, 241] on icon at bounding box center [339, 43] width 2228 height 1905
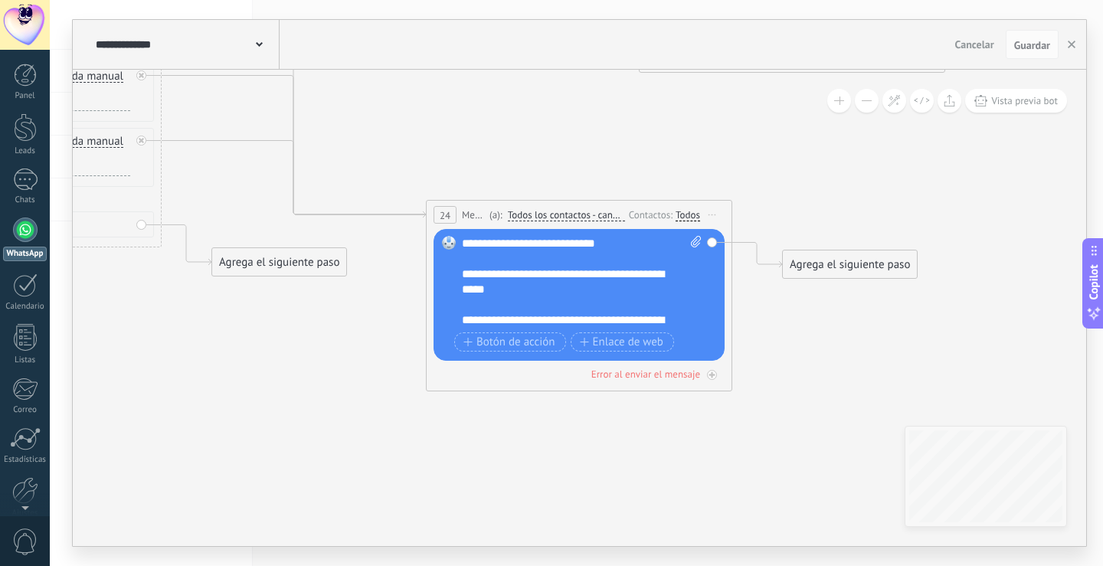
drag, startPoint x: 578, startPoint y: 378, endPoint x: 587, endPoint y: 159, distance: 218.5
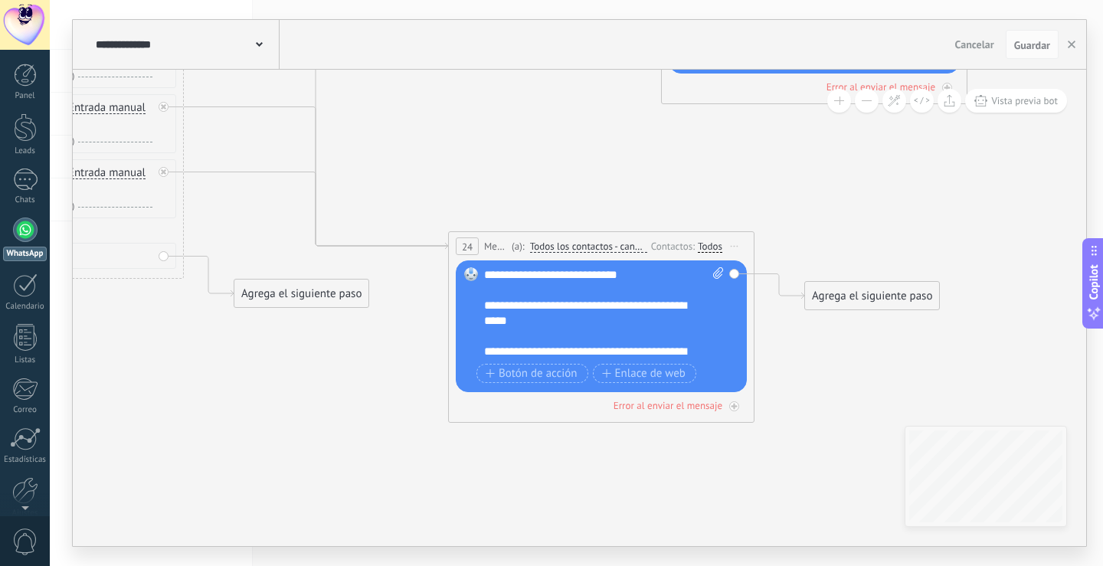
drag, startPoint x: 644, startPoint y: 148, endPoint x: 805, endPoint y: 306, distance: 225.9
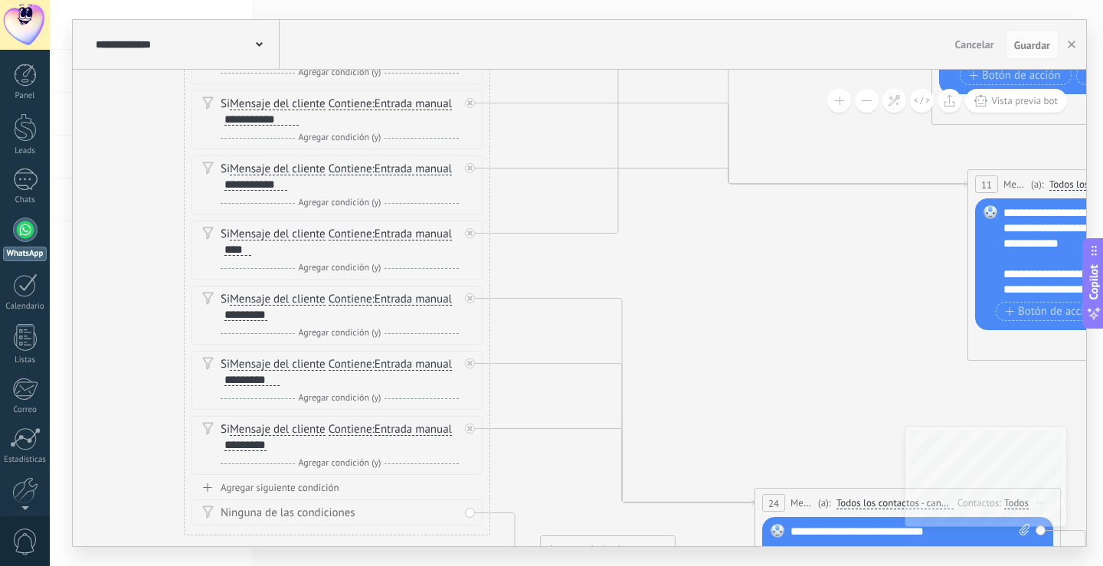
drag, startPoint x: 627, startPoint y: 144, endPoint x: 814, endPoint y: 280, distance: 231.4
click at [812, 280] on icon at bounding box center [677, 109] width 2228 height 1905
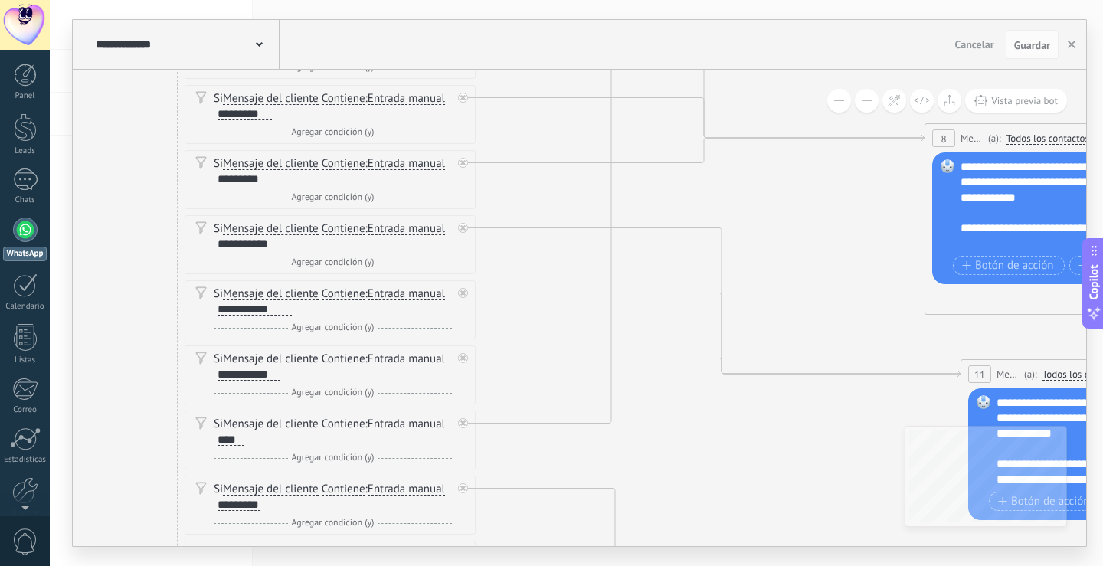
drag, startPoint x: 735, startPoint y: 233, endPoint x: 712, endPoint y: 434, distance: 202.0
click at [712, 434] on icon at bounding box center [670, 299] width 2228 height 1905
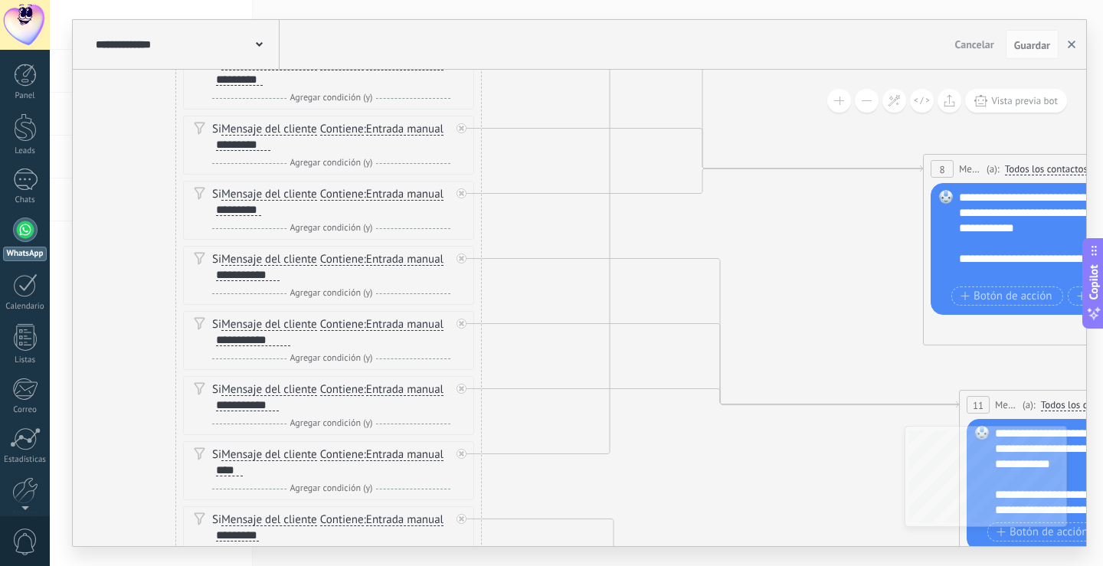
click at [1066, 48] on button "button" at bounding box center [1071, 44] width 23 height 29
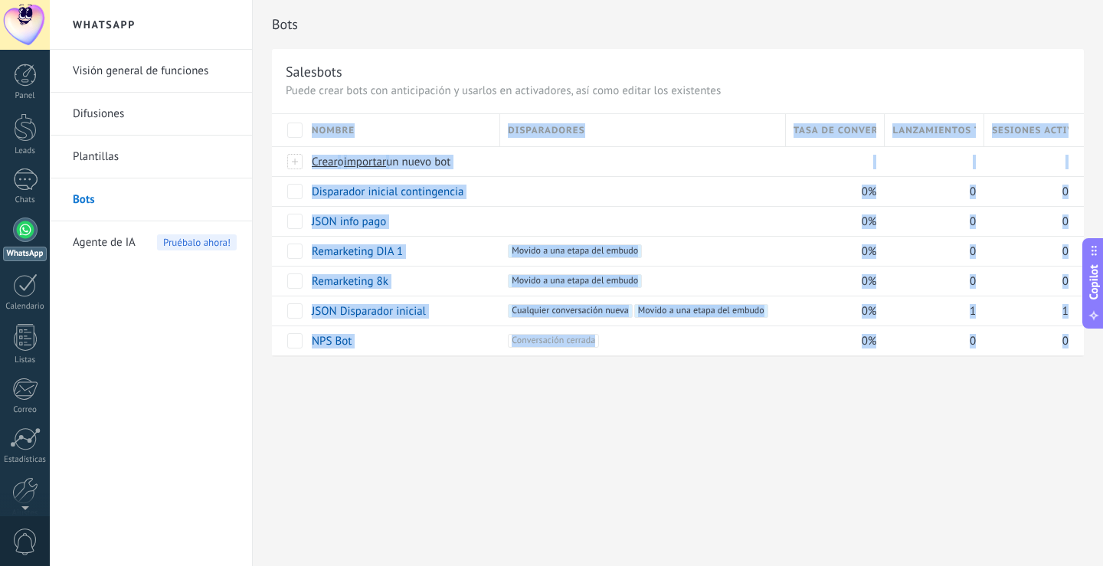
drag, startPoint x: 707, startPoint y: 417, endPoint x: 616, endPoint y: 429, distance: 92.0
click at [616, 429] on div "Bots Salesbots Puede crear bots con anticipación y usarlos en activadores, así …" at bounding box center [678, 283] width 850 height 566
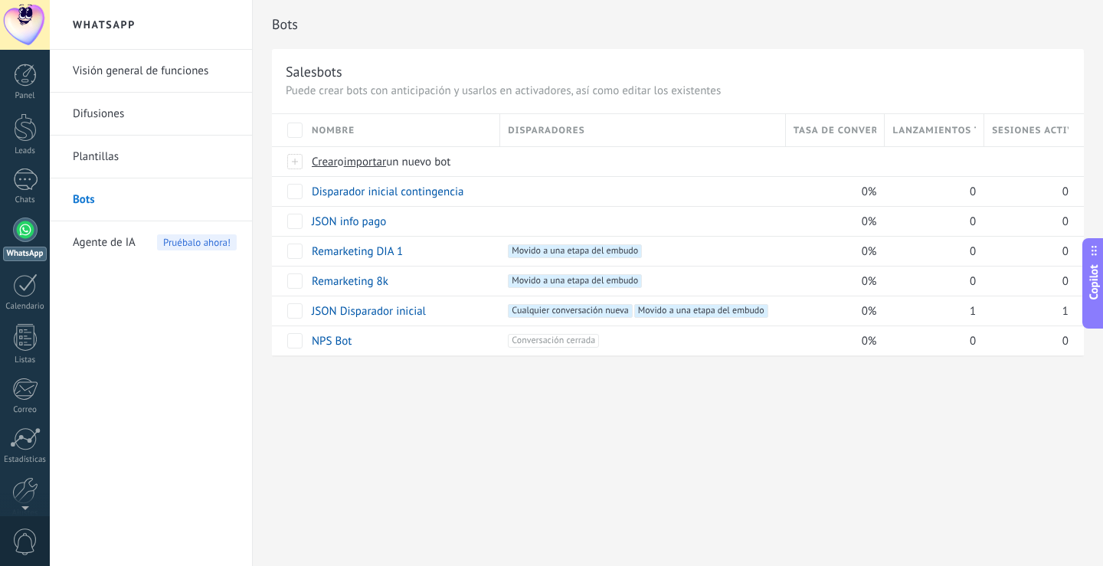
click at [568, 424] on div "Bots Salesbots Puede crear bots con anticipación y usarlos en activadores, así …" at bounding box center [678, 283] width 850 height 566
click at [42, 188] on link "1 Chats" at bounding box center [25, 187] width 50 height 37
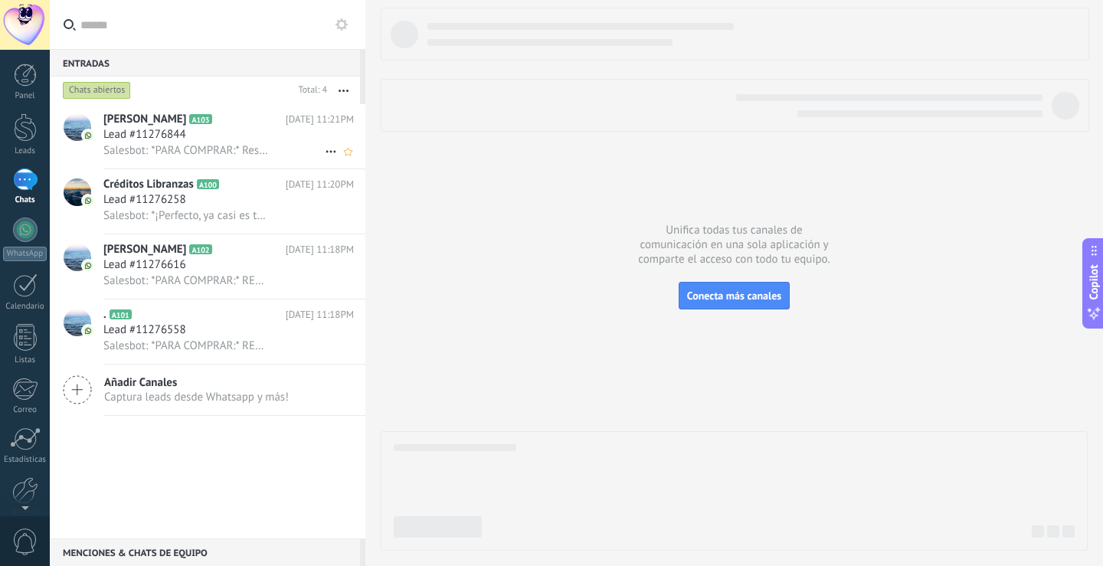
click at [153, 118] on span "[PERSON_NAME]" at bounding box center [144, 119] width 83 height 15
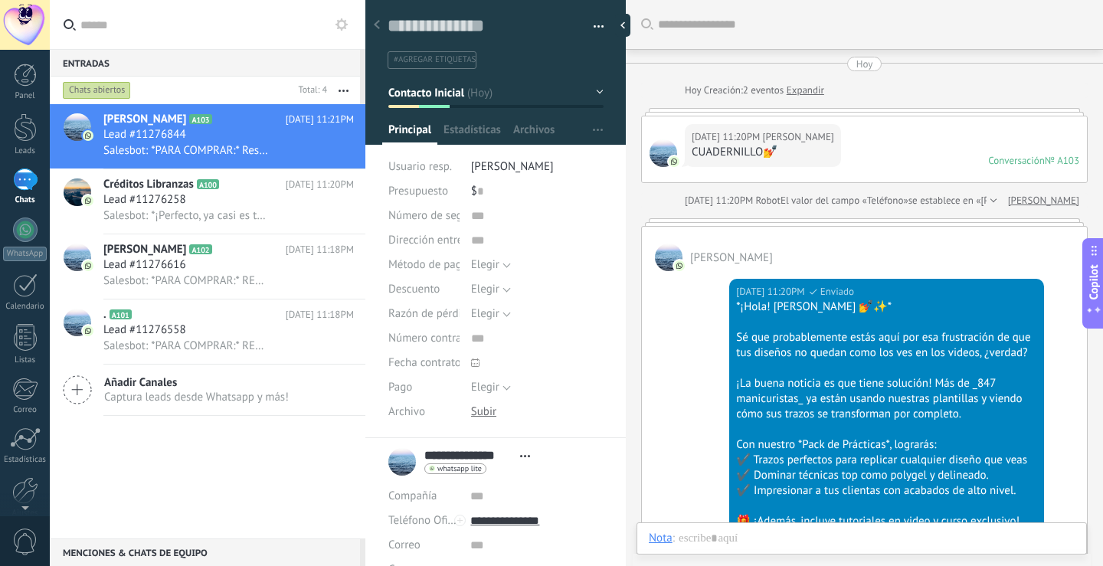
scroll to position [1368, 0]
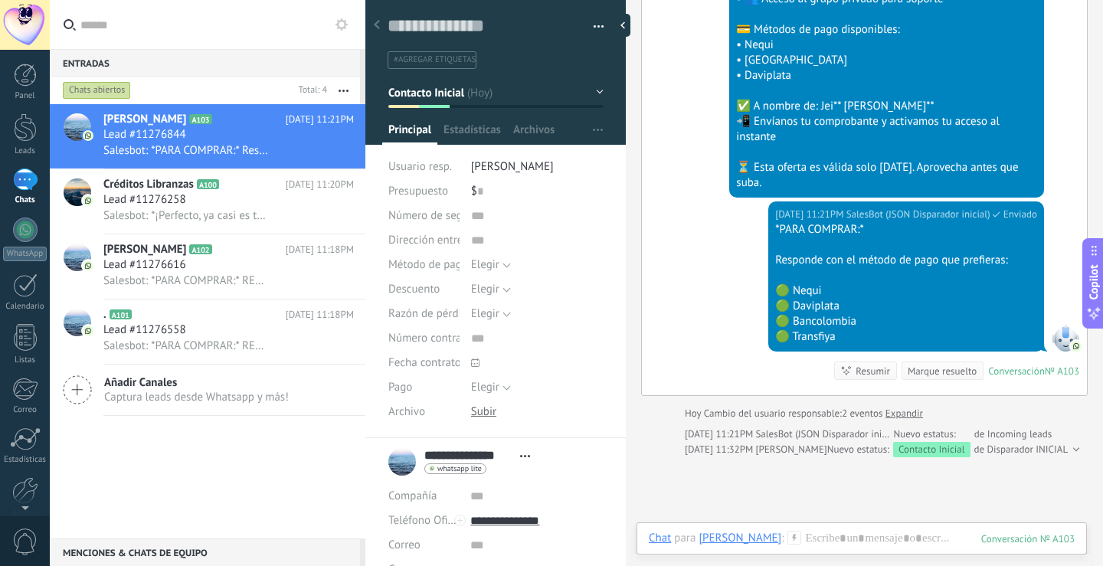
click at [498, 107] on div at bounding box center [495, 106] width 31 height 3
click at [519, 82] on button "Contacto Inicial" at bounding box center [495, 93] width 215 height 28
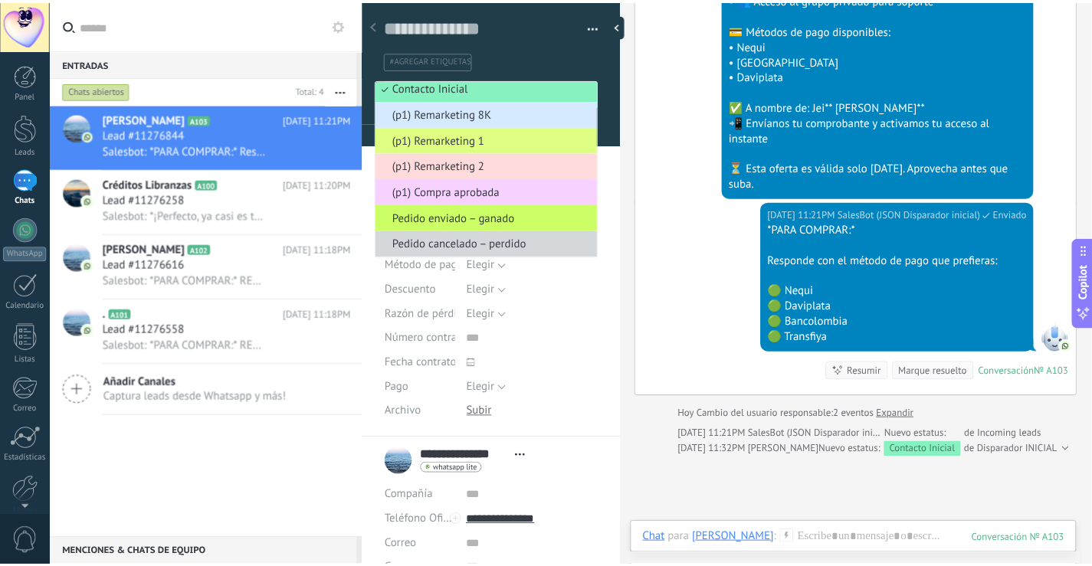
scroll to position [0, 0]
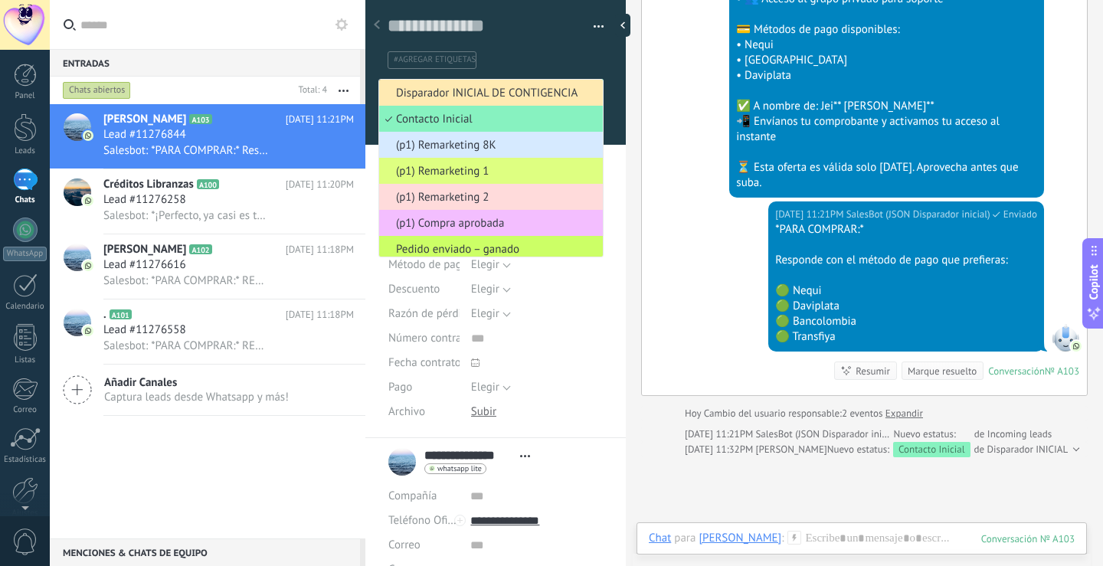
click at [671, 208] on div "Hoy 11:21PM SalesBot (JSON Disparador inicial) Enviado *PARA COMPRAR:* Responde…" at bounding box center [864, 298] width 445 height 194
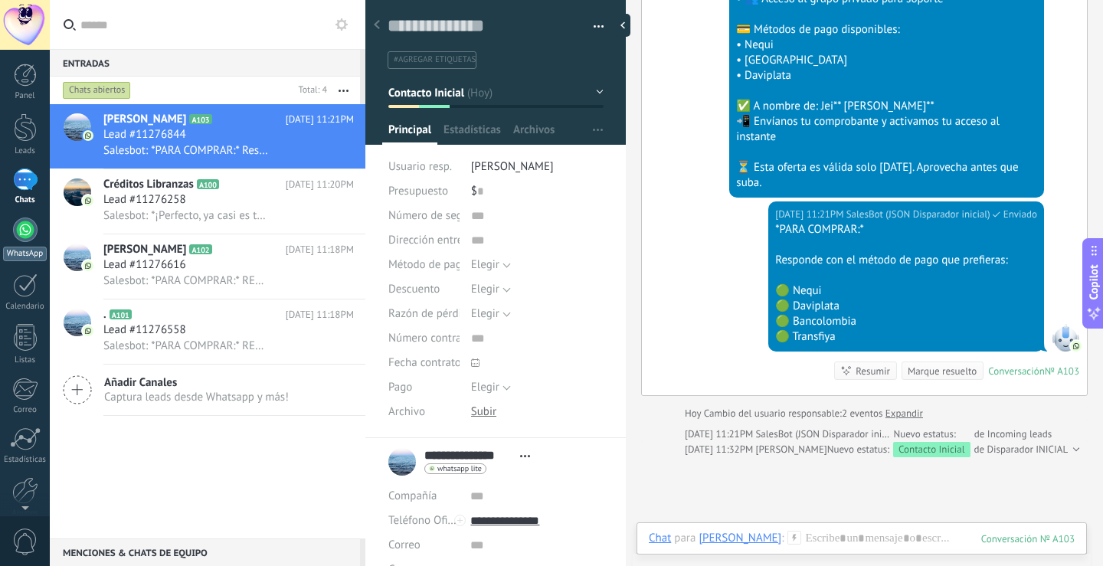
click at [29, 228] on div at bounding box center [25, 230] width 25 height 25
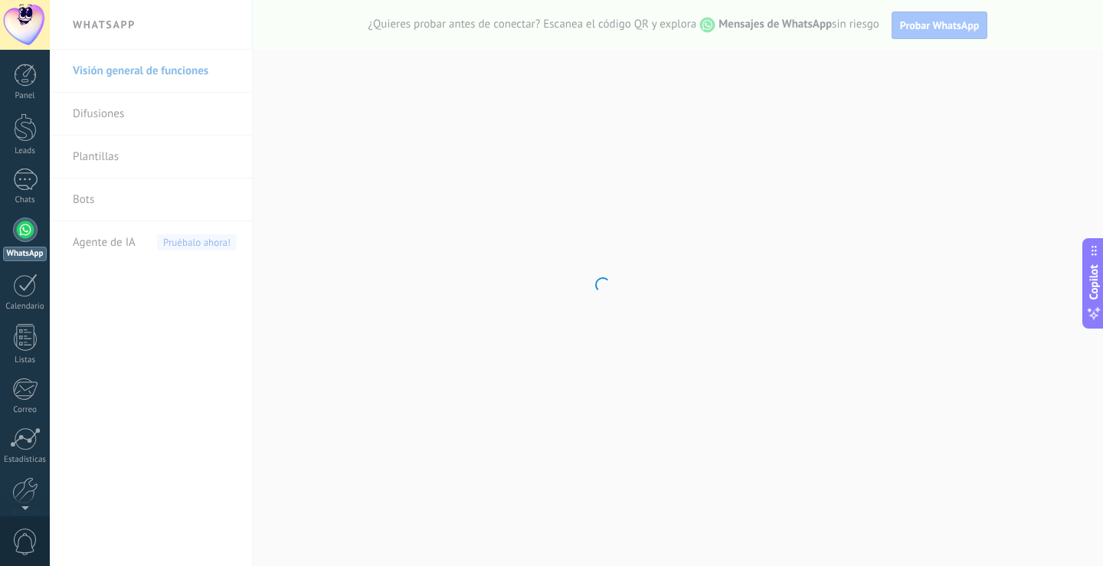
click at [91, 201] on body ".abecls-1,.abecls-2{fill-rule:evenodd}.abecls-2{fill:#fff} .abhcls-1{fill:none}…" at bounding box center [551, 283] width 1103 height 566
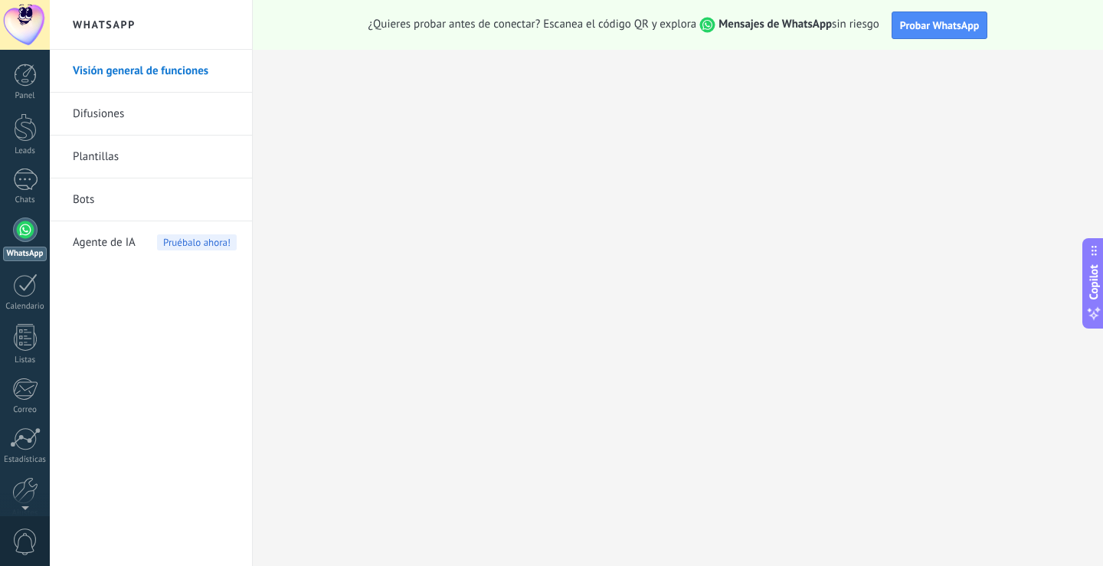
click at [103, 194] on link "Bots" at bounding box center [155, 200] width 164 height 43
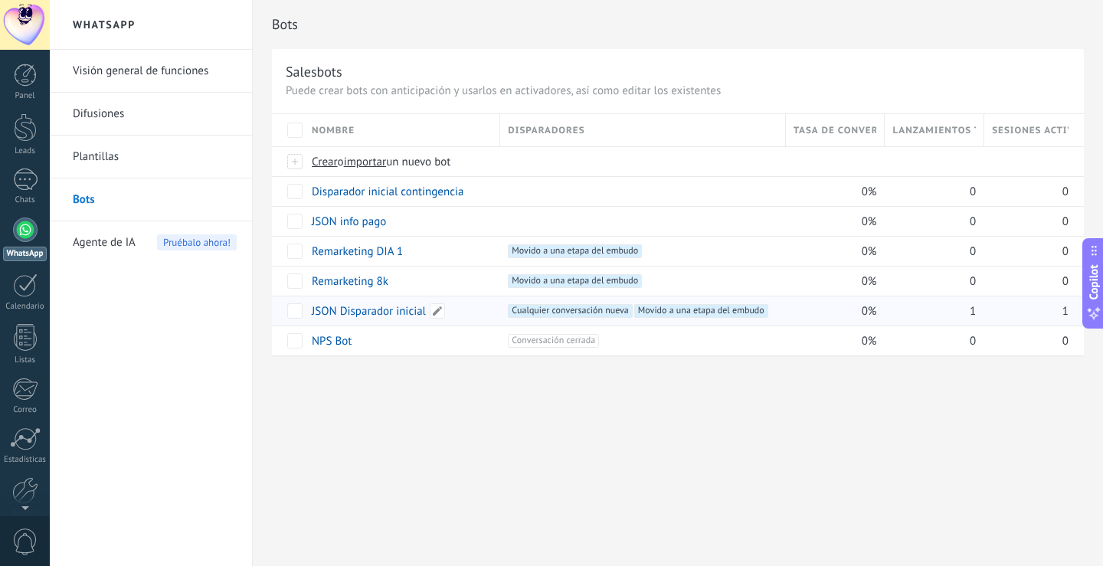
click at [370, 312] on link "JSON Disparador inicial" at bounding box center [369, 311] width 114 height 15
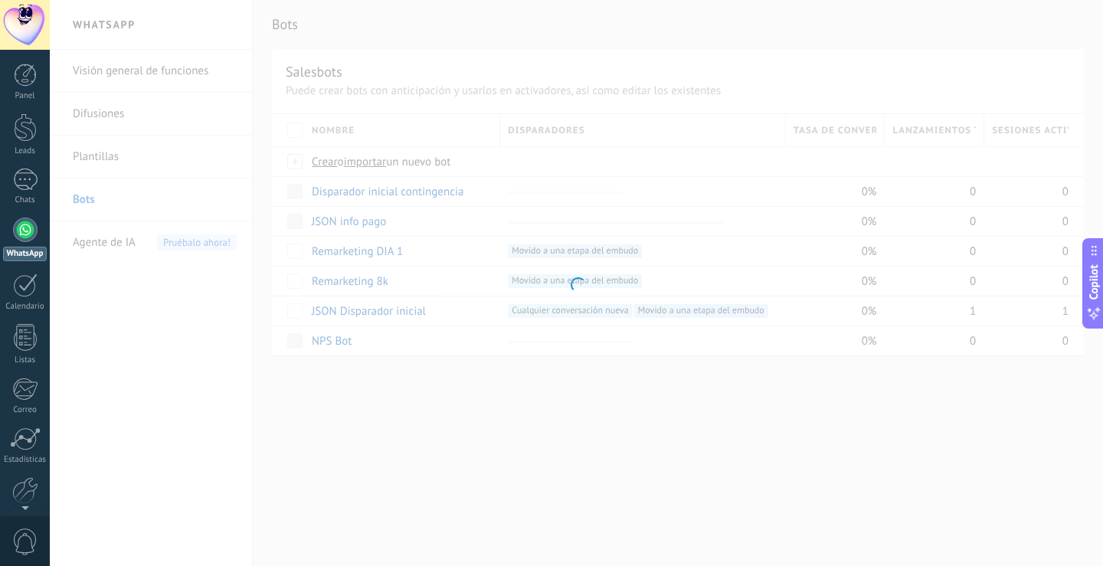
type input "**********"
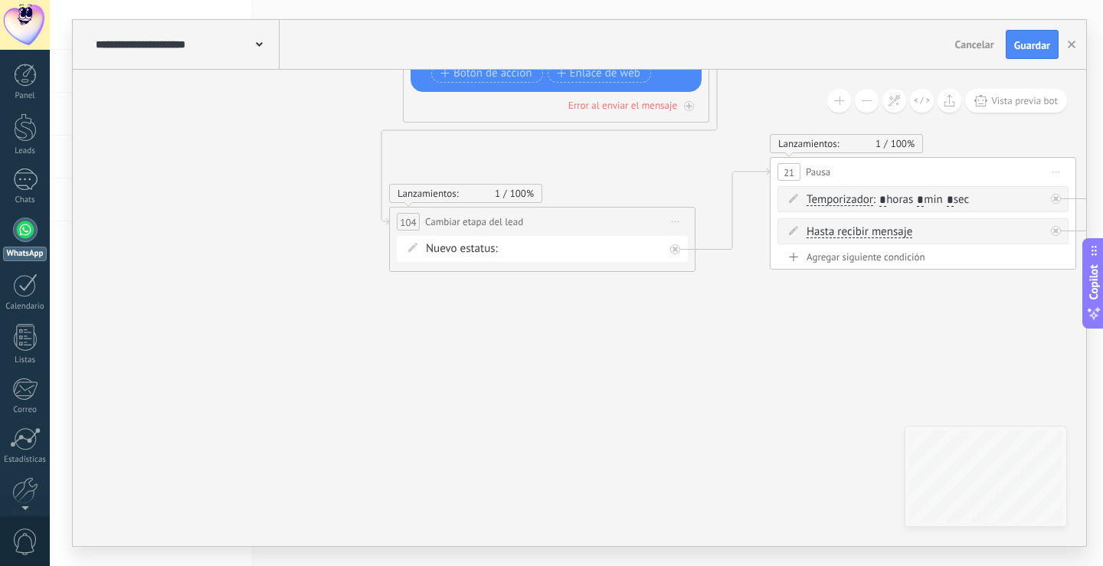
drag, startPoint x: 724, startPoint y: 368, endPoint x: 222, endPoint y: 362, distance: 501.9
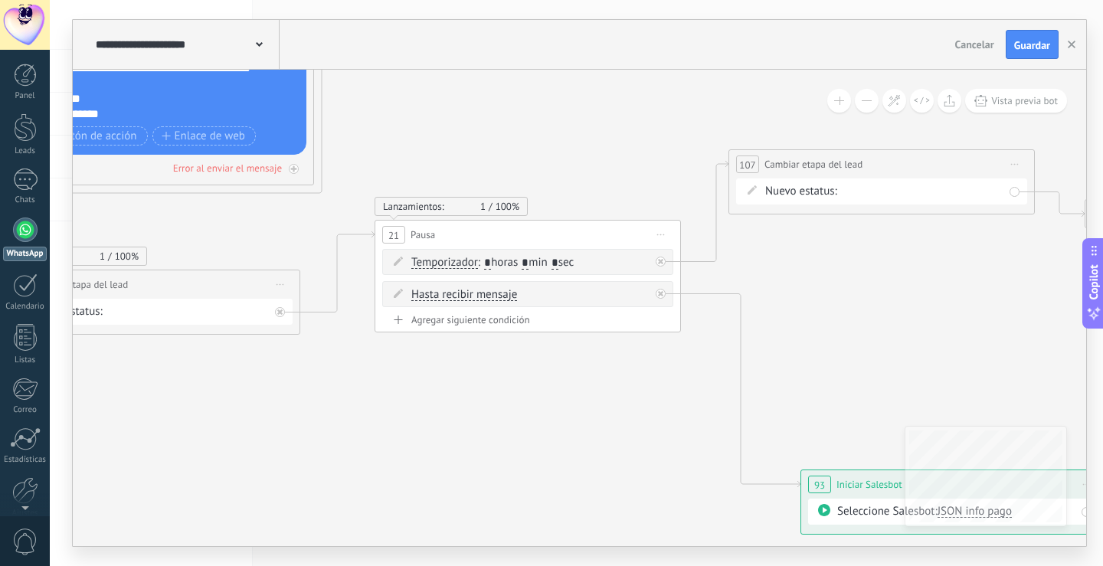
drag, startPoint x: 834, startPoint y: 382, endPoint x: 443, endPoint y: 445, distance: 396.6
click at [0, 0] on div "Disparador INICIAL DE CONTIGENCIA Contacto Inicial (p1) Remarketing 8K (p1) Rem…" at bounding box center [0, 0] width 0 height 0
click at [756, 258] on div at bounding box center [576, 283] width 1053 height 566
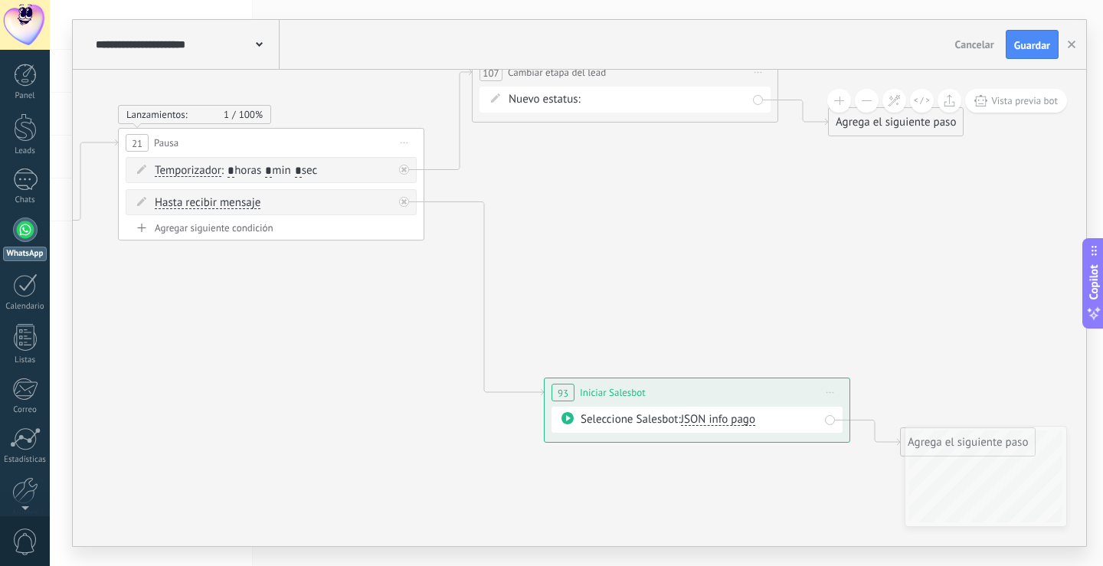
drag, startPoint x: 948, startPoint y: 366, endPoint x: 703, endPoint y: 289, distance: 257.1
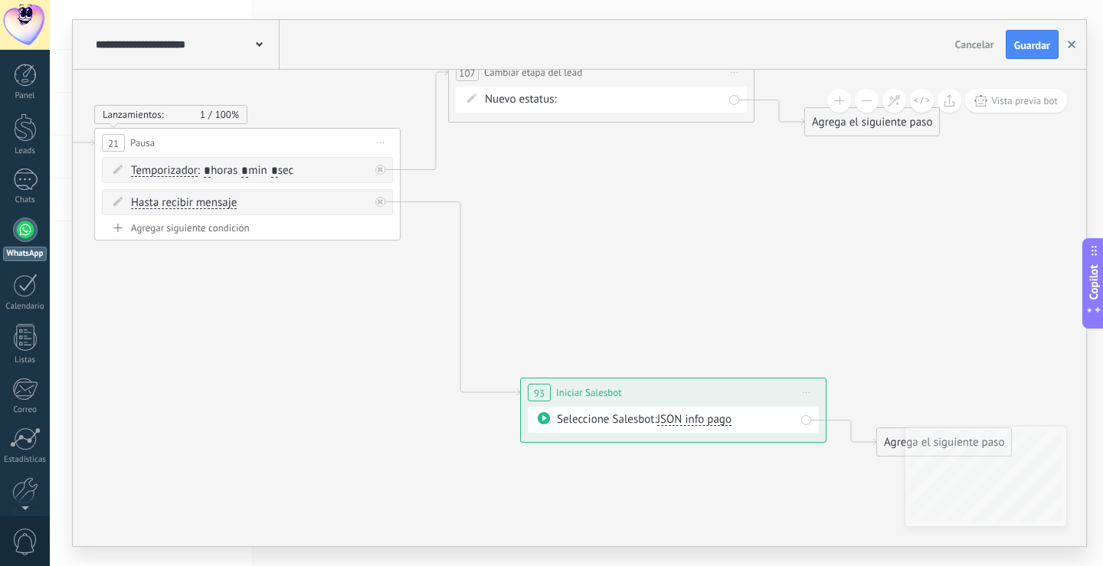
click at [1072, 37] on button "button" at bounding box center [1071, 44] width 23 height 29
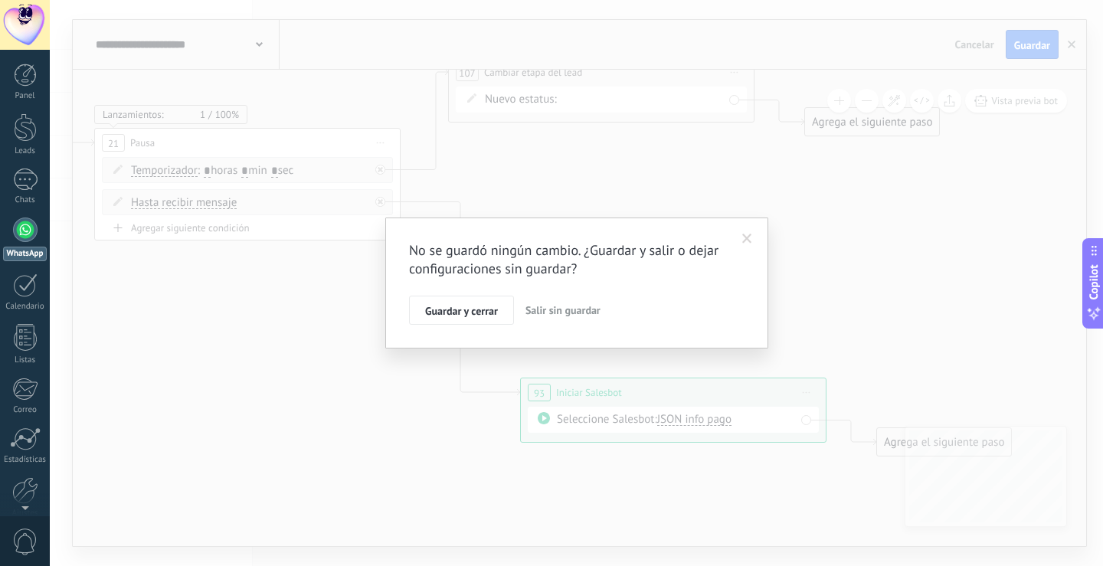
click at [571, 313] on span "Salir sin guardar" at bounding box center [563, 310] width 75 height 14
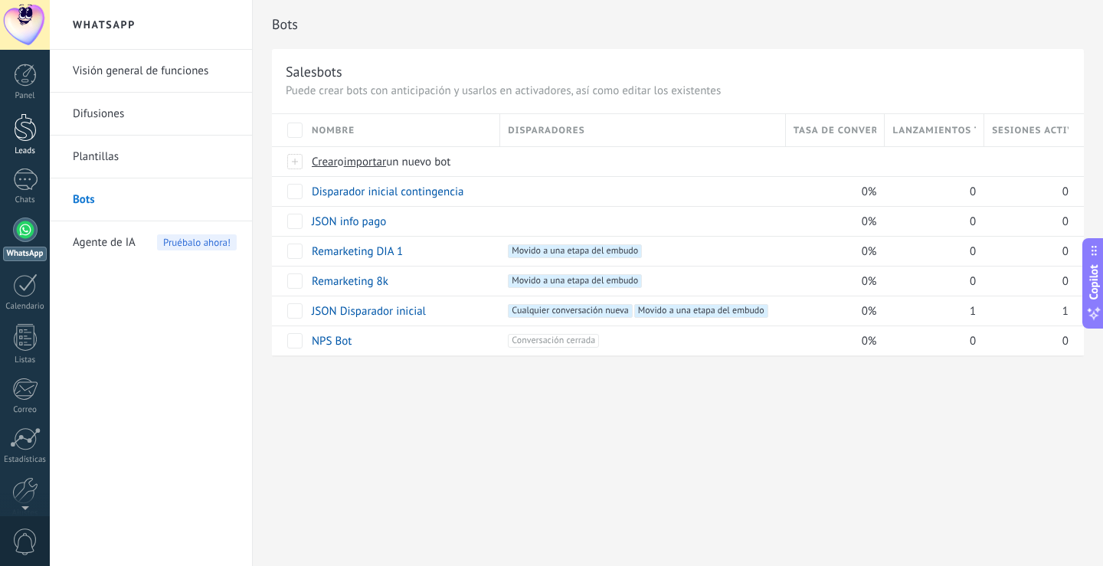
click at [11, 118] on link "Leads" at bounding box center [25, 134] width 50 height 43
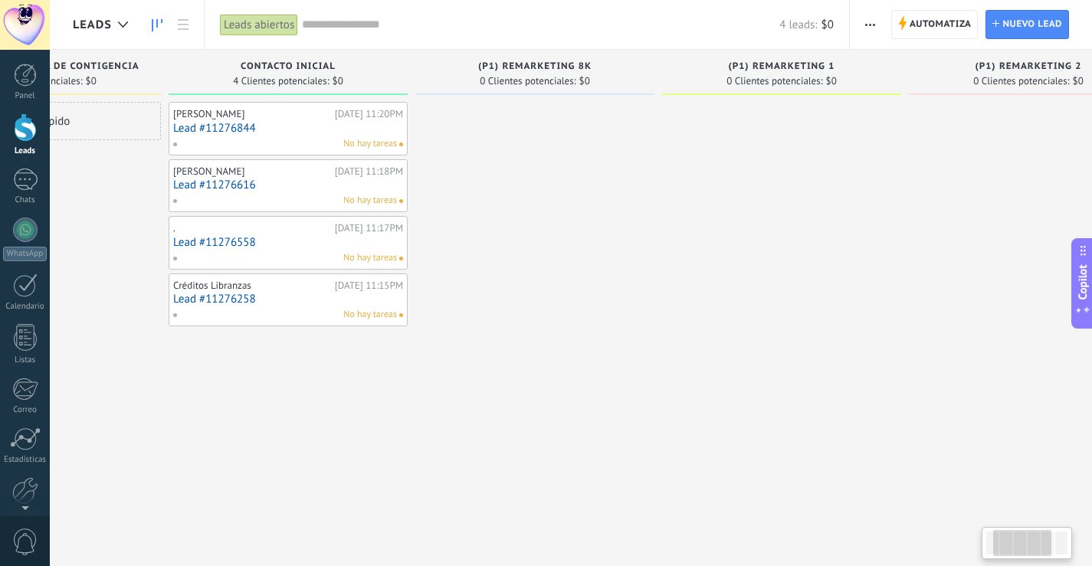
drag, startPoint x: 722, startPoint y: 355, endPoint x: 572, endPoint y: 362, distance: 151.1
click at [572, 362] on div at bounding box center [534, 285] width 239 height 366
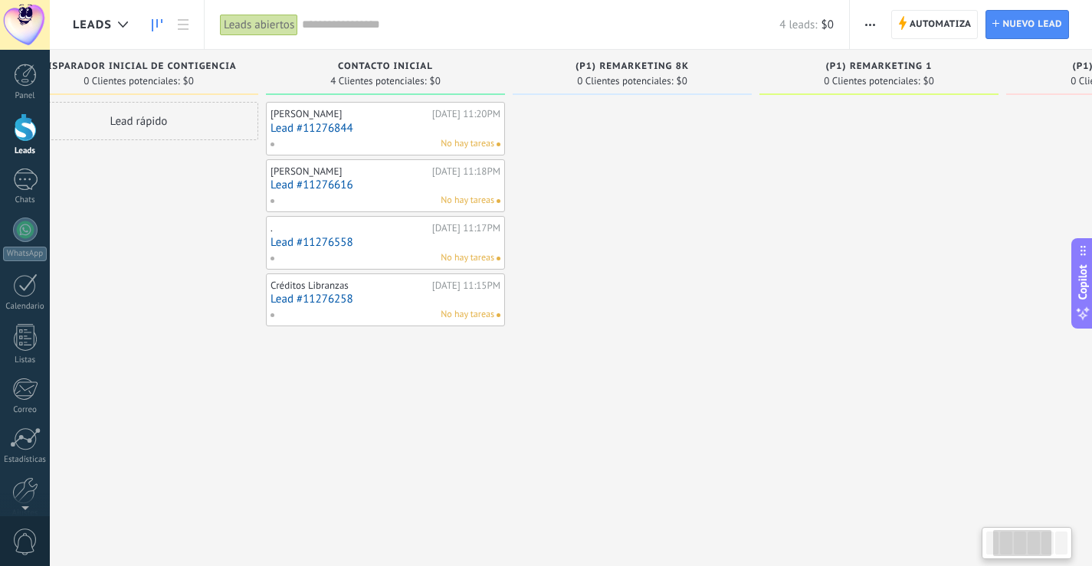
drag, startPoint x: 614, startPoint y: 358, endPoint x: 712, endPoint y: 347, distance: 98.7
click at [709, 349] on div at bounding box center [632, 285] width 239 height 366
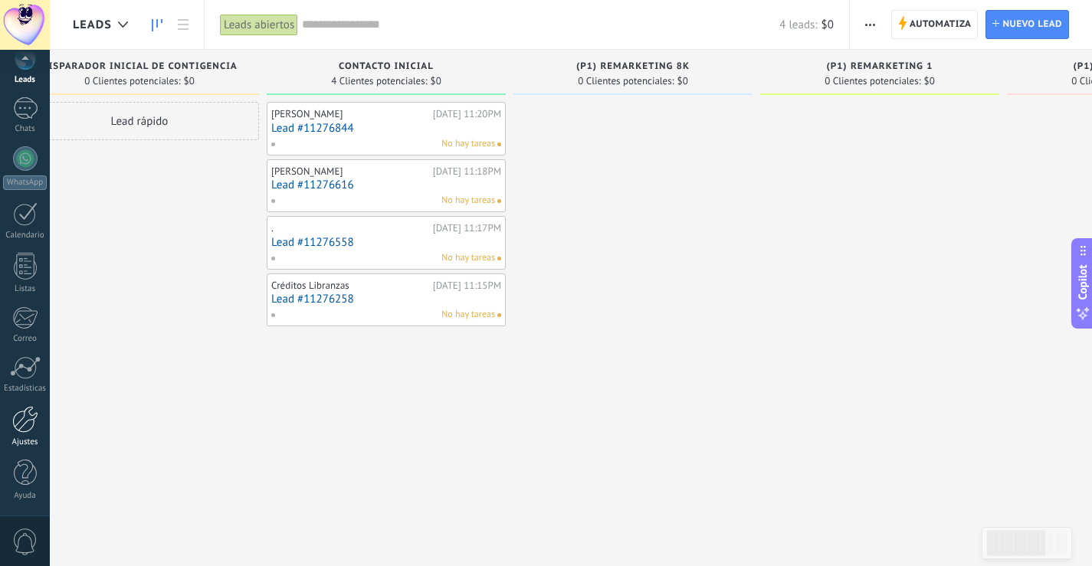
click at [29, 420] on div at bounding box center [25, 419] width 26 height 27
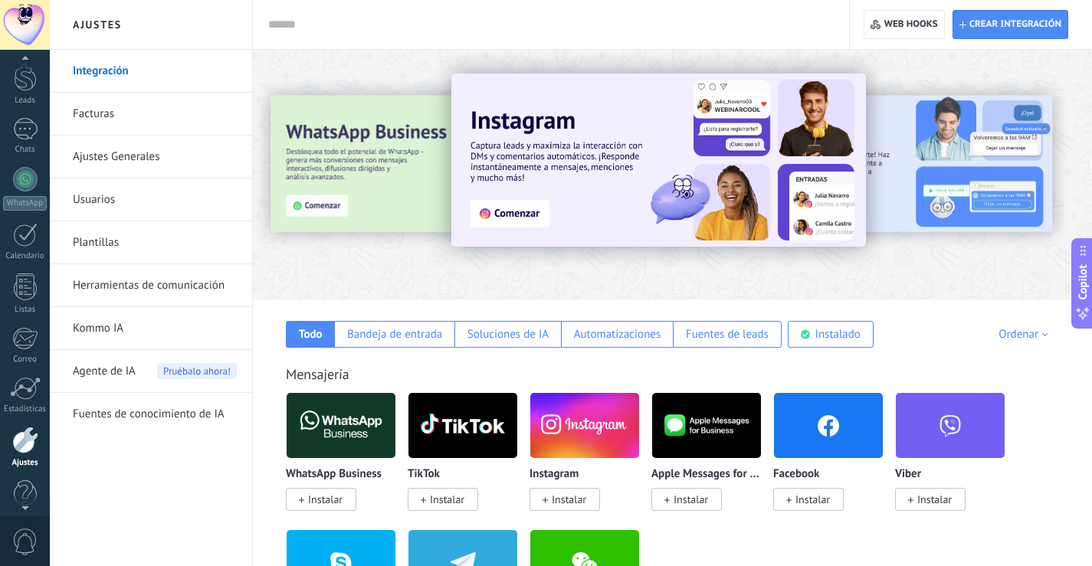
scroll to position [71, 0]
click at [33, 5] on div at bounding box center [25, 25] width 50 height 50
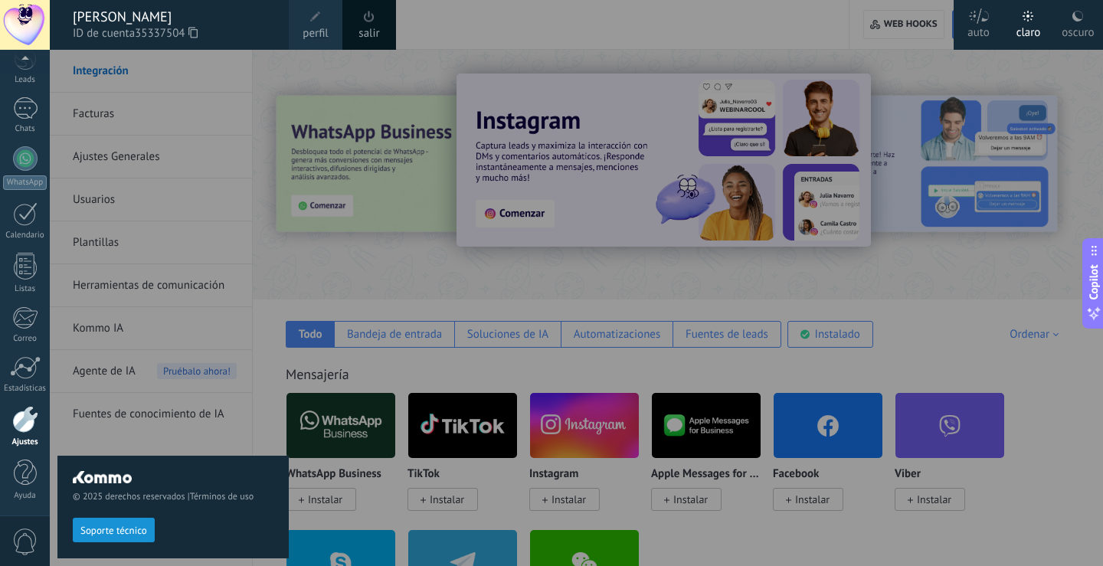
click at [120, 12] on div "[PERSON_NAME]" at bounding box center [173, 16] width 201 height 17
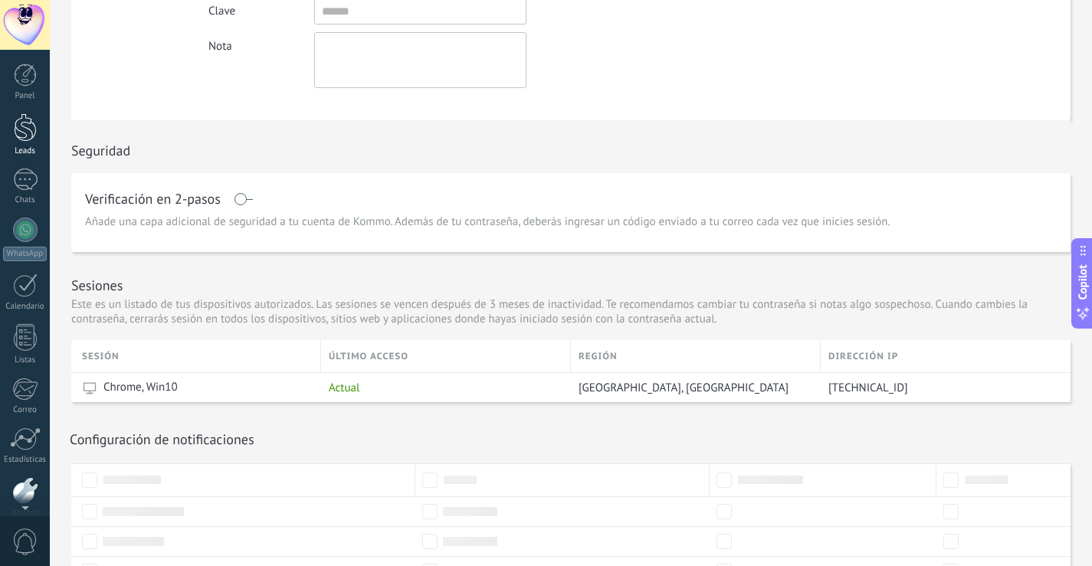
scroll to position [156, 0]
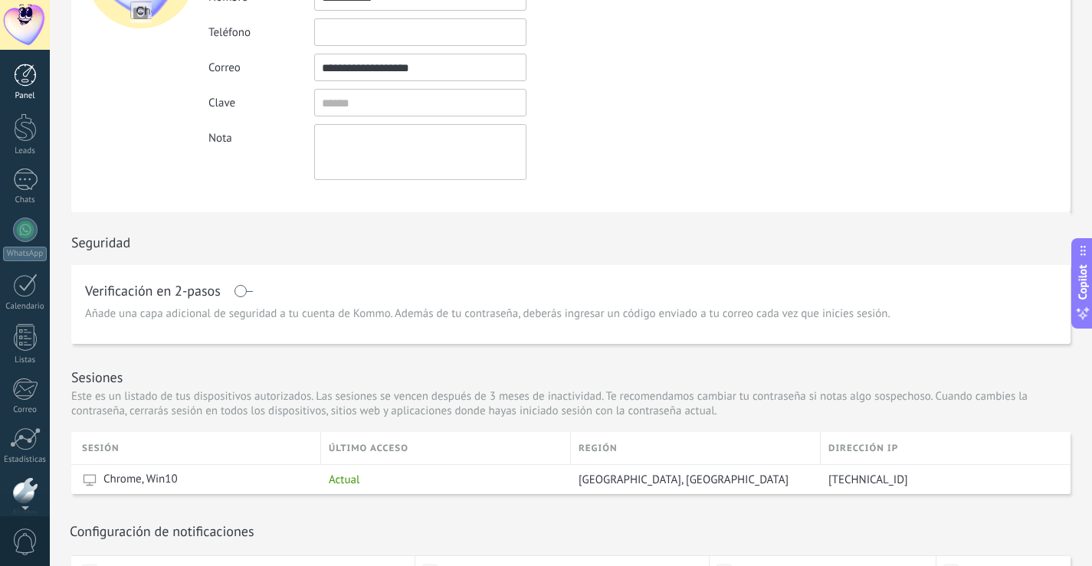
click at [25, 84] on div at bounding box center [25, 75] width 23 height 23
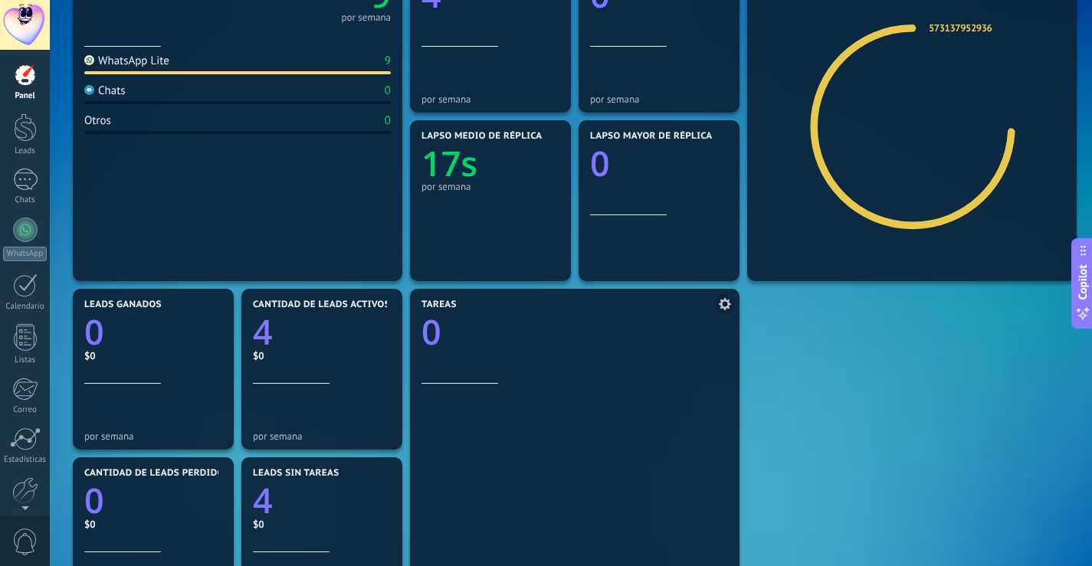
scroll to position [306, 0]
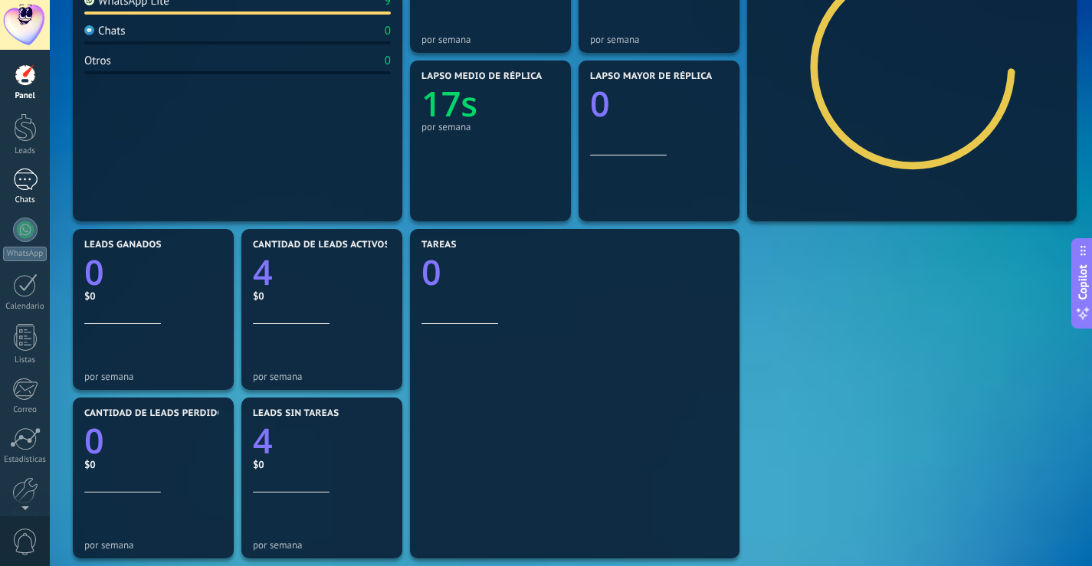
click at [25, 185] on div "1" at bounding box center [25, 180] width 25 height 22
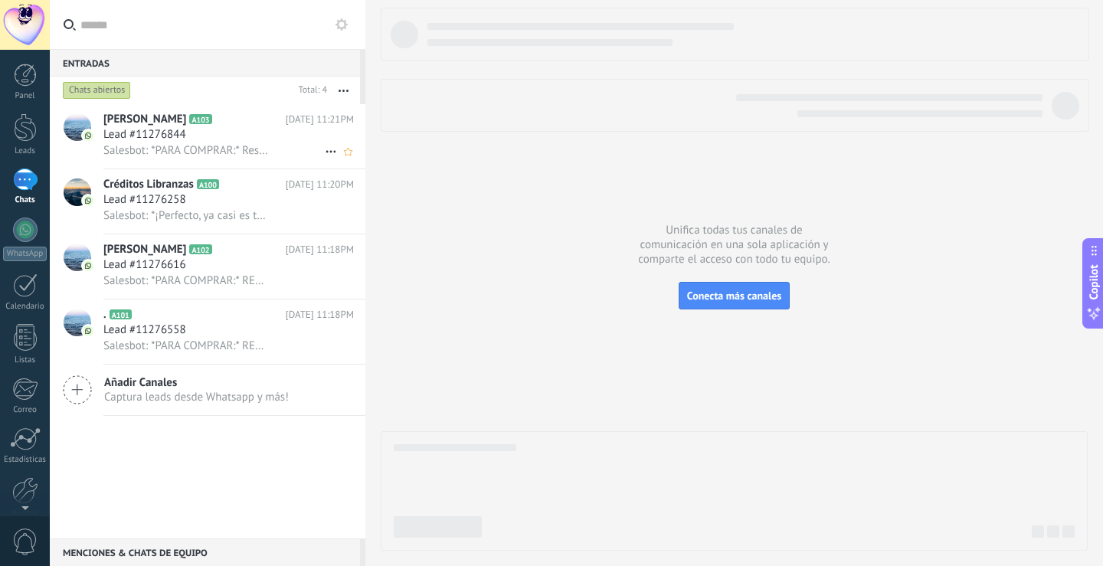
click at [266, 120] on h2 "Dayana Martinez A103" at bounding box center [194, 119] width 182 height 15
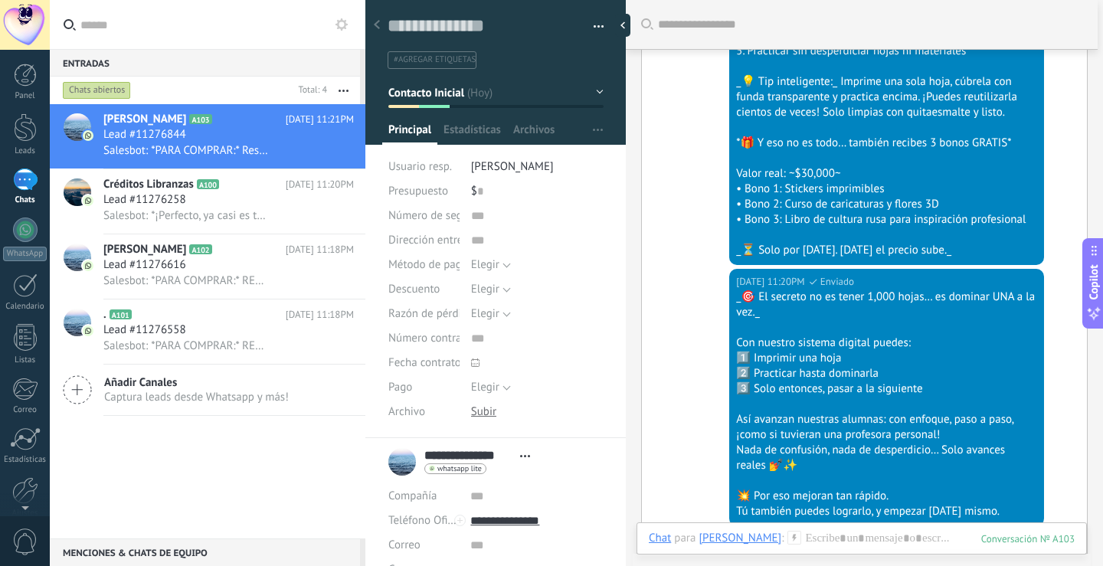
scroll to position [745, 0]
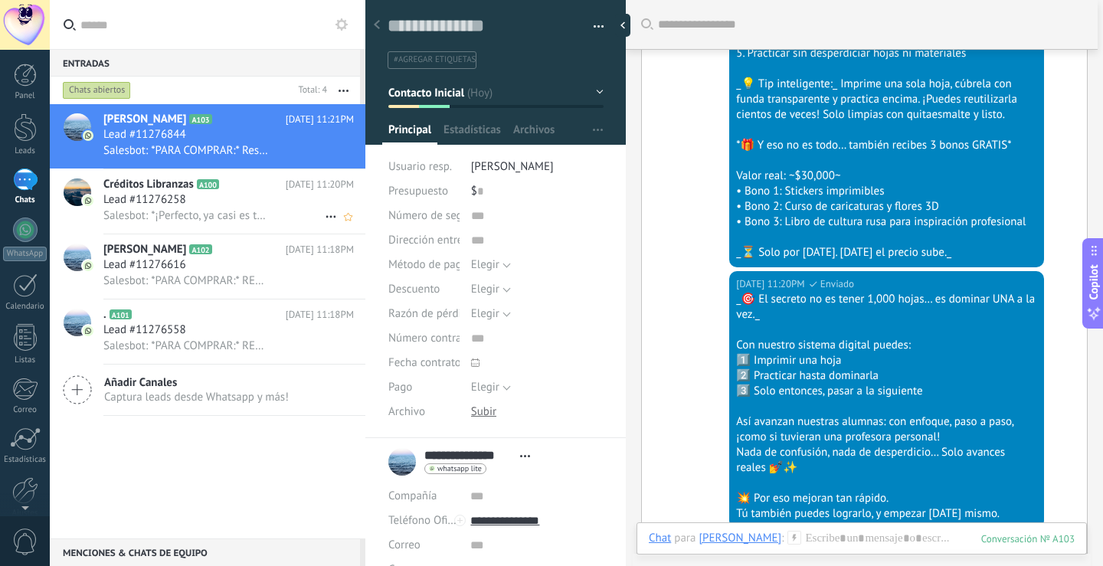
click at [251, 205] on div "Lead #11276258" at bounding box center [228, 199] width 251 height 15
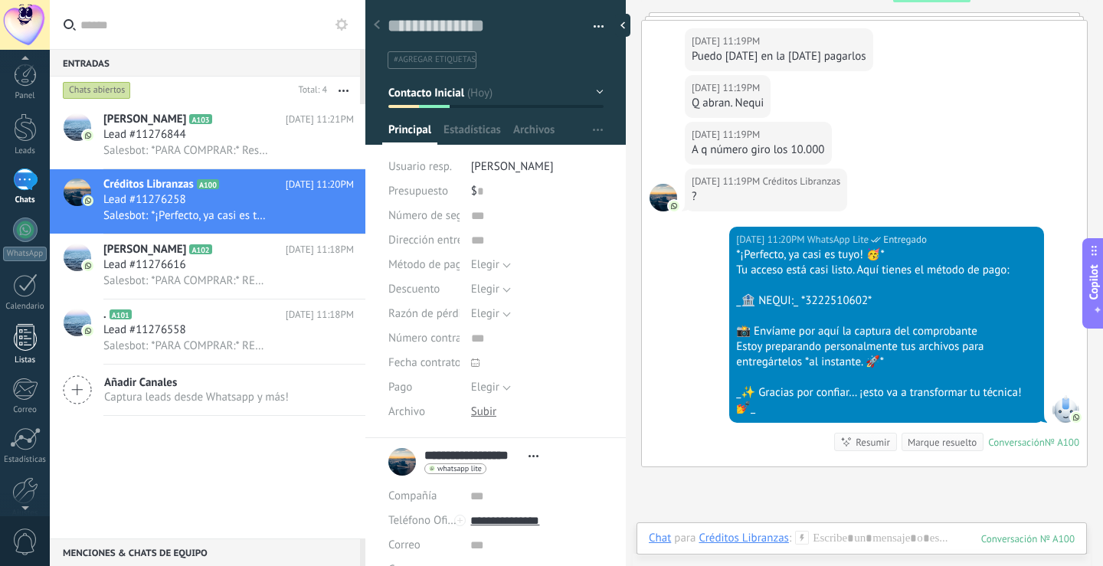
scroll to position [71, 0]
click at [40, 132] on div "Chats" at bounding box center [25, 129] width 44 height 10
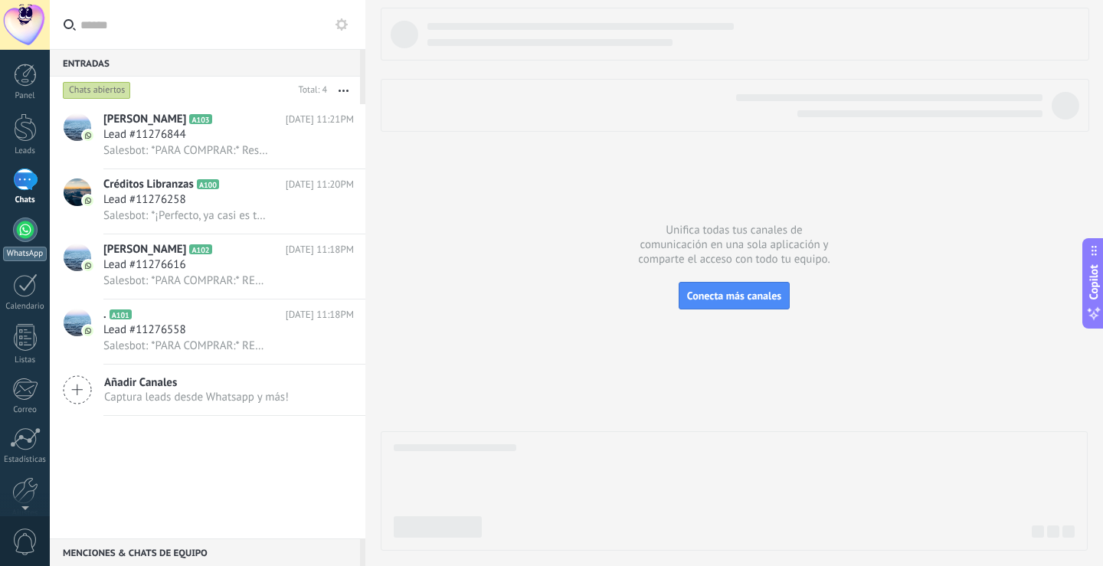
click at [33, 234] on div at bounding box center [25, 230] width 25 height 25
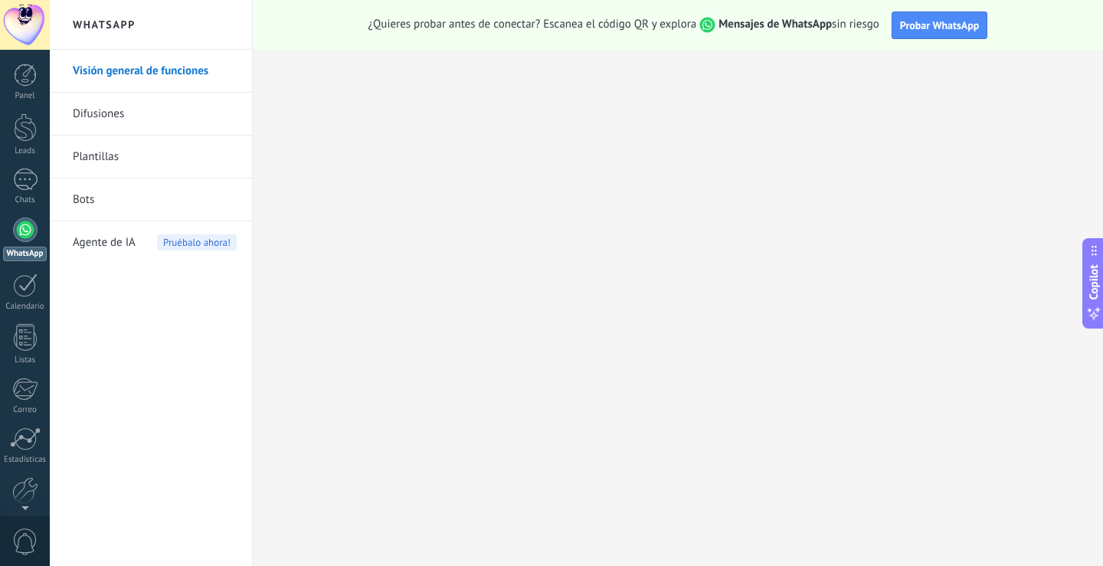
click at [174, 206] on link "Bots" at bounding box center [155, 200] width 164 height 43
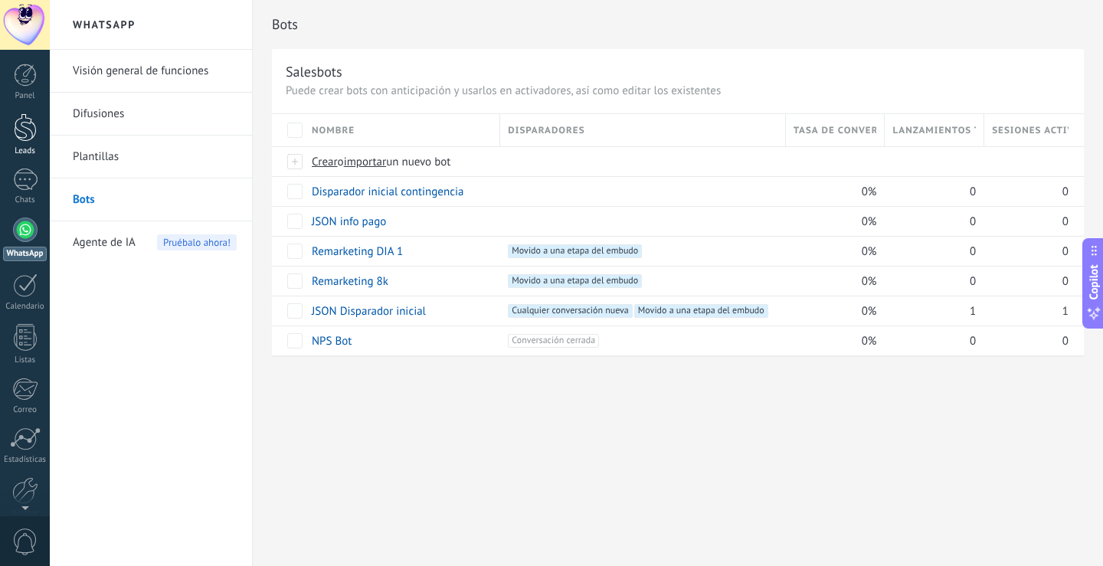
click at [39, 128] on link "Leads" at bounding box center [25, 134] width 50 height 43
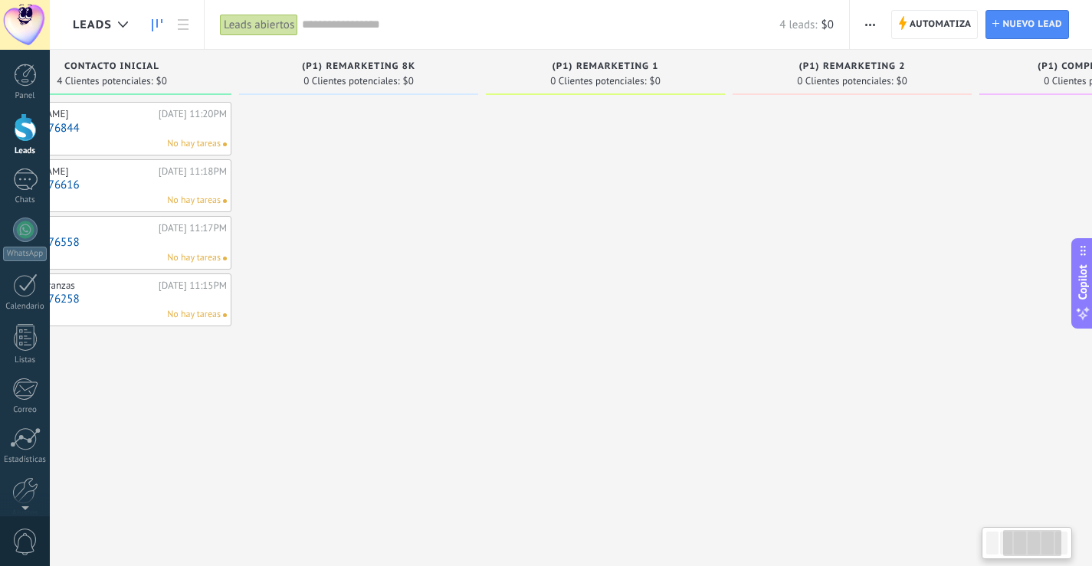
drag, startPoint x: 857, startPoint y: 360, endPoint x: 496, endPoint y: 349, distance: 361.0
click at [491, 346] on div at bounding box center [605, 285] width 239 height 366
click at [490, 346] on div at bounding box center [605, 285] width 239 height 366
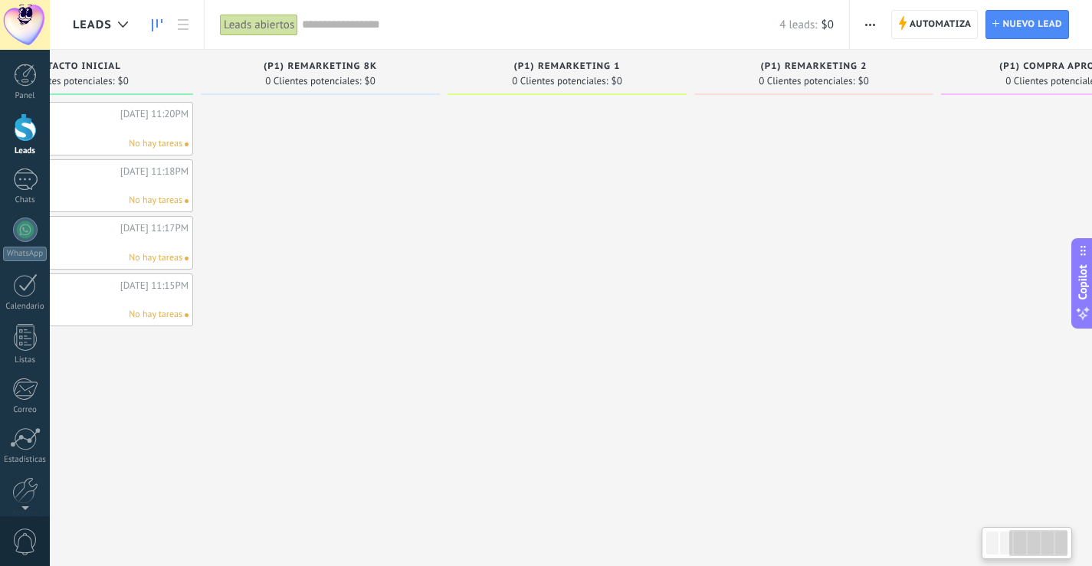
scroll to position [0, 477]
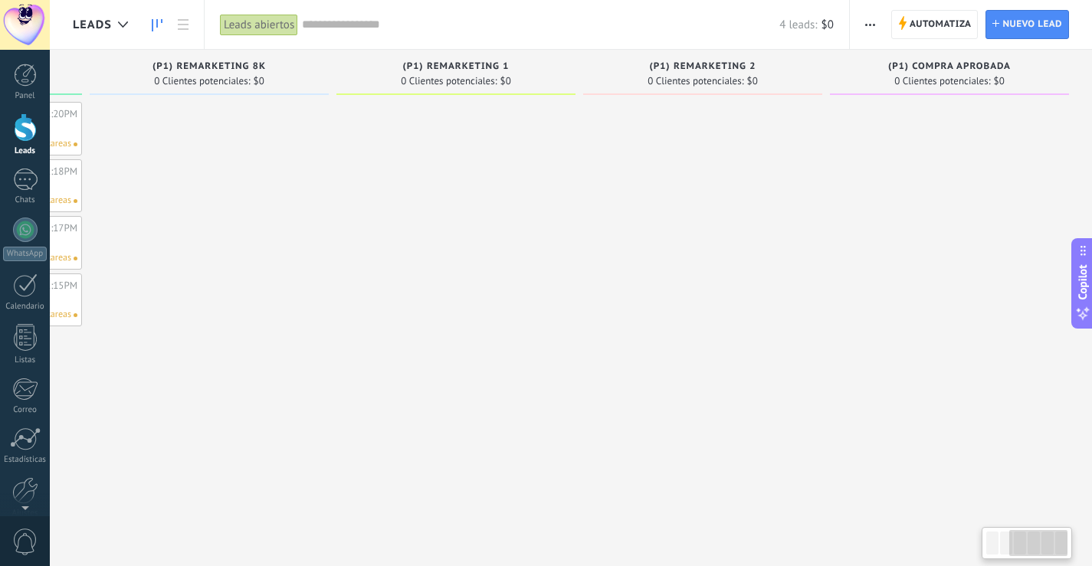
drag, startPoint x: 798, startPoint y: 351, endPoint x: 529, endPoint y: 359, distance: 269.1
click at [512, 354] on div "Leads Entrantes Solicitudes: 0 0 0 0 0 0 0 0 0 Disparador INICIAL DE CONTIGENCI…" at bounding box center [344, 259] width 1496 height 418
drag, startPoint x: 826, startPoint y: 377, endPoint x: 557, endPoint y: 372, distance: 269.0
click at [587, 370] on div "(p1) Remarketing 2 0 Clientes potenciales: $0" at bounding box center [706, 259] width 247 height 418
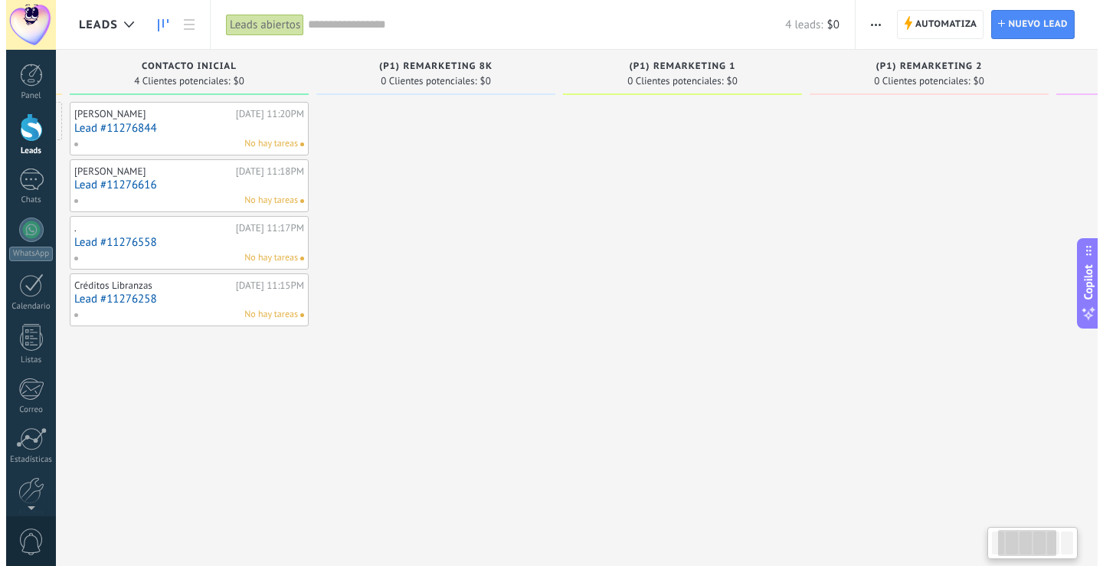
scroll to position [0, 15]
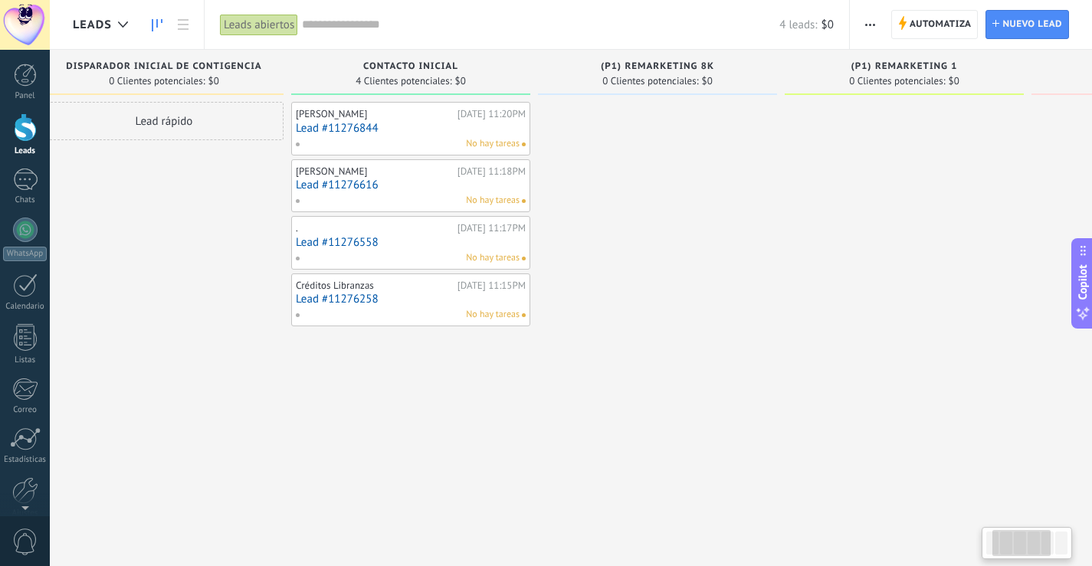
drag, startPoint x: 368, startPoint y: 390, endPoint x: 808, endPoint y: 399, distance: 439.9
click at [804, 401] on div at bounding box center [904, 285] width 239 height 366
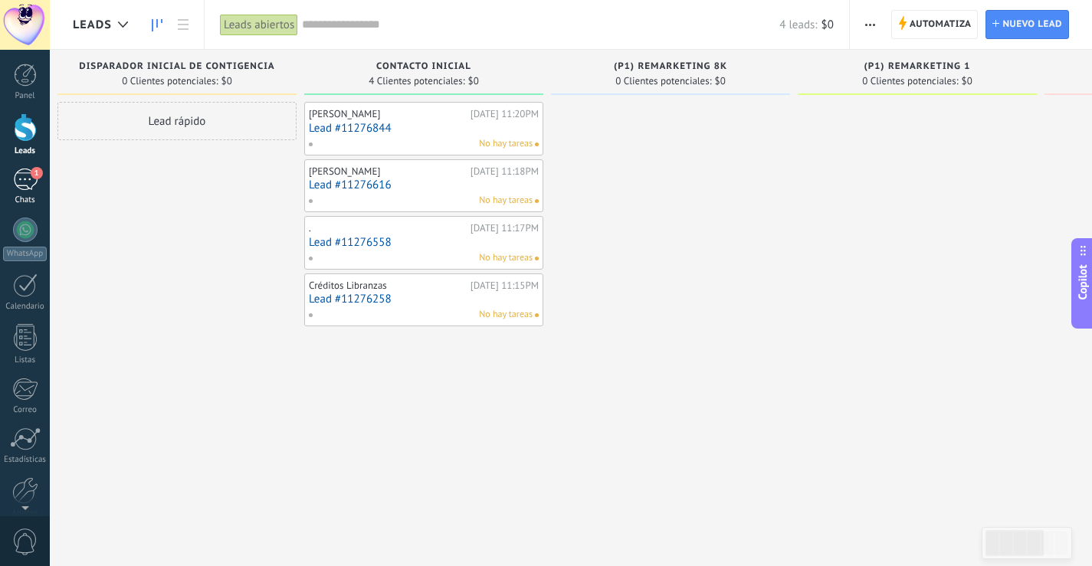
click at [15, 185] on div "1" at bounding box center [25, 180] width 25 height 22
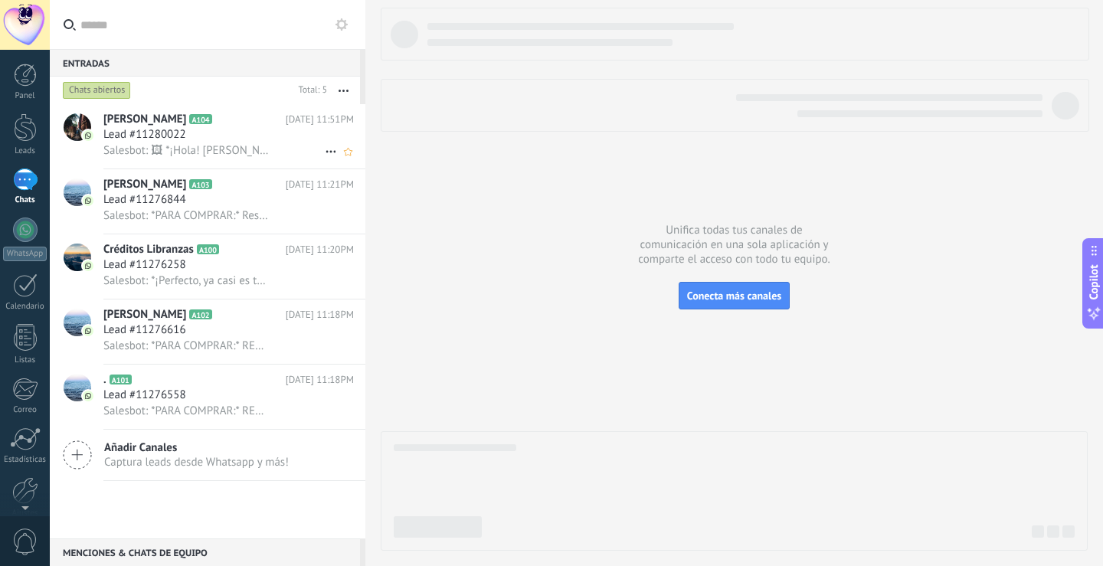
click at [251, 151] on span "Salesbot: 🖼 *¡Hola! yuli guerrero 💅✨* Sé que probablemente estás aquí por esa f…" at bounding box center [186, 150] width 166 height 15
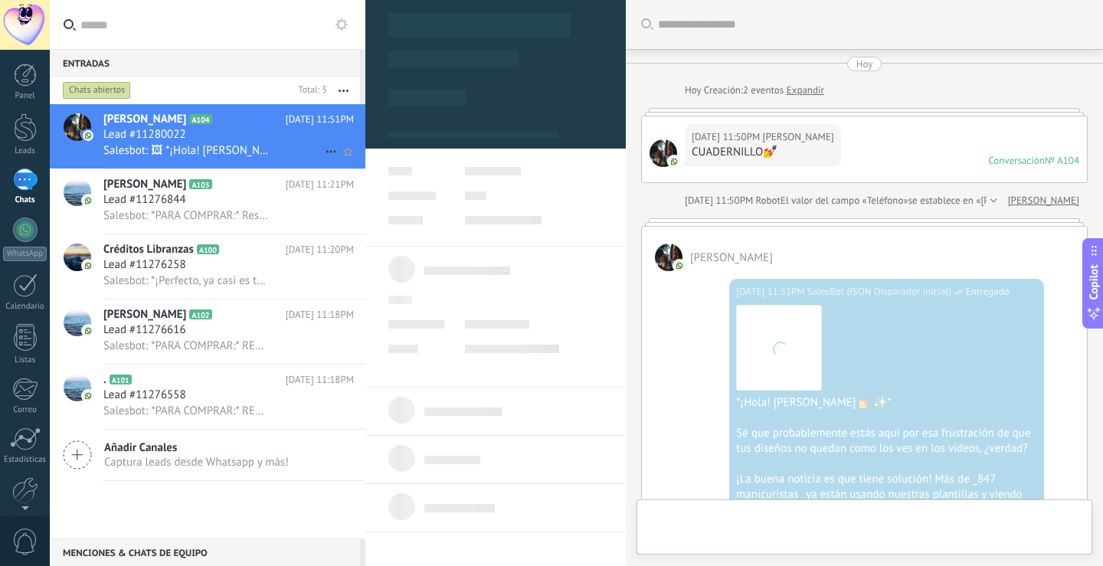
scroll to position [203, 0]
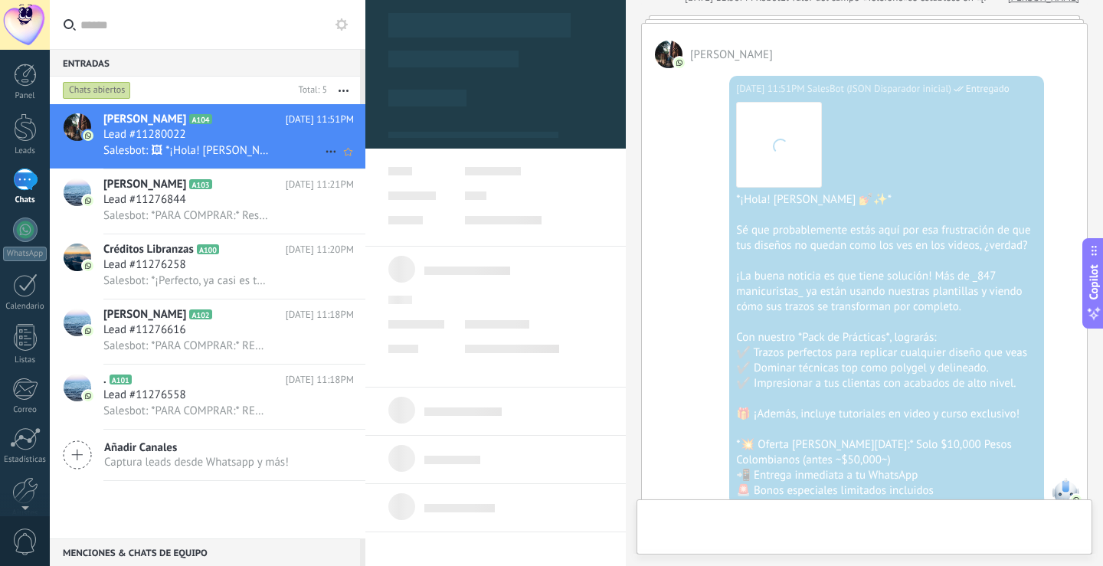
type textarea "**********"
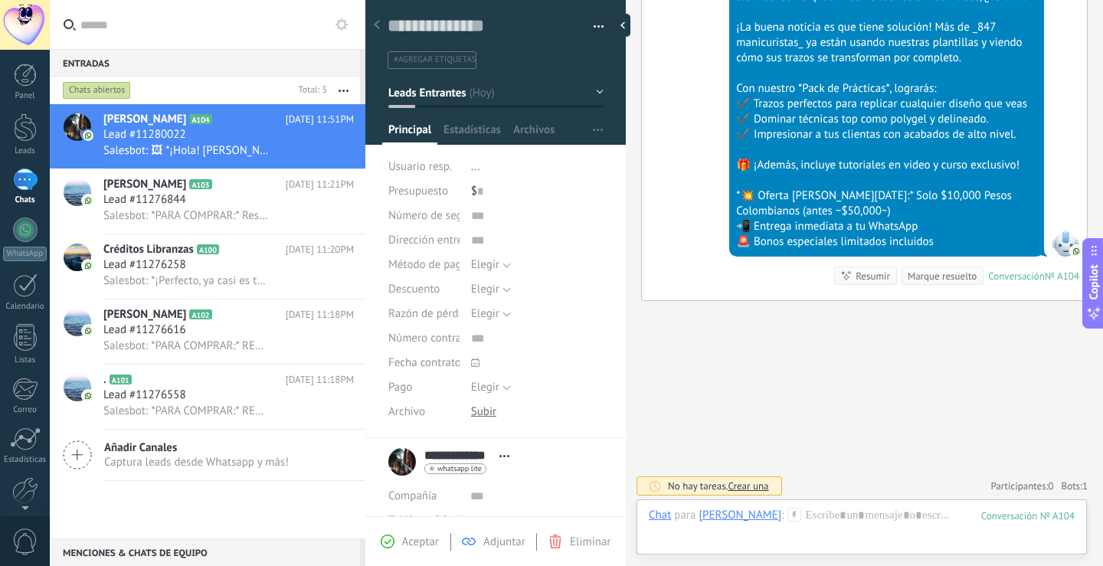
scroll to position [454, 0]
